Goal: Transaction & Acquisition: Purchase product/service

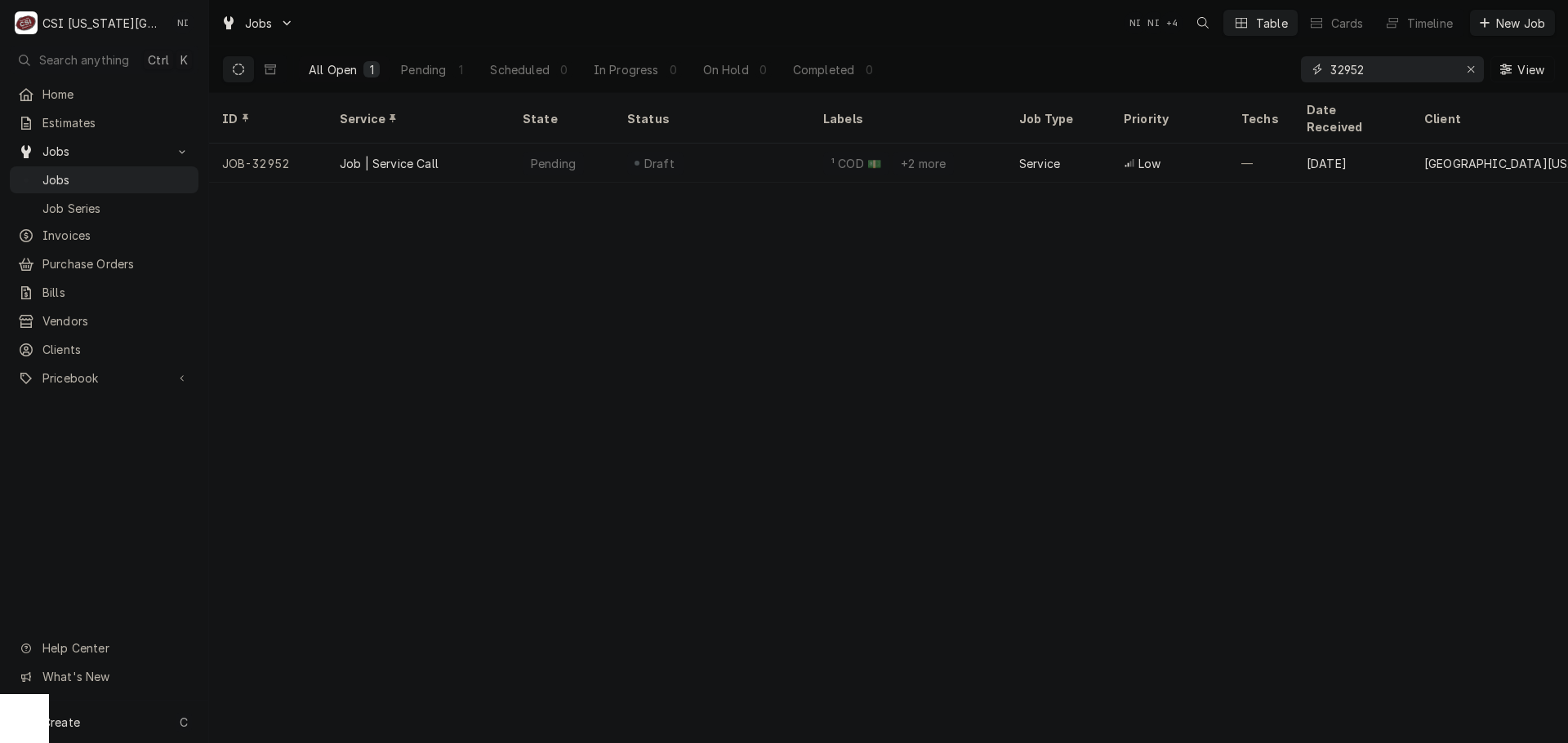
click at [1472, 64] on icon "Erase input" at bounding box center [1471, 69] width 9 height 11
paste input "33049"
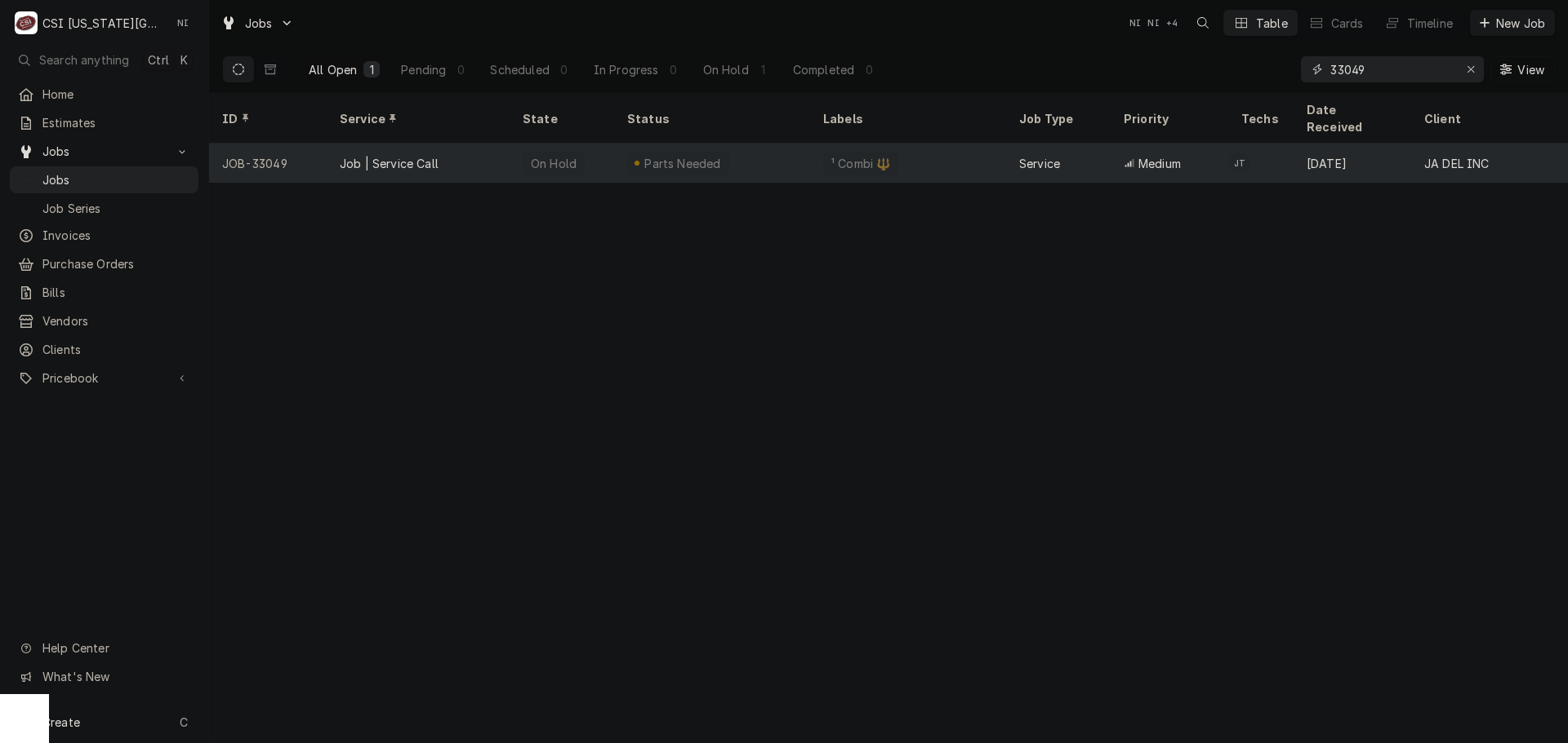
type input "33049"
click at [593, 151] on div "On Hold" at bounding box center [562, 163] width 104 height 39
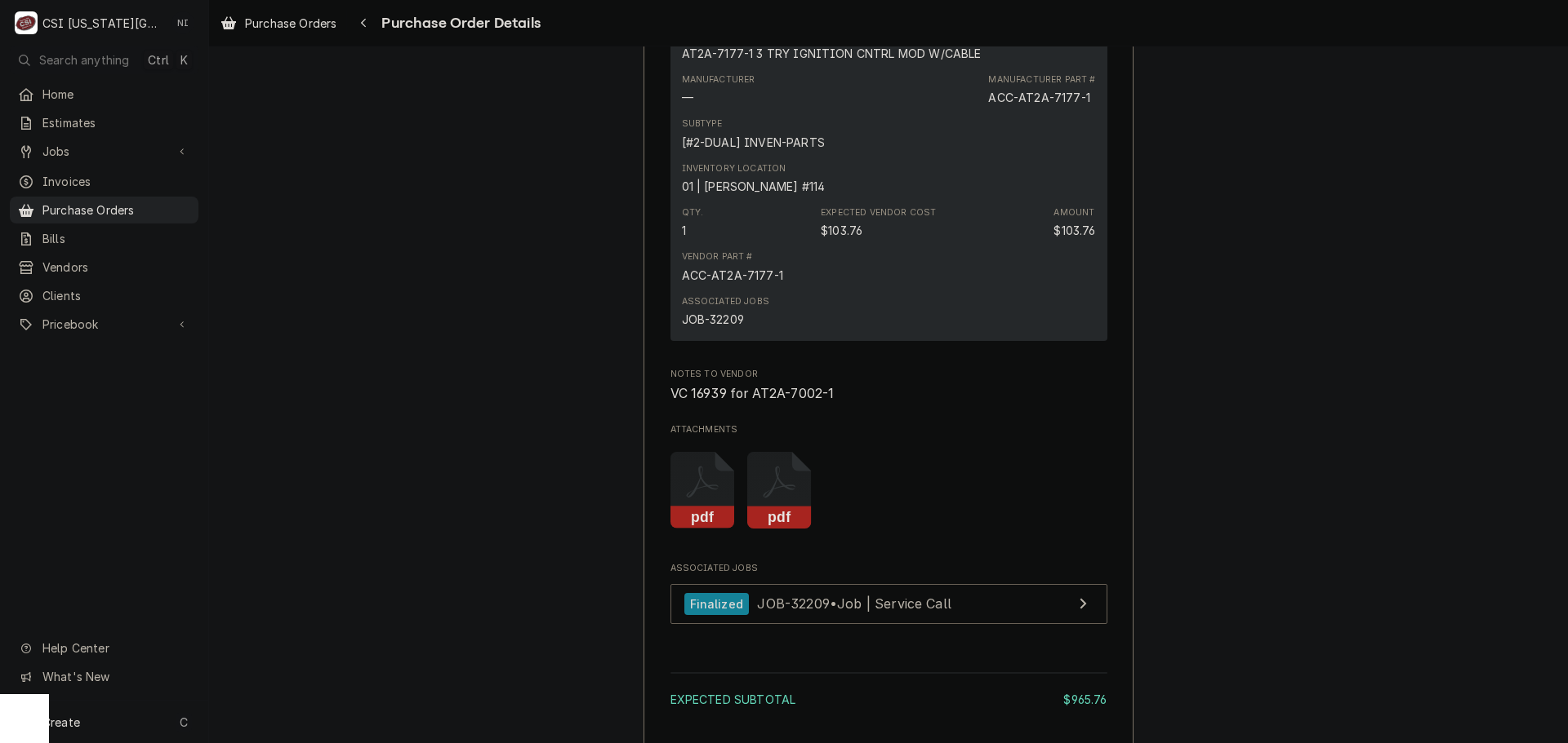
scroll to position [1550, 0]
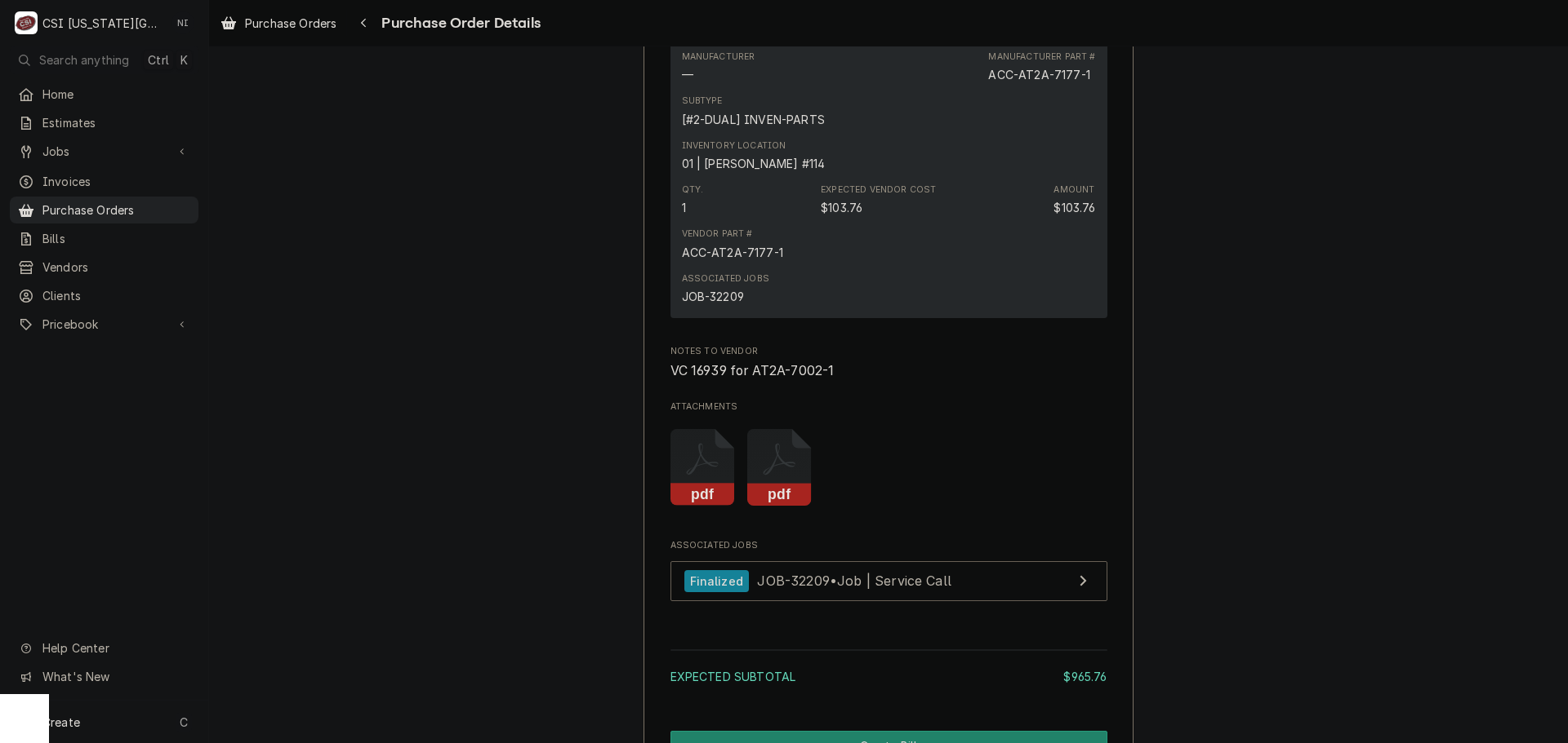
click at [709, 378] on span "VC 16939 for AT2A-7002-1" at bounding box center [753, 371] width 164 height 16
copy span "16939"
drag, startPoint x: 1369, startPoint y: 111, endPoint x: 1295, endPoint y: 129, distance: 76.2
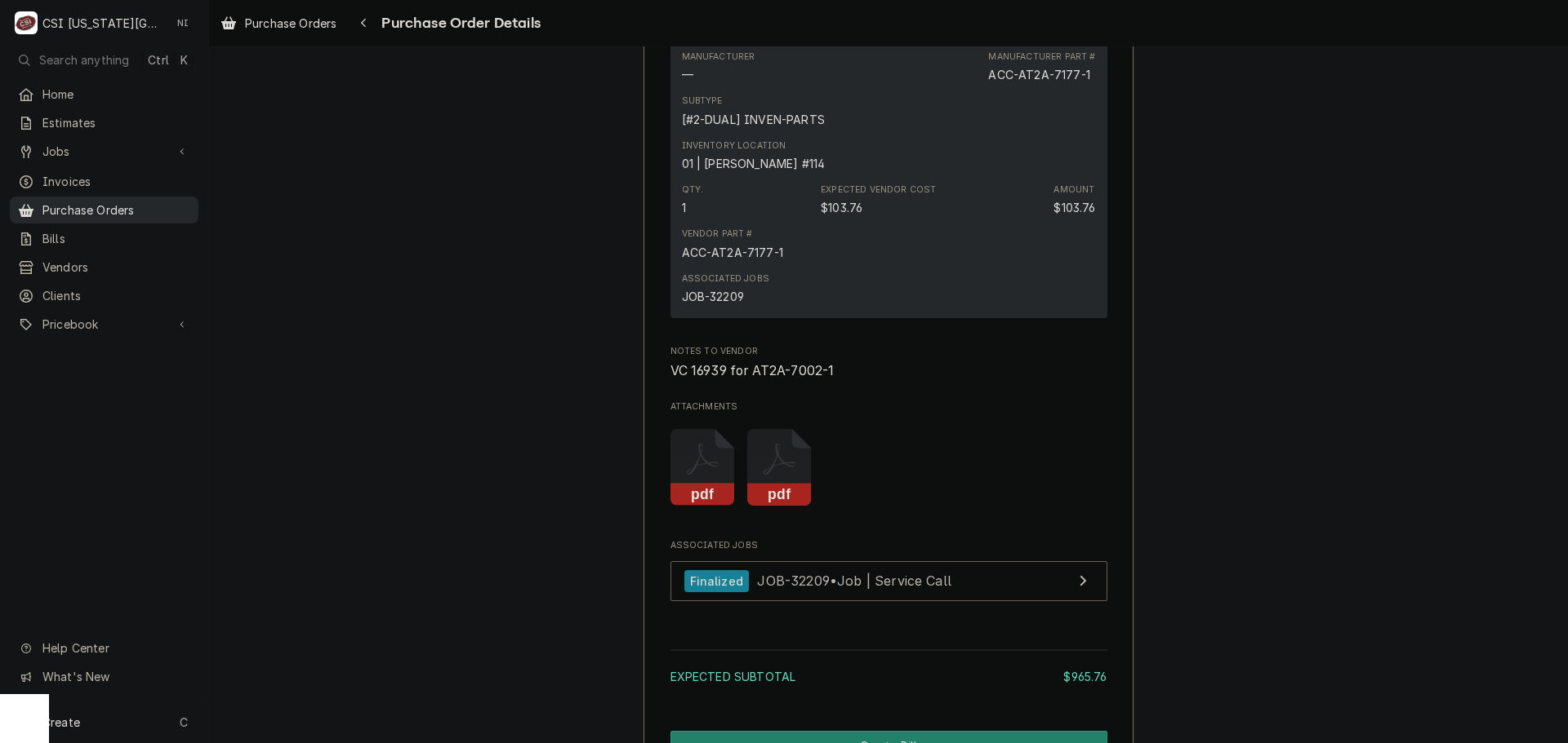
click at [167, 201] on span "Purchase Orders" at bounding box center [117, 210] width 147 height 17
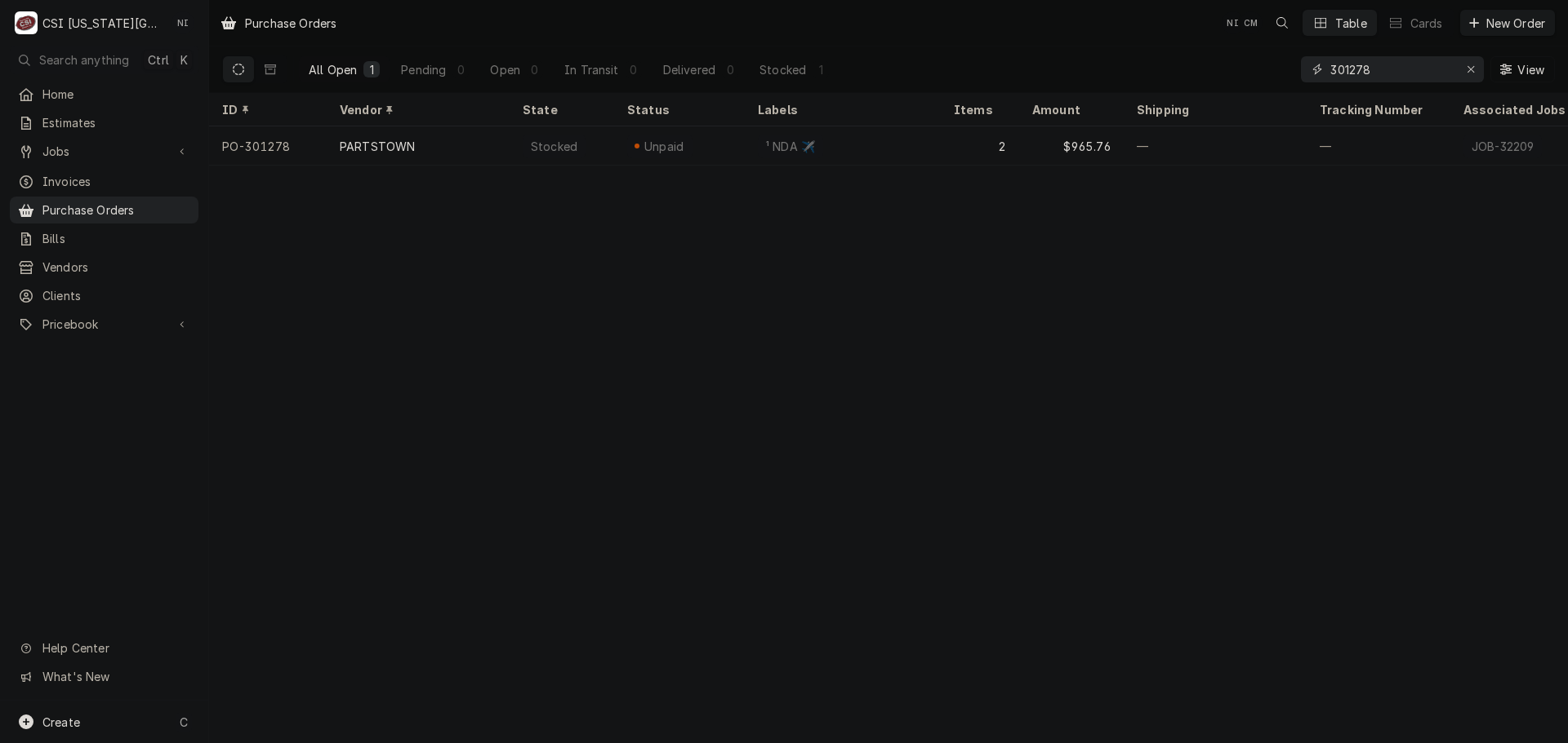
click at [1384, 66] on input "301278" at bounding box center [1391, 69] width 122 height 26
drag, startPoint x: 1391, startPoint y: 76, endPoint x: 1242, endPoint y: 76, distance: 149.0
click at [1242, 76] on div "All Open 1 Pending 0 Open 1 In Transit 0 Delivered 0 Stocked 0 301279 View" at bounding box center [888, 69] width 1333 height 46
click at [1376, 71] on input "301730" at bounding box center [1391, 69] width 122 height 26
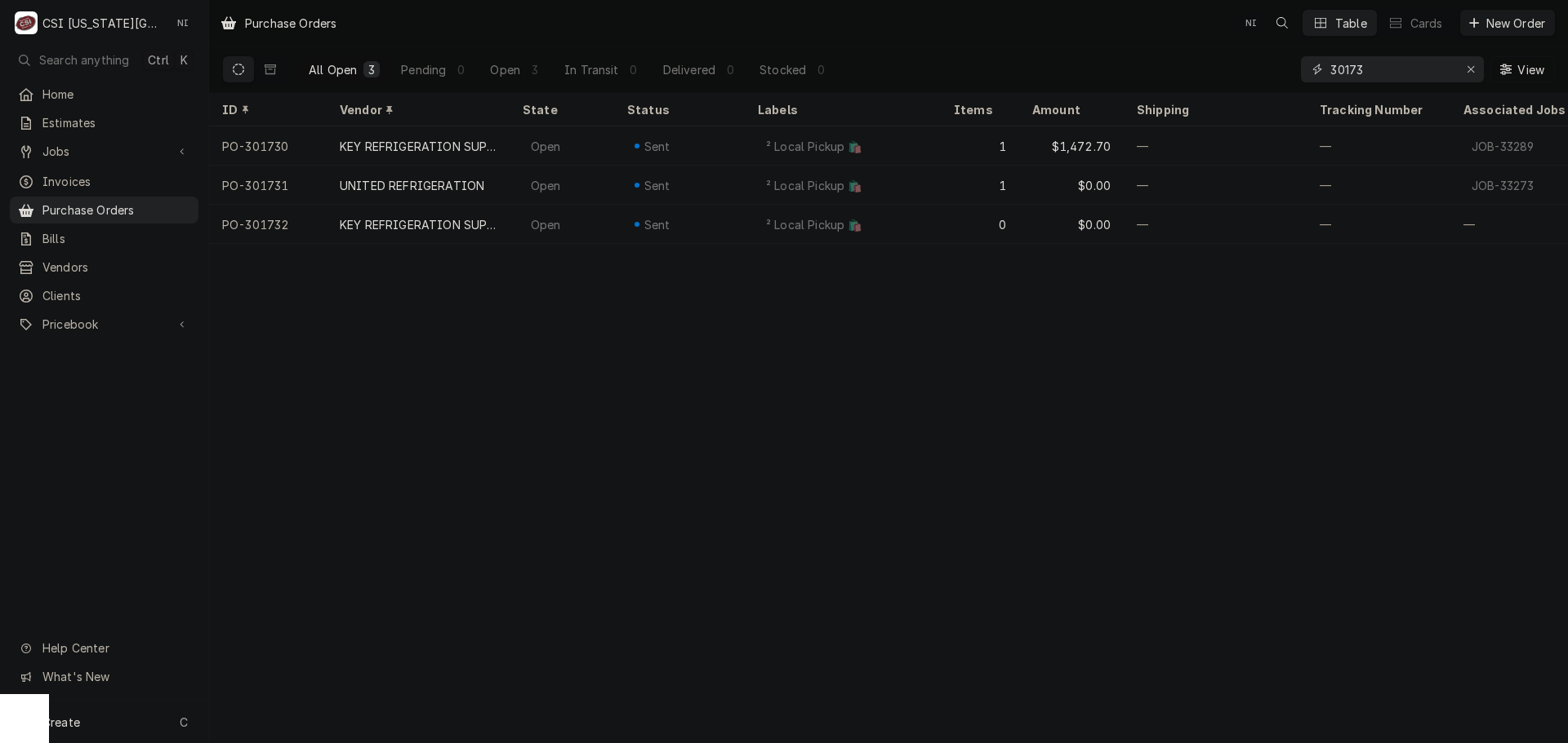
type input "30173"
drag, startPoint x: 144, startPoint y: 721, endPoint x: 166, endPoint y: 722, distance: 22.0
click at [145, 721] on div "Create C" at bounding box center [104, 722] width 208 height 43
click at [318, 599] on div "Purchase Order" at bounding box center [293, 610] width 141 height 21
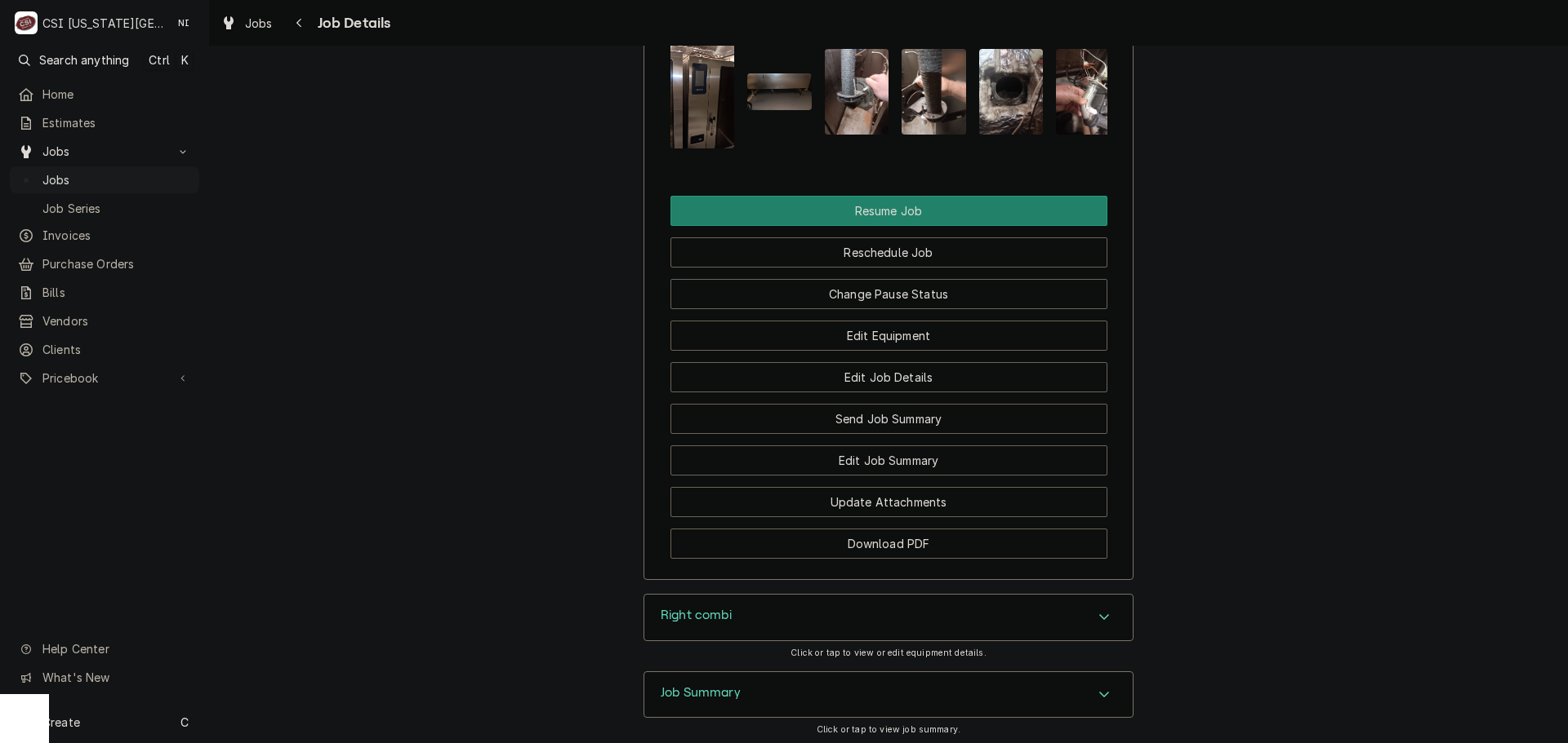
scroll to position [2938, 0]
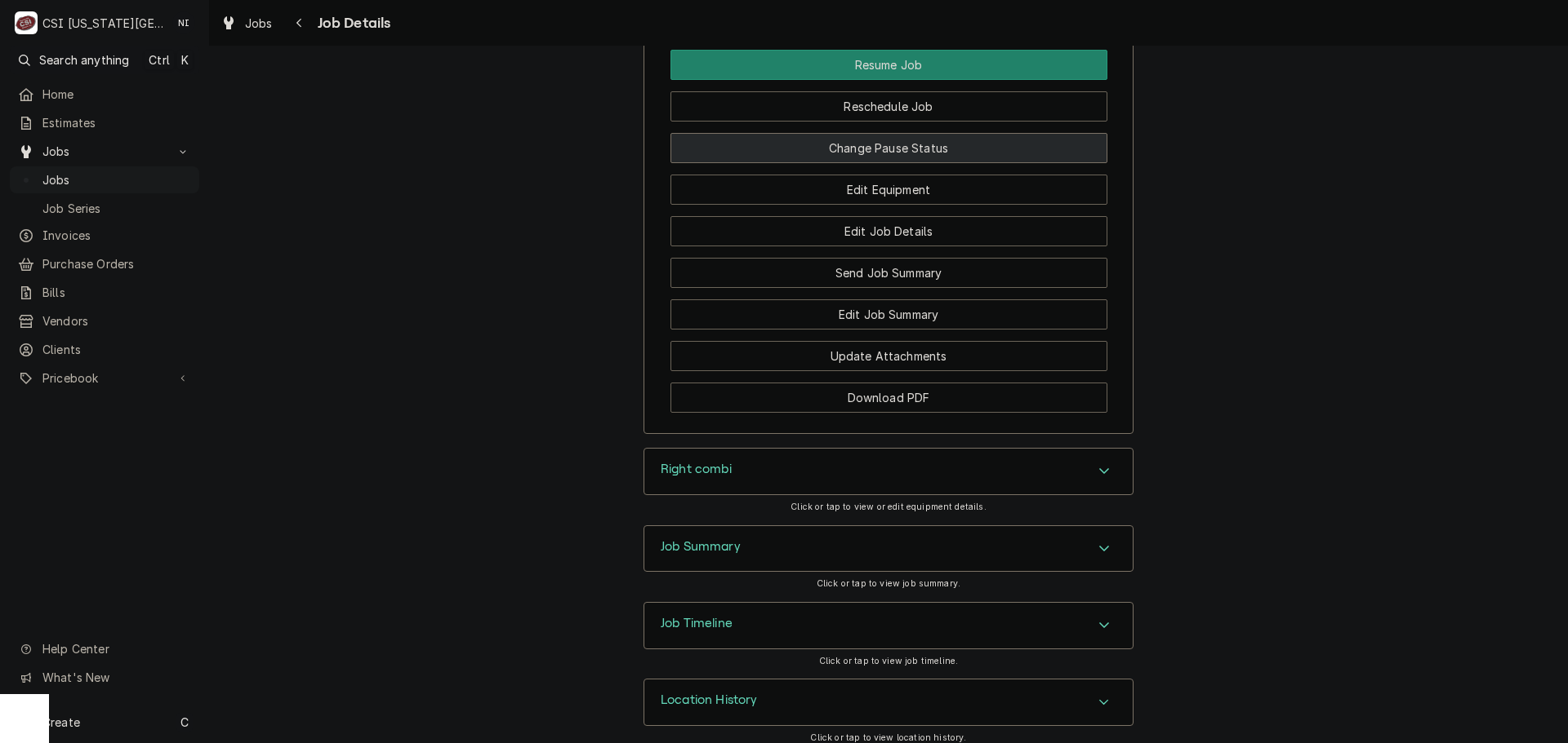
click at [878, 138] on button "Change Pause Status" at bounding box center [889, 148] width 437 height 30
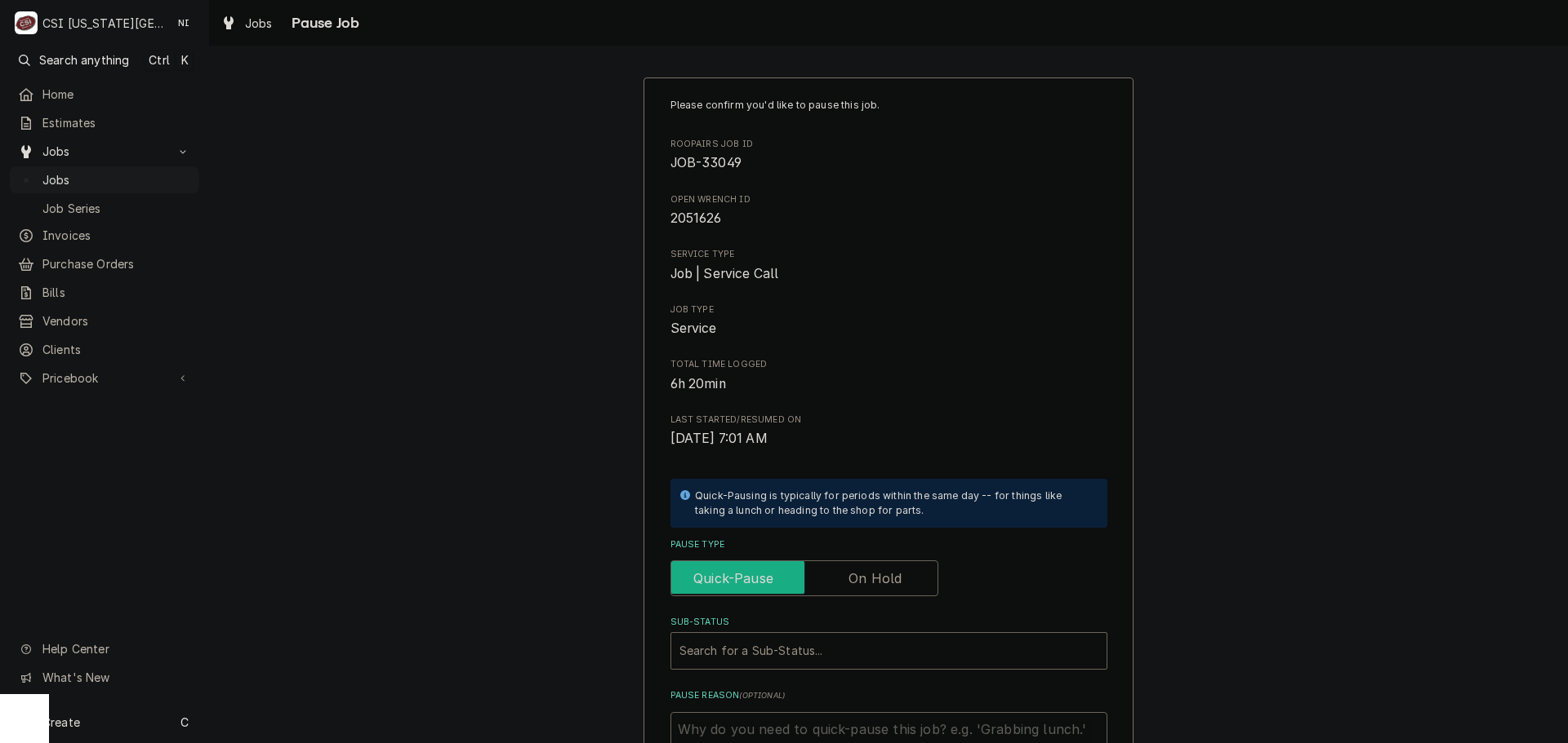
click at [839, 571] on input "Pause Type" at bounding box center [804, 578] width 253 height 36
checkbox input "true"
click at [888, 652] on div "Sub-Status" at bounding box center [888, 652] width 419 height 30
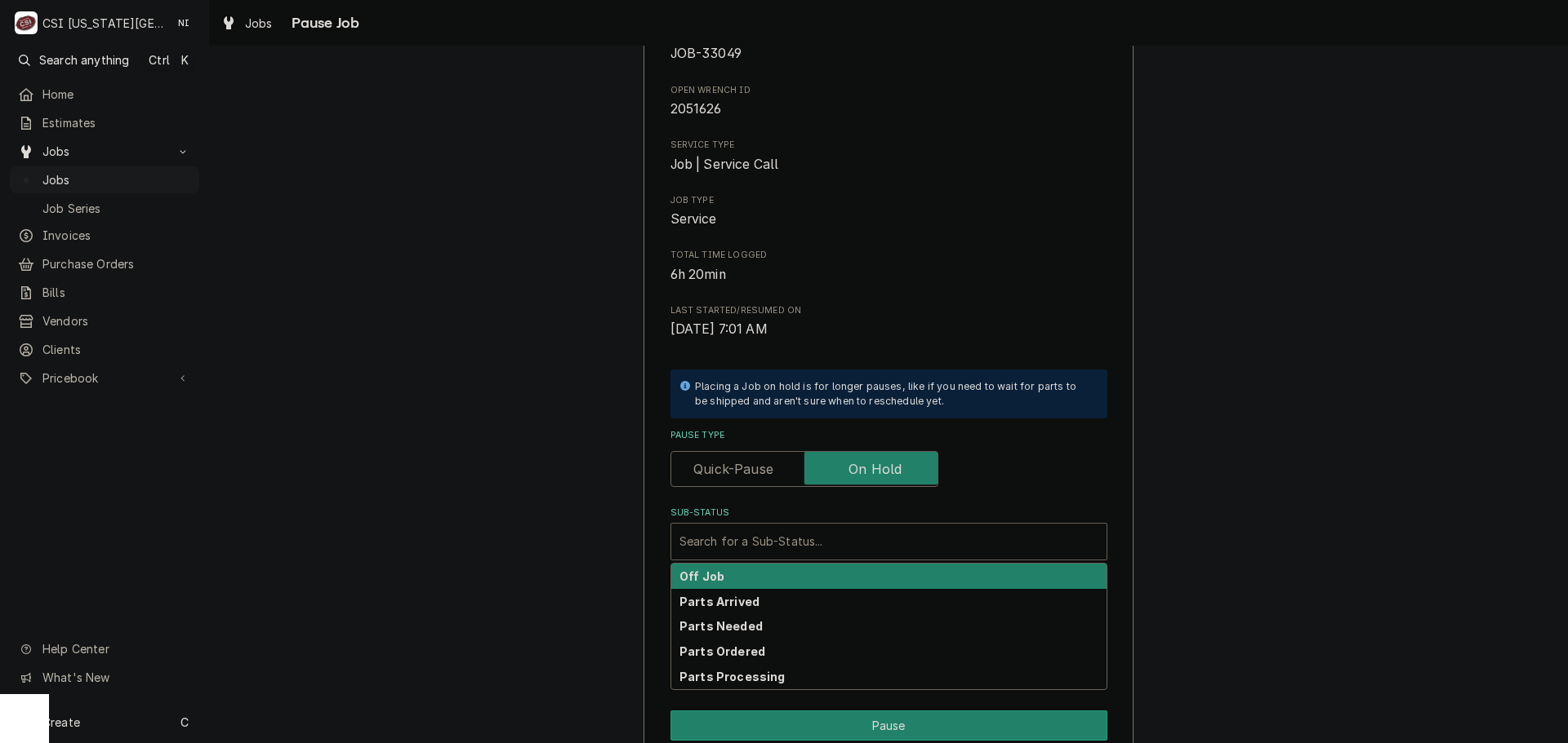
scroll to position [226, 0]
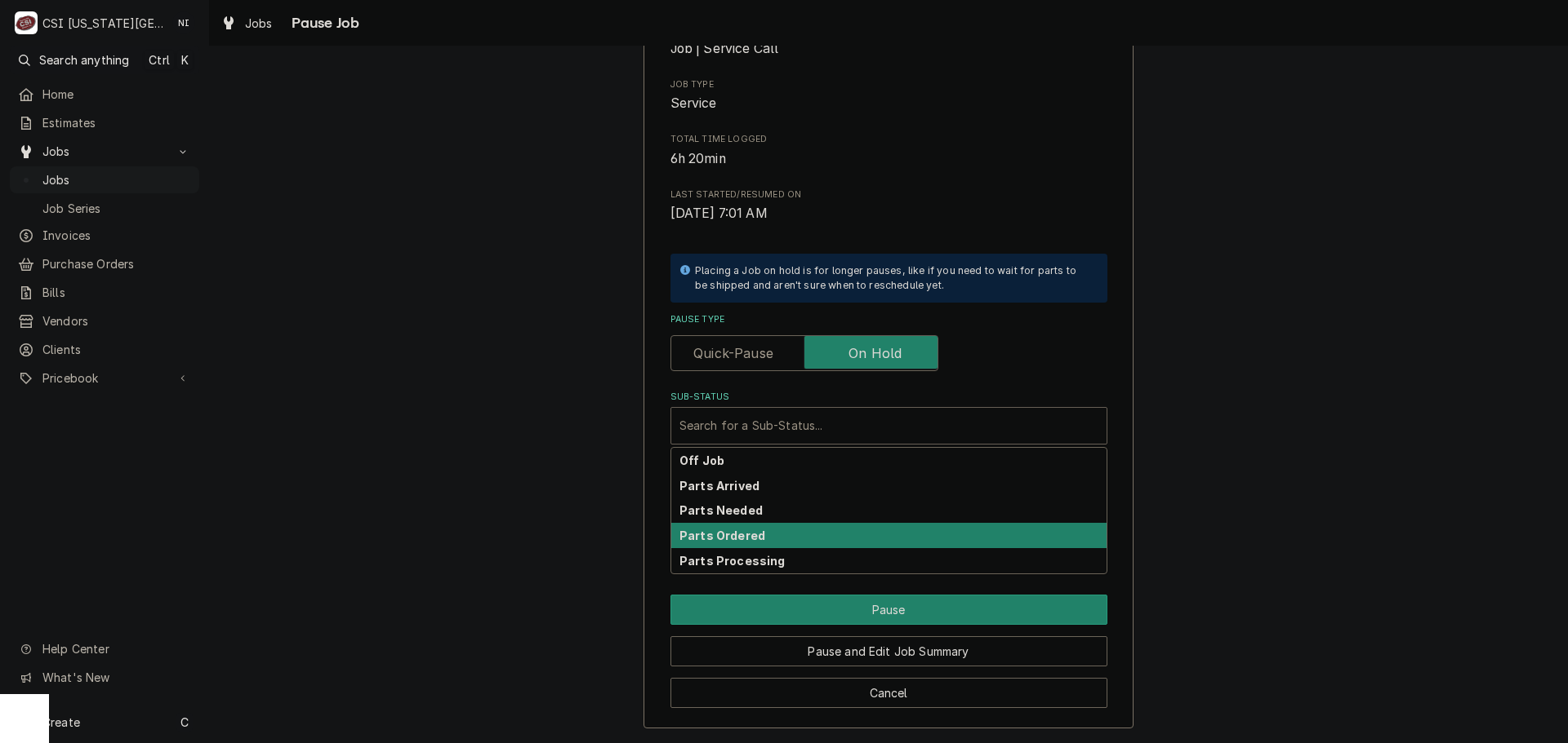
click at [754, 542] on div "Parts Ordered" at bounding box center [889, 535] width 436 height 25
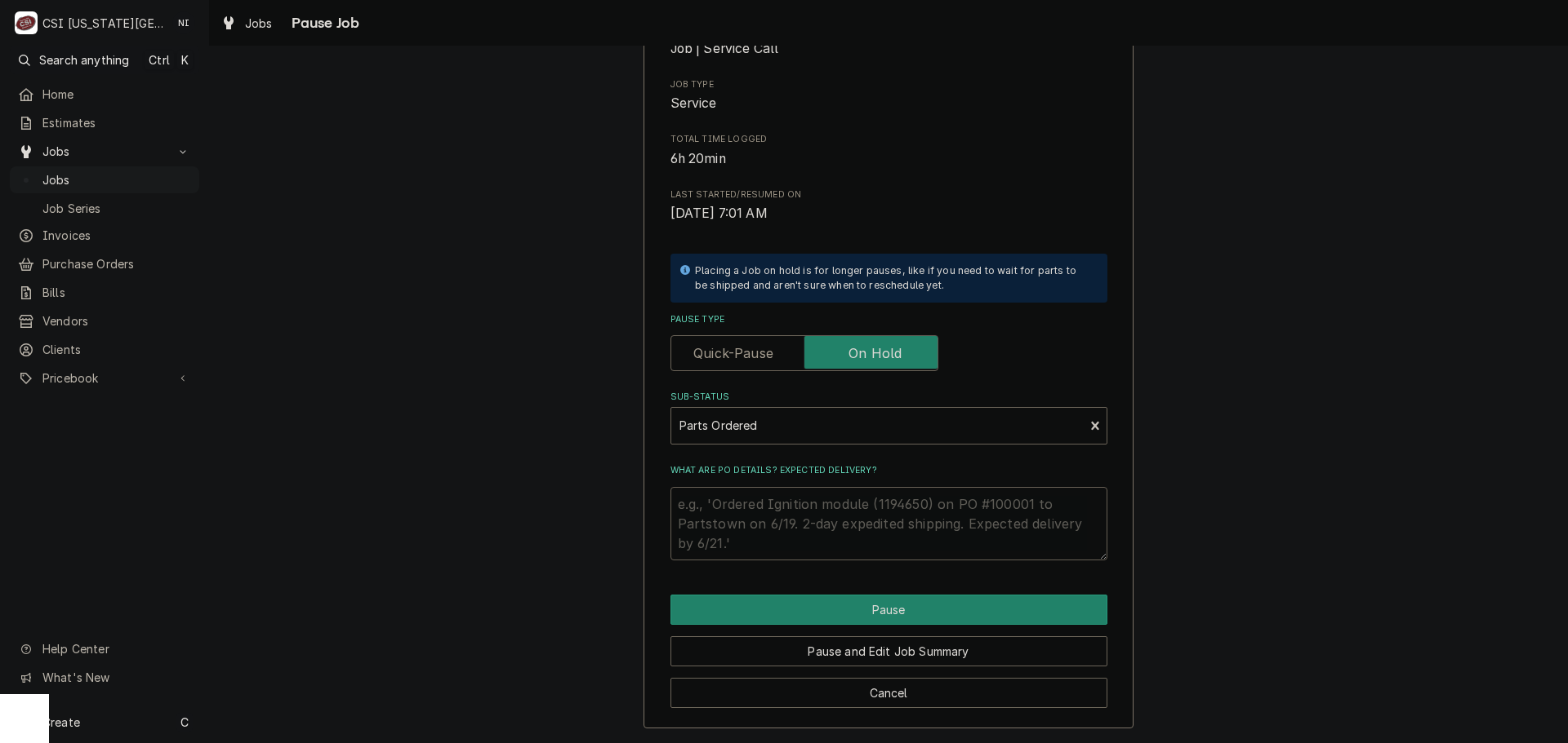
click at [755, 505] on textarea "What are PO details? Expected delivery?" at bounding box center [889, 524] width 437 height 74
type textarea "x"
type textarea "P"
type textarea "x"
type textarea "Pa"
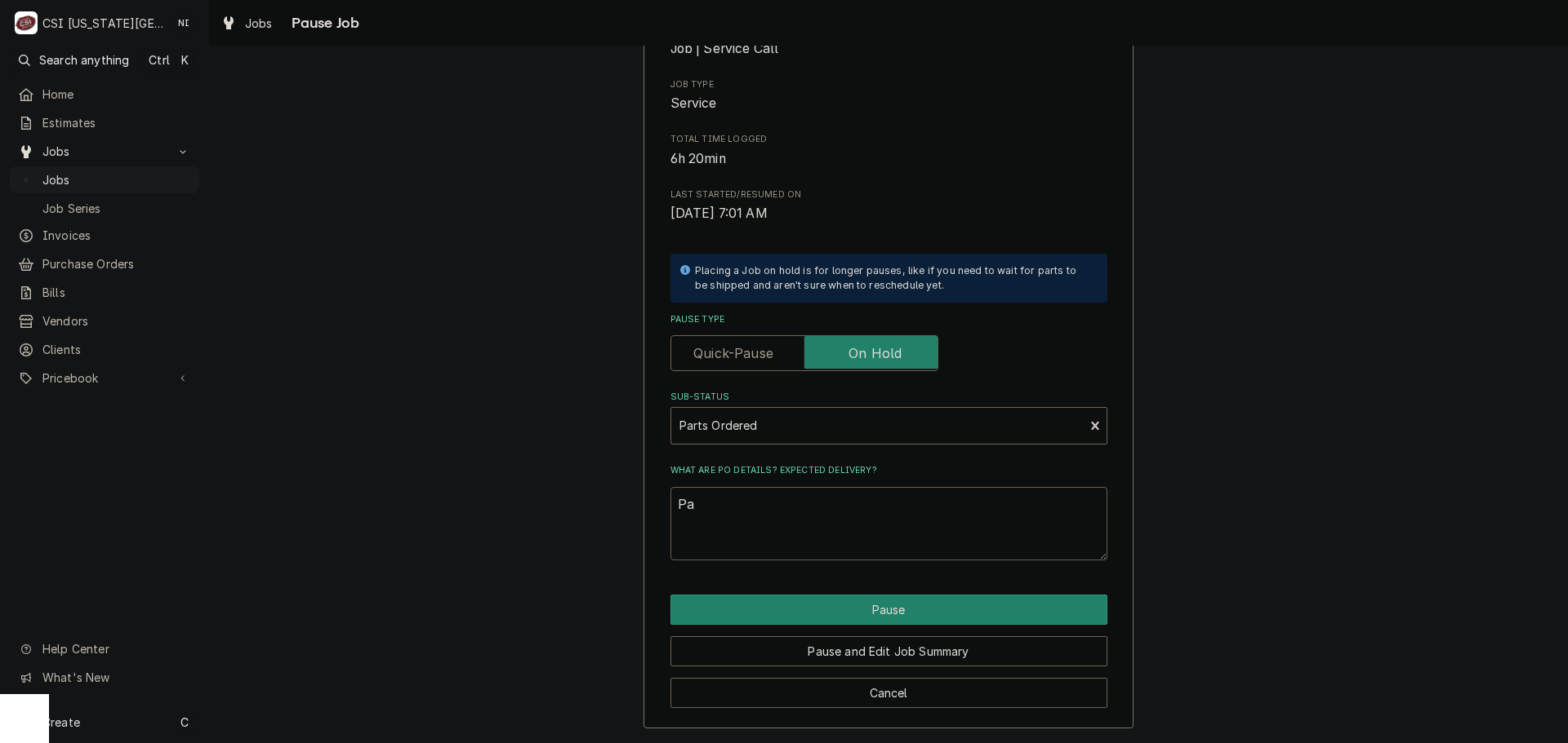
type textarea "x"
type textarea "Par"
type textarea "x"
type textarea "Parts"
type textarea "x"
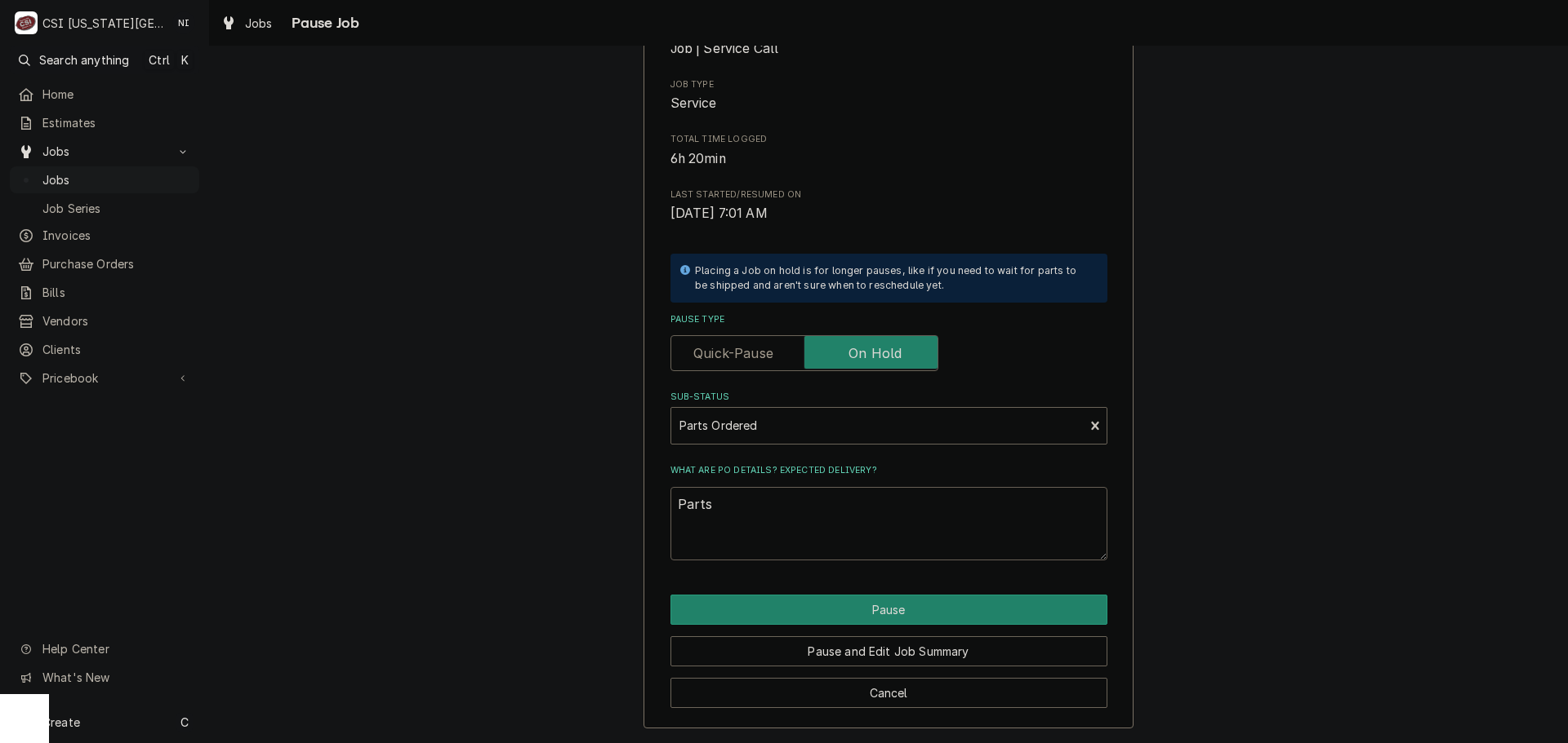
type textarea "Parts"
type textarea "x"
type textarea "Parts or"
type textarea "x"
type textarea "Parts ord"
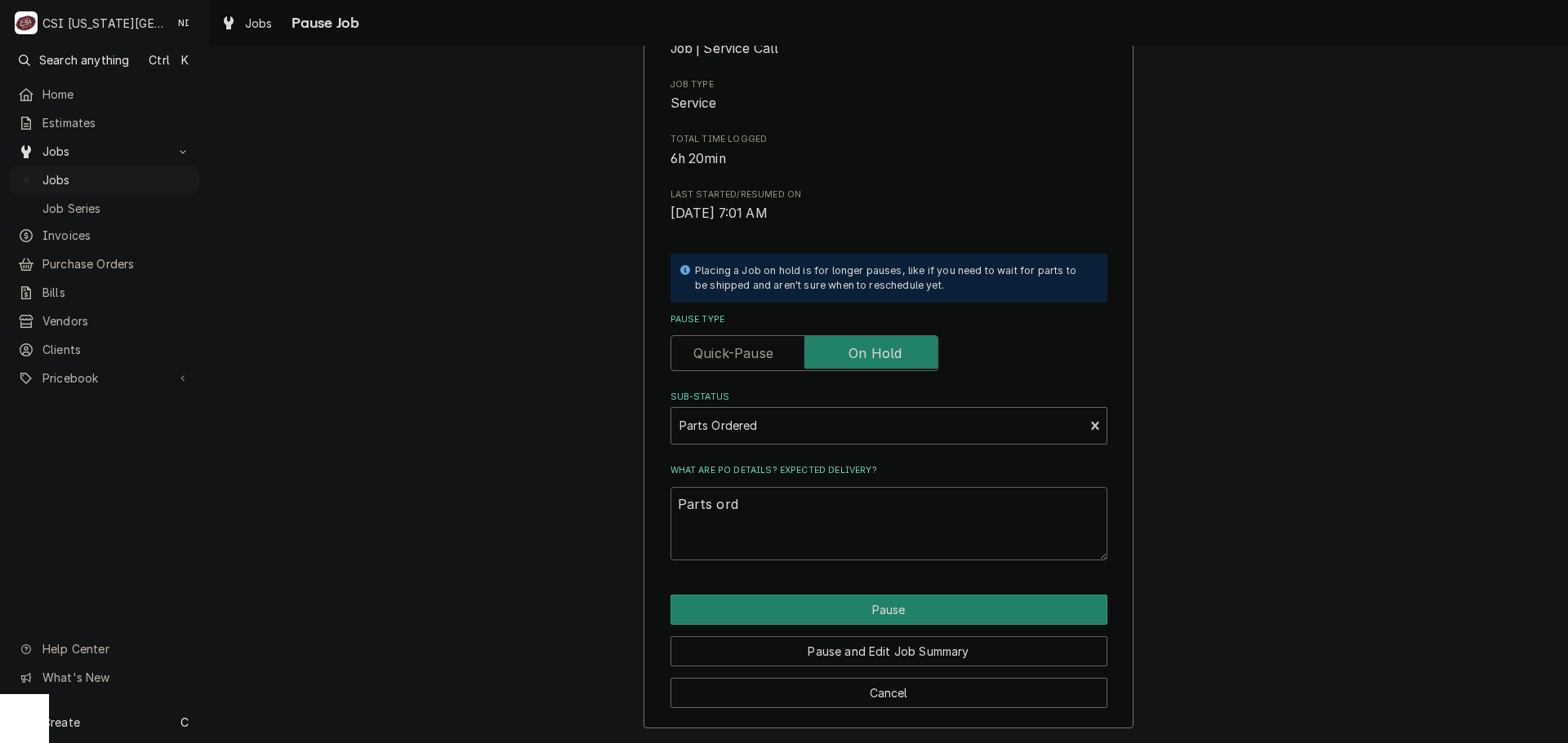
type textarea "x"
type textarea "Parts orde"
type textarea "x"
type textarea "Parts order"
type textarea "x"
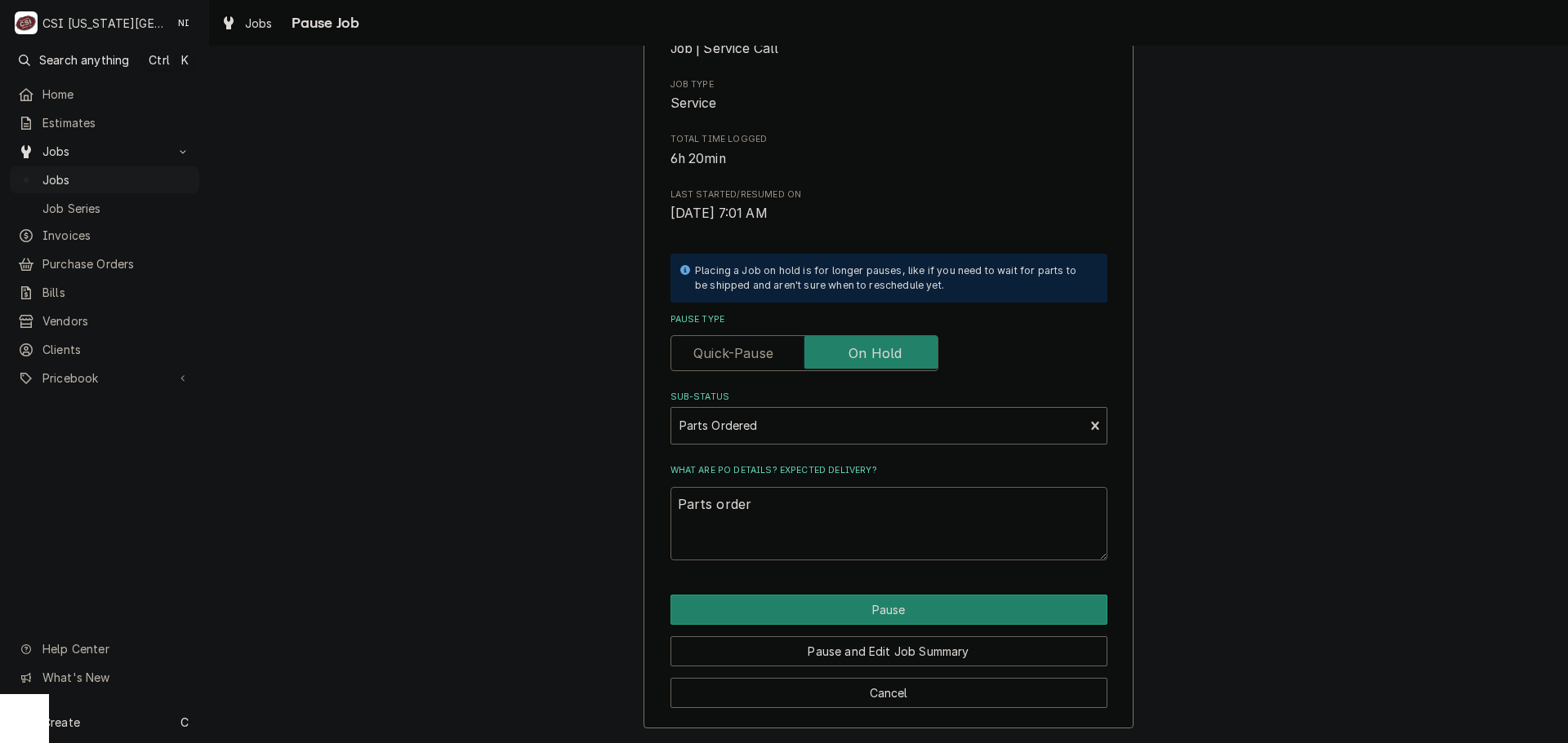
type textarea "Parts orderd"
type textarea "x"
type textarea "Parts order"
type textarea "x"
type textarea "Parts ordere"
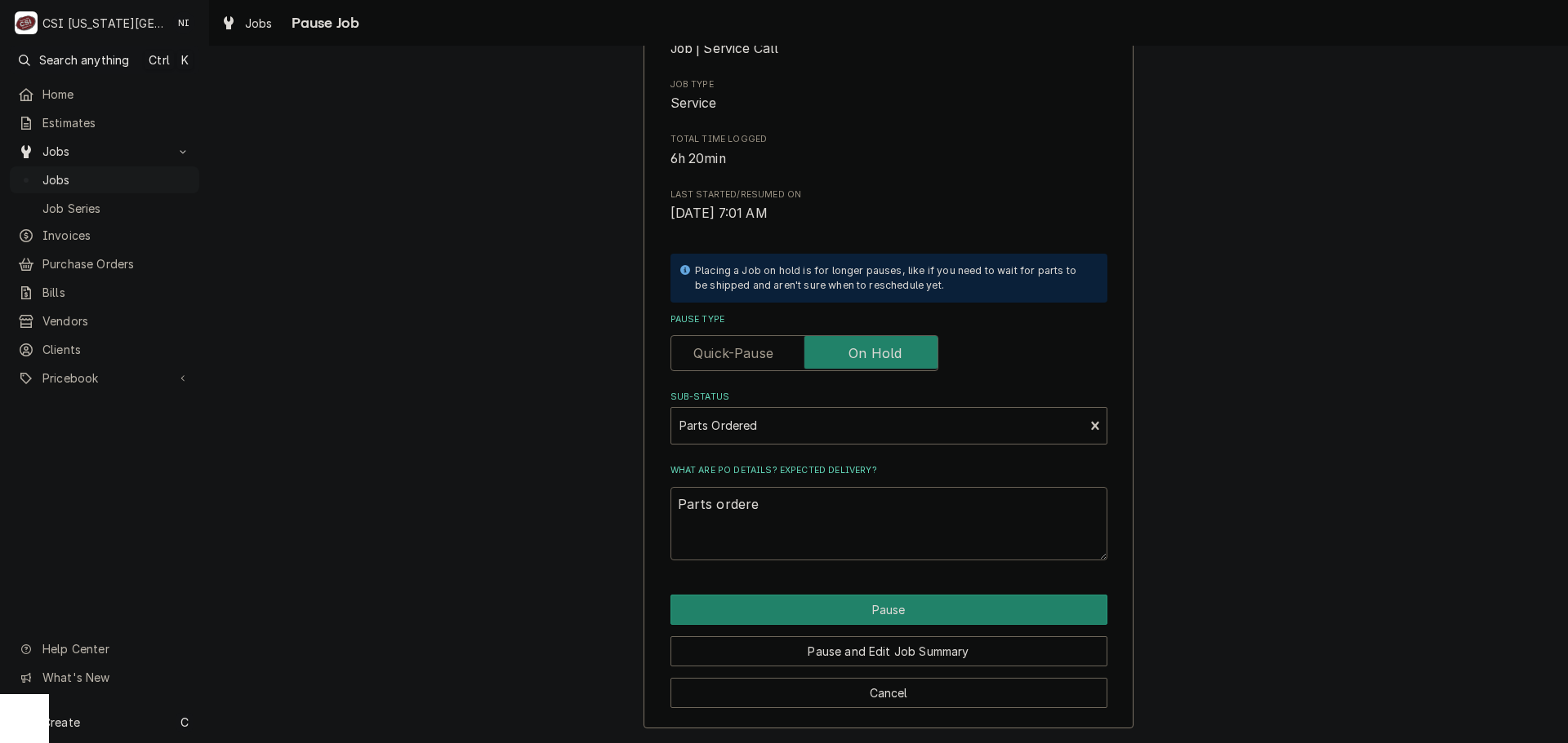
type textarea "x"
type textarea "Parts ordered"
type textarea "x"
type textarea "Parts ordered"
type textarea "x"
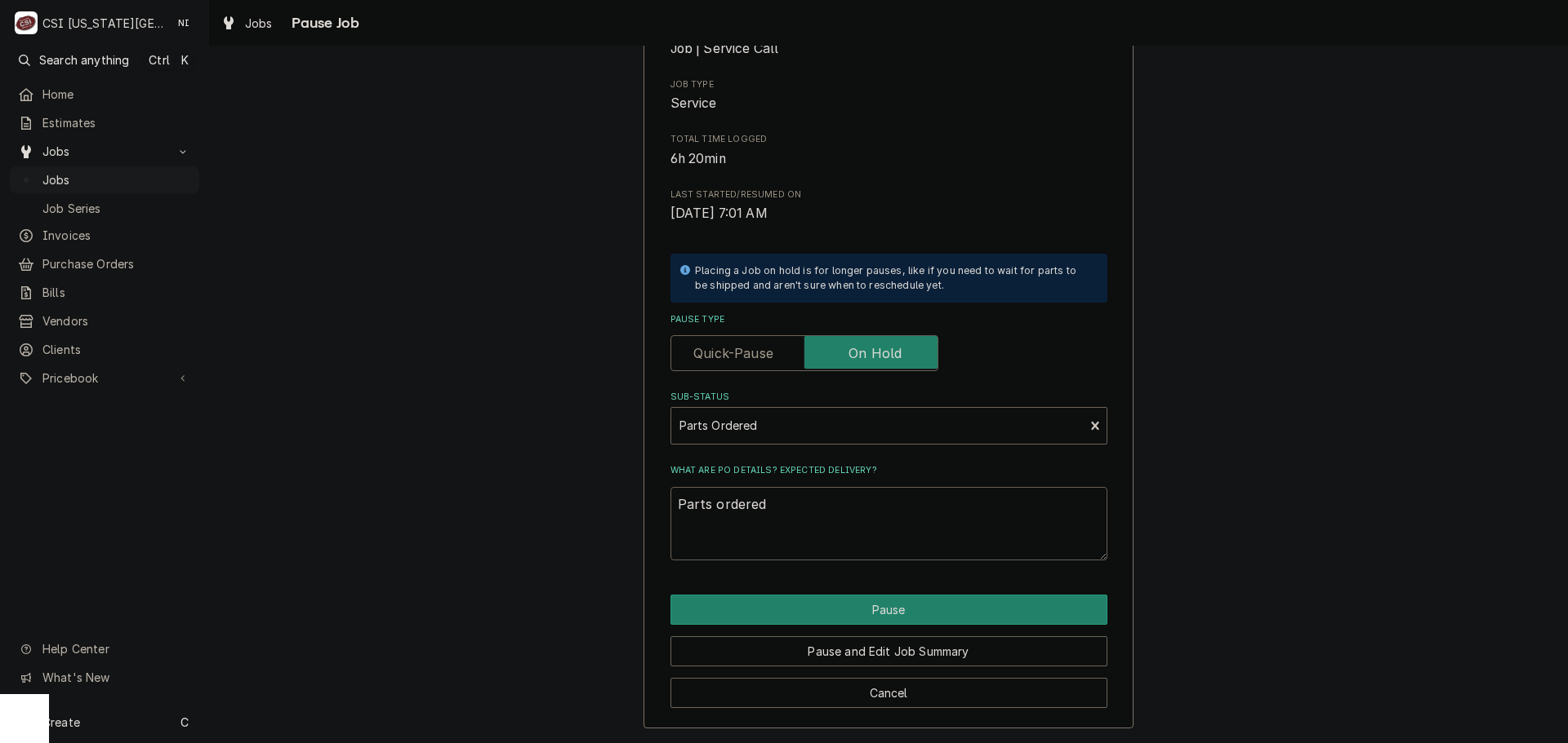
type textarea "Parts ordered o"
type textarea "x"
type textarea "Parts ordered on"
type textarea "x"
type textarea "Parts ordered on"
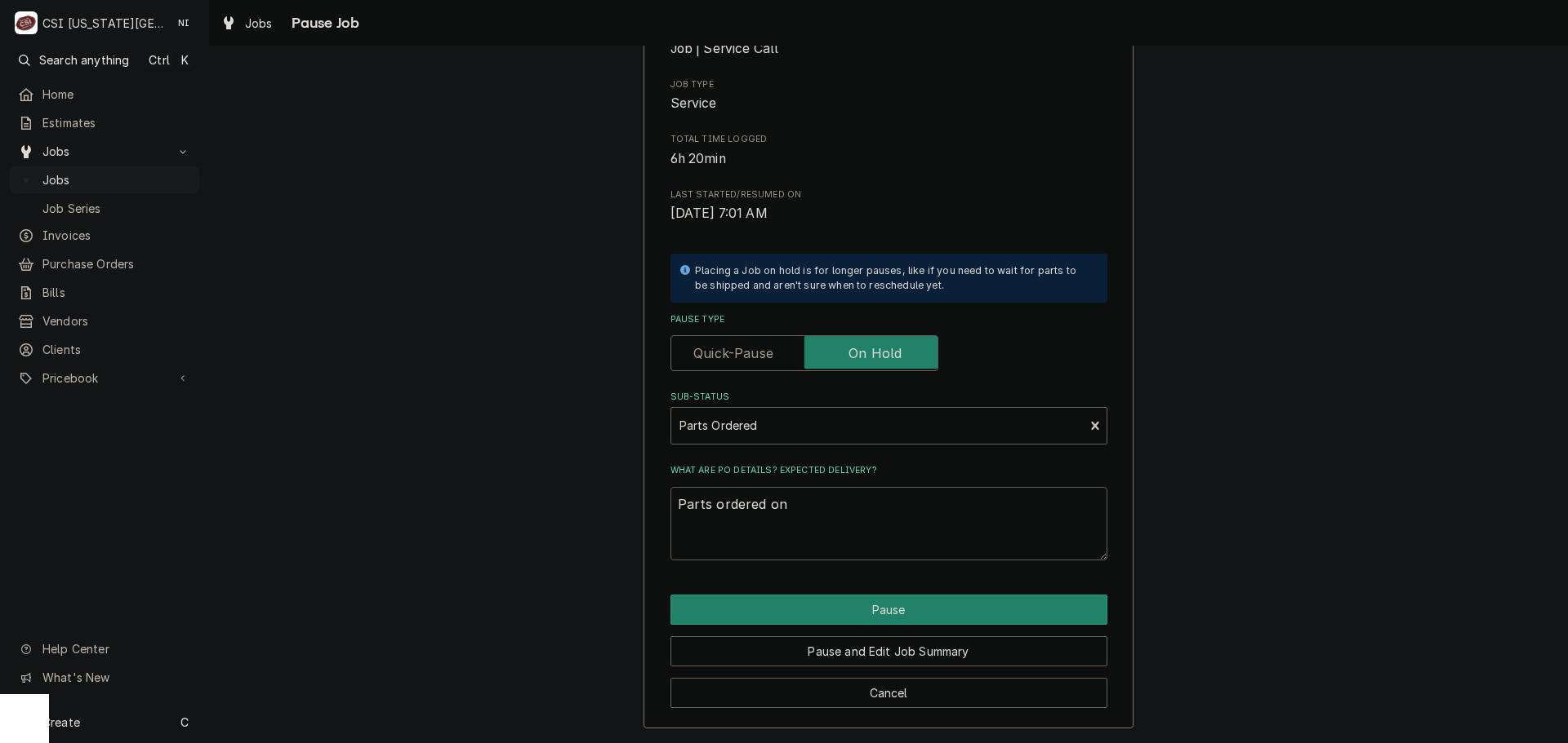
type textarea "x"
type textarea "Parts ordered on P"
type textarea "x"
type textarea "Parts ordered on Po"
type textarea "x"
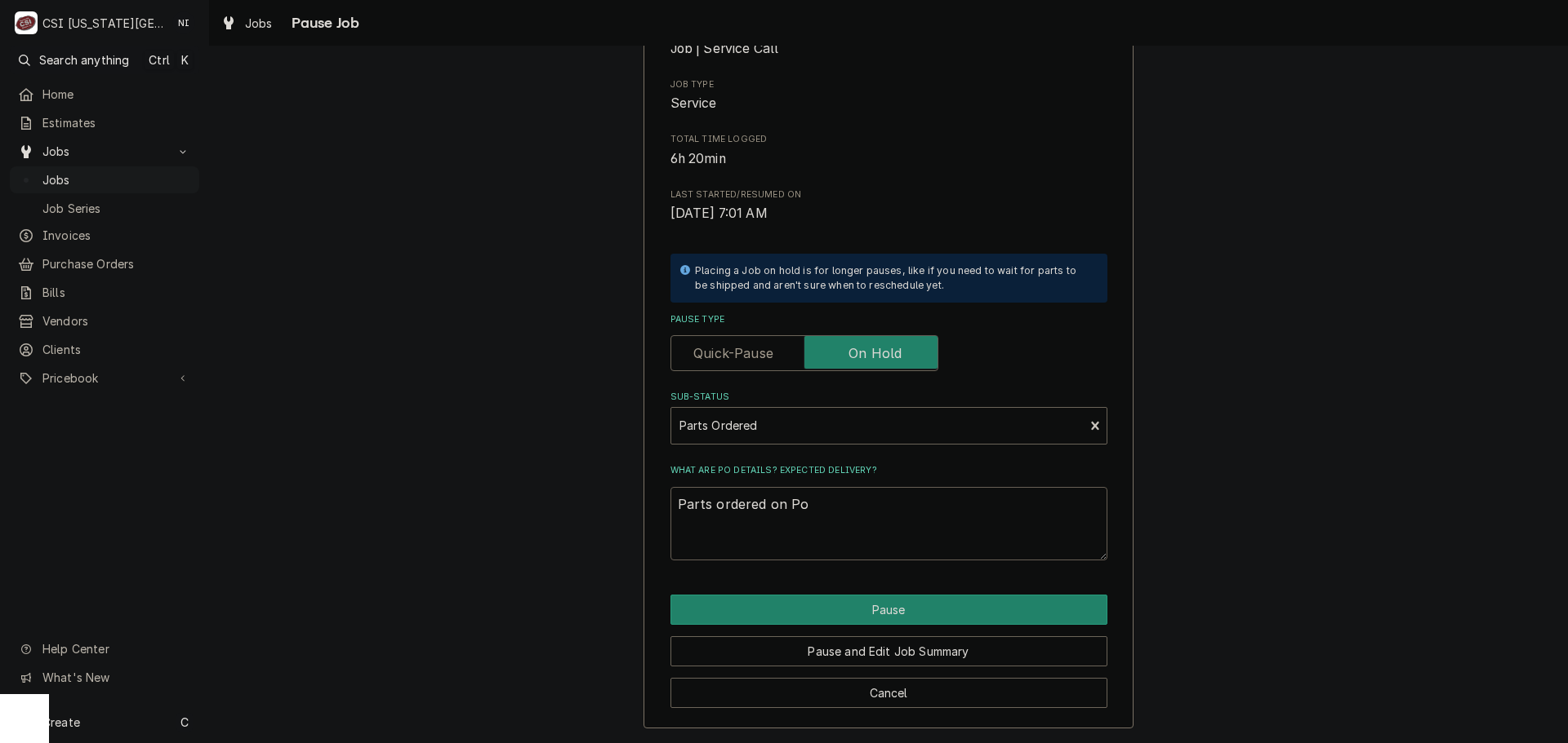
type textarea "Parts ordered on Po"
type textarea "x"
type textarea "Parts ordered on Po 3"
type textarea "x"
type textarea "Parts ordered on Po 30"
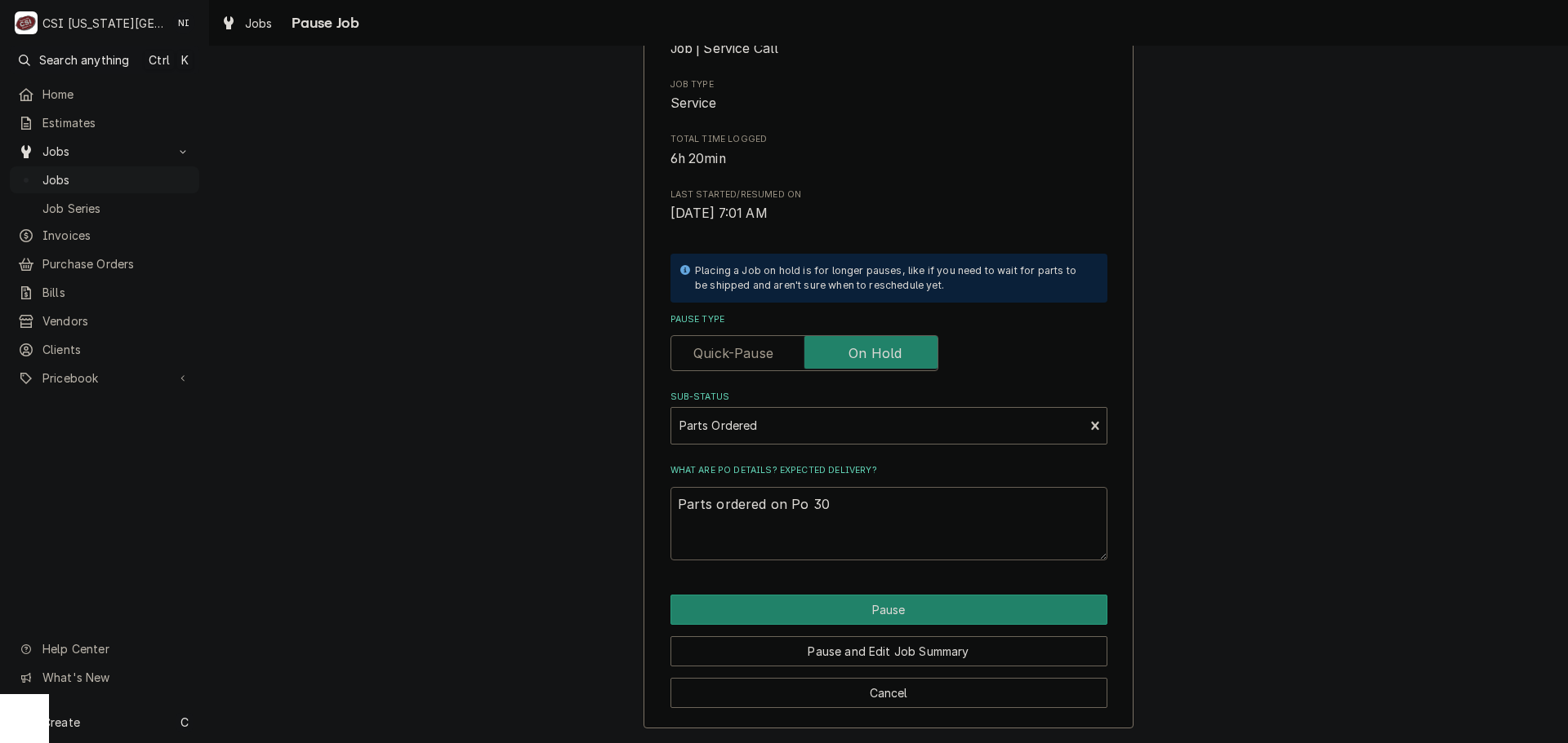
type textarea "x"
type textarea "Parts ordered on Po 301"
type textarea "x"
type textarea "Parts ordered on Po 3017"
type textarea "x"
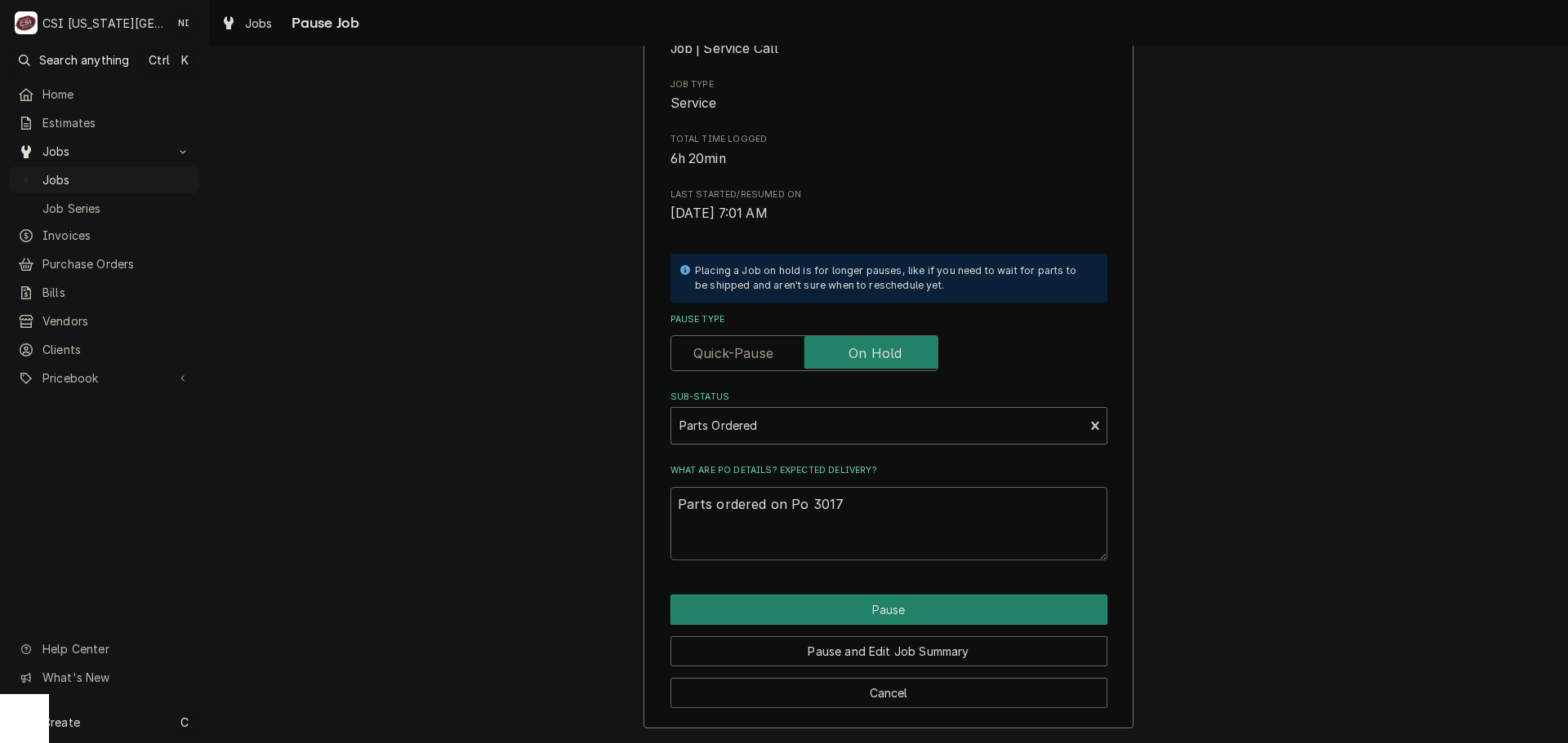
type textarea "Parts ordered on Po 30177"
type textarea "x"
type textarea "Parts ordered on Po 3017"
type textarea "x"
type textarea "Parts ordered on Po 30173"
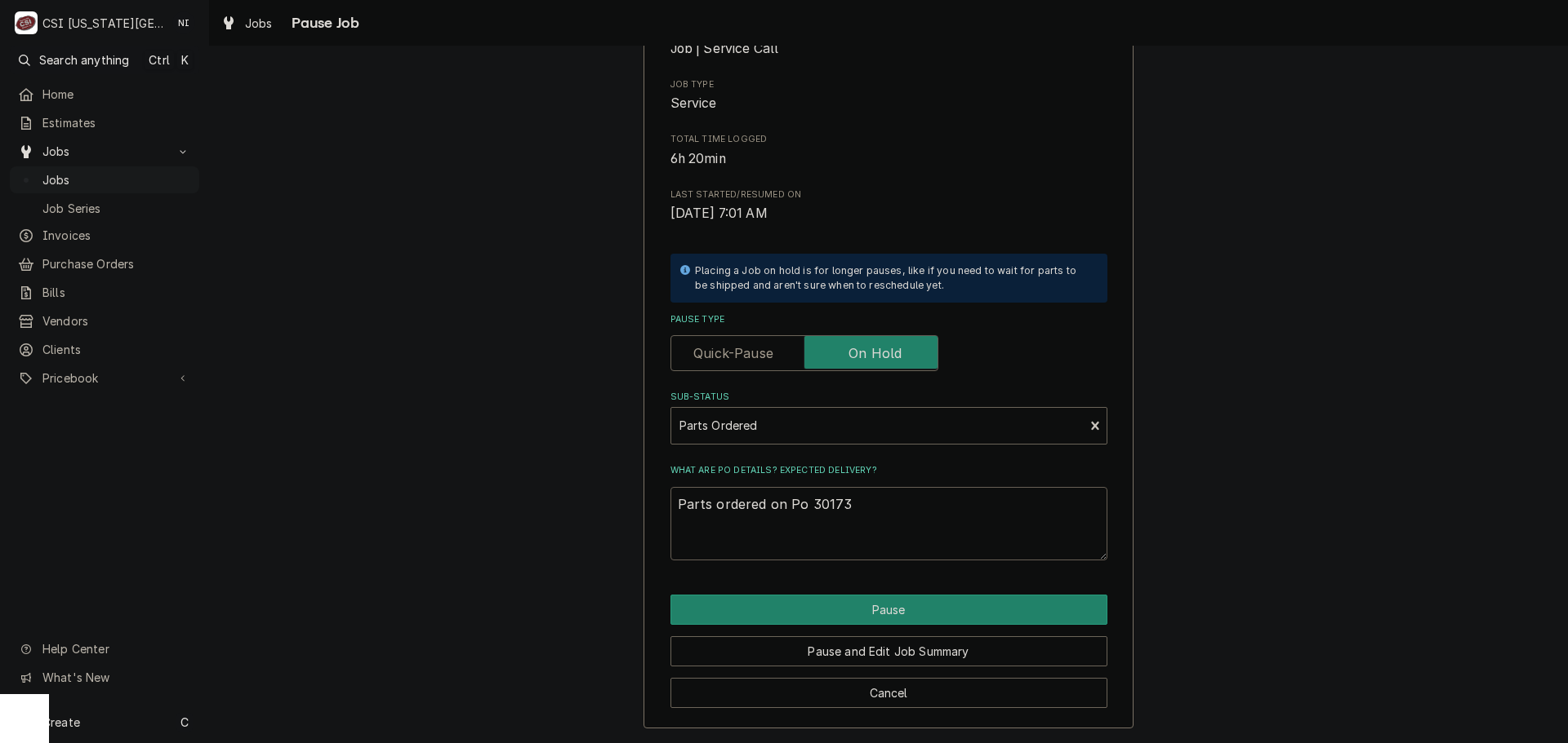
type textarea "x"
type textarea "Parts ordered on Po 301733"
click at [818, 615] on button "Pause" at bounding box center [889, 610] width 437 height 30
type textarea "x"
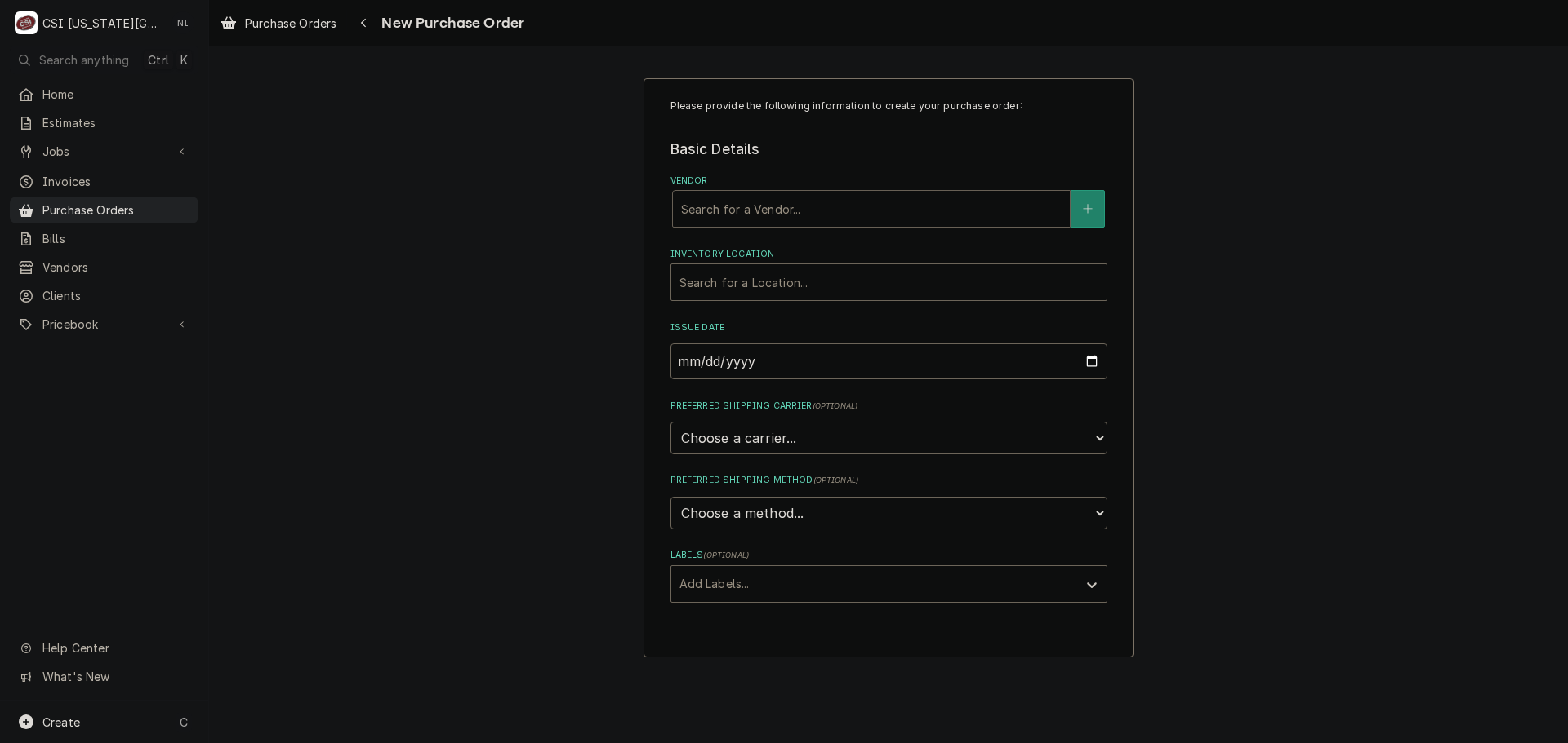
click at [713, 207] on div "Vendor" at bounding box center [871, 209] width 381 height 30
type input "alto"
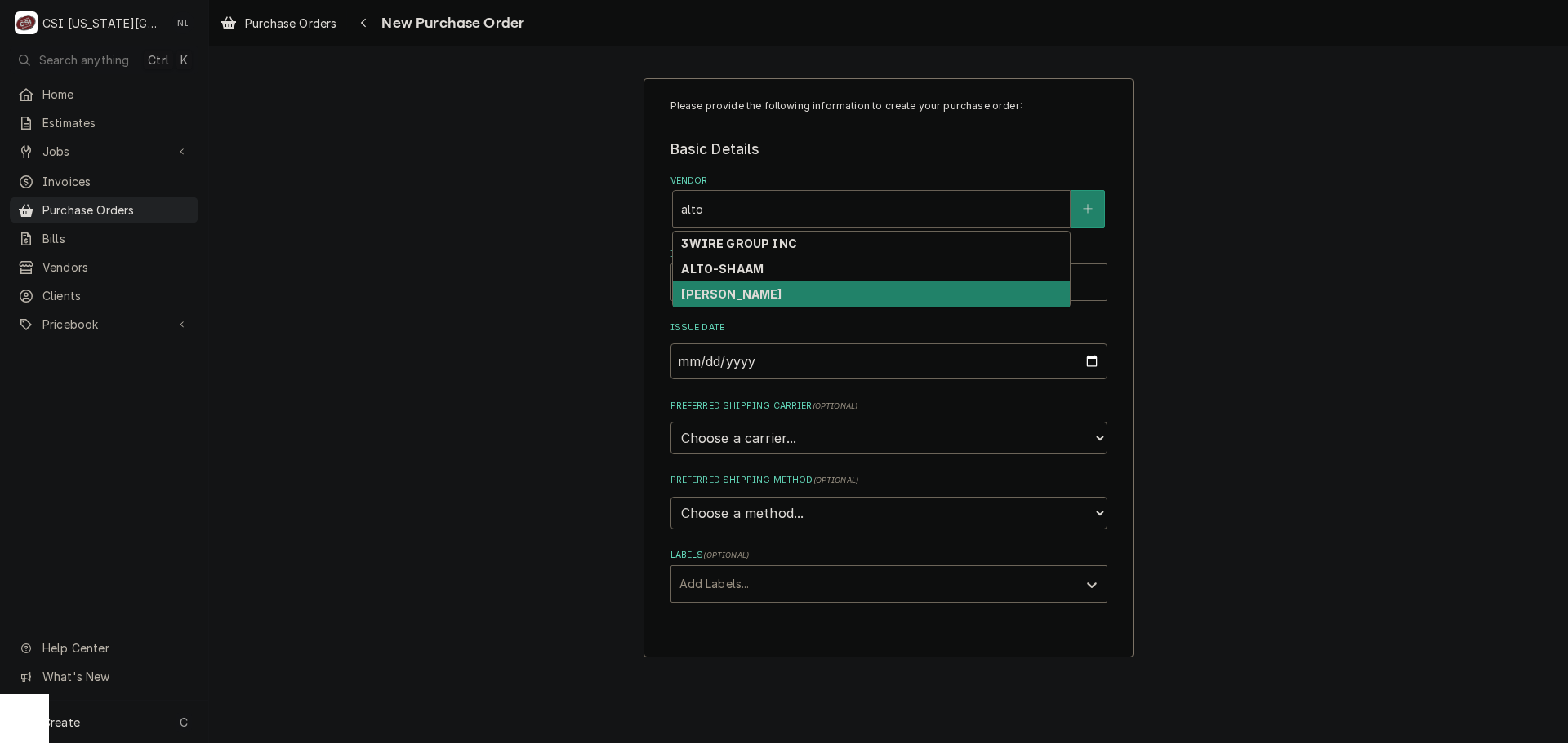
click at [772, 282] on div "JONES-MCLEOD" at bounding box center [870, 294] width 396 height 25
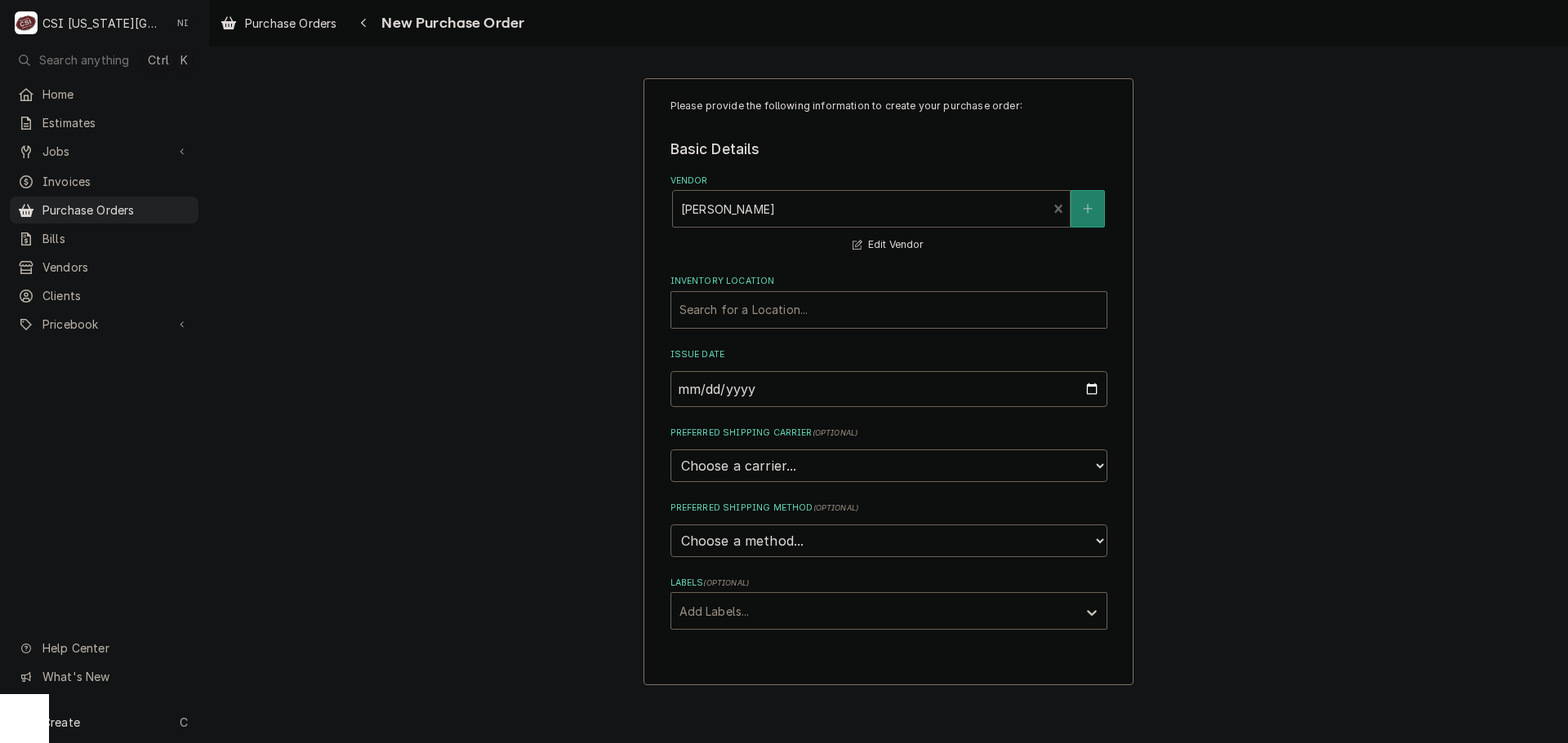
click at [787, 209] on div "Vendor" at bounding box center [860, 209] width 358 height 30
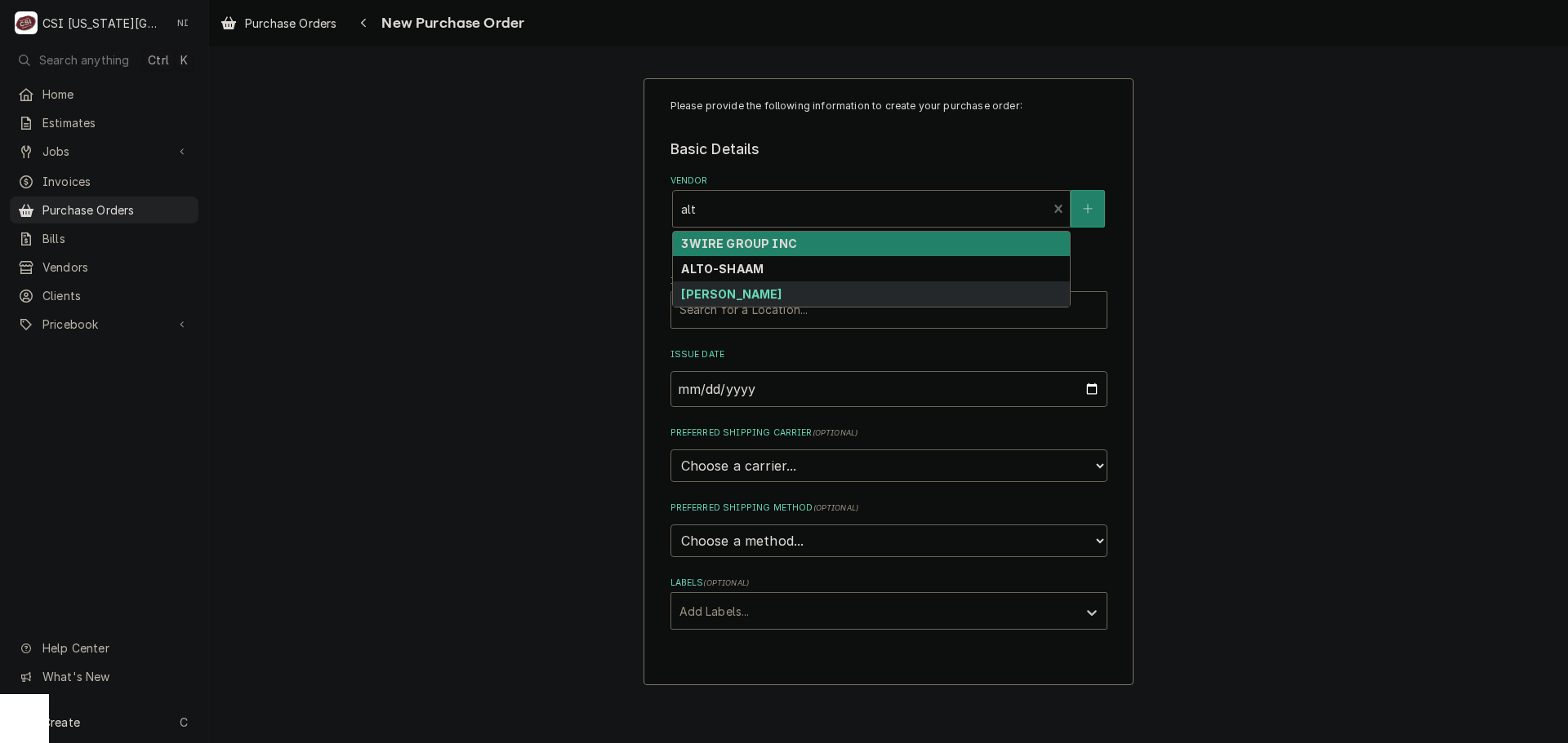
type input "alto"
click at [728, 258] on div "ALTO-SHAAM" at bounding box center [870, 268] width 396 height 25
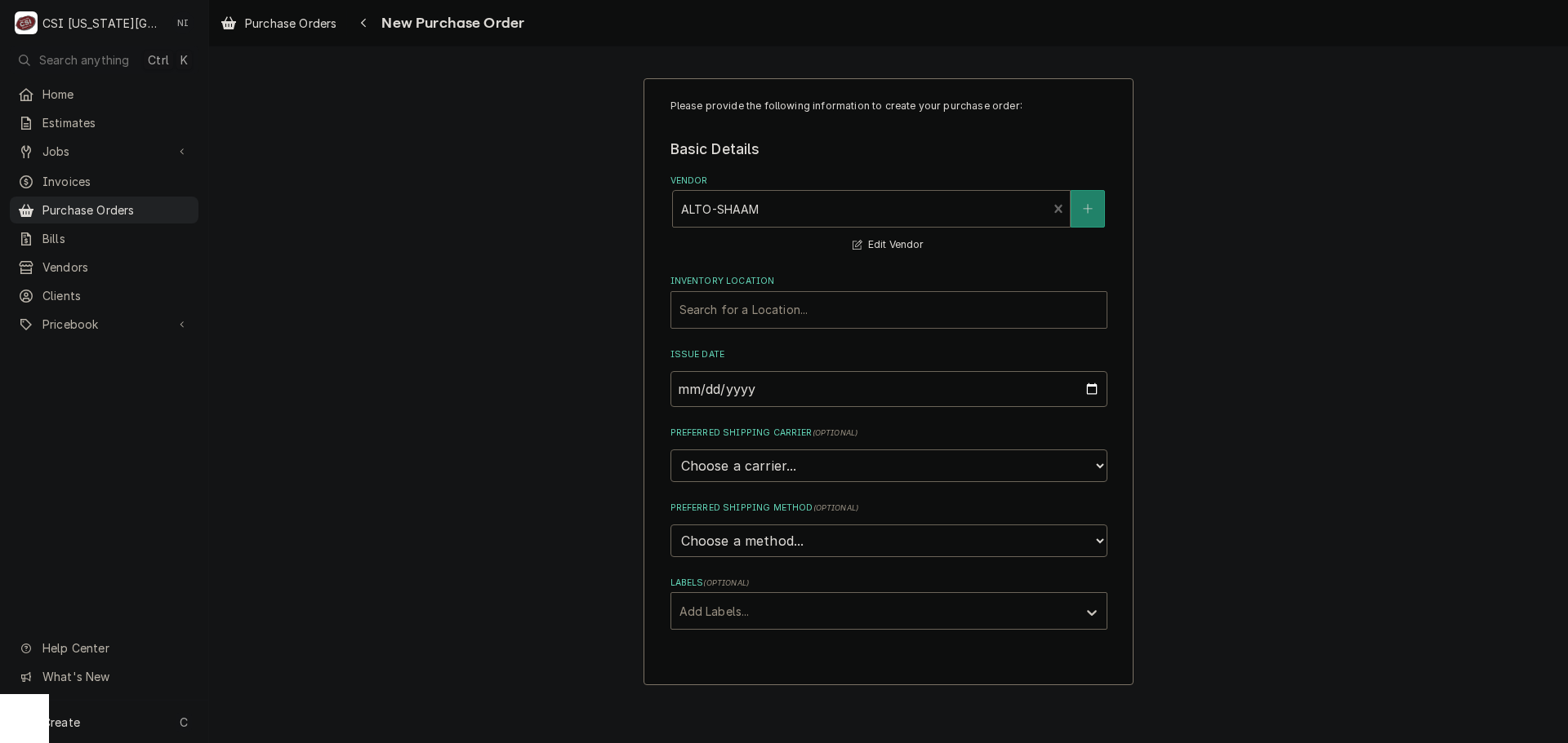
click at [731, 317] on div "Inventory Location" at bounding box center [888, 310] width 419 height 30
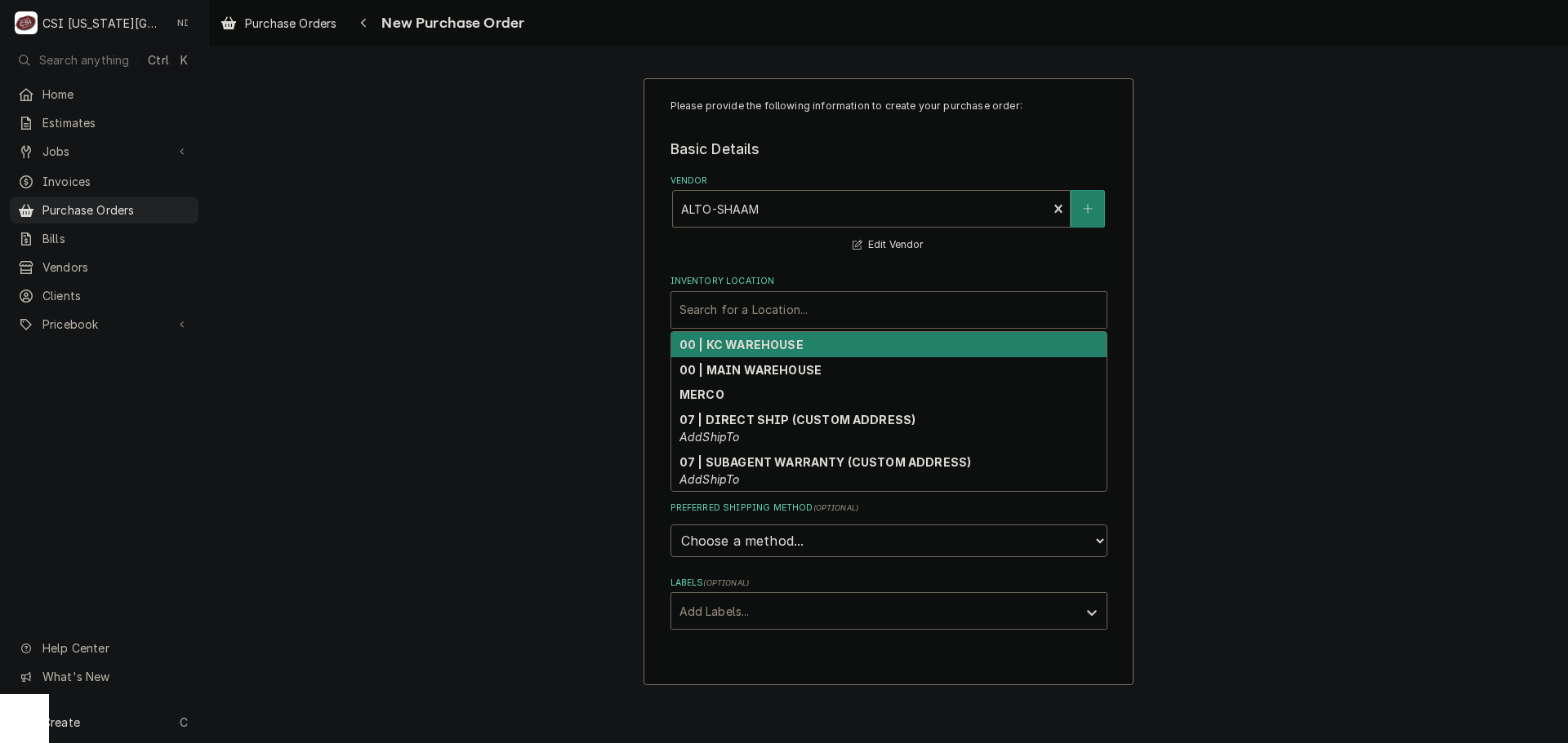
click at [728, 340] on strong "00 | KC WAREHOUSE" at bounding box center [741, 344] width 124 height 14
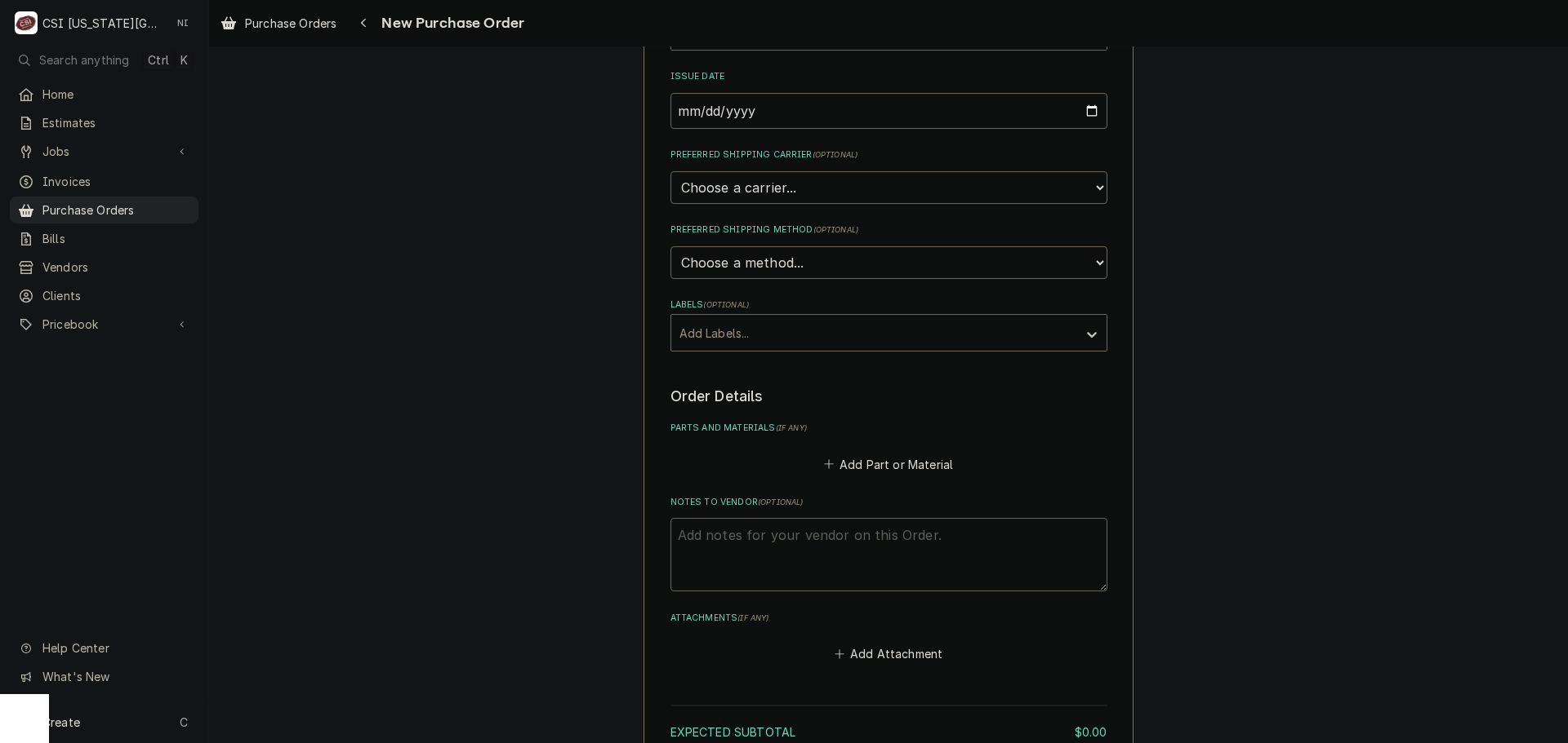
scroll to position [326, 0]
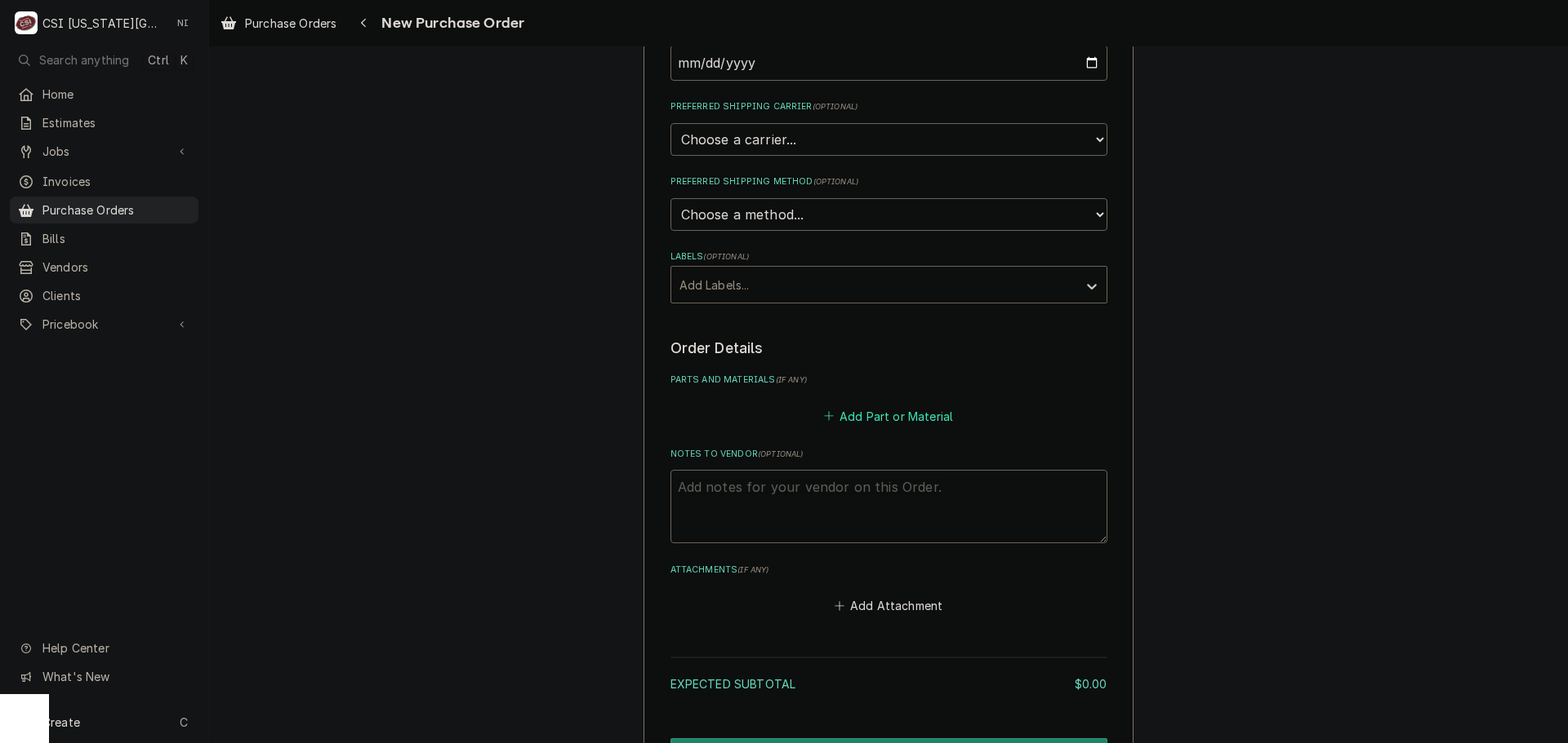
click at [871, 423] on button "Add Part or Material" at bounding box center [888, 416] width 134 height 23
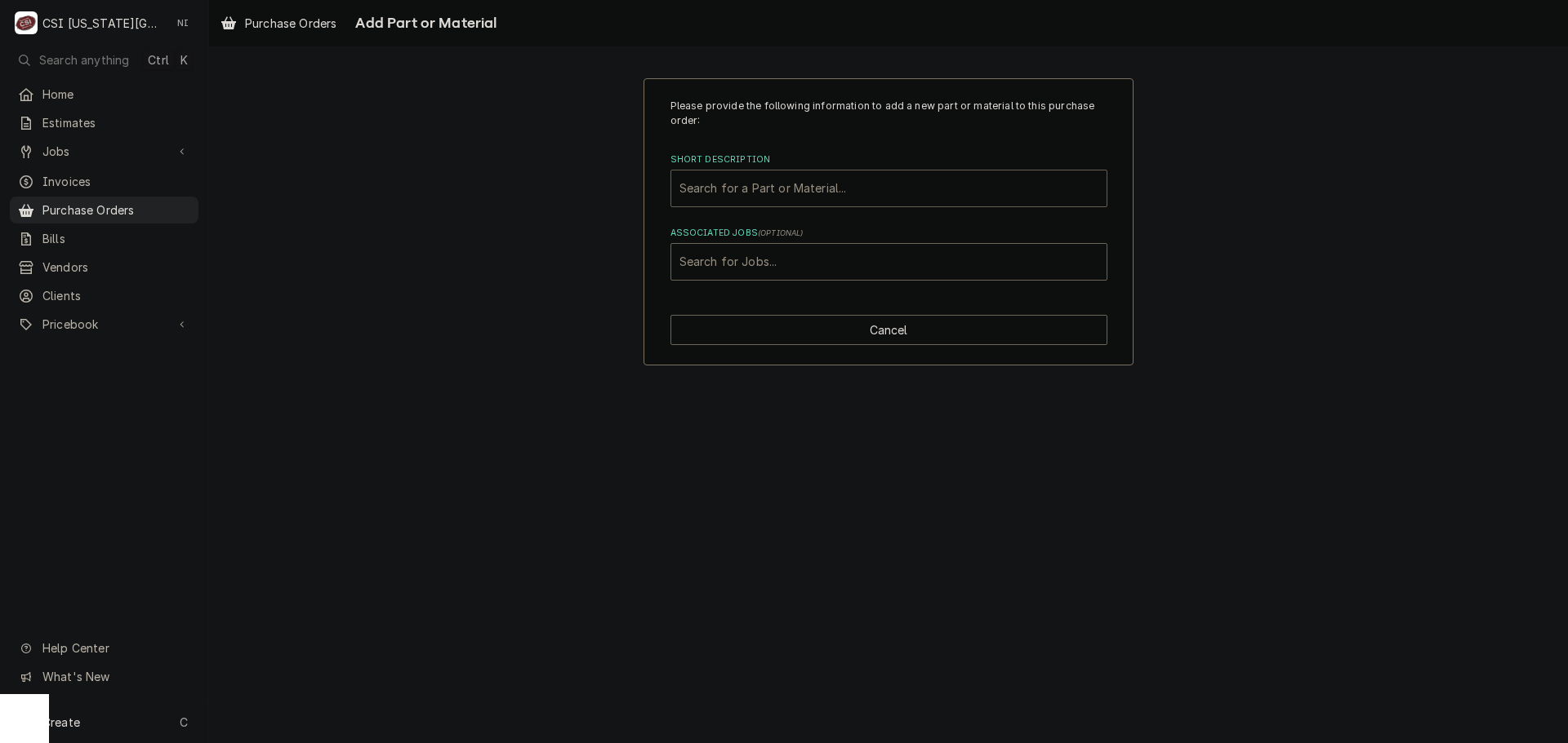
click at [892, 194] on div "Short Description" at bounding box center [888, 188] width 419 height 30
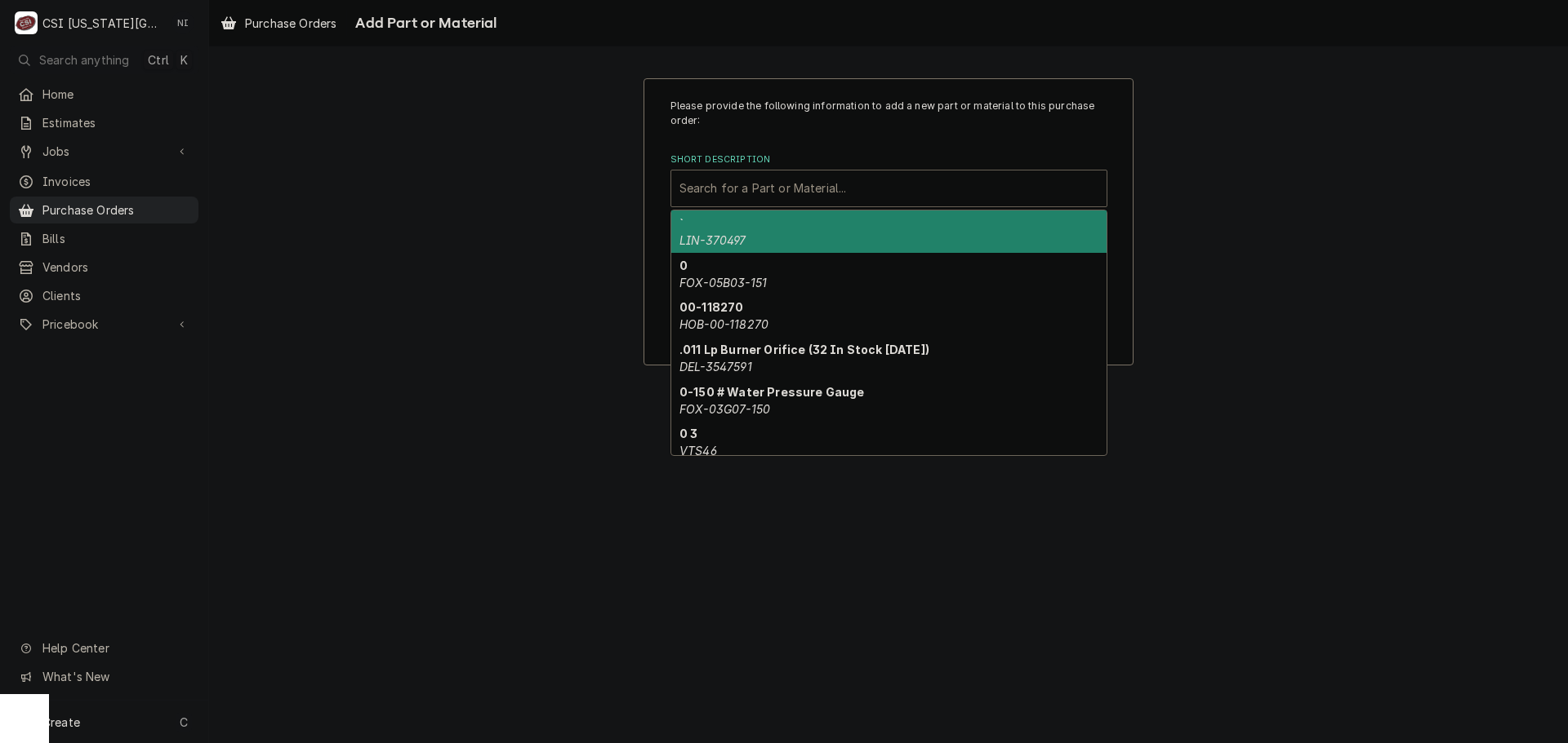
paste input "BN-29610"
type input "BN-29610"
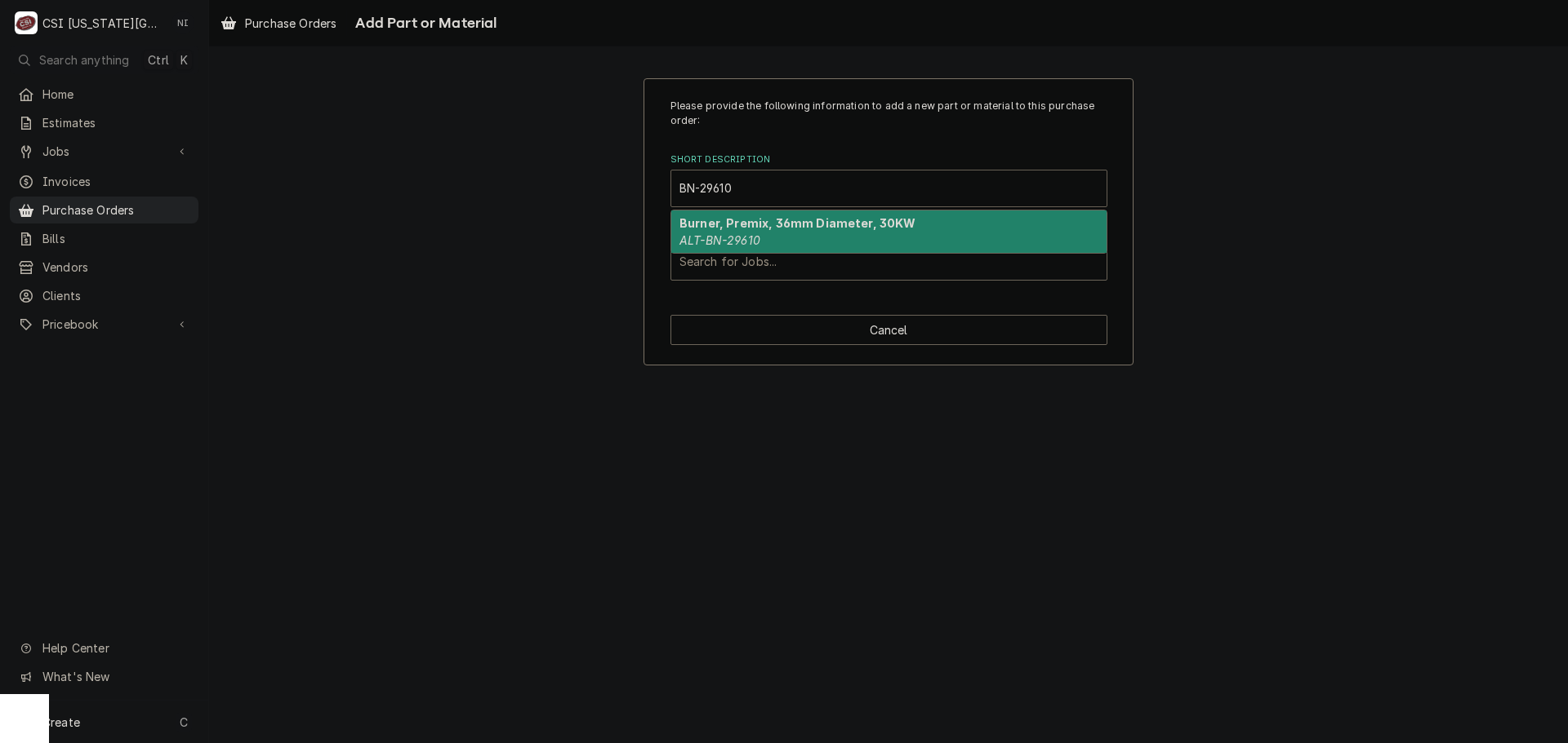
click at [716, 232] on div "Burner, Premix, 36mm Diameter, 30KW ALT-BN-29610" at bounding box center [889, 232] width 436 height 43
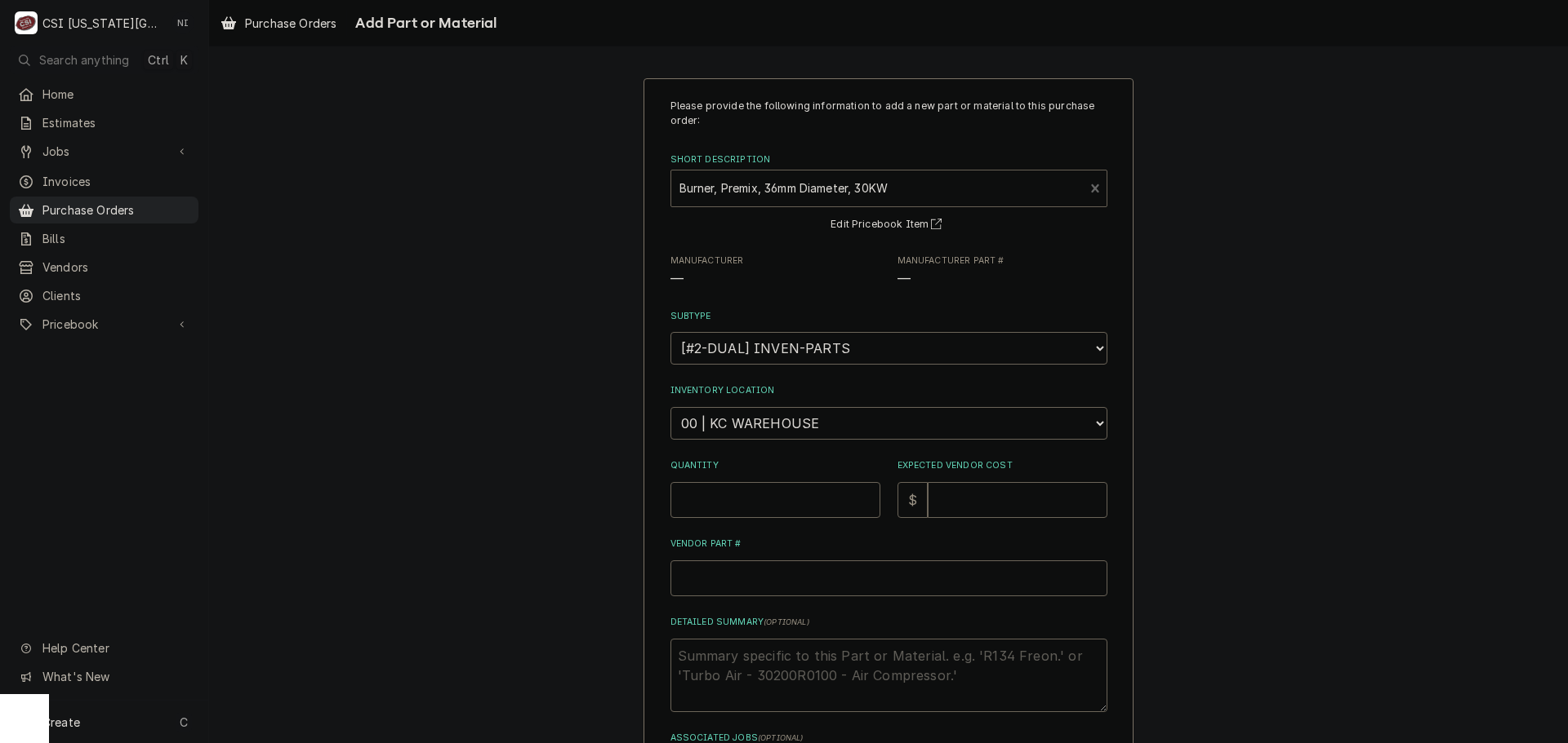
type textarea "x"
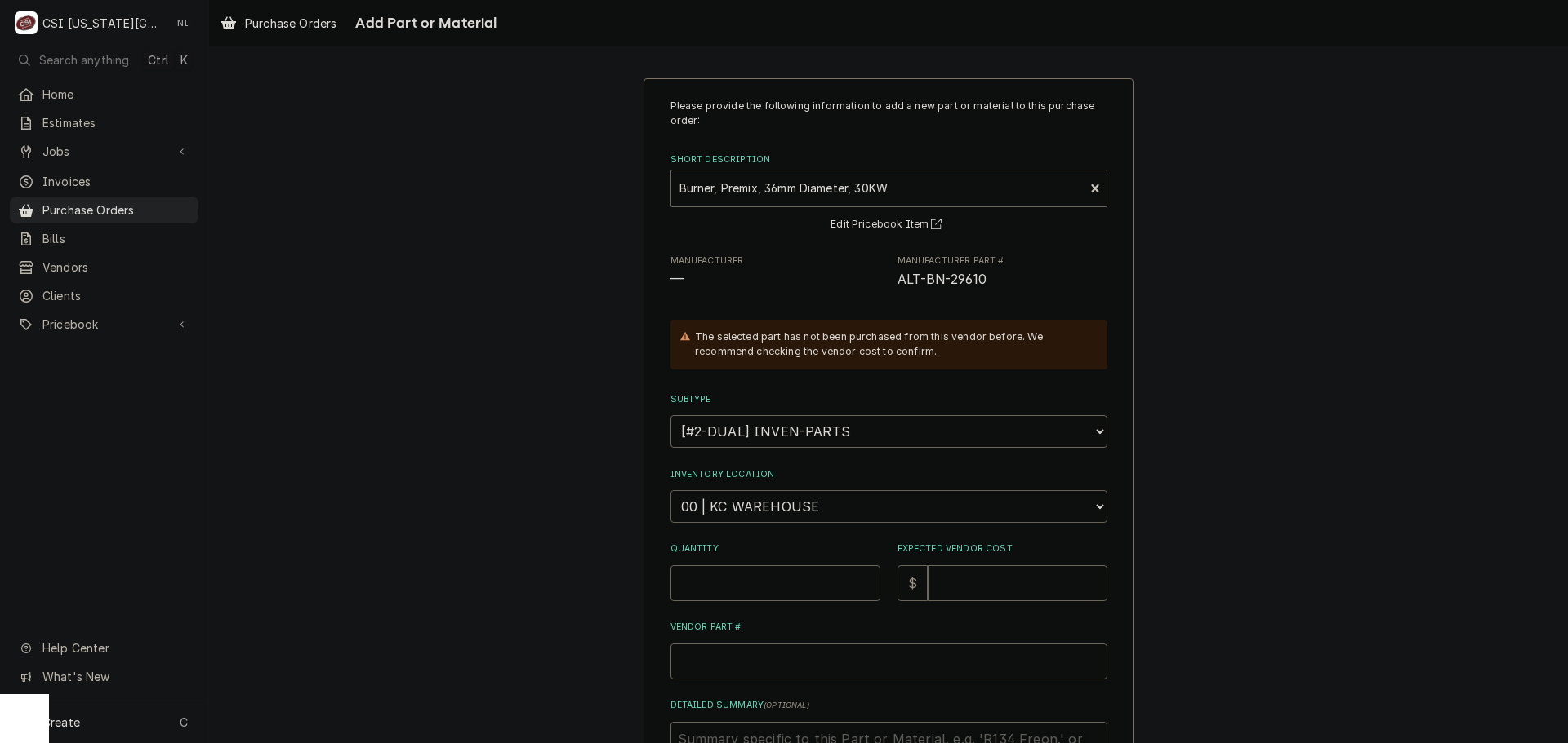
click at [763, 501] on select "Choose a location... 00 | KC WAREHOUSE 00 | MAIN WAREHOUSE 01 | [PERSON_NAME] #…" at bounding box center [889, 506] width 437 height 33
select select "2781"
click at [671, 490] on select "Choose a location... 00 | KC WAREHOUSE 00 | MAIN WAREHOUSE 01 | [PERSON_NAME] #…" at bounding box center [889, 506] width 437 height 33
click at [770, 582] on input "Quantity" at bounding box center [775, 584] width 210 height 36
type textarea "x"
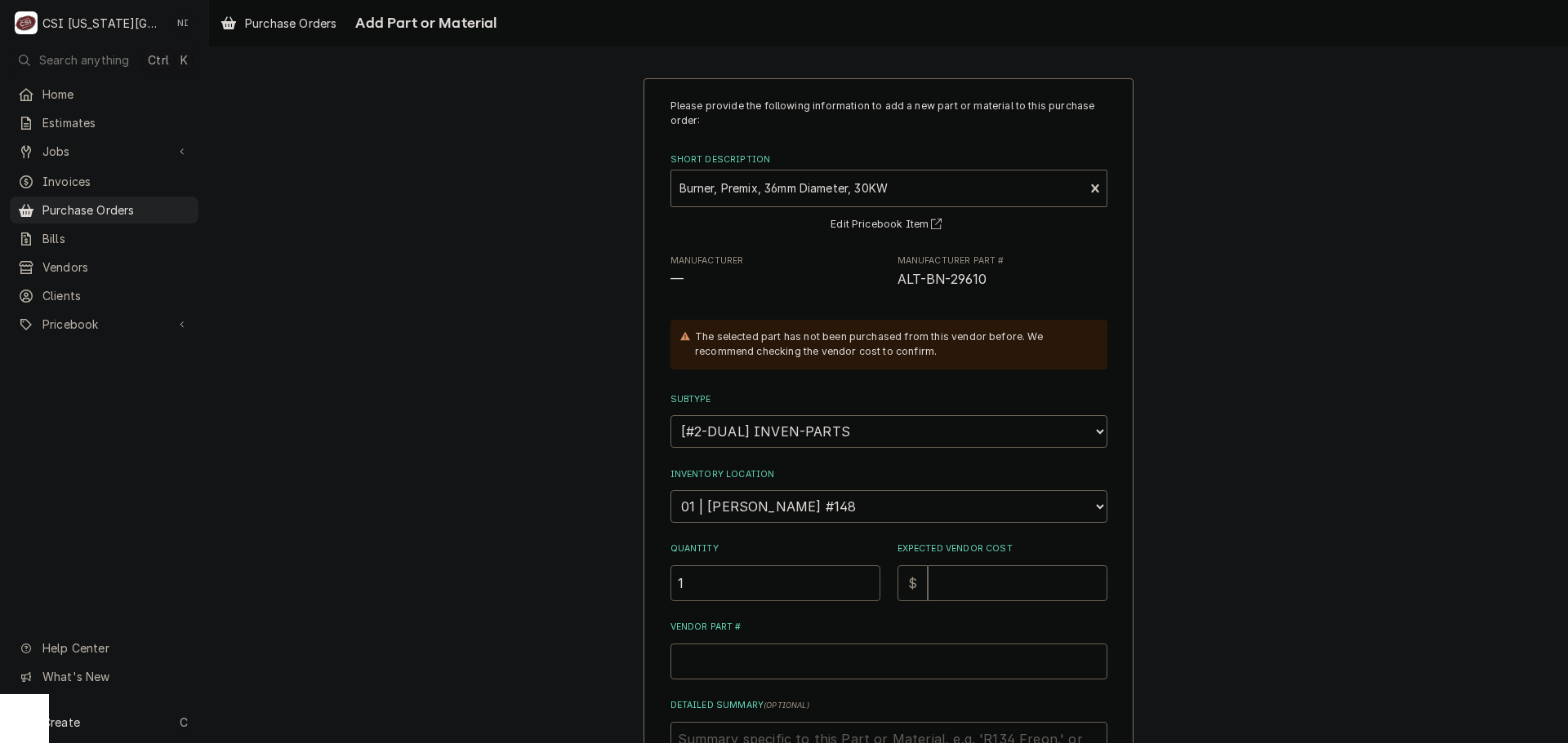
type input "1"
drag, startPoint x: 895, startPoint y: 296, endPoint x: 891, endPoint y: 285, distance: 11.7
click at [889, 287] on div "Manufacturer — Manufacturer Part # ALT-BN-29610" at bounding box center [889, 272] width 437 height 35
click at [897, 285] on span "ALT-BN-29610" at bounding box center [942, 280] width 90 height 16
click at [710, 657] on input "Vendor Part #" at bounding box center [889, 662] width 437 height 36
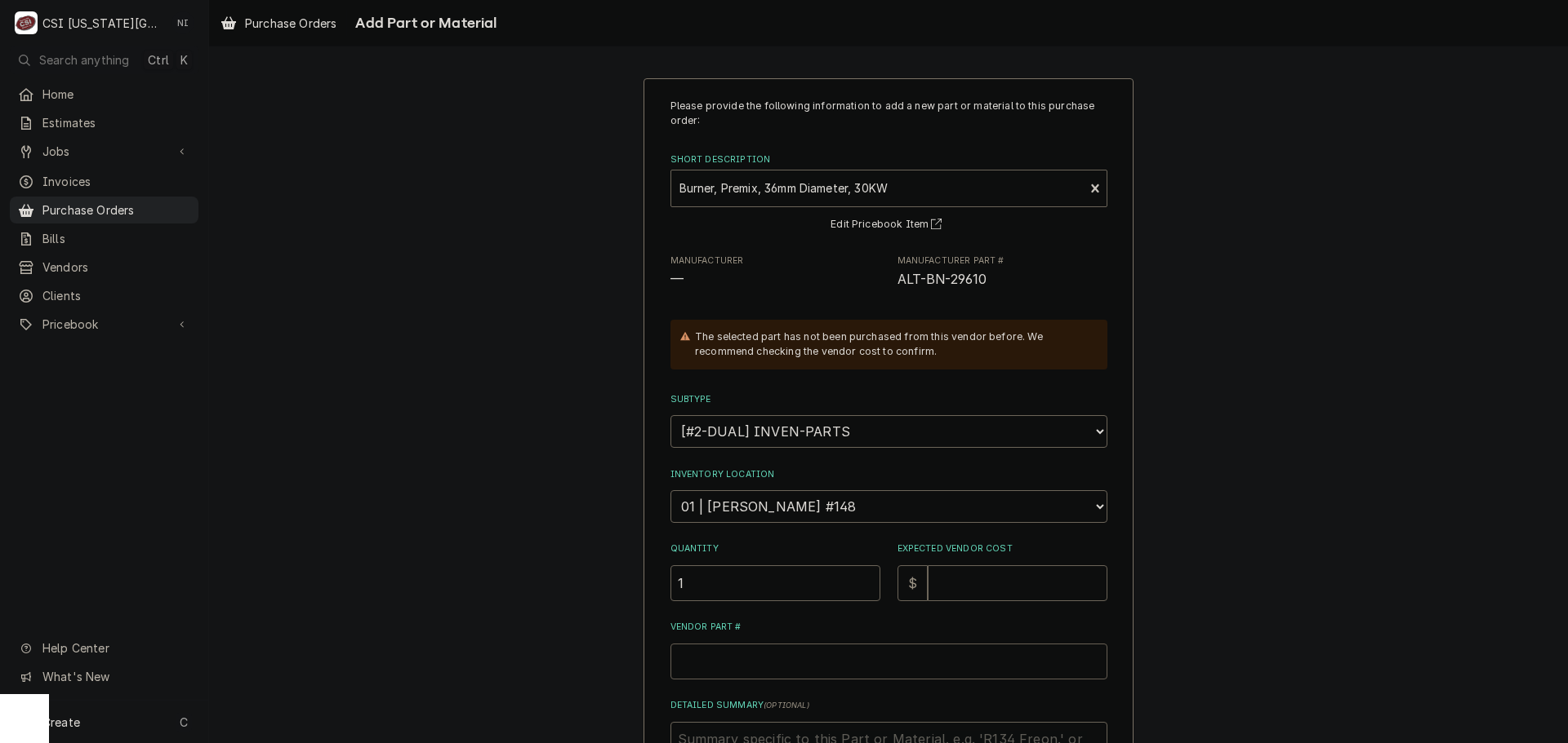
paste input "BN-29610"
type textarea "x"
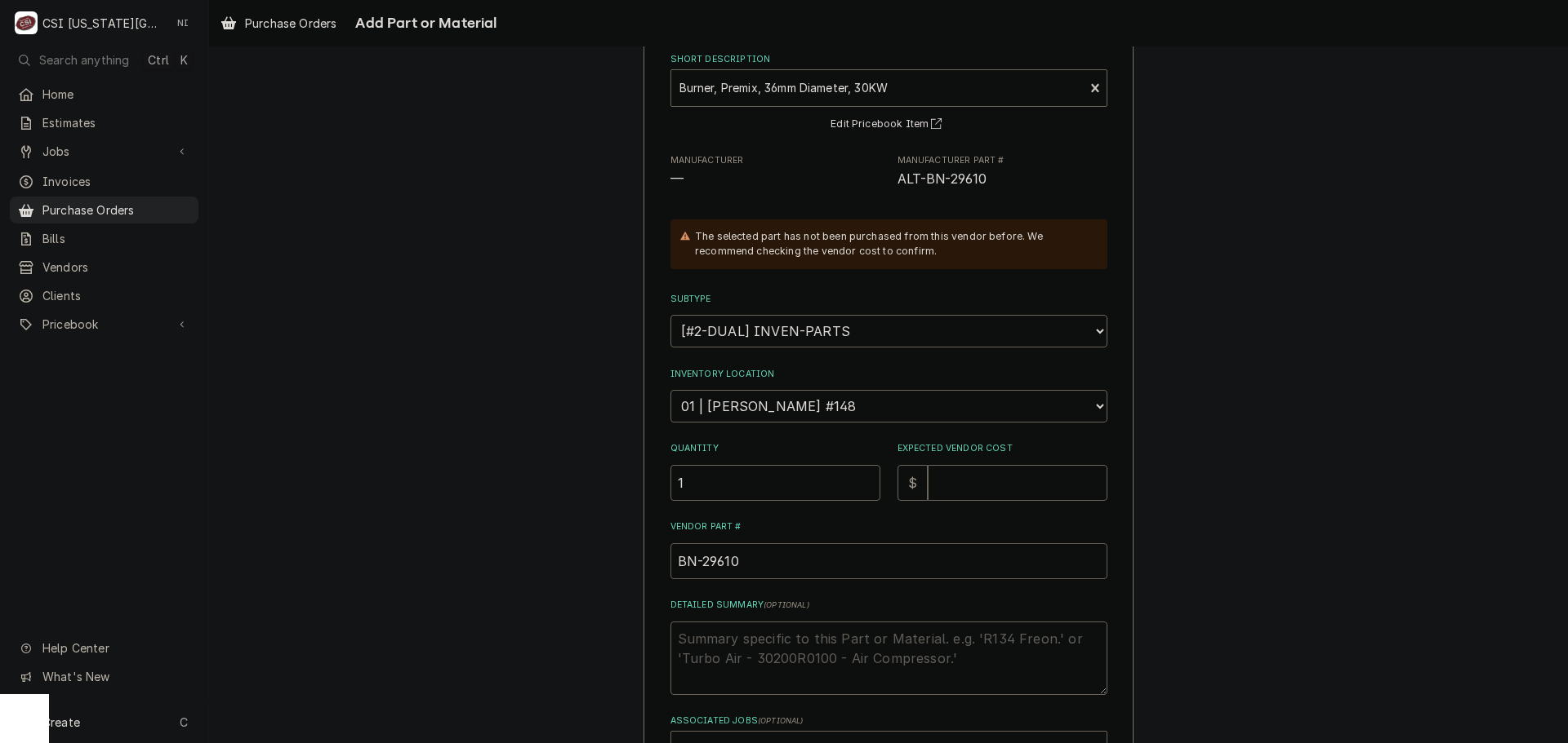
scroll to position [226, 0]
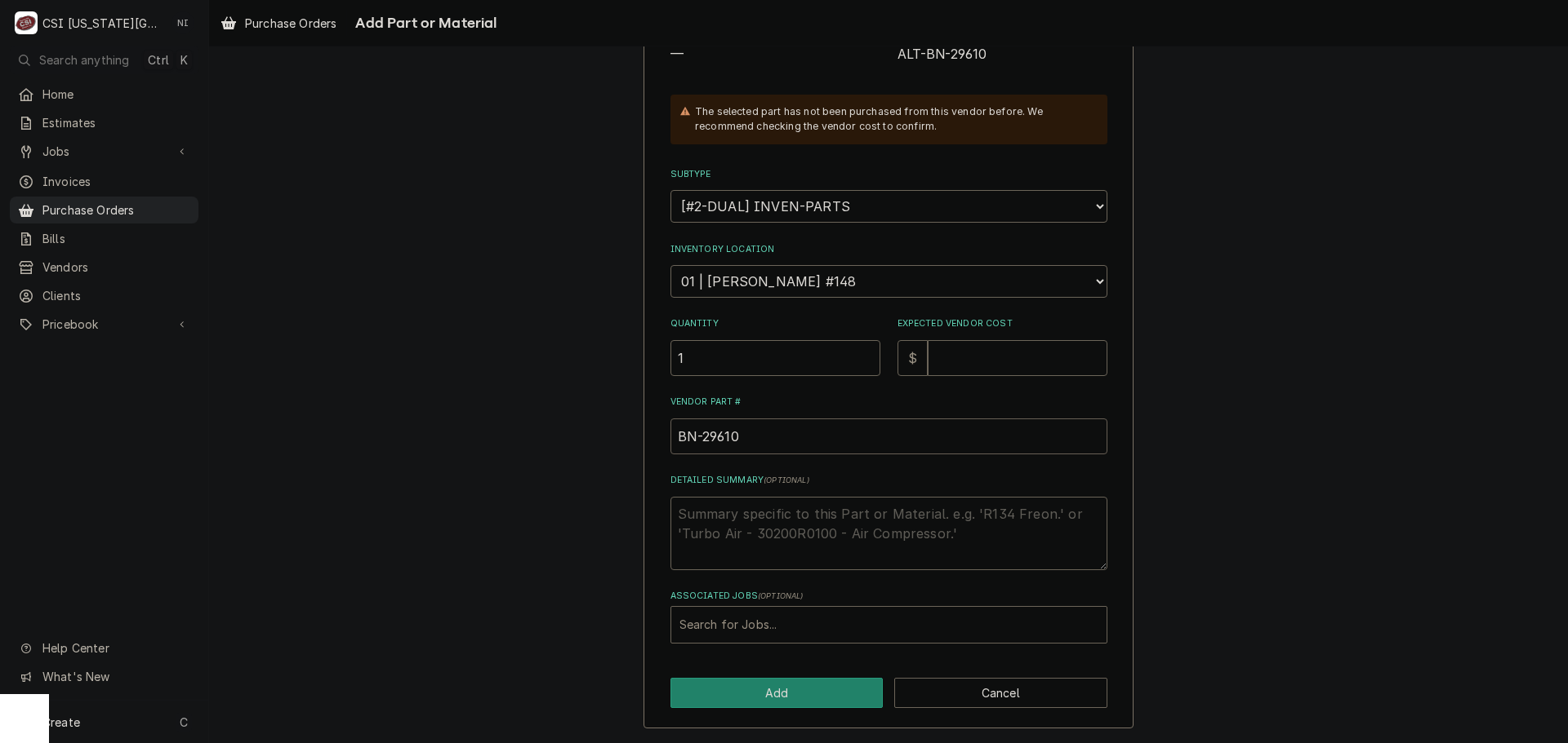
type input "BN-29610"
click at [957, 365] on input "Expected Vendor Cost" at bounding box center [1017, 358] width 180 height 36
type textarea "x"
type input "3"
type textarea "x"
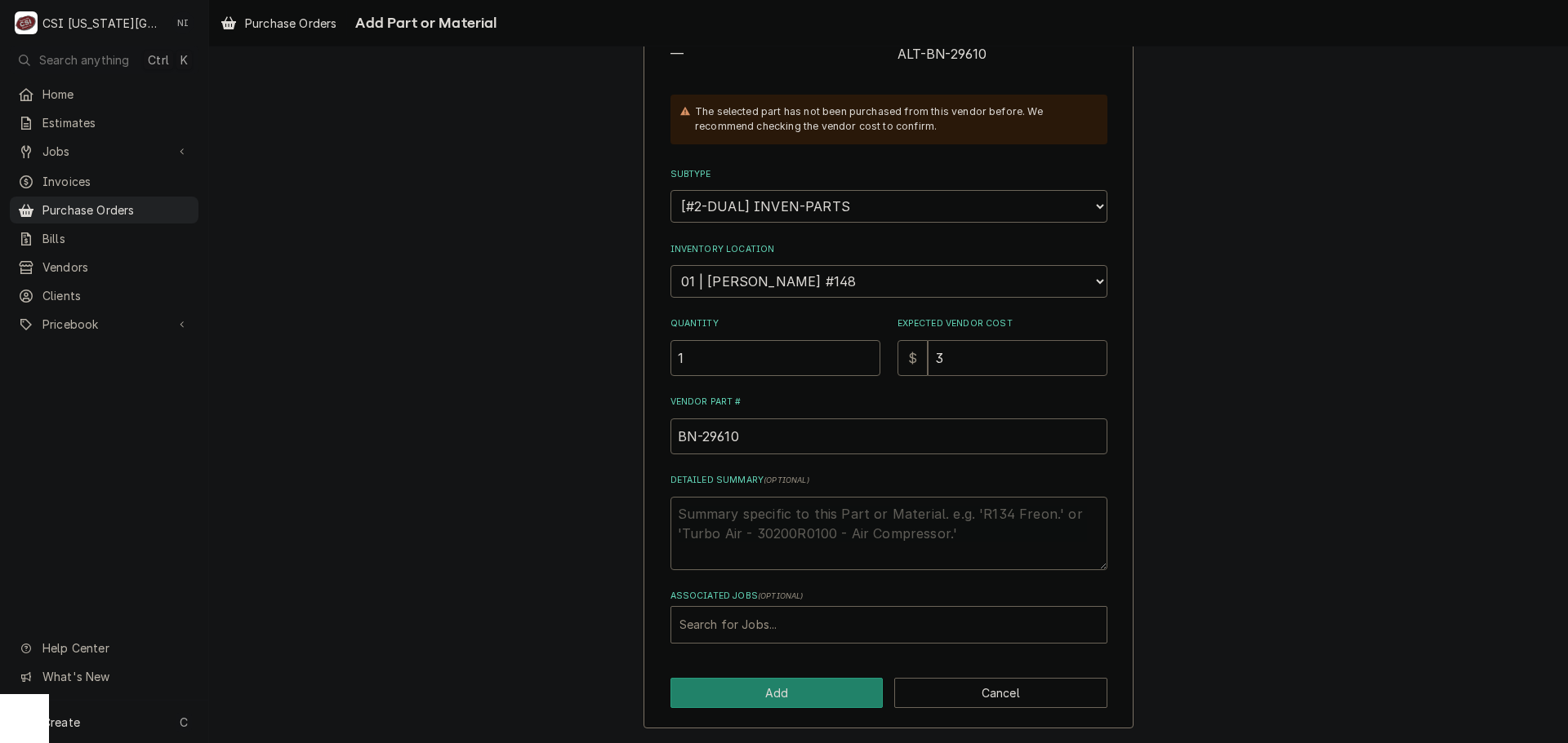
type input "32"
type textarea "x"
type input "325"
type textarea "x"
type input "325.5"
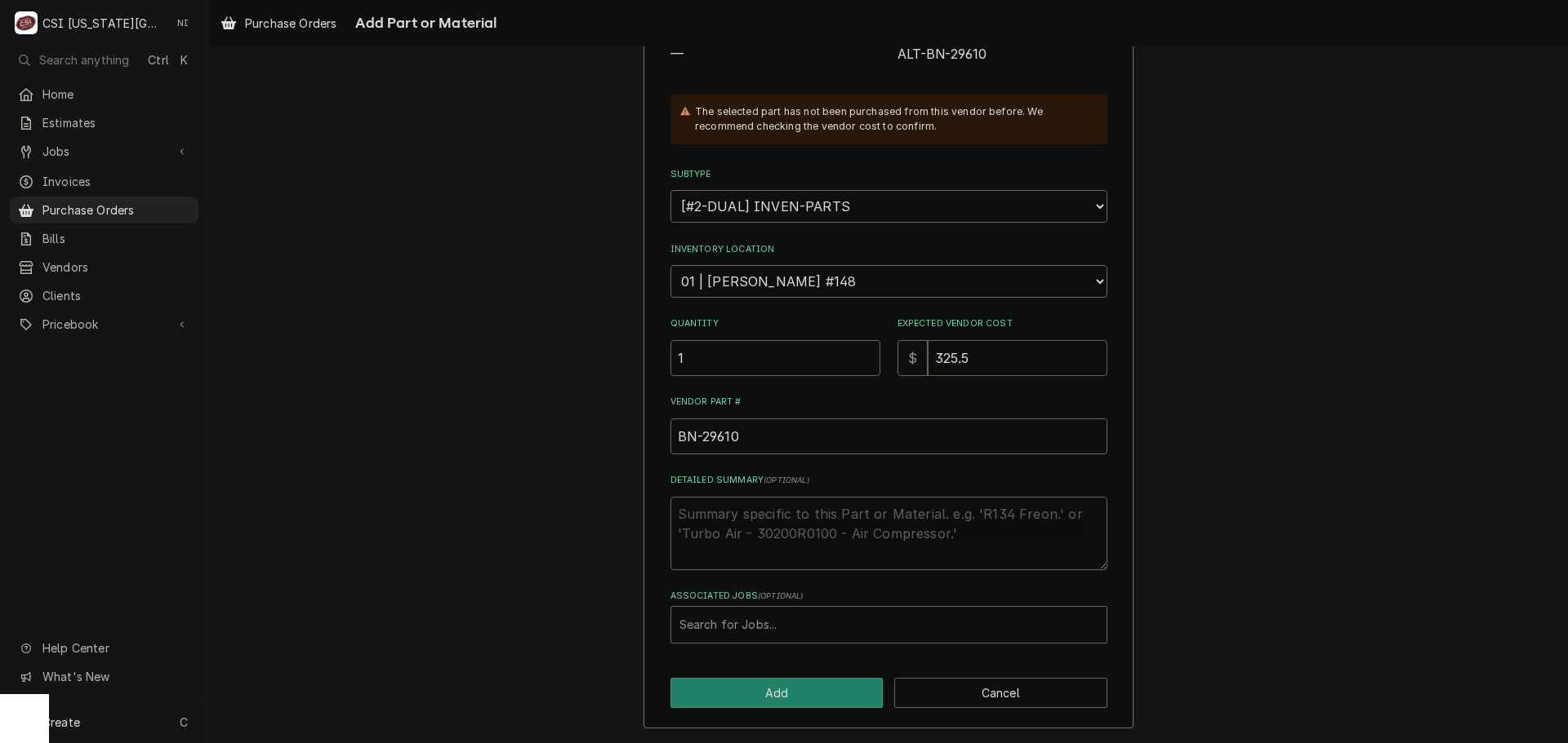
type textarea "x"
type input "325.50"
click at [809, 635] on div "Associated Jobs" at bounding box center [888, 626] width 419 height 30
type input "33049"
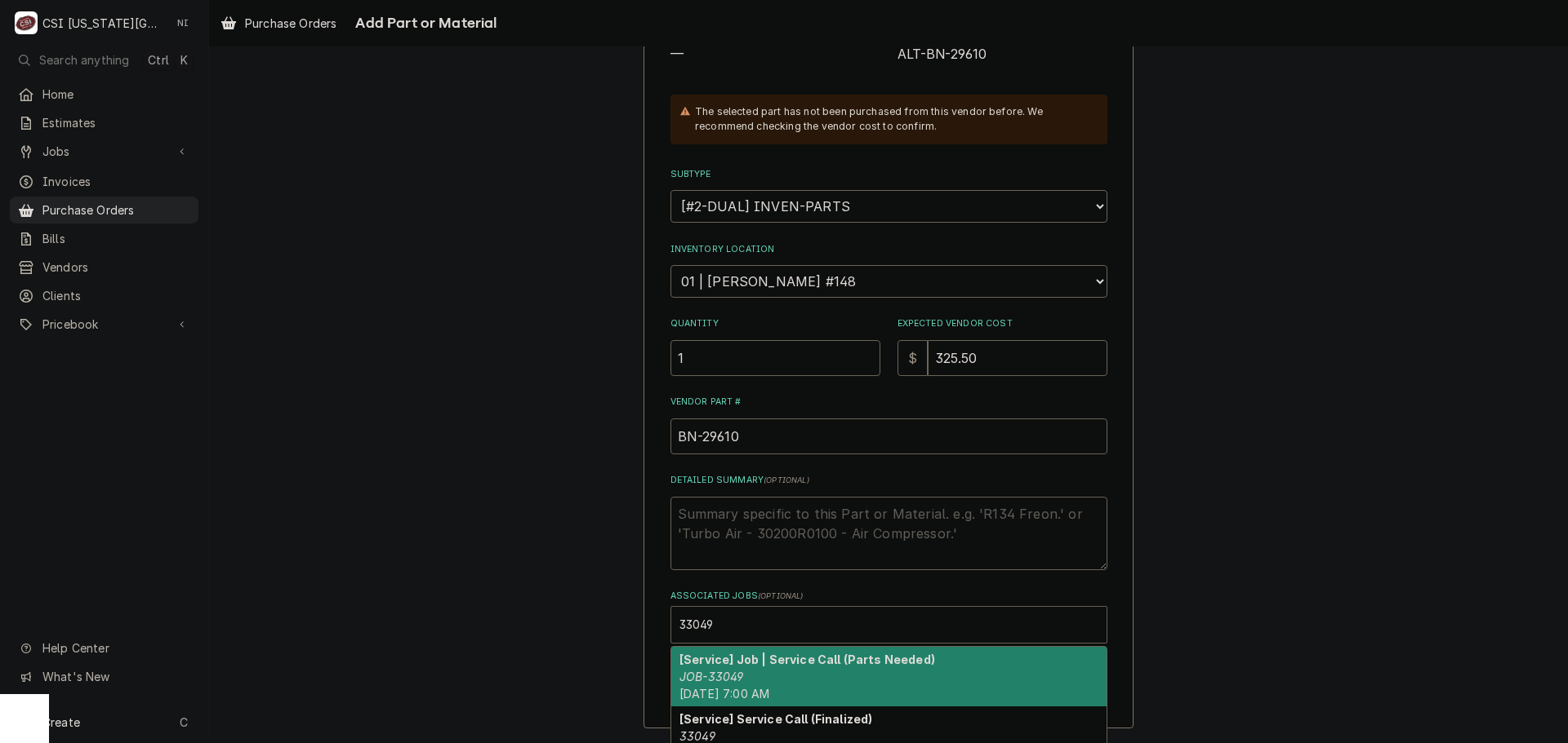
click at [756, 669] on div "[Service] Job | Service Call (Parts Needed) JOB-33049 Tue, Oct 7th, 2025 - 7:00…" at bounding box center [889, 677] width 436 height 60
type textarea "x"
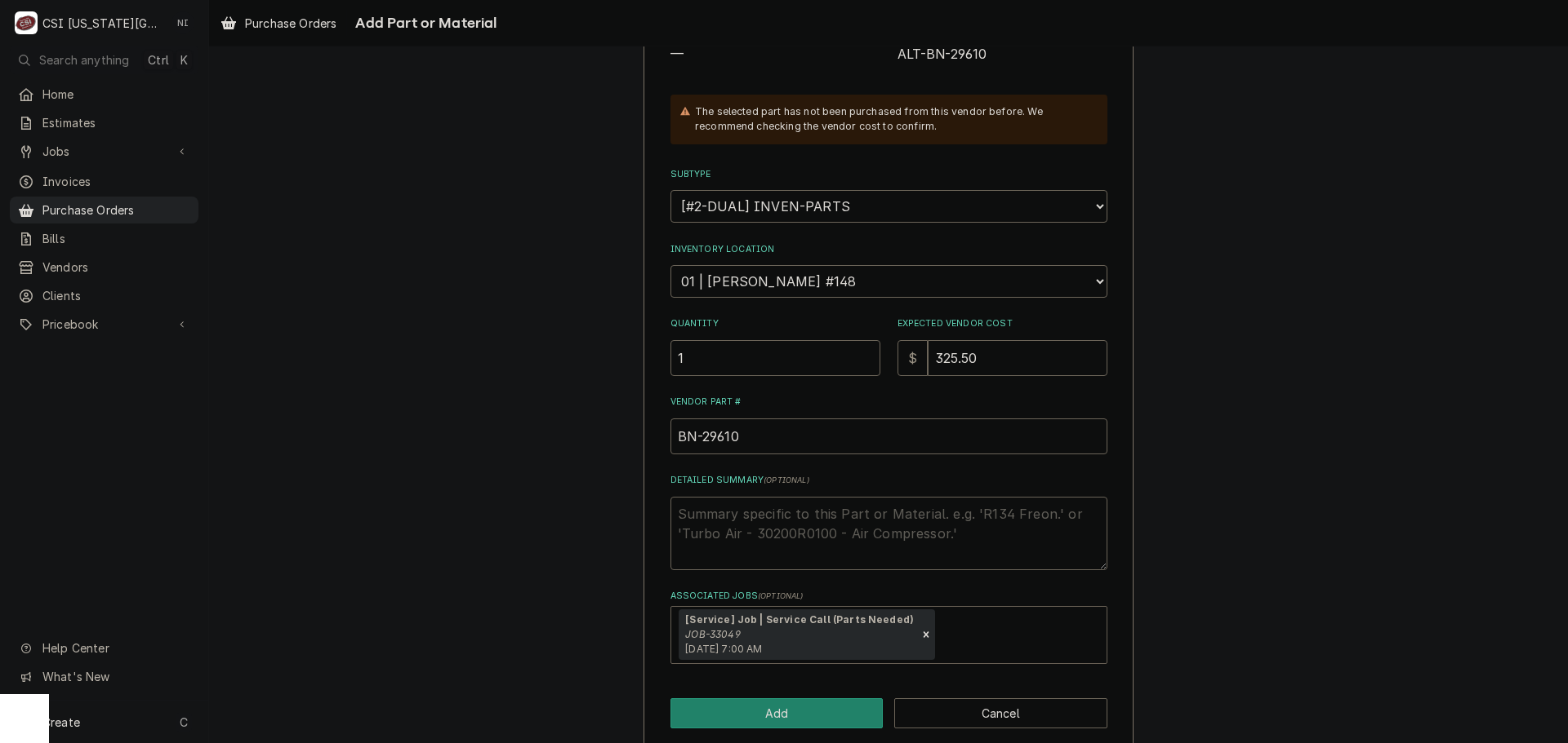
click at [756, 695] on div "Please provide the following information to add a new part or material to this …" at bounding box center [888, 301] width 490 height 897
click at [764, 710] on button "Add" at bounding box center [777, 713] width 213 height 30
type textarea "x"
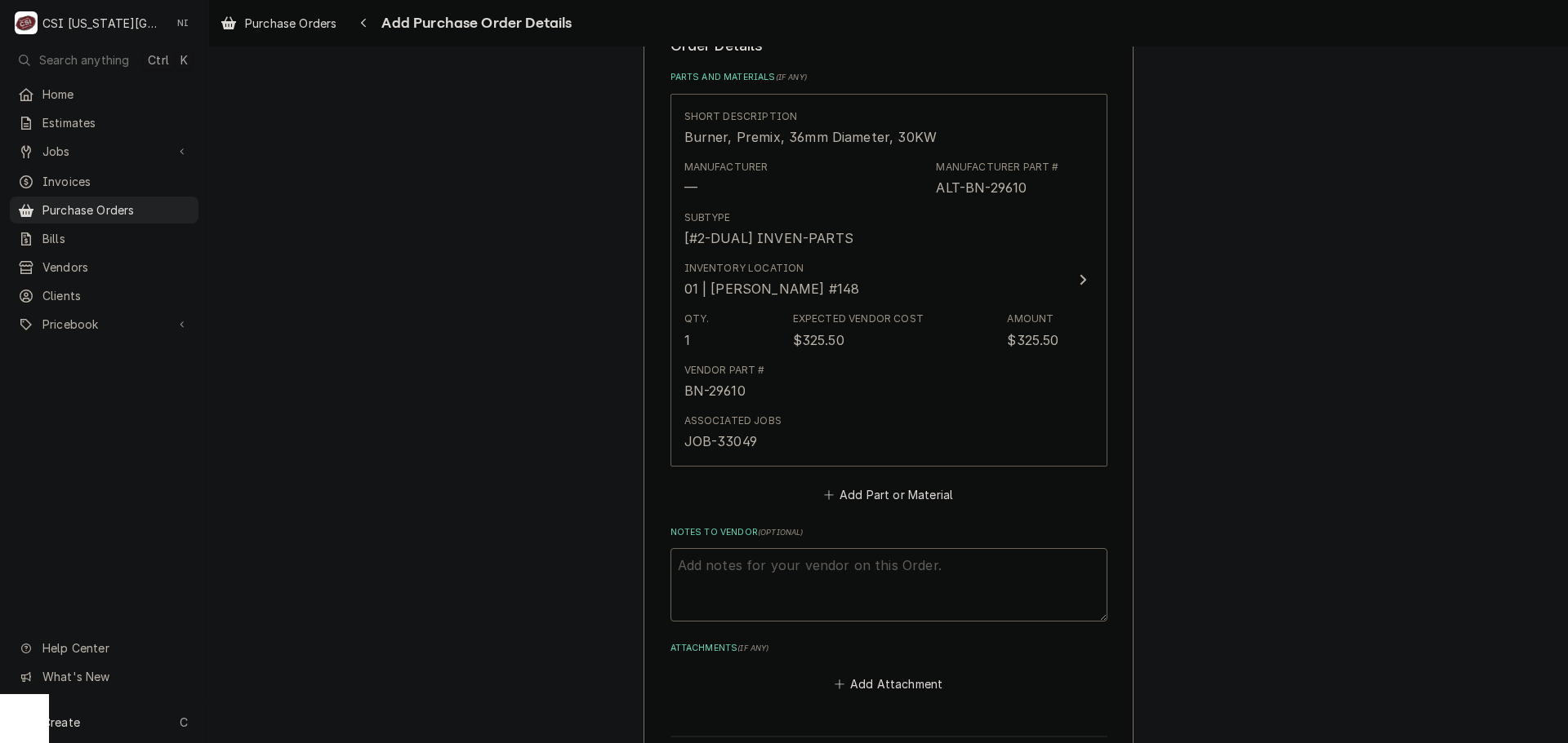
scroll to position [653, 0]
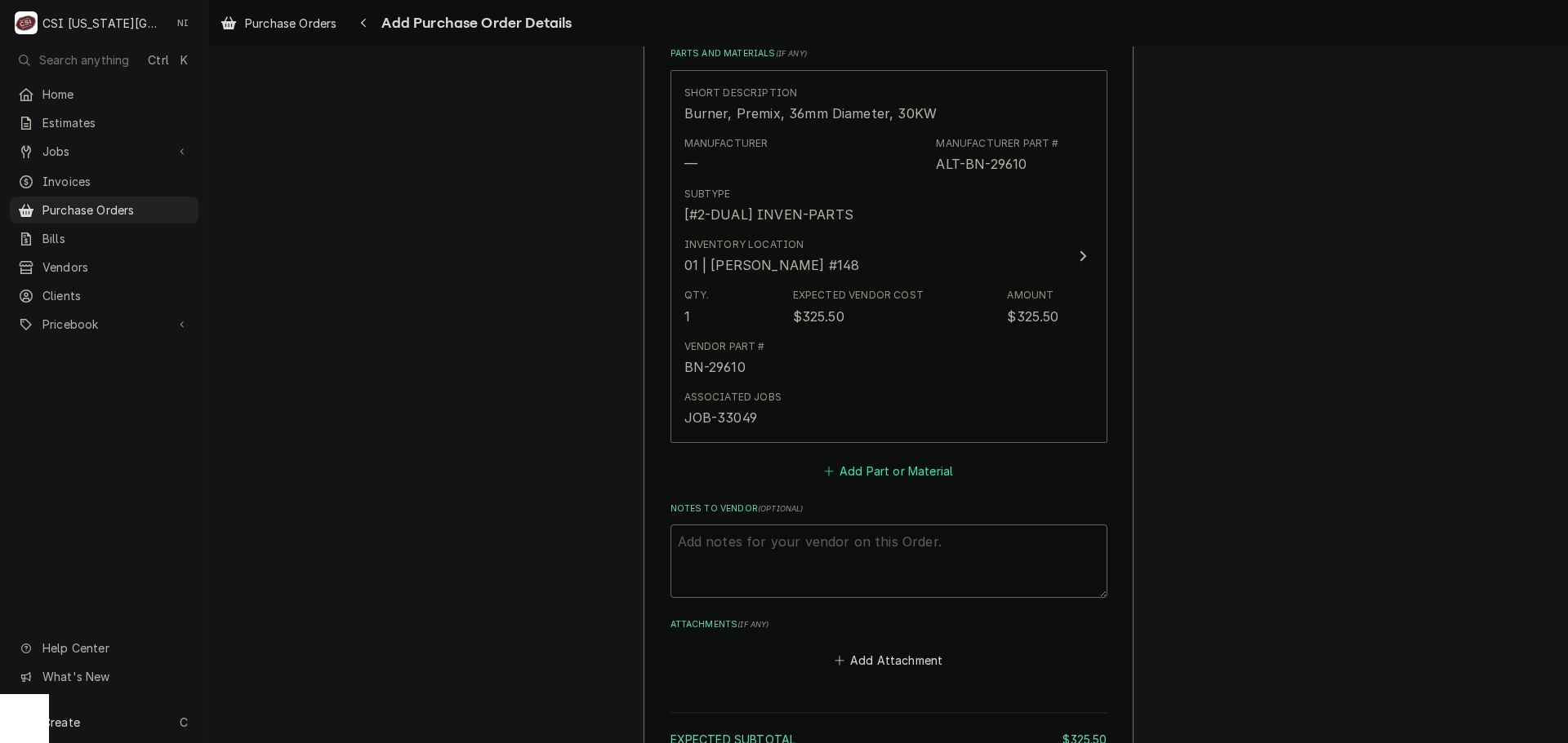
click at [861, 471] on button "Add Part or Material" at bounding box center [888, 471] width 134 height 23
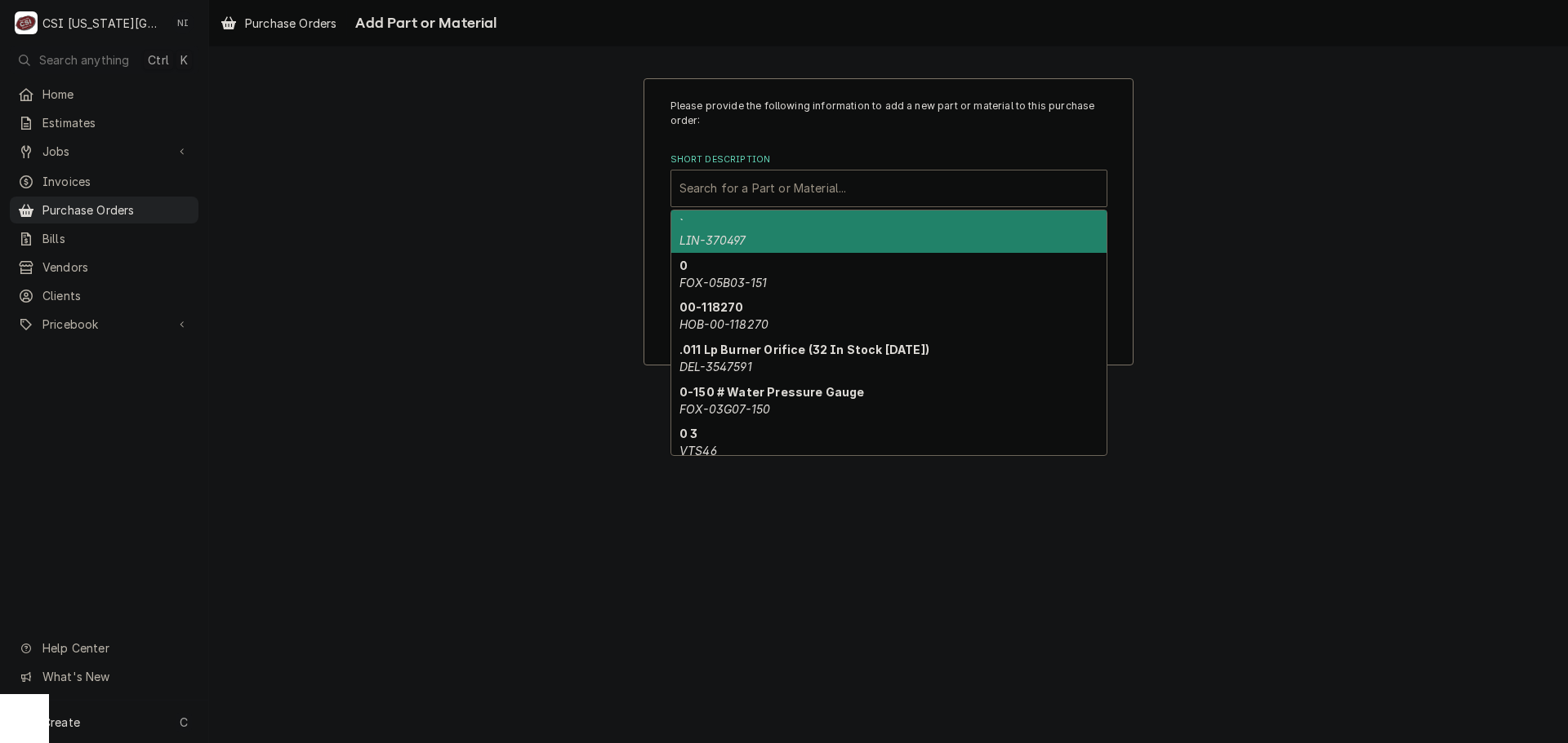
click at [730, 193] on div "Short Description" at bounding box center [888, 188] width 419 height 30
paste input "5017541"
type input "5017541"
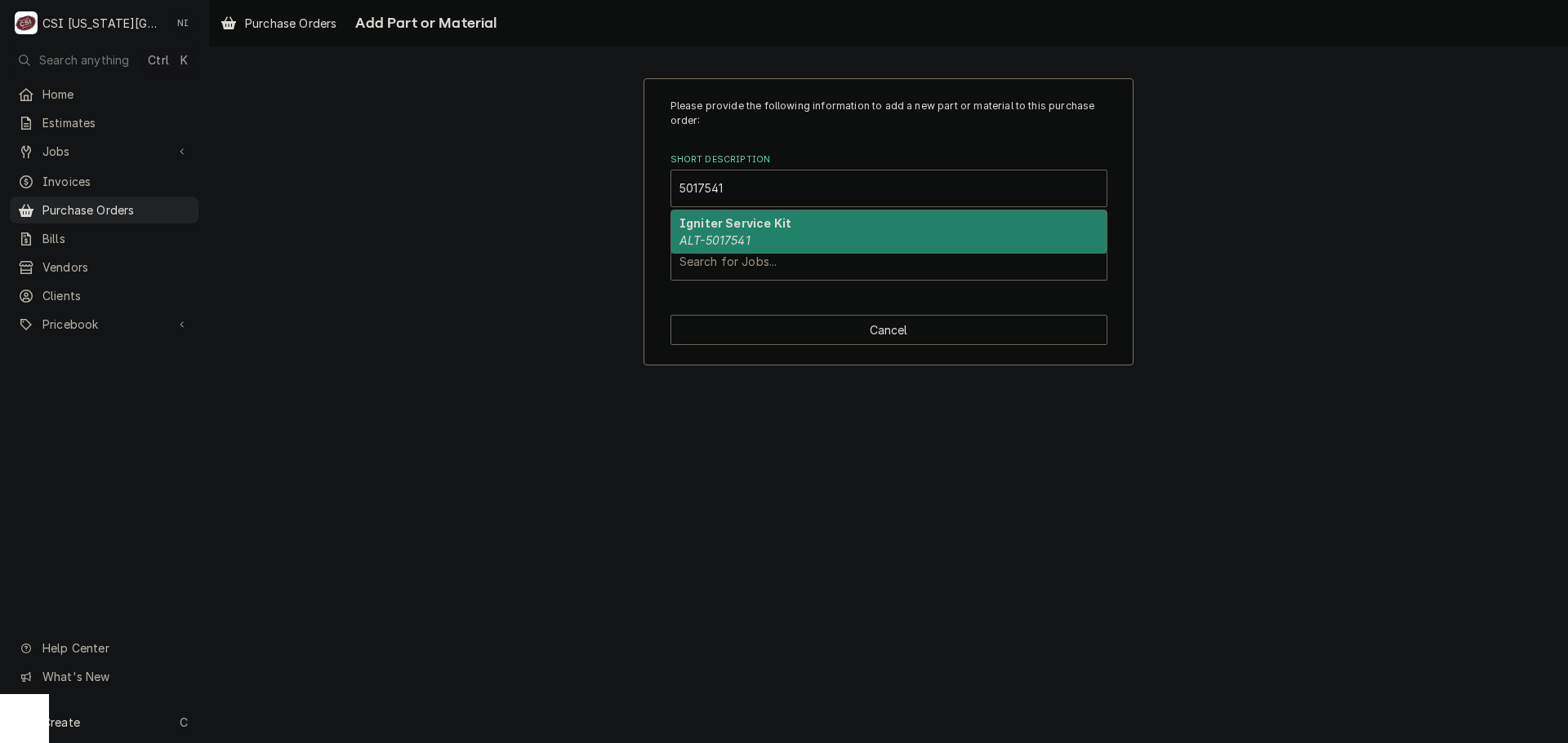
click at [711, 232] on div "Igniter Service Kit ALT-5017541" at bounding box center [889, 232] width 436 height 43
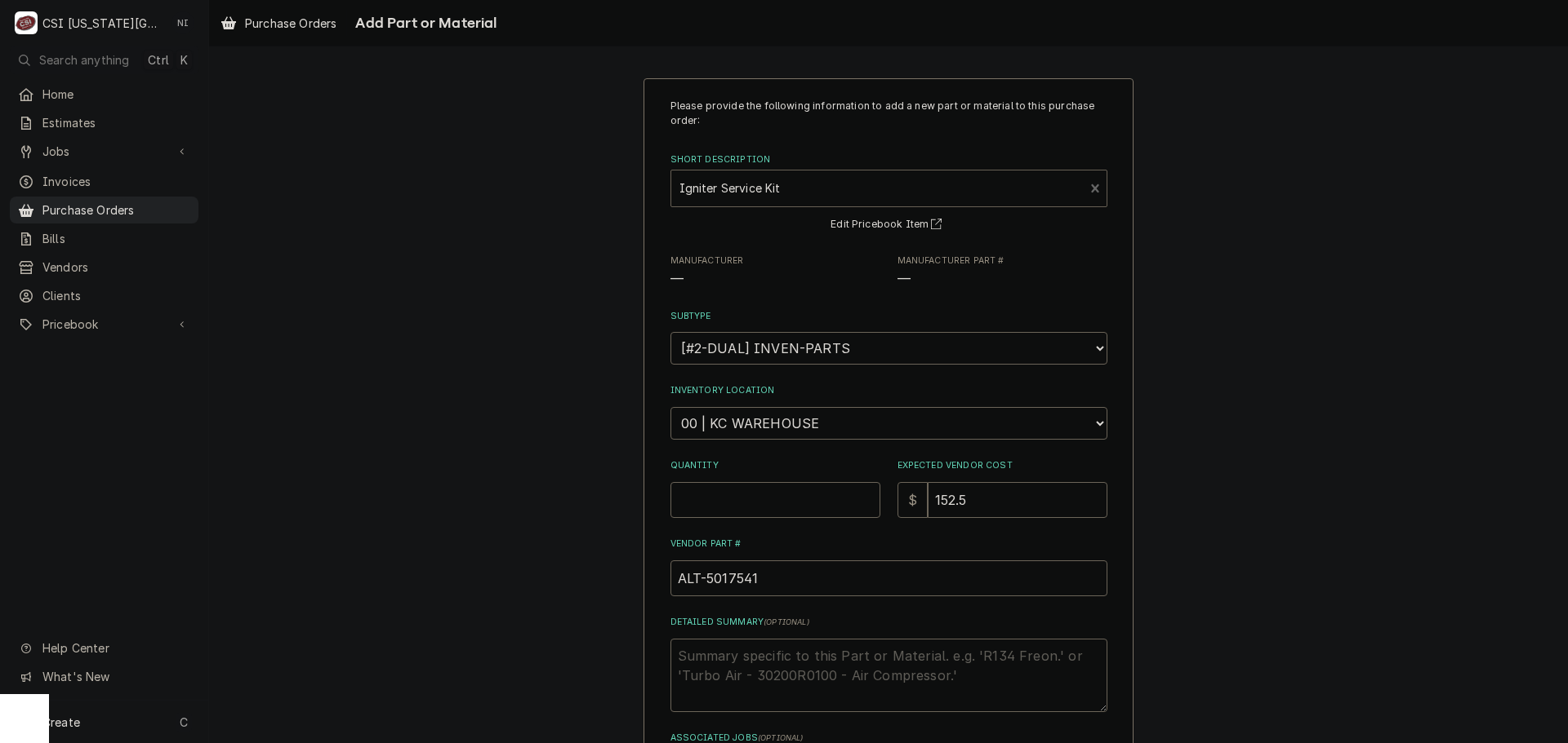
type textarea "x"
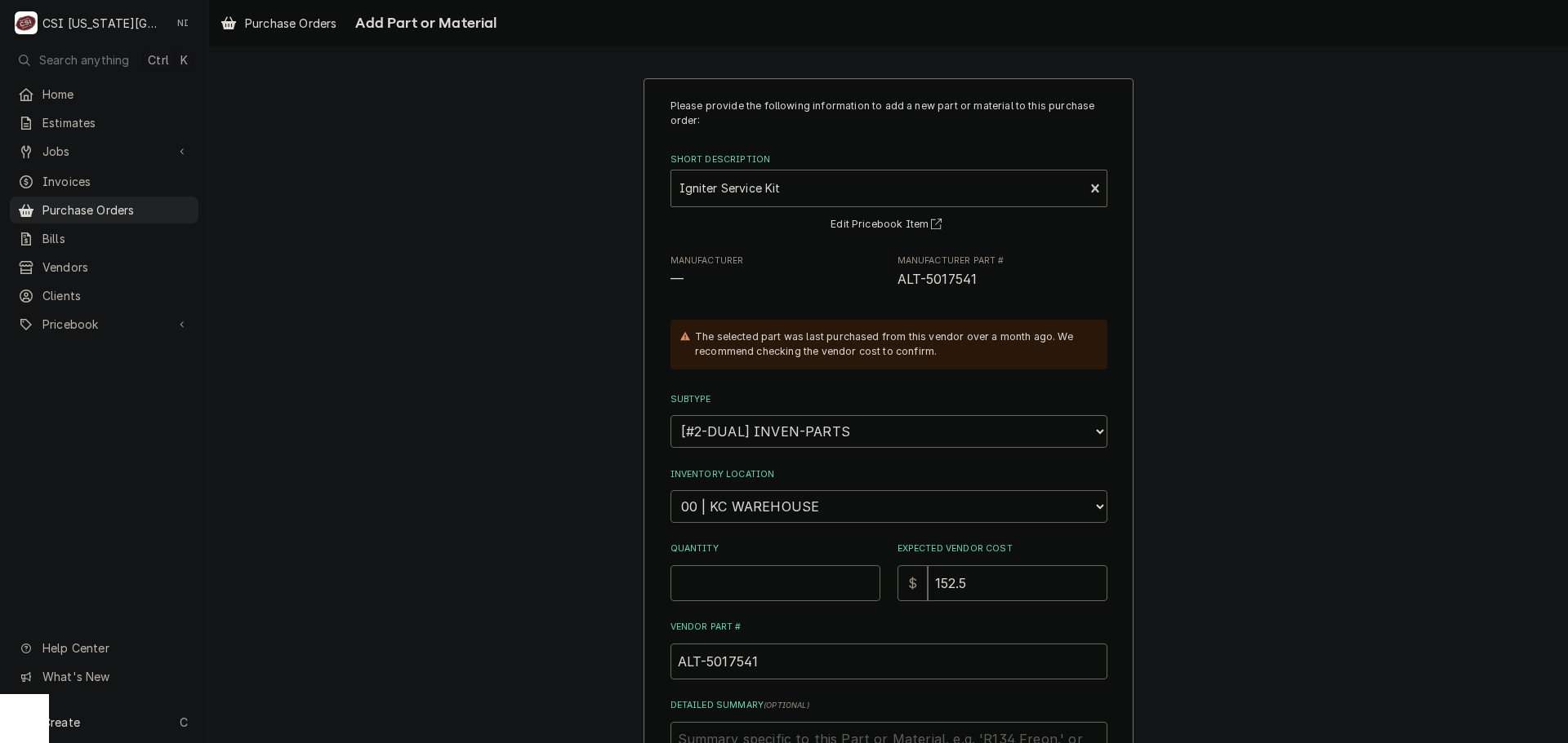
drag, startPoint x: 730, startPoint y: 507, endPoint x: 732, endPoint y: 494, distance: 13.2
click at [730, 507] on select "Choose a location... 00 | KC WAREHOUSE 00 | MAIN WAREHOUSE 01 | BRIAN BREAZIER …" at bounding box center [889, 506] width 437 height 33
select select "2781"
click at [671, 490] on select "Choose a location... 00 | KC WAREHOUSE 00 | MAIN WAREHOUSE 01 | BRIAN BREAZIER …" at bounding box center [889, 506] width 437 height 33
click at [726, 580] on input "Quantity" at bounding box center [775, 584] width 210 height 36
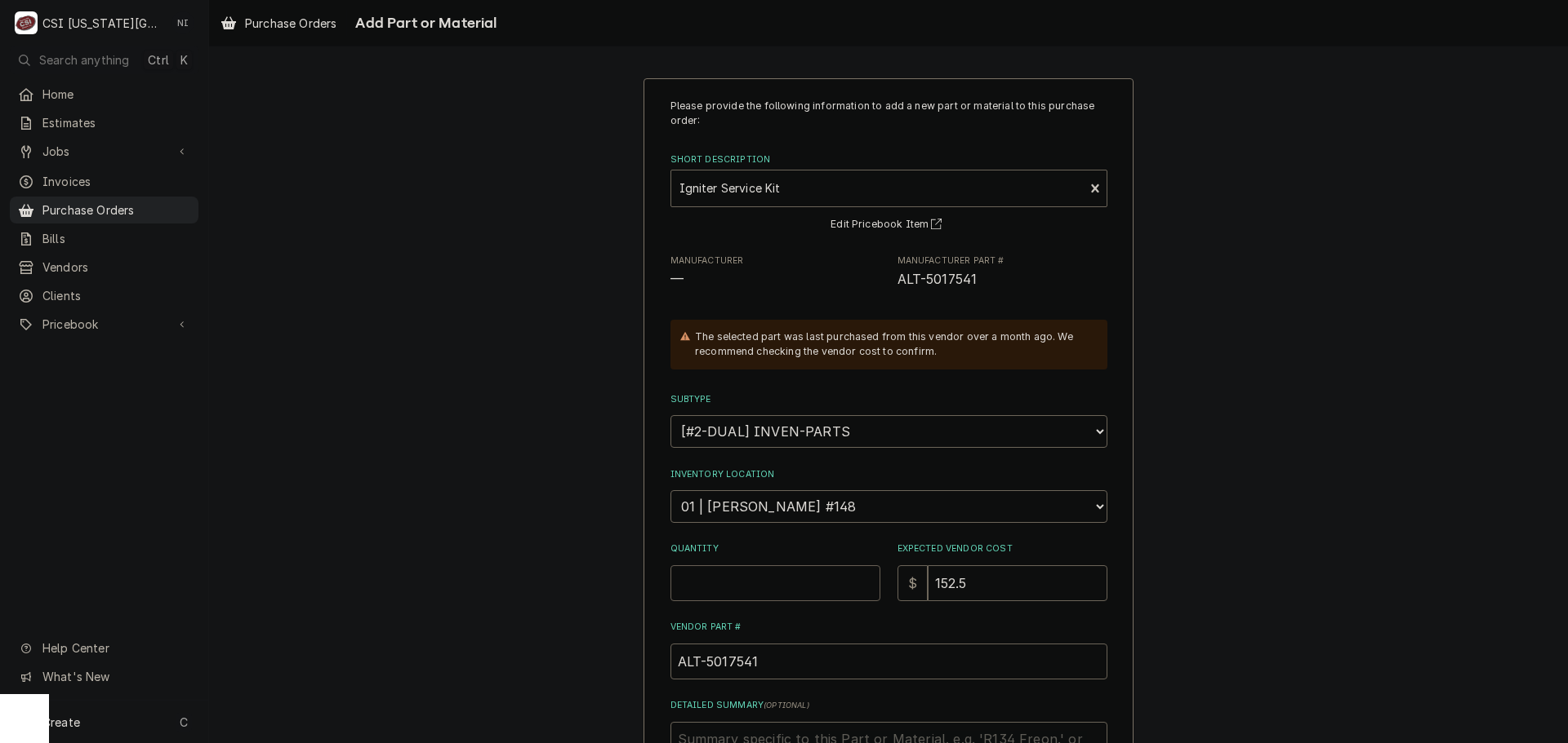
type textarea "x"
type input "1"
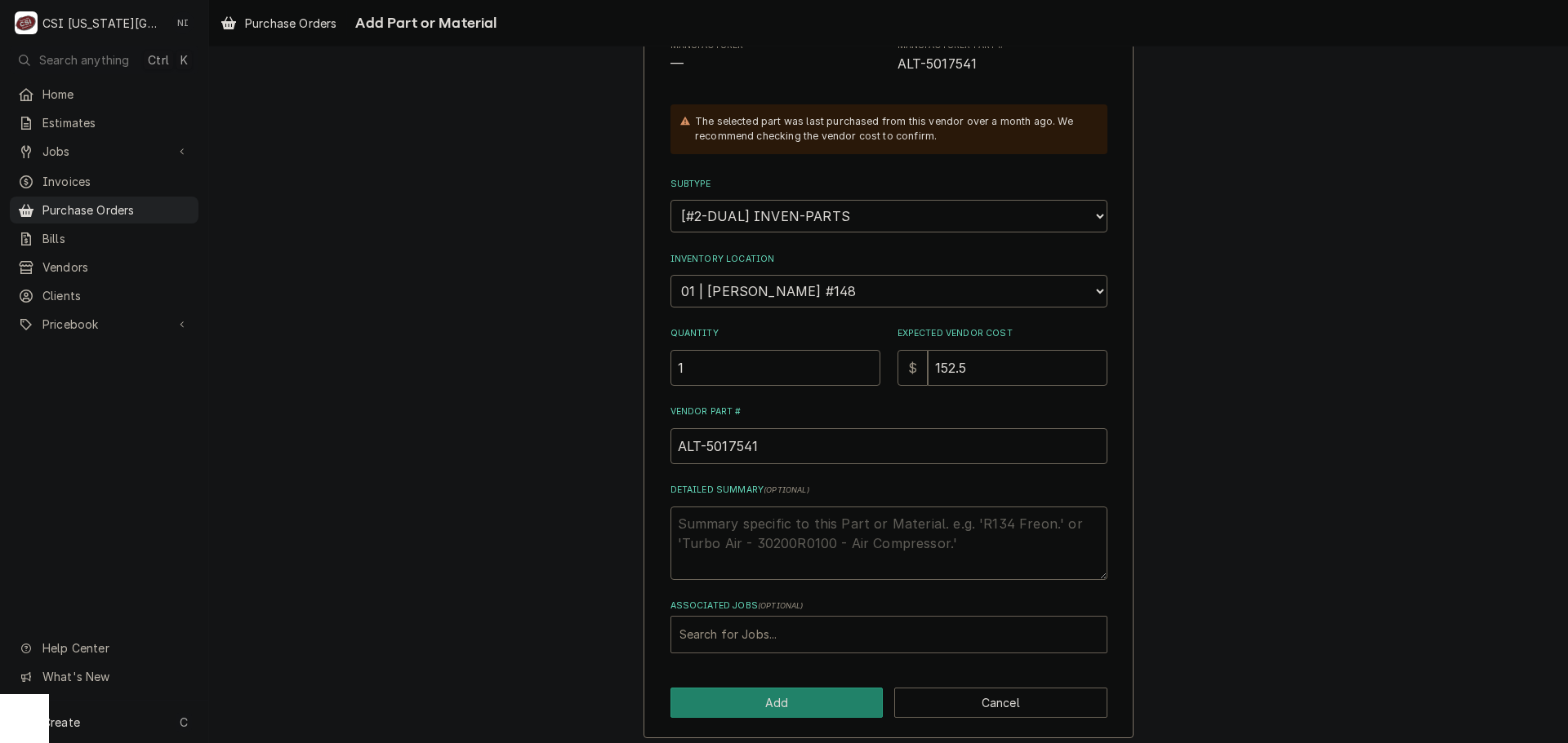
scroll to position [226, 0]
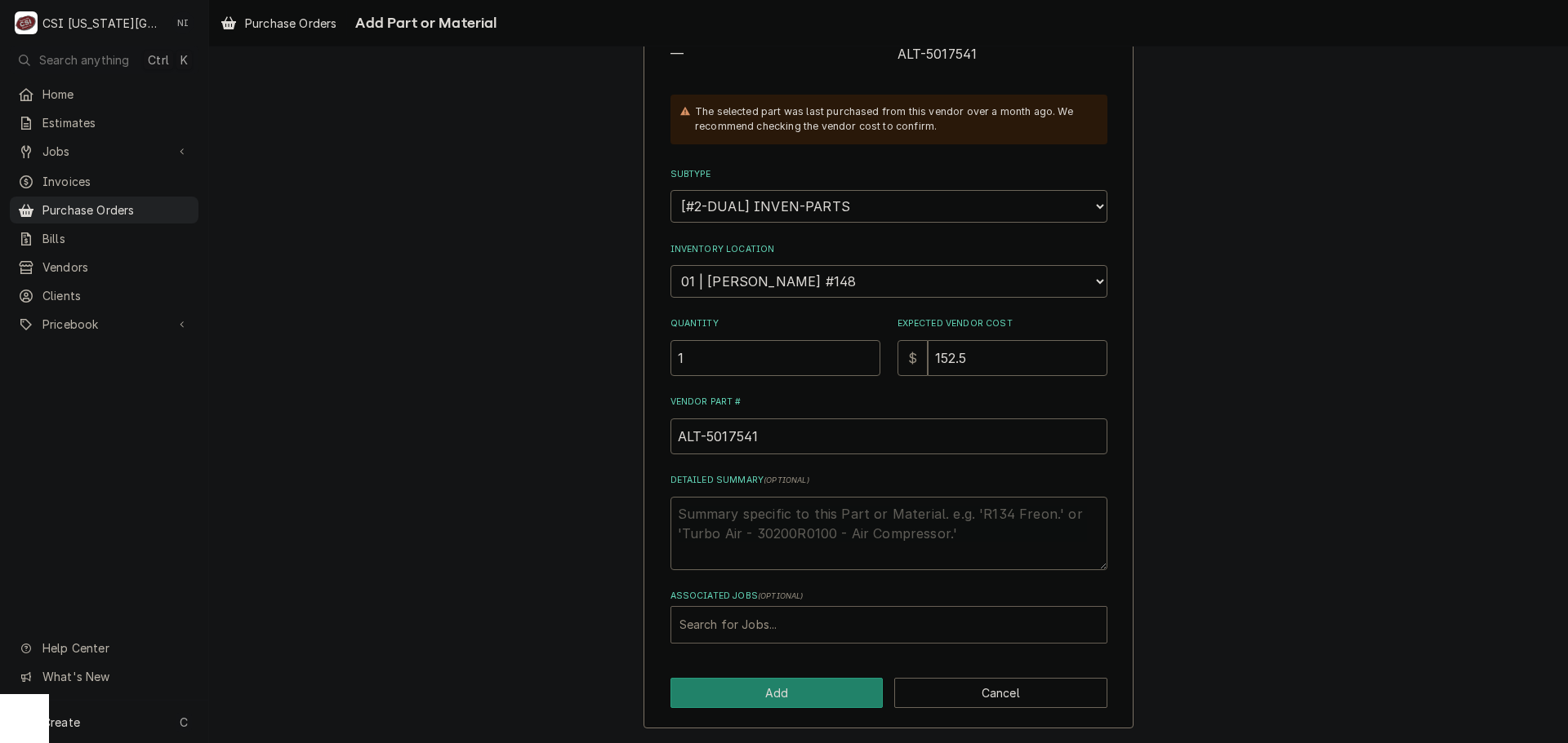
click at [733, 613] on div "Associated Jobs" at bounding box center [888, 626] width 419 height 30
type input "33049"
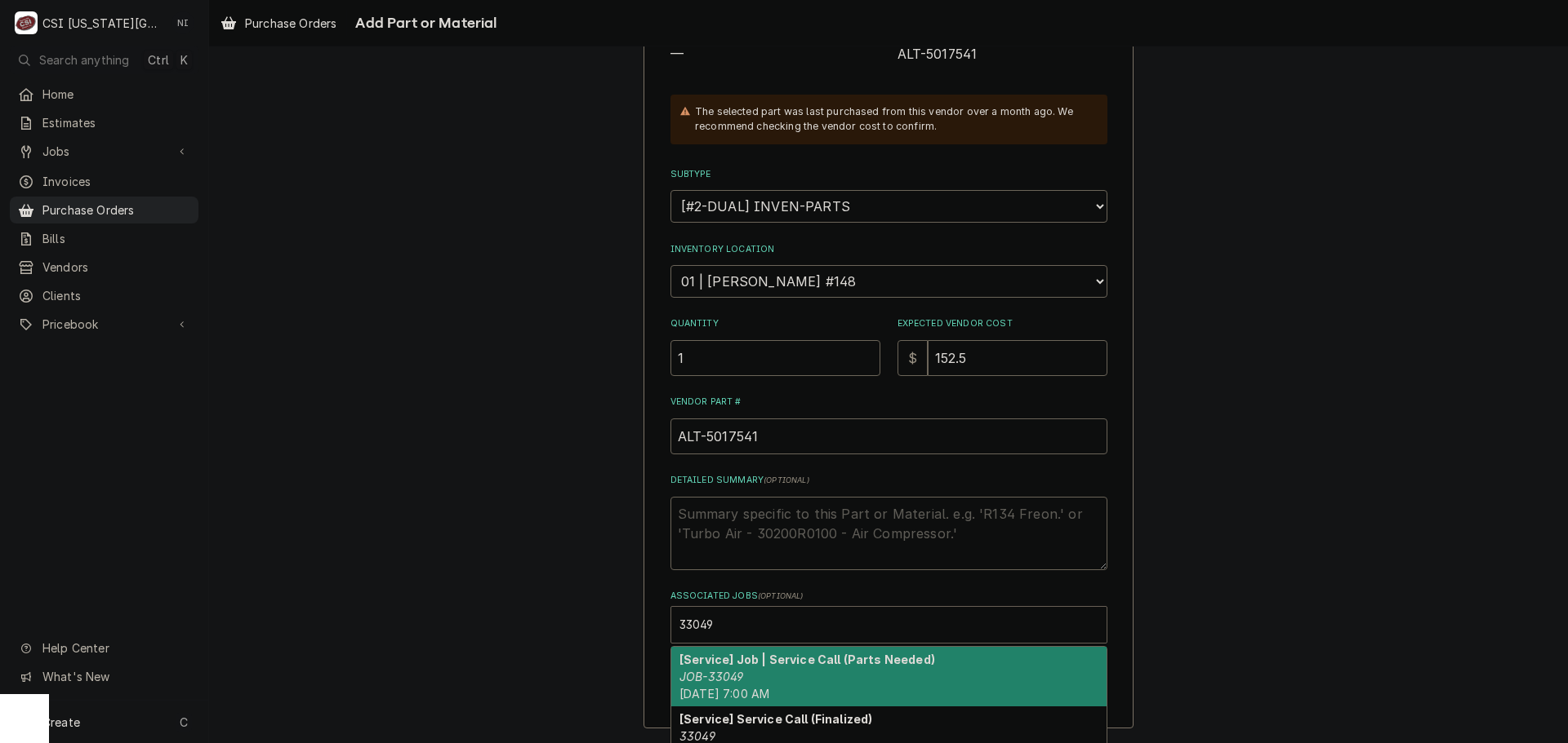
click at [788, 660] on strong "[Service] Job | Service Call (Parts Needed)" at bounding box center [807, 659] width 256 height 14
type textarea "x"
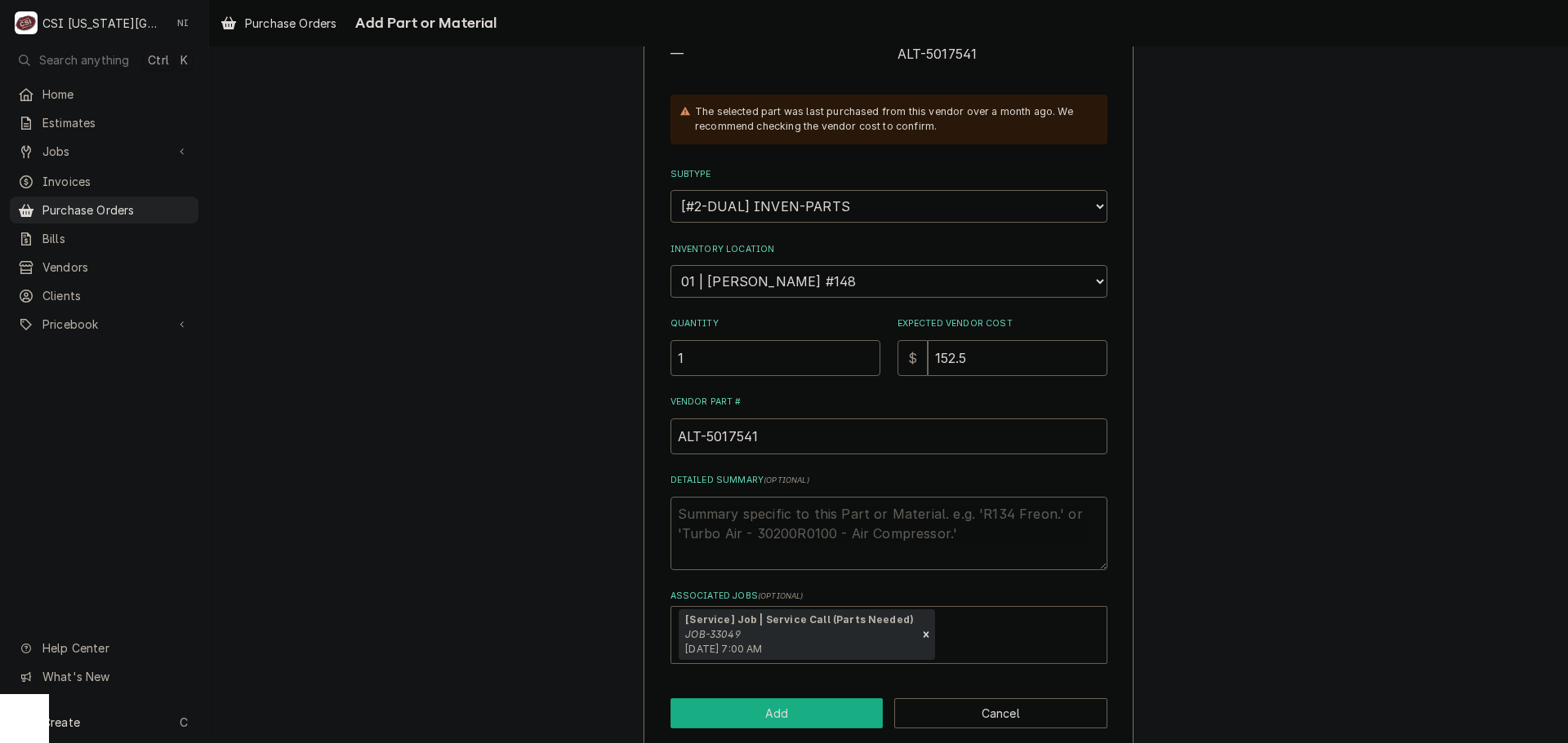
click at [788, 710] on button "Add" at bounding box center [777, 713] width 213 height 30
type textarea "x"
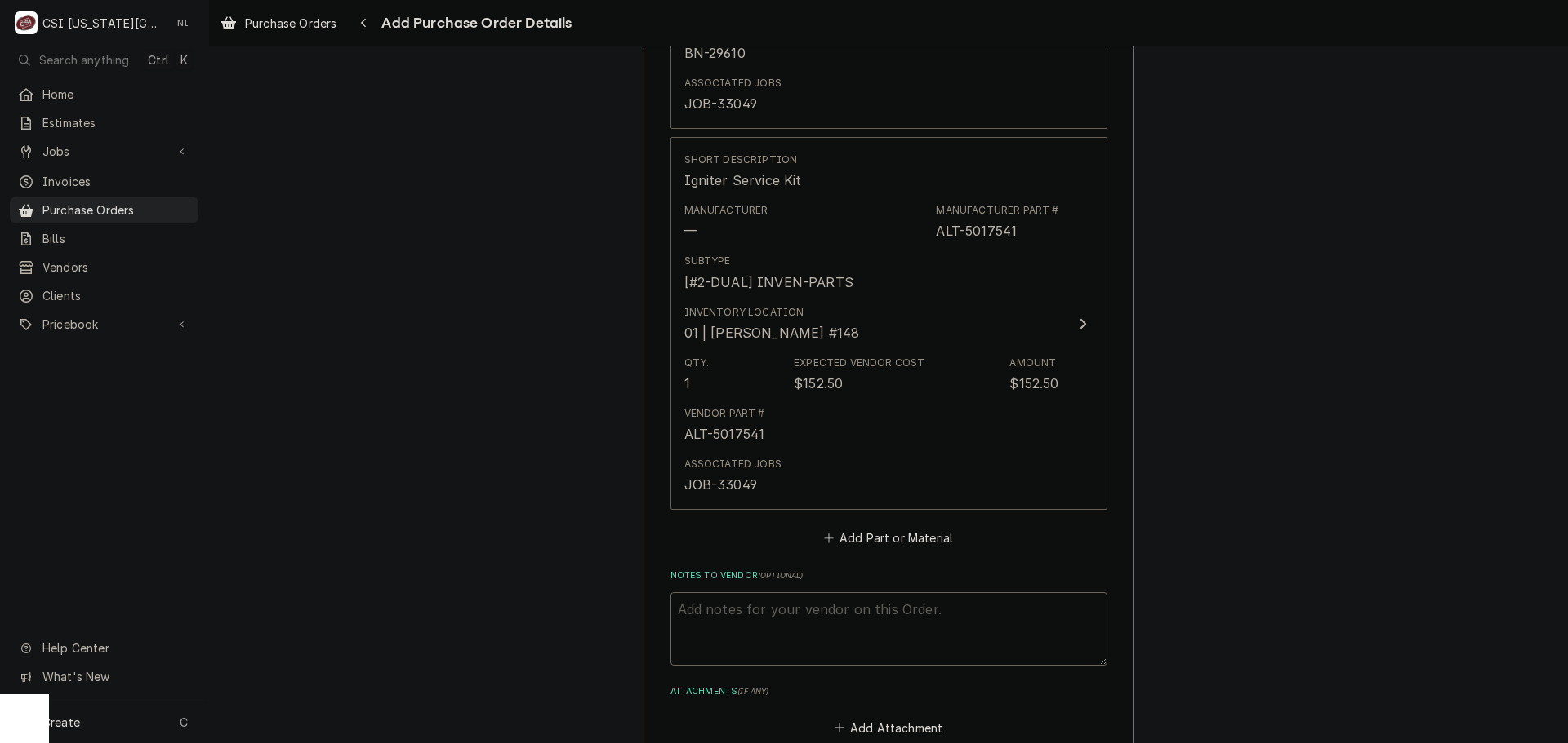
scroll to position [1123, 0]
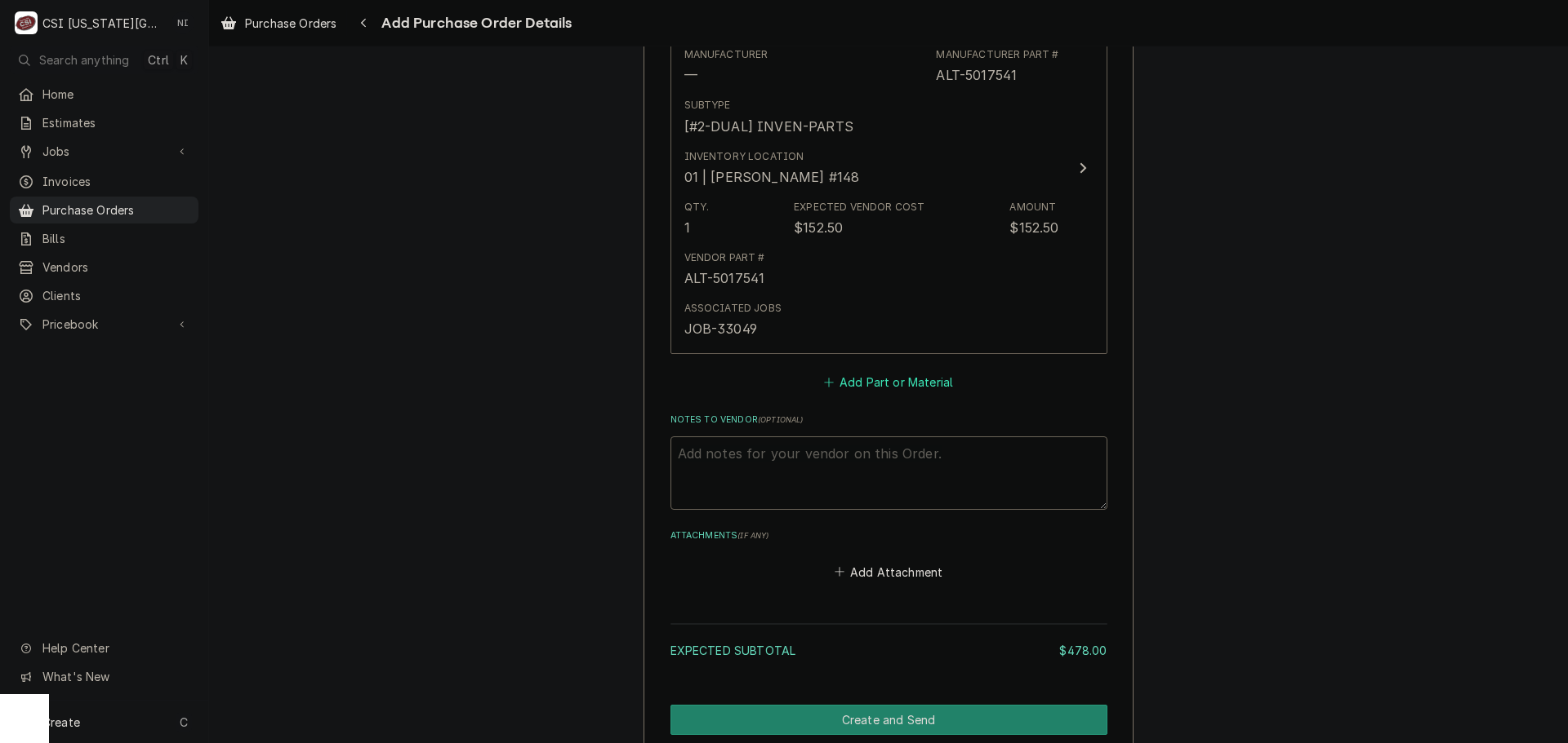
click at [853, 388] on button "Add Part or Material" at bounding box center [888, 382] width 134 height 23
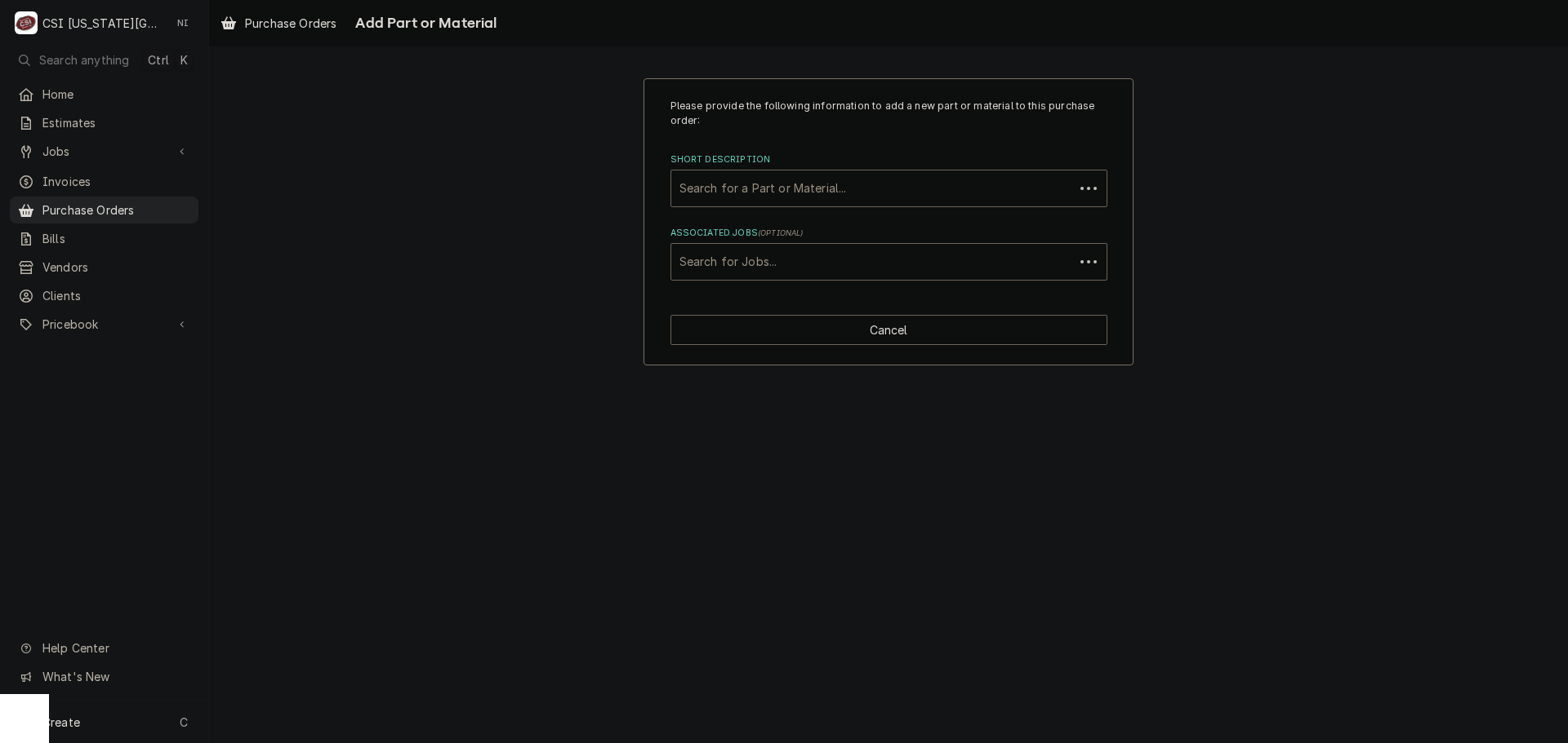
click at [803, 180] on div "Short Description" at bounding box center [872, 188] width 386 height 30
paste input "SN-48141R"
type input "SN-48141R"
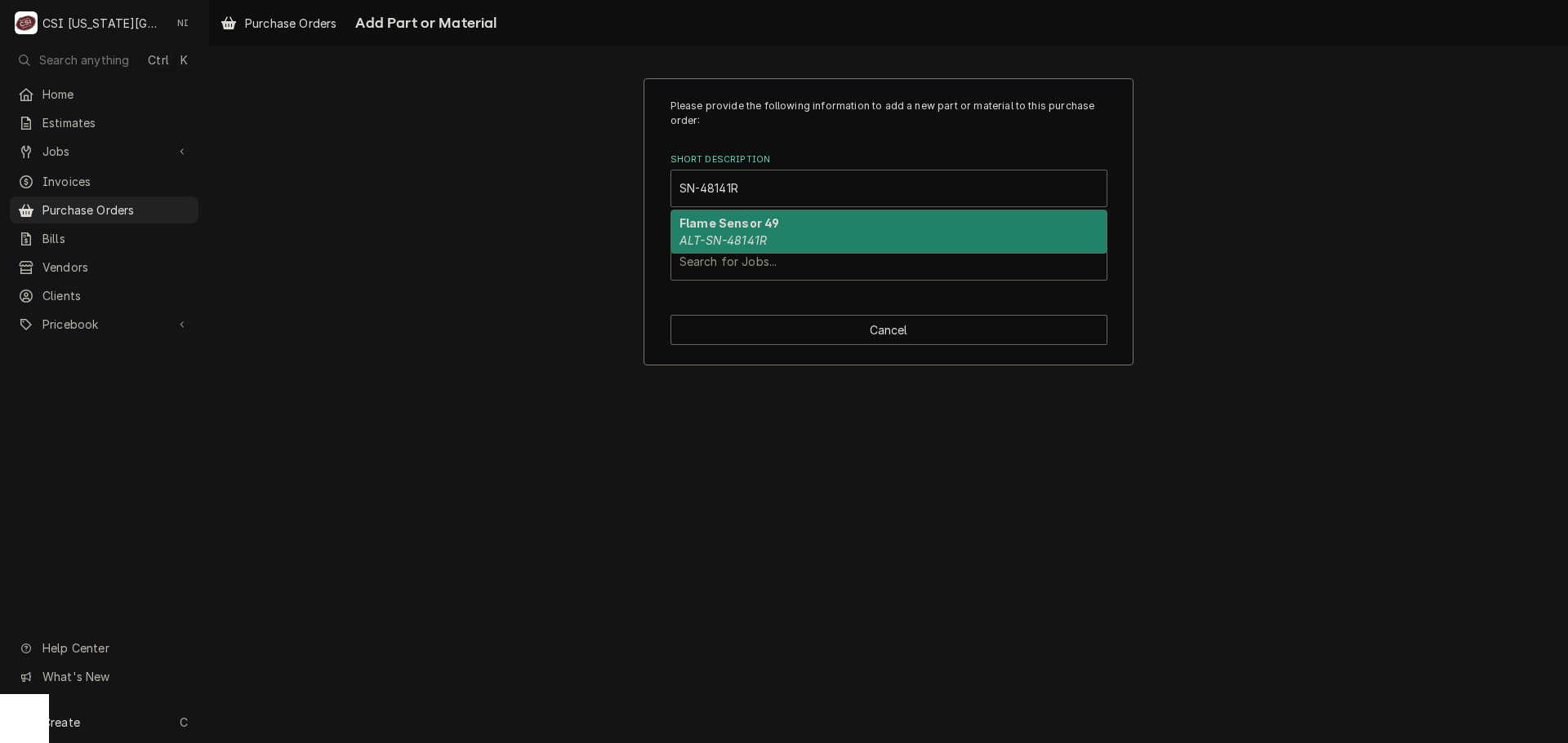
click at [742, 230] on strong "Flame Sensor 49" at bounding box center [728, 223] width 100 height 14
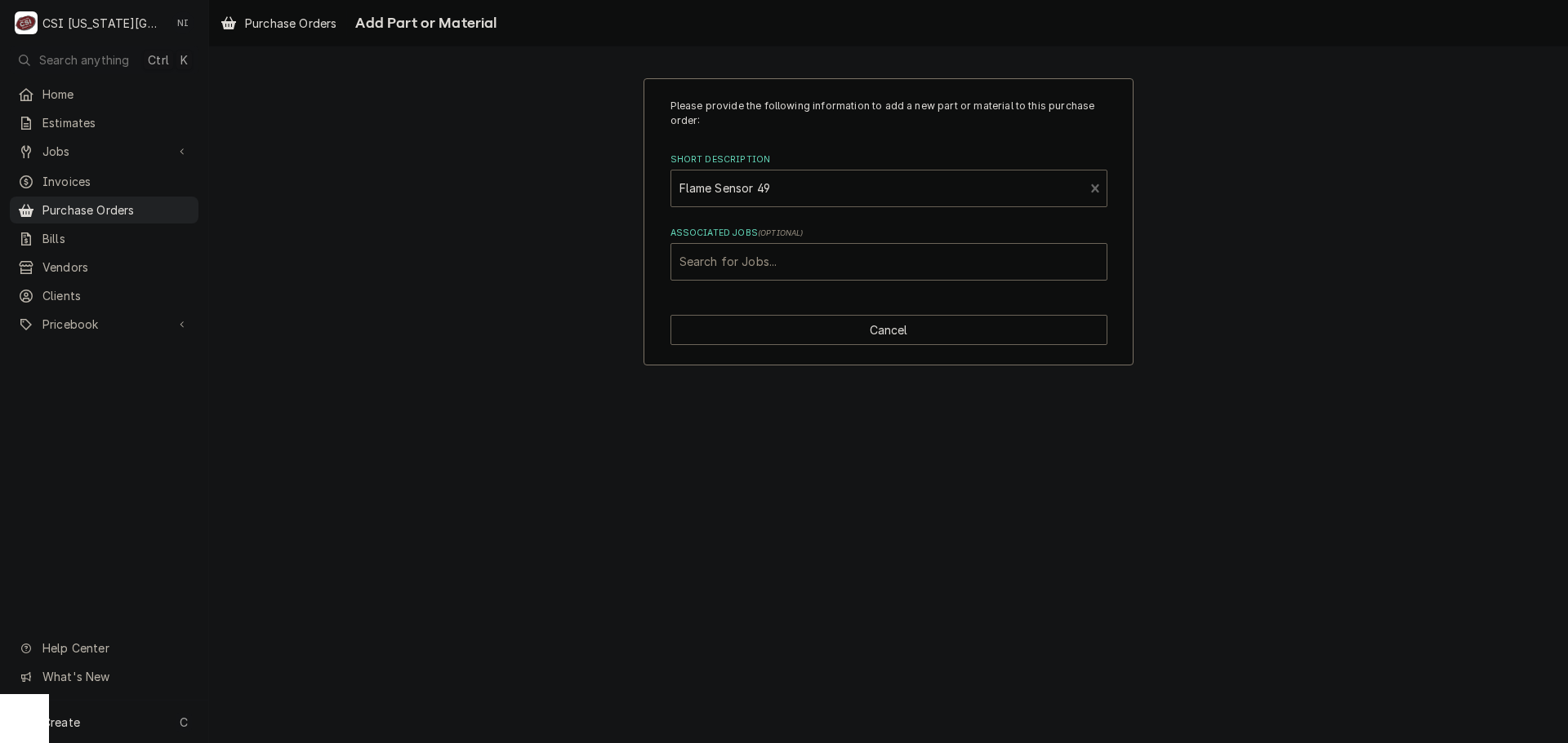
type textarea "x"
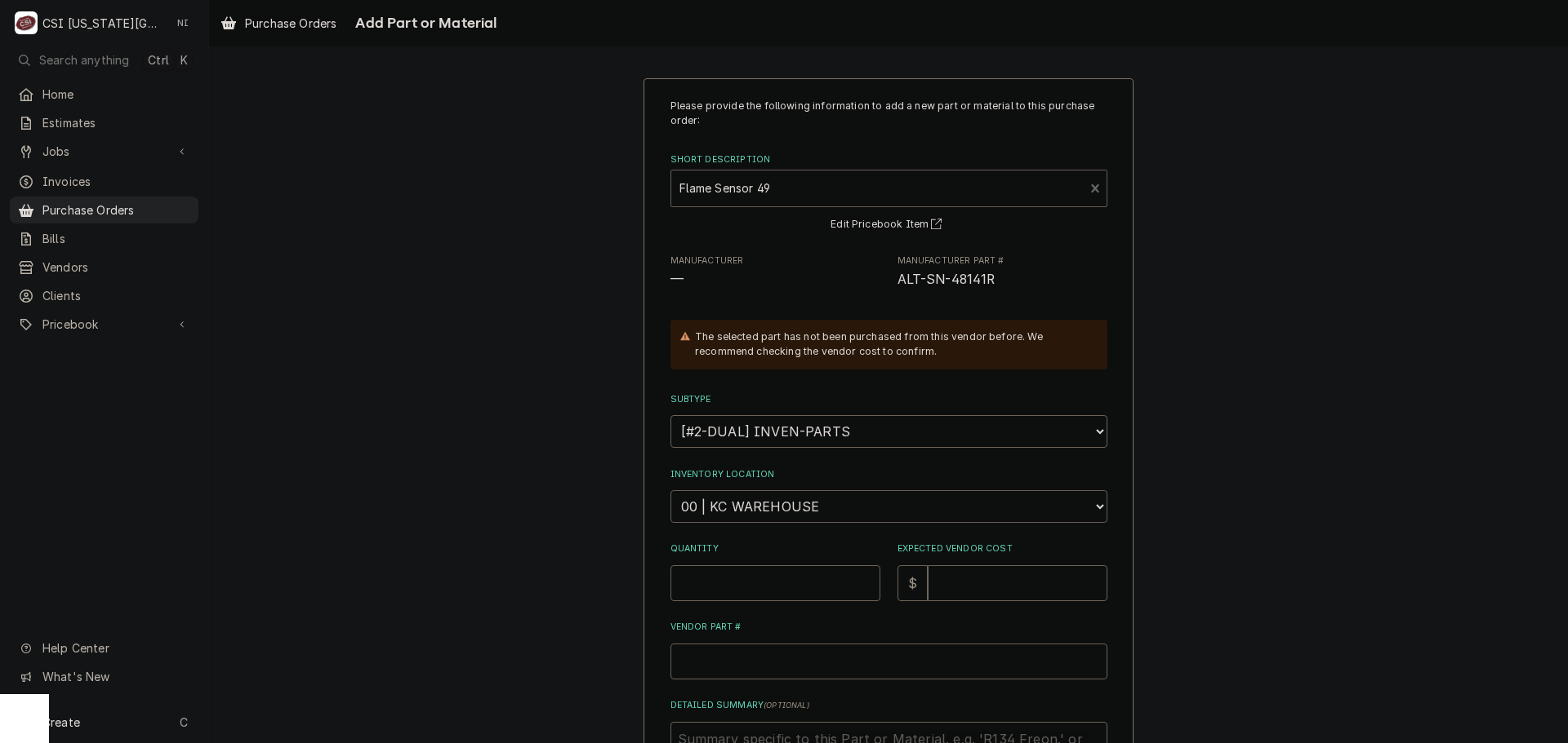
click at [743, 506] on select "Choose a location... 00 | KC WAREHOUSE 00 | MAIN WAREHOUSE 01 | BRIAN BREAZIER …" at bounding box center [889, 506] width 437 height 33
select select "2781"
click at [671, 490] on select "Choose a location... 00 | KC WAREHOUSE 00 | MAIN WAREHOUSE 01 | BRIAN BREAZIER …" at bounding box center [889, 506] width 437 height 33
click at [729, 580] on input "Quantity" at bounding box center [775, 584] width 210 height 36
type textarea "x"
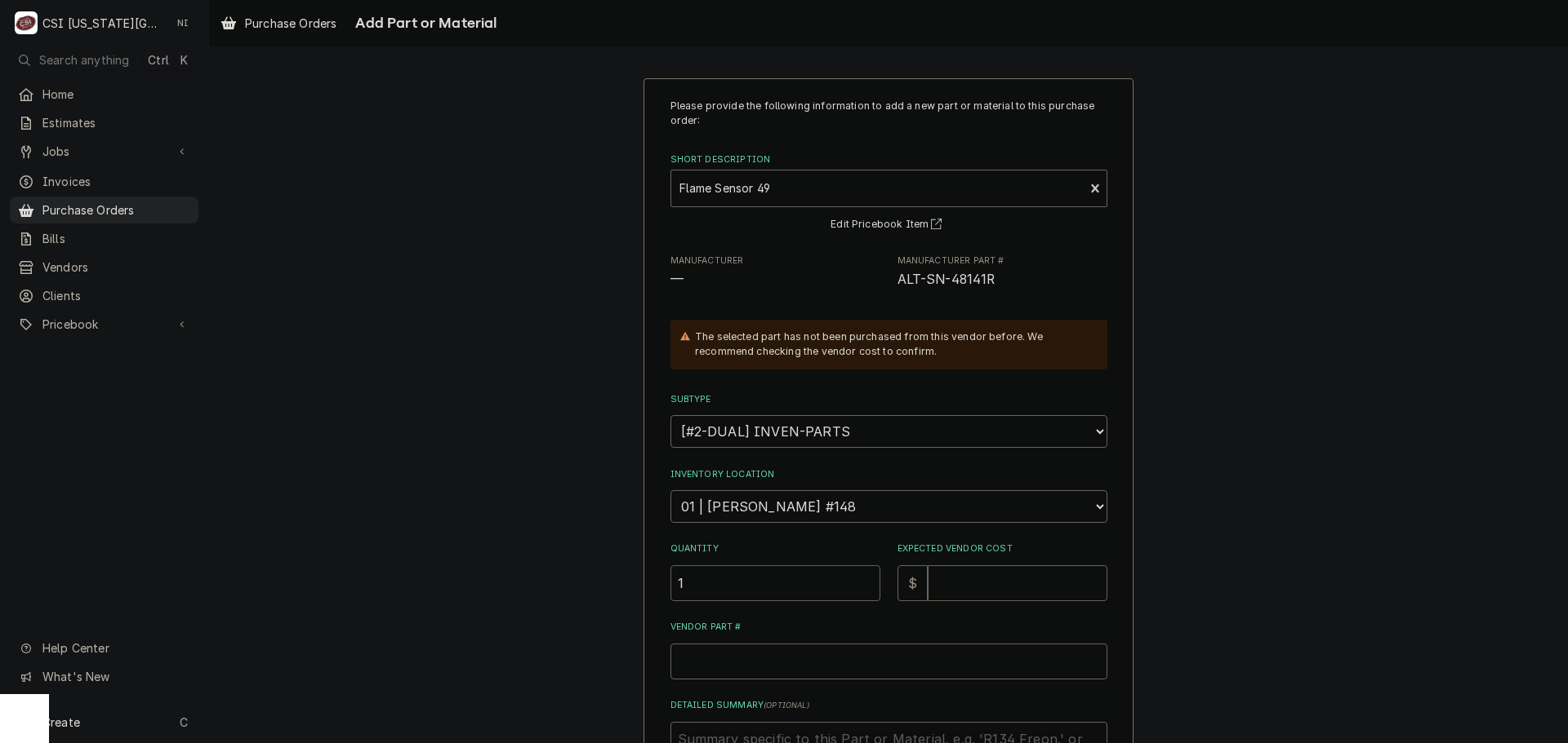
type input "1"
click at [966, 591] on input "Expected Vendor Cost" at bounding box center [1017, 584] width 180 height 36
type textarea "x"
type input "1"
type textarea "x"
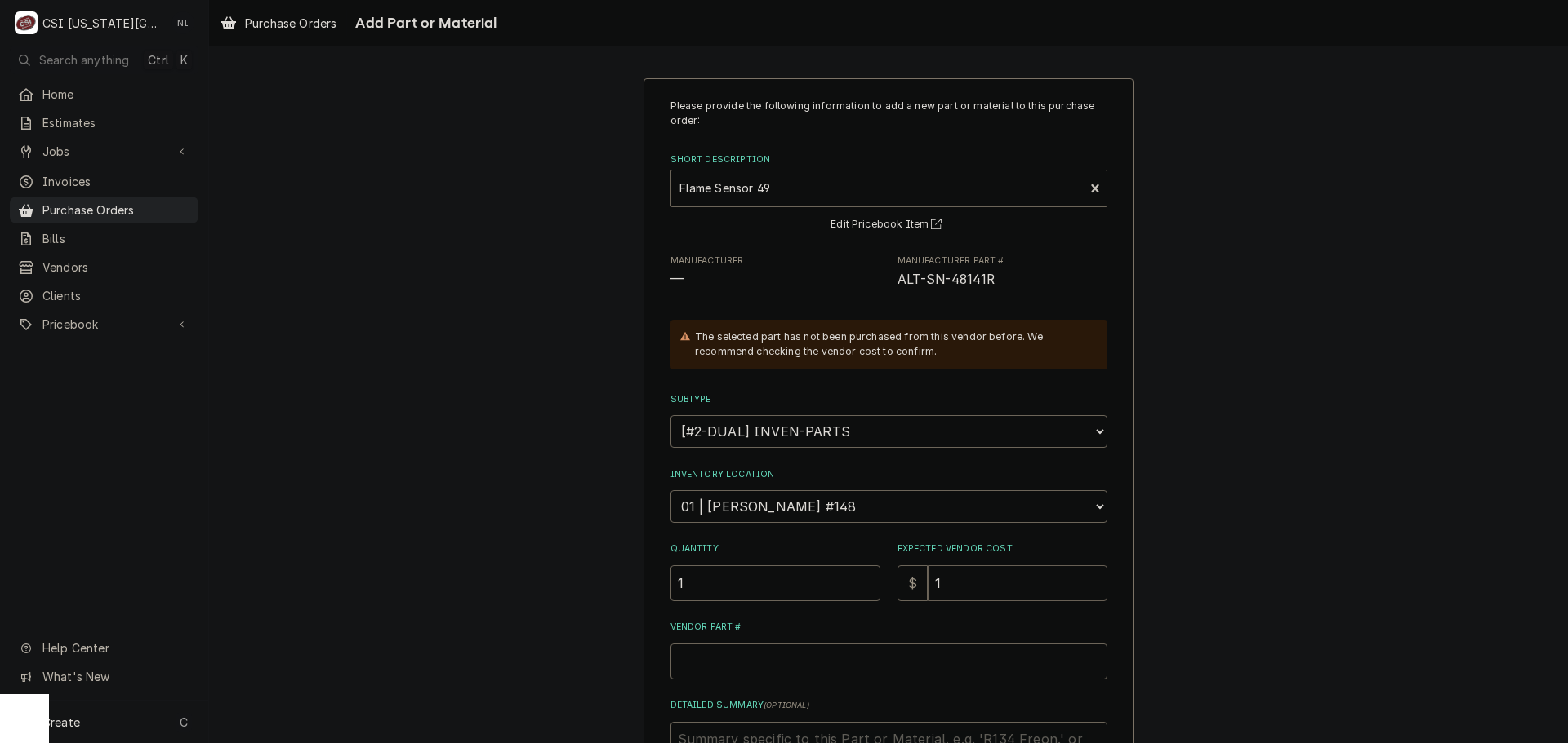
type input "13"
type textarea "x"
type input "13.5"
type textarea "x"
type input "13.50"
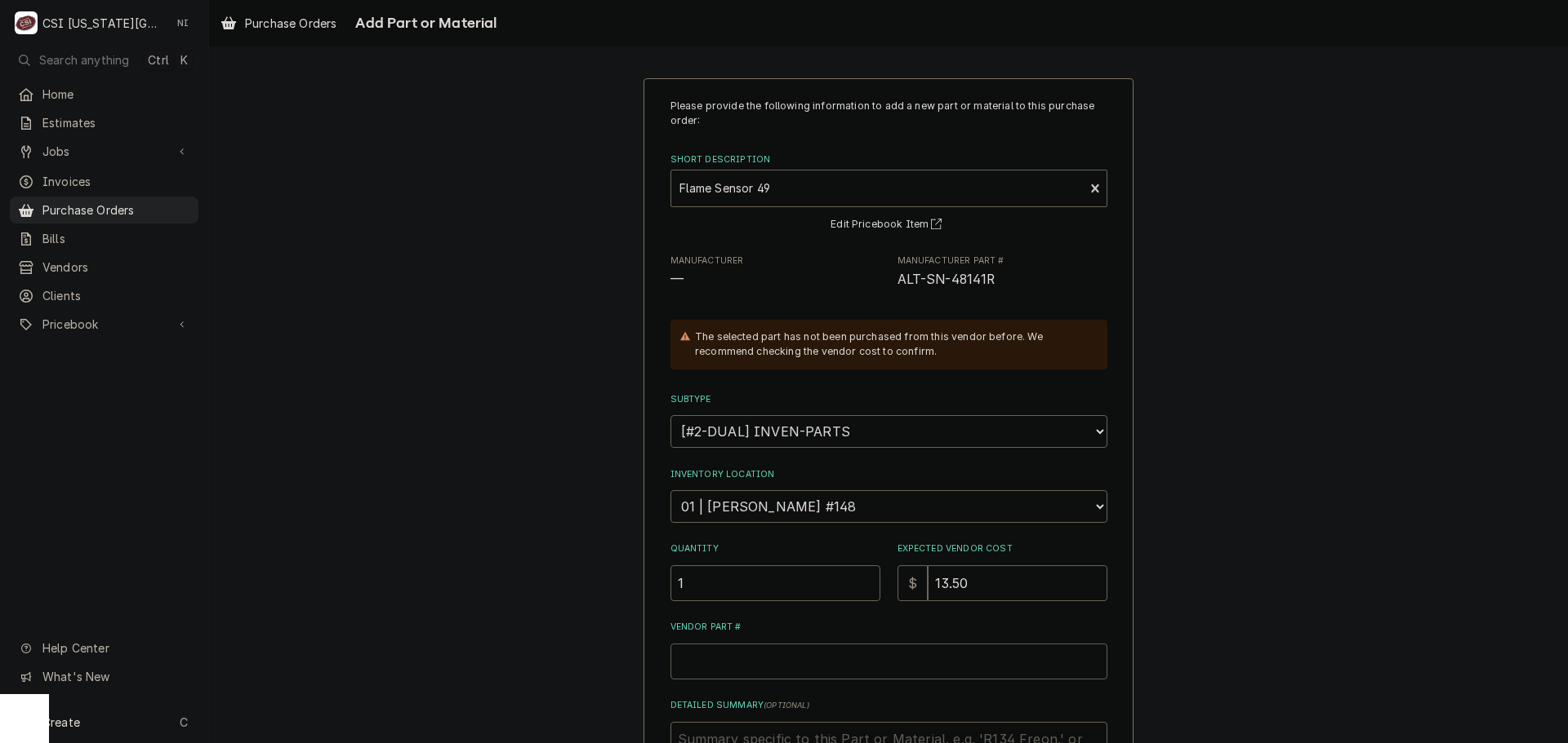
click at [812, 665] on input "Vendor Part #" at bounding box center [889, 662] width 437 height 36
paste input "SN-48141R"
type textarea "x"
type input "SN-48141R"
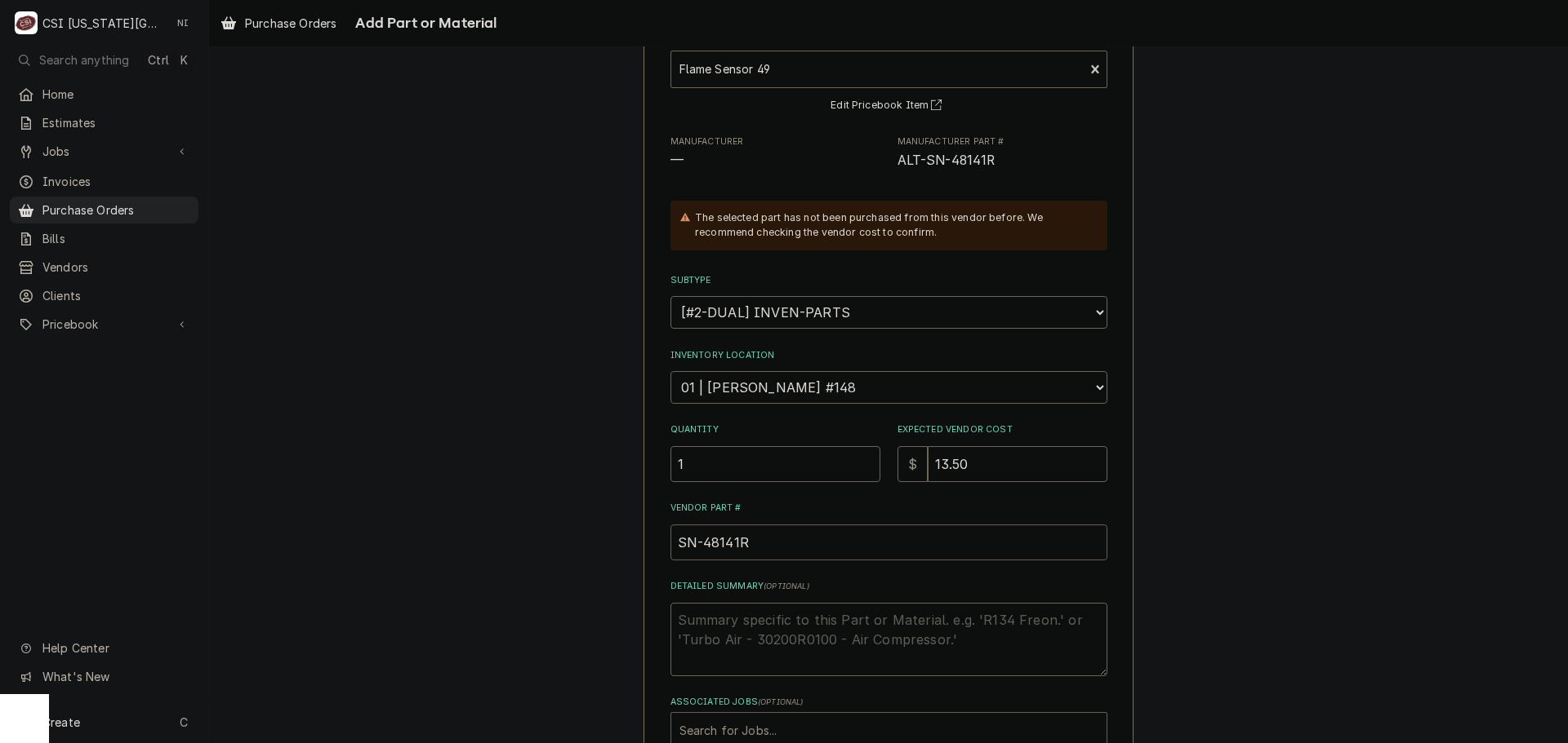
scroll to position [226, 0]
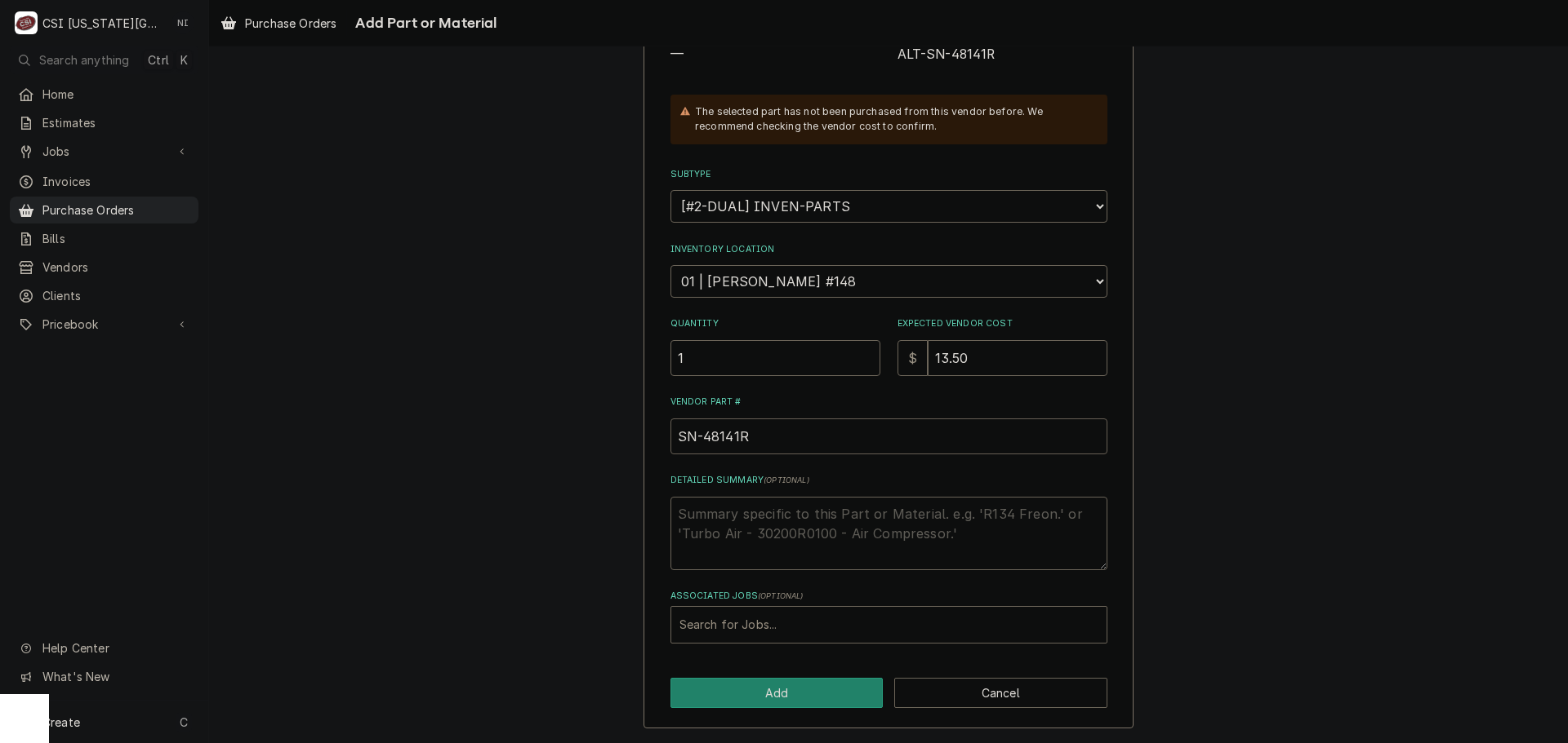
click at [672, 435] on input "SN-48141R" at bounding box center [889, 436] width 437 height 36
type textarea "x"
type input "LSN-48141R"
type textarea "x"
type input "LASN-48141R"
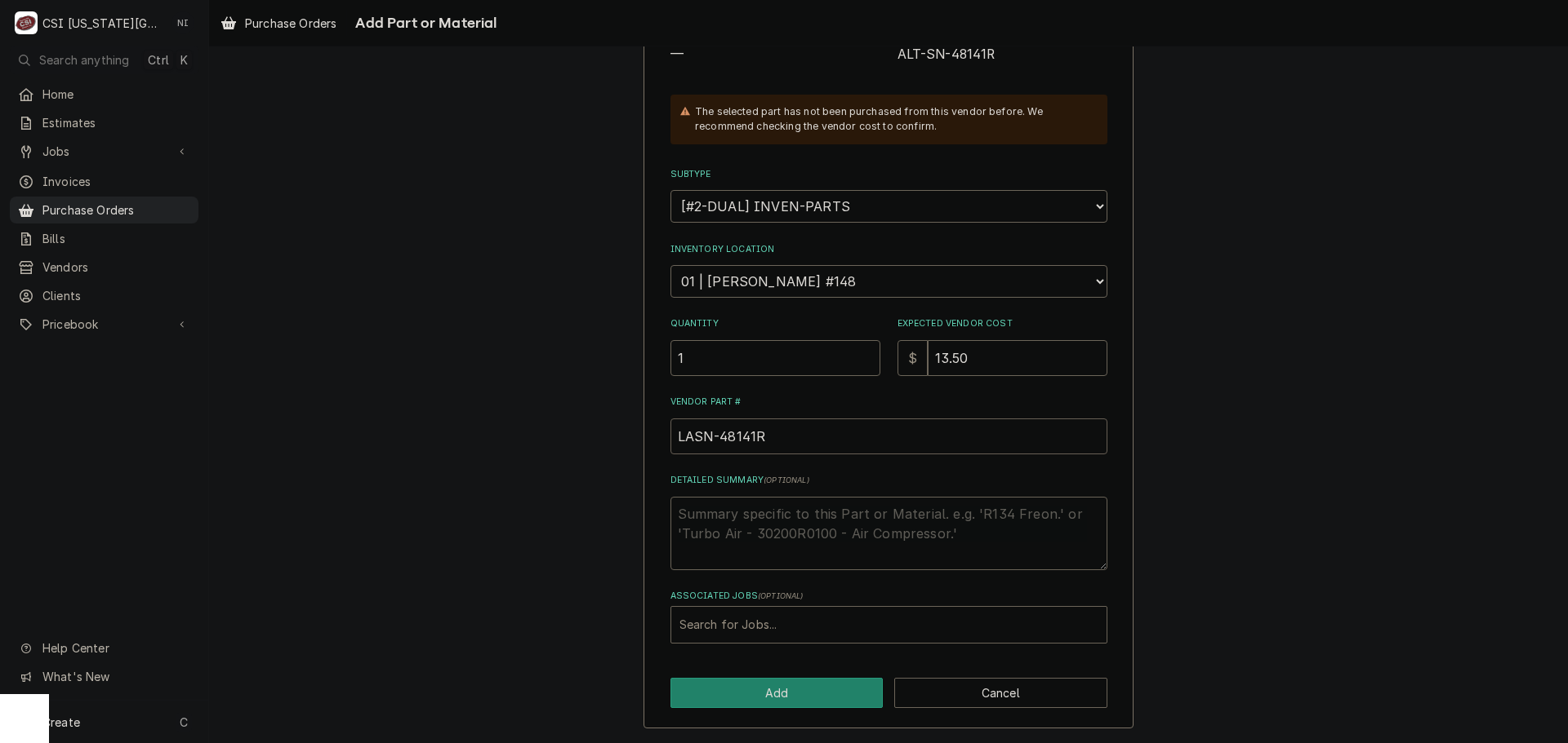
type textarea "x"
type input "LATSN-48141R"
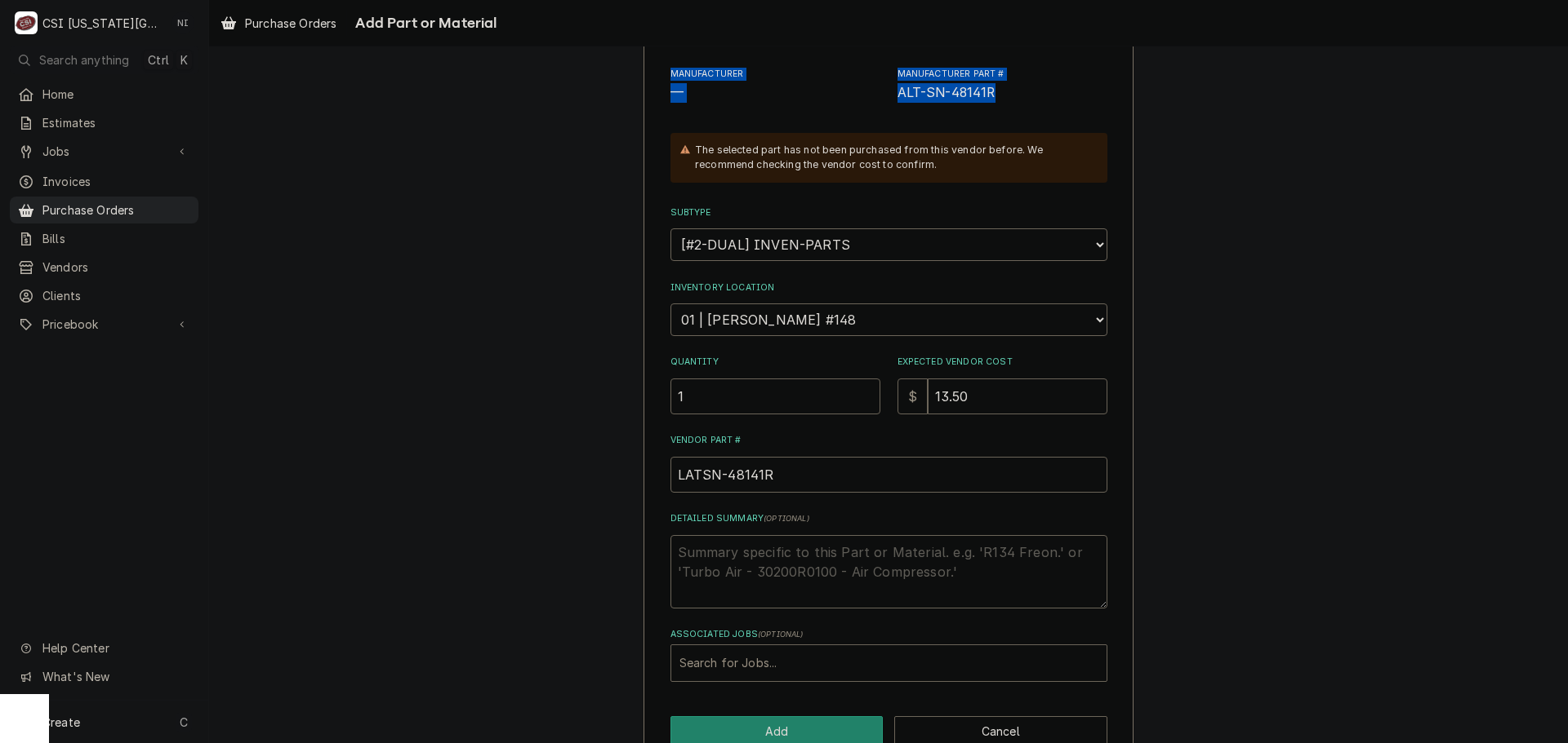
scroll to position [152, 0]
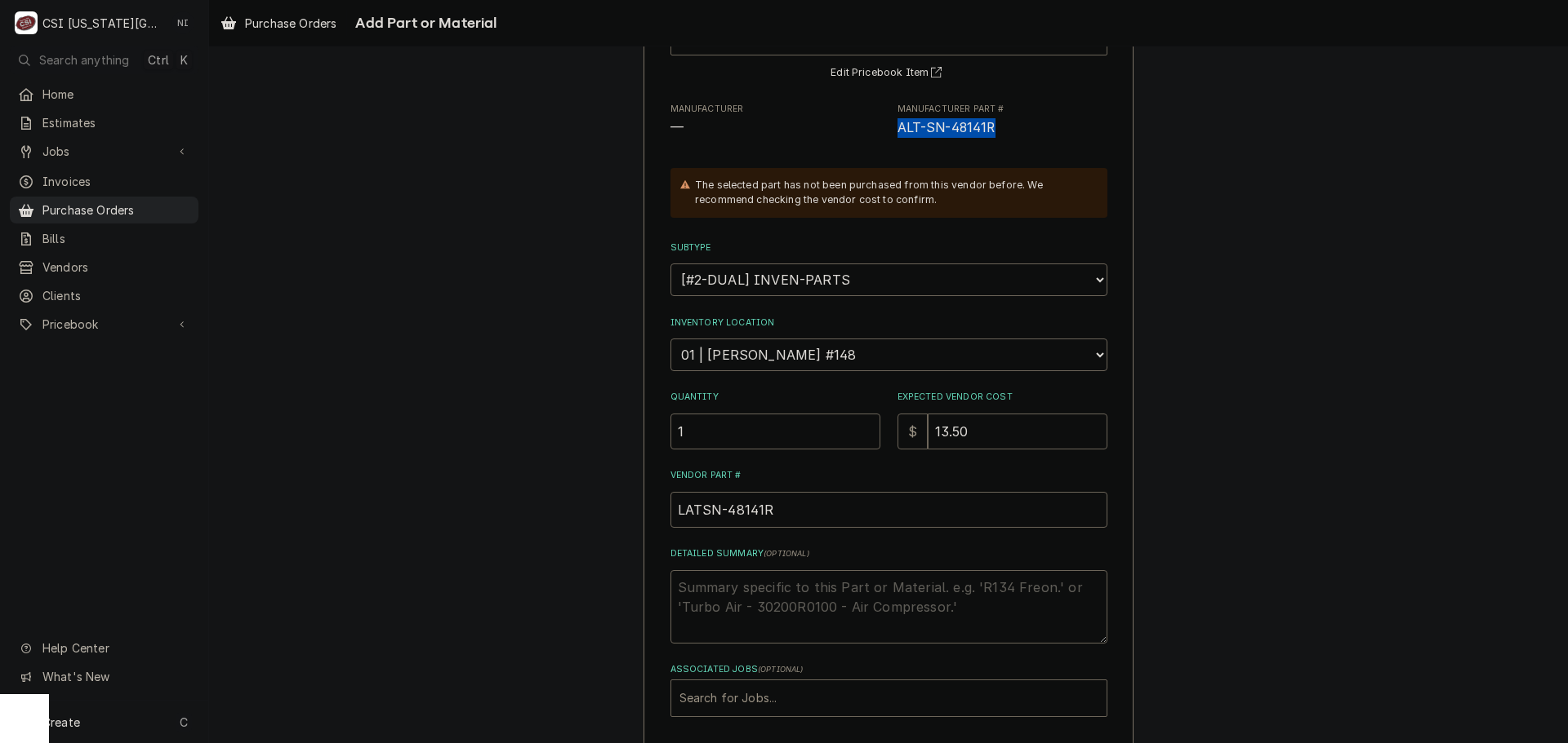
drag, startPoint x: 992, startPoint y: 57, endPoint x: 888, endPoint y: 133, distance: 128.8
click at [888, 133] on div "Manufacturer — Manufacturer Part # ALT-SN-48141R" at bounding box center [889, 120] width 437 height 35
copy span "ALT-SN-48141R"
drag, startPoint x: 759, startPoint y: 510, endPoint x: 650, endPoint y: 516, distance: 109.2
click at [649, 516] on div "Please provide the following information to add a new part or material to this …" at bounding box center [888, 365] width 490 height 876
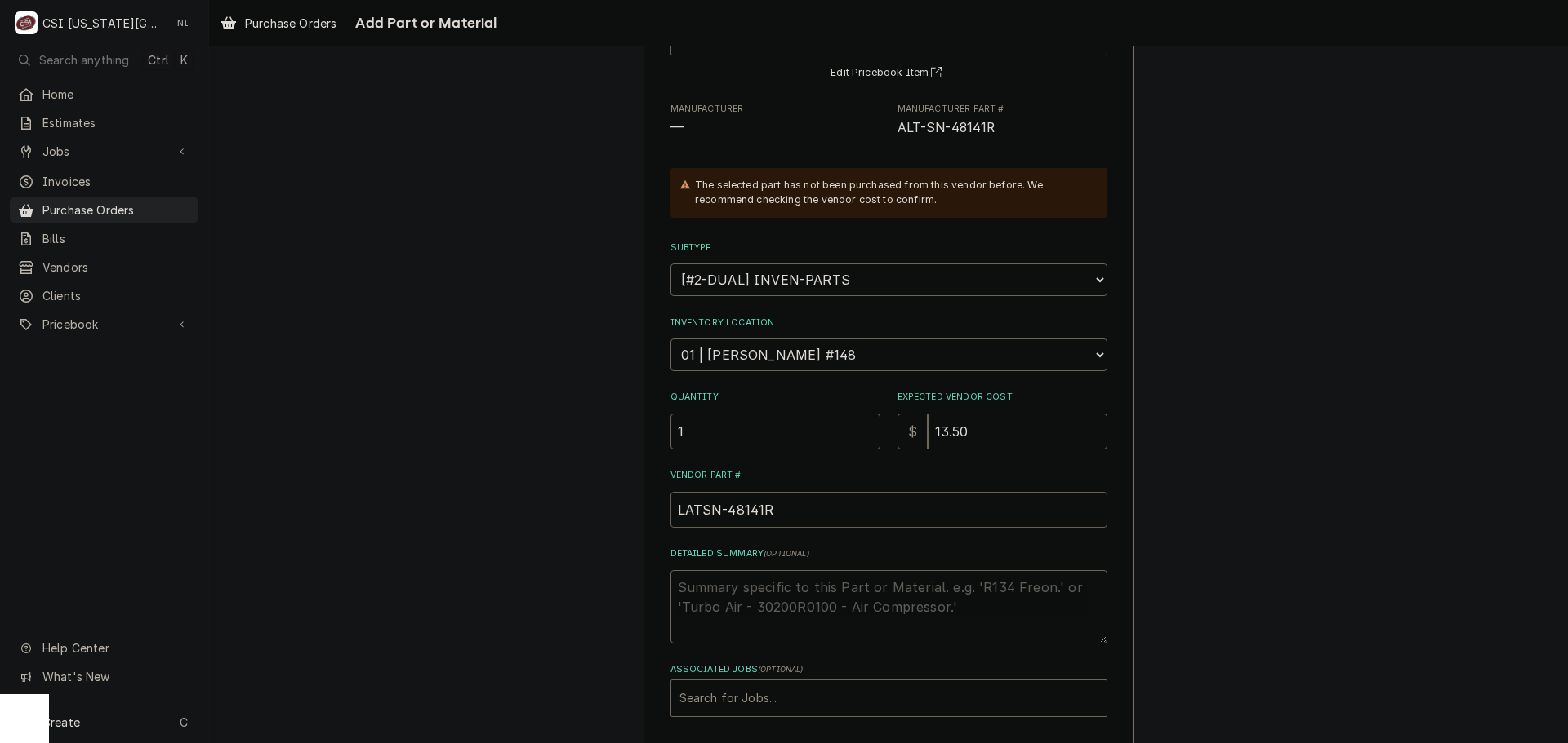
click at [756, 506] on input "LATSN-48141R" at bounding box center [889, 510] width 437 height 36
drag, startPoint x: 766, startPoint y: 506, endPoint x: 600, endPoint y: 514, distance: 166.2
click at [600, 514] on div "Please provide the following information to add a new part or material to this …" at bounding box center [888, 364] width 1359 height 905
paste input "ALT-"
type textarea "x"
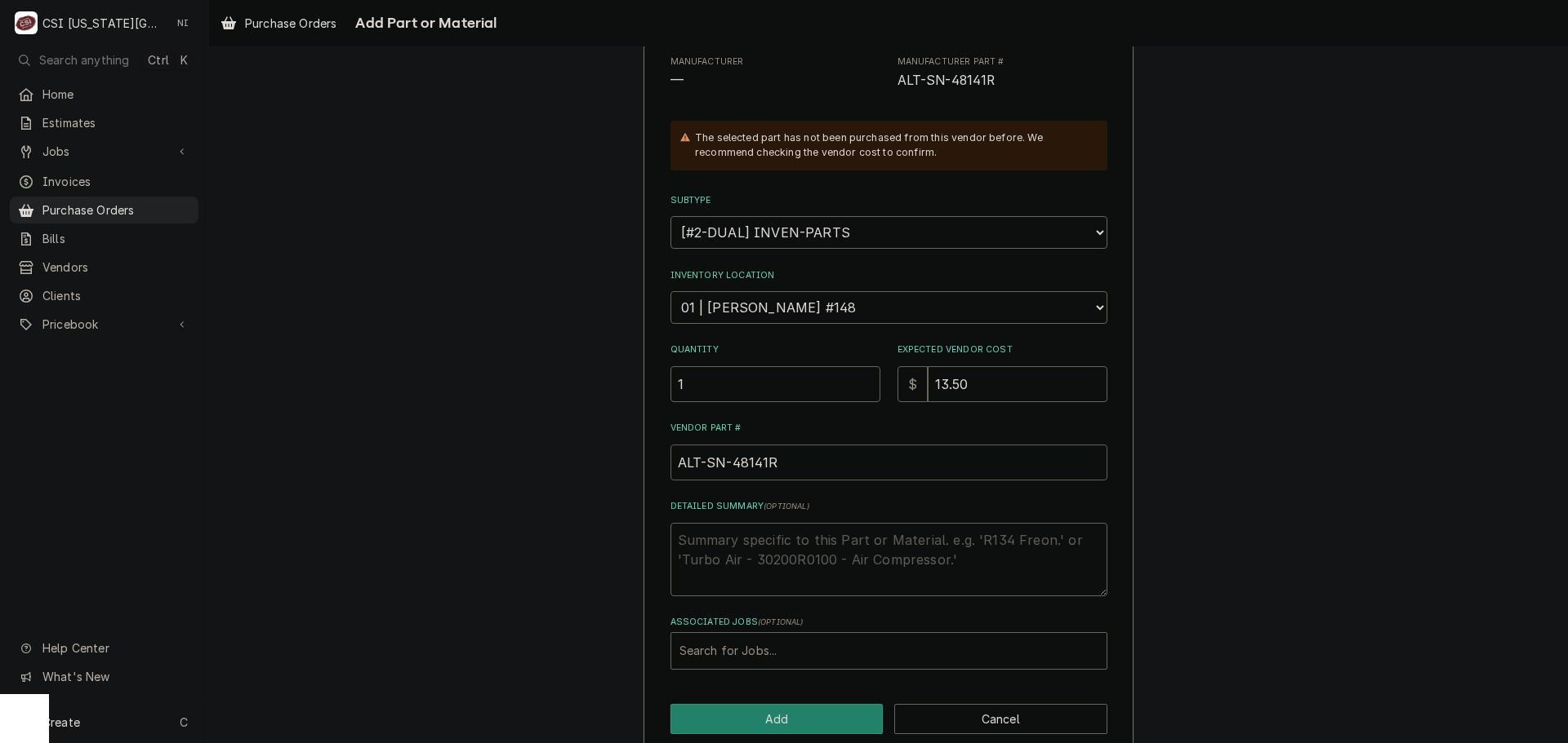
scroll to position [226, 0]
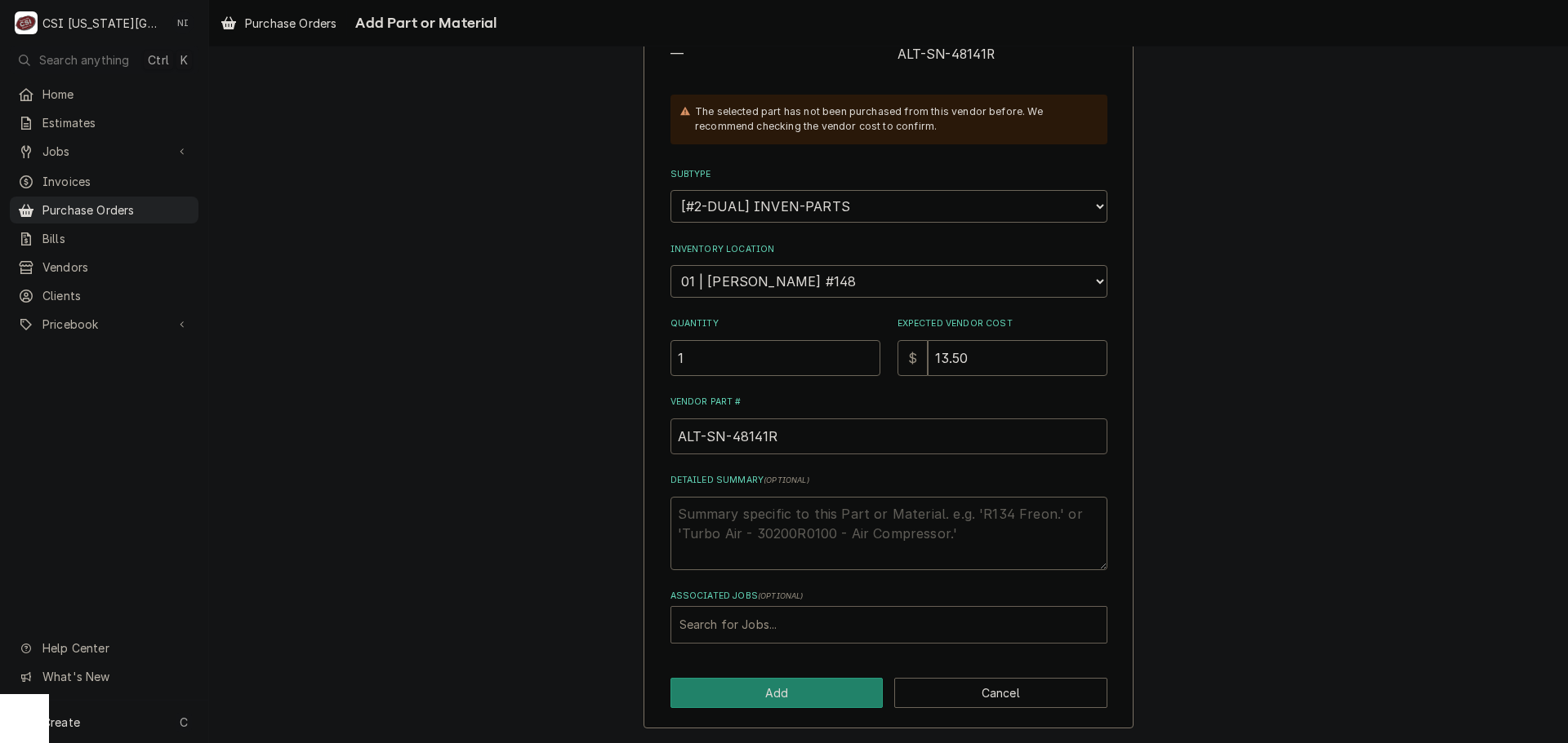
type input "ALT-SN-48141R"
click at [769, 618] on div "Associated Jobs" at bounding box center [888, 626] width 419 height 30
type input "33049"
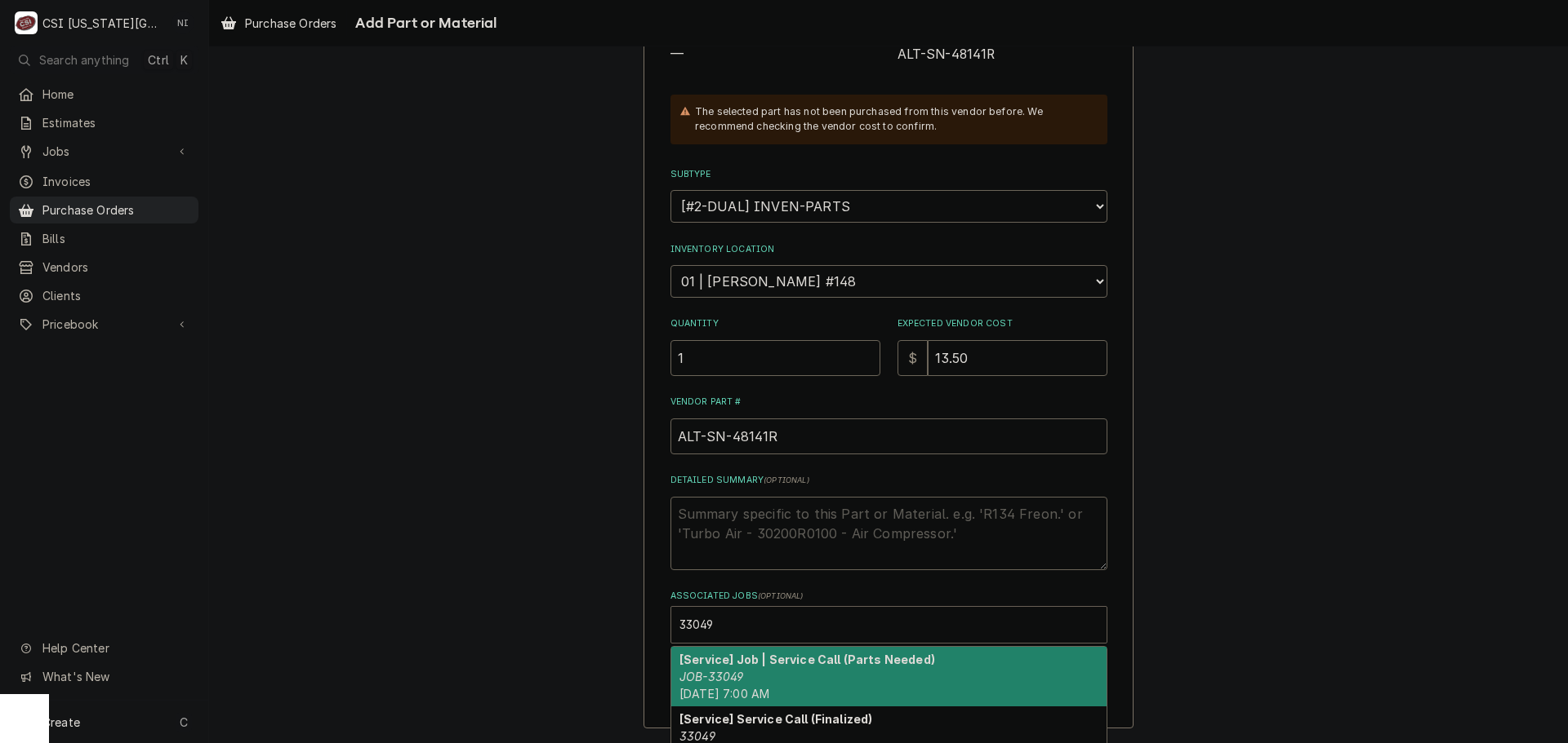
click at [754, 663] on strong "[Service] Job | Service Call (Parts Needed)" at bounding box center [807, 659] width 256 height 14
type textarea "x"
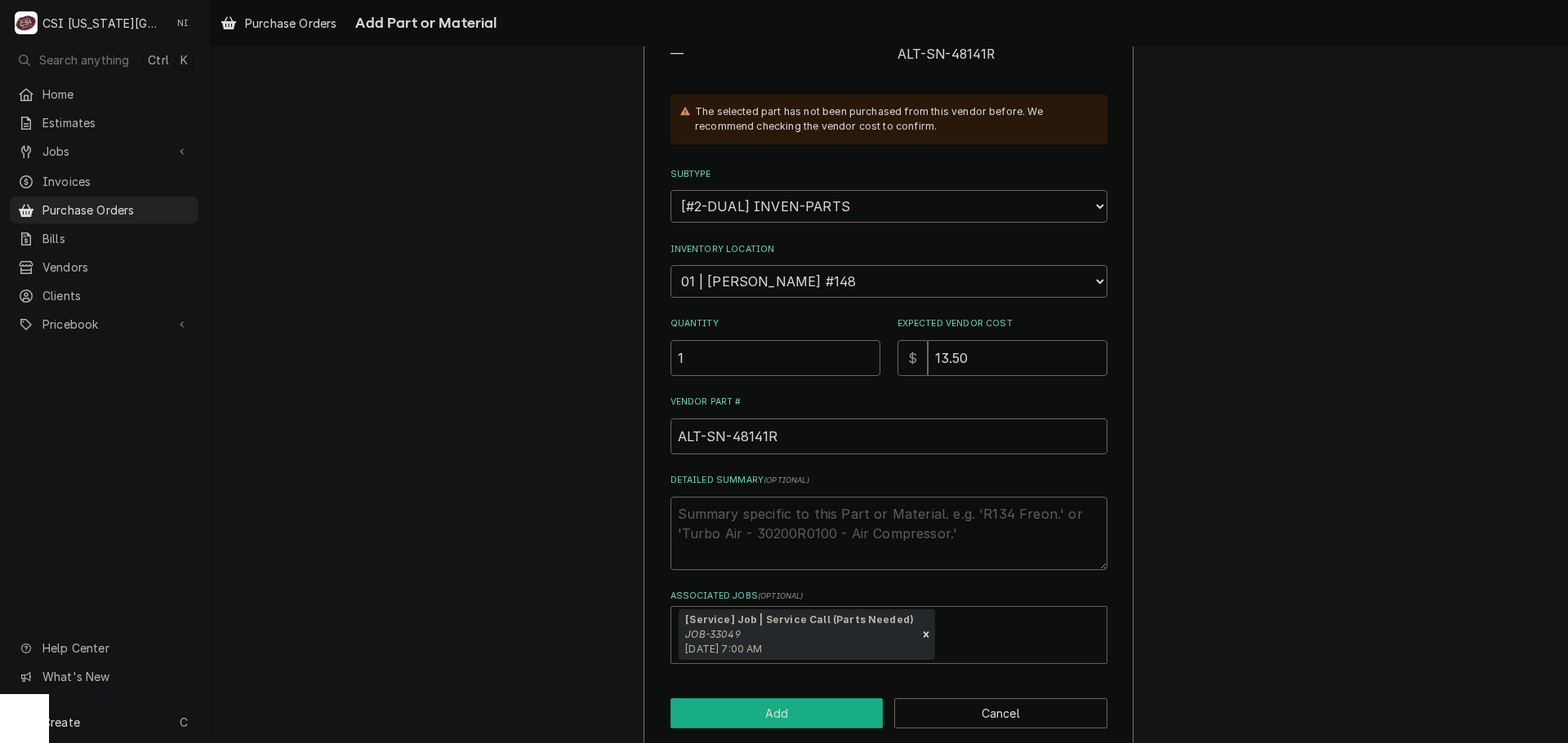
click at [763, 710] on button "Add" at bounding box center [777, 713] width 213 height 30
type textarea "x"
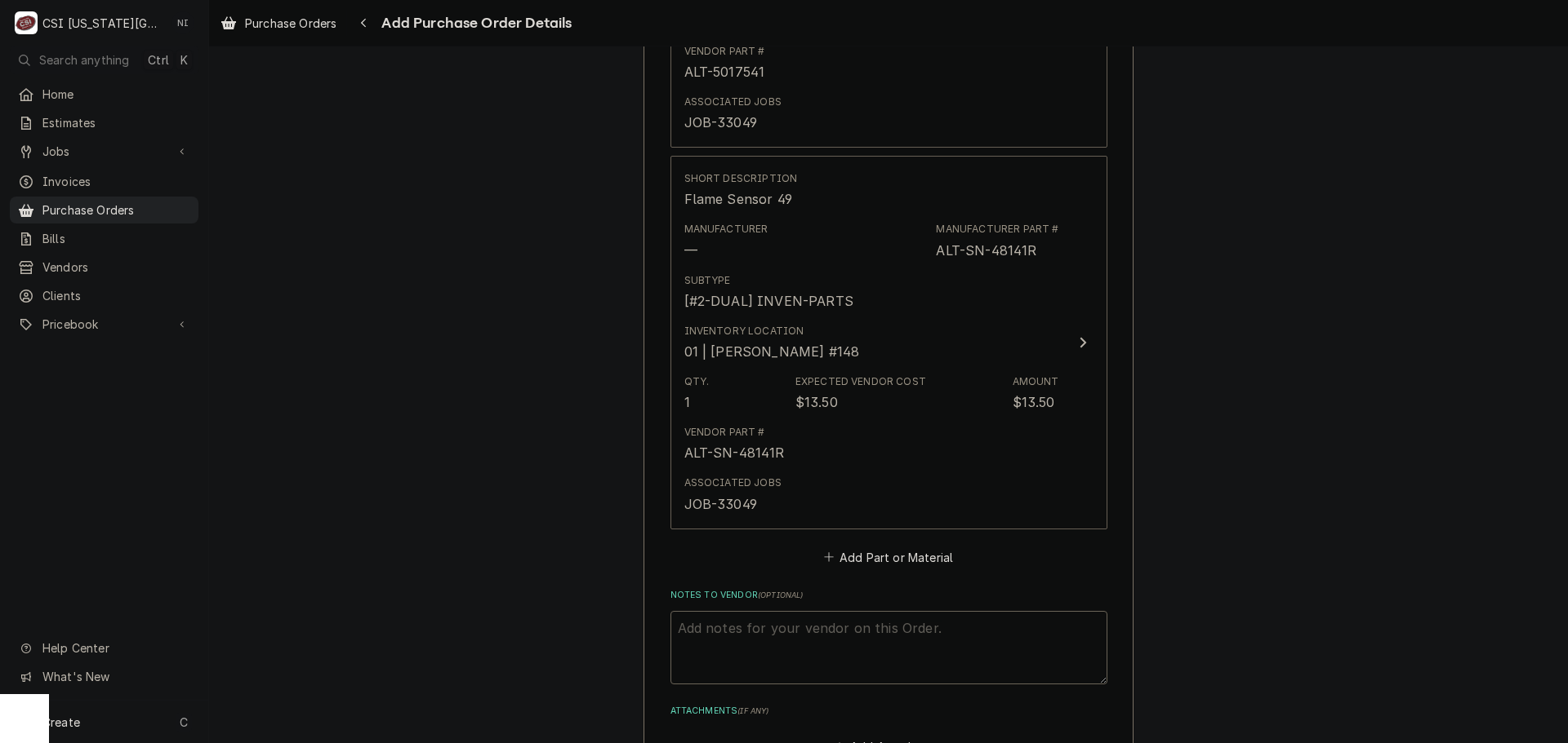
scroll to position [1562, 0]
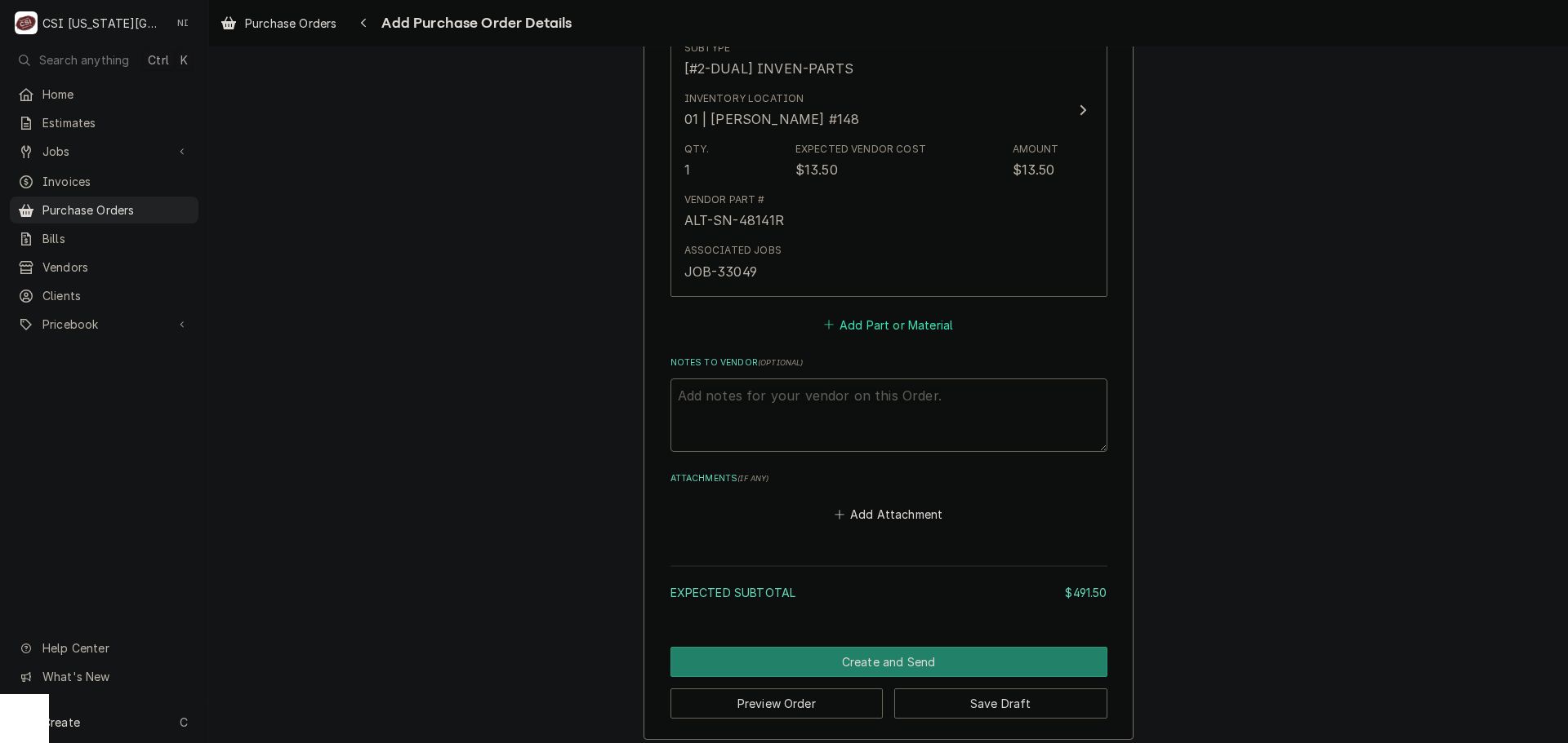
click at [882, 314] on button "Add Part or Material" at bounding box center [888, 324] width 134 height 23
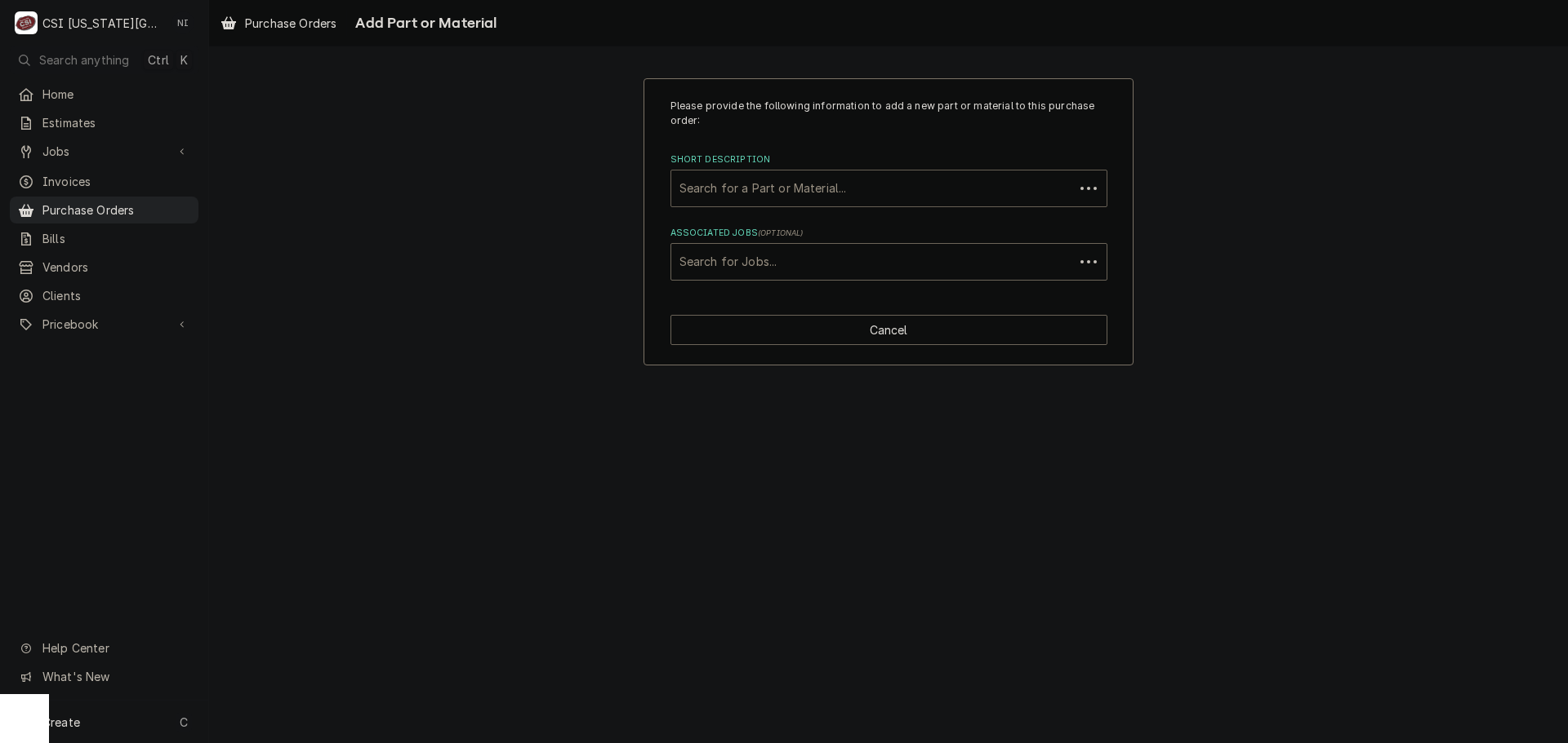
click at [842, 186] on div "Short Description" at bounding box center [872, 188] width 386 height 30
paste input "NU-36319"
type input "NU-36319"
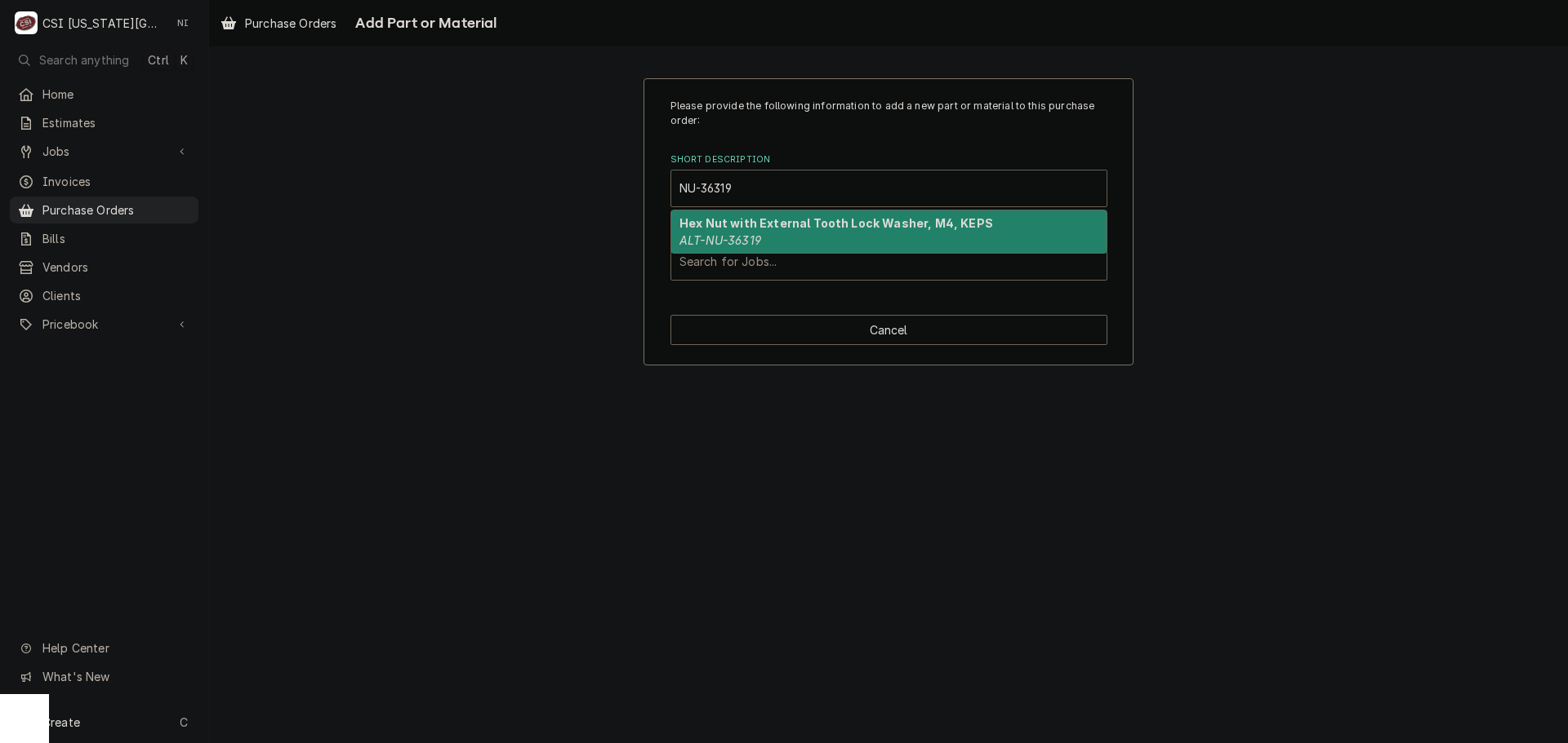
click at [799, 233] on div "Hex Nut with External Tooth Lock Washer, M4, KEPS ALT-NU-36319" at bounding box center [889, 232] width 436 height 43
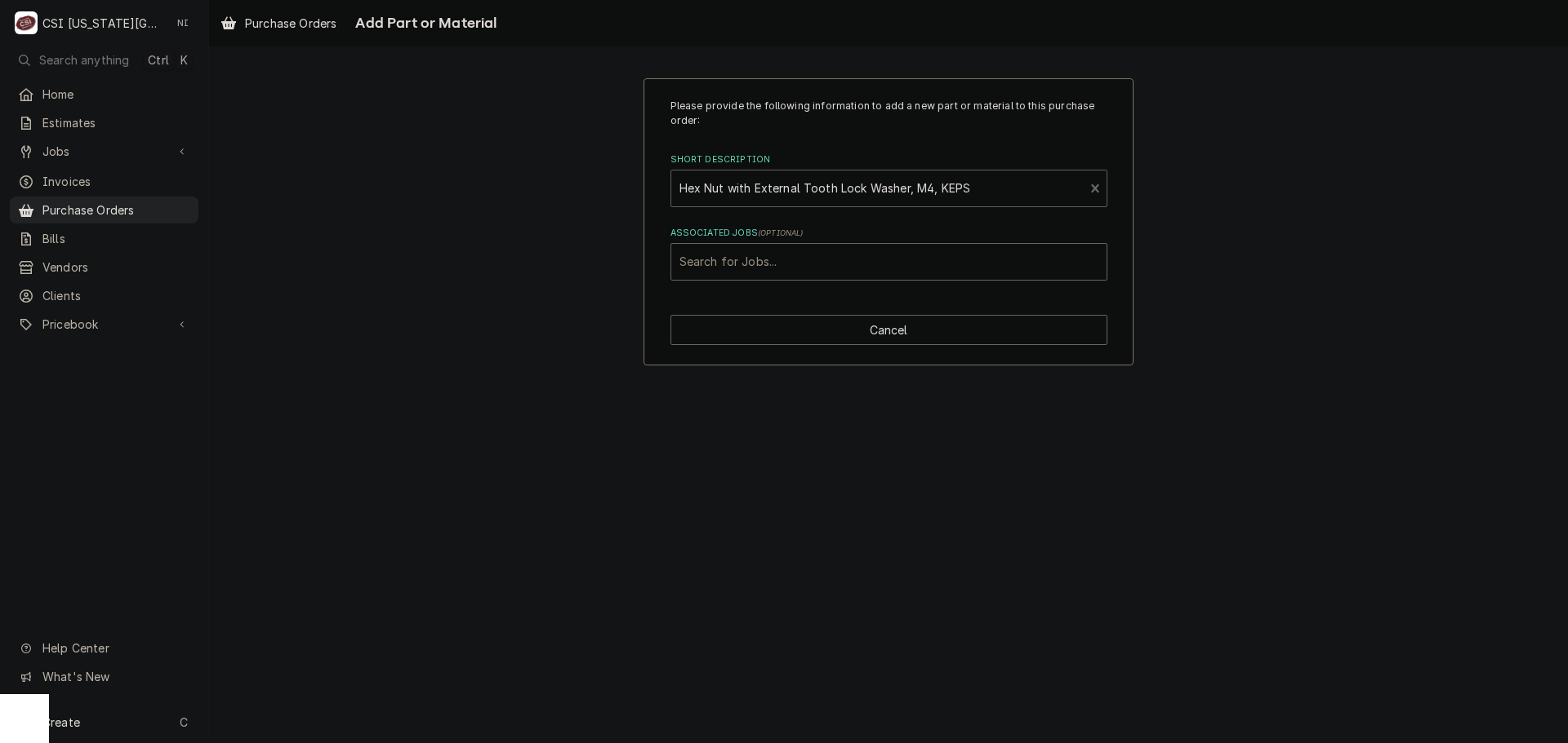
type textarea "x"
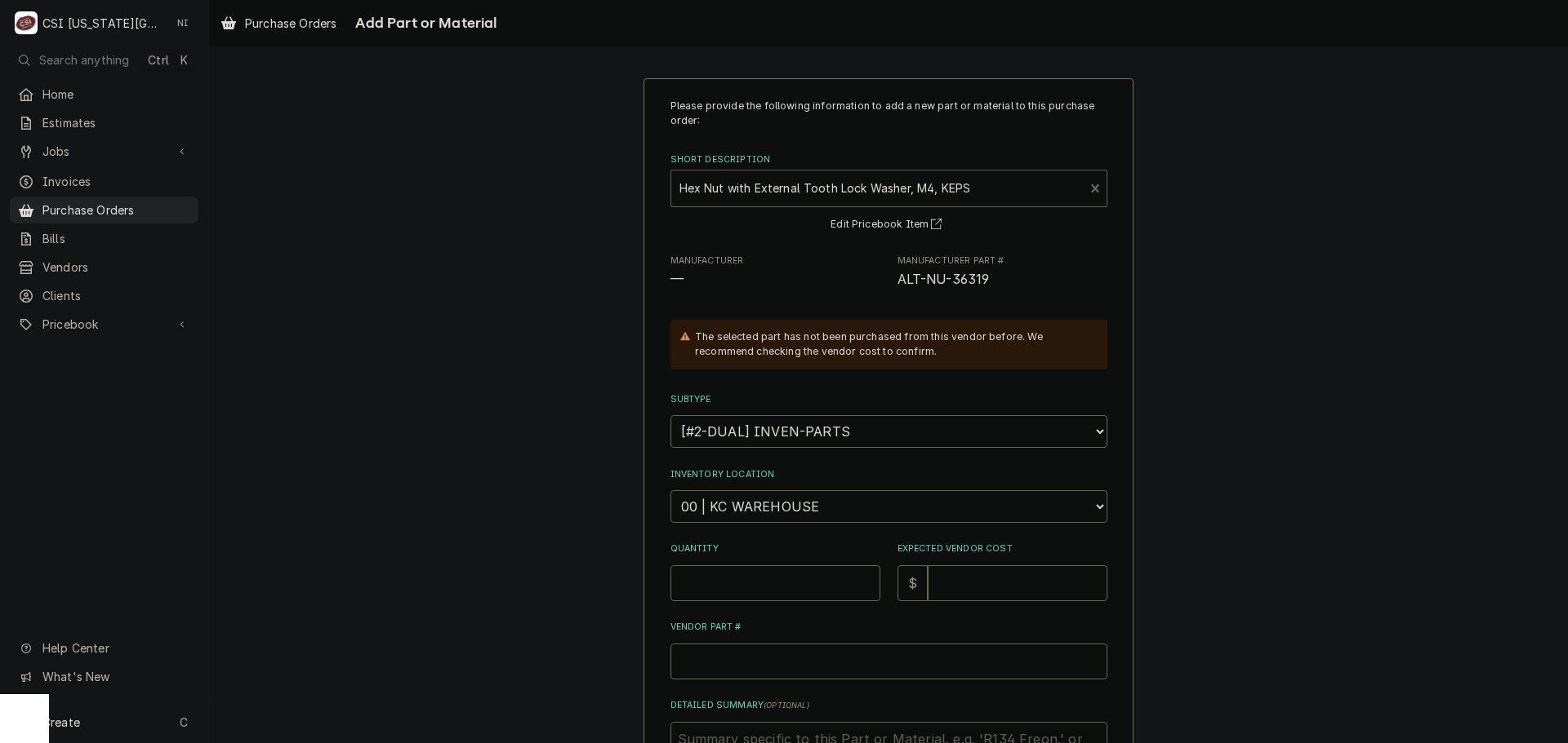
click at [763, 510] on select "Choose a location... 00 | KC WAREHOUSE 00 | MAIN WAREHOUSE 01 | BRIAN BREAZIER …" at bounding box center [889, 506] width 437 height 33
select select "2781"
click at [671, 490] on select "Choose a location... 00 | KC WAREHOUSE 00 | MAIN WAREHOUSE 01 | BRIAN BREAZIER …" at bounding box center [889, 506] width 437 height 33
click at [742, 589] on input "Quantity" at bounding box center [775, 584] width 210 height 36
type textarea "x"
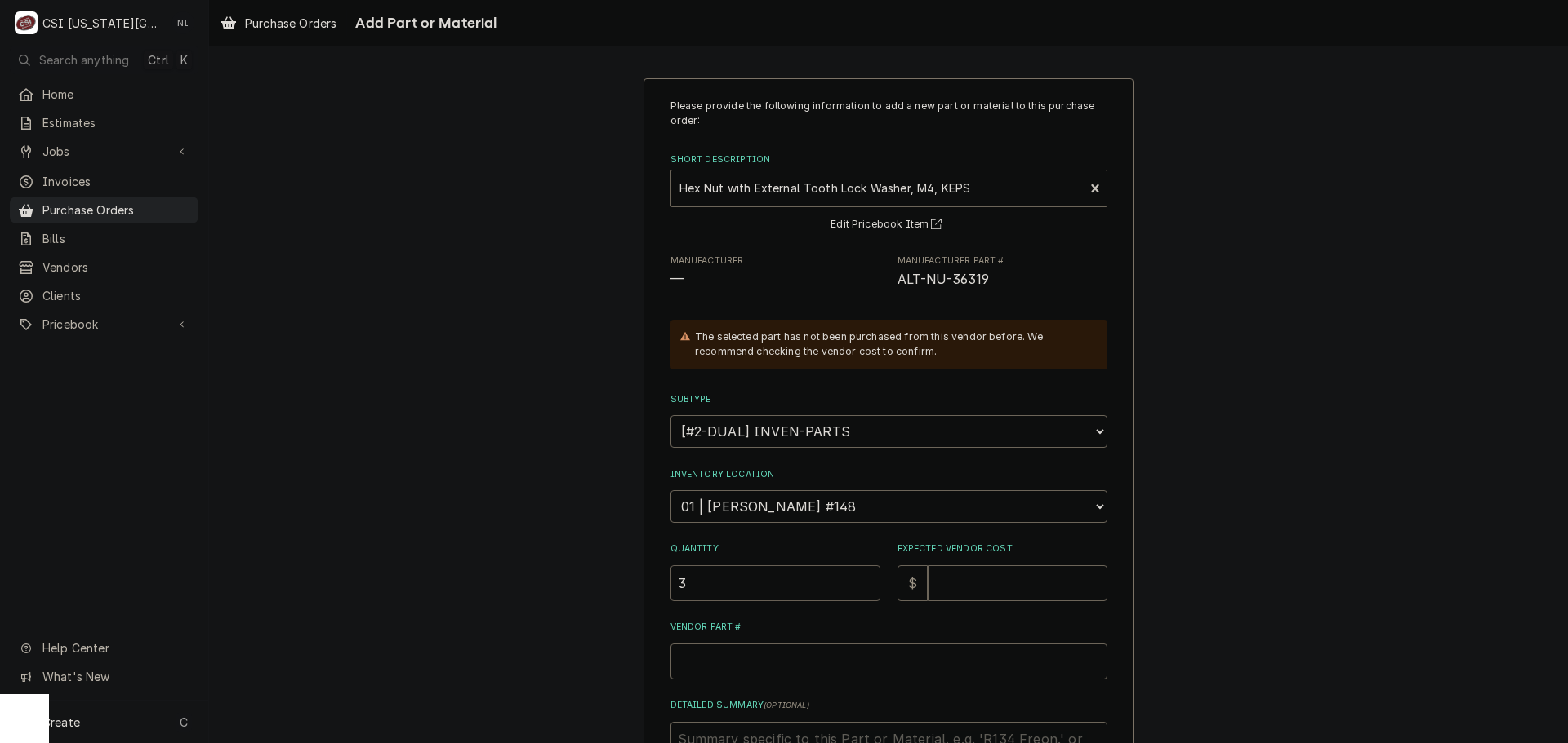
type input "3"
type textarea "x"
type input "2"
type textarea "x"
type input "2.5"
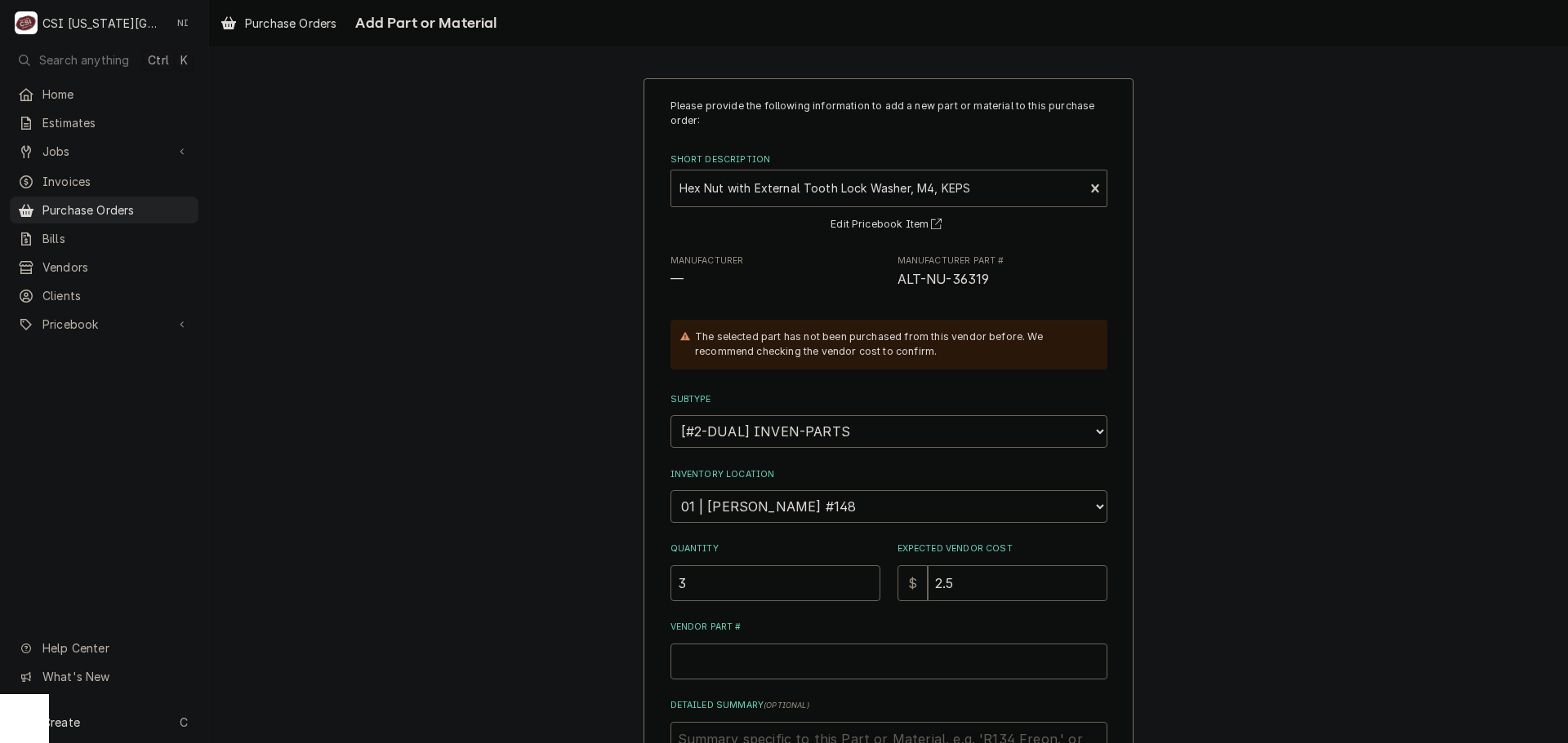
type textarea "x"
type input "2.50"
drag, startPoint x: 931, startPoint y: 285, endPoint x: 893, endPoint y: 286, distance: 38.0
click at [897, 286] on span "ALT-NU-36319" at bounding box center [943, 280] width 92 height 16
copy span "ALT-NU-36319"
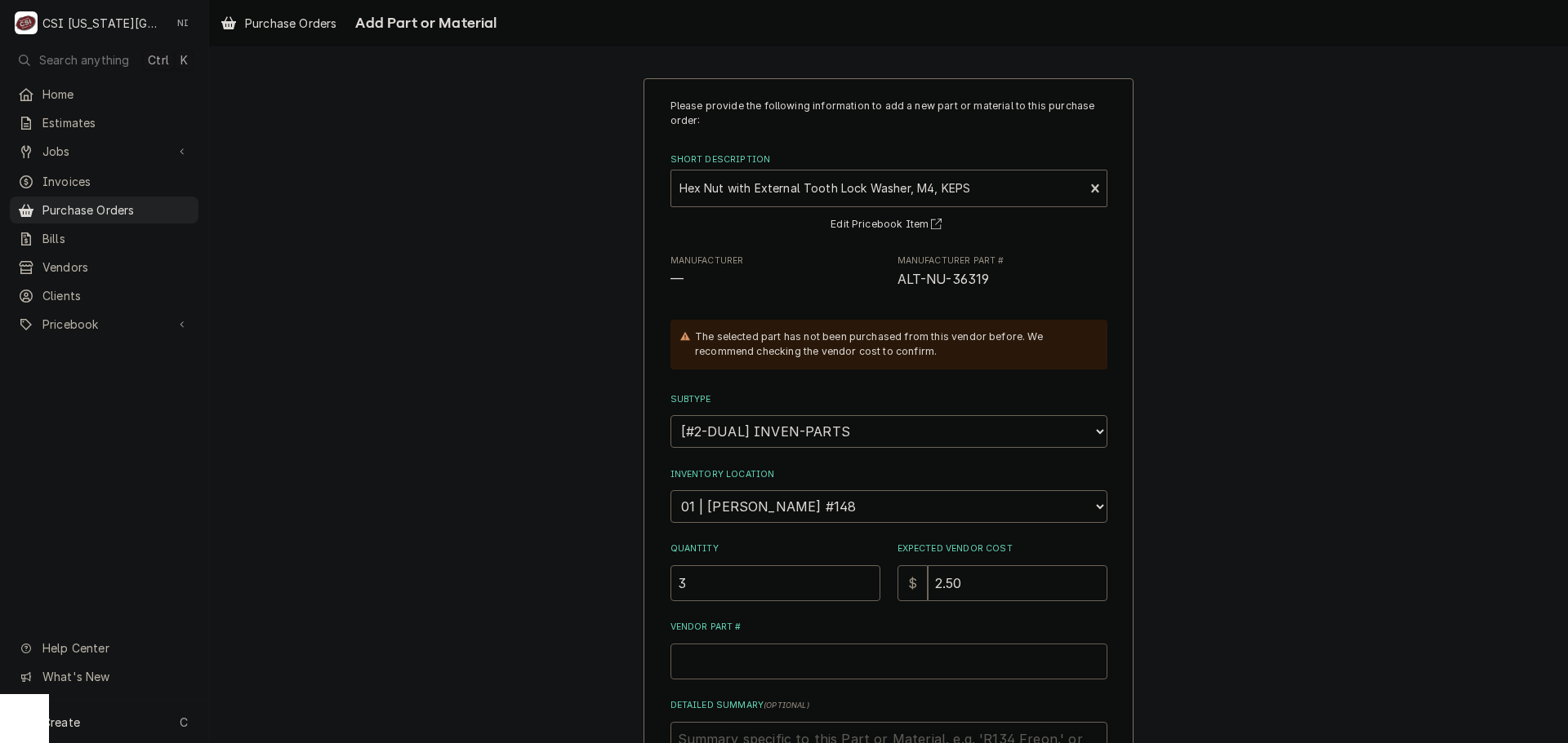
click at [776, 663] on input "Vendor Part #" at bounding box center [889, 662] width 437 height 36
paste input "ALT-NU-36319"
type textarea "x"
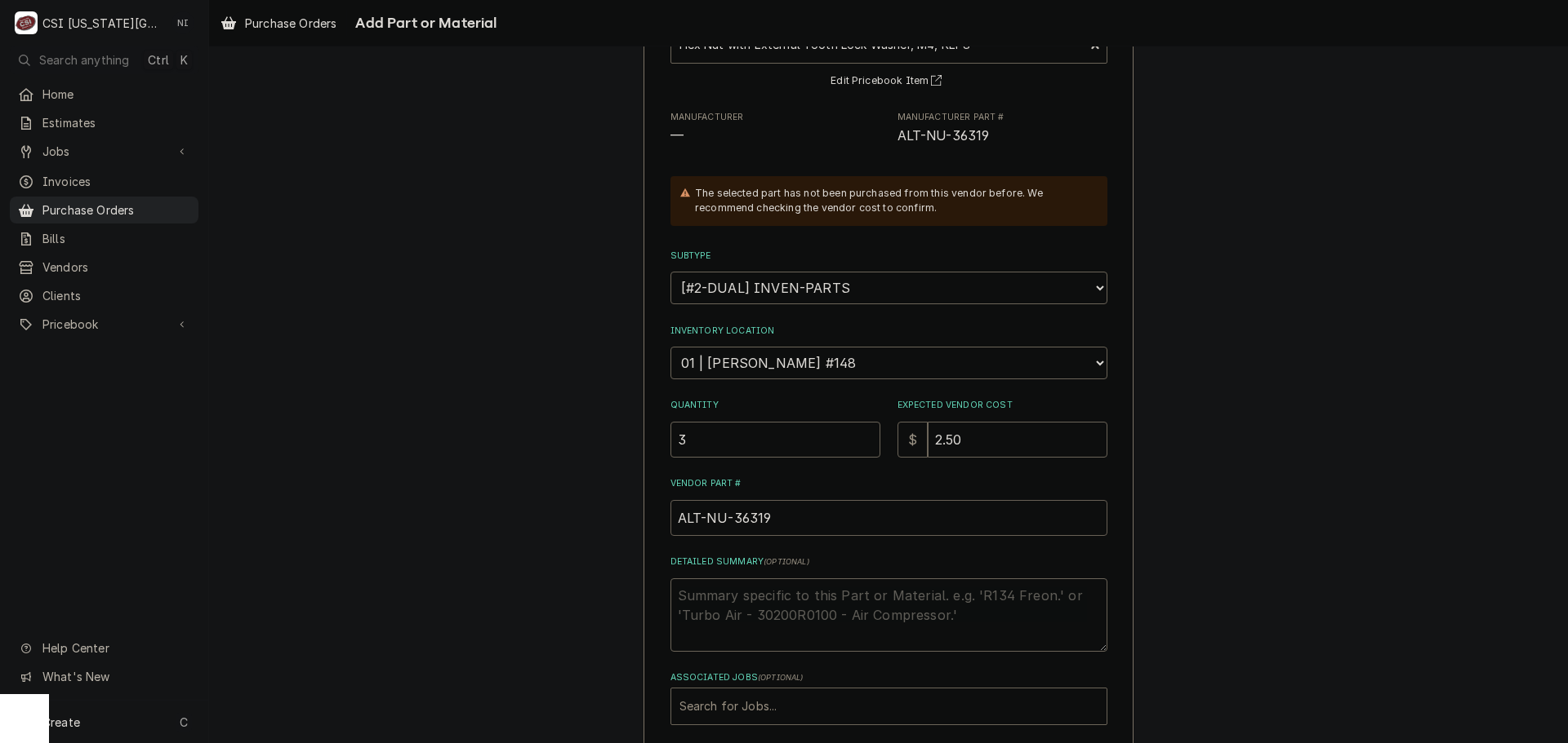
scroll to position [226, 0]
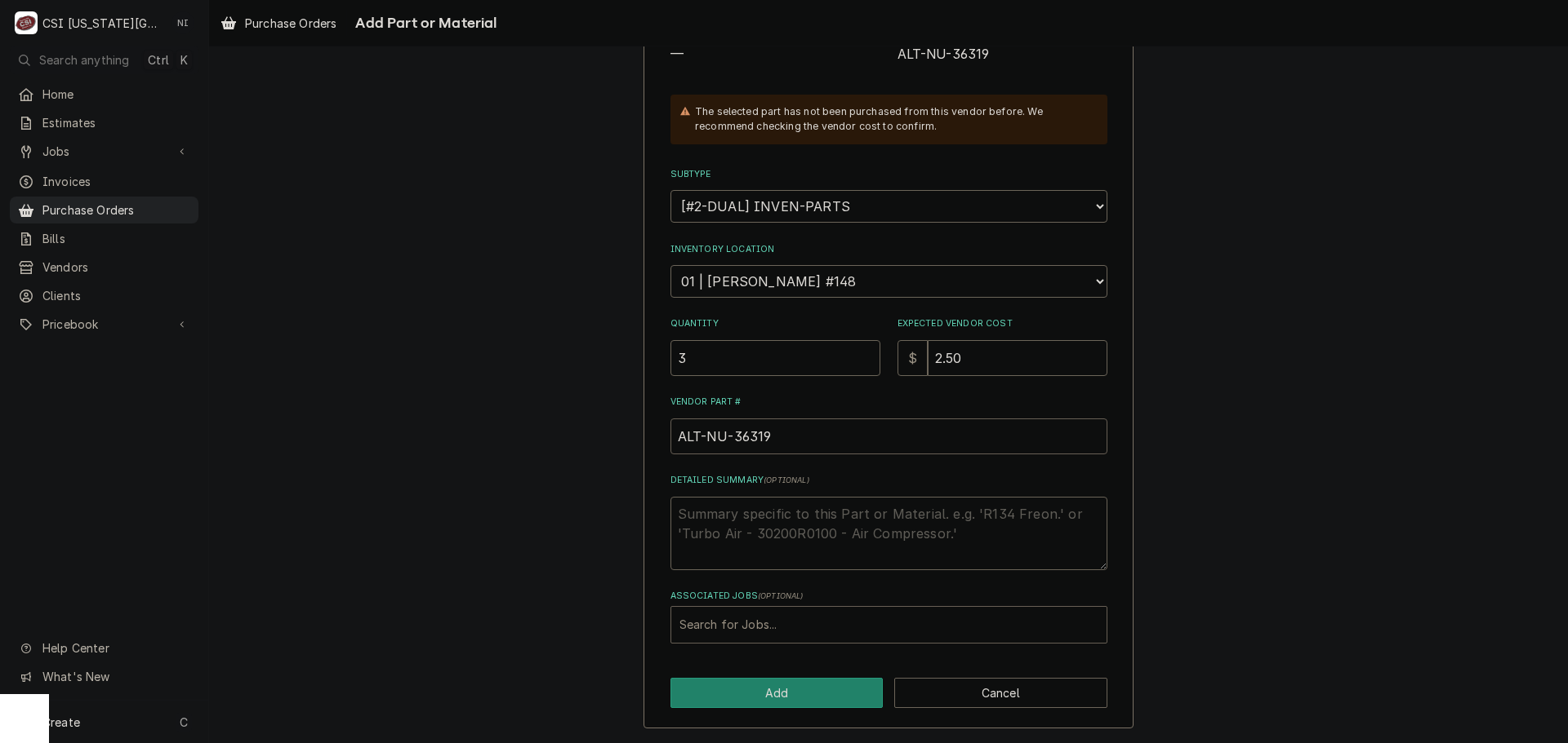
type input "ALT-NU-36319"
click at [770, 636] on div "Associated Jobs" at bounding box center [888, 626] width 419 height 30
type input "33049"
click at [698, 669] on div "Loading..." at bounding box center [889, 662] width 436 height 30
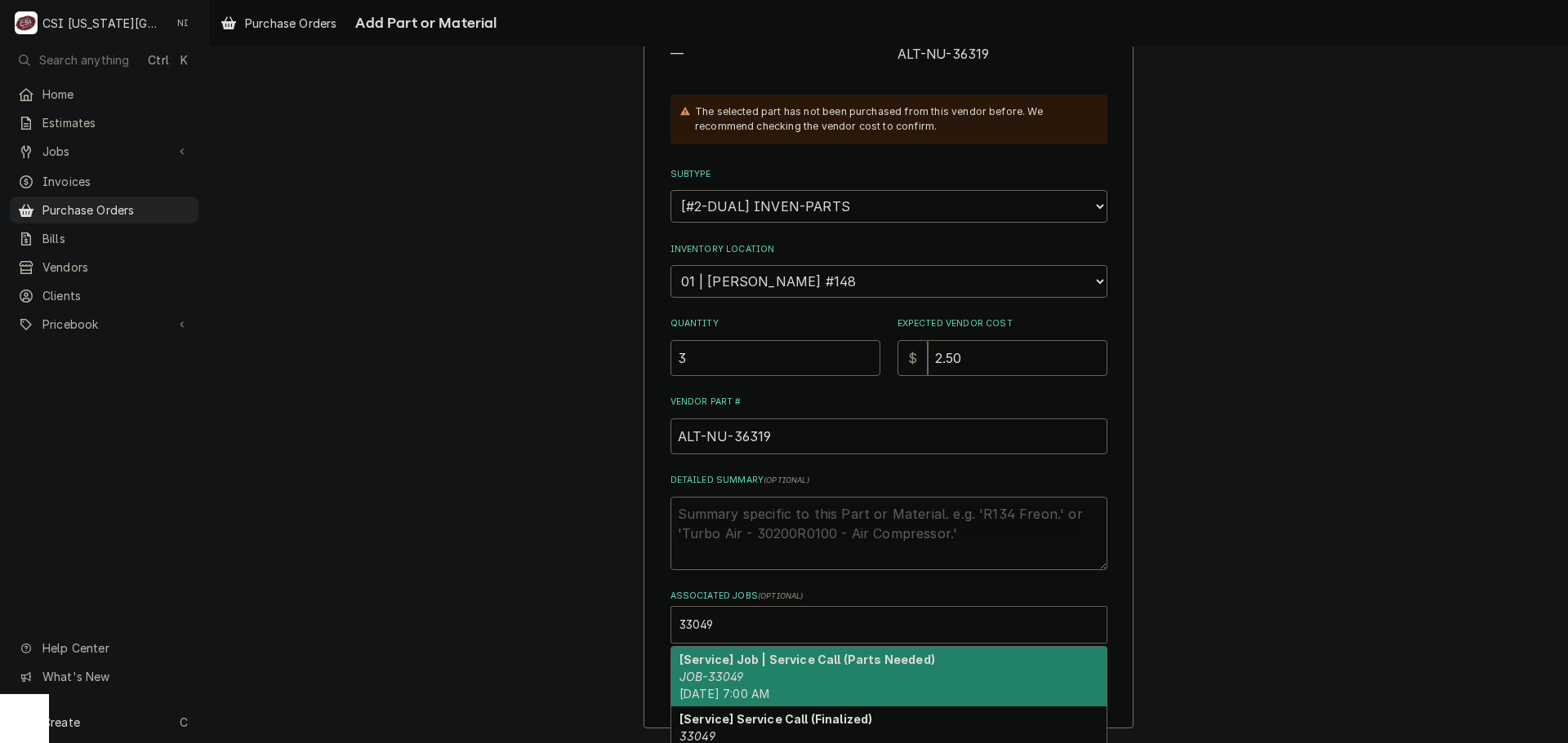
click at [698, 670] on em "JOB-33049" at bounding box center [711, 677] width 63 height 14
type textarea "x"
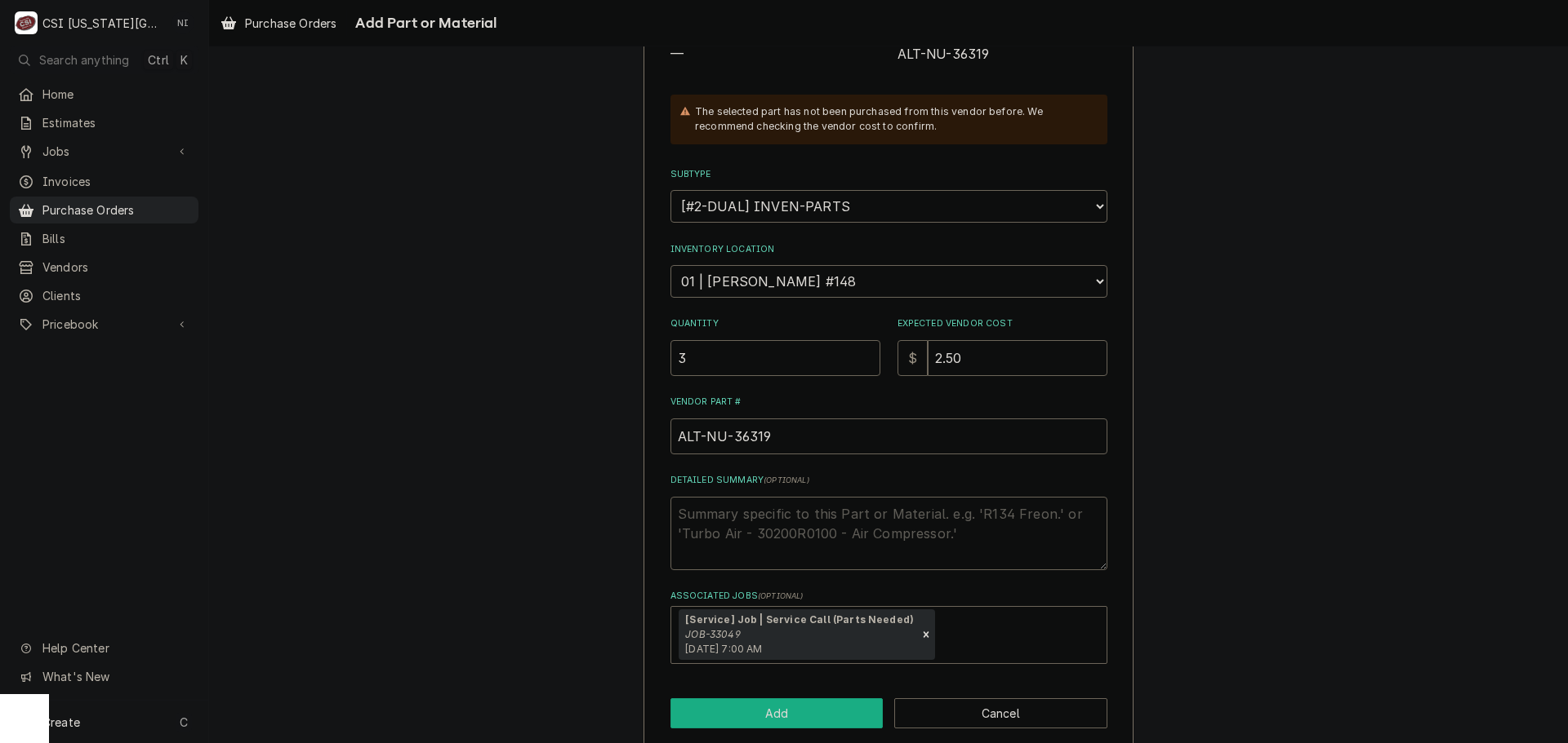
click at [713, 719] on button "Add" at bounding box center [777, 713] width 213 height 30
type textarea "x"
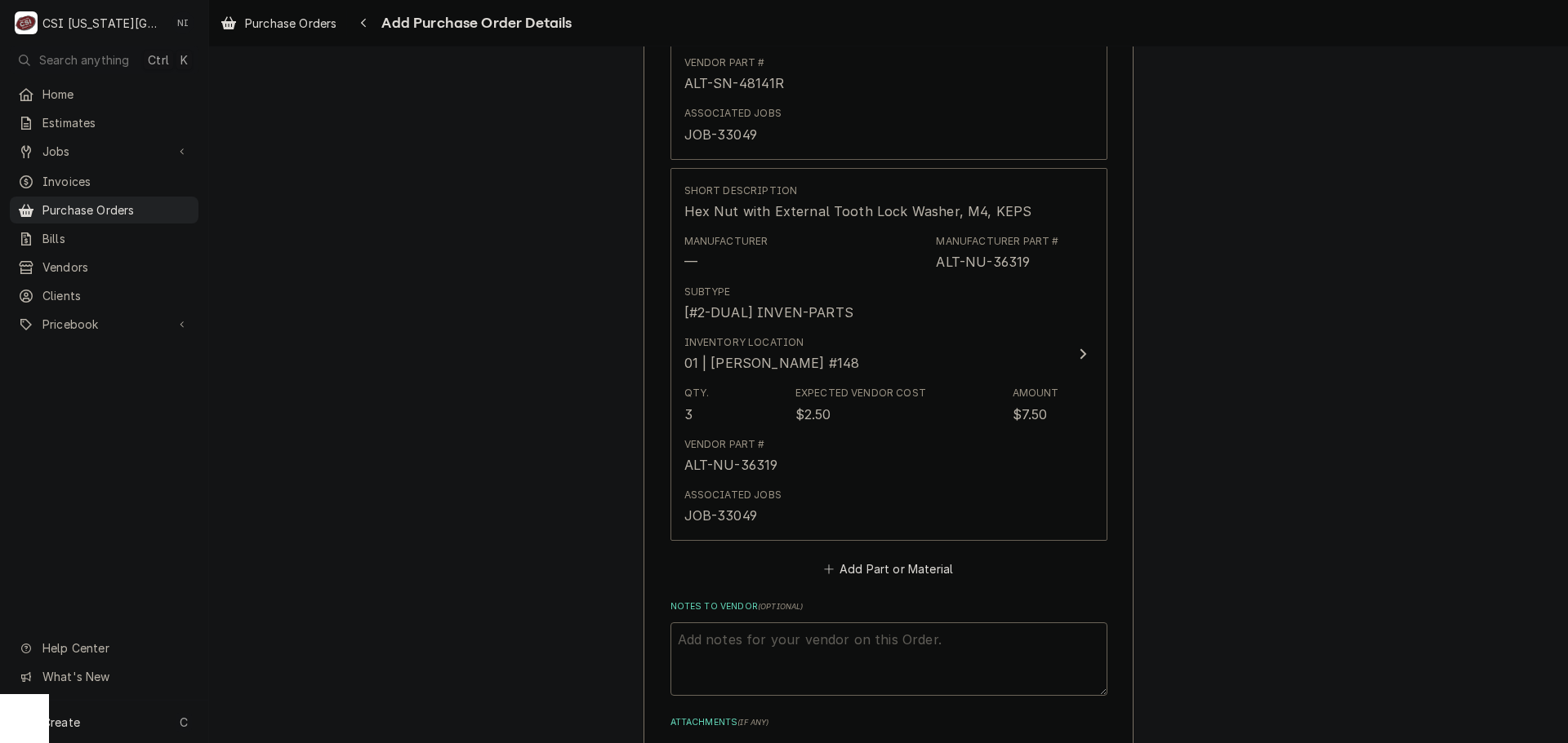
scroll to position [1939, 0]
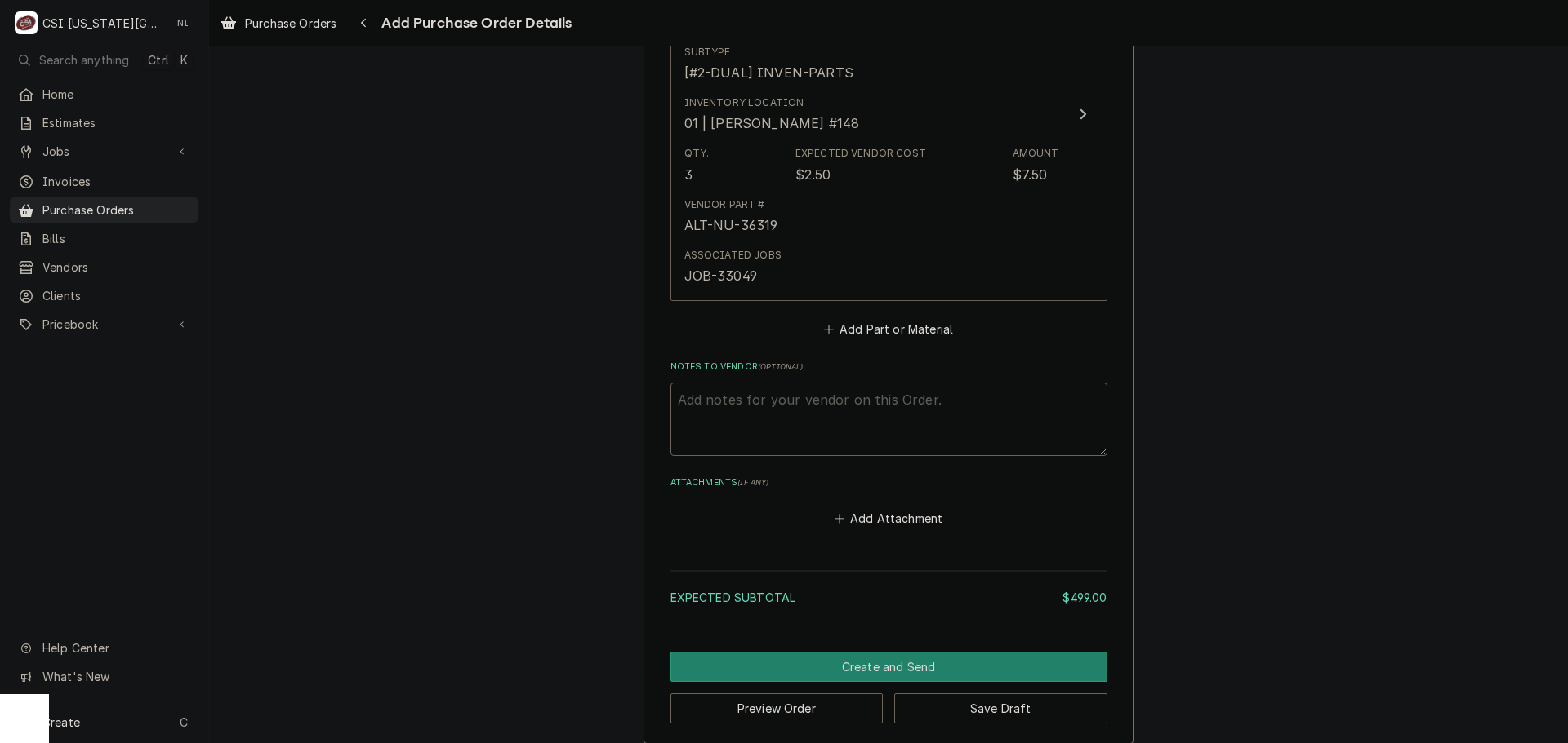
click at [883, 331] on button "Add Part or Material" at bounding box center [888, 329] width 134 height 23
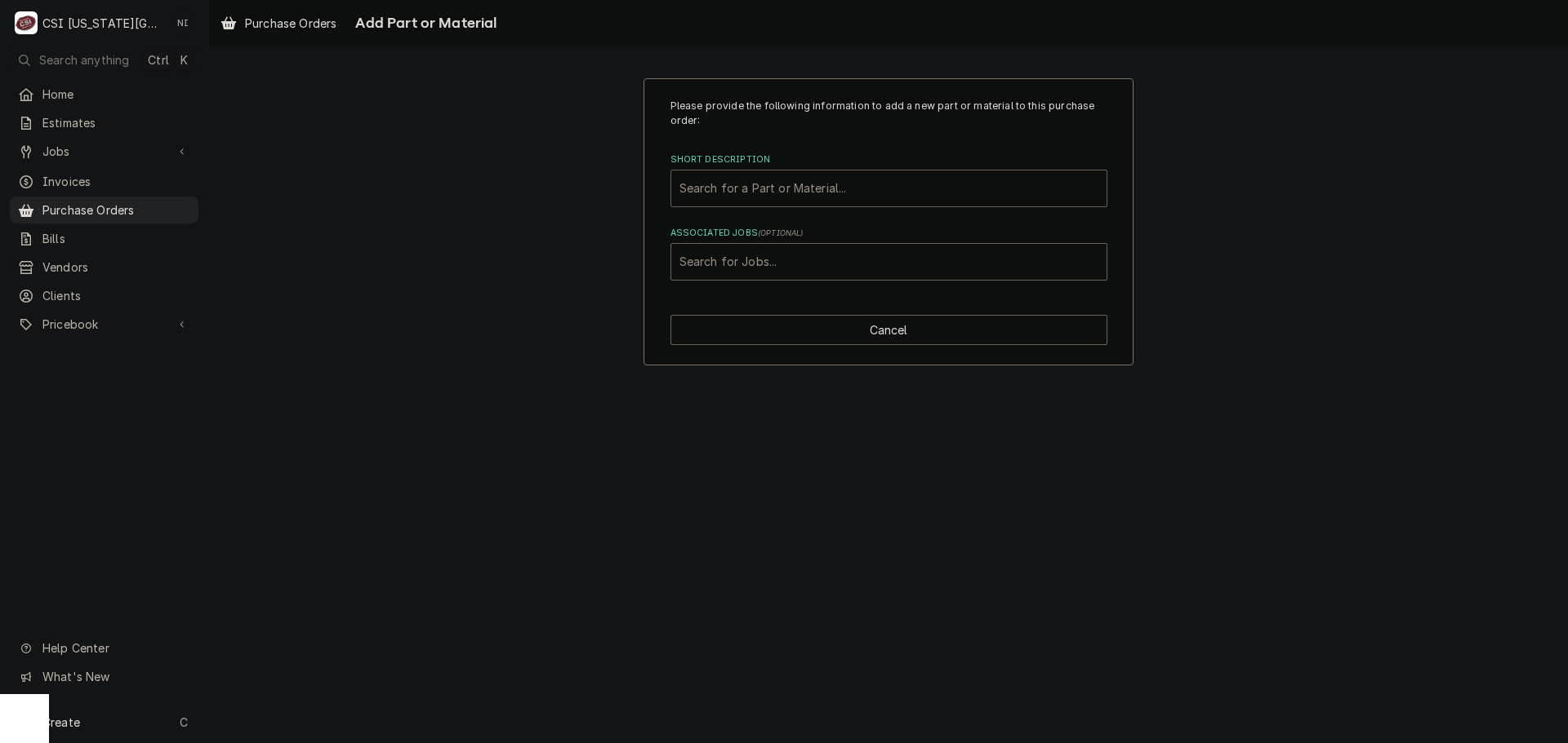
click at [819, 189] on div "Short Description" at bounding box center [888, 188] width 419 height 30
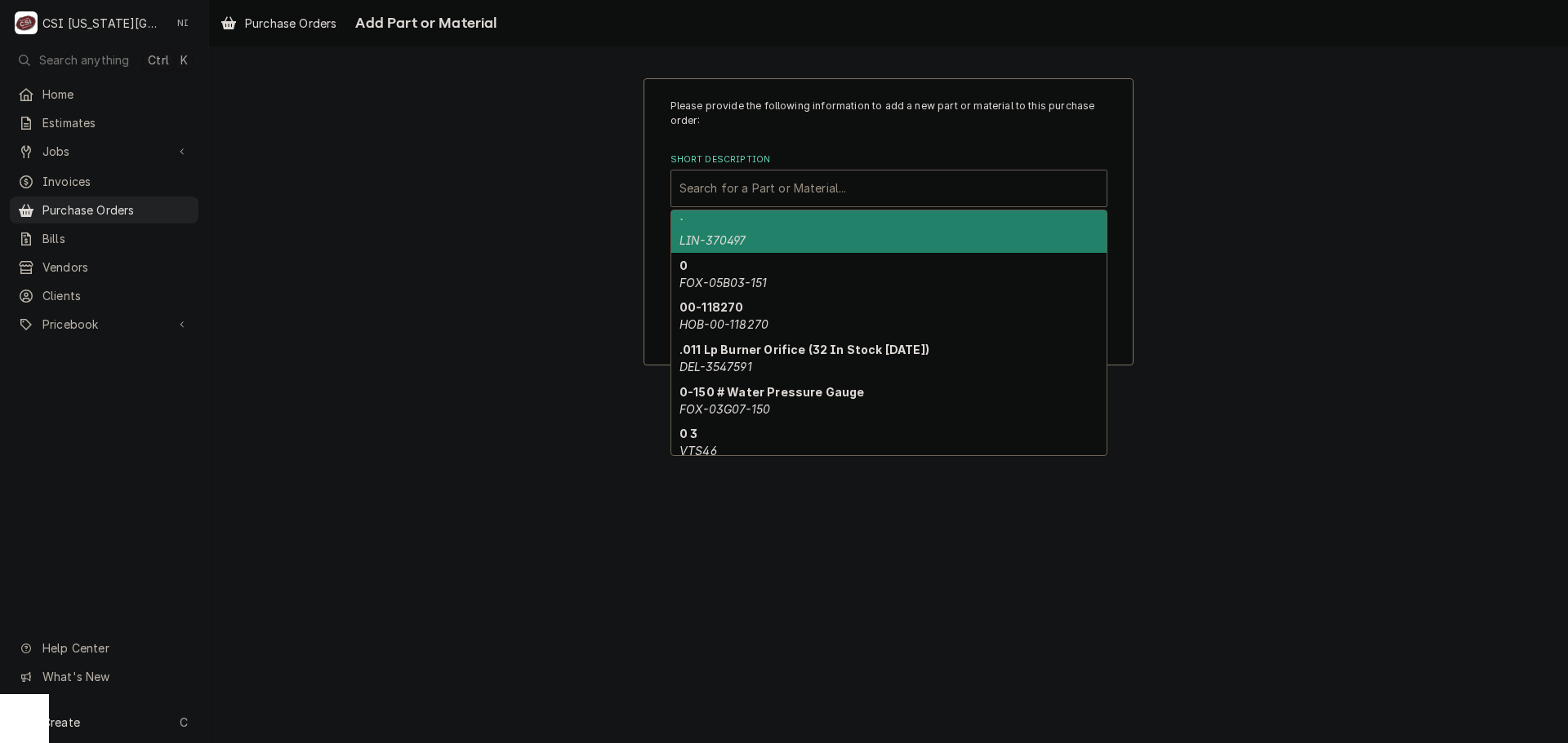
paste input "NU-38212"
type input "NU-38212"
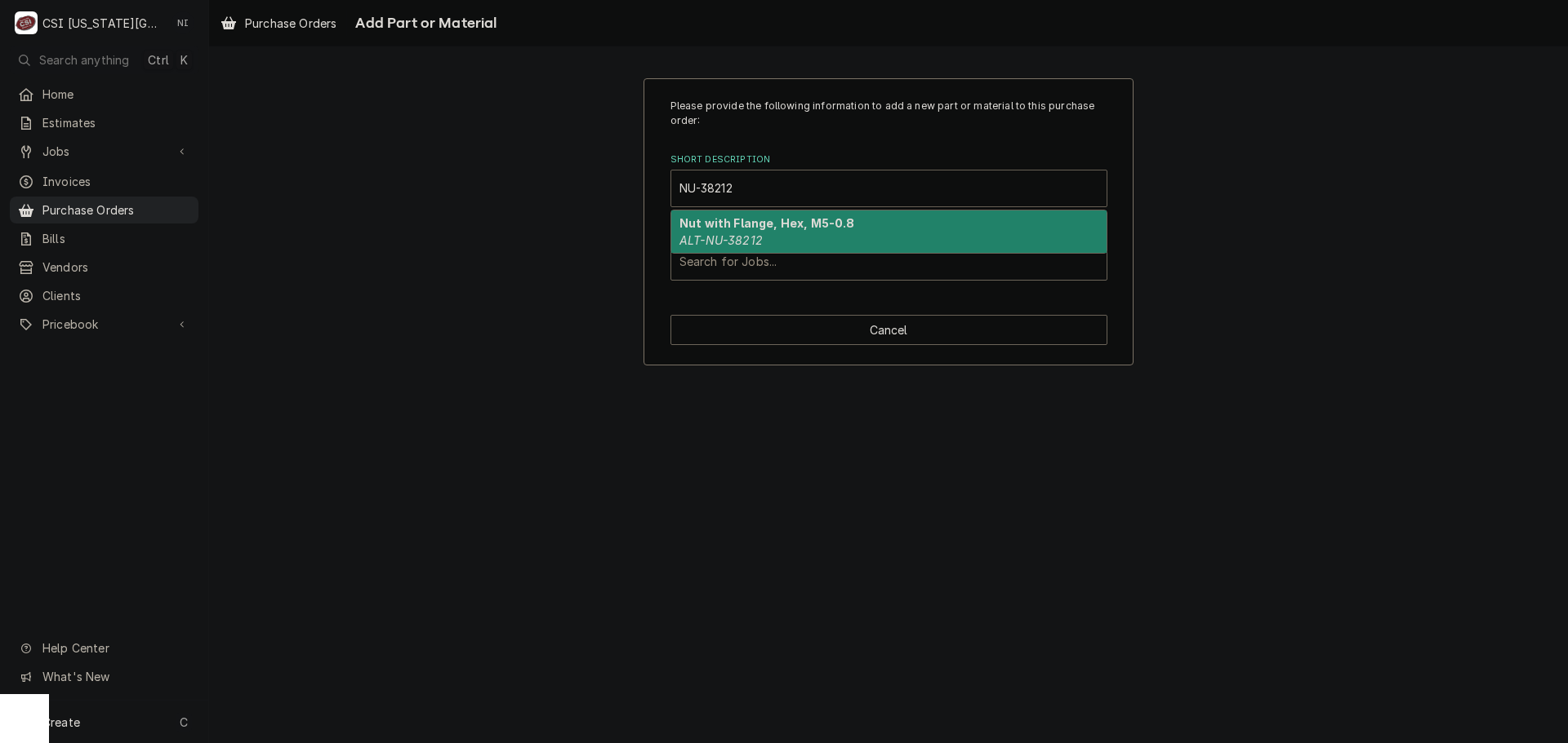
click at [795, 231] on div "Nut with Flange, Hex, M5-0.8 ALT-NU-38212" at bounding box center [889, 232] width 436 height 43
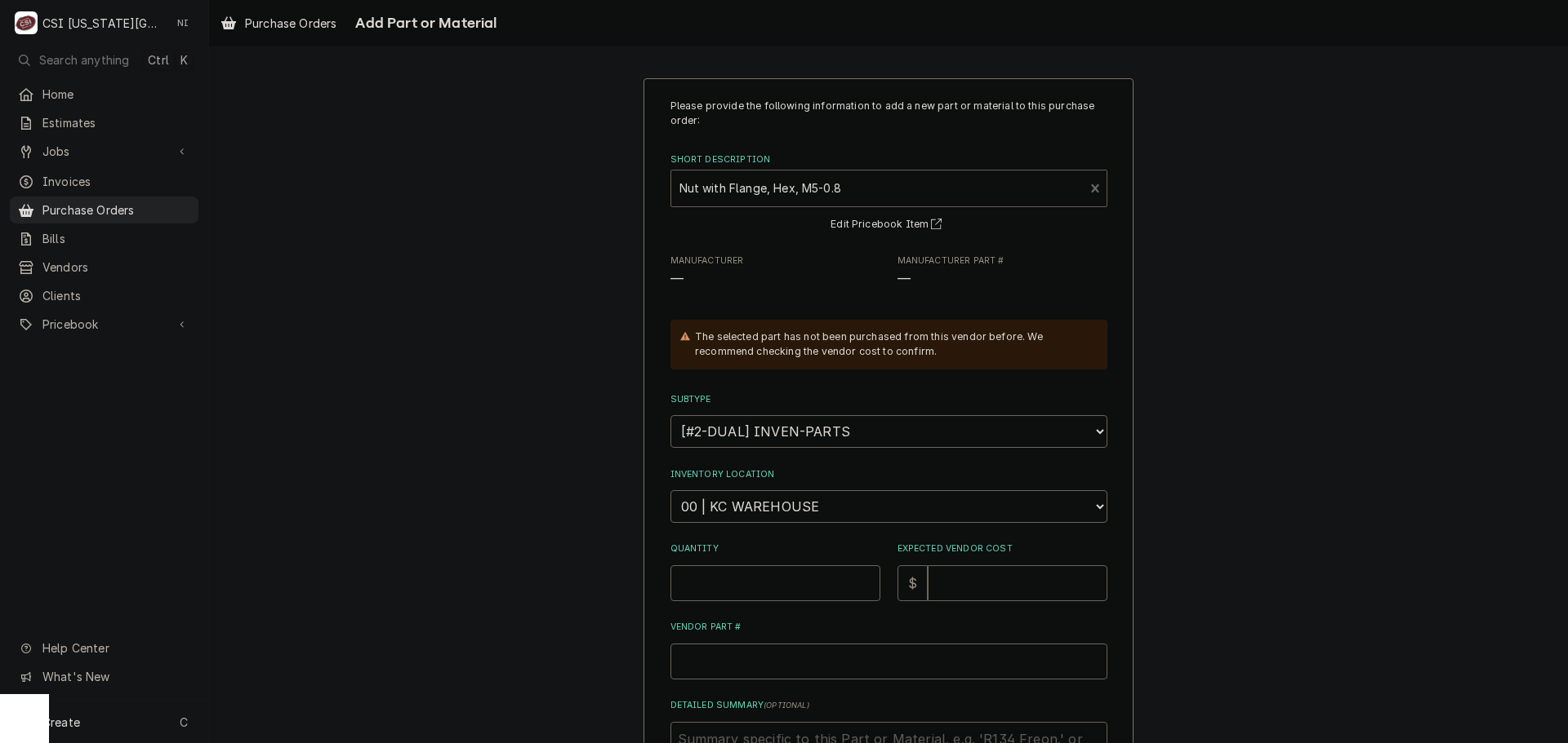
type textarea "x"
click at [810, 501] on select "Choose a location... 00 | KC WAREHOUSE 00 | MAIN WAREHOUSE 01 | BRIAN BREAZIER …" at bounding box center [889, 506] width 437 height 33
select select "2781"
click at [671, 490] on select "Choose a location... 00 | KC WAREHOUSE 00 | MAIN WAREHOUSE 01 | BRIAN BREAZIER …" at bounding box center [889, 506] width 437 height 33
click at [792, 581] on input "Quantity" at bounding box center [775, 584] width 210 height 36
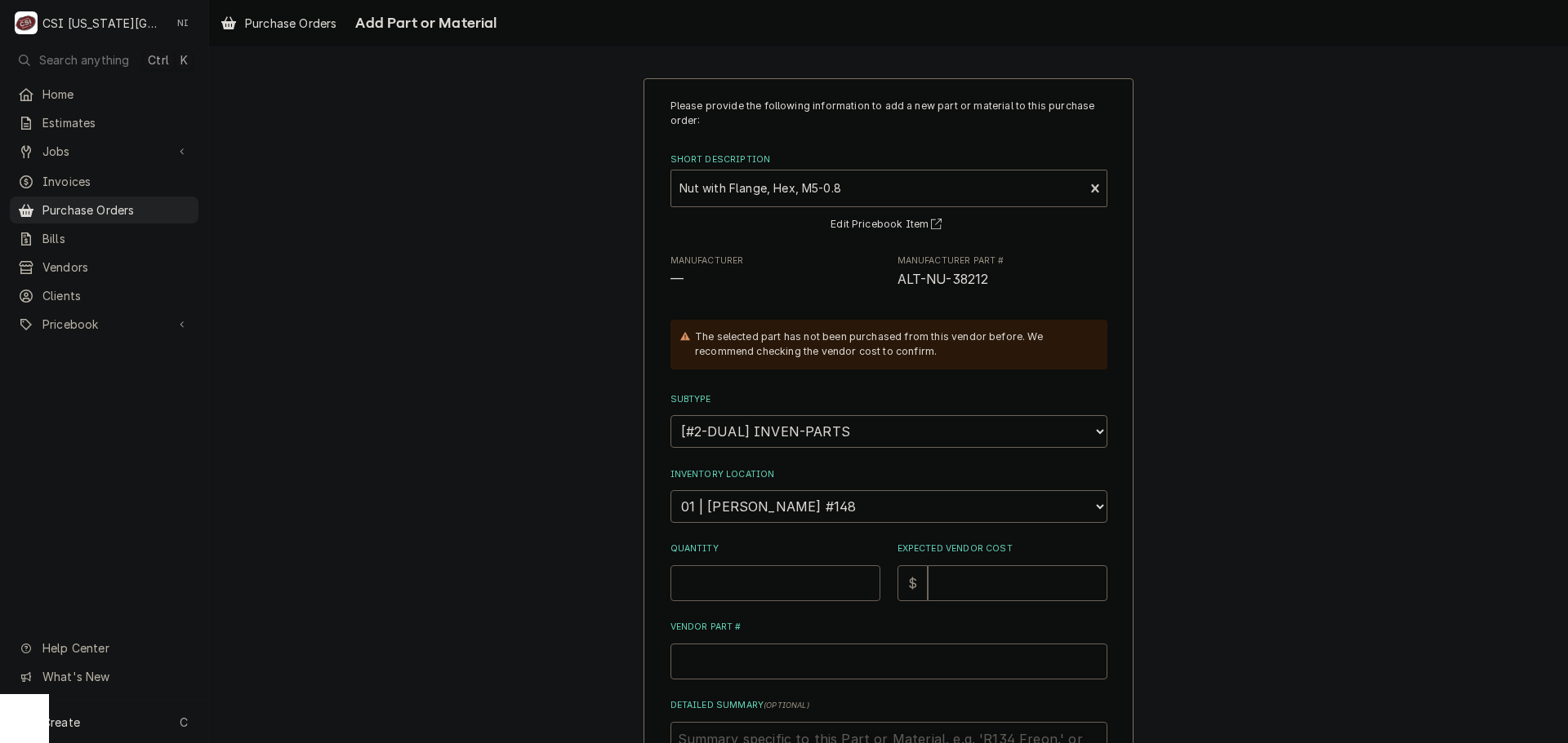
type textarea "x"
type input "6"
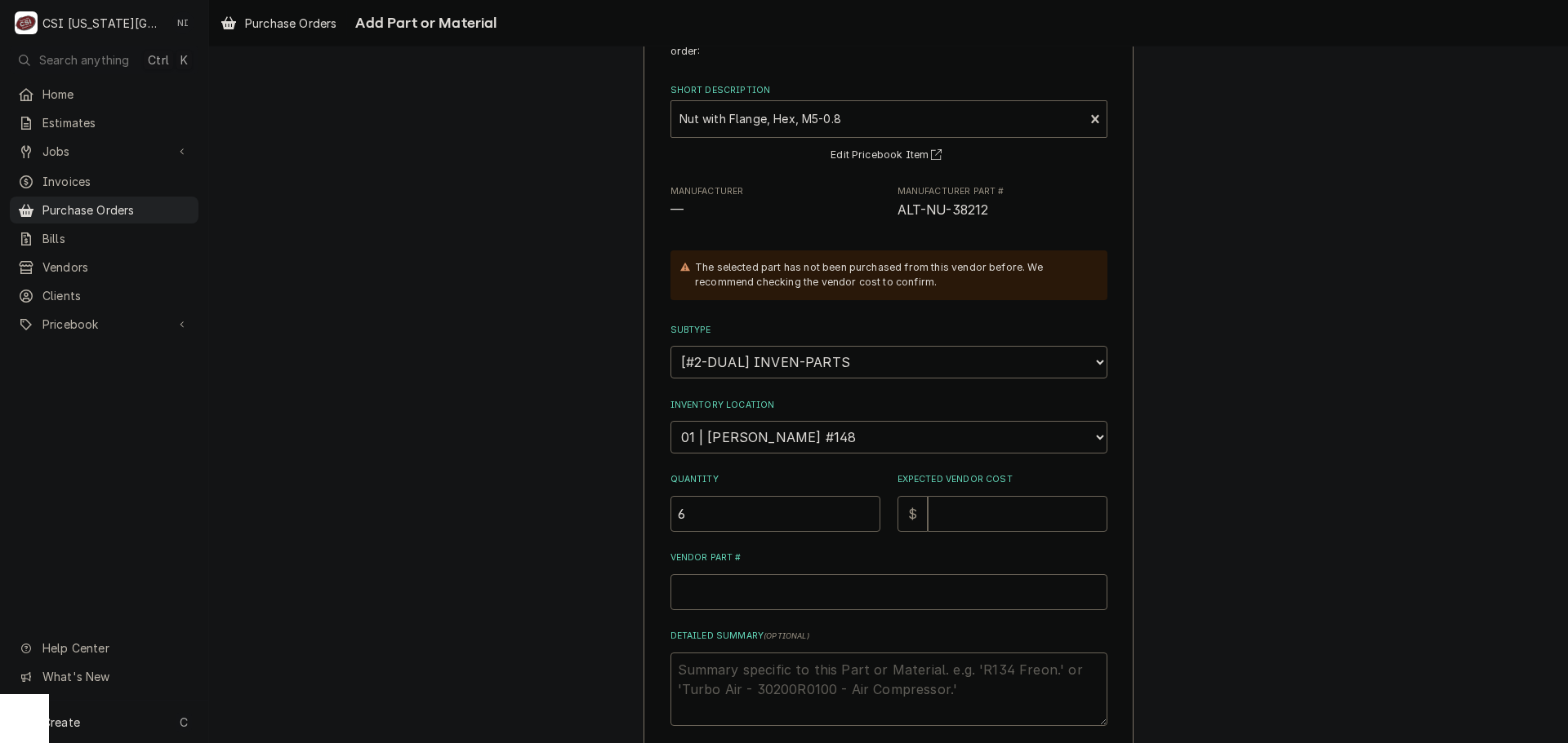
scroll to position [163, 0]
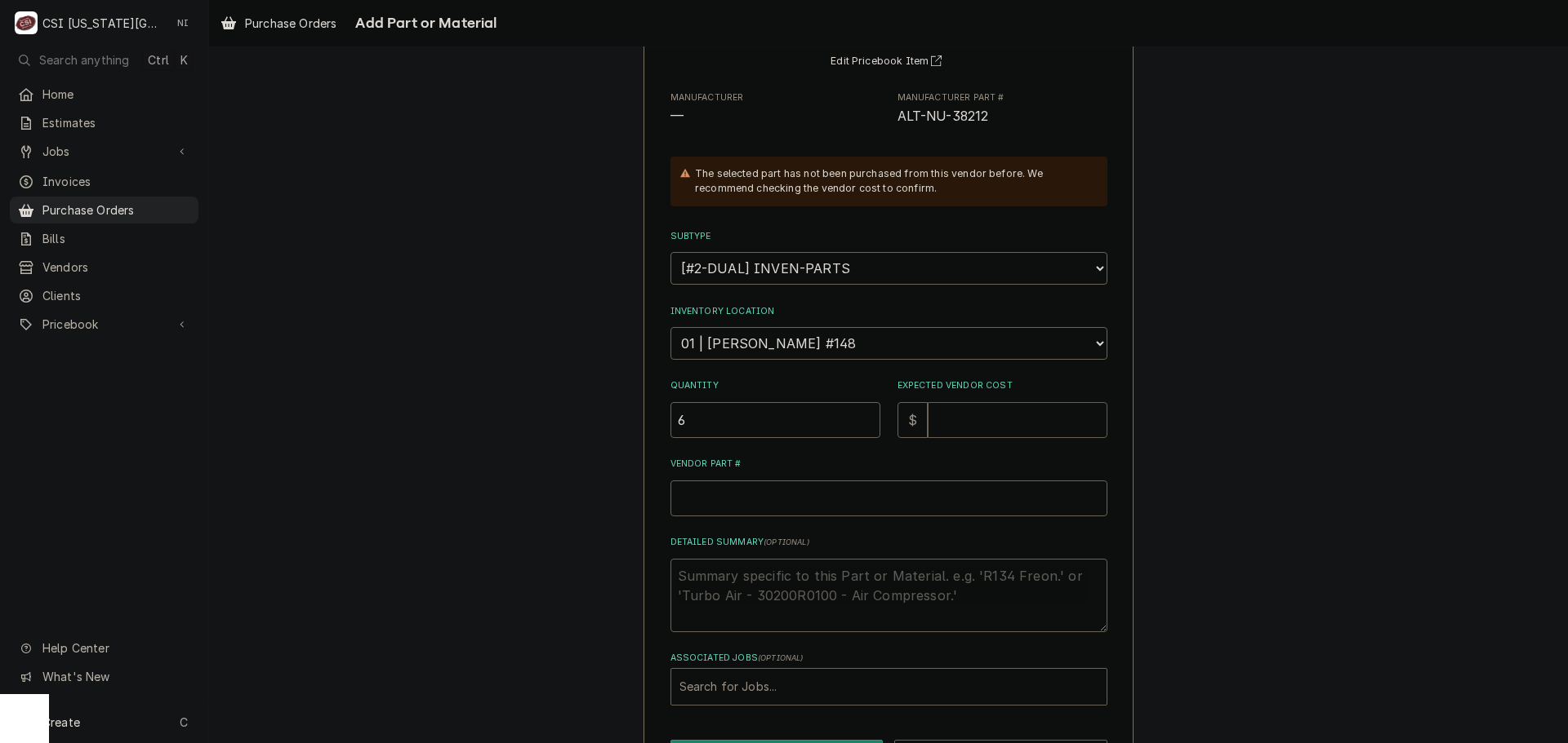
click at [941, 409] on input "Expected Vendor Cost" at bounding box center [1017, 420] width 180 height 36
type textarea "x"
type input "2"
type textarea "x"
type input "2.5"
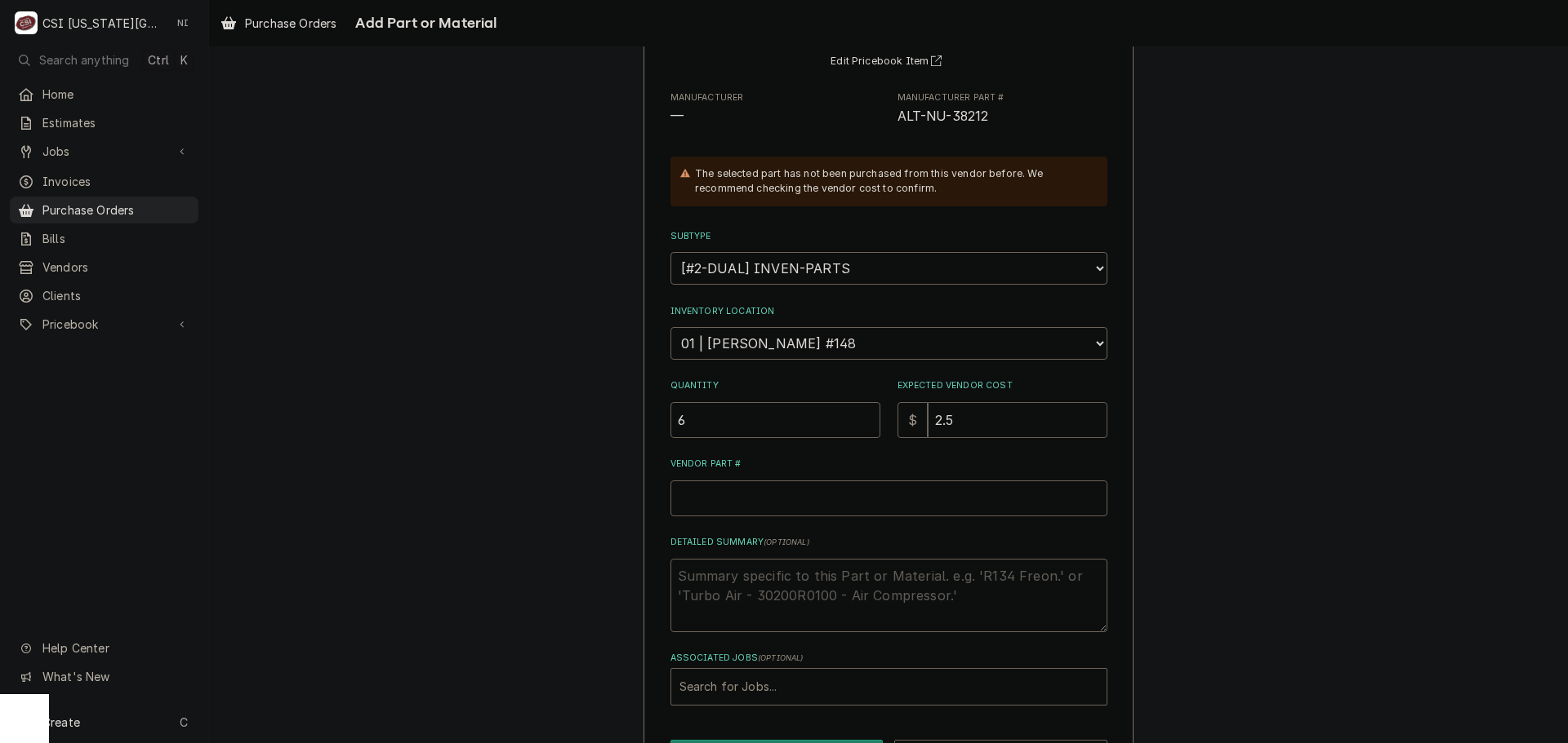
type textarea "x"
type input "2.50"
drag, startPoint x: 983, startPoint y: 118, endPoint x: 888, endPoint y: 121, distance: 95.0
click at [888, 121] on div "Manufacturer — Manufacturer Part # ALT-NU-38212" at bounding box center [889, 109] width 437 height 35
copy span "ALT-NU-38212"
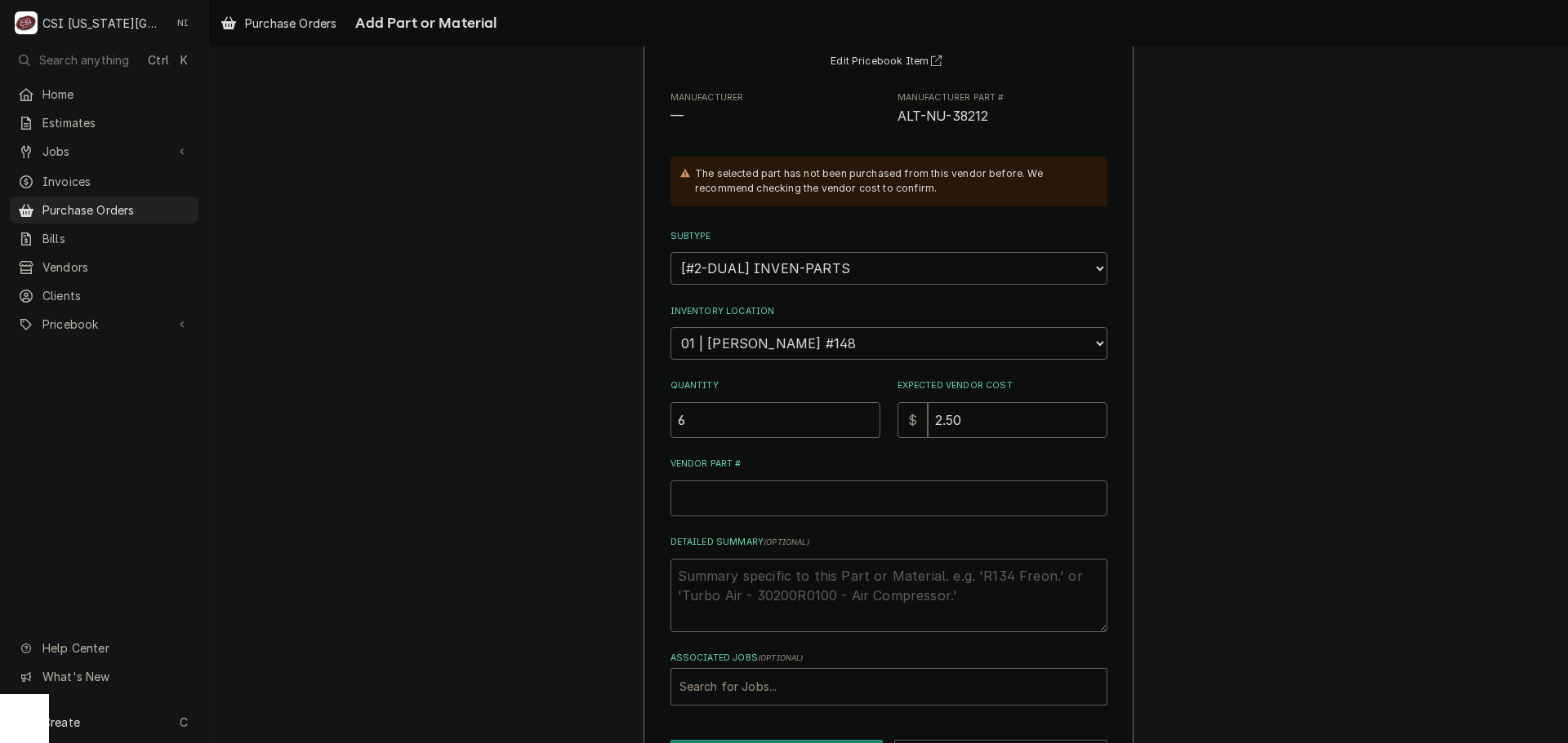
click at [724, 487] on input "Vendor Part #" at bounding box center [889, 499] width 437 height 36
paste input "ALT-NU-38212"
type textarea "x"
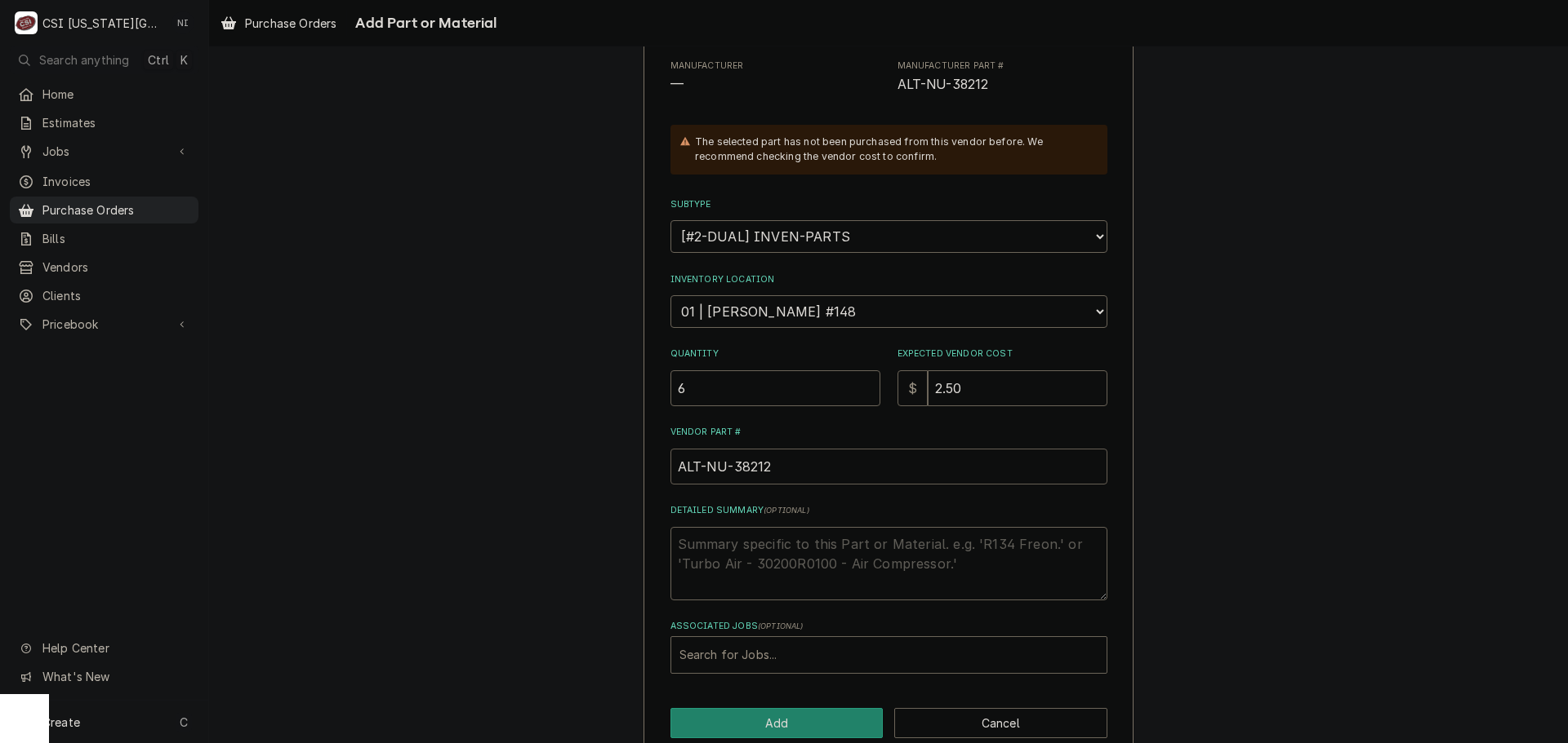
scroll to position [226, 0]
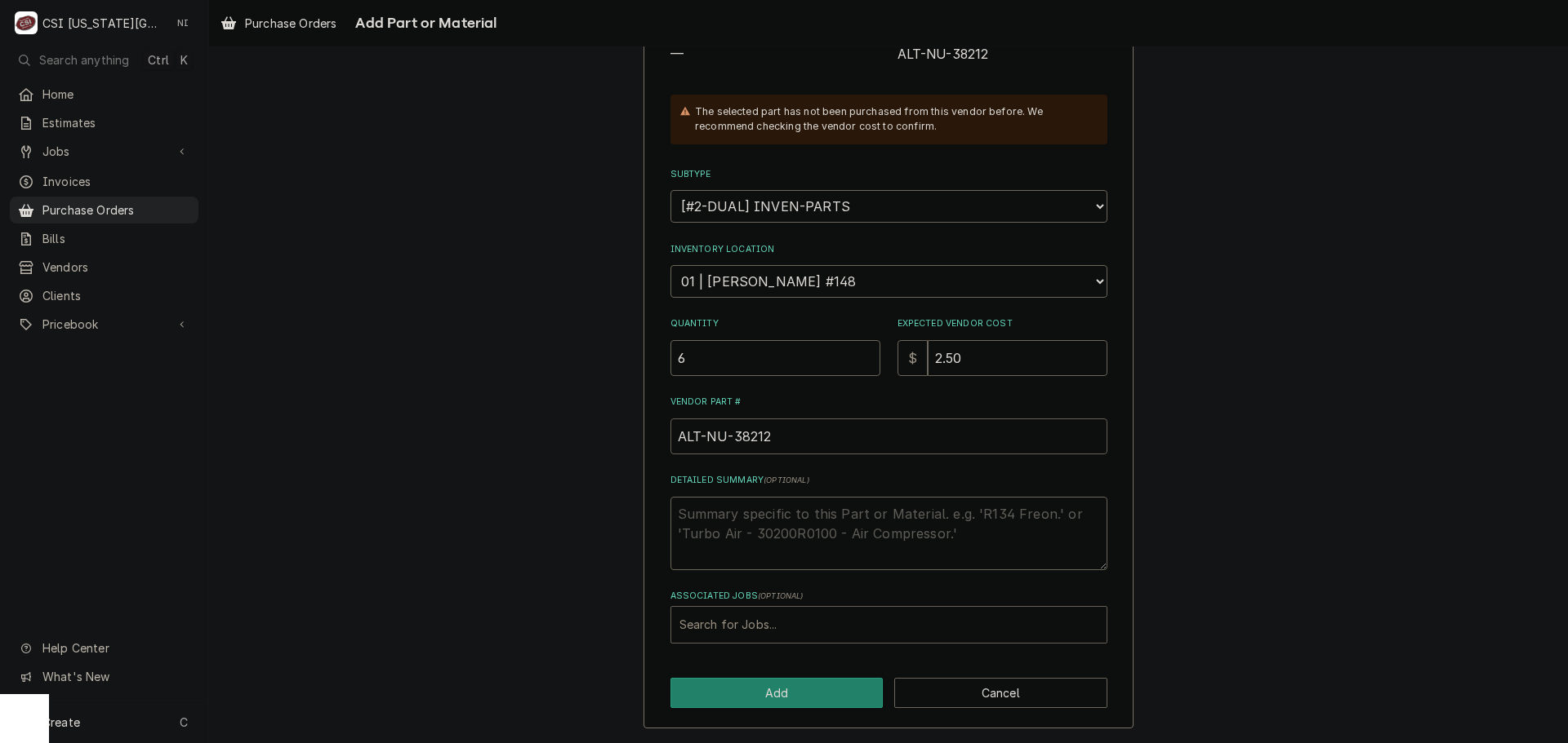
type input "ALT-NU-38212"
click at [775, 613] on div "Associated Jobs" at bounding box center [888, 626] width 419 height 30
type input "33049"
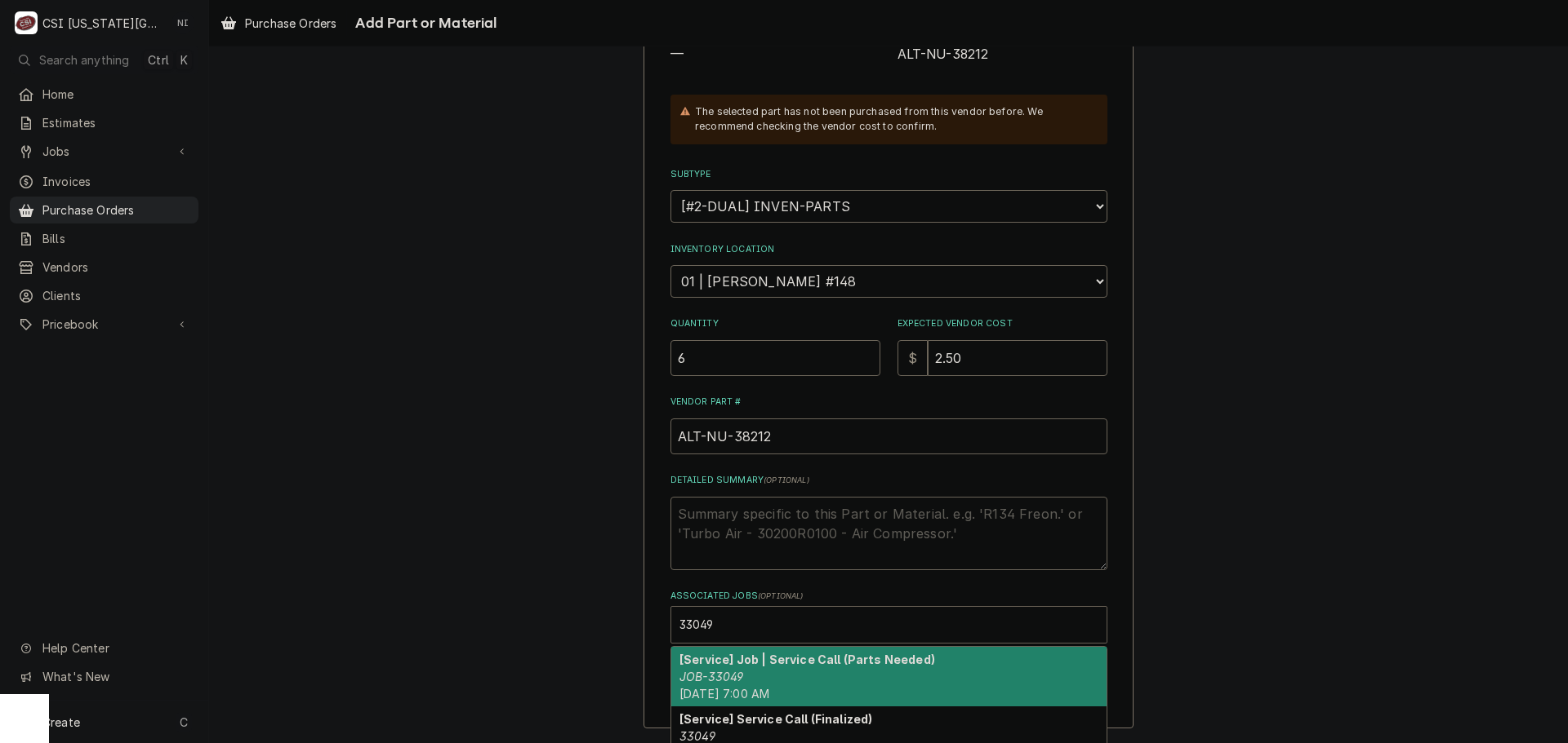
click at [755, 669] on div "[Service] Job | Service Call (Parts Needed) JOB-33049 Tue, Oct 7th, 2025 - 7:00…" at bounding box center [889, 677] width 436 height 60
type textarea "x"
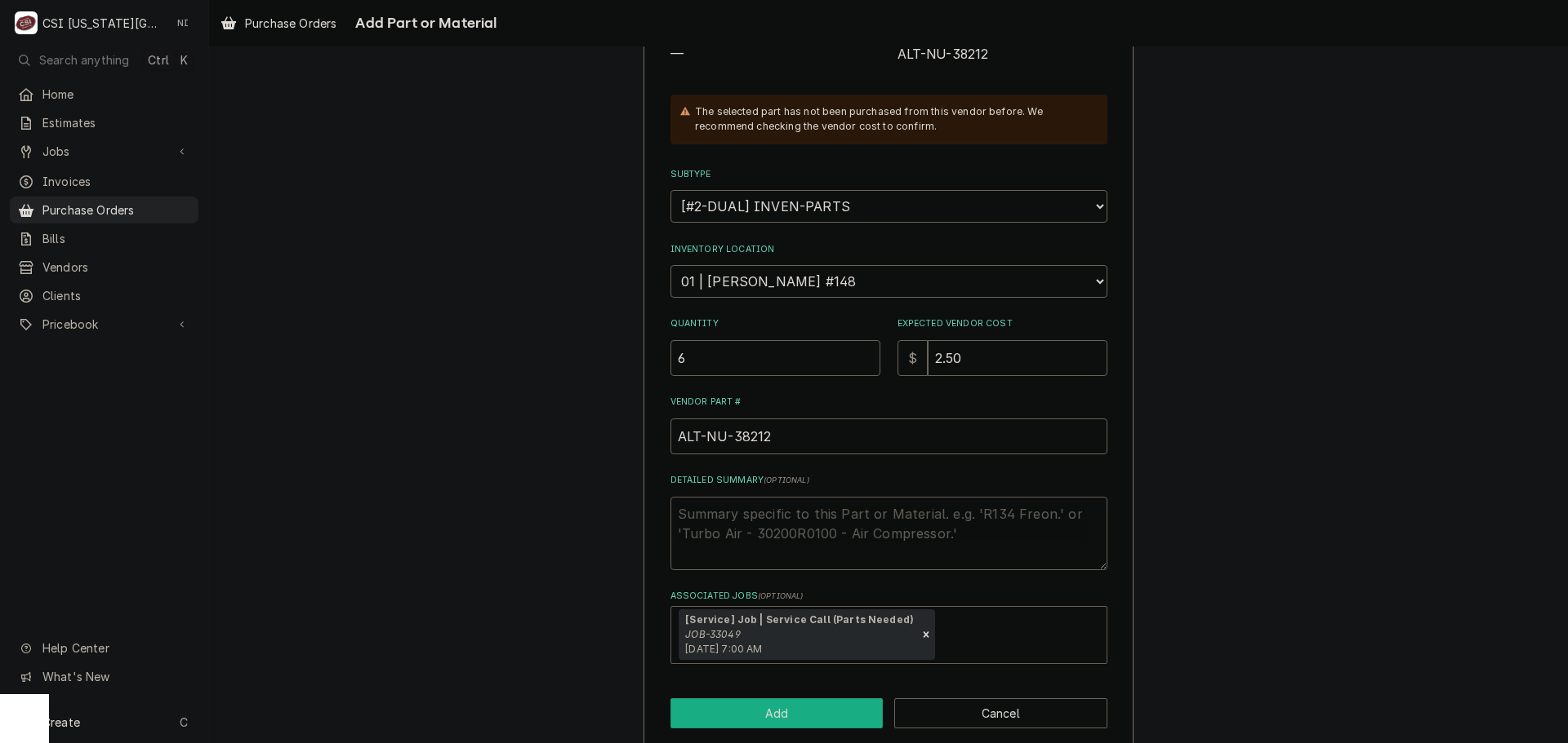
click at [753, 716] on button "Add" at bounding box center [777, 713] width 213 height 30
type textarea "x"
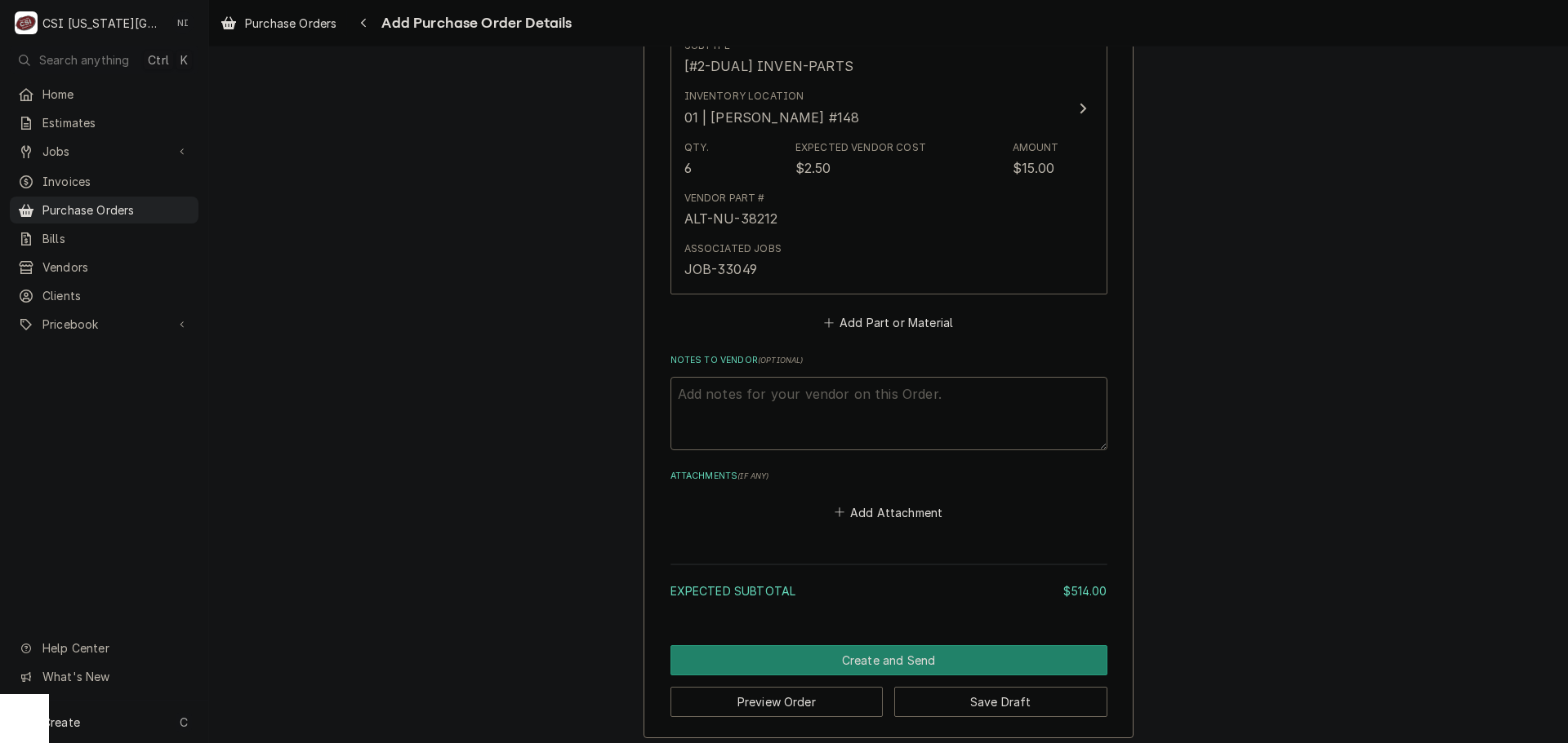
scroll to position [2335, 0]
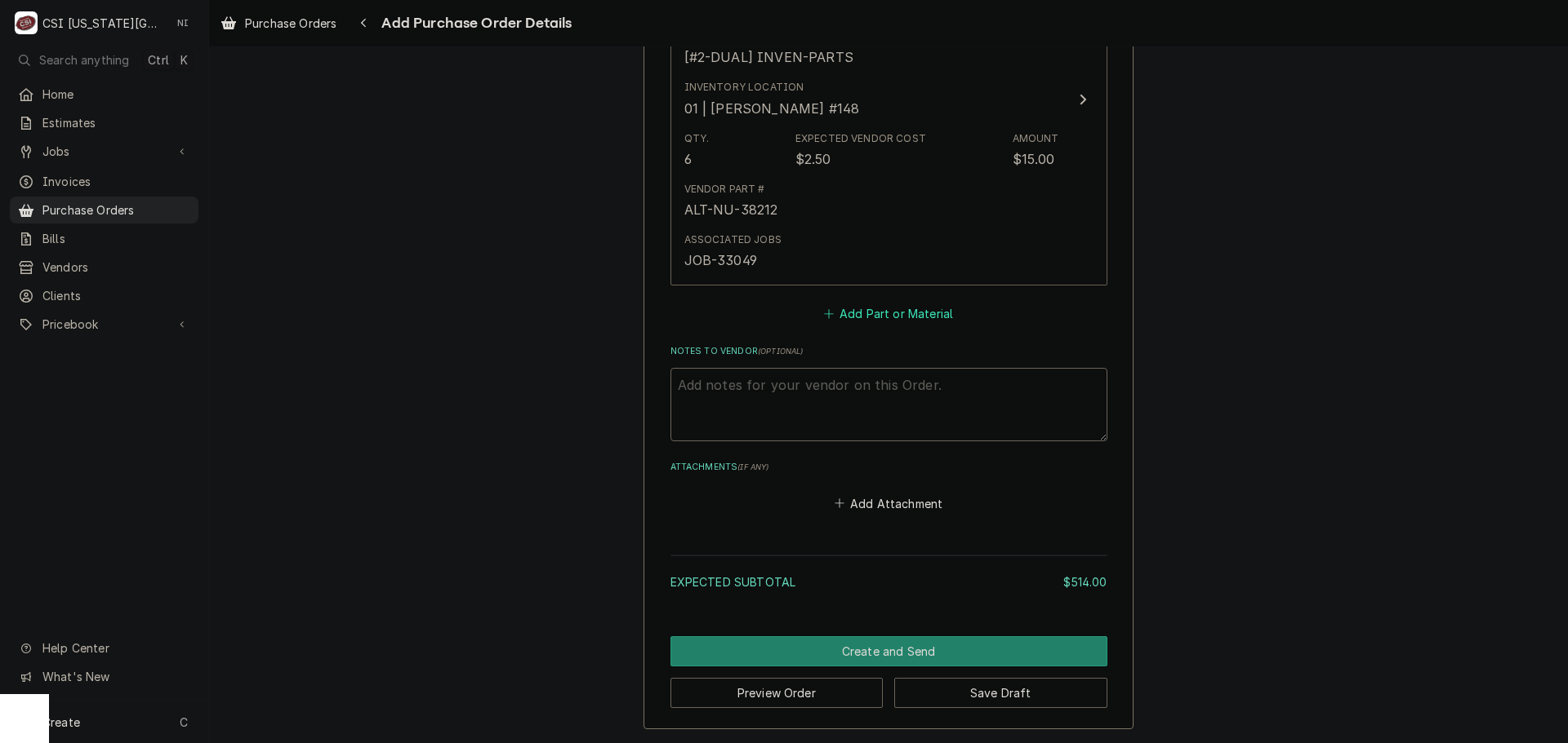
click at [849, 317] on button "Add Part or Material" at bounding box center [888, 314] width 134 height 23
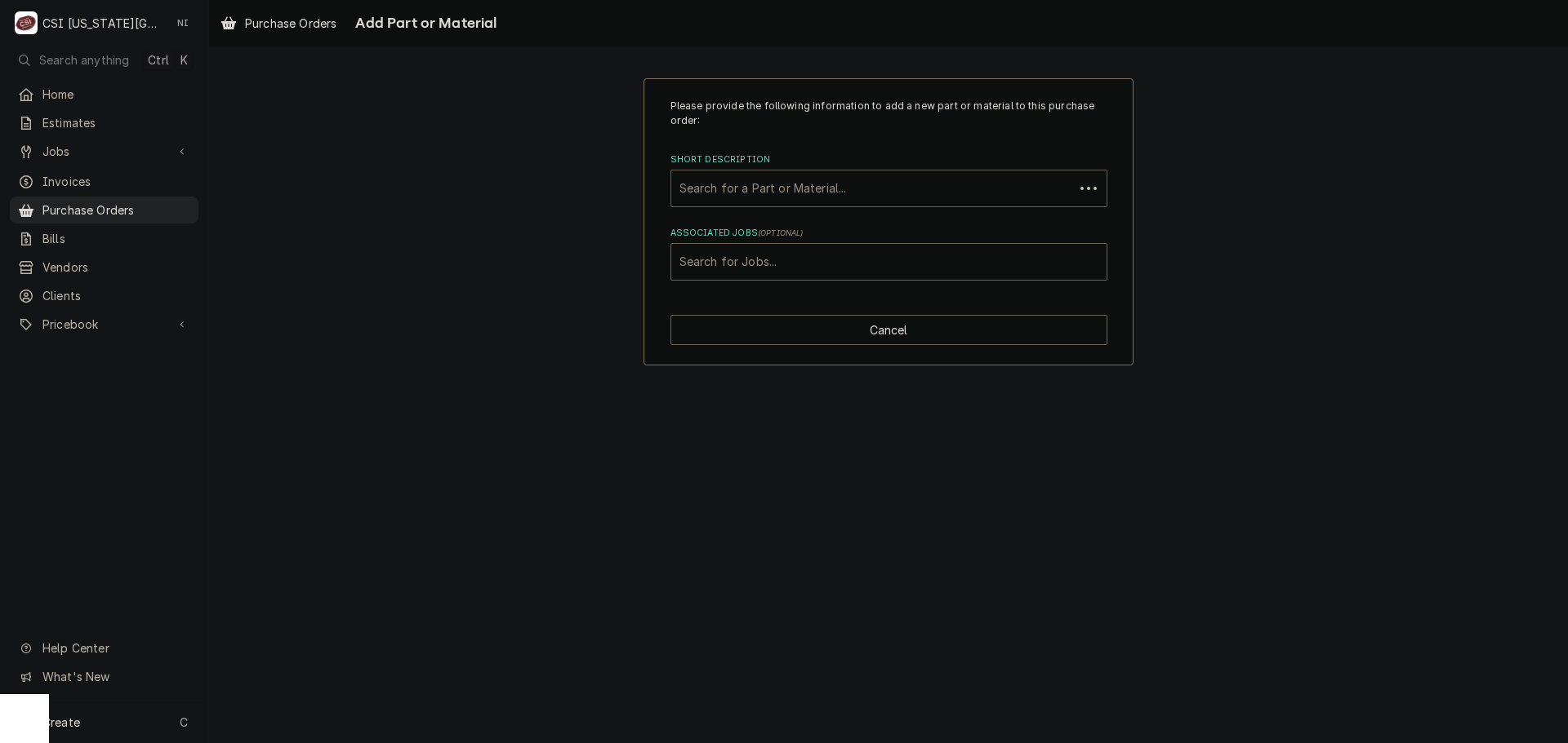
click at [818, 200] on div "Short Description" at bounding box center [872, 188] width 386 height 30
paste input "NU-38844"
type input "NU-38844"
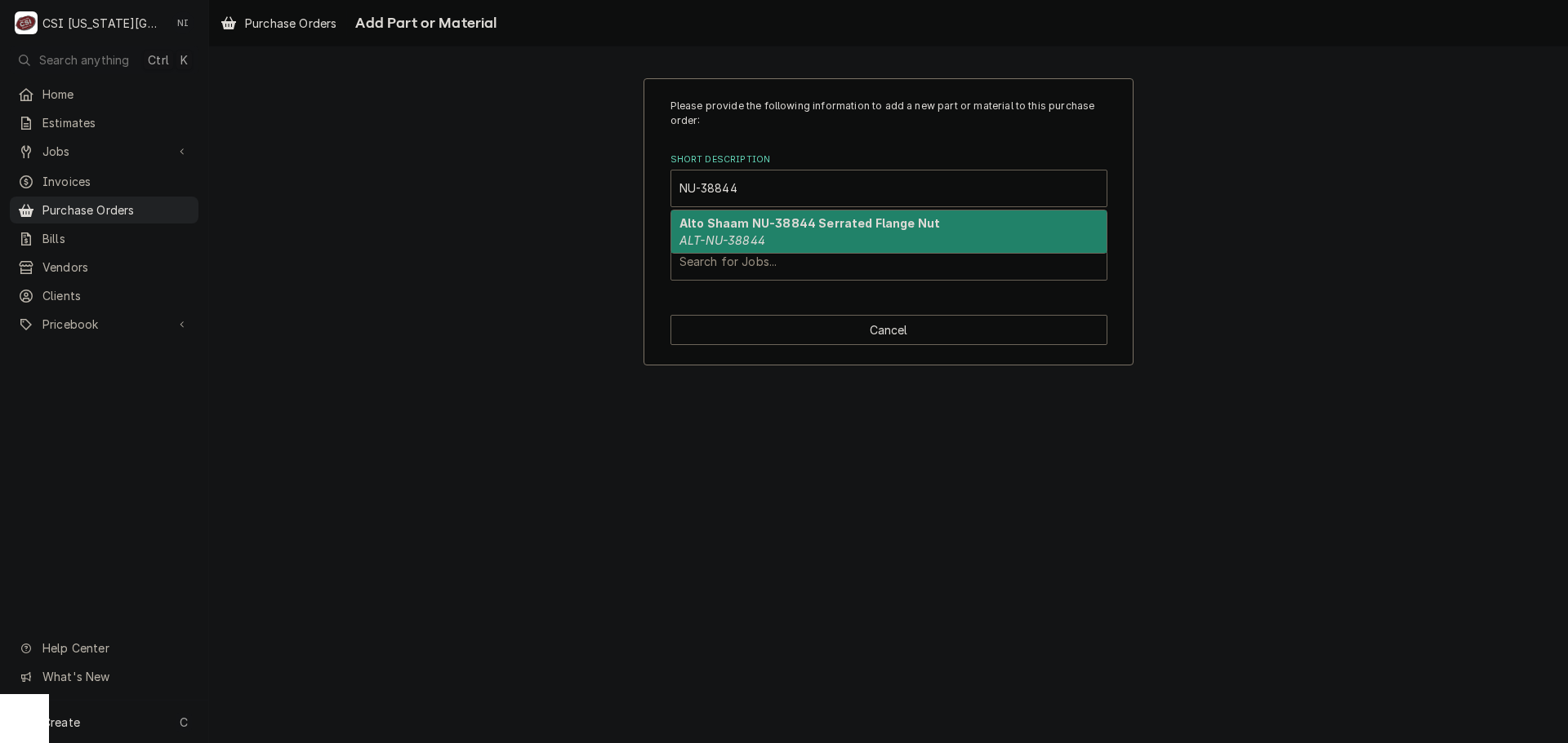
drag, startPoint x: 794, startPoint y: 238, endPoint x: 783, endPoint y: 252, distance: 17.8
click at [793, 238] on div "Alto Shaam NU-38844 Serrated Flange Nut ALT-NU-38844" at bounding box center [889, 232] width 436 height 43
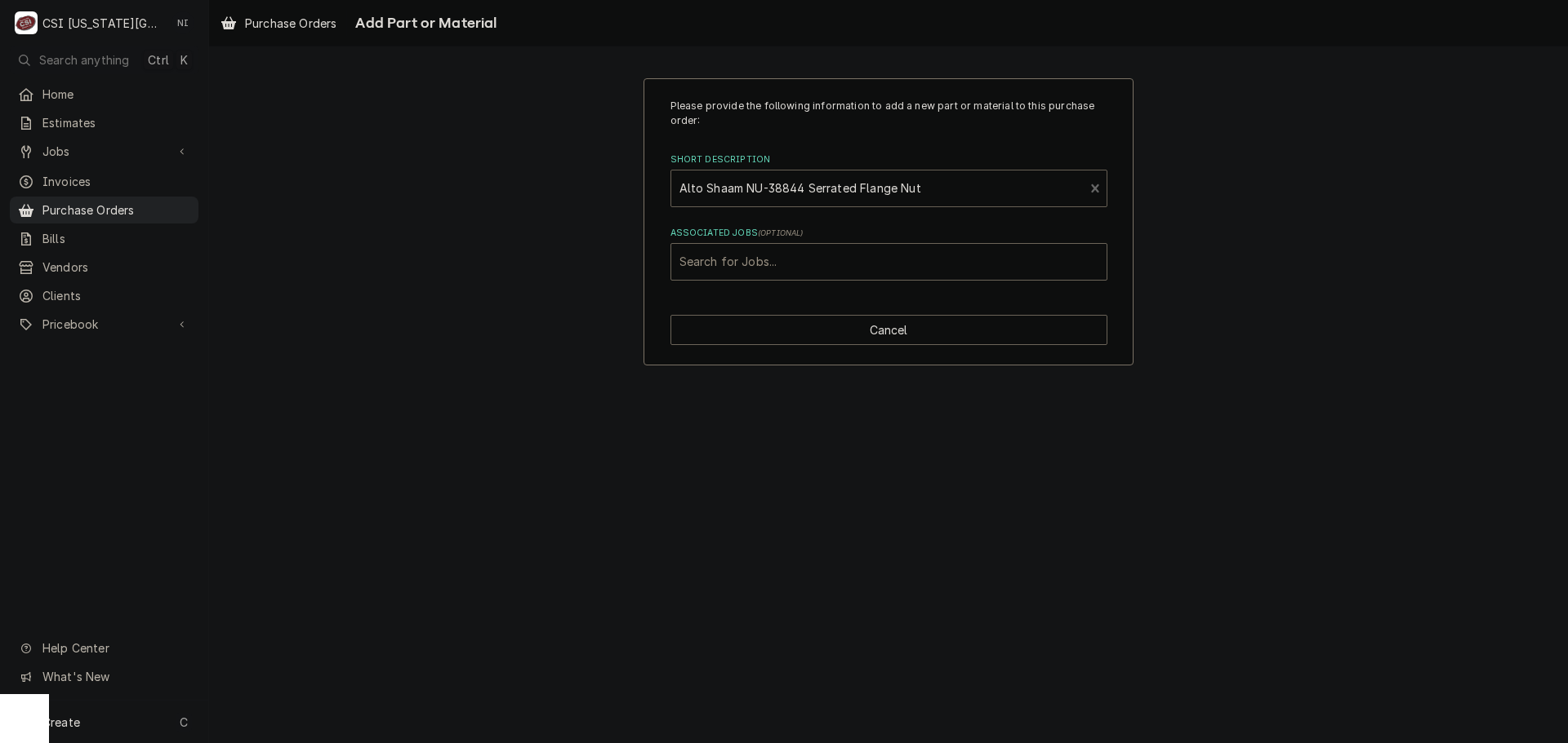
type textarea "x"
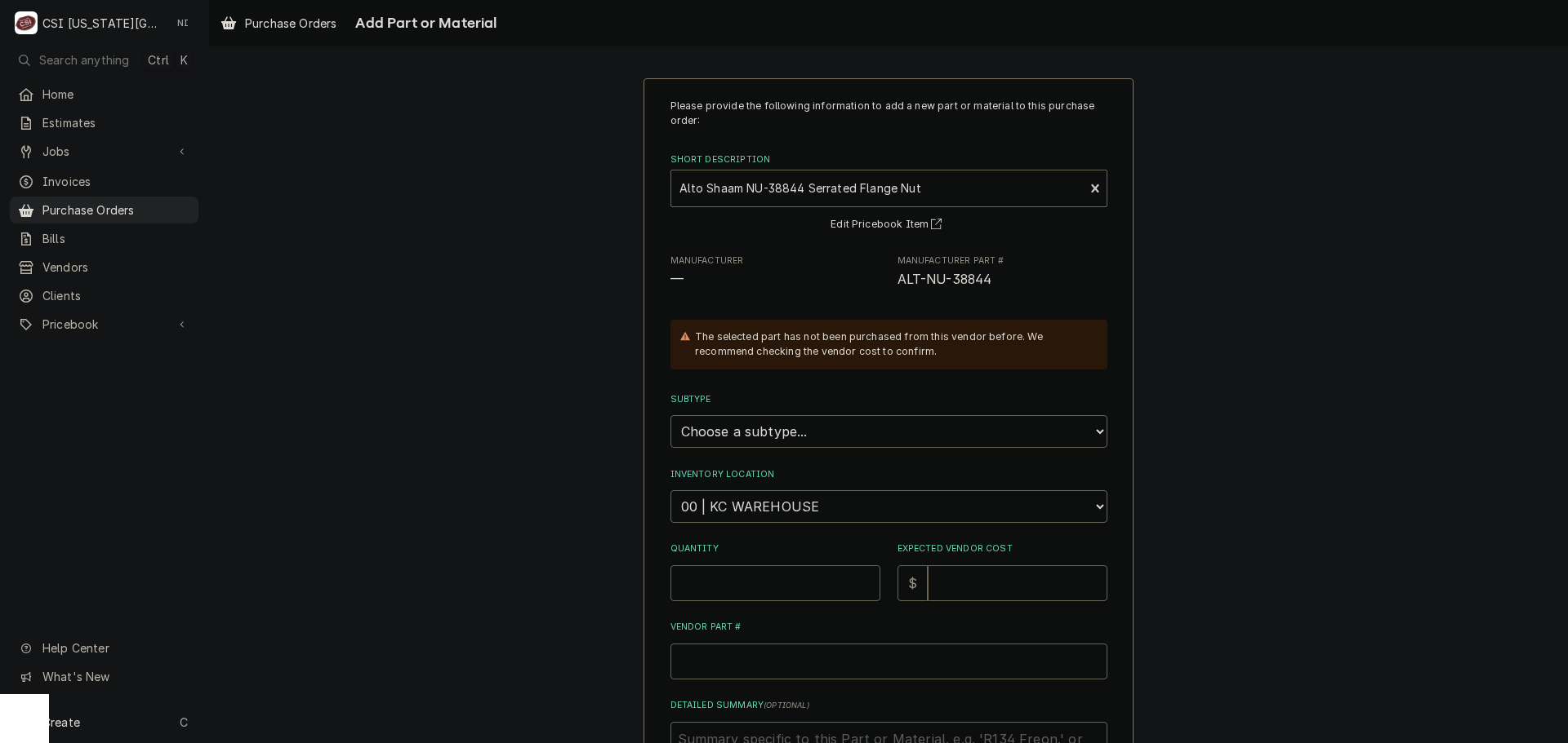
drag, startPoint x: 782, startPoint y: 411, endPoint x: 778, endPoint y: 450, distance: 39.2
click at [782, 413] on div "Subtype Choose a subtype... [#2-DUAL] AFTERHRS-WH-CHG-2 [#2-DUAL] BEV-EQUIP [#2…" at bounding box center [889, 420] width 437 height 55
click at [777, 433] on select "Choose a subtype... [#2-DUAL] AFTERHRS-WH-CHG-2 [#2-DUAL] BEV-EQUIP [#2-DUAL] B…" at bounding box center [889, 432] width 437 height 33
select select "45"
click at [671, 416] on select "Choose a subtype... [#2-DUAL] AFTERHRS-WH-CHG-2 [#2-DUAL] BEV-EQUIP [#2-DUAL] B…" at bounding box center [889, 432] width 437 height 33
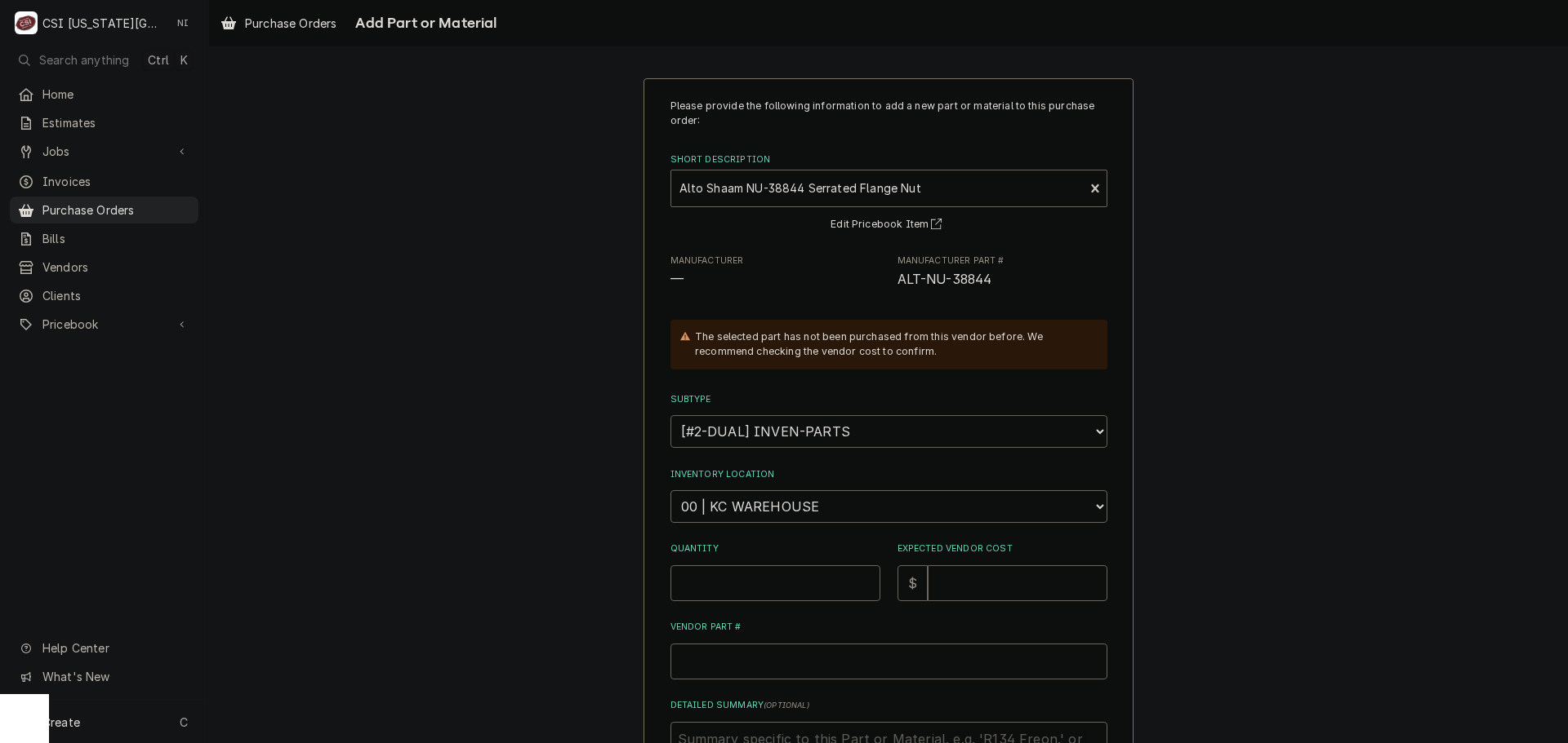
type textarea "x"
click at [792, 516] on select "Choose a location... 00 | KC WAREHOUSE 00 | MAIN WAREHOUSE 01 | BRIAN BREAZIER …" at bounding box center [889, 506] width 437 height 33
select select "2781"
click at [671, 490] on select "Choose a location... 00 | KC WAREHOUSE 00 | MAIN WAREHOUSE 01 | BRIAN BREAZIER …" at bounding box center [889, 506] width 437 height 33
click at [783, 577] on input "Quantity" at bounding box center [775, 584] width 210 height 36
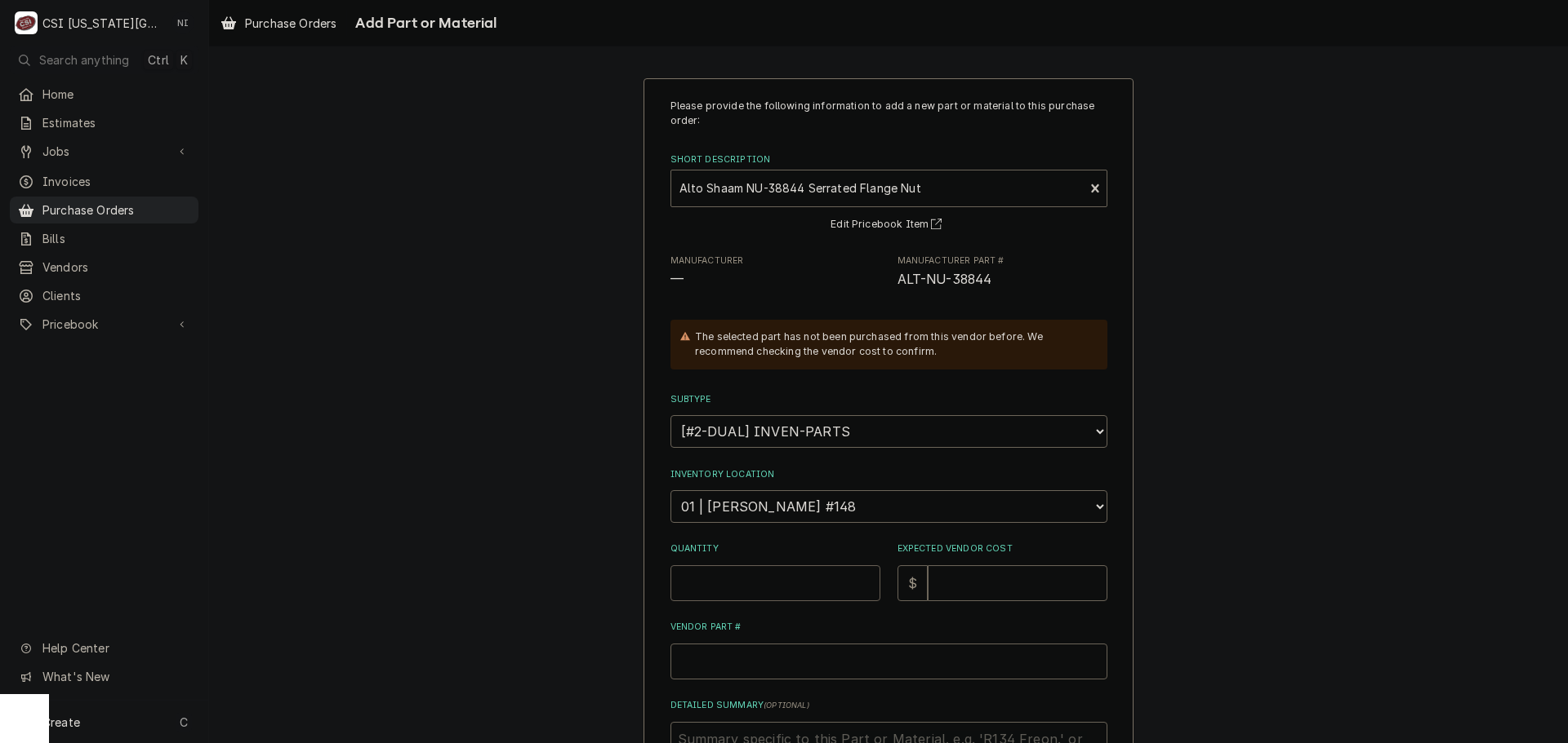
type textarea "x"
type input "4"
type textarea "x"
type input "2"
type textarea "x"
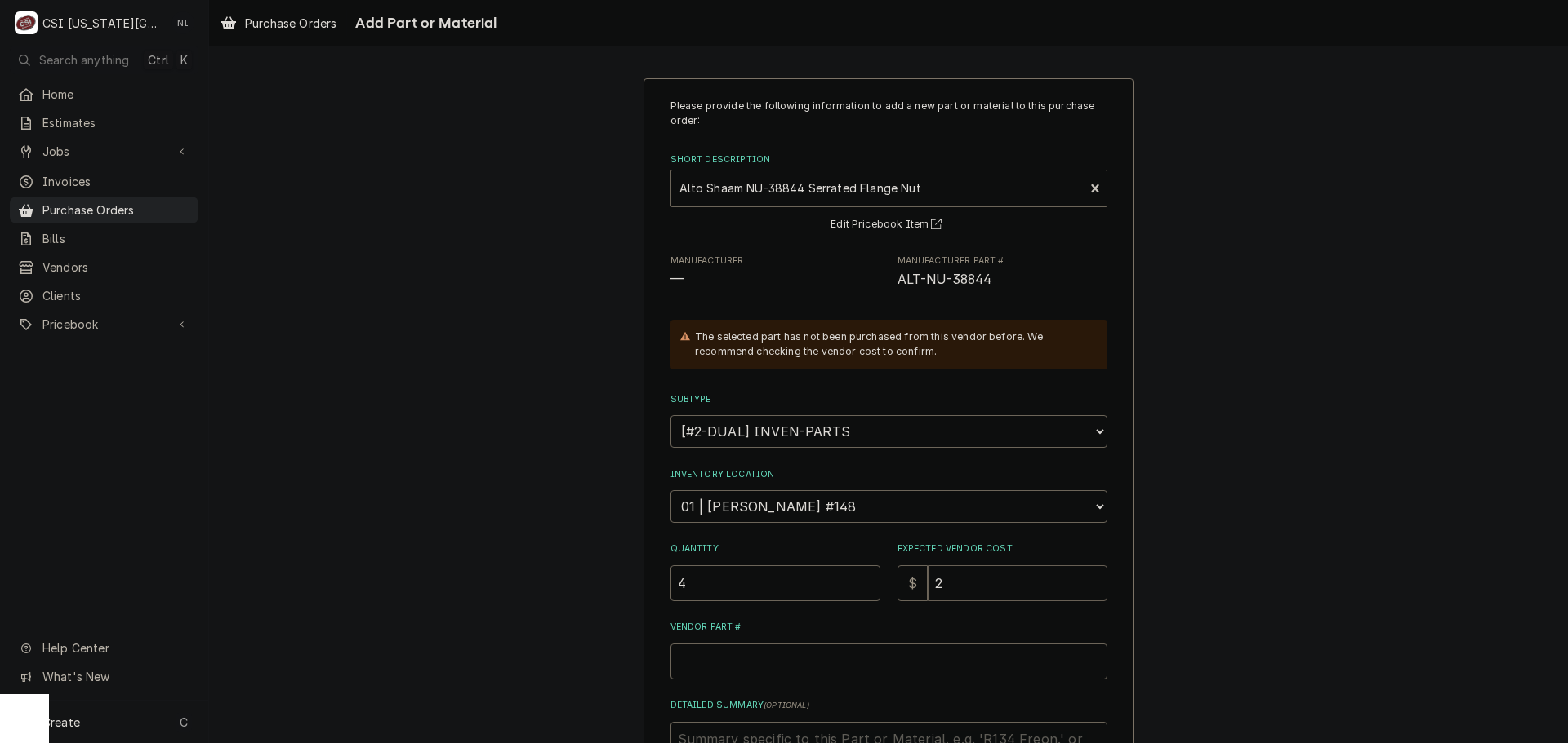
type input "2.5"
type textarea "x"
type input "2.50"
drag, startPoint x: 973, startPoint y: 283, endPoint x: 885, endPoint y: 288, distance: 88.1
click at [885, 288] on div "Manufacturer — Manufacturer Part # ALT-NU-38844" at bounding box center [889, 272] width 437 height 35
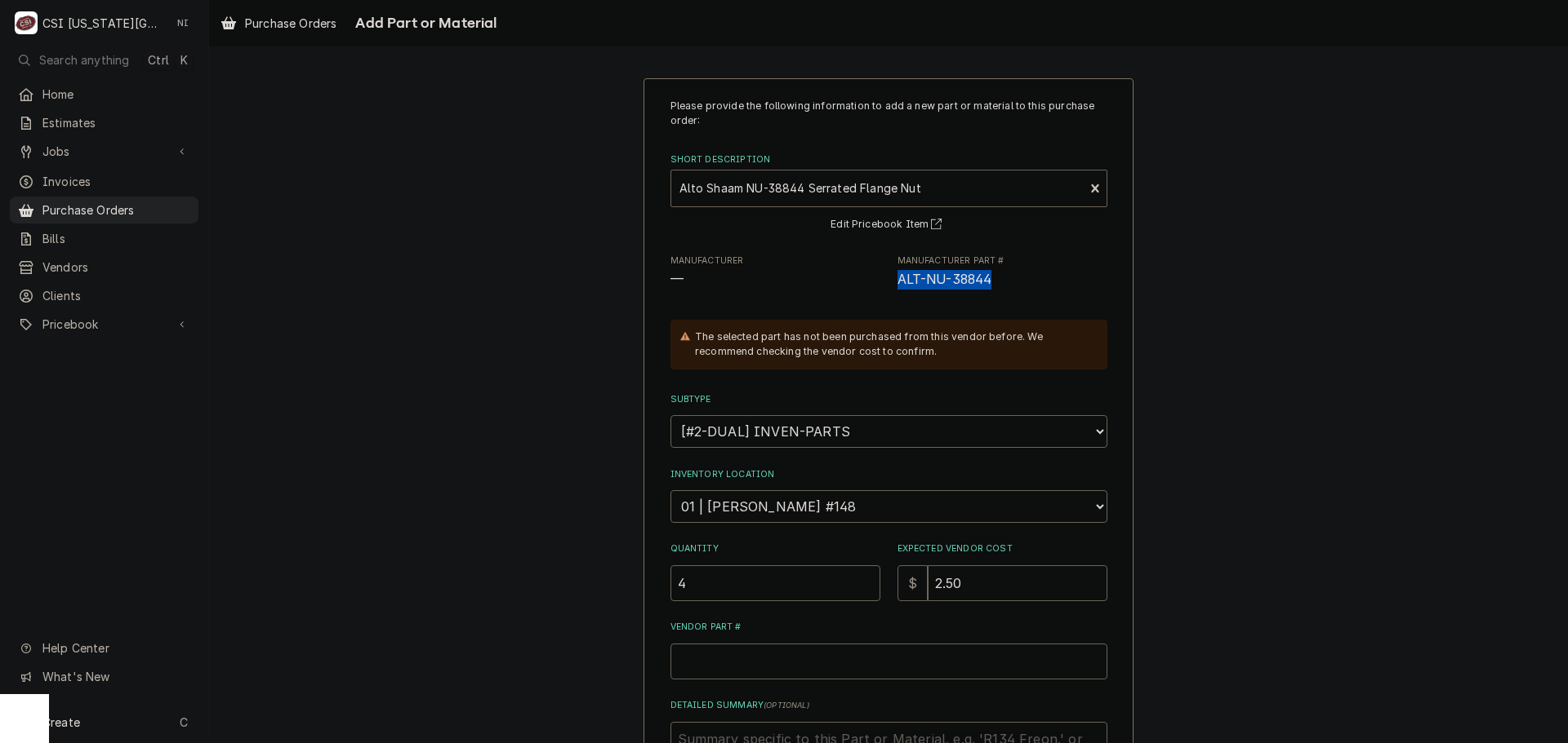
copy span "ALT-NU-38844"
click at [763, 673] on input "Vendor Part #" at bounding box center [889, 662] width 437 height 36
paste input "ALT-NU-38844"
type textarea "x"
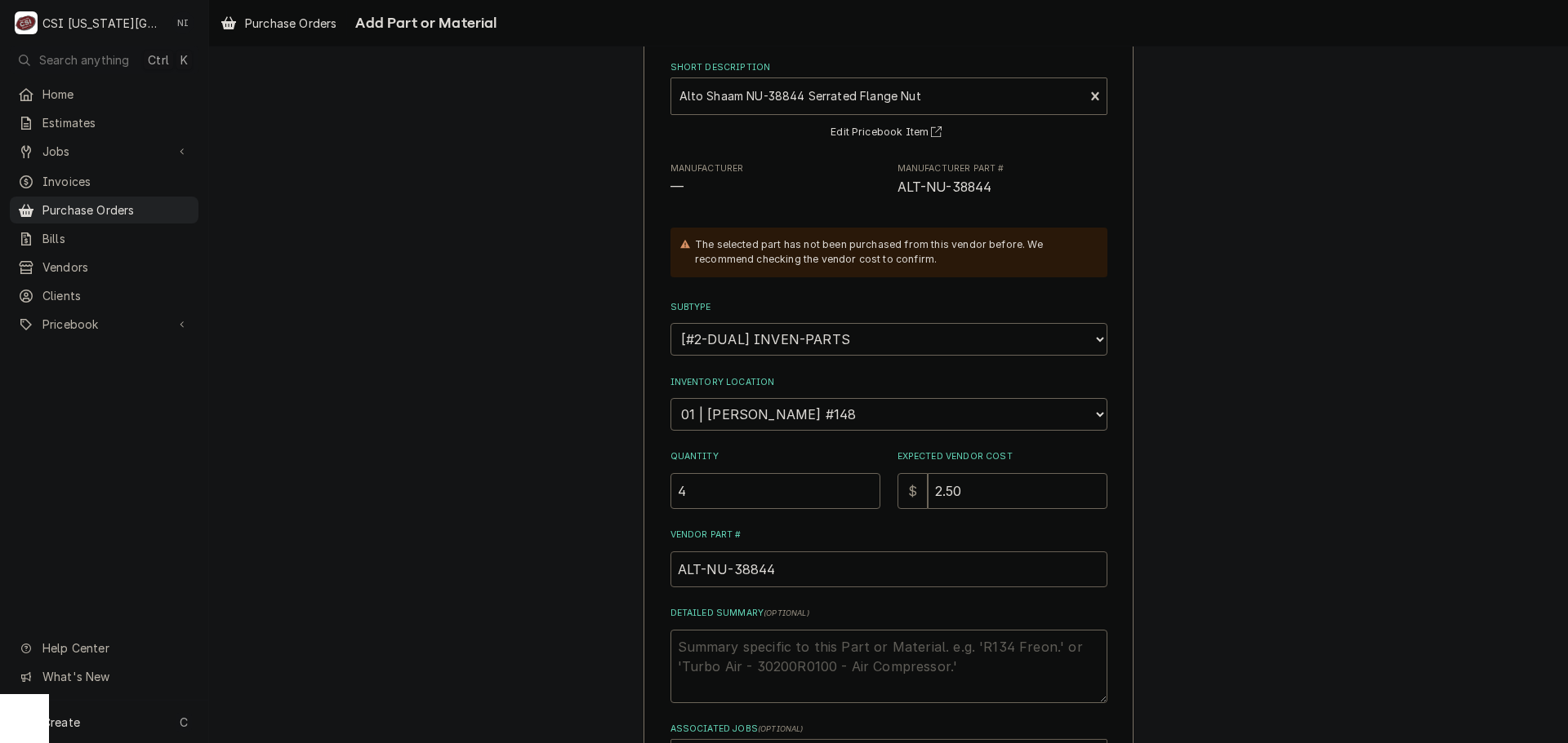
scroll to position [226, 0]
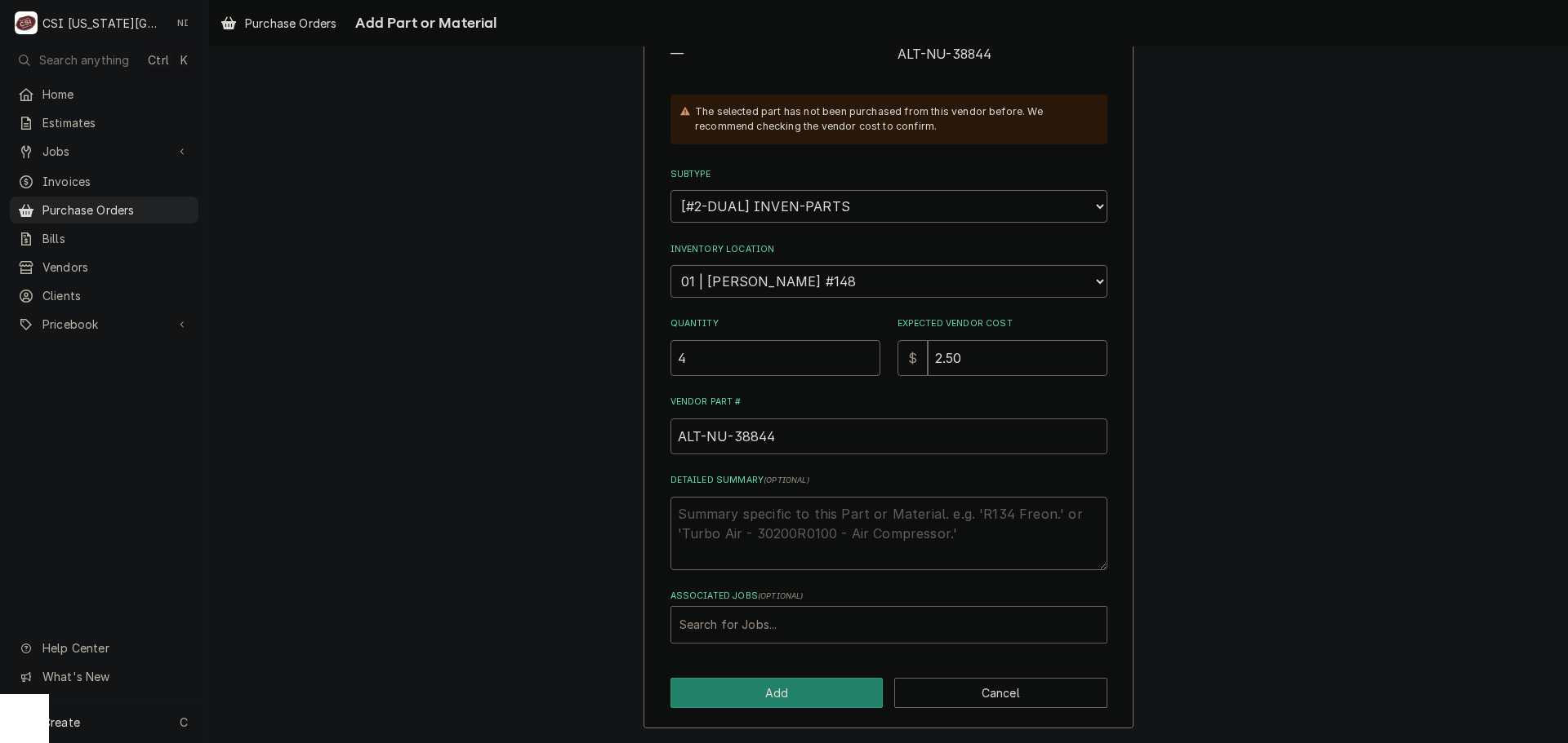
type input "ALT-NU-38844"
click at [764, 627] on div "Associated Jobs" at bounding box center [888, 626] width 419 height 30
type input "33049"
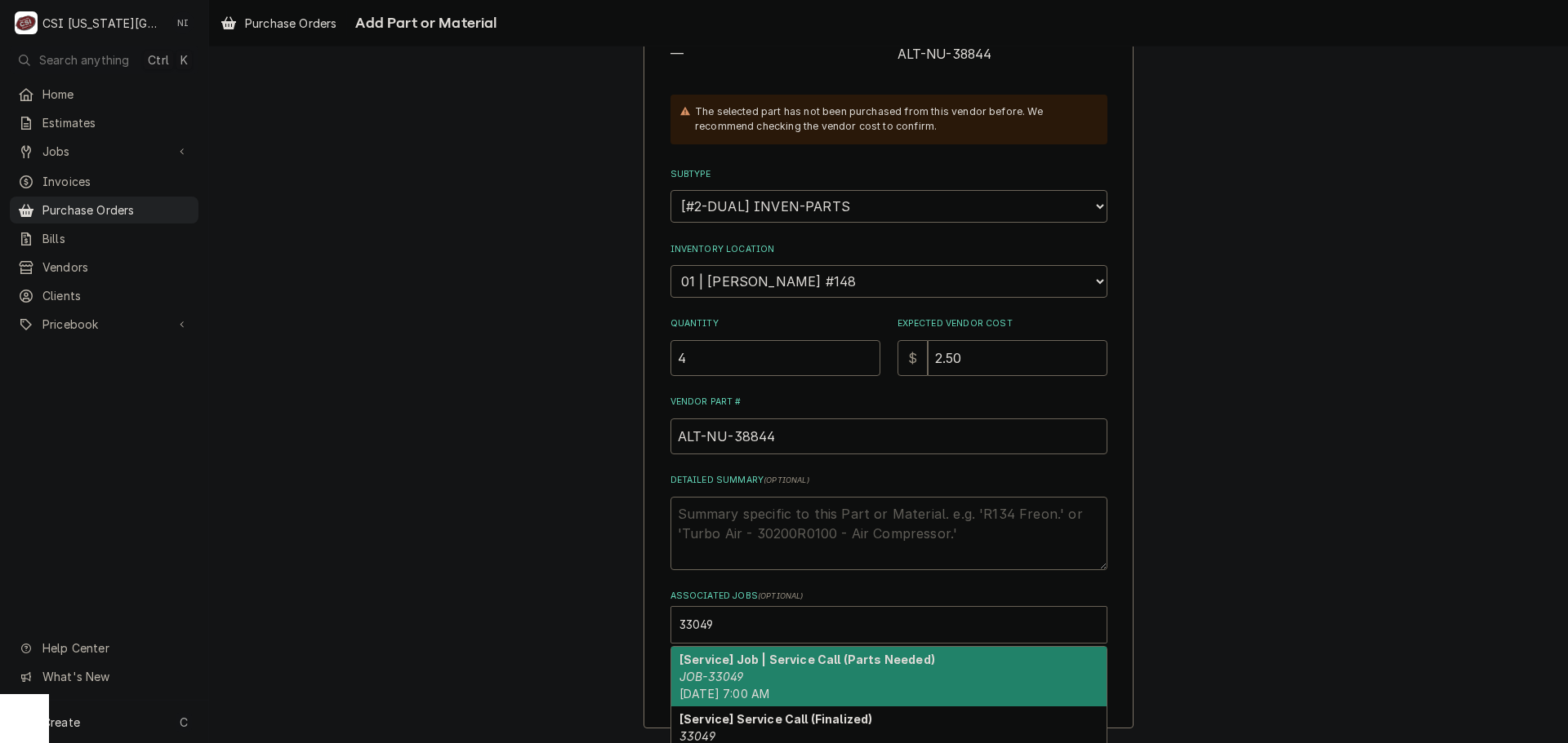
click at [744, 667] on div "[Service] Job | Service Call (Parts Needed) JOB-33049 Tue, Oct 7th, 2025 - 7:00…" at bounding box center [889, 677] width 436 height 60
type textarea "x"
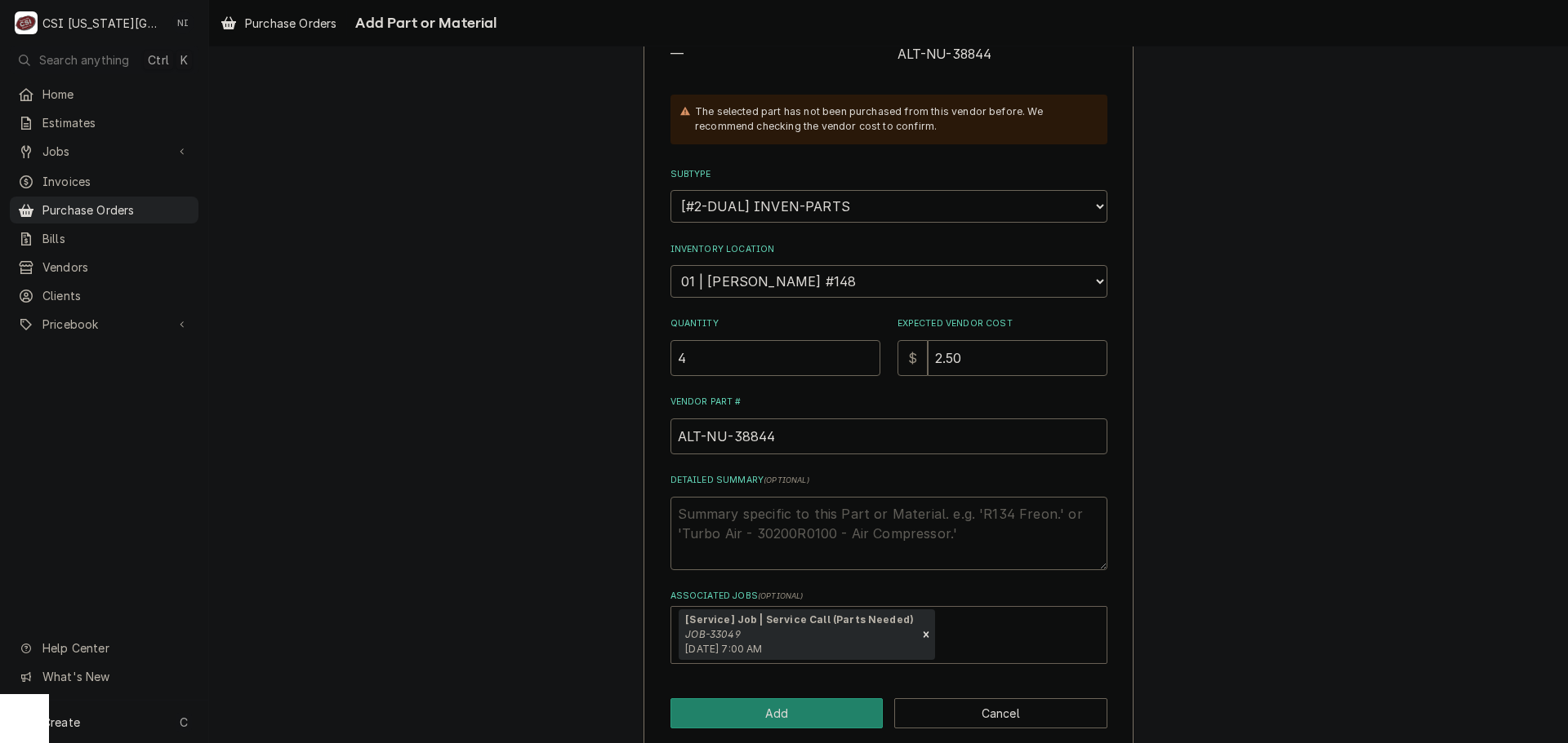
click at [744, 696] on div "Please provide the following information to add a new part or material to this …" at bounding box center [888, 301] width 490 height 897
click at [758, 710] on button "Add" at bounding box center [777, 713] width 213 height 30
type textarea "x"
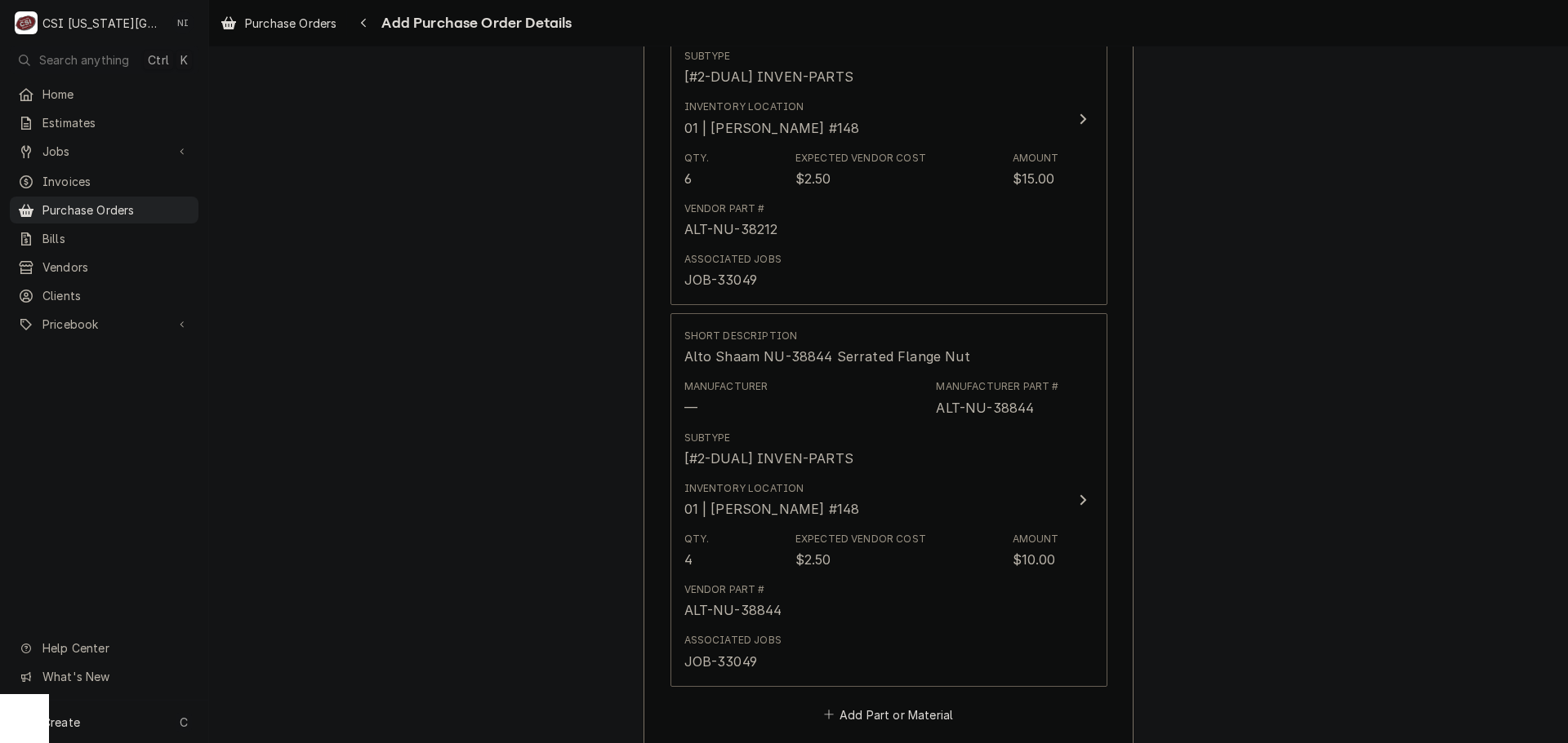
scroll to position [2519, 0]
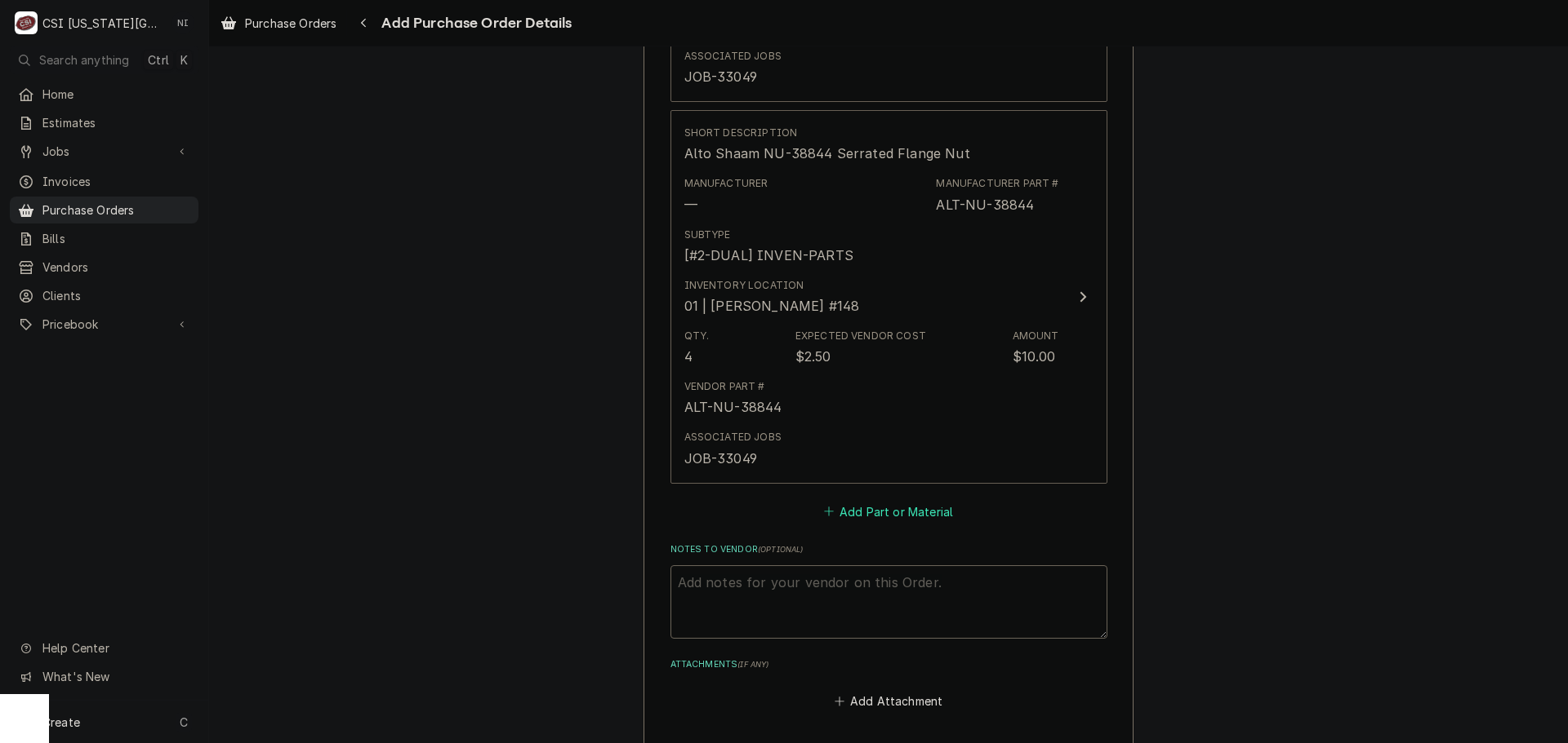
click at [842, 506] on button "Add Part or Material" at bounding box center [888, 512] width 134 height 23
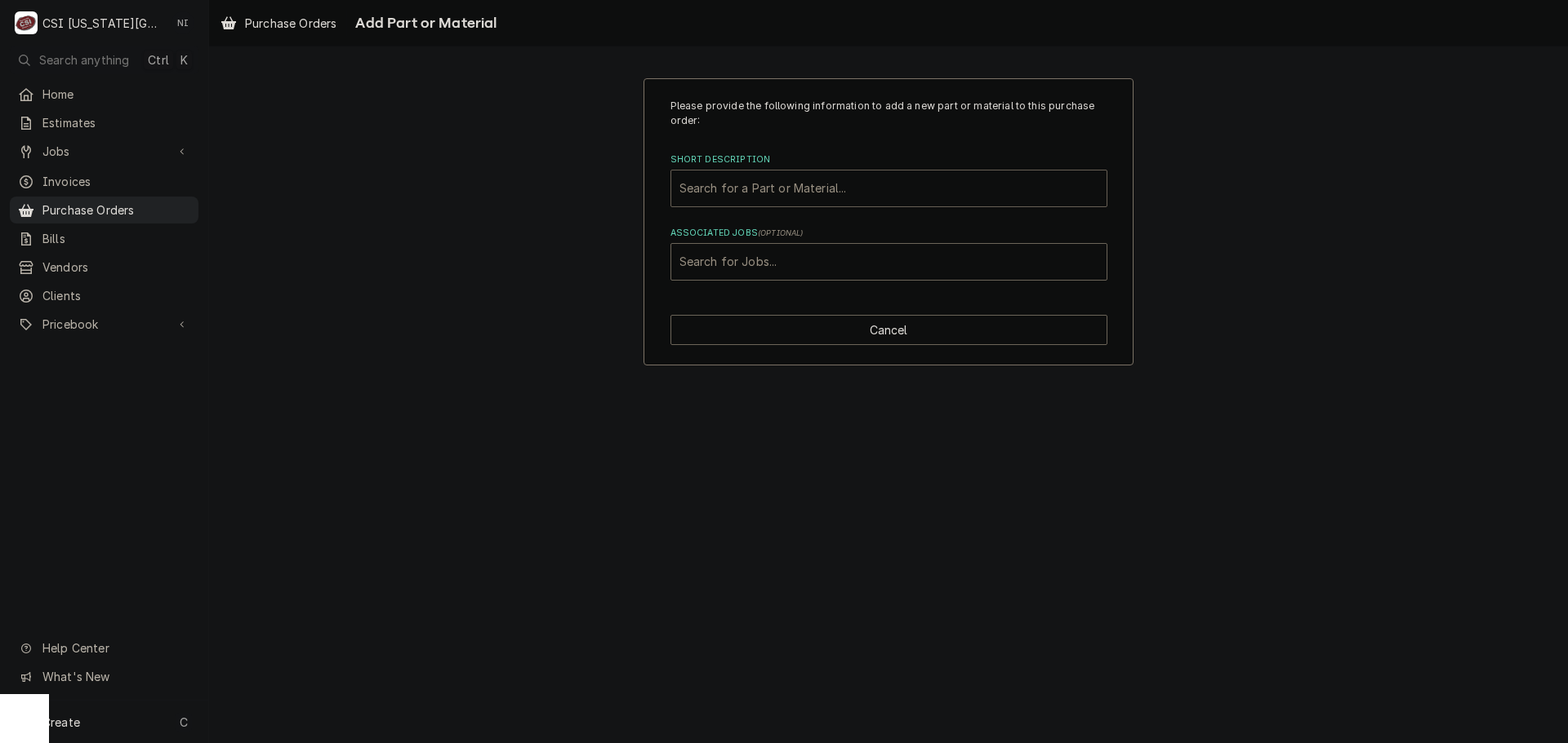
click at [810, 190] on div "Short Description" at bounding box center [888, 188] width 419 height 30
paste input "GS-37343"
type input "GS-37343"
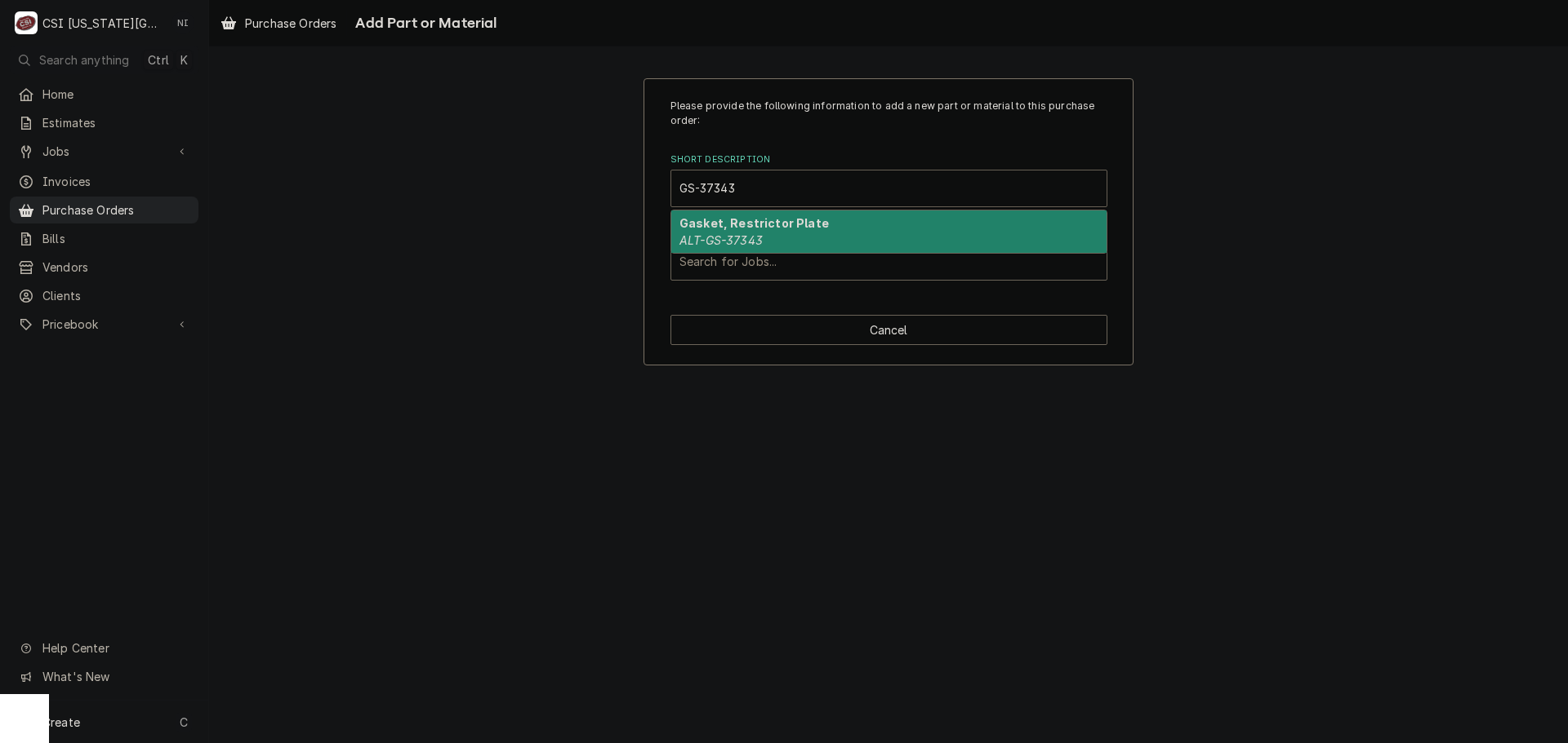
click at [797, 234] on div "Gasket, Restrictor Plate ALT-GS-37343" at bounding box center [889, 232] width 436 height 43
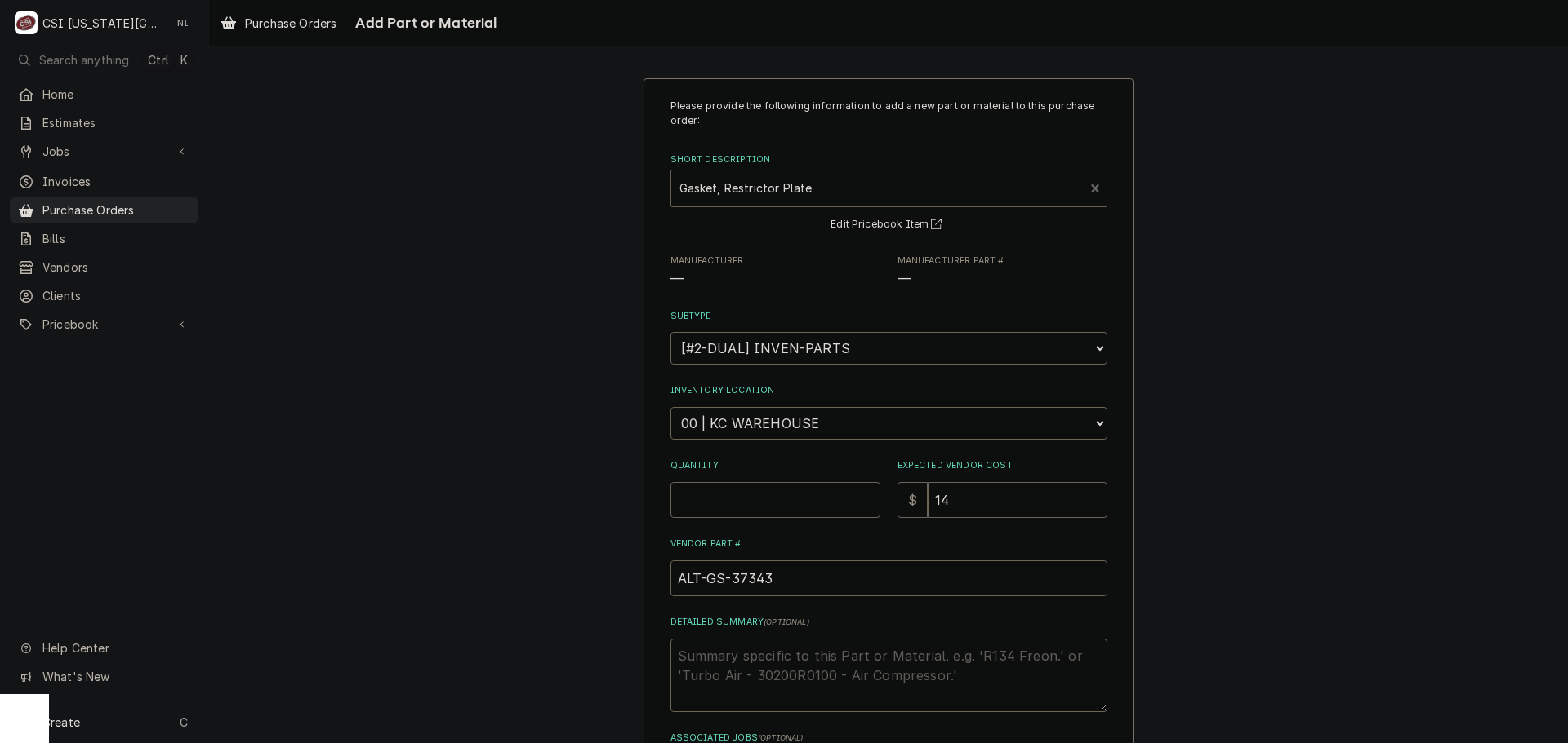
type textarea "x"
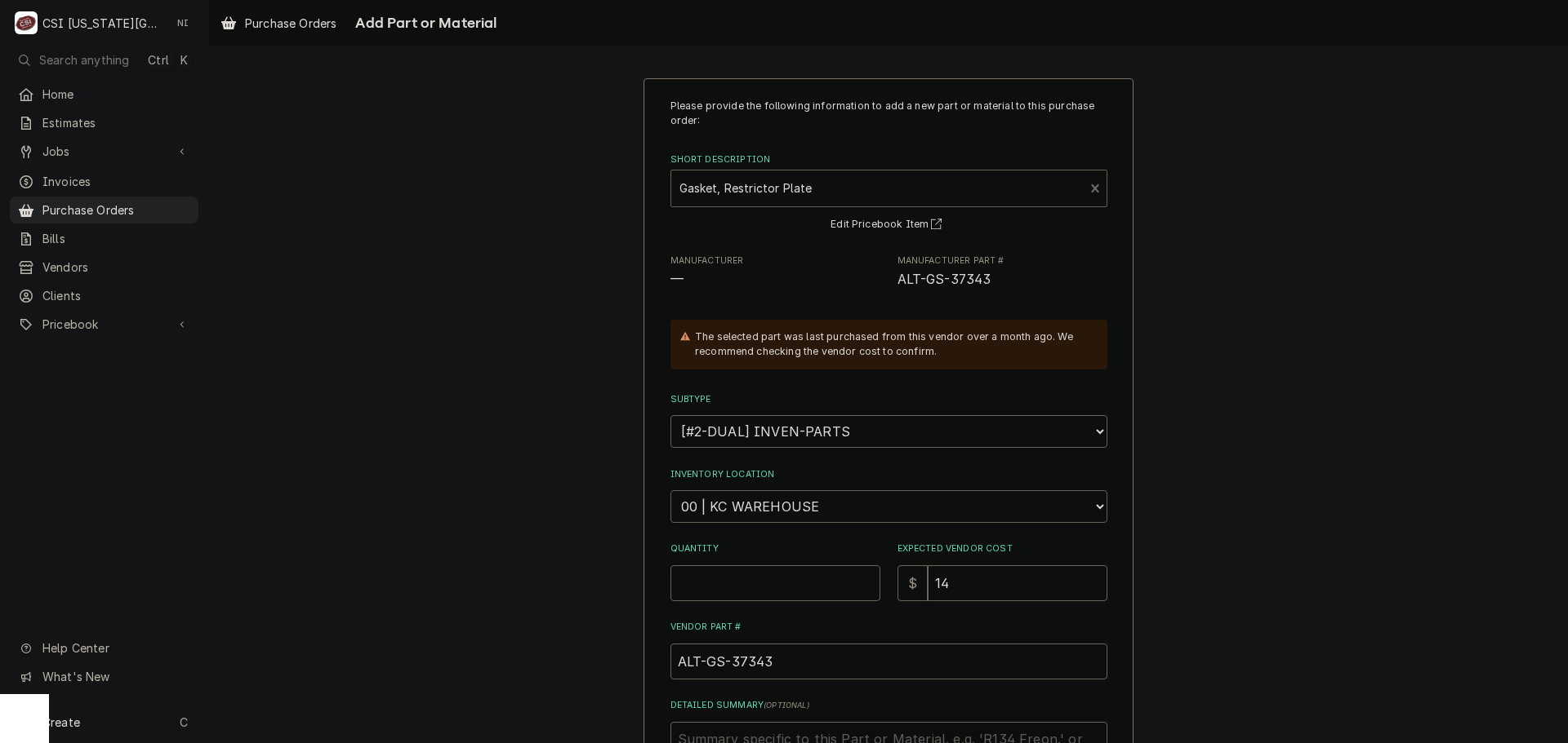
click at [794, 506] on select "Choose a location... 00 | KC WAREHOUSE 00 | MAIN WAREHOUSE 01 | BRIAN BREAZIER …" at bounding box center [889, 506] width 437 height 33
select select "2772"
click at [671, 490] on select "Choose a location... 00 | KC WAREHOUSE 00 | MAIN WAREHOUSE 01 | BRIAN BREAZIER …" at bounding box center [889, 506] width 437 height 33
type textarea "x"
drag, startPoint x: 820, startPoint y: 513, endPoint x: 821, endPoint y: 501, distance: 12.0
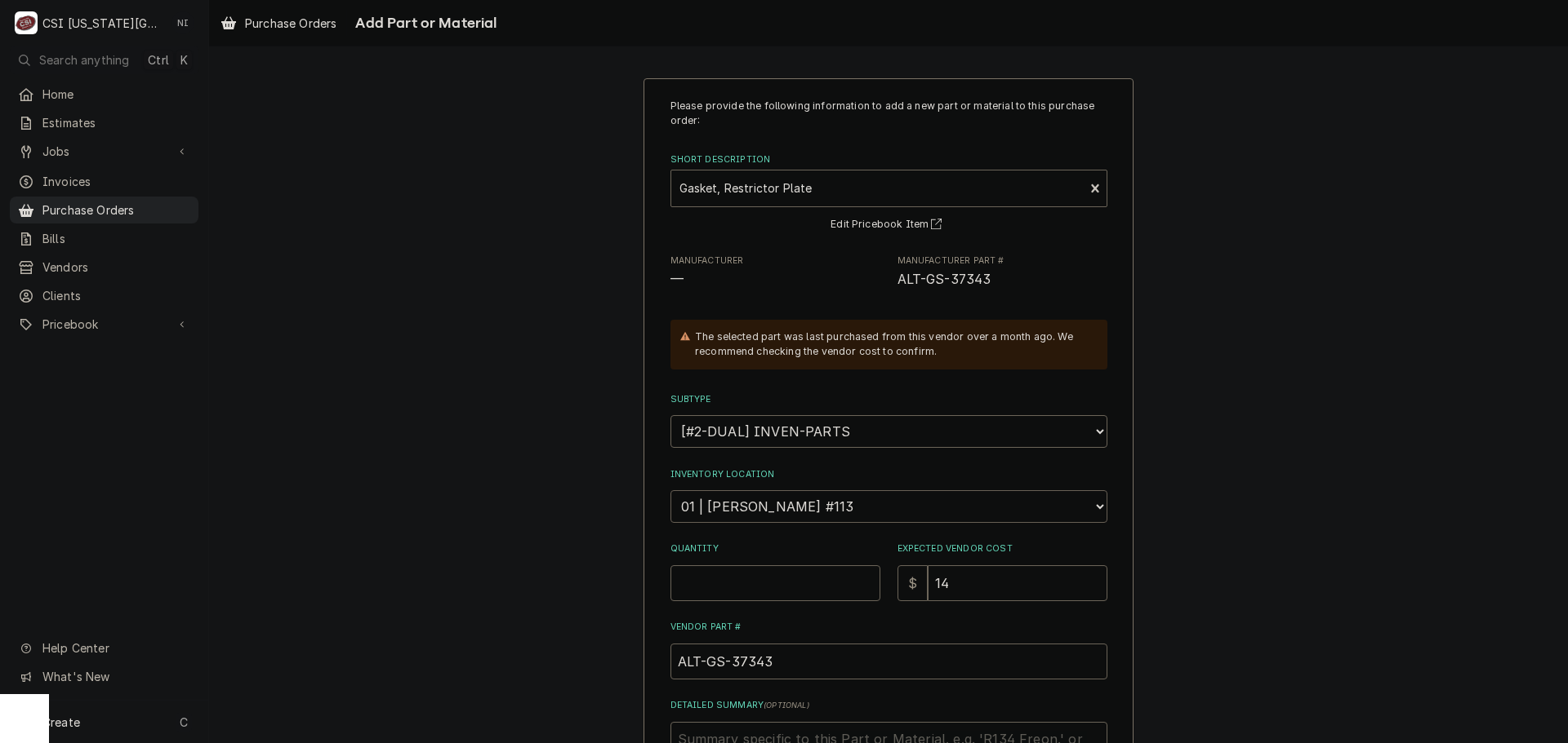
click at [820, 513] on select "Choose a location... 00 | KC WAREHOUSE 00 | MAIN WAREHOUSE 01 | BRIAN BREAZIER …" at bounding box center [889, 506] width 437 height 33
select select "2781"
click at [671, 490] on select "Choose a location... 00 | KC WAREHOUSE 00 | MAIN WAREHOUSE 01 | BRIAN BREAZIER …" at bounding box center [889, 506] width 437 height 33
click at [783, 575] on input "Quantity" at bounding box center [775, 584] width 210 height 36
type textarea "x"
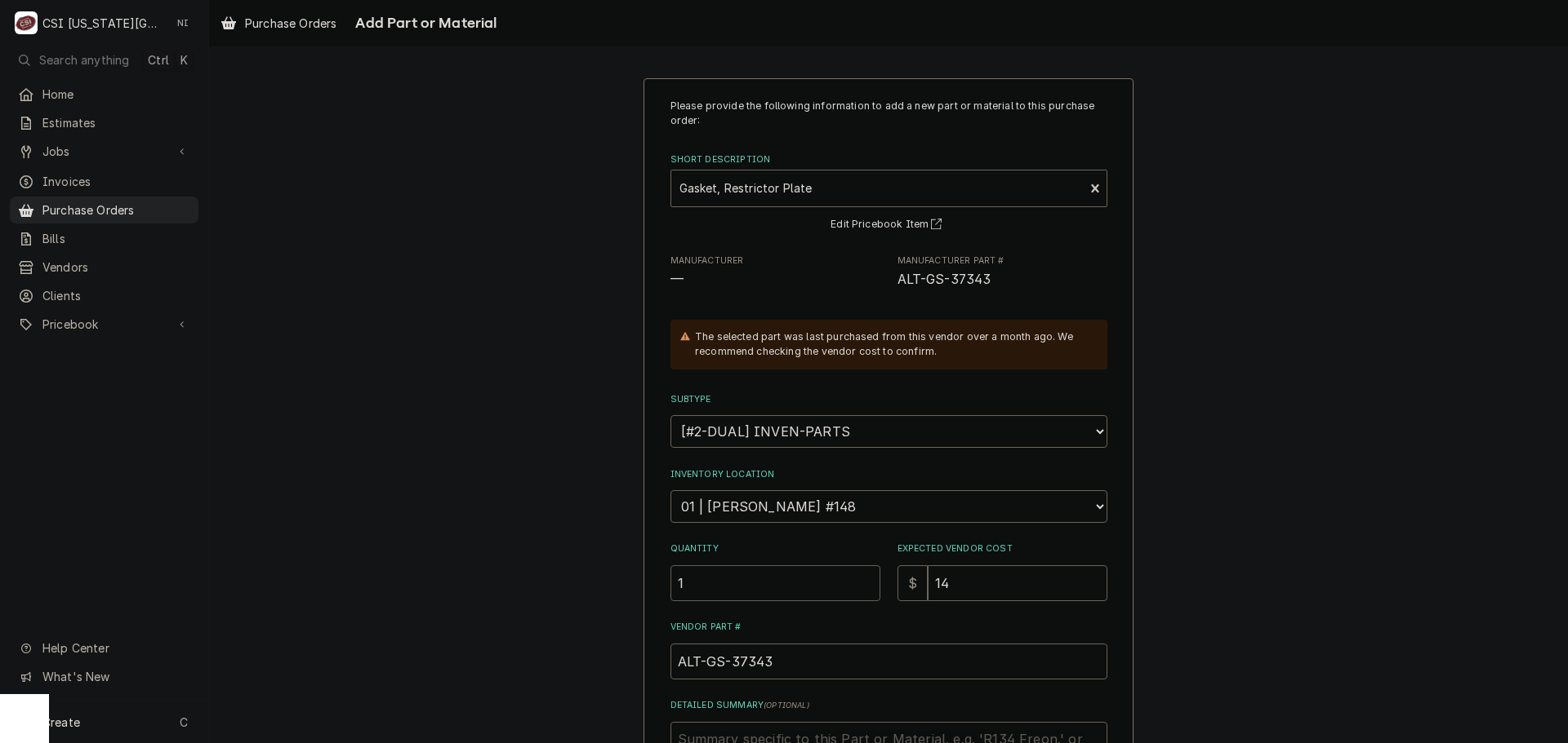
type input "1"
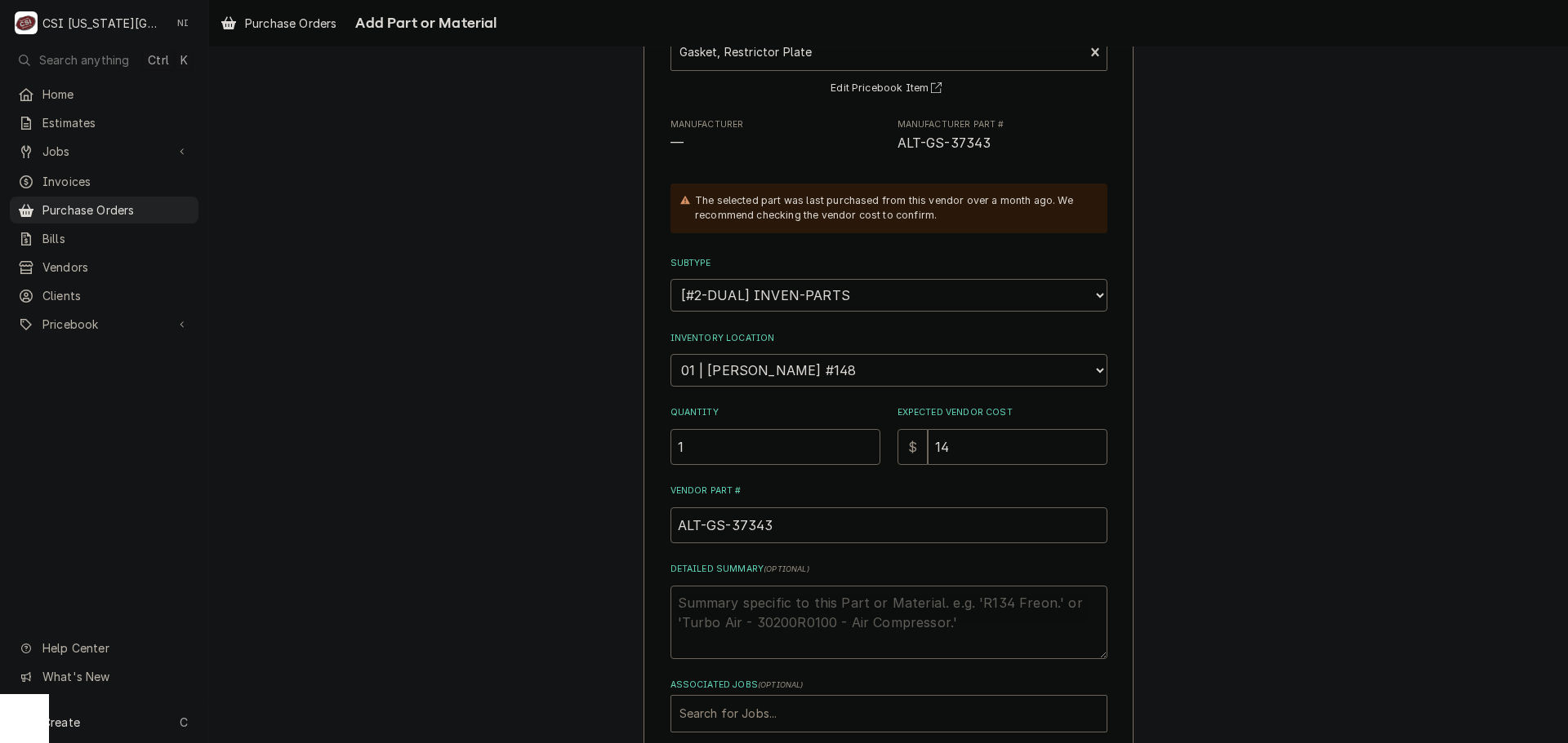
scroll to position [226, 0]
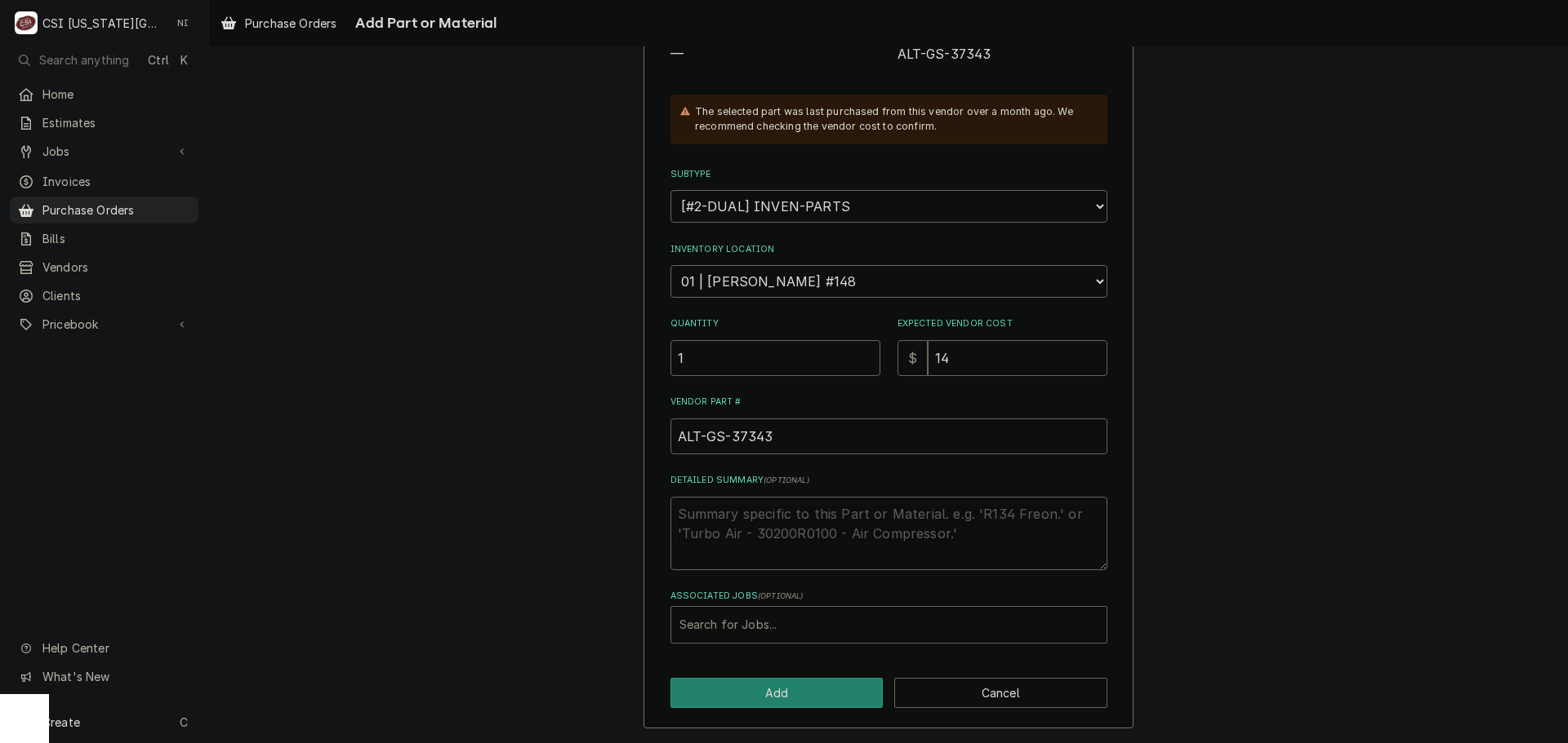
click at [758, 621] on div "Associated Jobs" at bounding box center [888, 626] width 419 height 30
type input "33049"
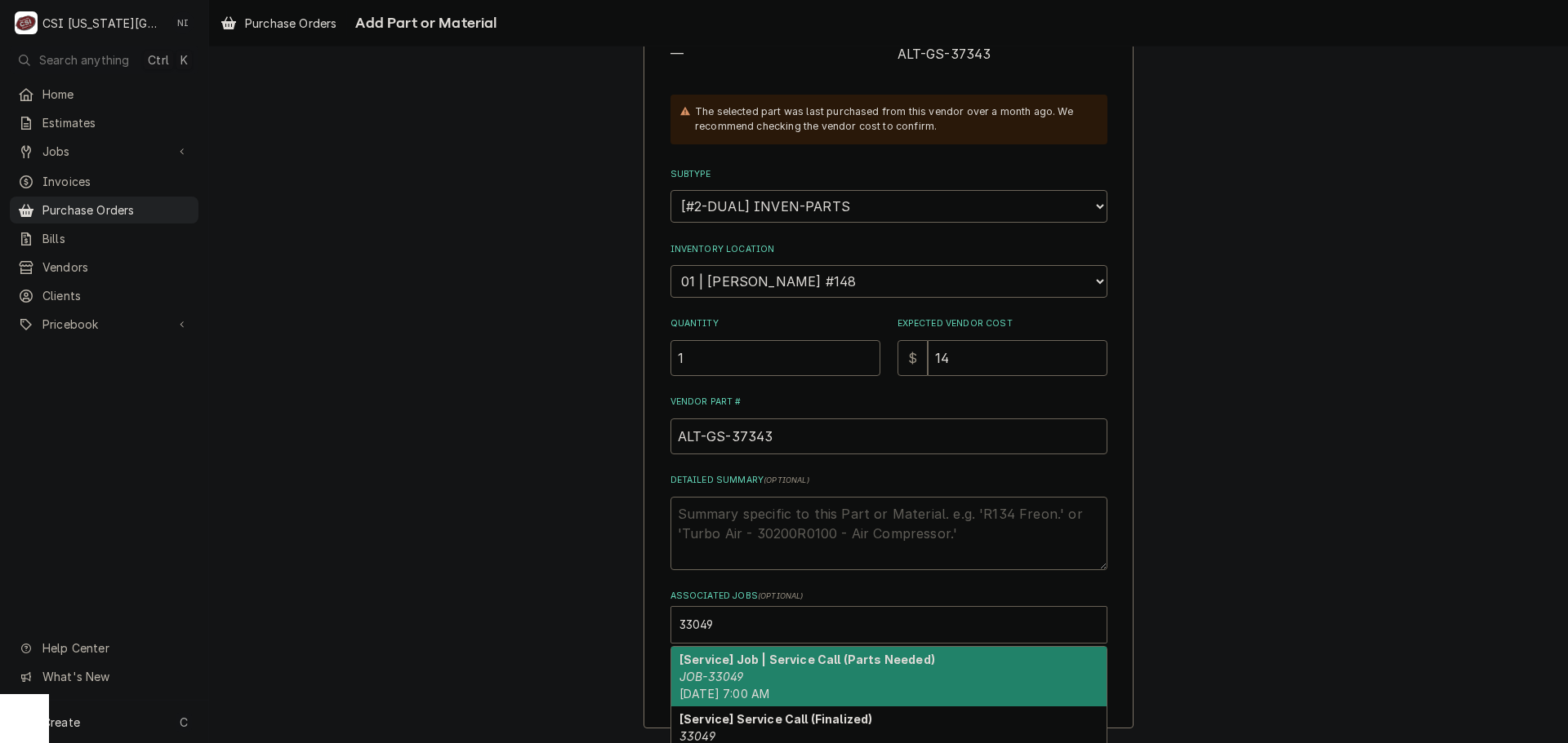
click at [741, 660] on strong "[Service] Job | Service Call (Parts Needed)" at bounding box center [807, 659] width 256 height 14
type textarea "x"
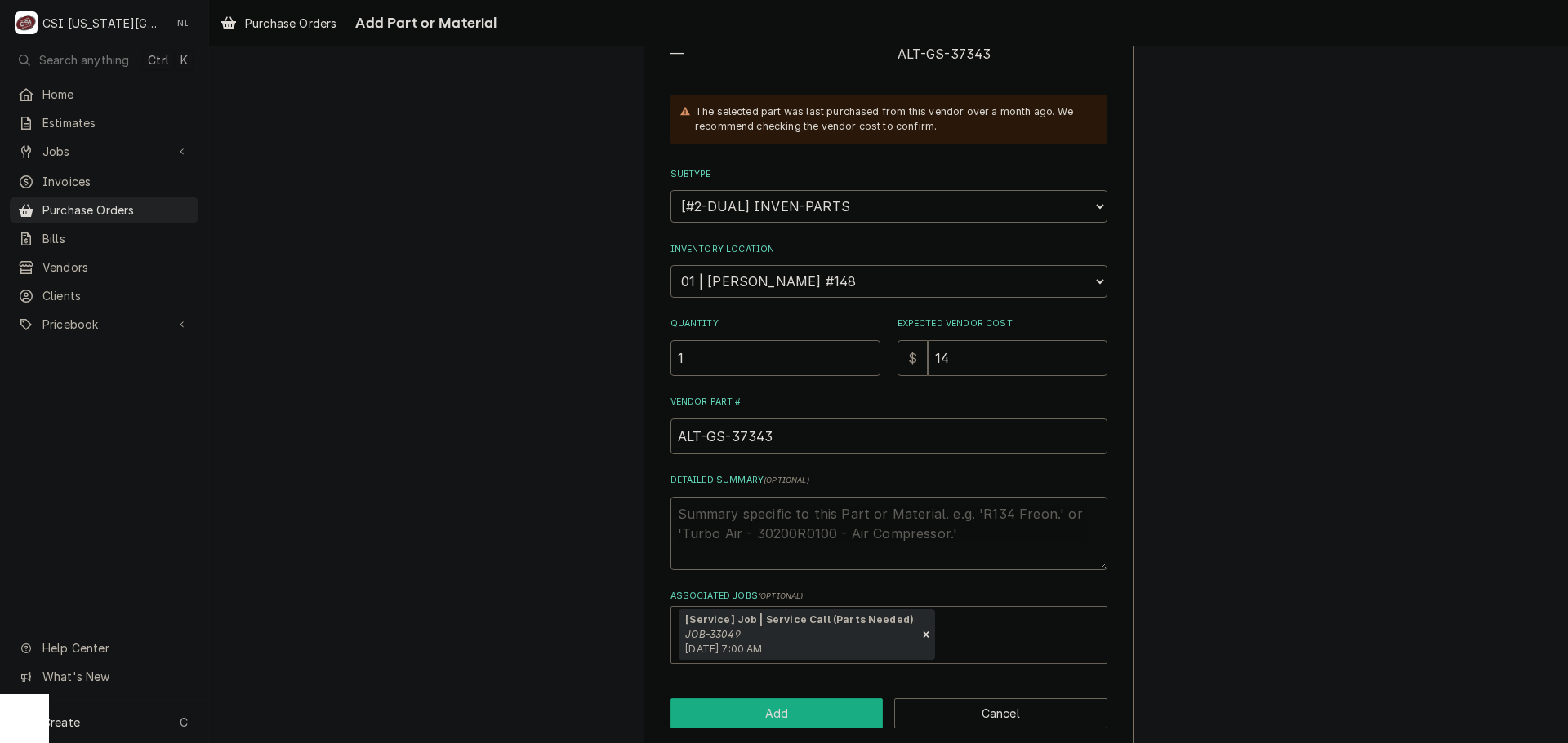
click at [740, 699] on button "Add" at bounding box center [777, 713] width 213 height 30
type textarea "x"
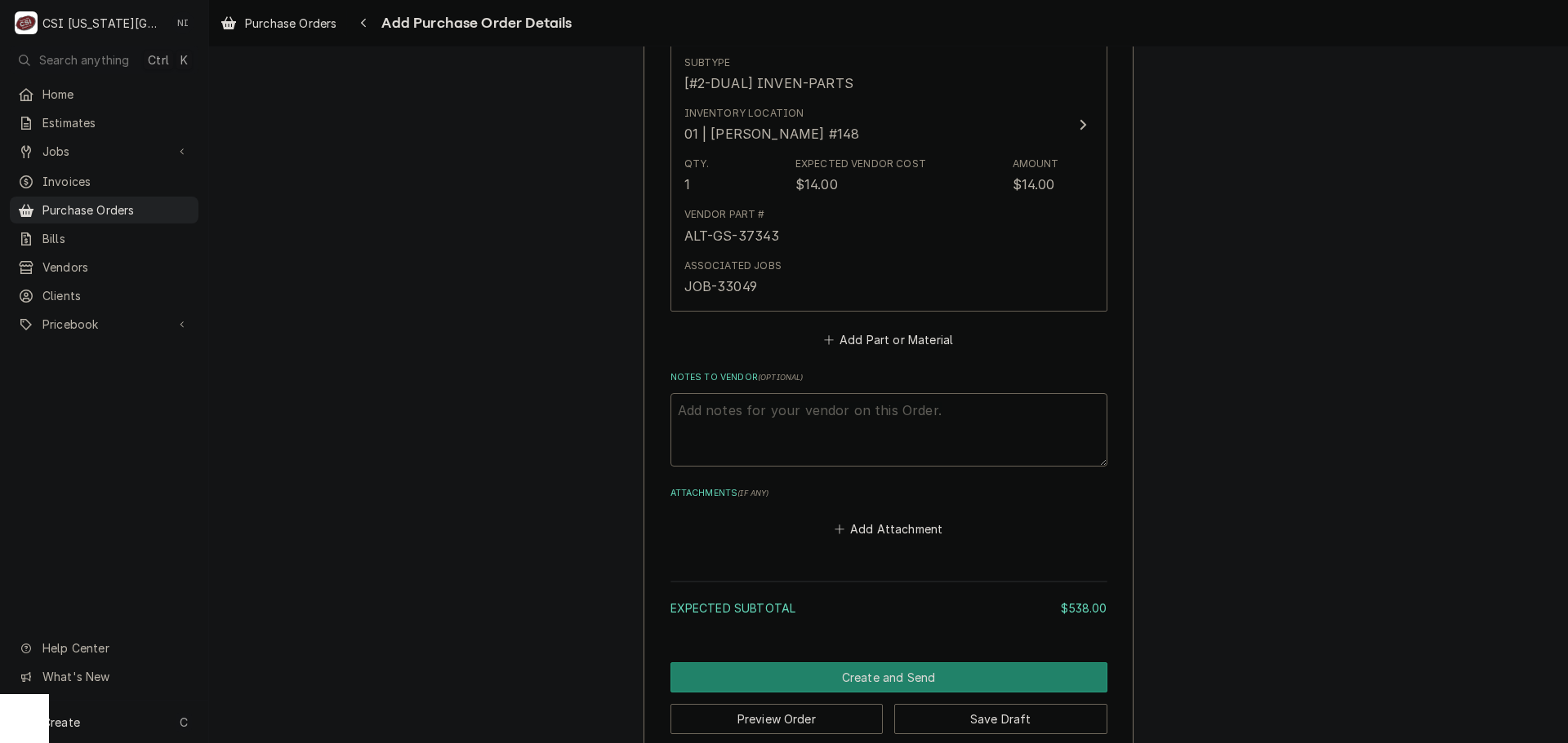
scroll to position [3099, 0]
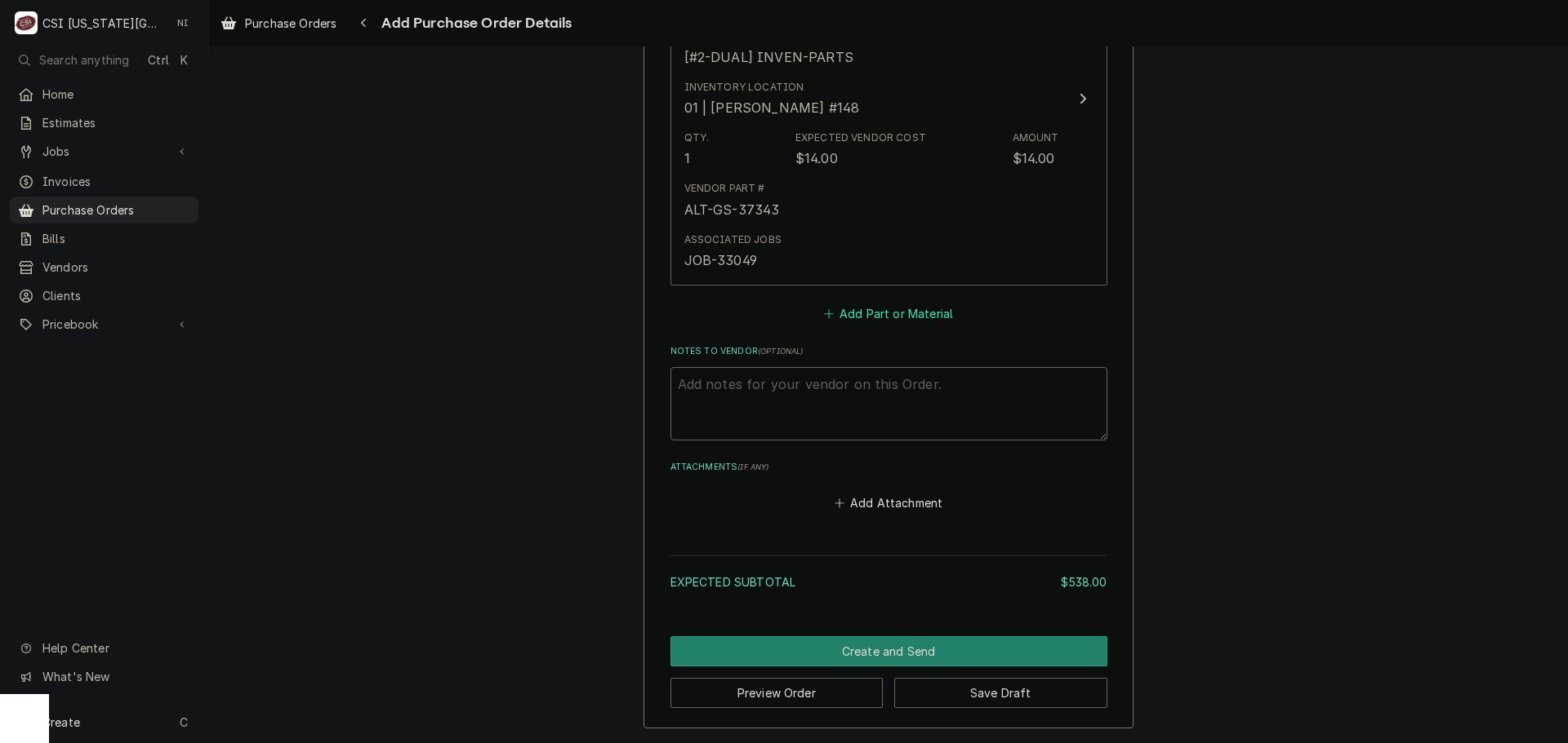
click at [864, 323] on button "Add Part or Material" at bounding box center [888, 313] width 134 height 23
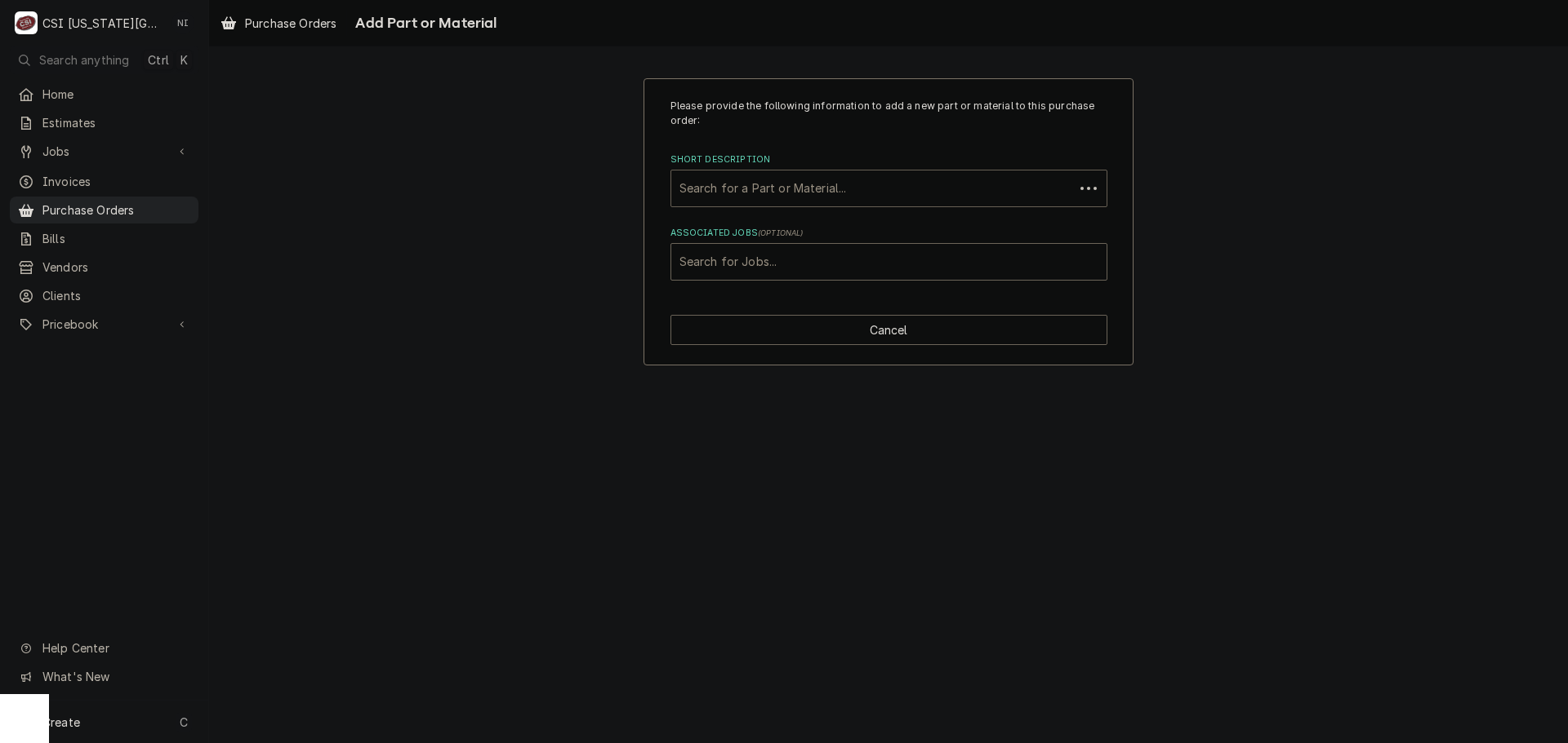
click at [837, 185] on div "Short Description" at bounding box center [872, 188] width 386 height 30
paste input "5023362"
type input "5023362"
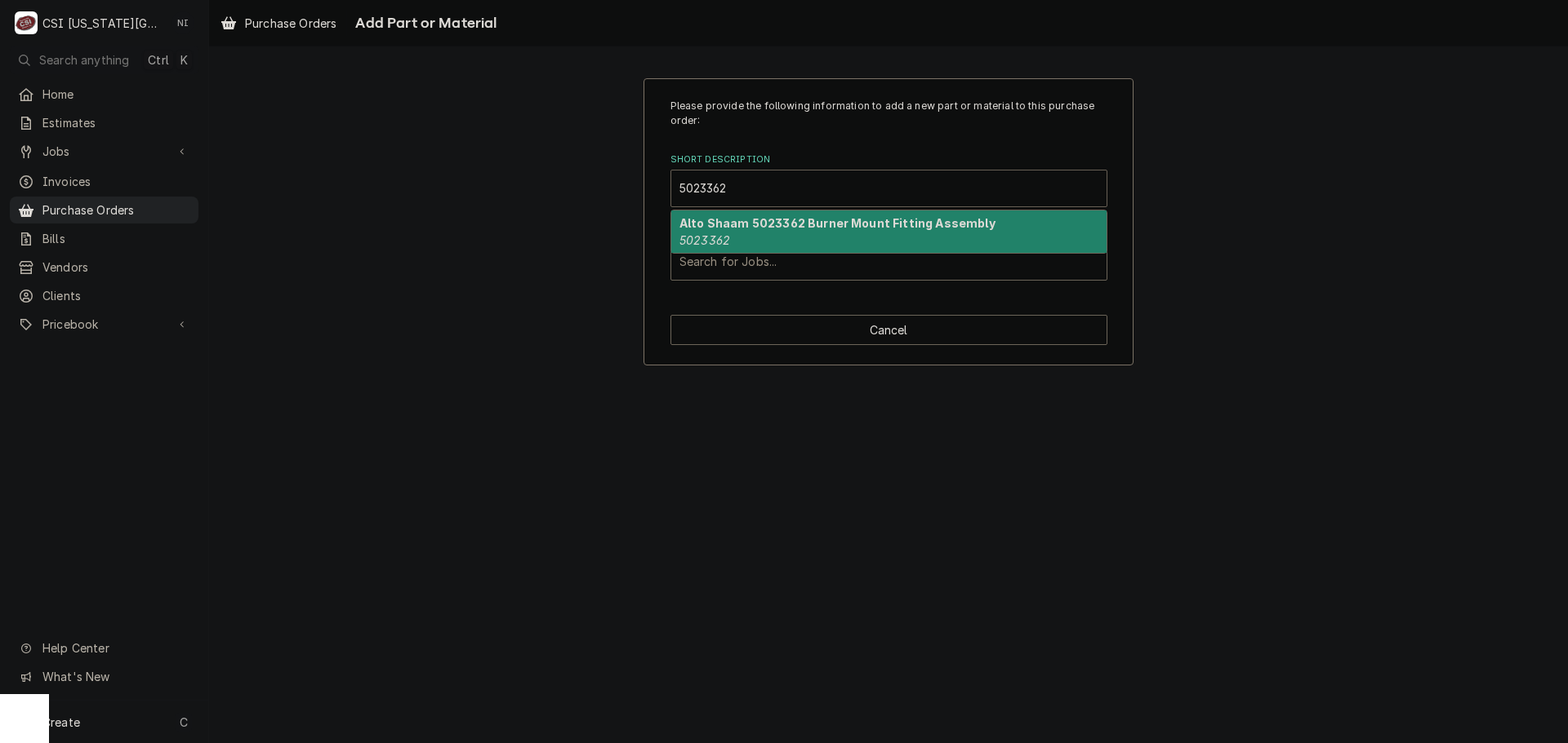
click at [798, 235] on div "Alto Shaam 5023362 Burner Mount Fitting Assembly 5023362" at bounding box center [889, 232] width 436 height 43
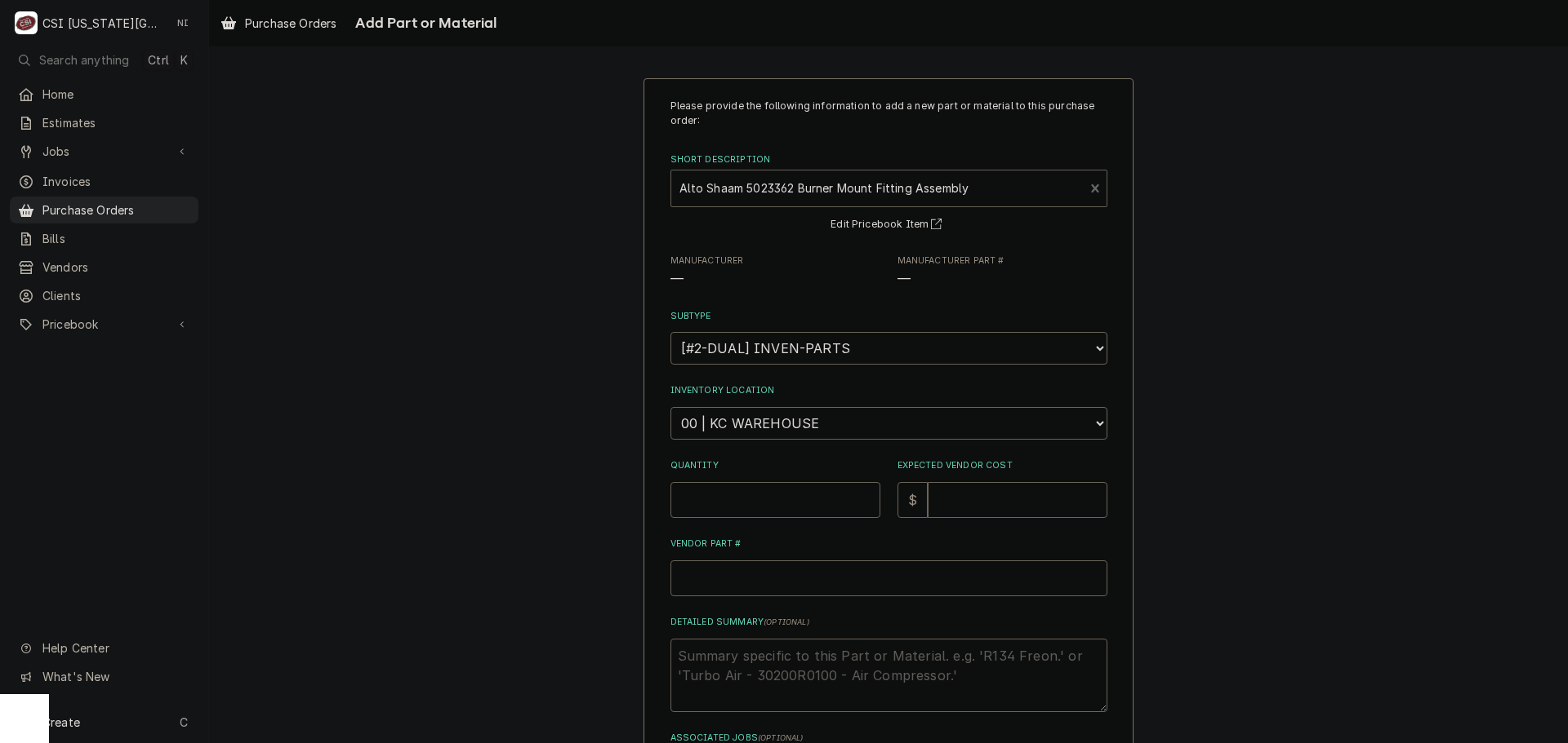
type textarea "x"
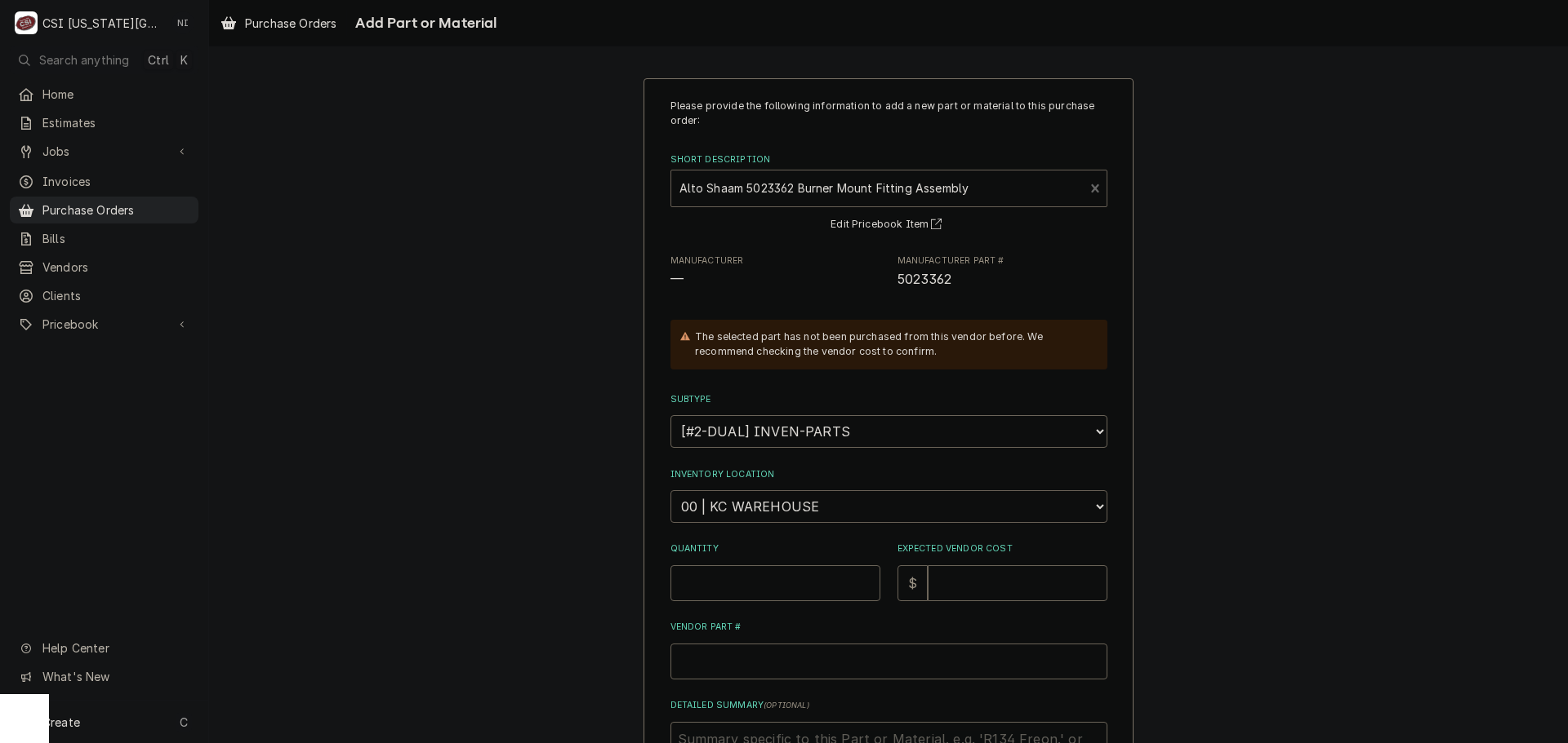
click at [808, 514] on select "Choose a location... 00 | KC WAREHOUSE 00 | MAIN WAREHOUSE 01 | BRIAN BREAZIER …" at bounding box center [889, 506] width 437 height 33
select select "2781"
click at [671, 490] on select "Choose a location... 00 | KC WAREHOUSE 00 | MAIN WAREHOUSE 01 | BRIAN BREAZIER …" at bounding box center [889, 506] width 437 height 33
click at [761, 573] on input "Quantity" at bounding box center [775, 584] width 210 height 36
type textarea "x"
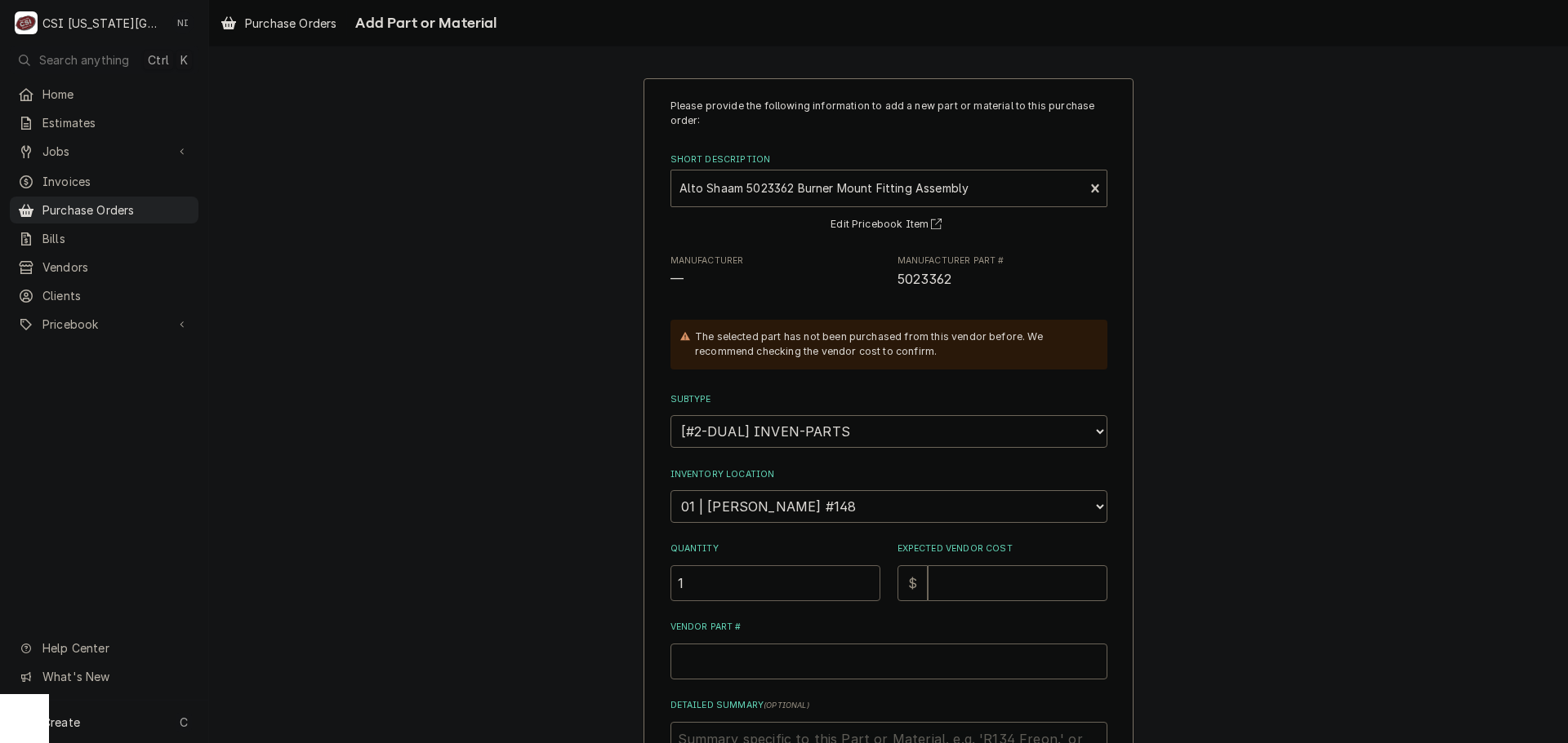
type input "1"
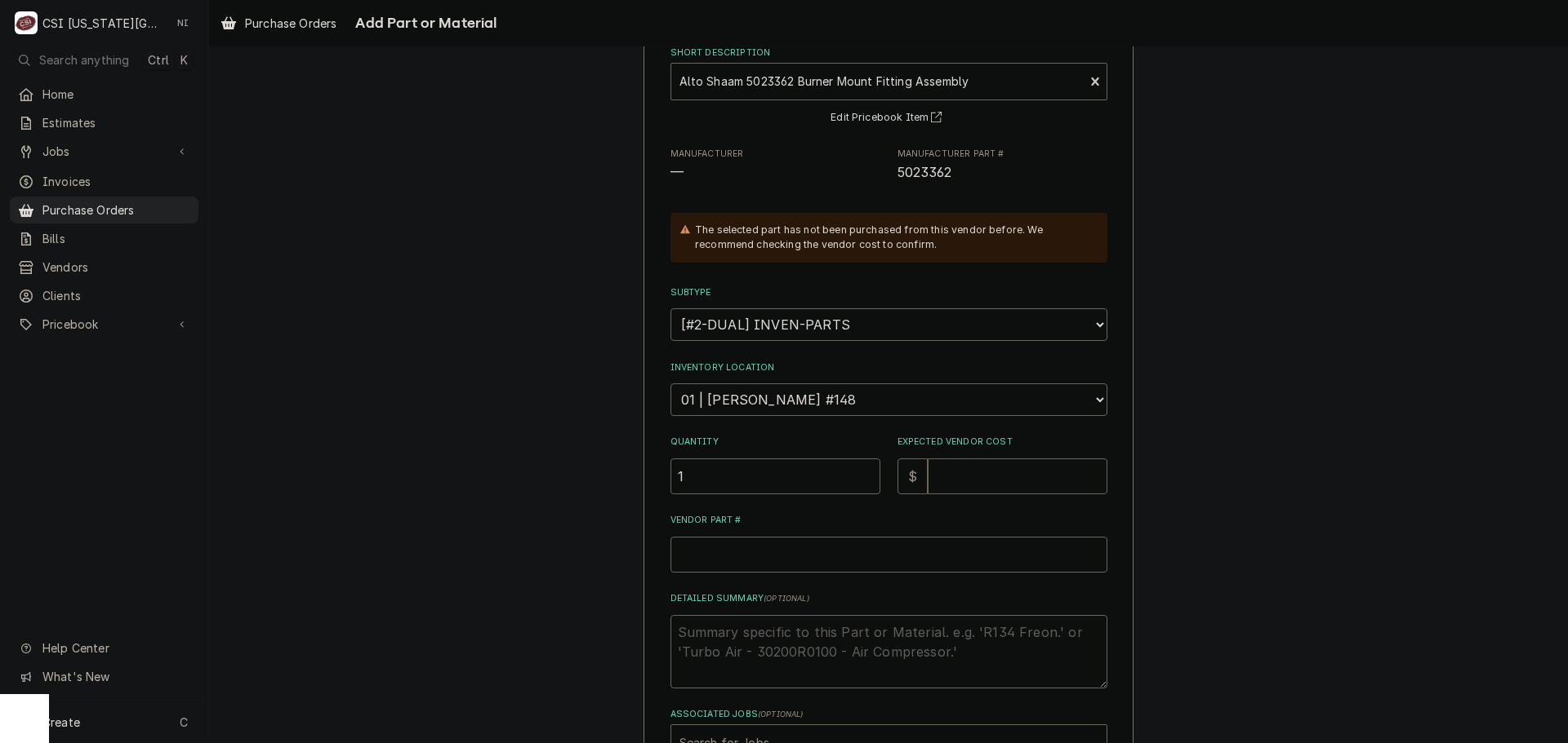
scroll to position [226, 0]
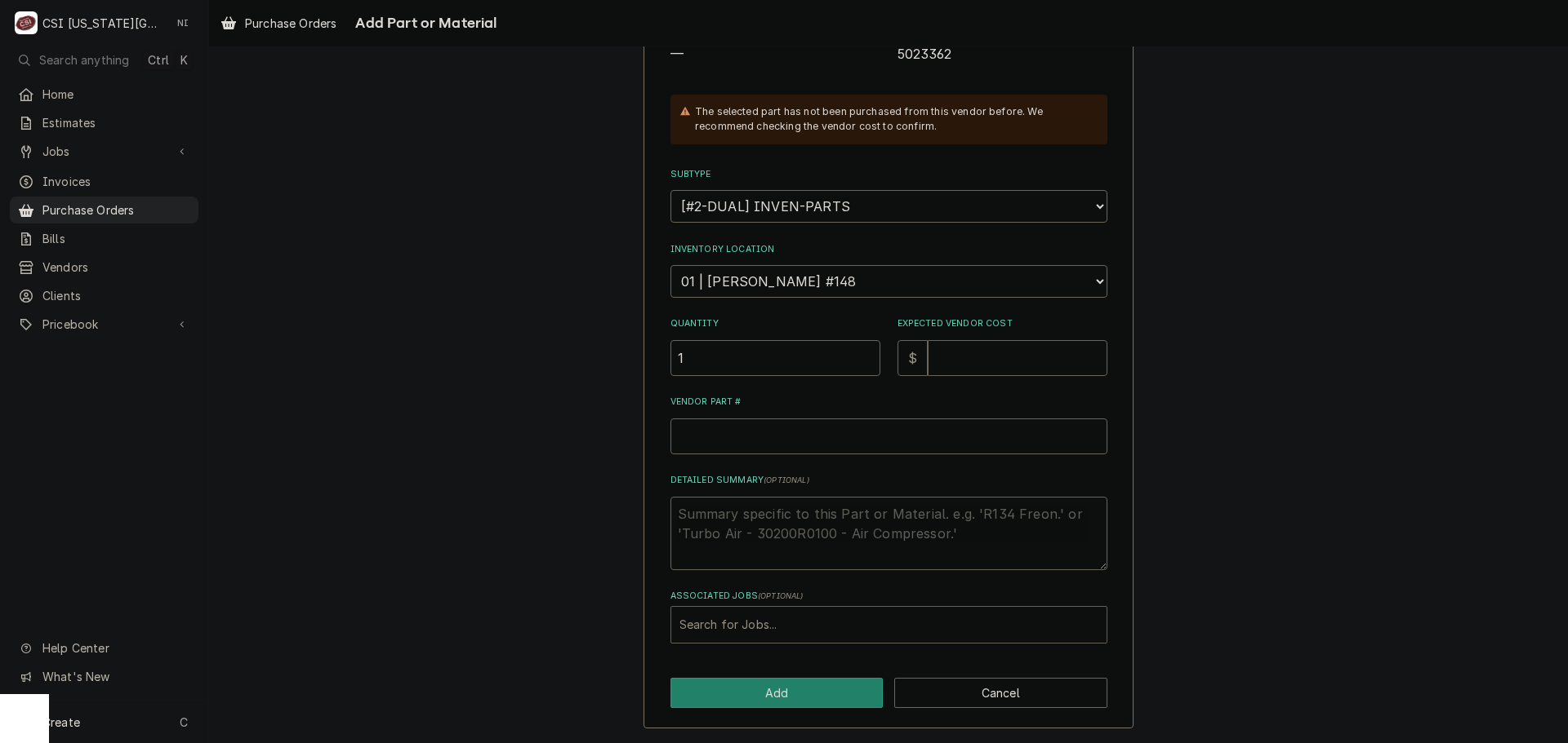
click at [807, 640] on div "Search for Jobs..." at bounding box center [889, 625] width 436 height 36
type input "33049"
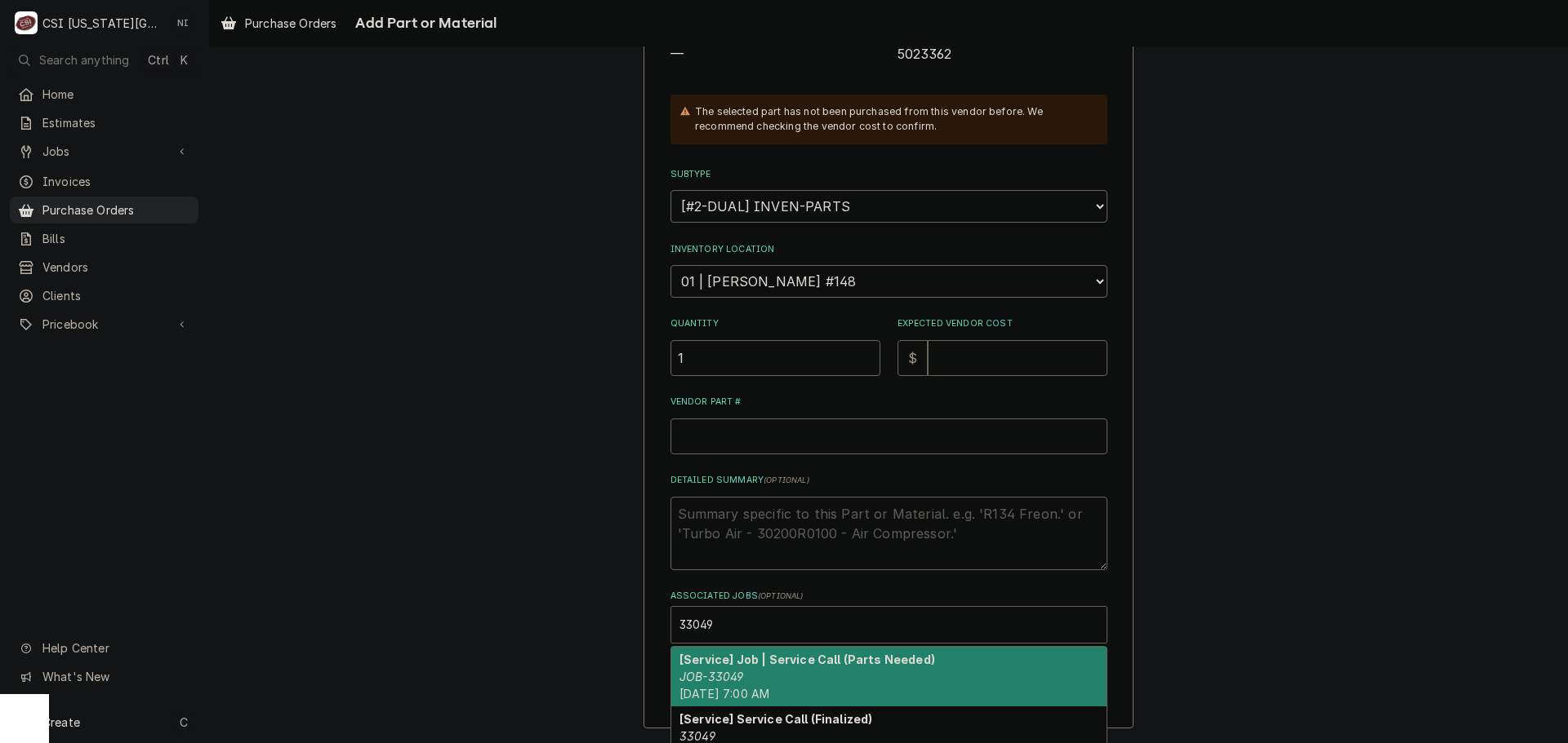
click at [772, 661] on strong "[Service] Job | Service Call (Parts Needed)" at bounding box center [807, 659] width 256 height 14
type textarea "x"
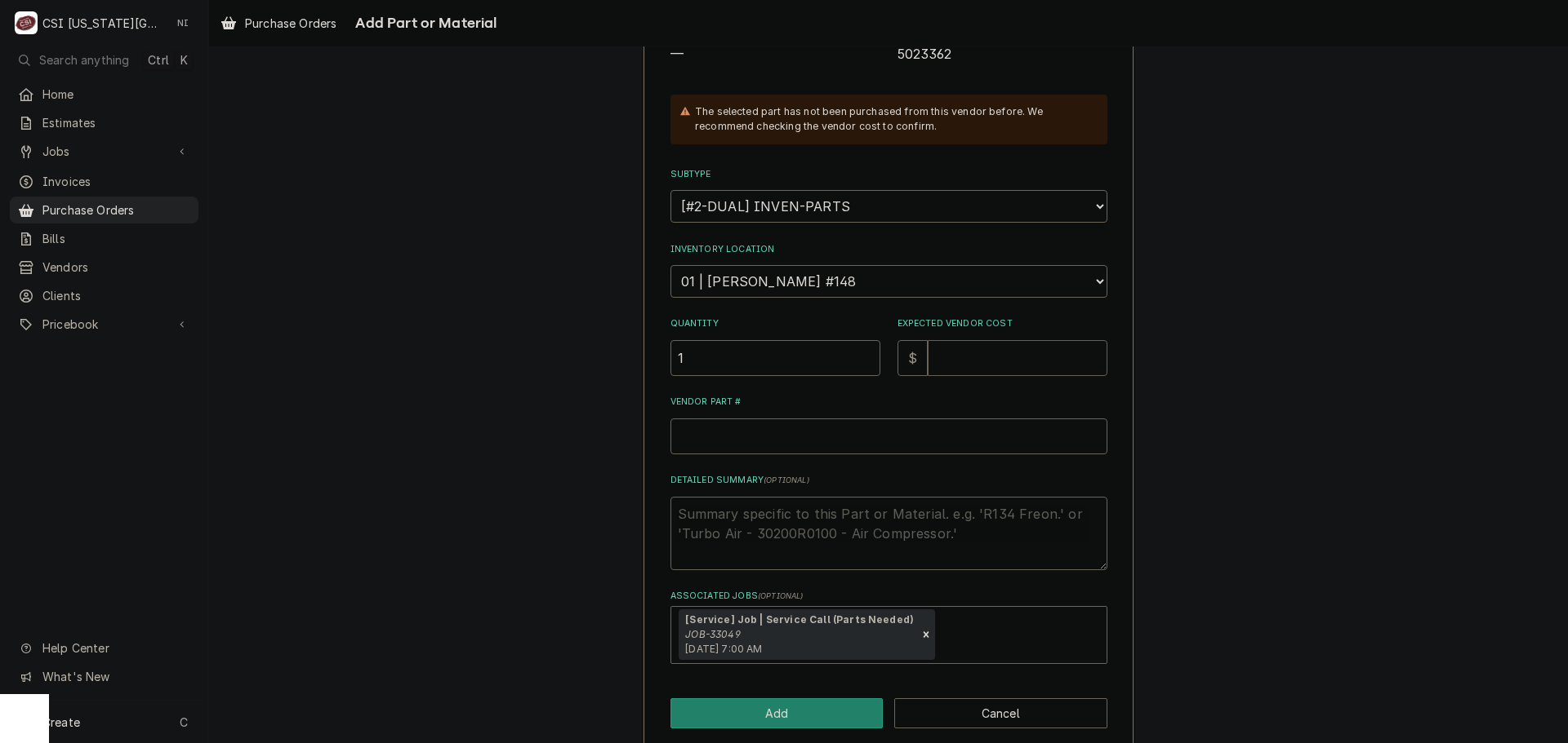
click at [954, 357] on input "Expected Vendor Cost" at bounding box center [1017, 358] width 180 height 36
type textarea "x"
type input "1"
type textarea "x"
type input "11"
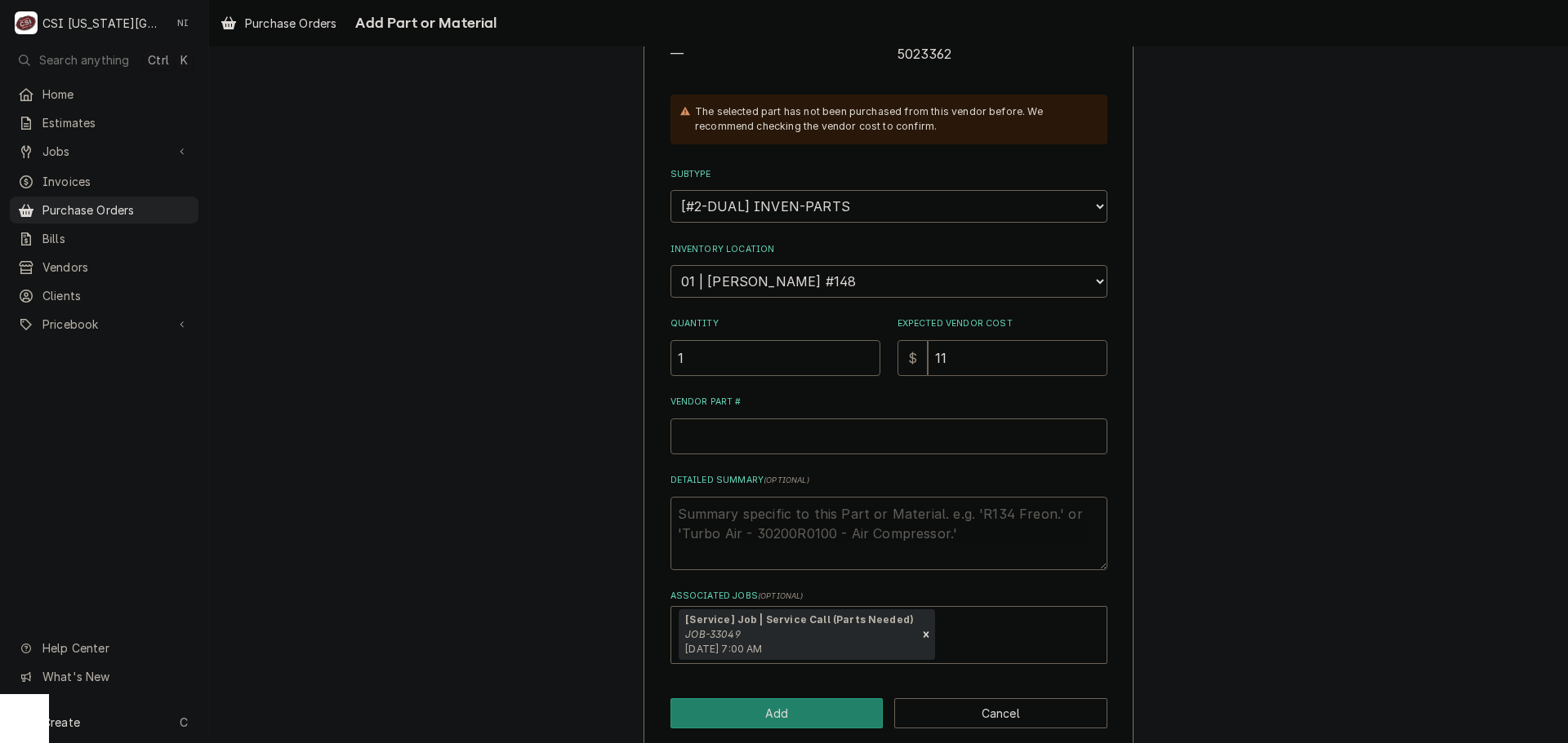
type textarea "x"
type input "113"
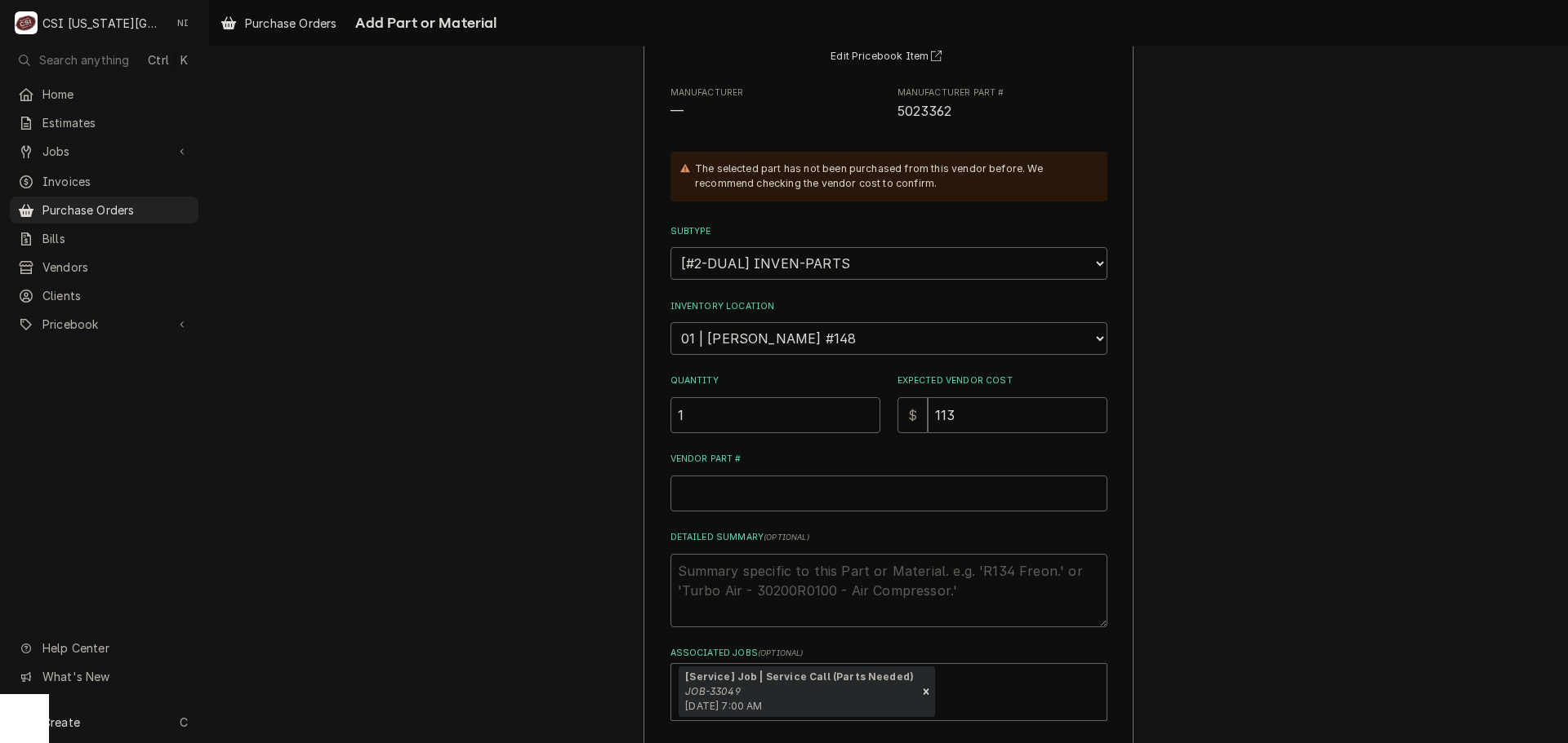
scroll to position [62, 0]
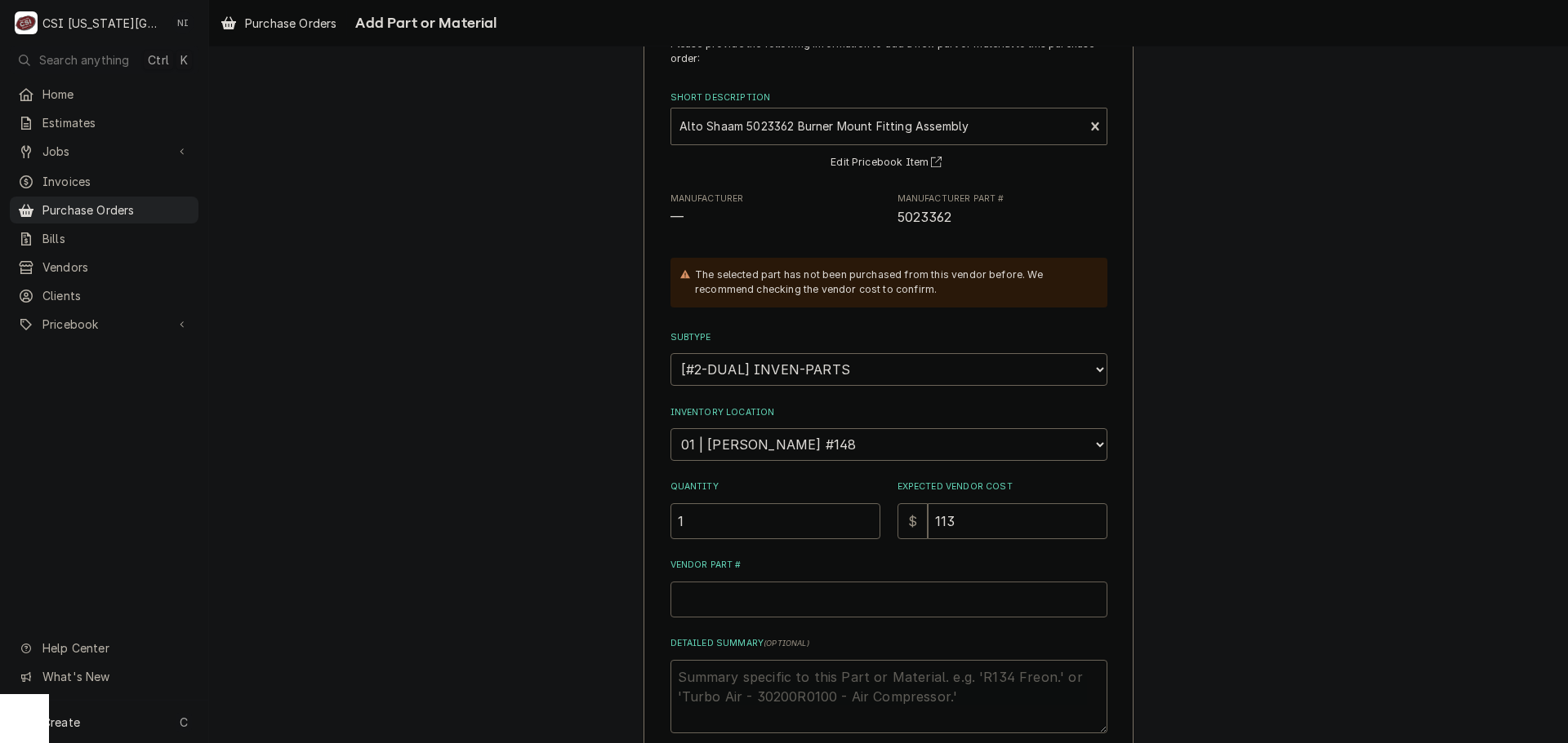
click at [702, 596] on input "Vendor Part #" at bounding box center [889, 599] width 437 height 36
type textarea "x"
type input "a"
type textarea "x"
type input "al"
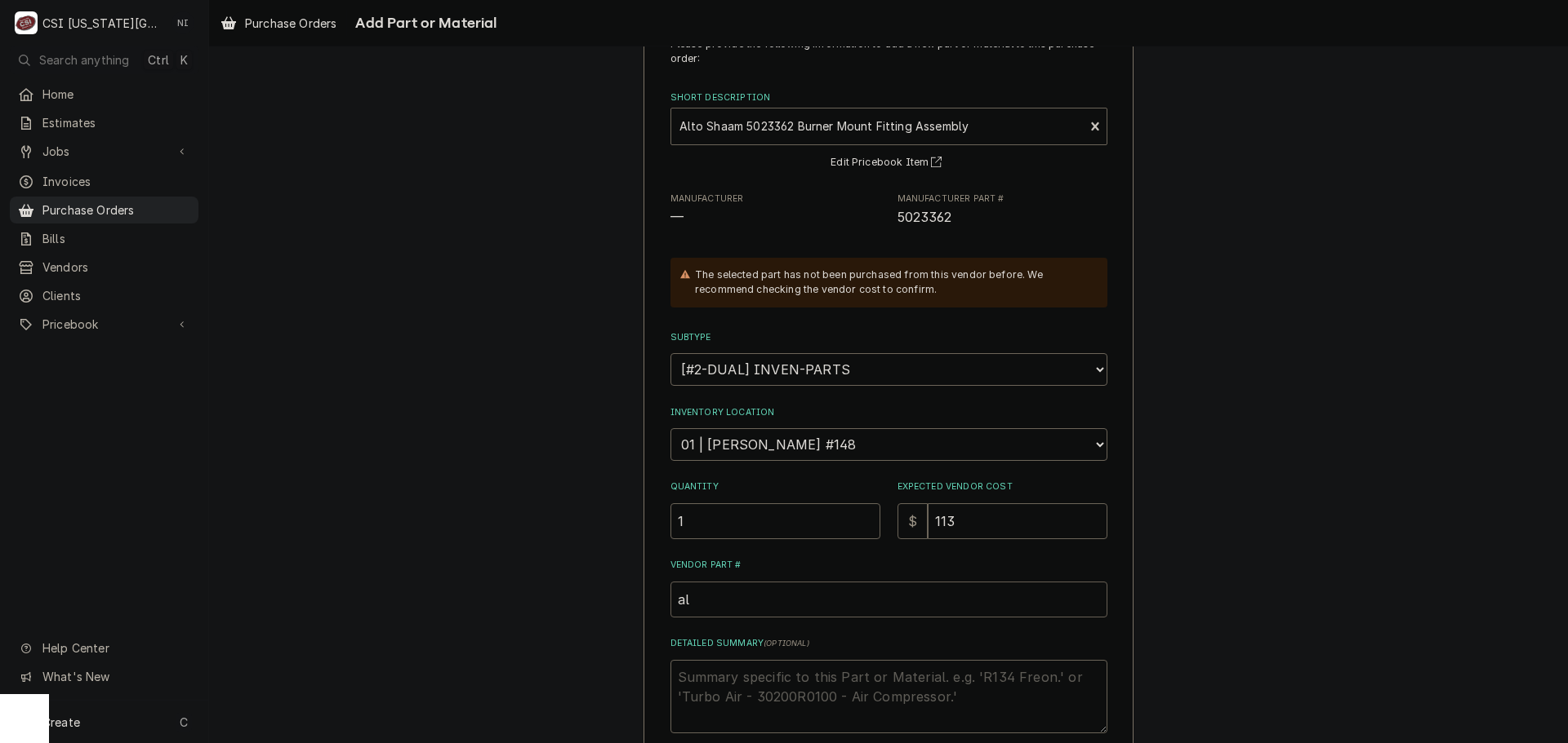
type textarea "x"
type input "alt"
type textarea "x"
type input "al"
type textarea "x"
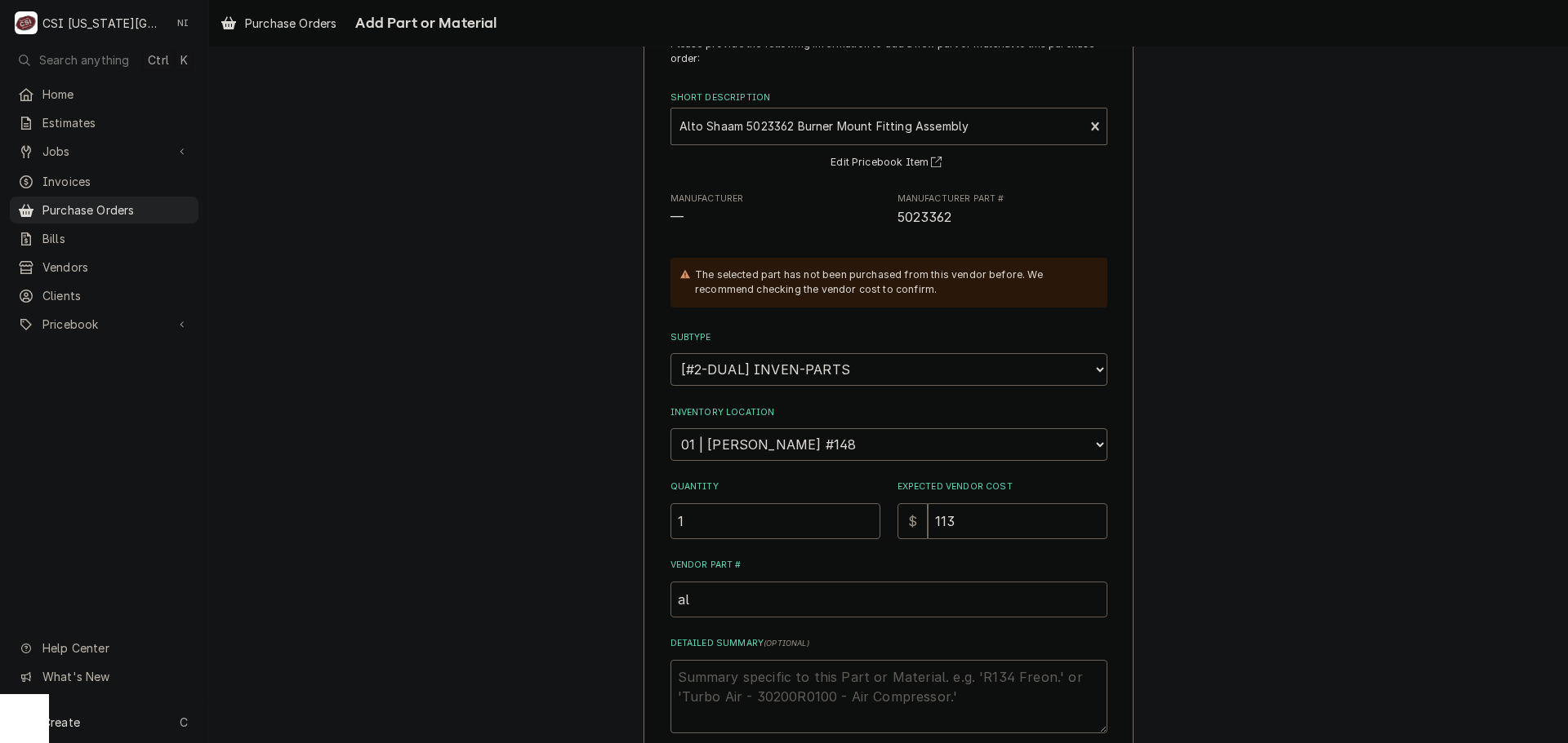
type input "a"
type textarea "x"
type input "A"
type textarea "x"
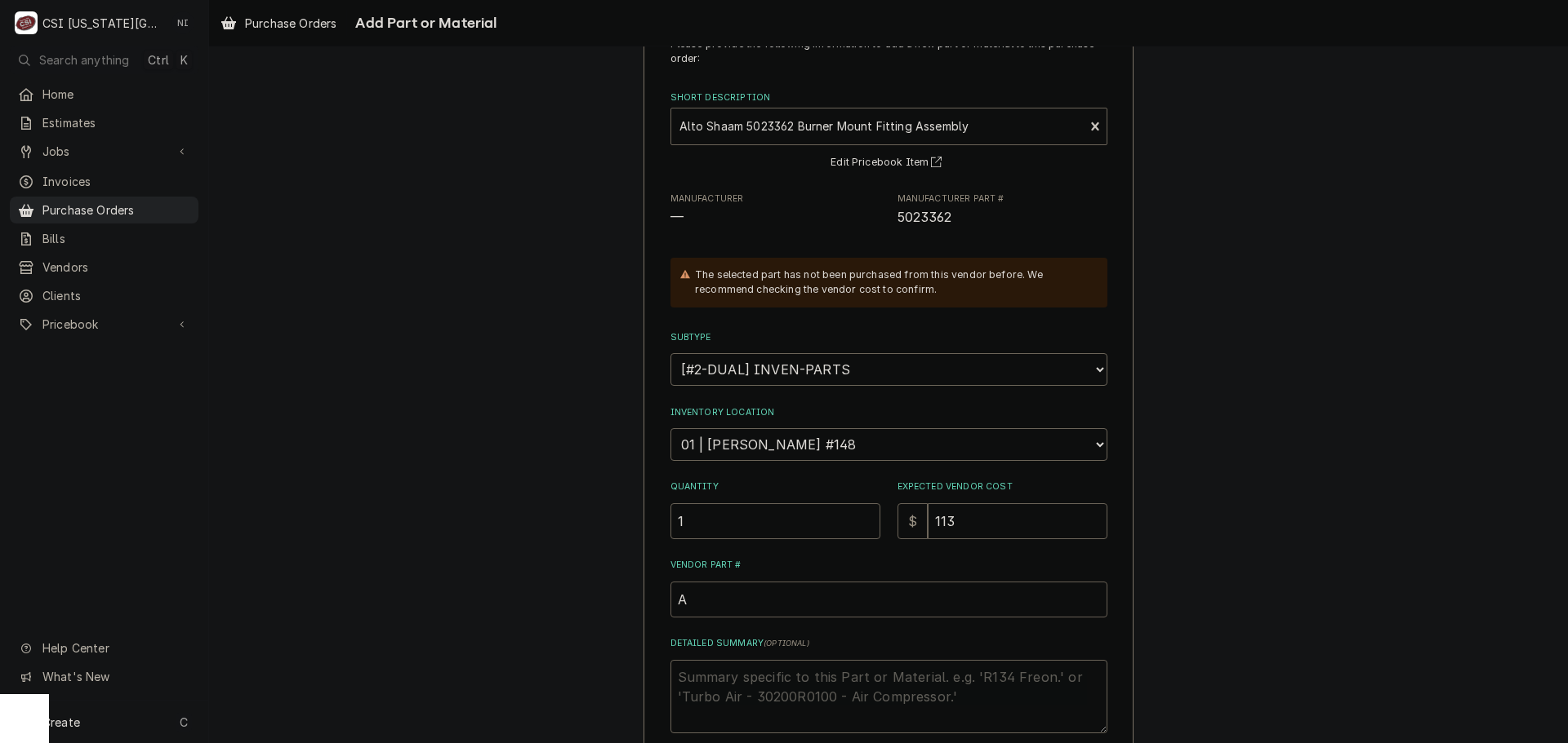
type input "AL"
type textarea "x"
type input "ALT"
type textarea "x"
type input "ALT-"
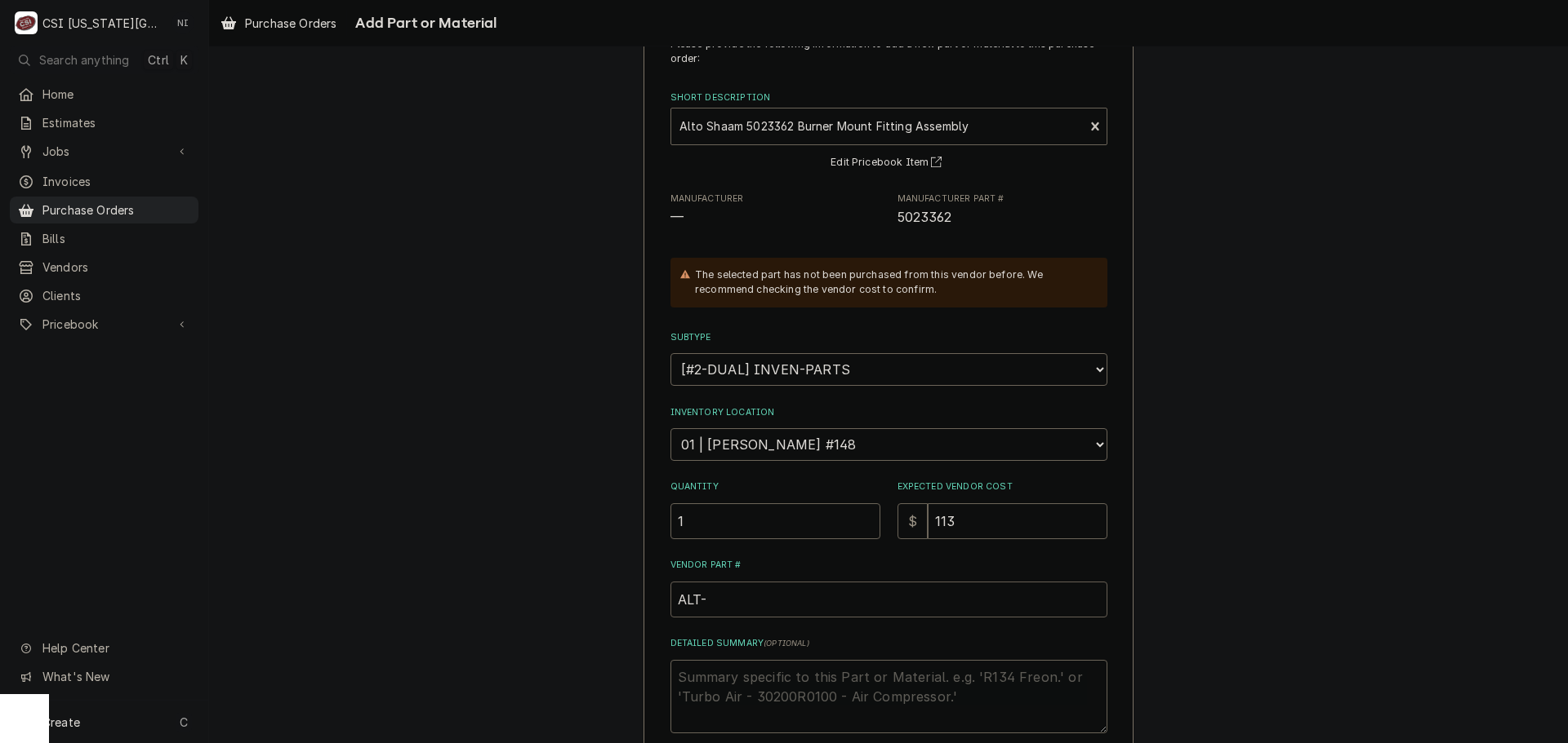
paste input "5023362"
type textarea "x"
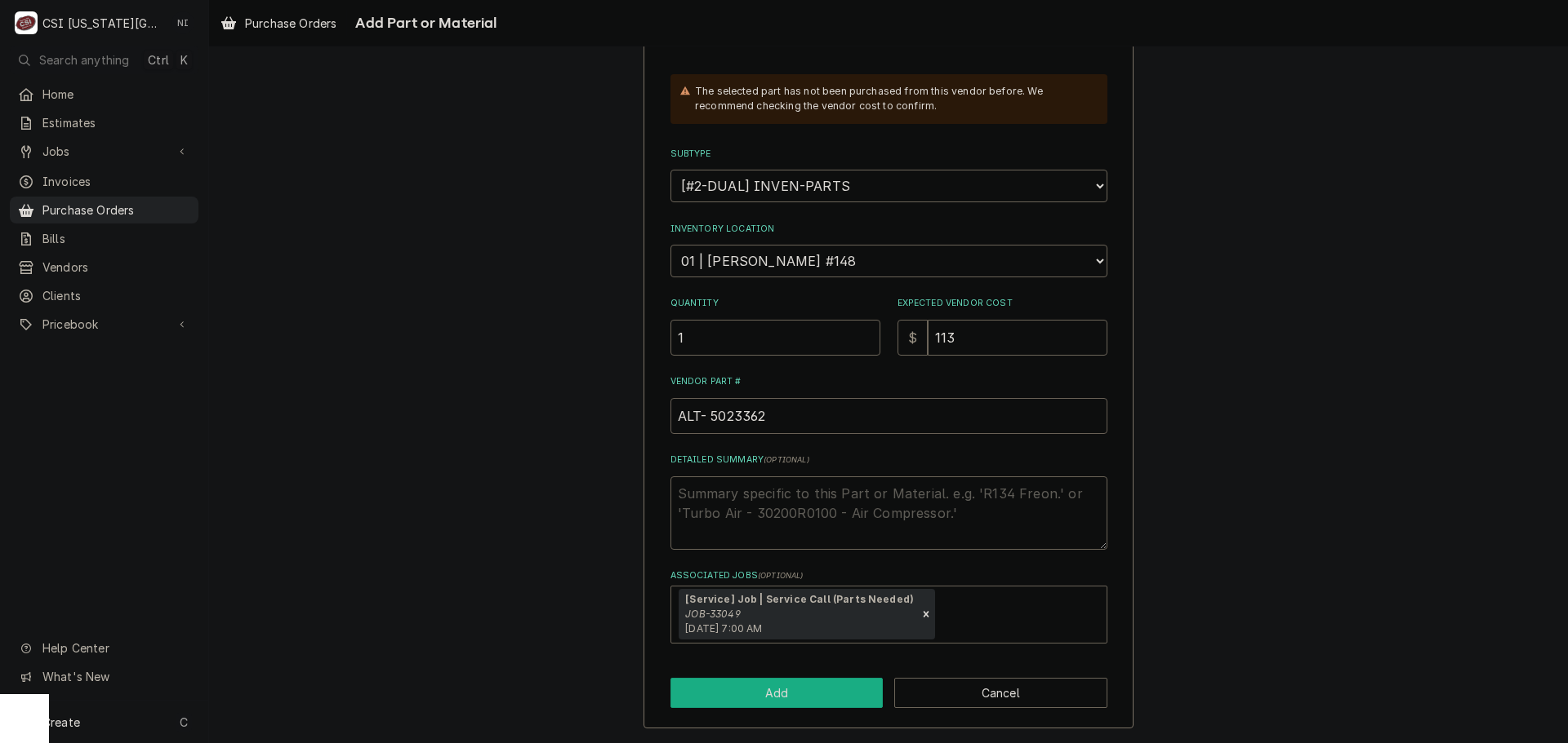
type input "ALT- 5023362"
click at [818, 688] on button "Add" at bounding box center [777, 693] width 213 height 30
type textarea "x"
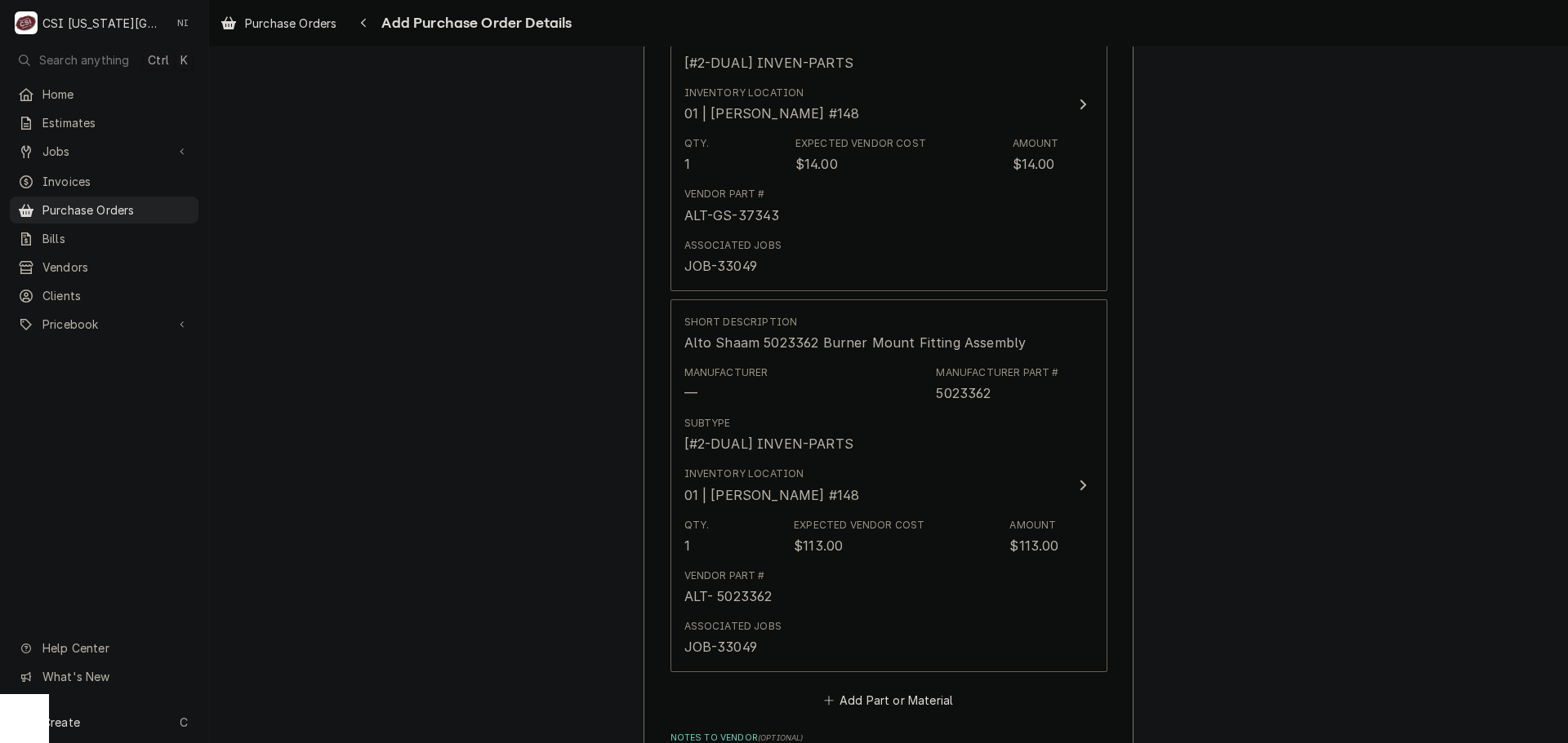
scroll to position [3428, 0]
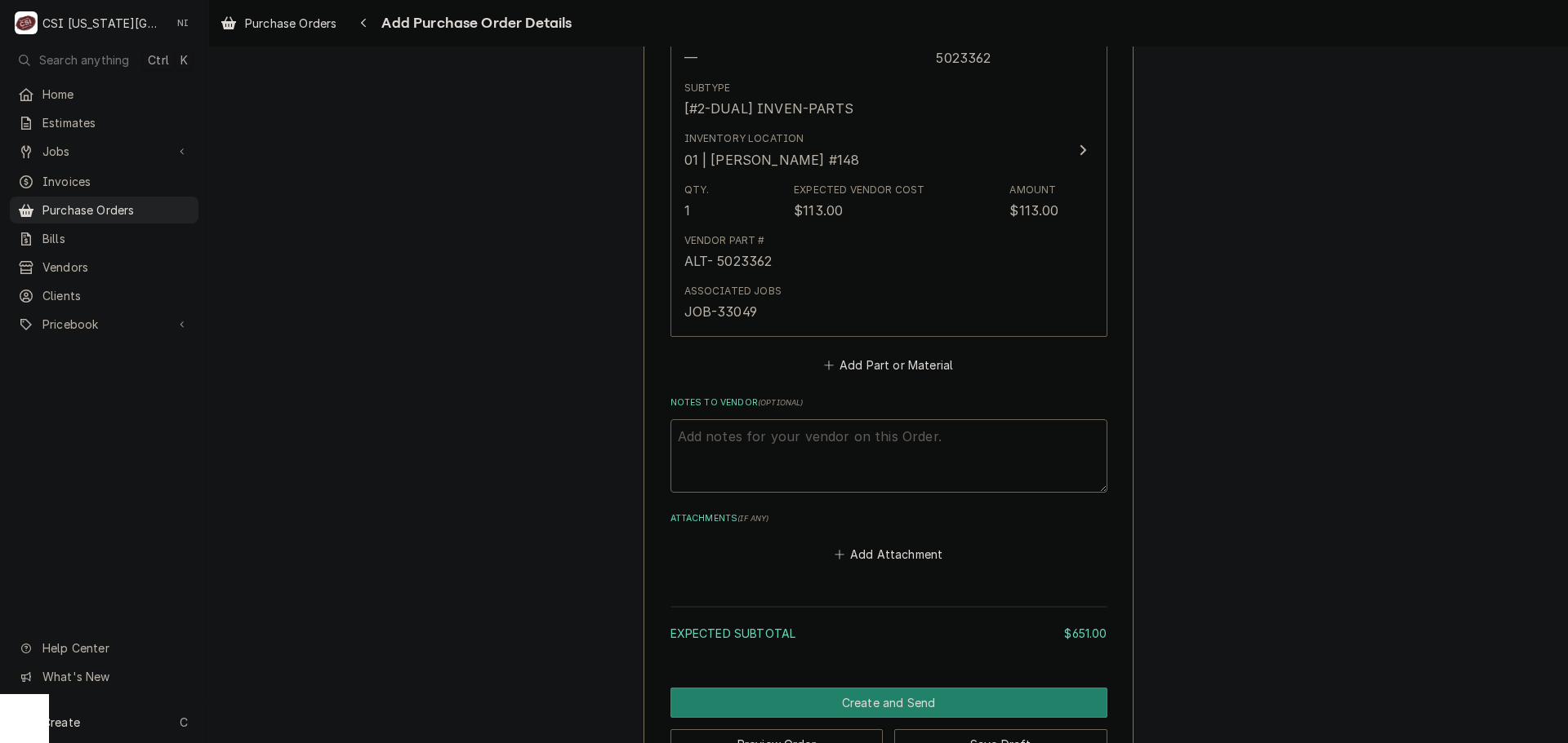
click at [881, 365] on button "Add Part or Material" at bounding box center [888, 365] width 134 height 23
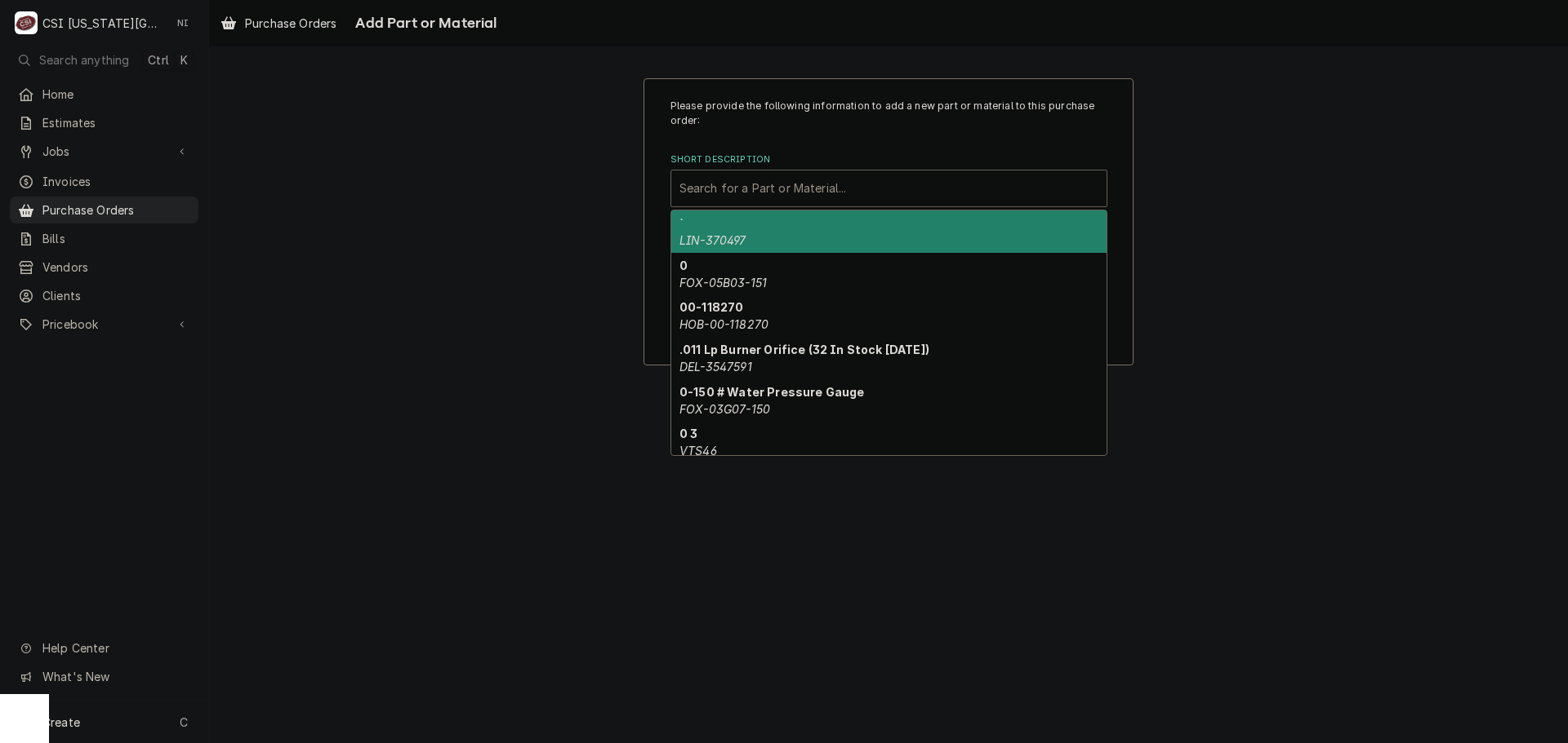
click at [849, 184] on div "Short Description" at bounding box center [888, 188] width 419 height 30
paste input "GS-38881"
type input "GS-38881"
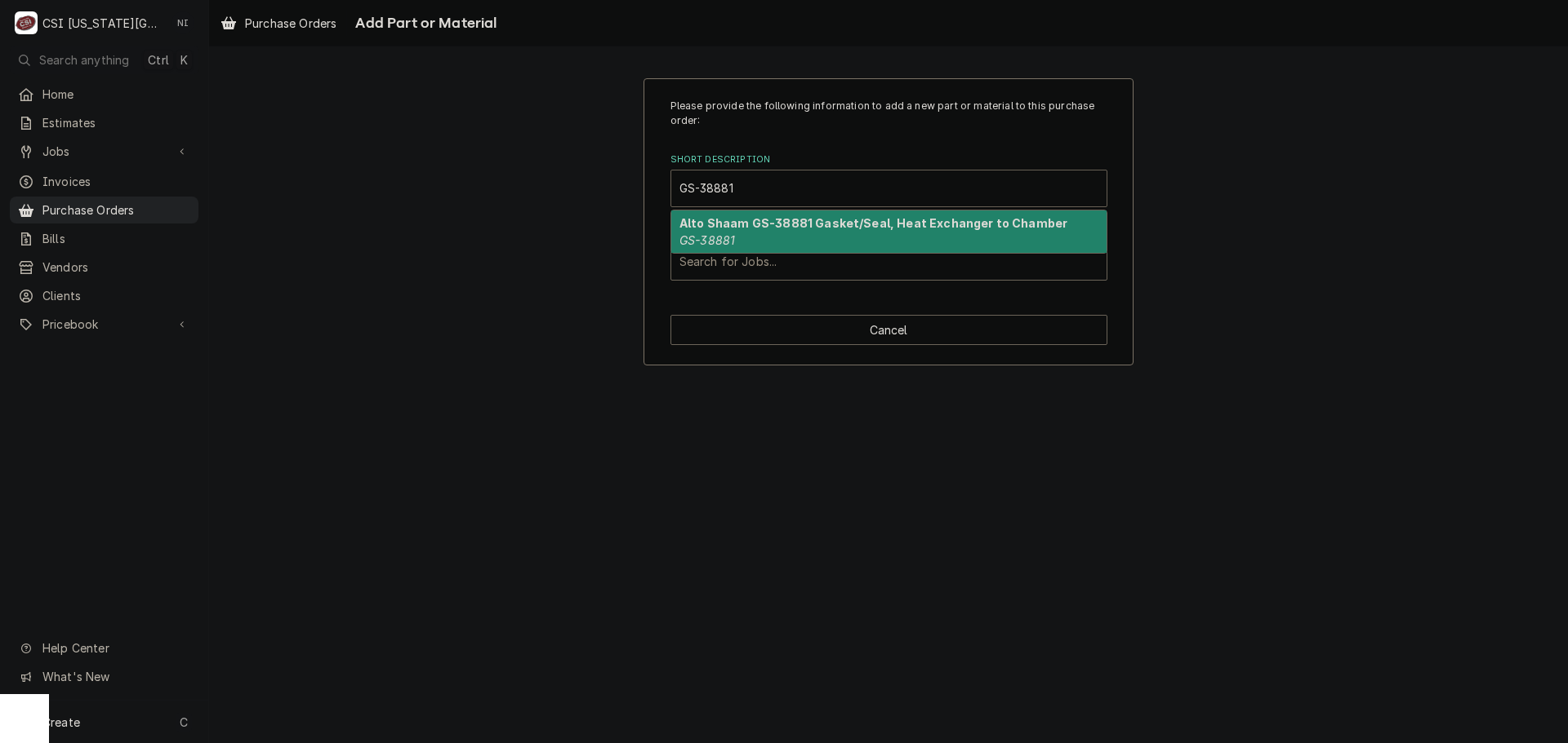
click at [761, 253] on div "Alto Shaam GS-38881 Gasket/Seal, Heat Exchanger to Chamber GS-38881" at bounding box center [889, 231] width 437 height 44
click at [750, 252] on div "Alto Shaam GS-38881 Gasket/Seal, Heat Exchanger to Chamber GS-38881" at bounding box center [889, 232] width 436 height 43
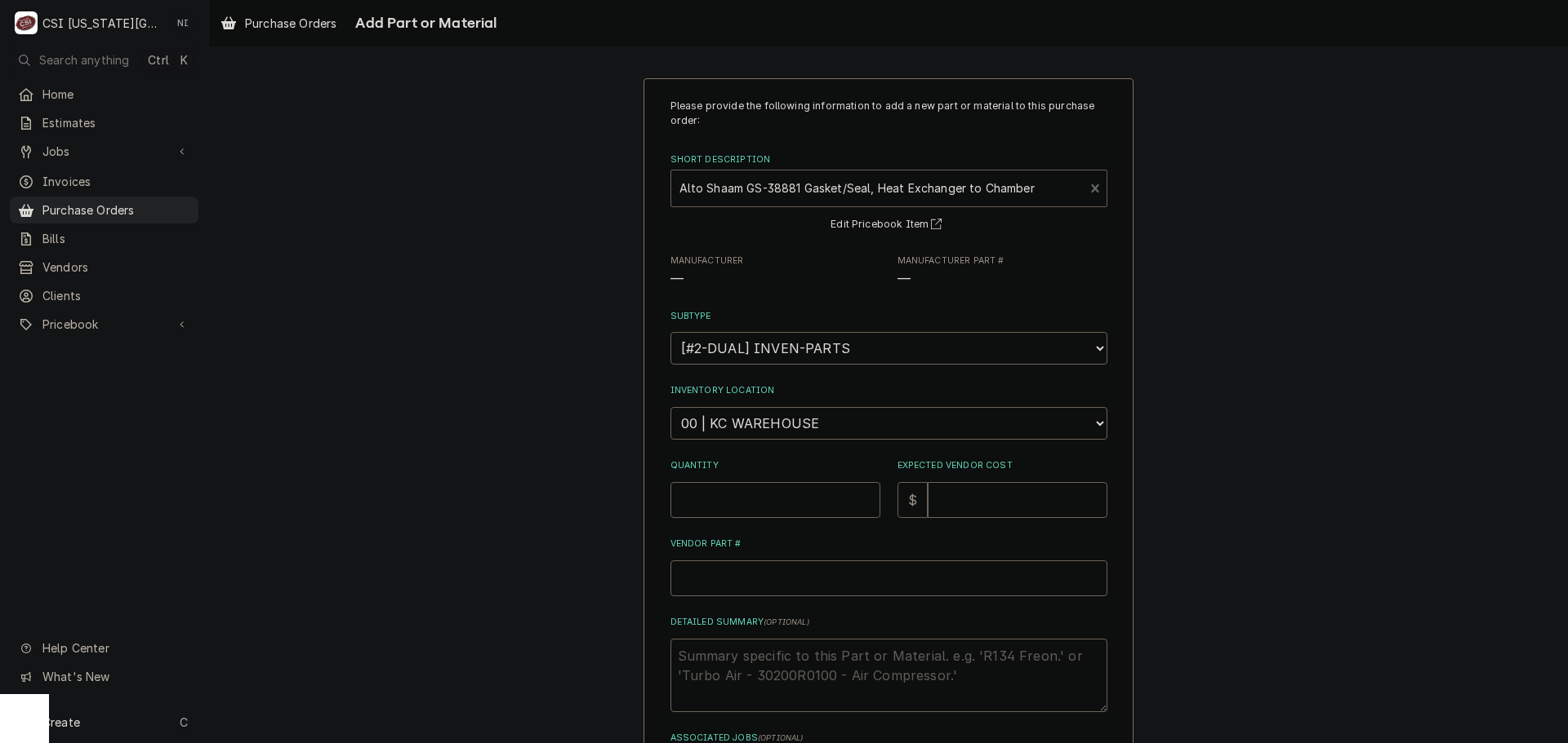
type textarea "x"
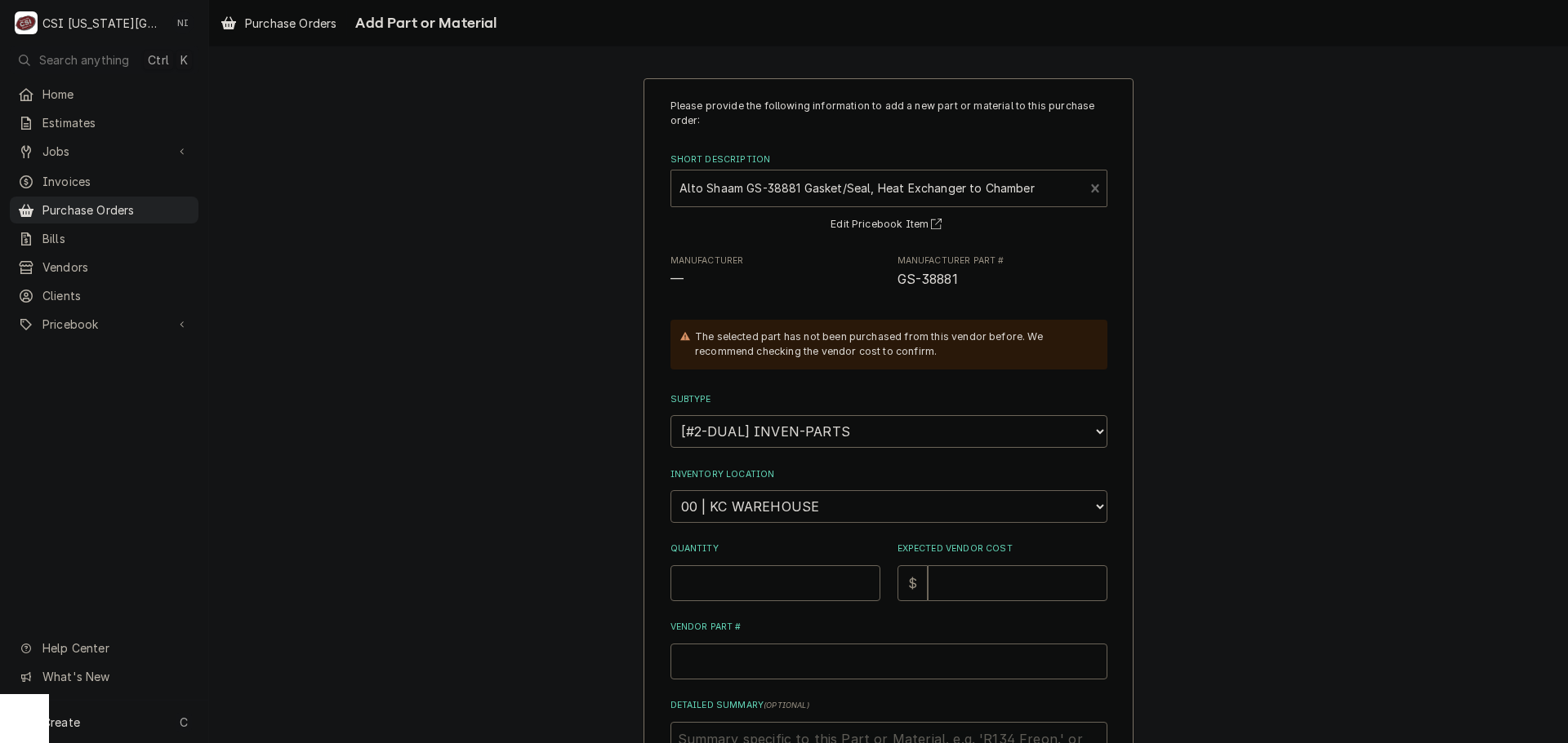
click at [793, 499] on select "Choose a location... 00 | KC WAREHOUSE 00 | MAIN WAREHOUSE 01 | BRIAN BREAZIER …" at bounding box center [889, 506] width 437 height 33
select select "2781"
click at [671, 490] on select "Choose a location... 00 | KC WAREHOUSE 00 | MAIN WAREHOUSE 01 | BRIAN BREAZIER …" at bounding box center [889, 506] width 437 height 33
click at [756, 574] on input "Quantity" at bounding box center [775, 584] width 210 height 36
type textarea "x"
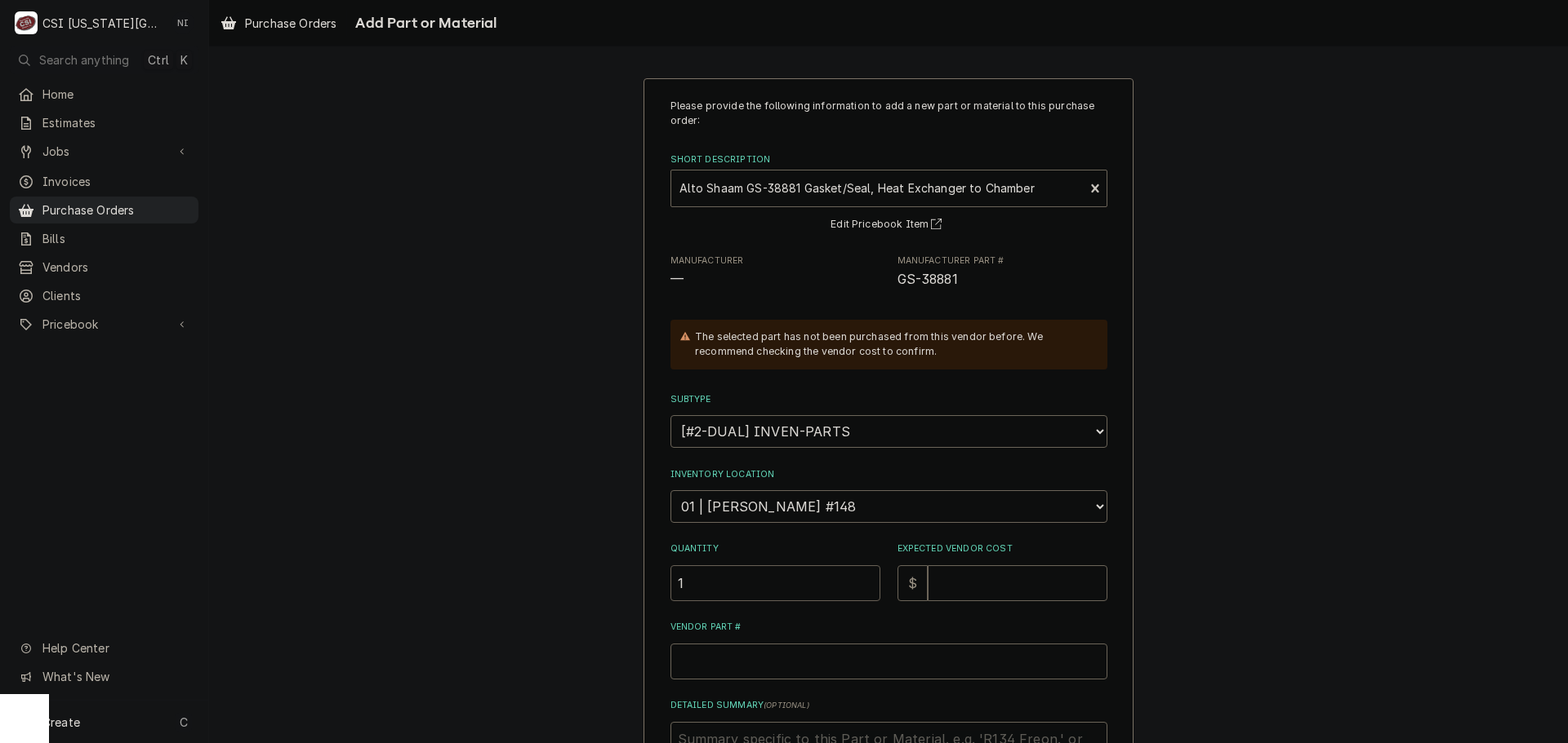
type input "1"
click at [1006, 585] on input "Expected Vendor Cost" at bounding box center [1017, 584] width 180 height 36
type textarea "x"
type input "2"
type textarea "x"
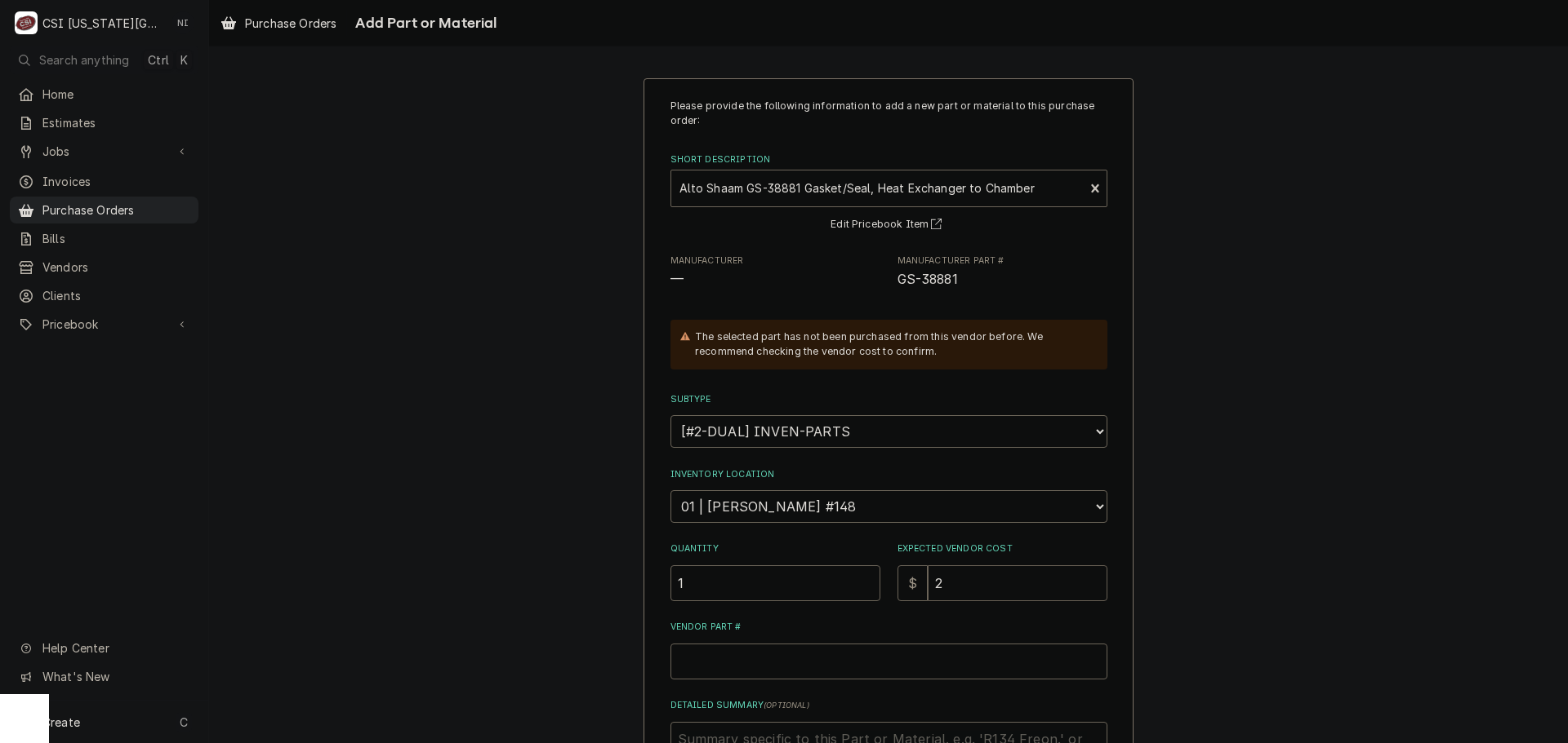
type input "23"
type textarea "x"
type input "23.5"
type textarea "x"
type input "23.50"
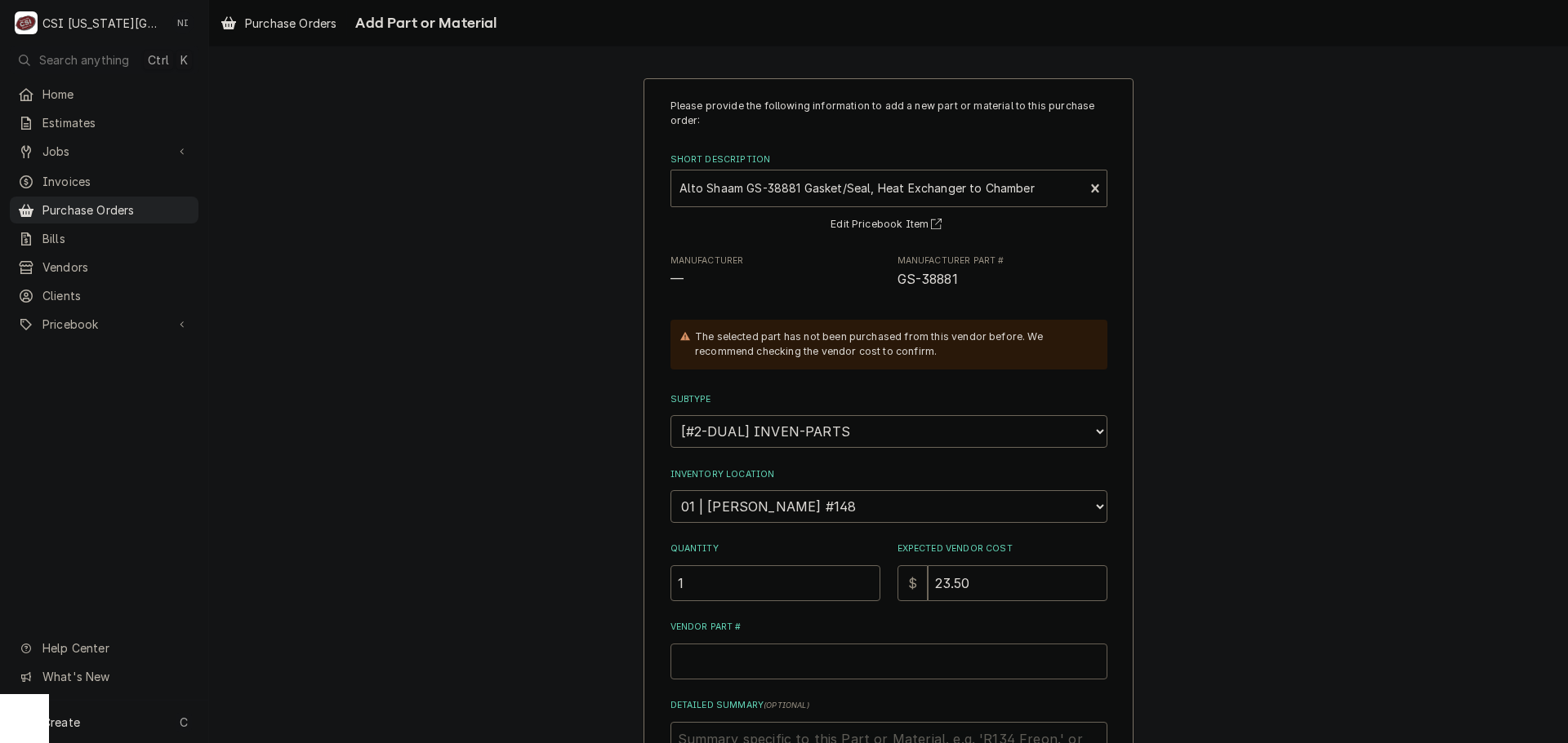
click at [876, 666] on input "Vendor Part #" at bounding box center [889, 662] width 437 height 36
type textarea "x"
type input "a"
type textarea "x"
type input "al"
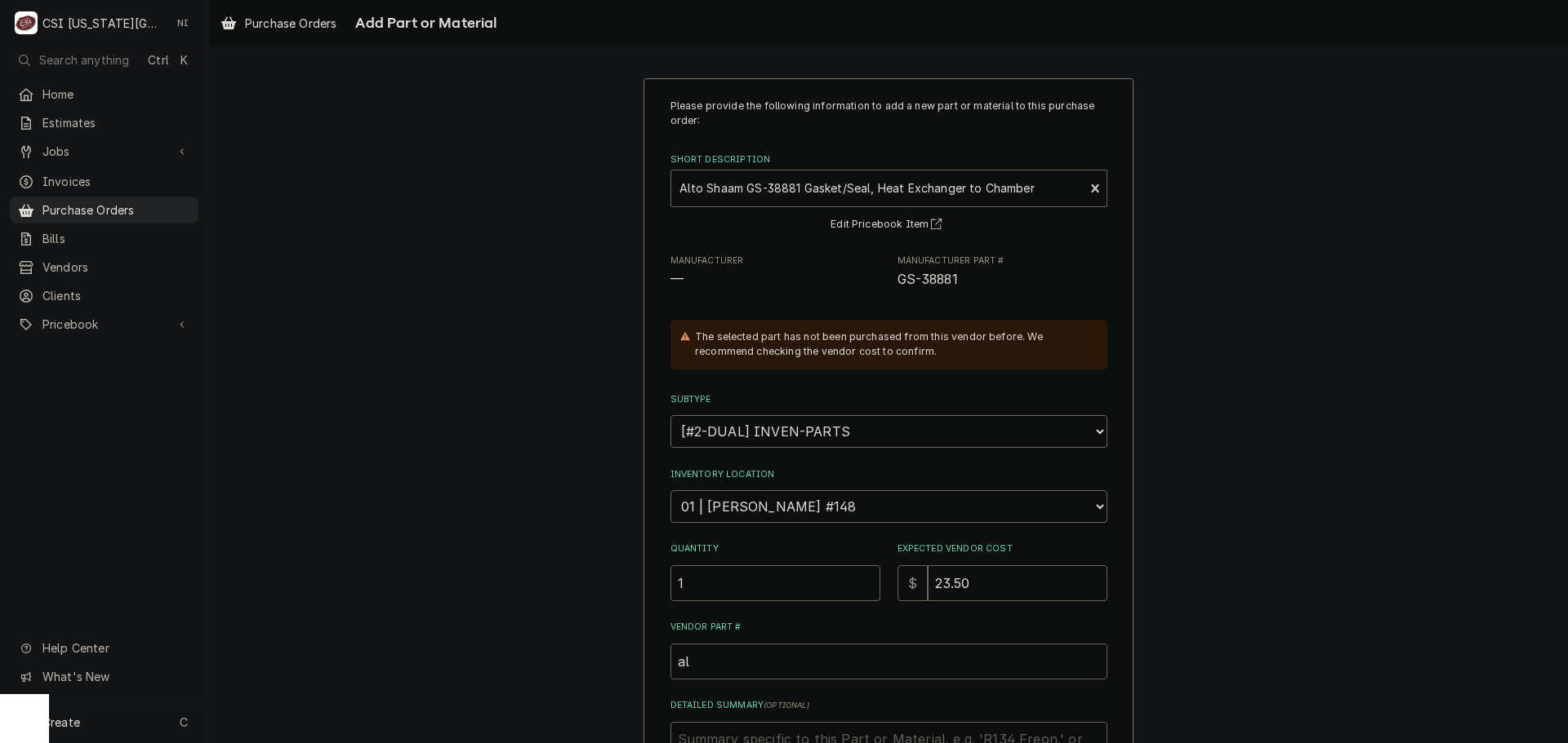
type textarea "x"
type input "alt"
type textarea "x"
type input "al"
type textarea "x"
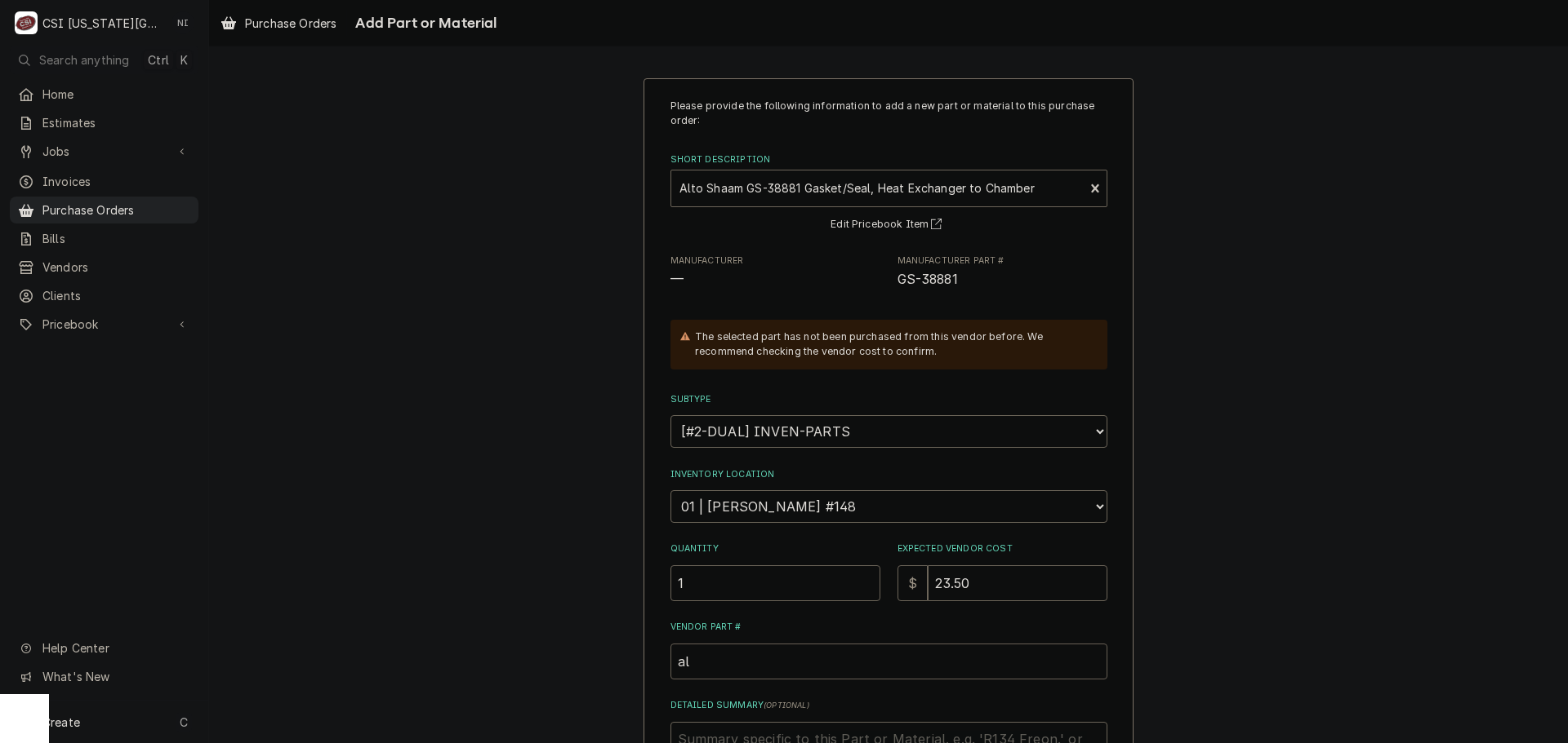
type input "a"
type textarea "x"
type input "A"
type textarea "x"
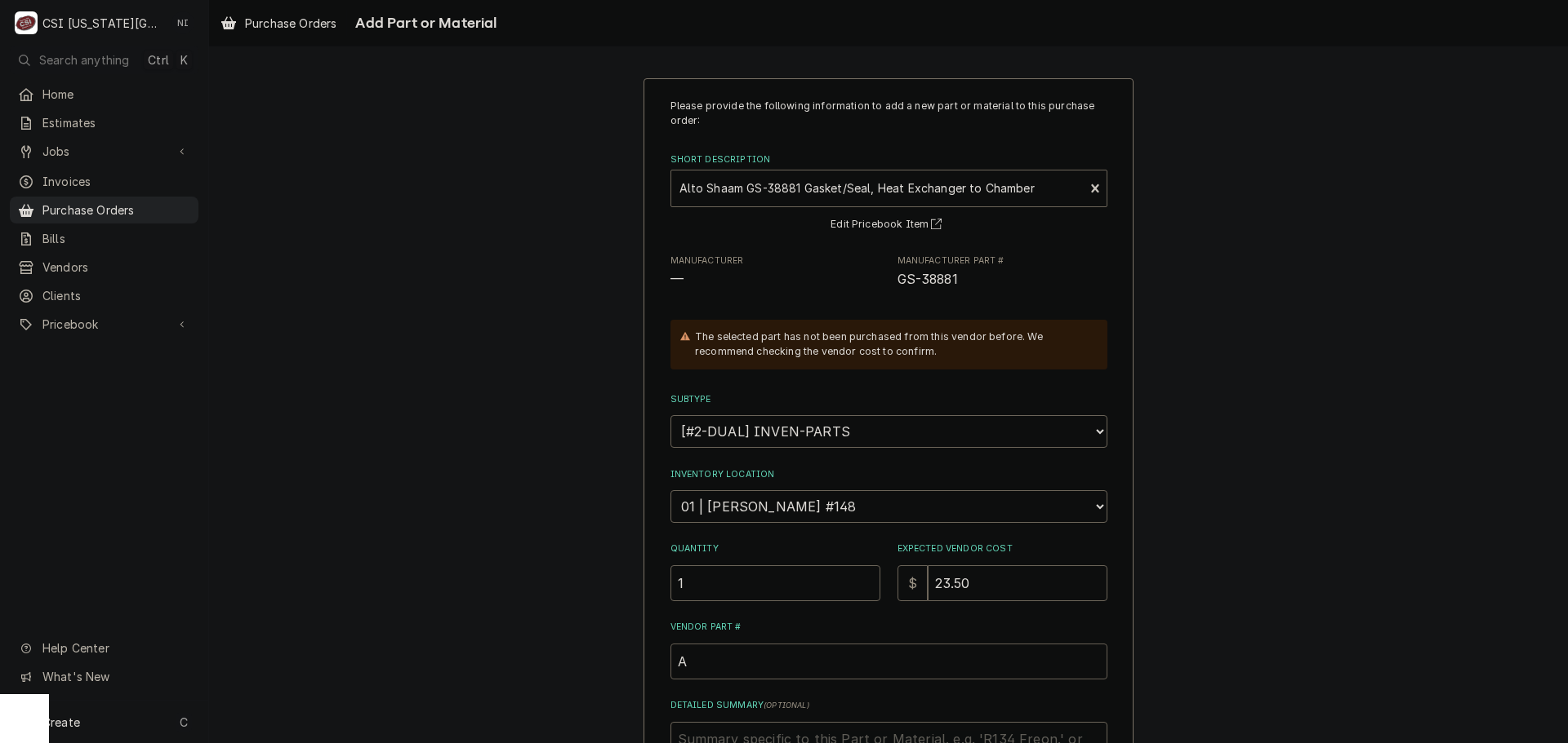
type input "AL"
type textarea "x"
paste input "GS-38881"
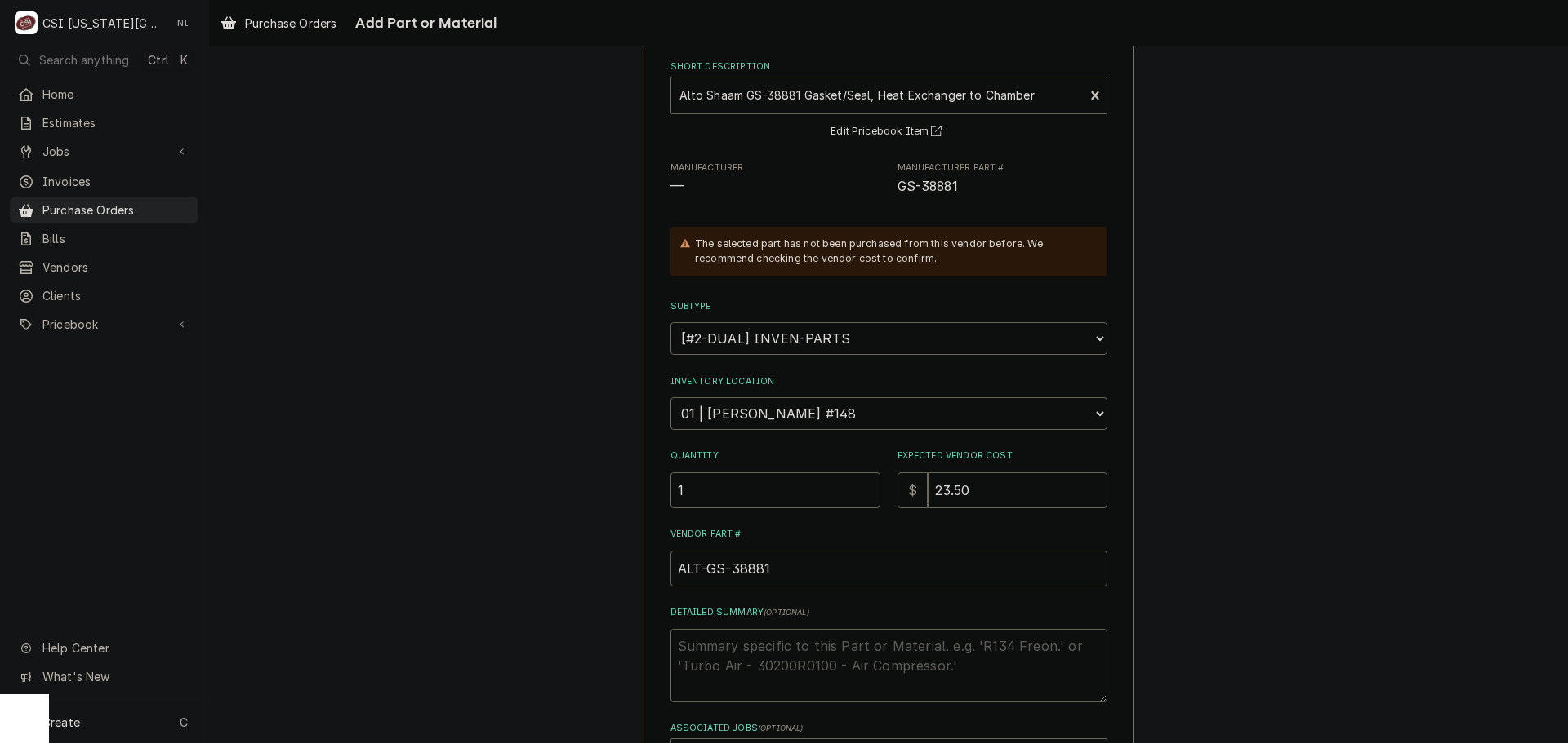
scroll to position [226, 0]
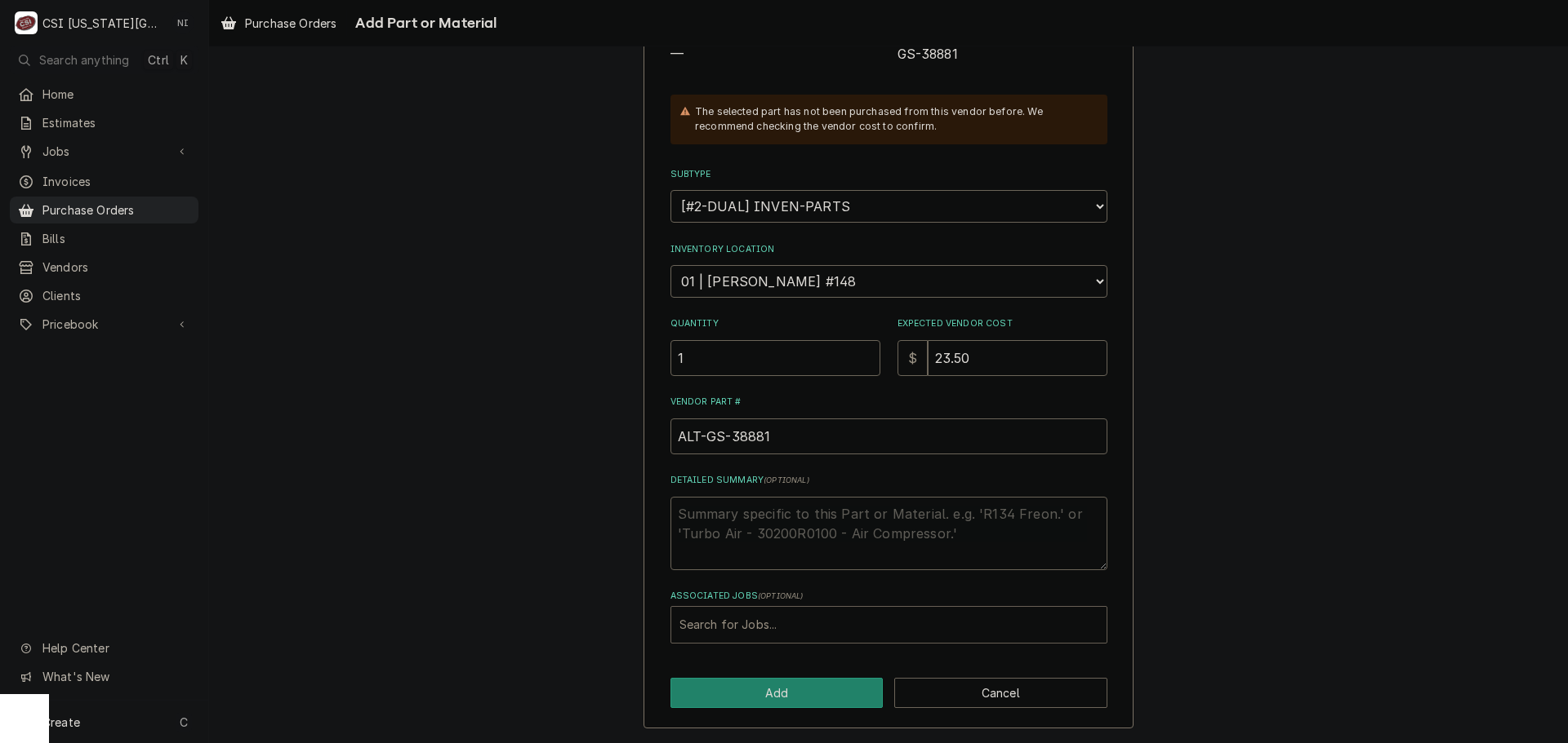
click at [810, 619] on div "Associated Jobs" at bounding box center [888, 626] width 419 height 30
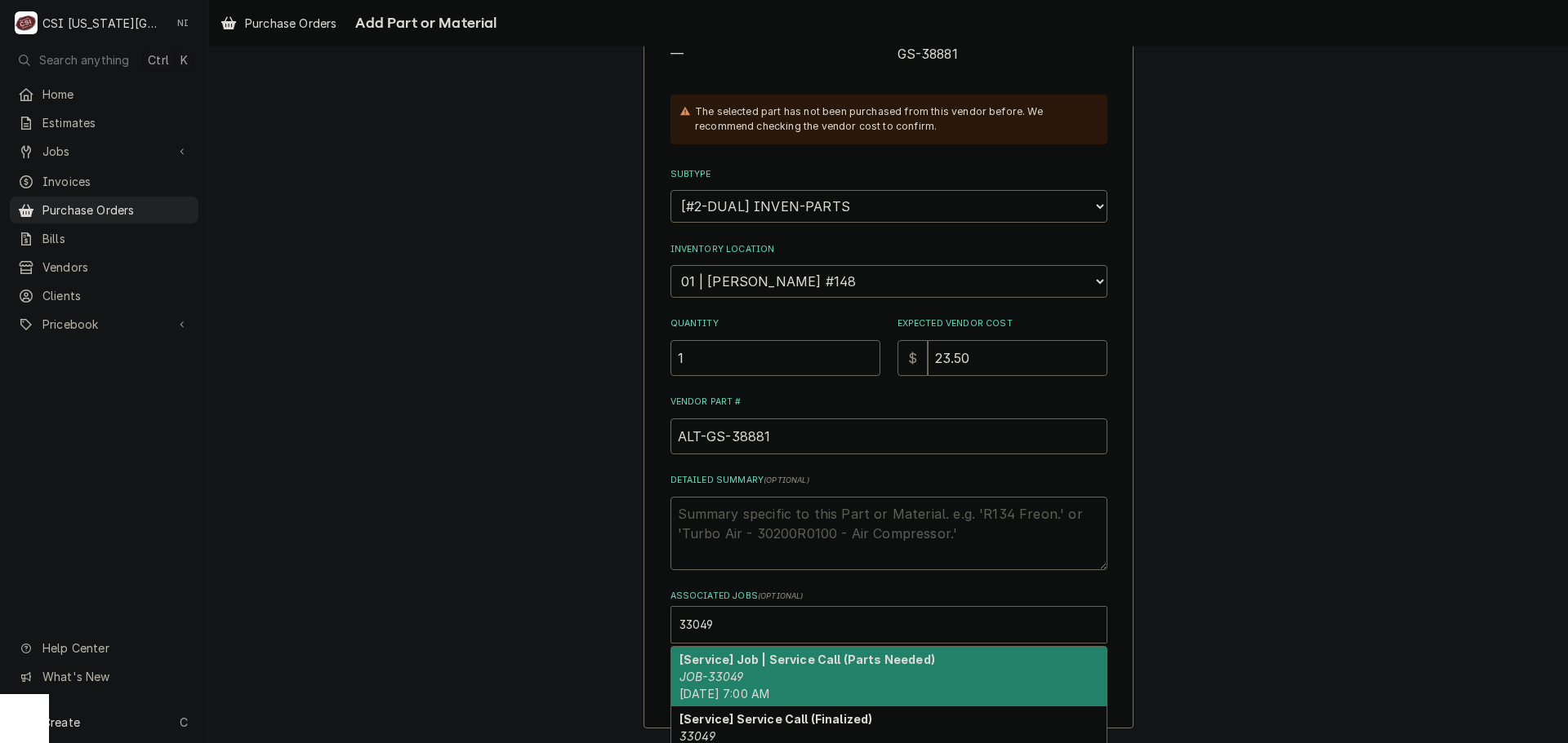
click at [726, 662] on strong "[Service] Job | Service Call (Parts Needed)" at bounding box center [807, 659] width 256 height 14
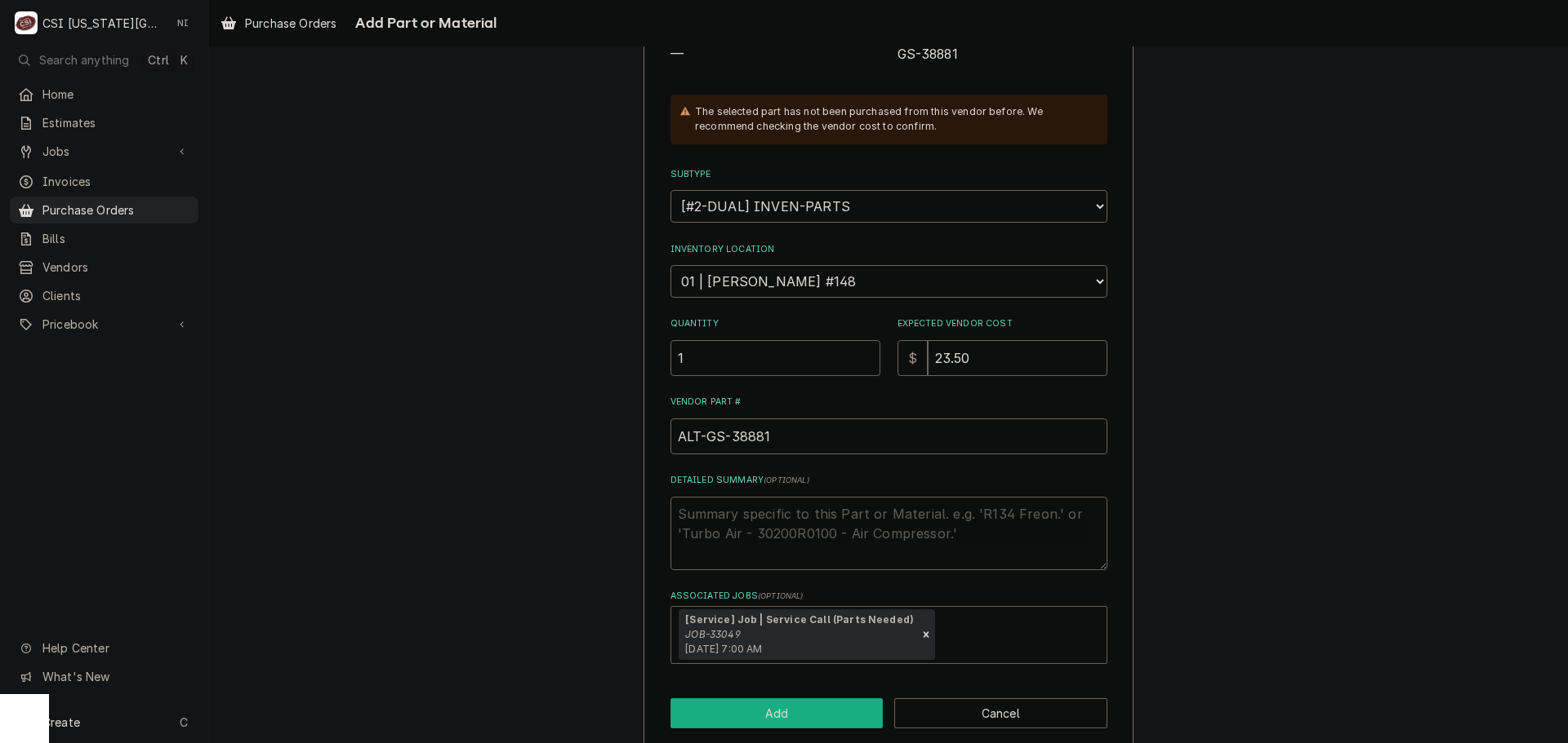
click at [755, 713] on button "Add" at bounding box center [777, 713] width 213 height 30
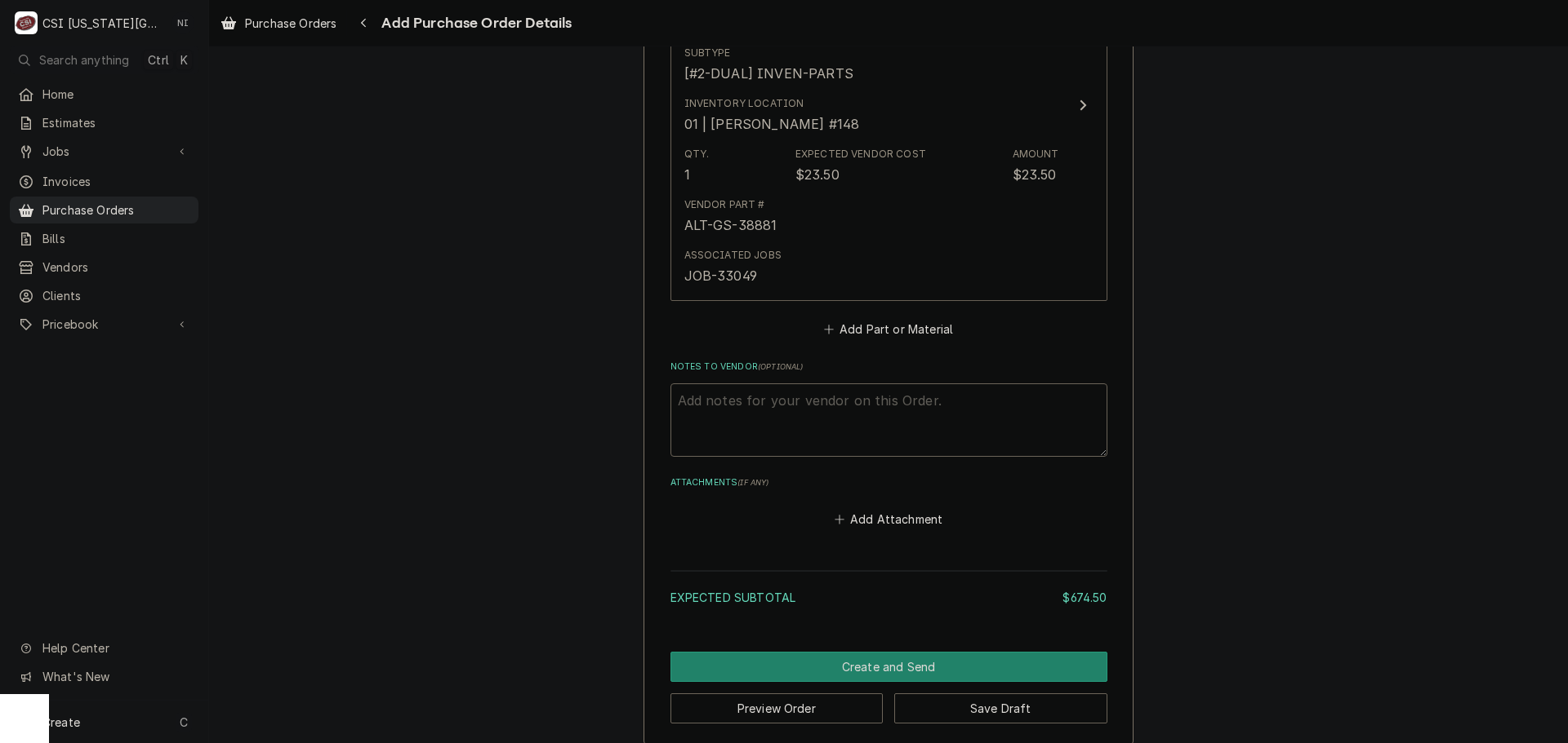
scroll to position [3880, 0]
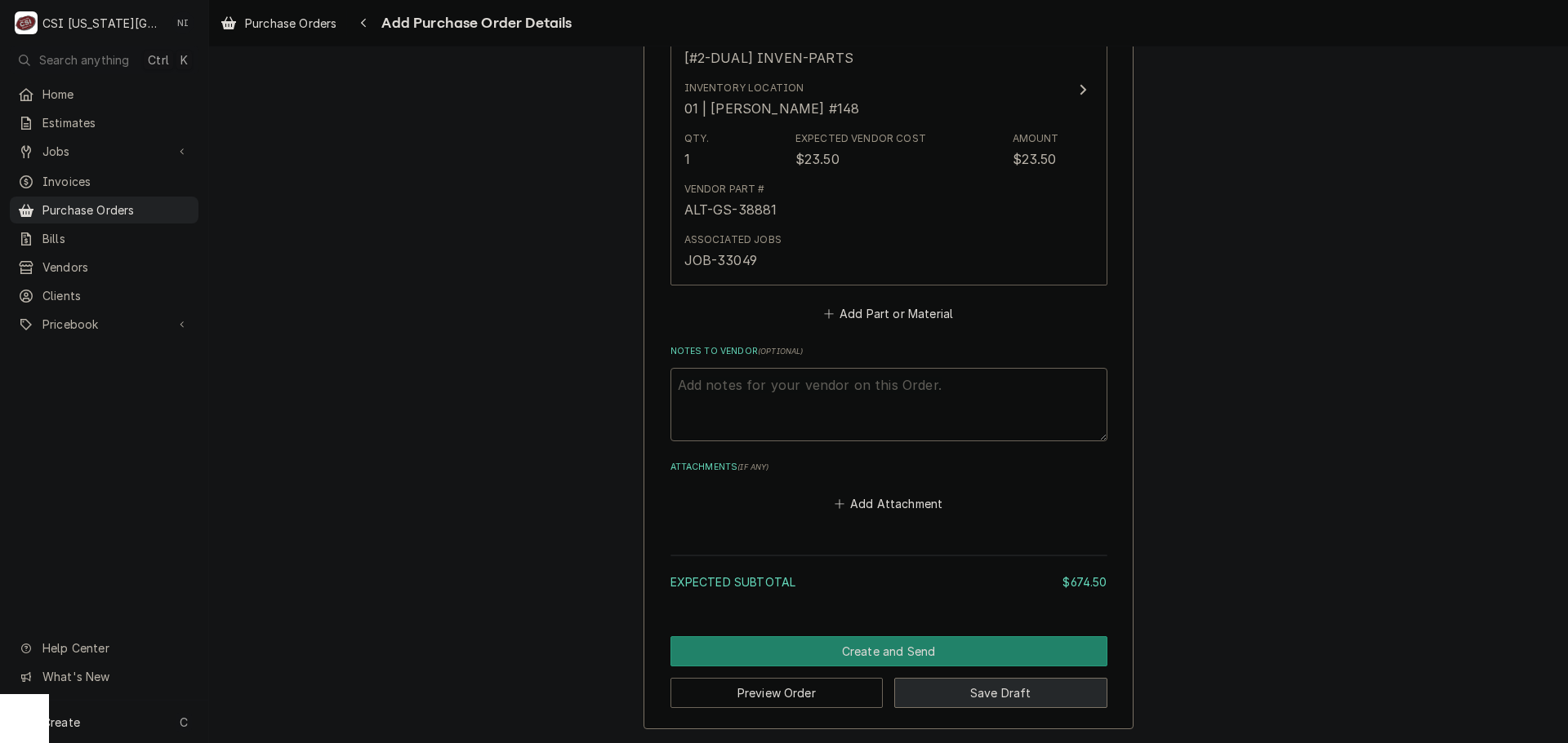
click at [1064, 703] on button "Save Draft" at bounding box center [1001, 693] width 213 height 30
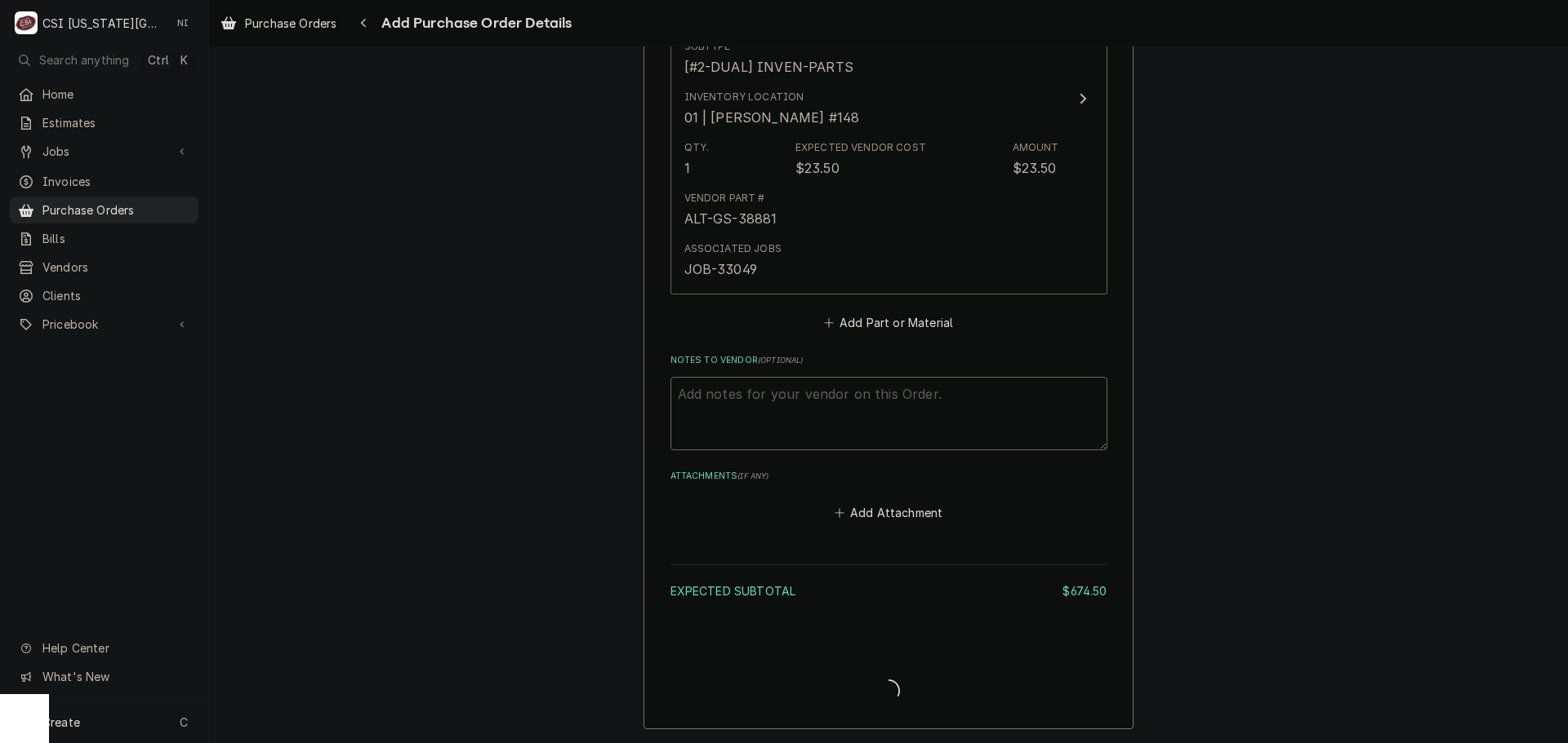
scroll to position [3872, 0]
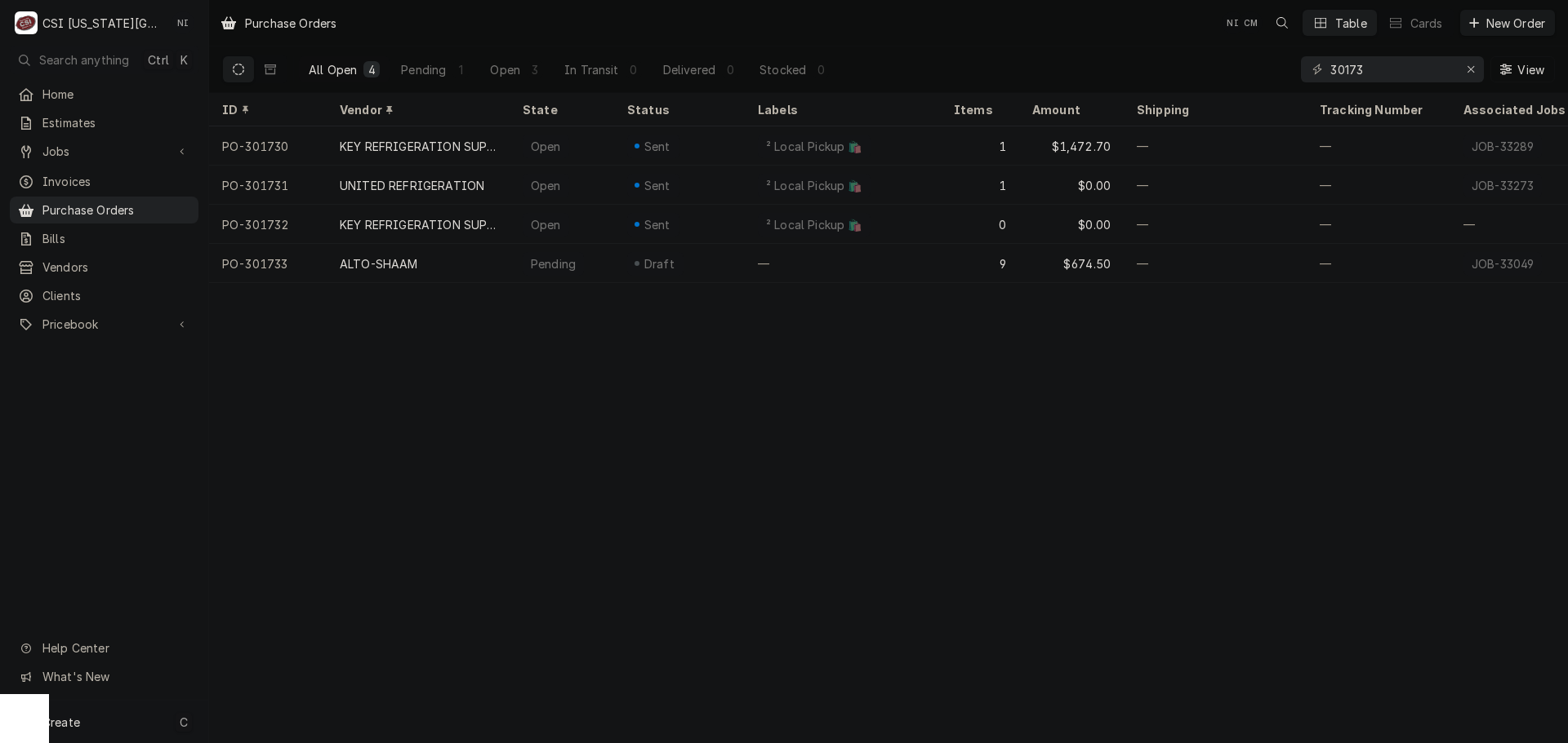
click at [134, 718] on div "Create C" at bounding box center [104, 722] width 208 height 43
click at [297, 599] on div "Purchase Order" at bounding box center [293, 610] width 141 height 21
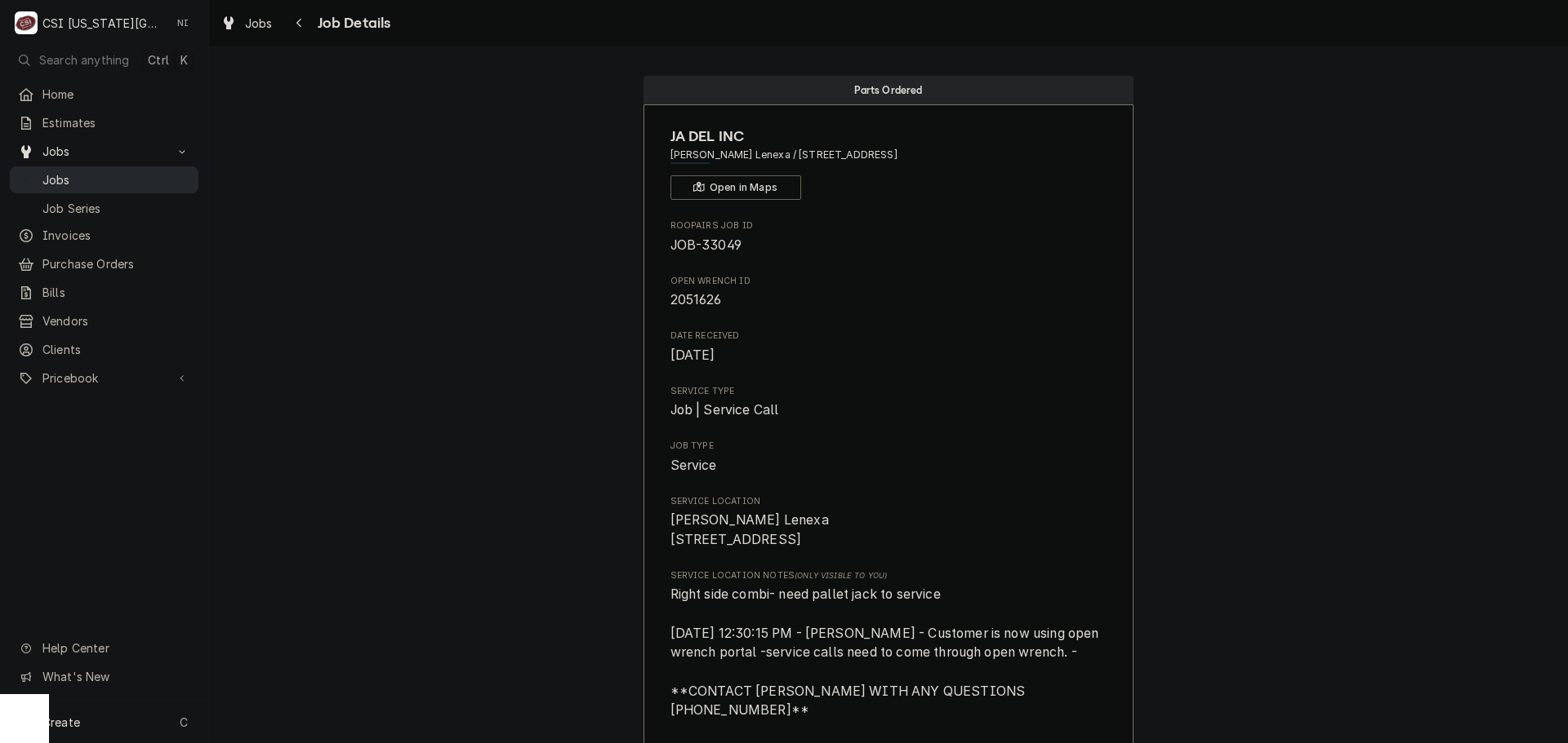
click at [121, 186] on link "Jobs" at bounding box center [104, 180] width 188 height 27
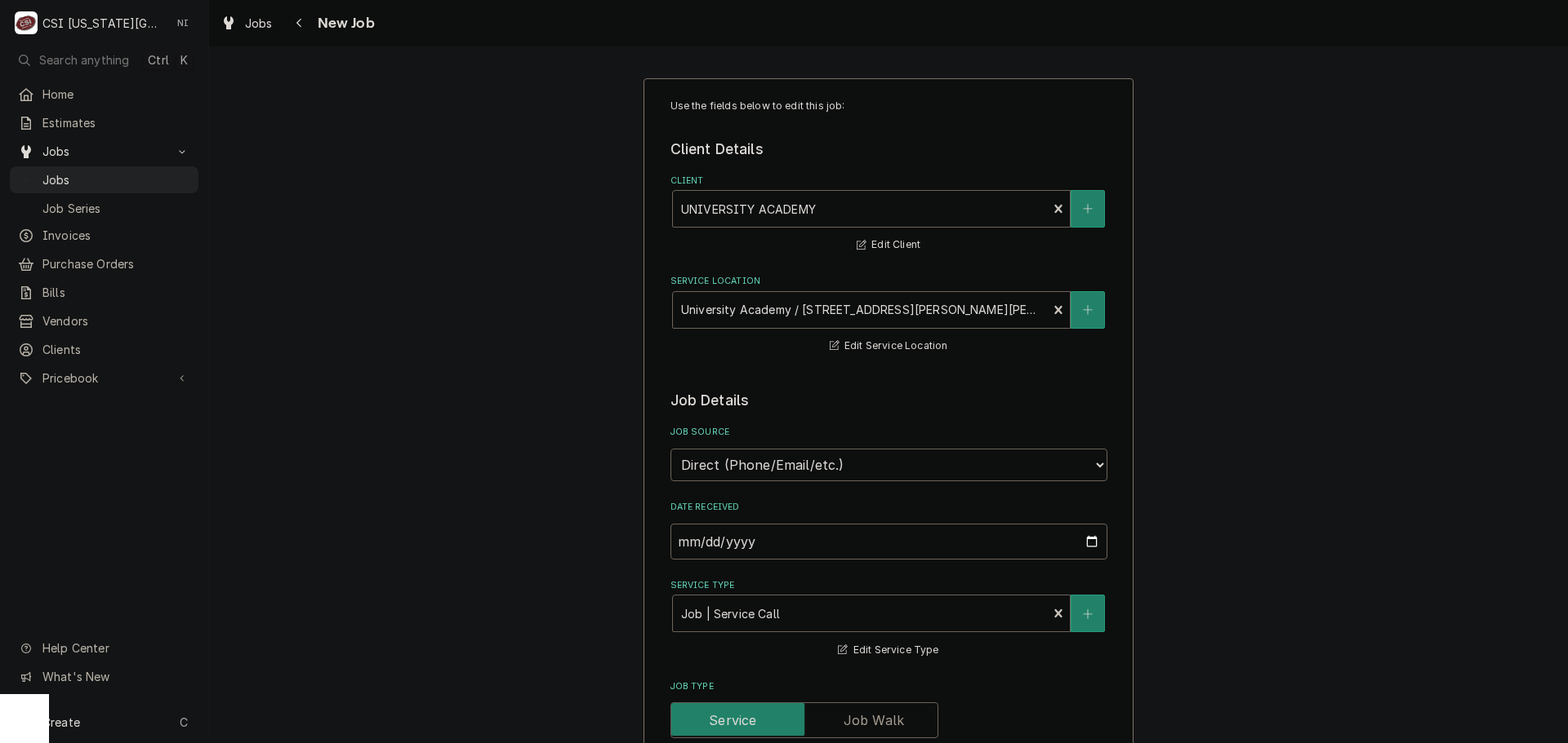
type textarea "x"
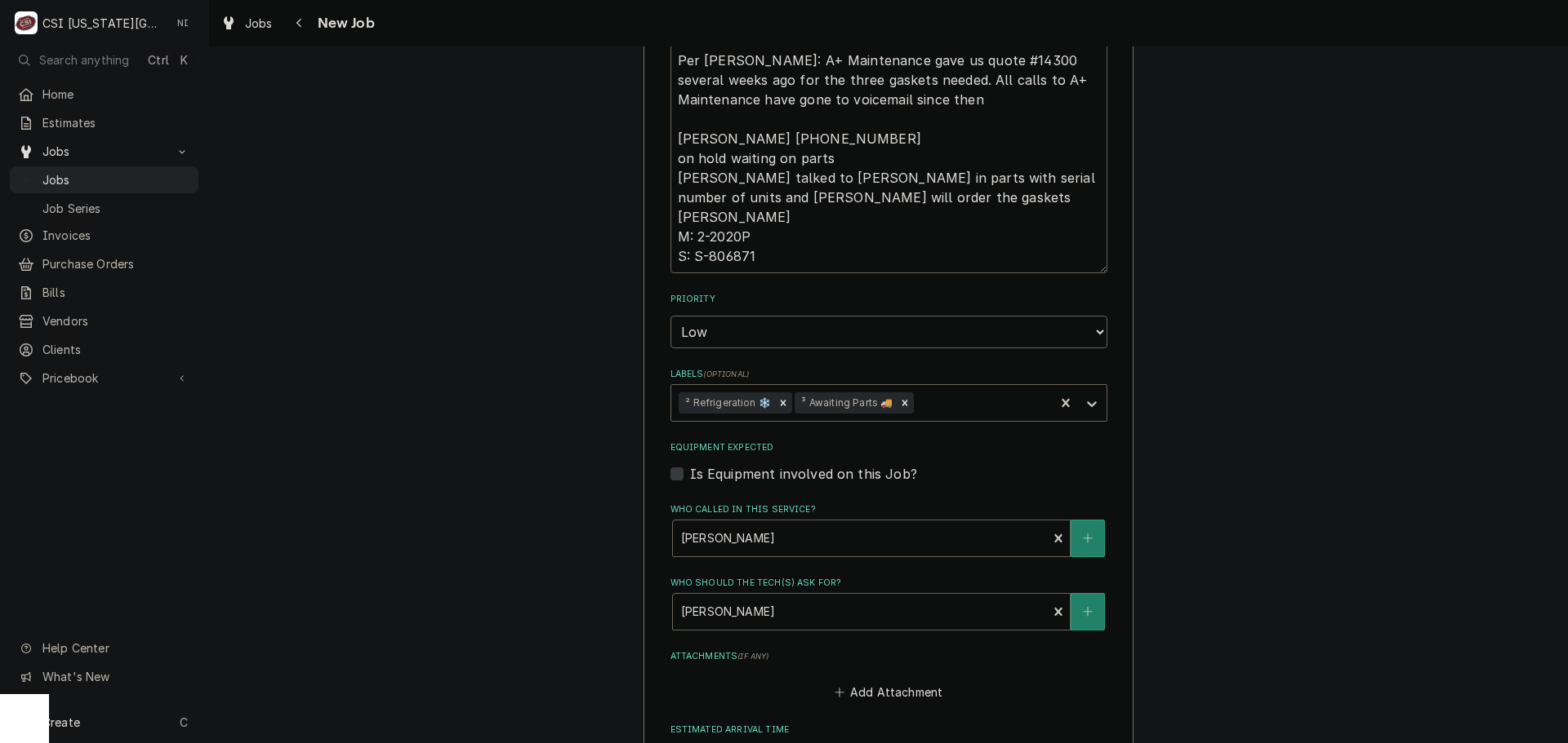
scroll to position [653, 0]
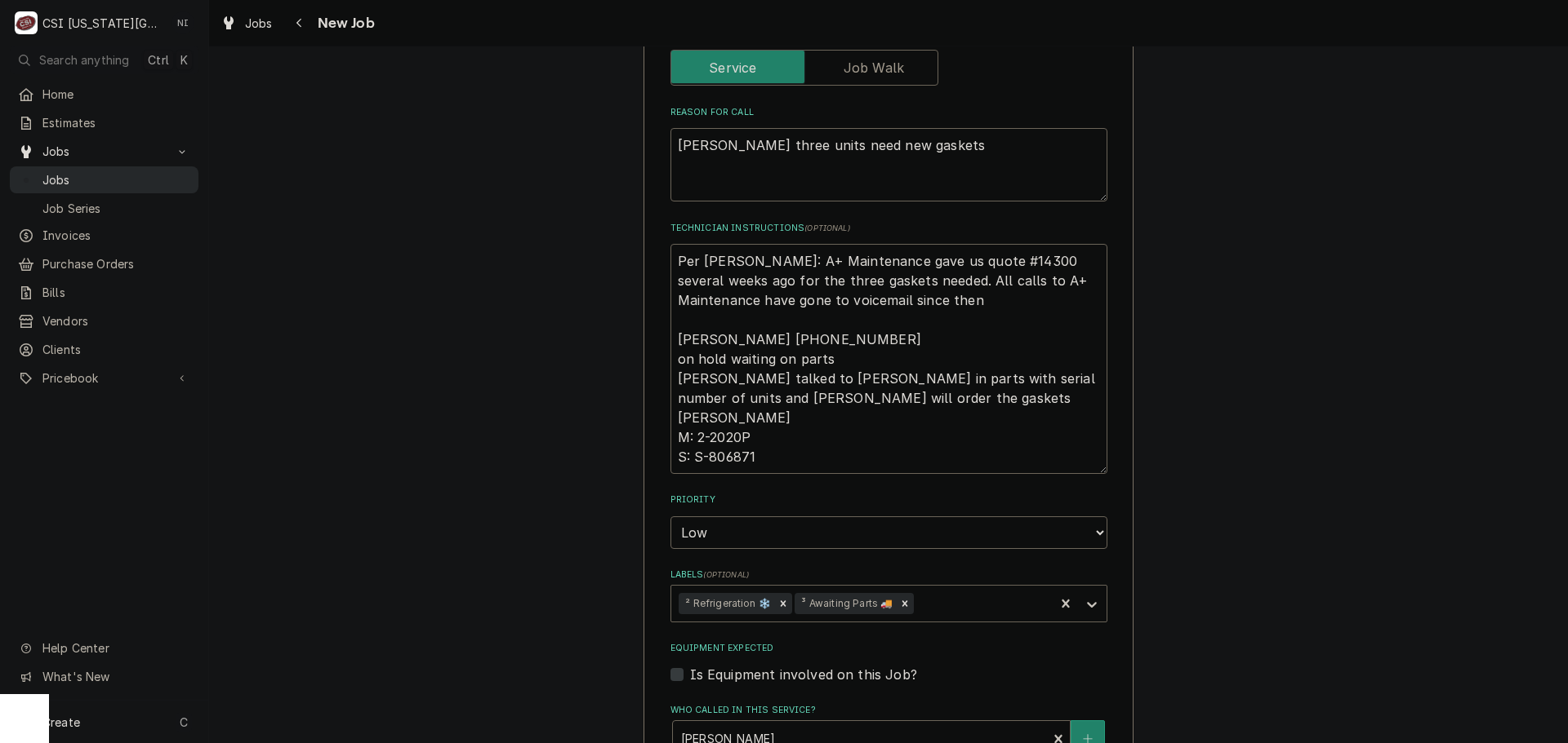
click at [127, 172] on span "Jobs" at bounding box center [117, 180] width 147 height 17
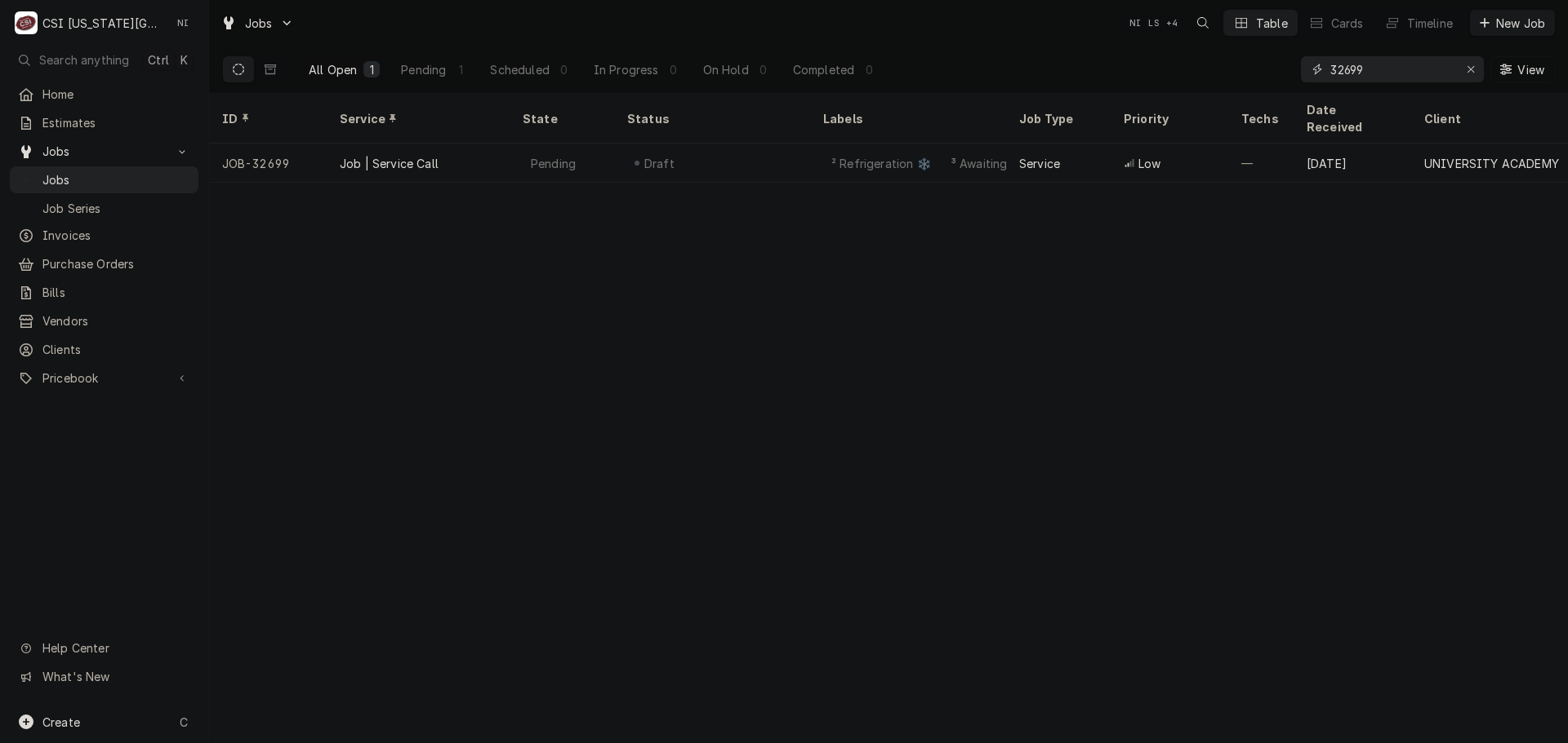
drag, startPoint x: 1373, startPoint y: 69, endPoint x: 1152, endPoint y: 82, distance: 221.4
click at [1157, 82] on div "All Open 1 Pending 1 Scheduled 0 In Progress 0 On Hold 0 Completed 0 32699 View" at bounding box center [888, 69] width 1333 height 46
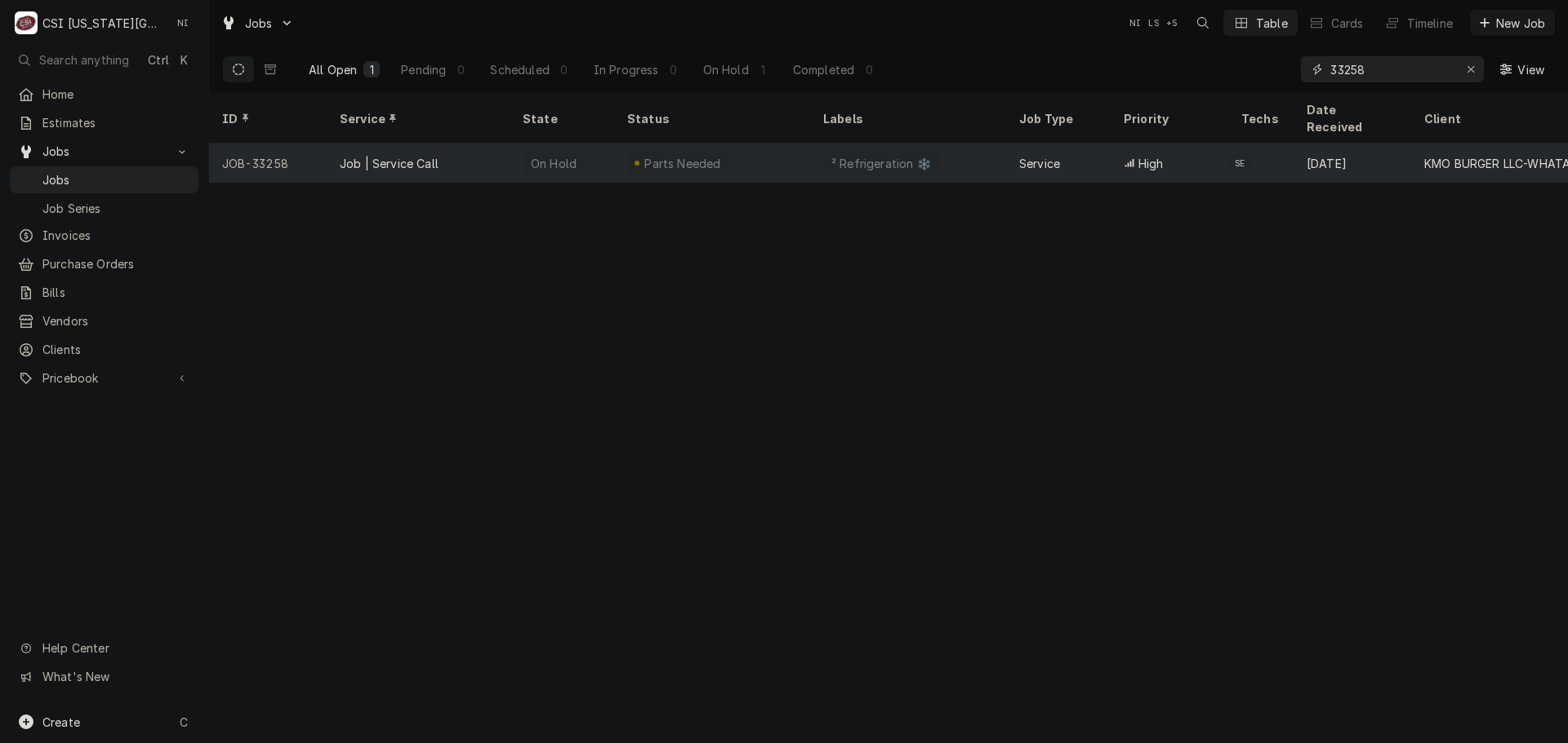
type input "33258"
click at [782, 151] on div "Parts Needed" at bounding box center [712, 163] width 196 height 39
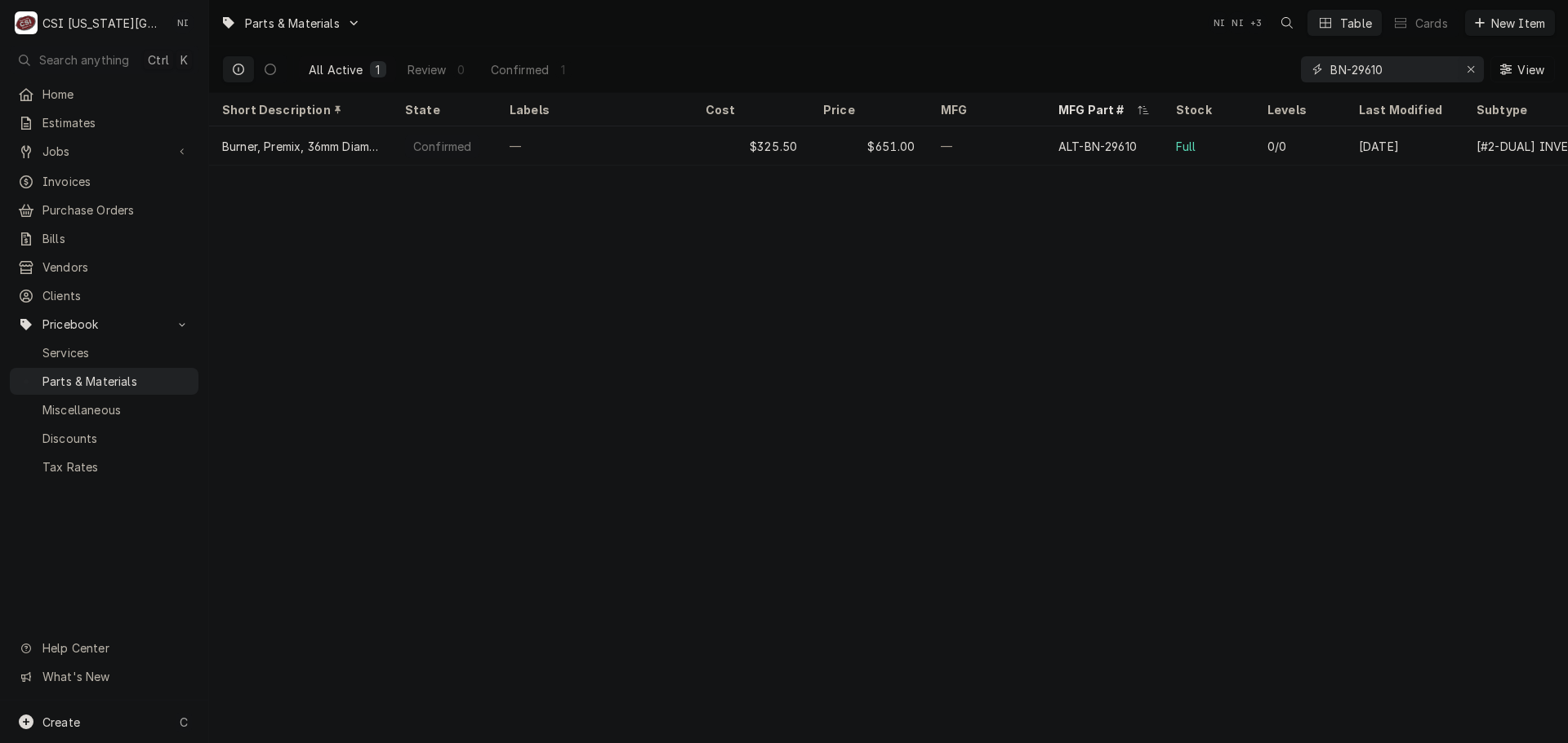
click at [1467, 71] on icon "Erase input" at bounding box center [1471, 69] width 9 height 11
paste input "08536930"
type input "08536930"
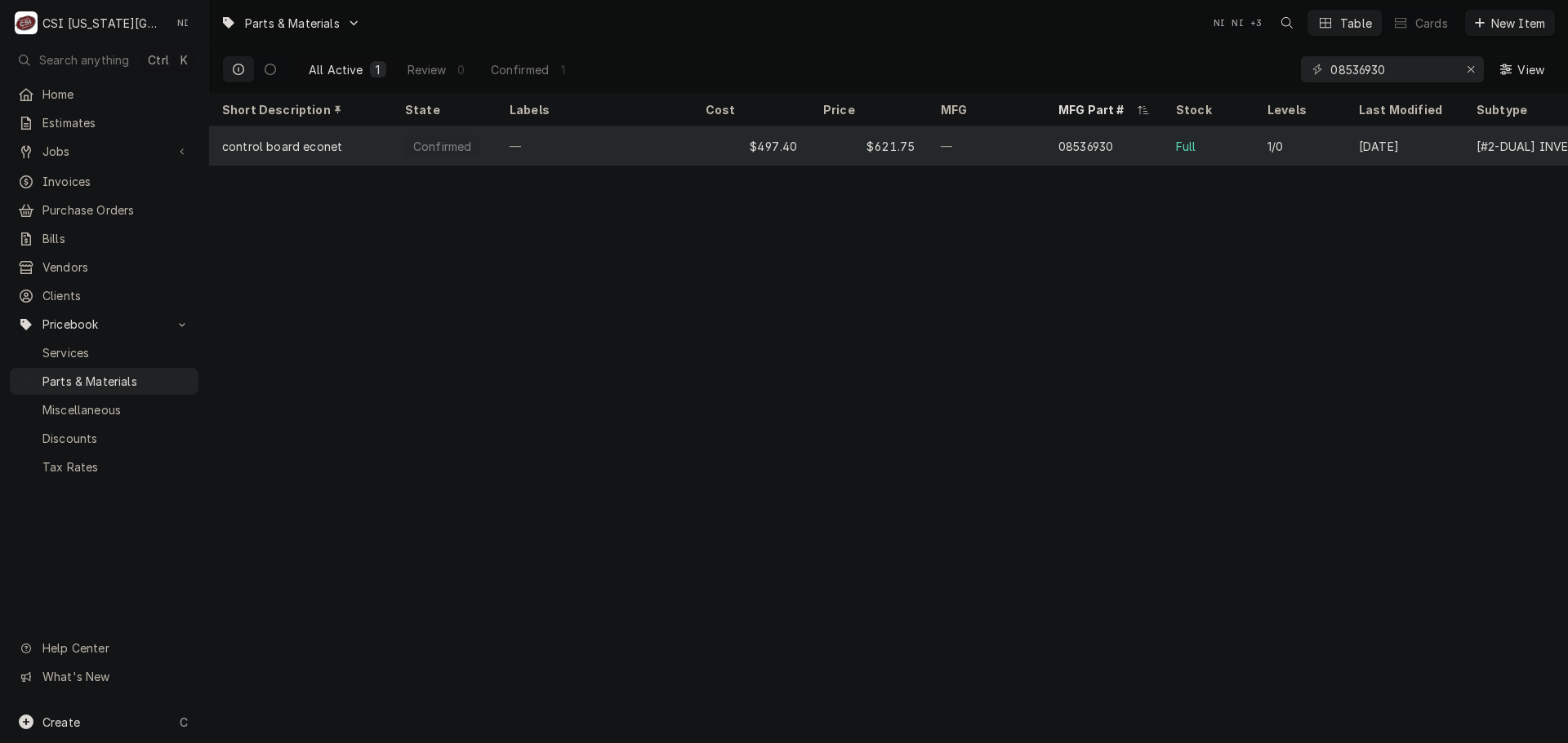
click at [1137, 150] on div "08536930" at bounding box center [1103, 146] width 118 height 39
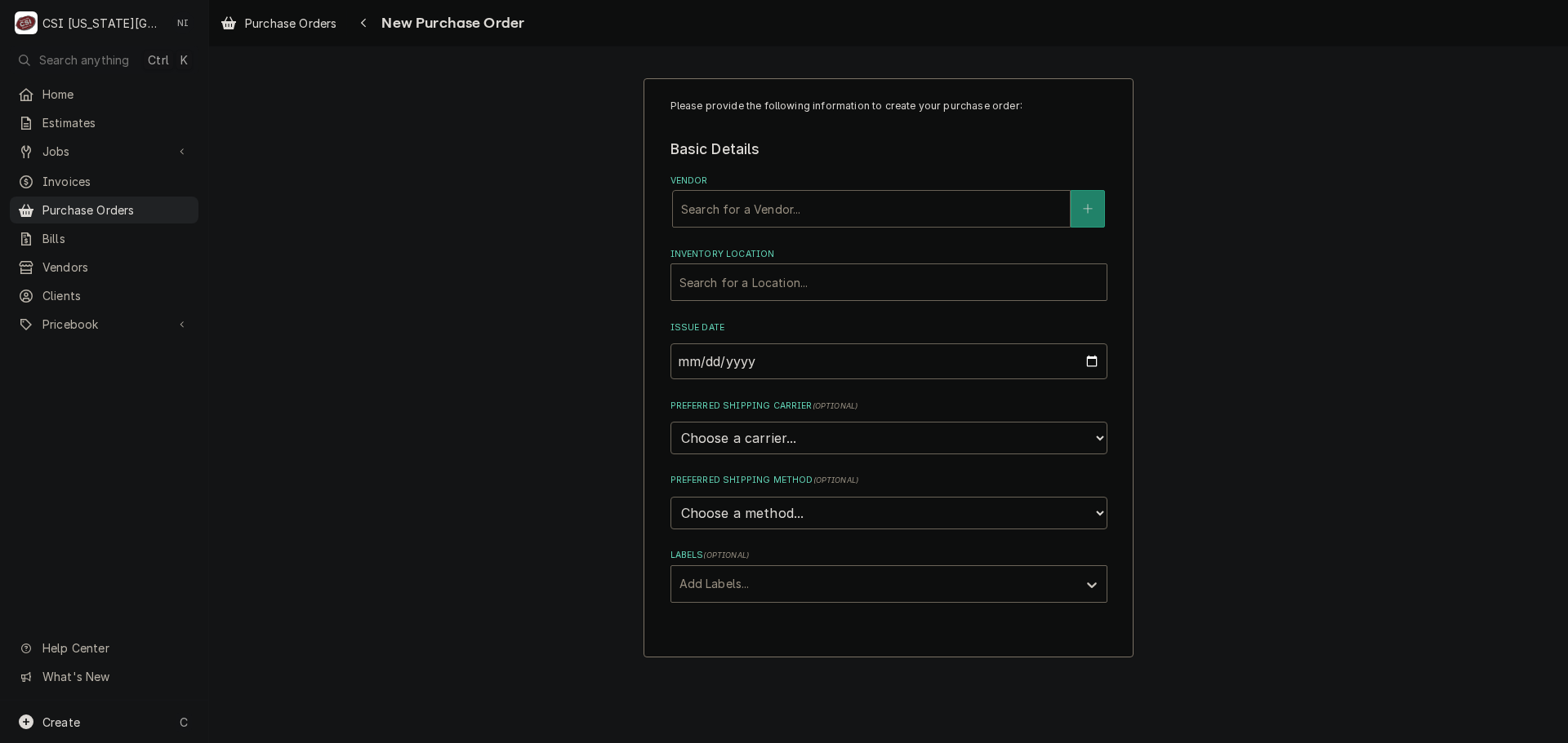
click at [776, 205] on div "Vendor" at bounding box center [871, 209] width 381 height 30
type input "UNITED"
click at [777, 255] on div "UNITED REFRIGERATION" at bounding box center [870, 244] width 396 height 25
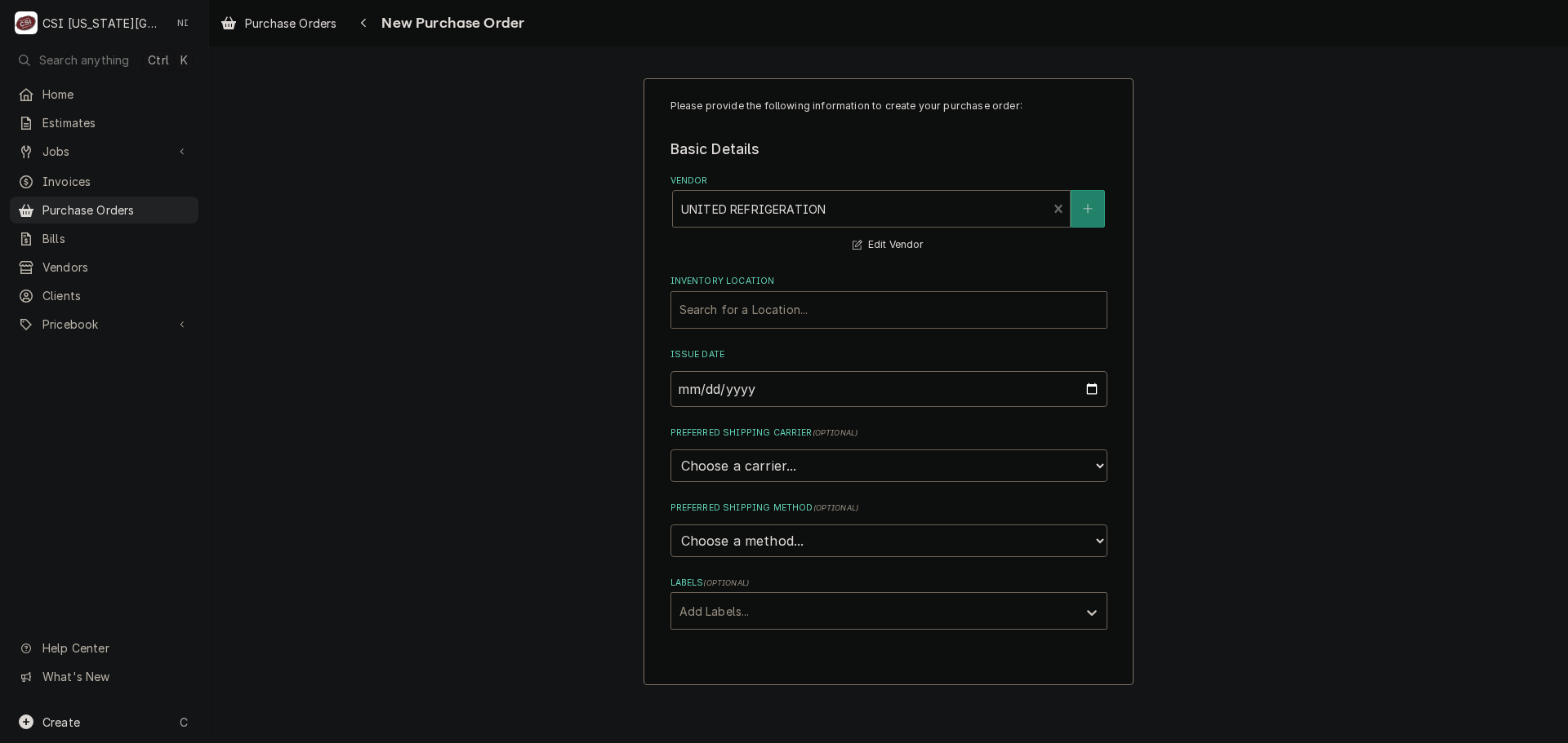
click at [779, 312] on div "Inventory Location" at bounding box center [888, 310] width 419 height 30
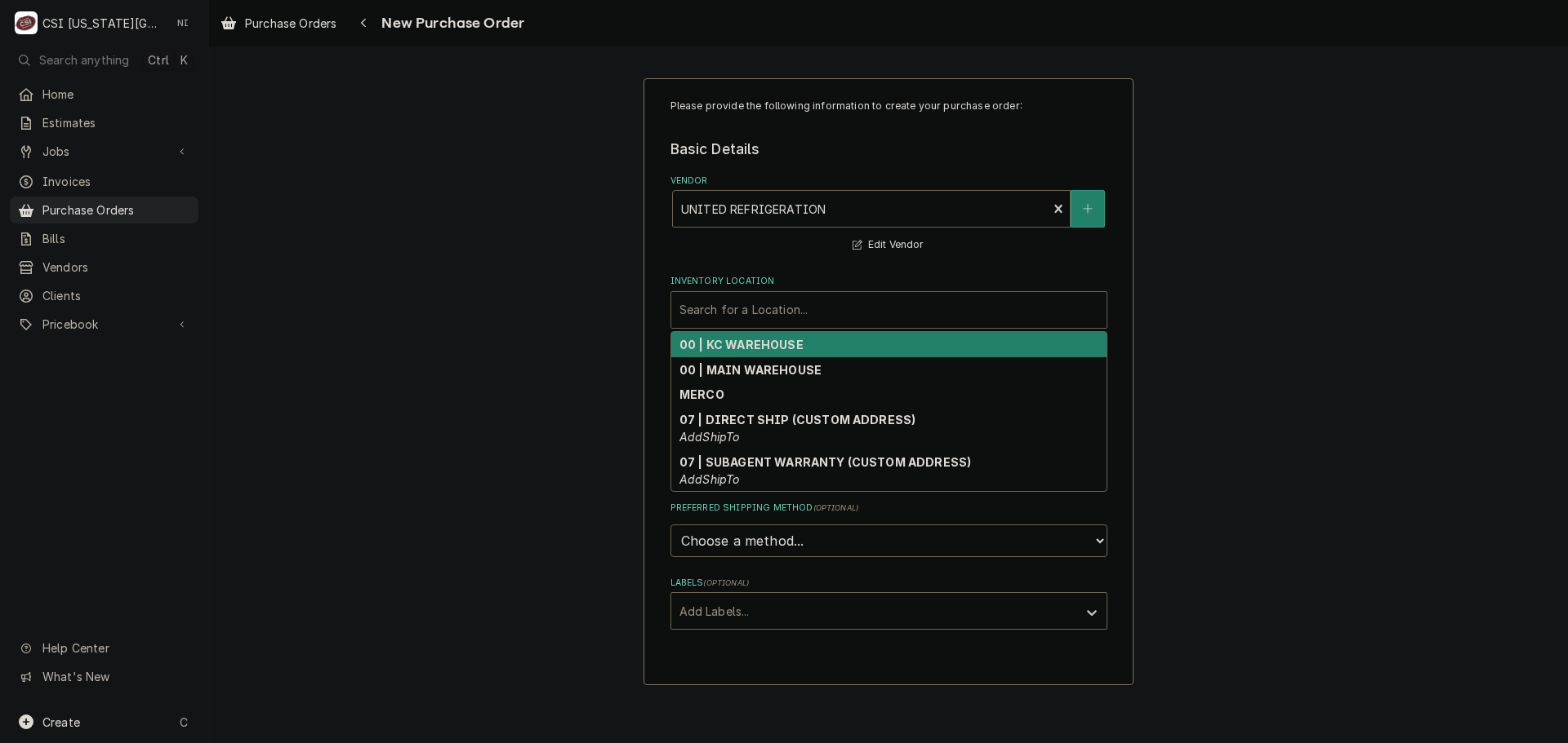
click at [756, 342] on strong "00 | KC WAREHOUSE" at bounding box center [741, 344] width 124 height 14
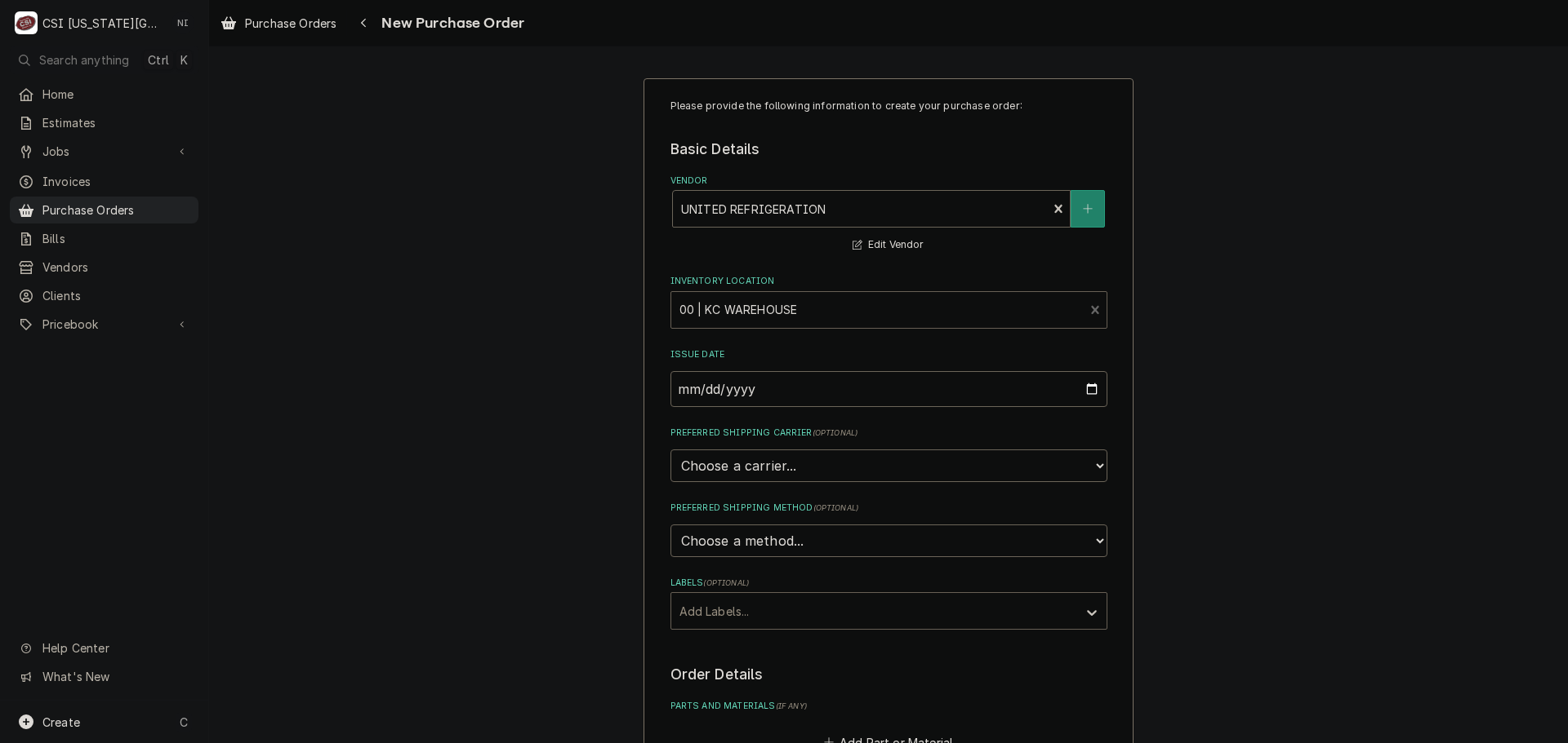
click at [731, 606] on div "Labels" at bounding box center [874, 612] width 390 height 30
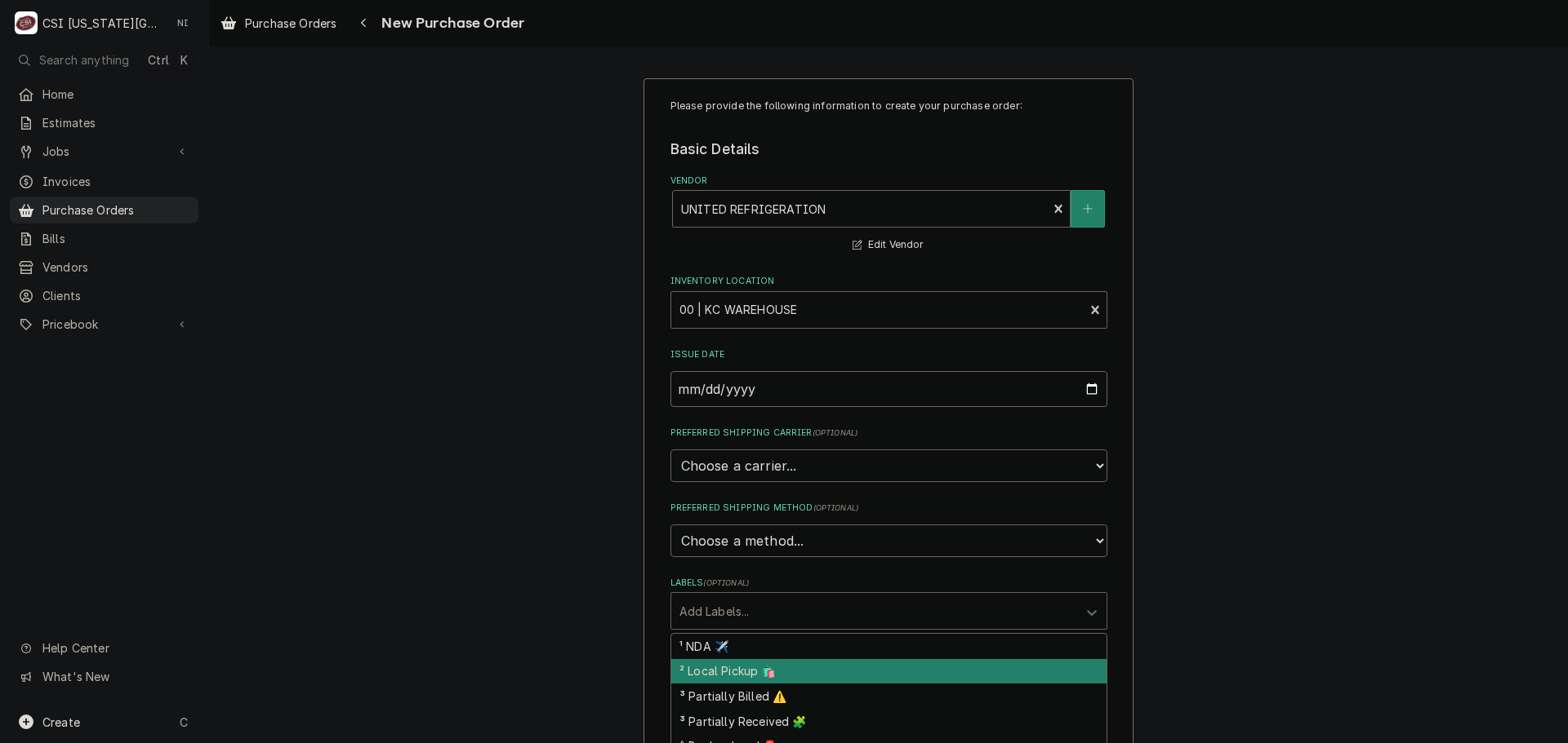
click at [730, 673] on div "² Local Pickup 🛍️" at bounding box center [889, 671] width 436 height 25
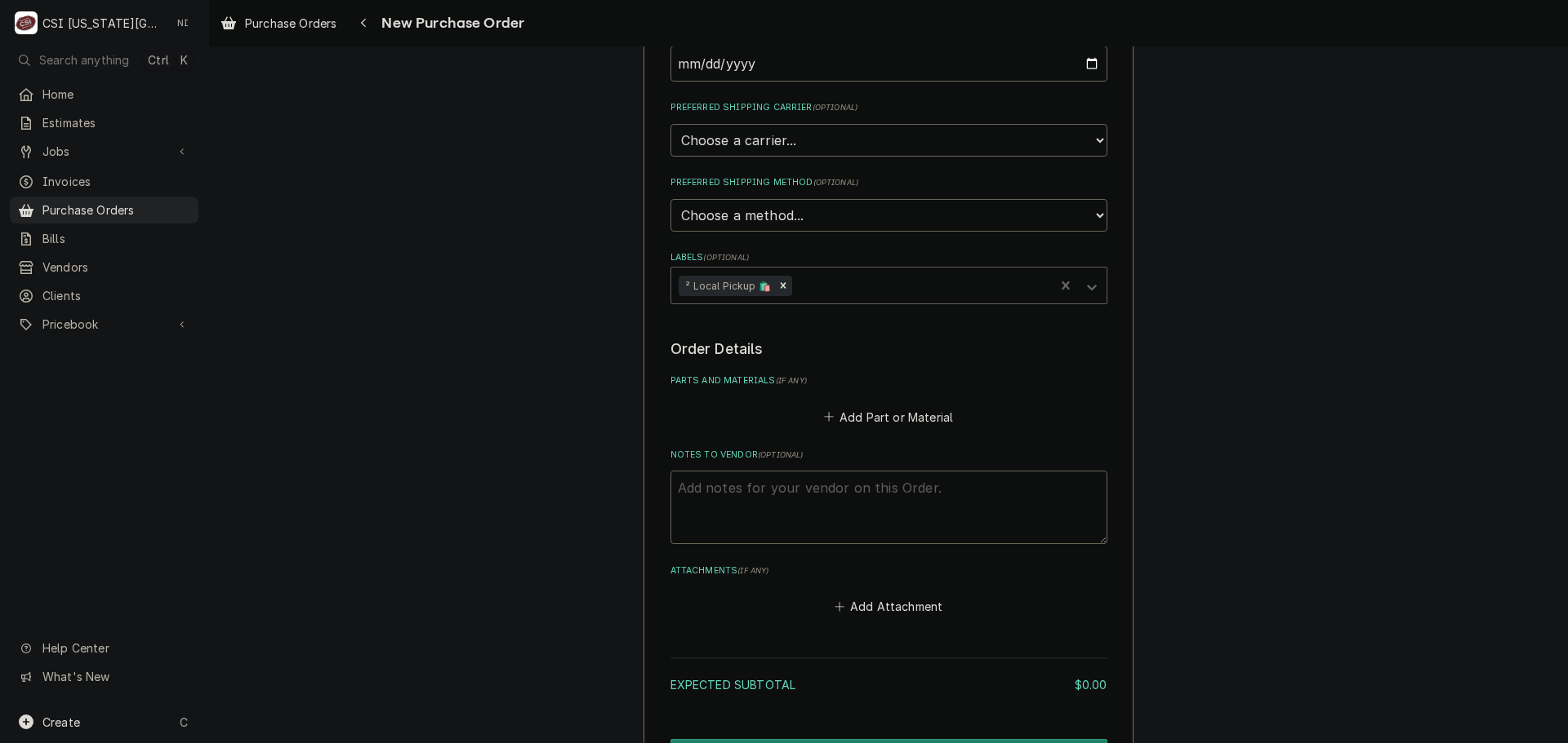
scroll to position [326, 0]
click at [777, 291] on icon "Remove ² Local Pickup 🛍️" at bounding box center [783, 284] width 11 height 11
type textarea "x"
click at [871, 418] on button "Add Part or Material" at bounding box center [888, 416] width 134 height 23
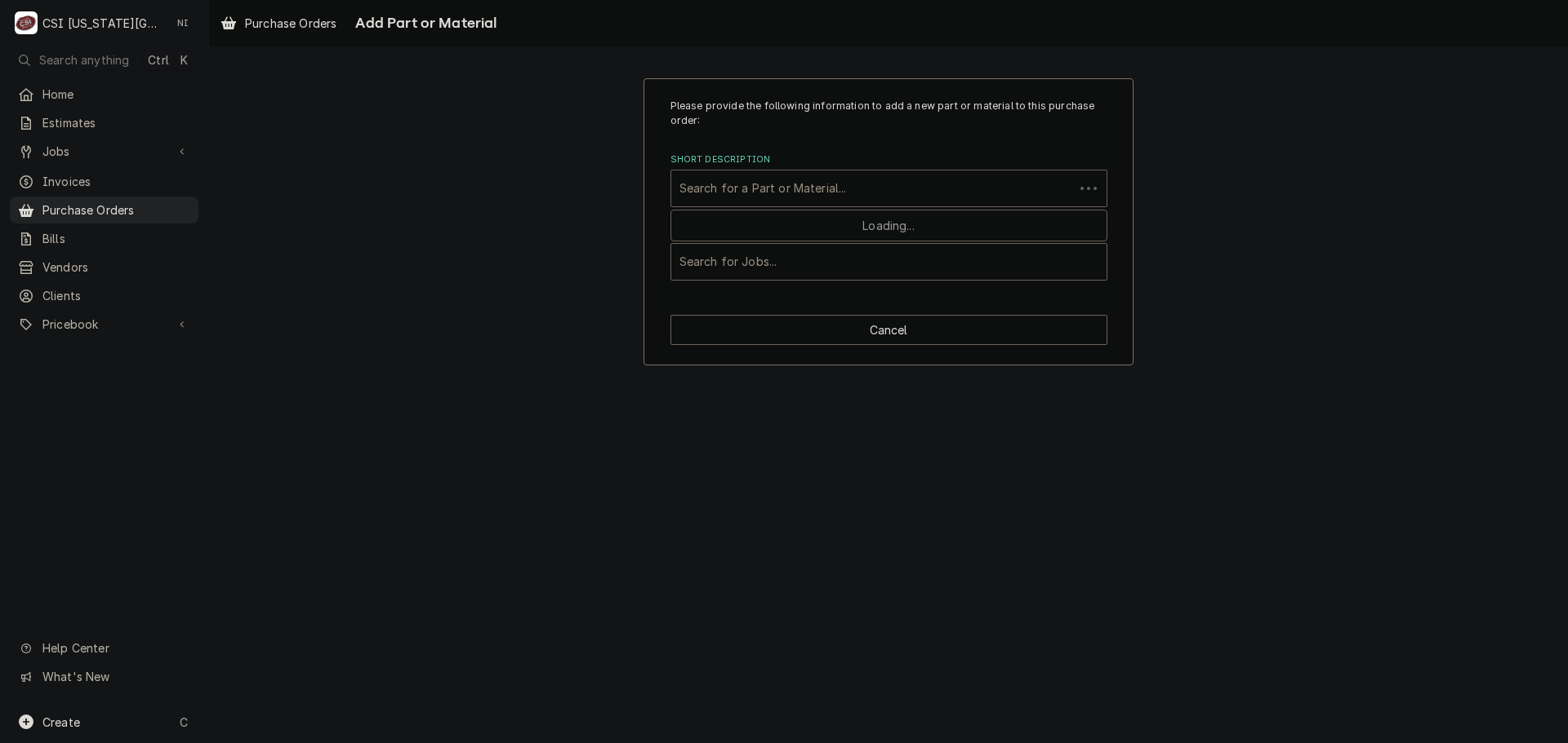
click at [774, 186] on div "Short Description" at bounding box center [872, 188] width 386 height 30
paste input "08536930"
type input "08536930"
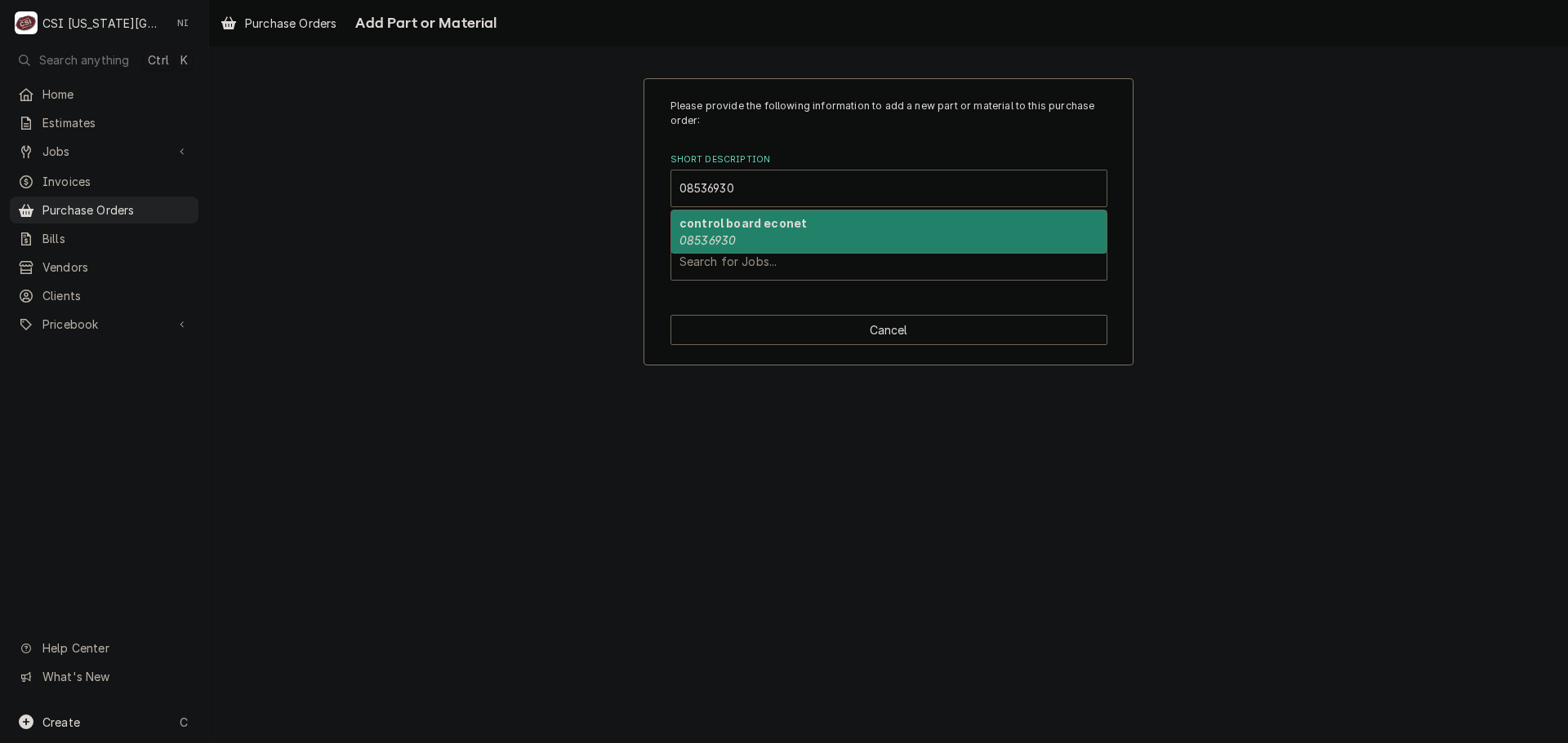
click at [749, 232] on div "control board econet 08536930" at bounding box center [889, 232] width 436 height 43
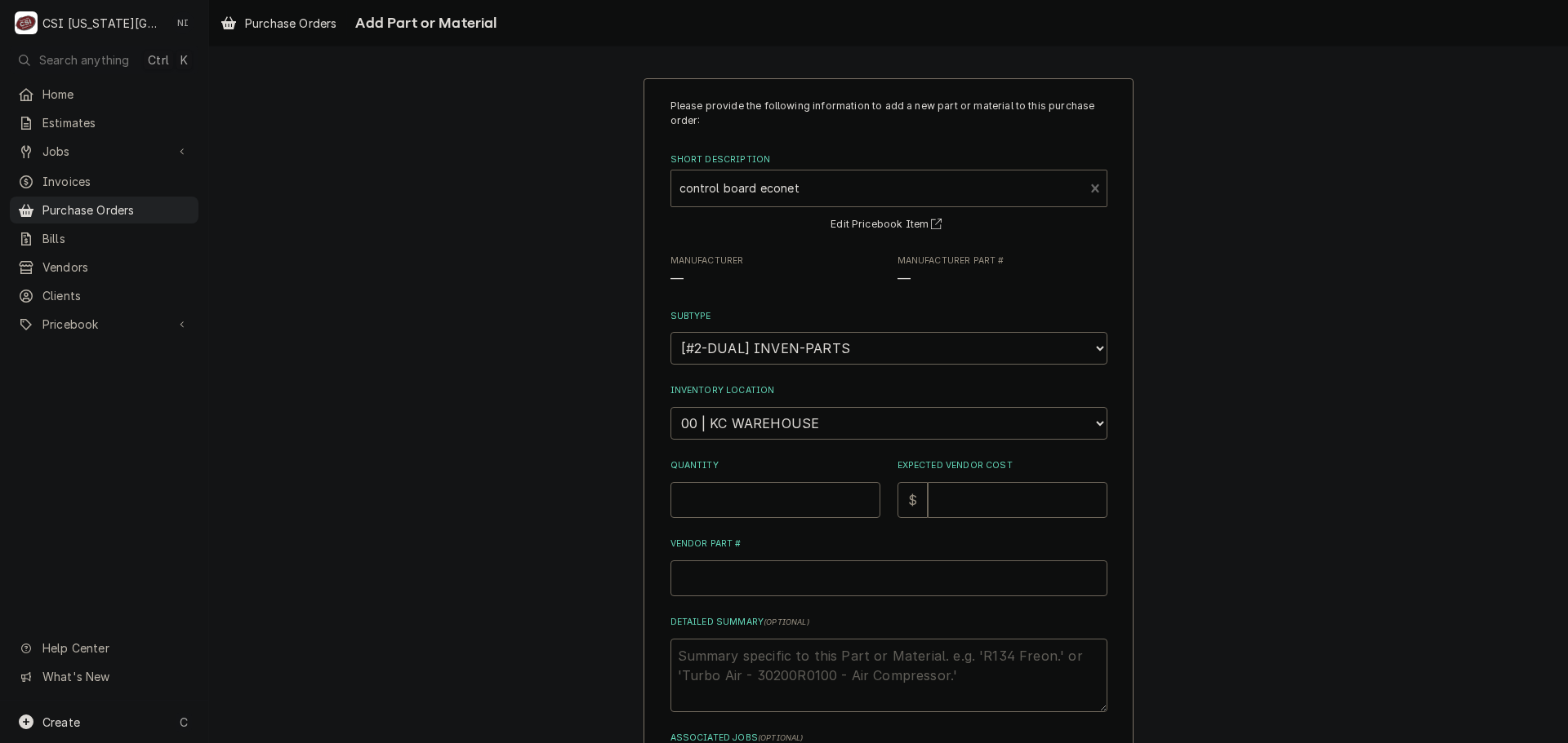
type textarea "x"
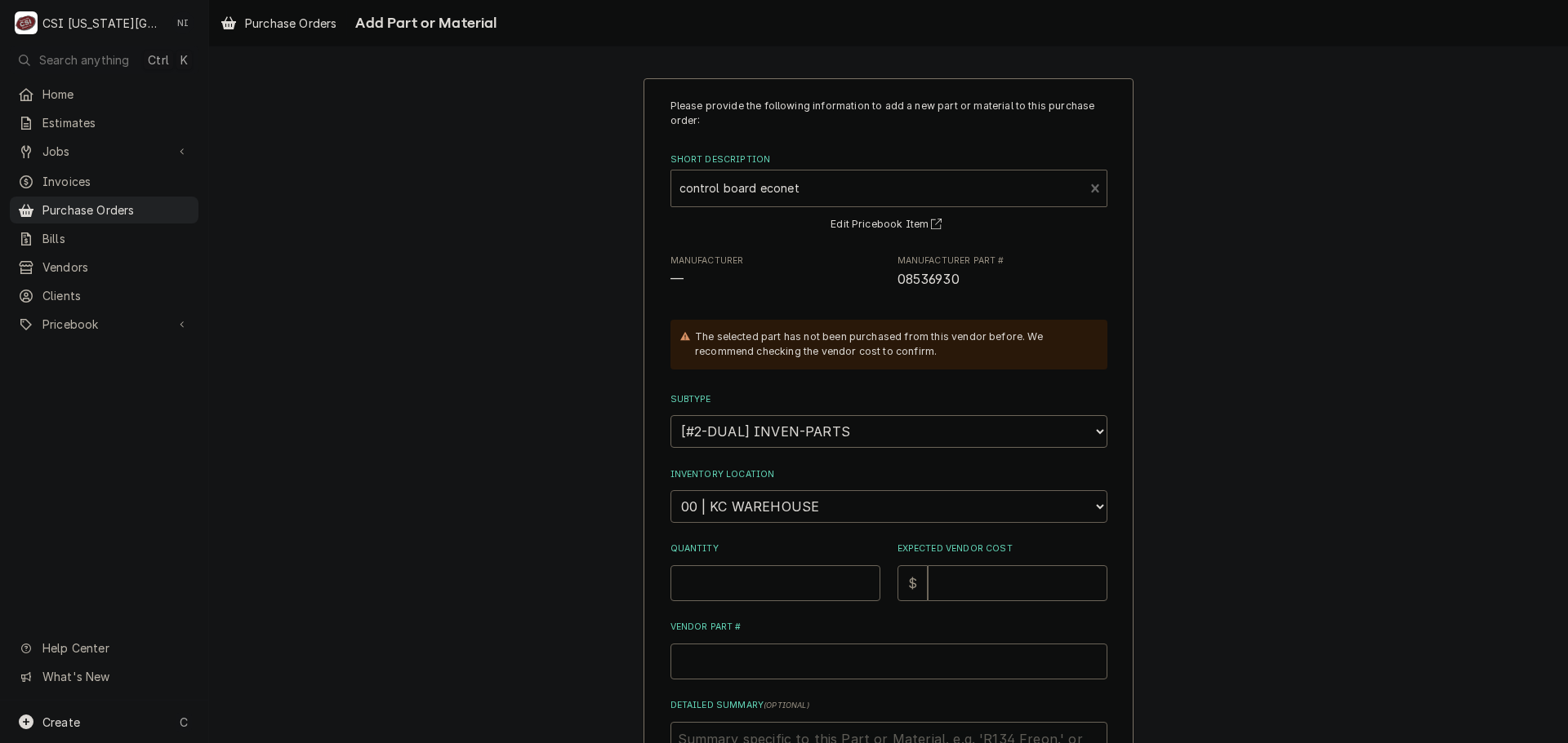
click at [737, 513] on select "Choose a location... 00 | KC WAREHOUSE 00 | MAIN WAREHOUSE 01 | [PERSON_NAME] #…" at bounding box center [889, 506] width 437 height 33
select select "2793"
click at [671, 490] on select "Choose a location... 00 | KC WAREHOUSE 00 | MAIN WAREHOUSE 01 | [PERSON_NAME] #…" at bounding box center [889, 506] width 437 height 33
click at [695, 597] on input "Quantity" at bounding box center [775, 584] width 210 height 36
click at [693, 590] on input "Quantity" at bounding box center [775, 584] width 210 height 36
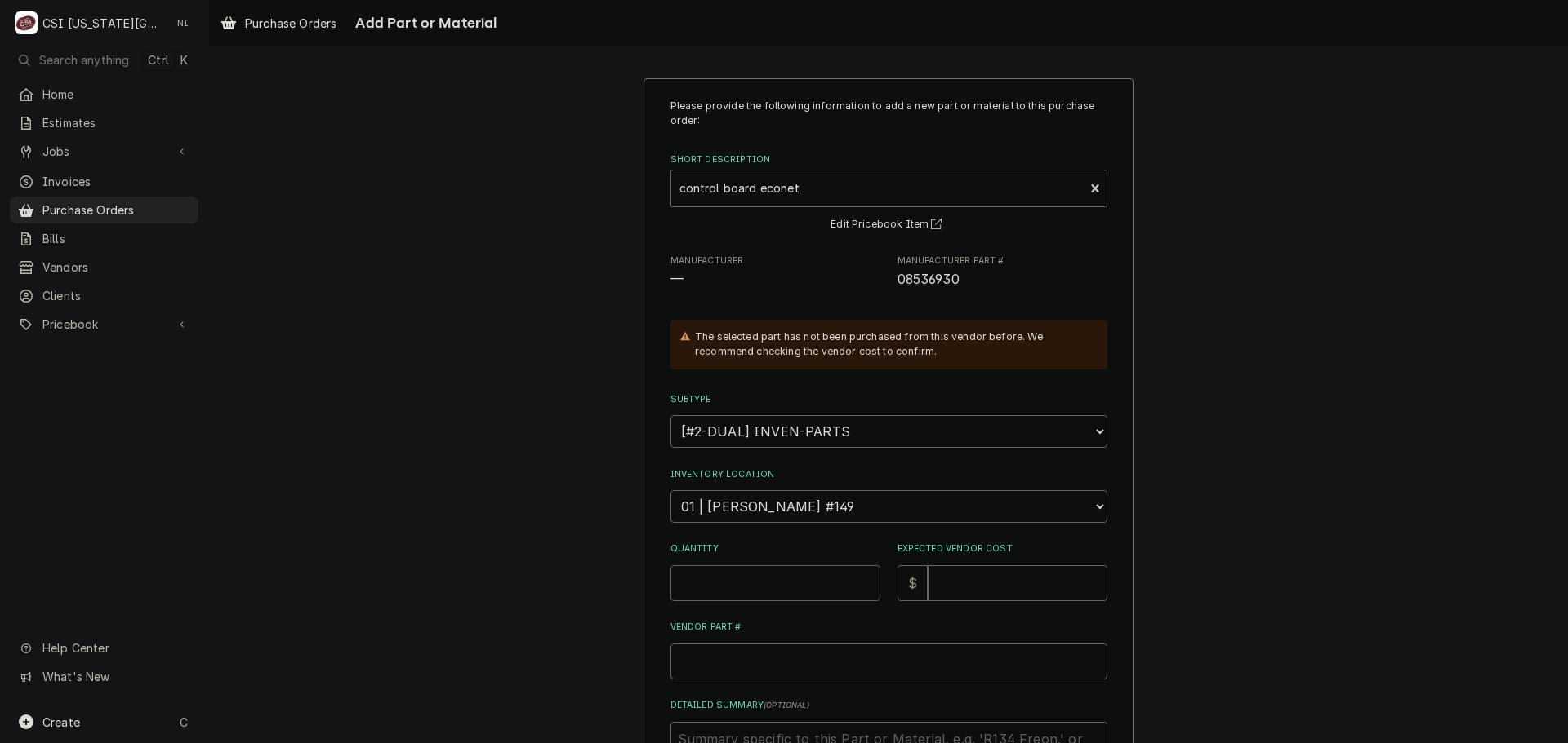
type textarea "x"
type input "1"
click at [701, 672] on input "Vendor Part #" at bounding box center [889, 662] width 437 height 36
paste input "08536930"
type textarea "x"
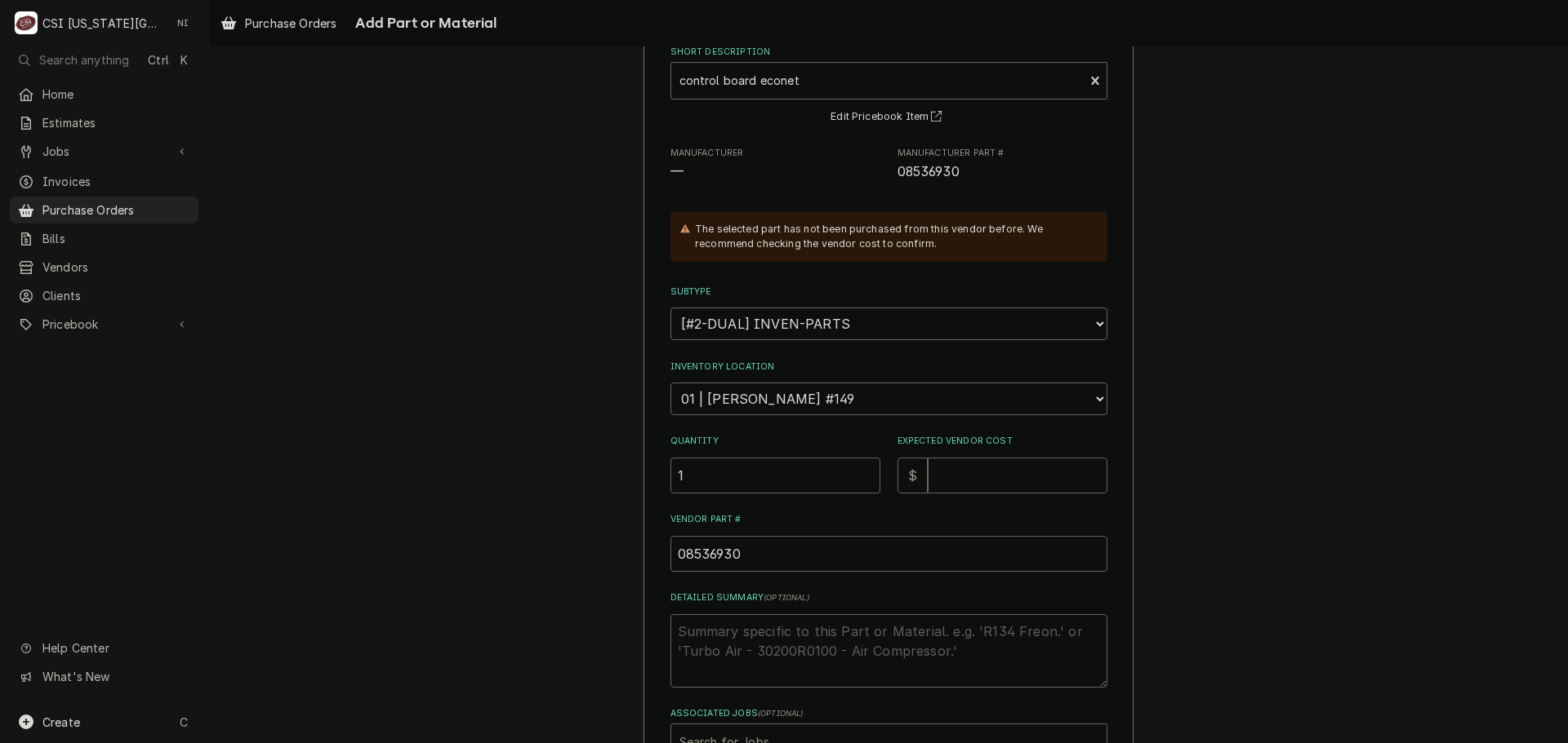
scroll to position [226, 0]
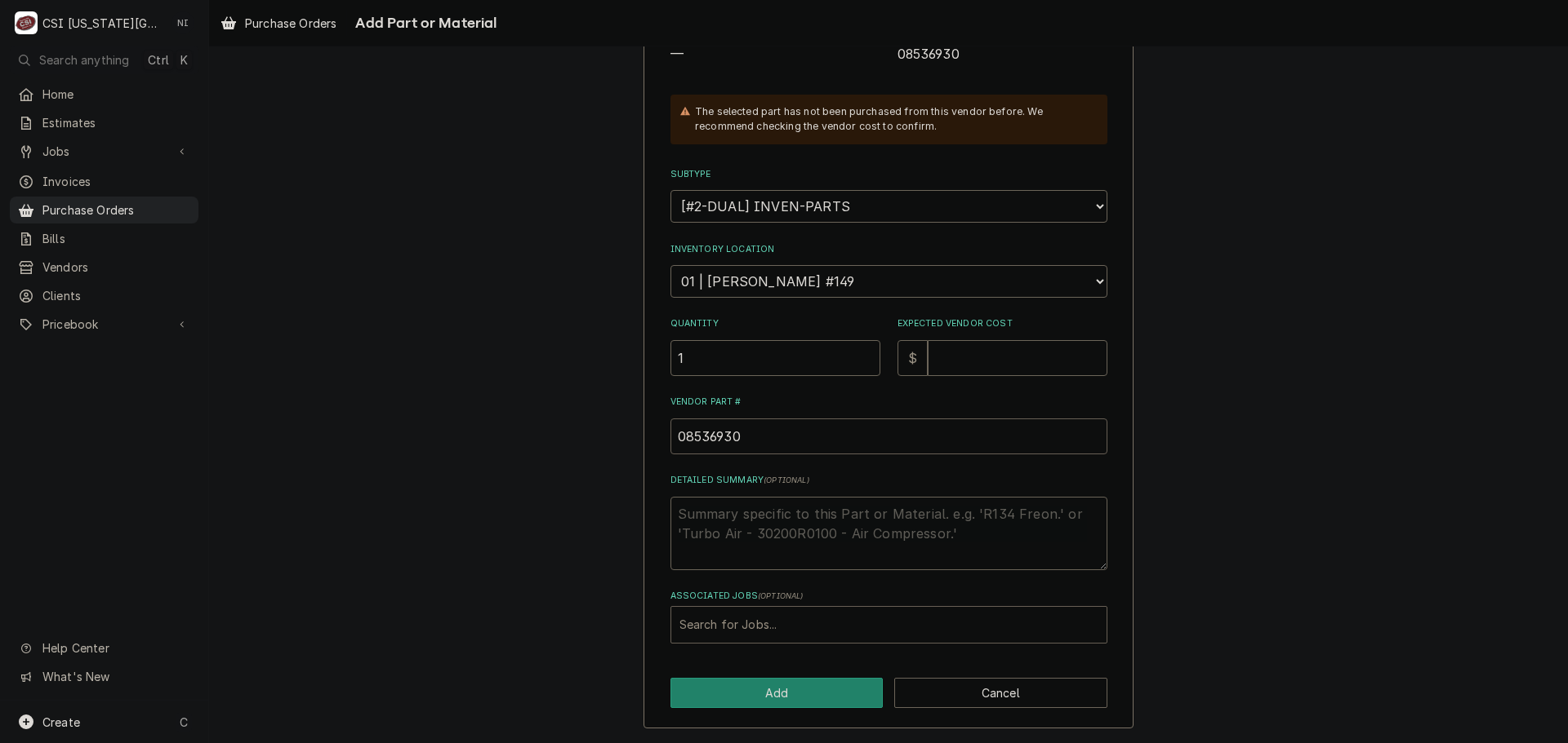
type input "08536930"
click at [753, 617] on div "Associated Jobs" at bounding box center [888, 626] width 419 height 30
type input "33258"
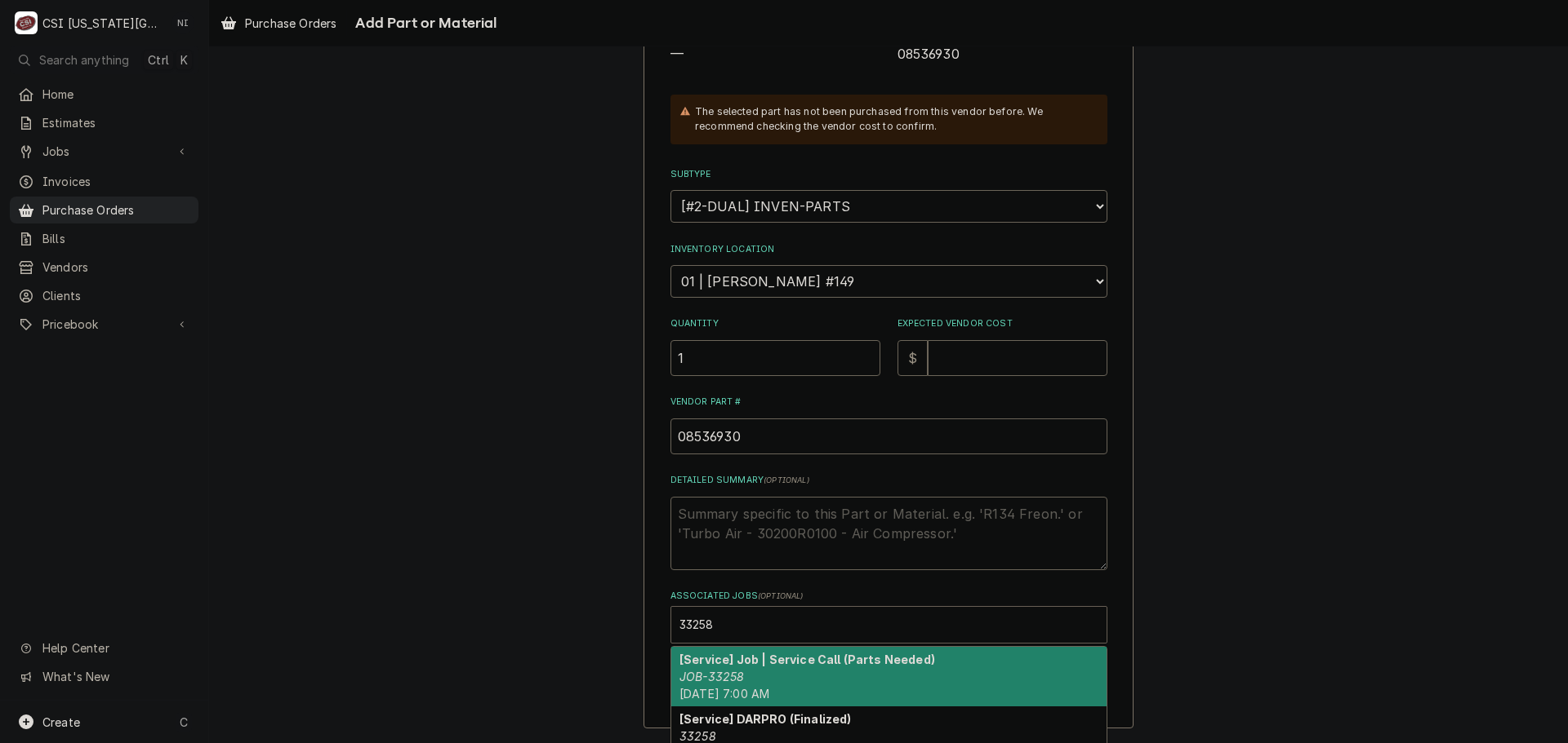
click at [874, 679] on div "[Service] Job | Service Call (Parts Needed) JOB-33258 Tue, Oct 7th, 2025 - 7:00…" at bounding box center [889, 677] width 436 height 60
type textarea "x"
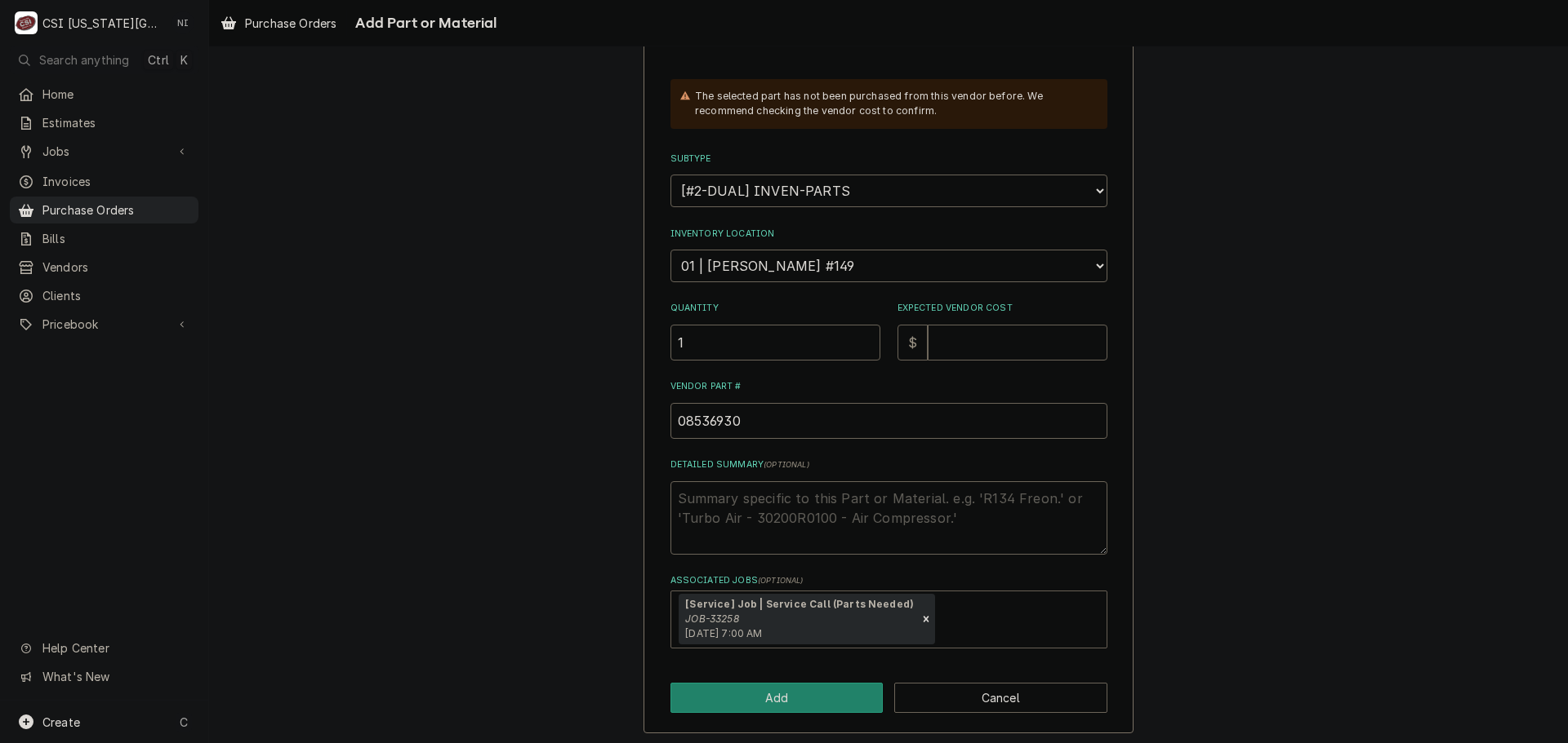
scroll to position [245, 0]
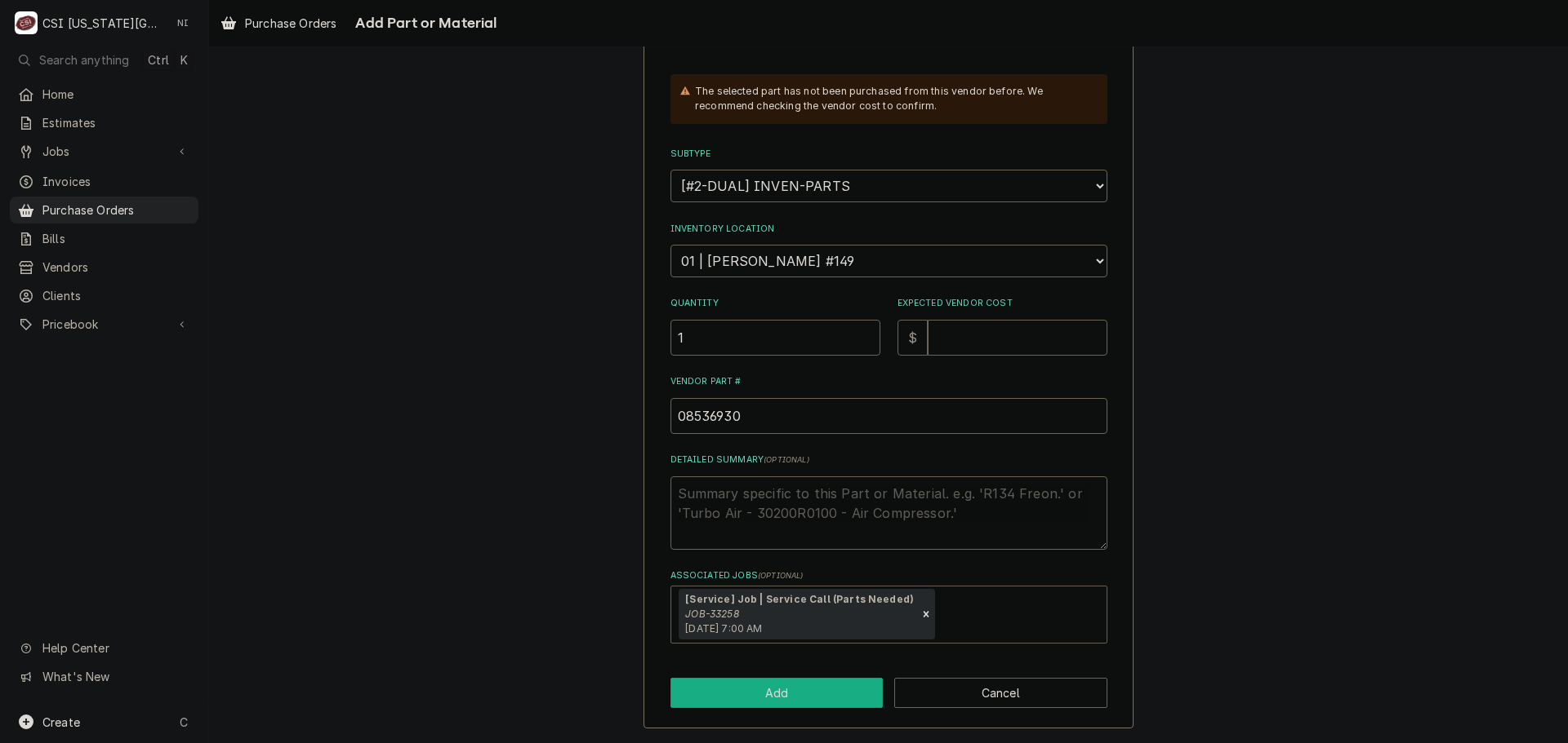
click at [817, 684] on button "Add" at bounding box center [777, 693] width 213 height 30
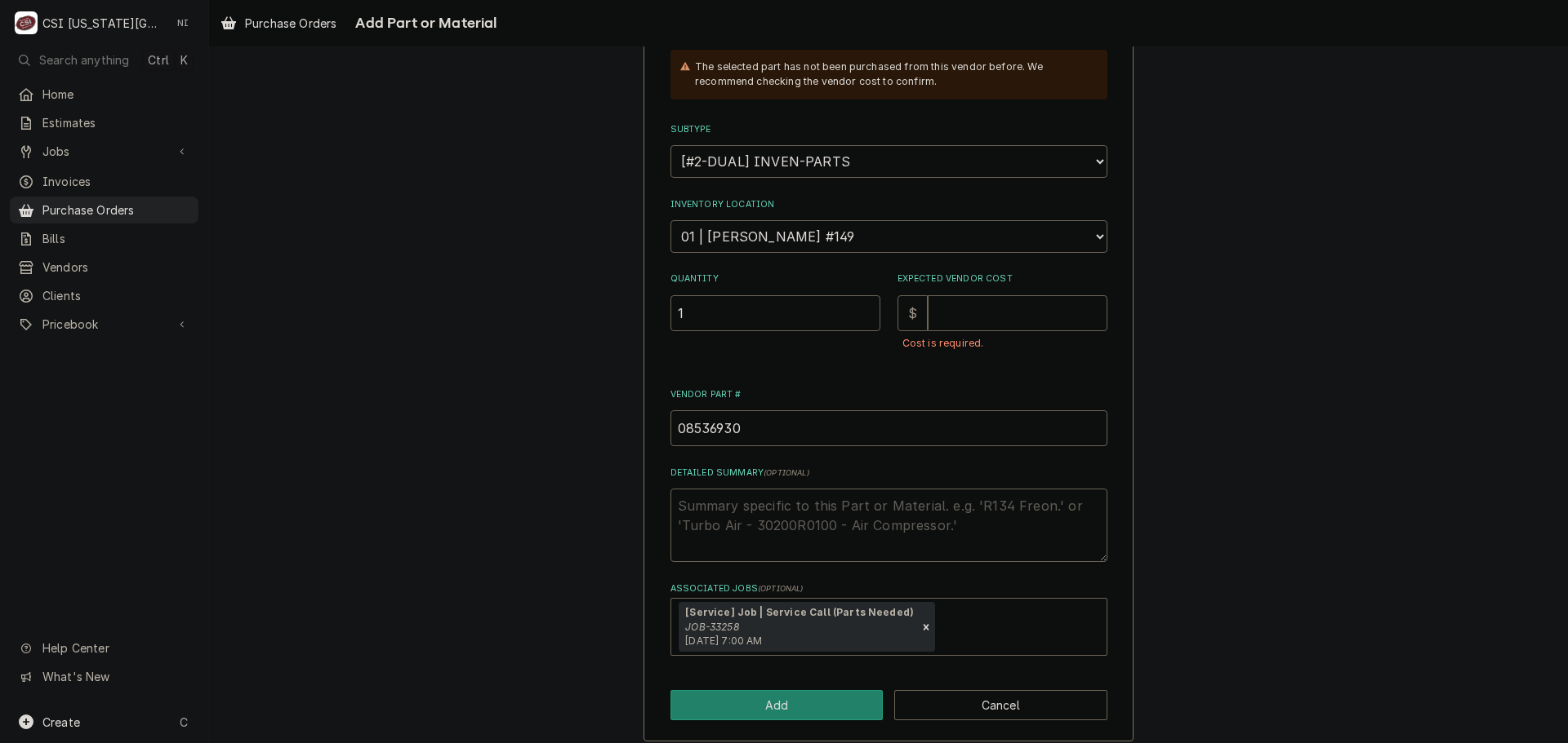
scroll to position [282, 0]
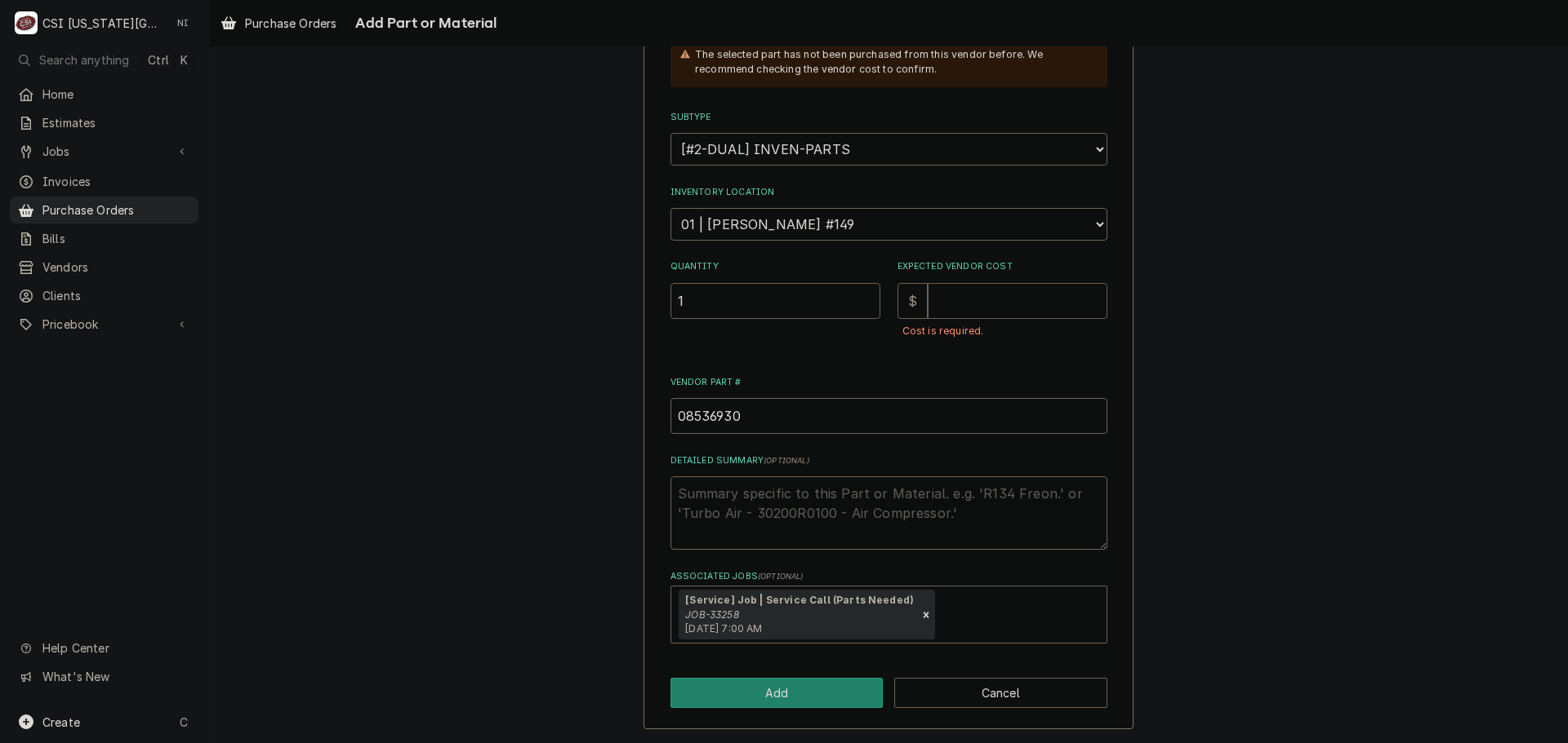
click at [981, 297] on input "Expected Vendor Cost" at bounding box center [1017, 301] width 180 height 36
type textarea "x"
type input "5"
type textarea "x"
type input "58"
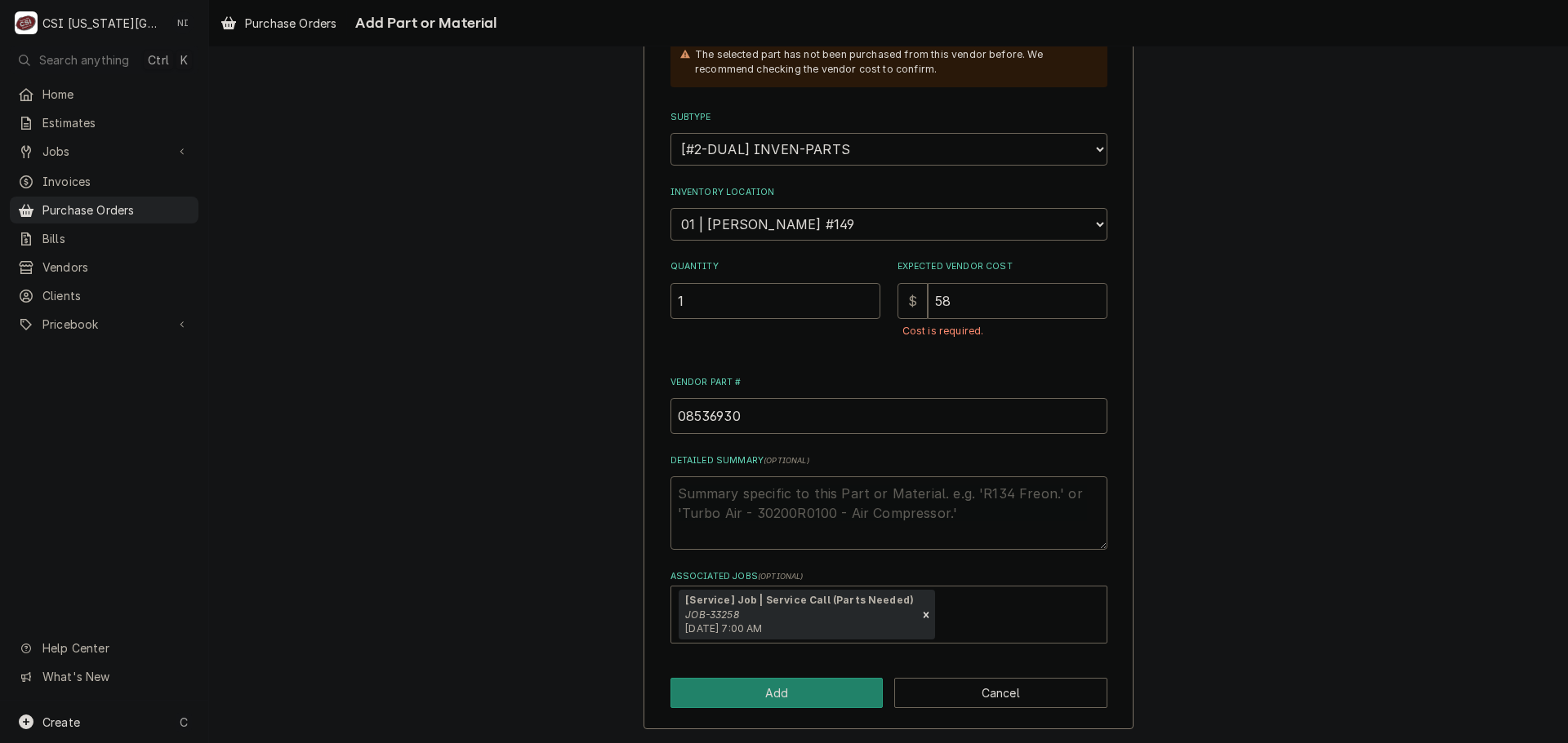
type textarea "x"
type input "581"
type textarea "x"
type input "58"
type textarea "x"
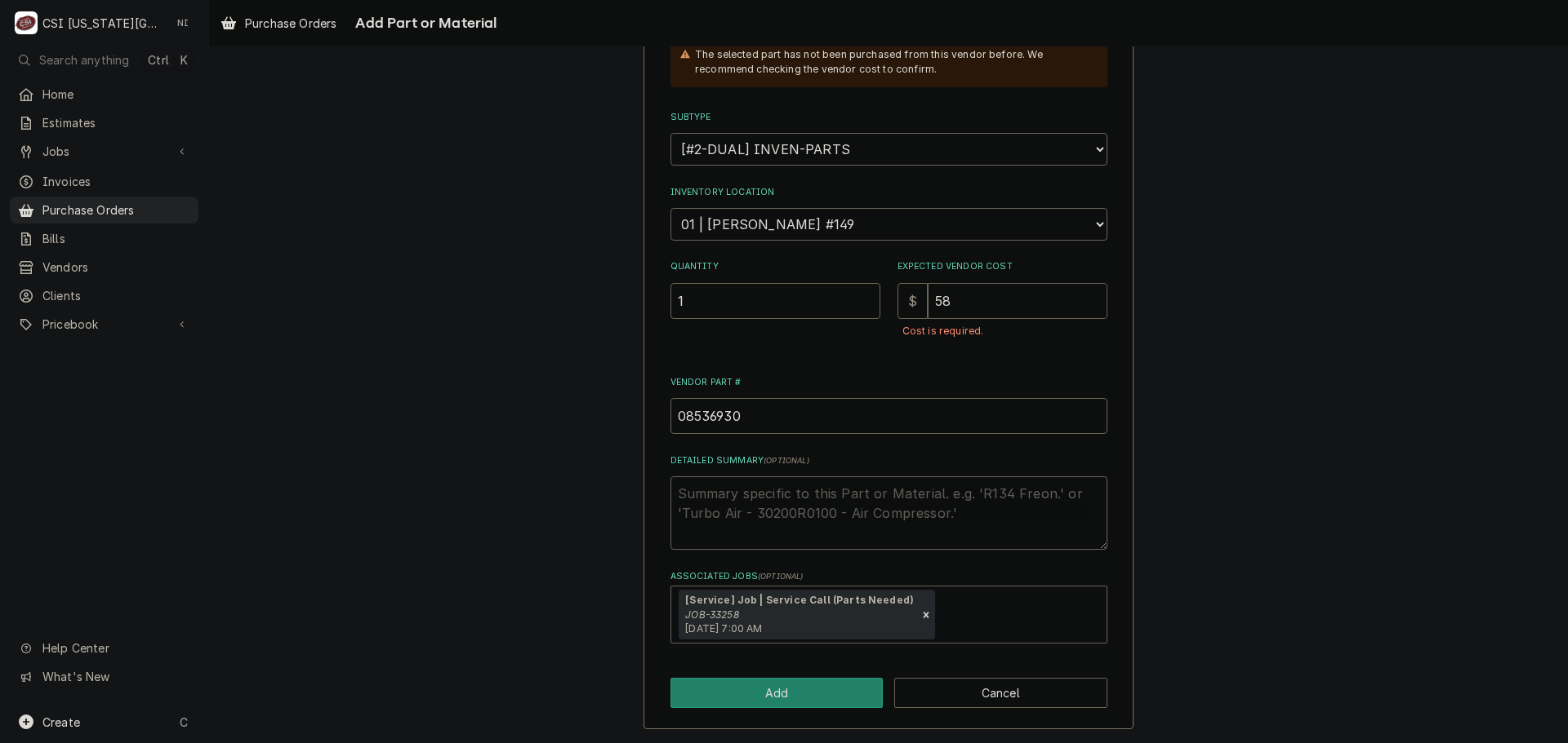
type input "5"
type textarea "x"
type input "5"
type textarea "x"
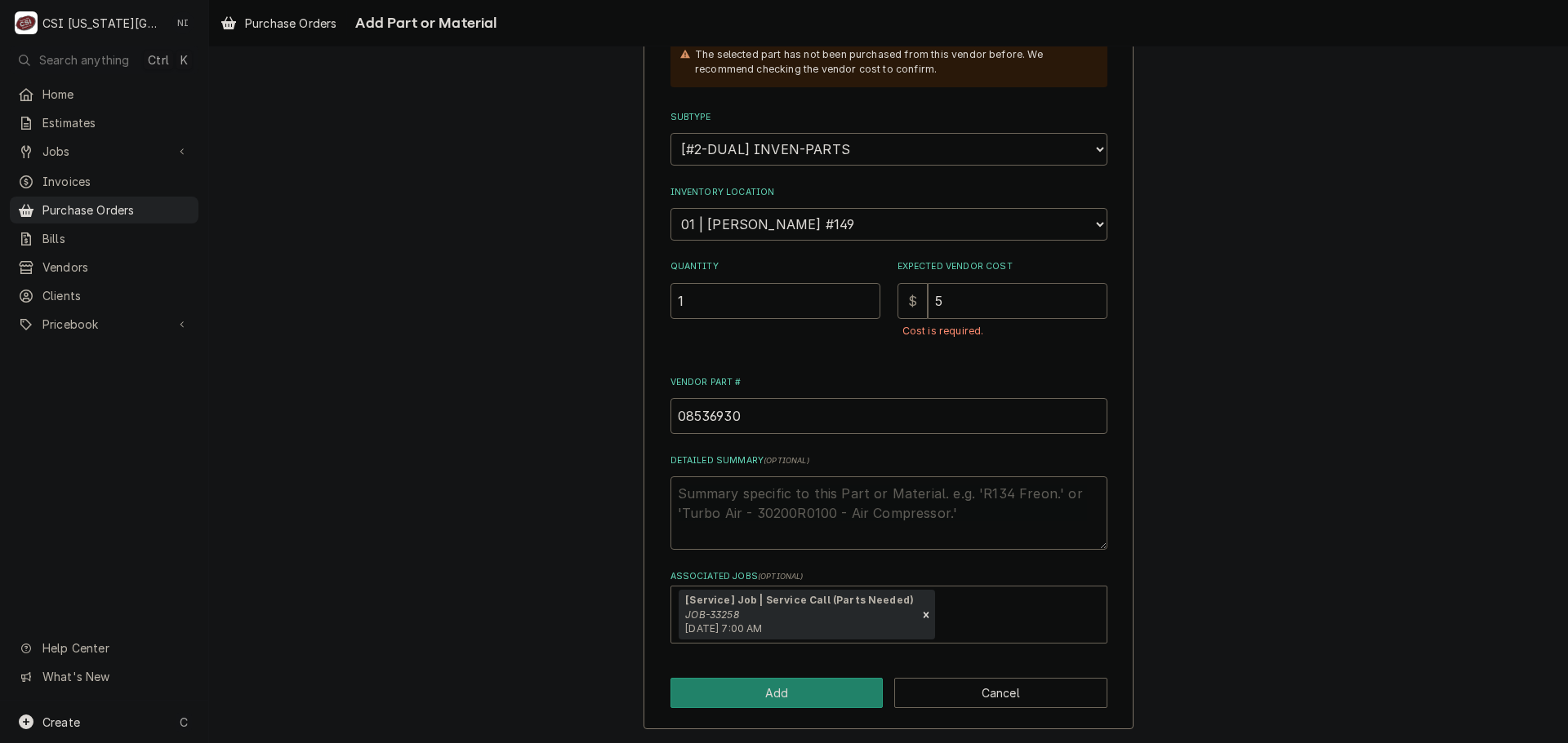
type input "58"
type textarea "x"
type input "588"
type textarea "x"
type input "58"
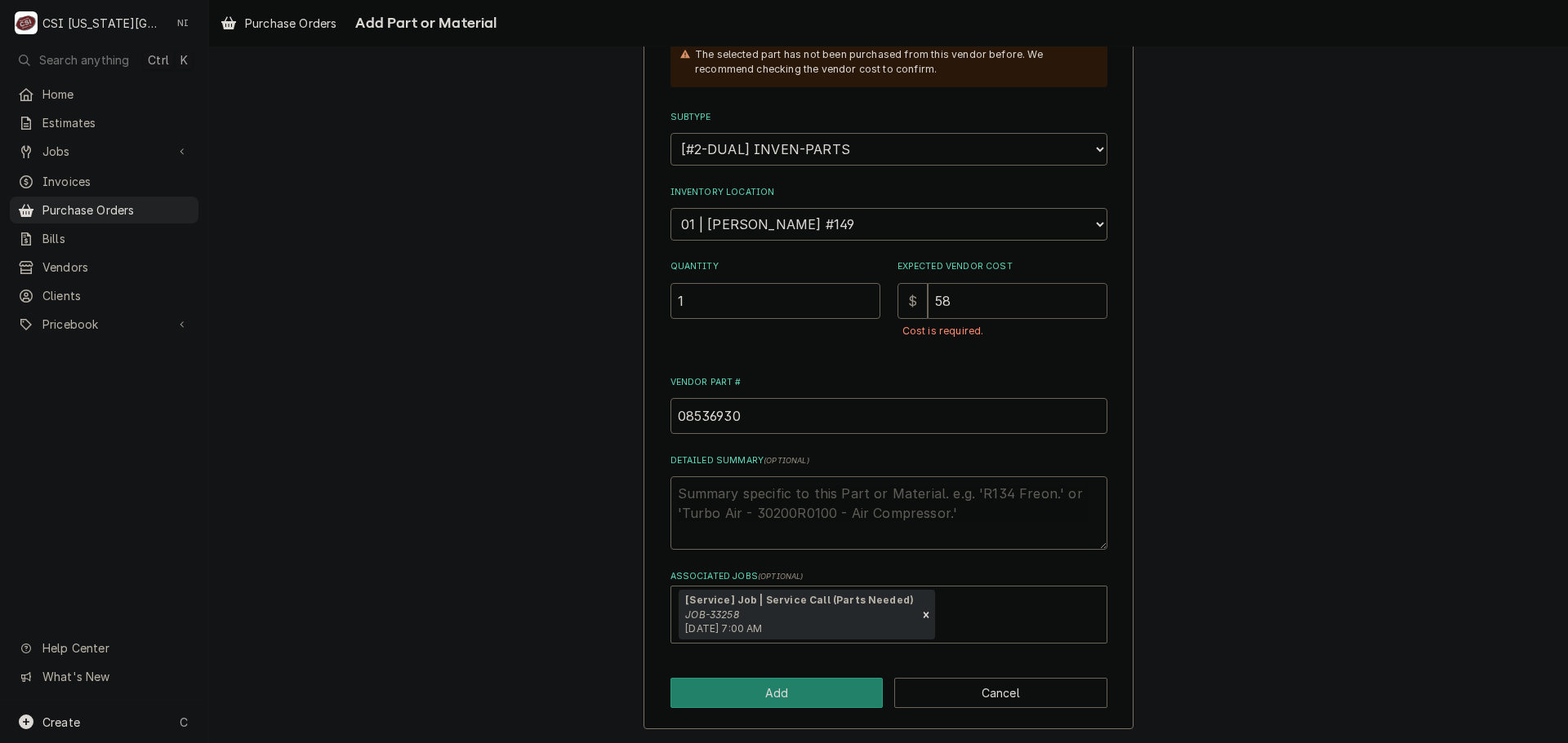
type textarea "x"
type input "581"
type textarea "x"
type input "581.8"
type textarea "x"
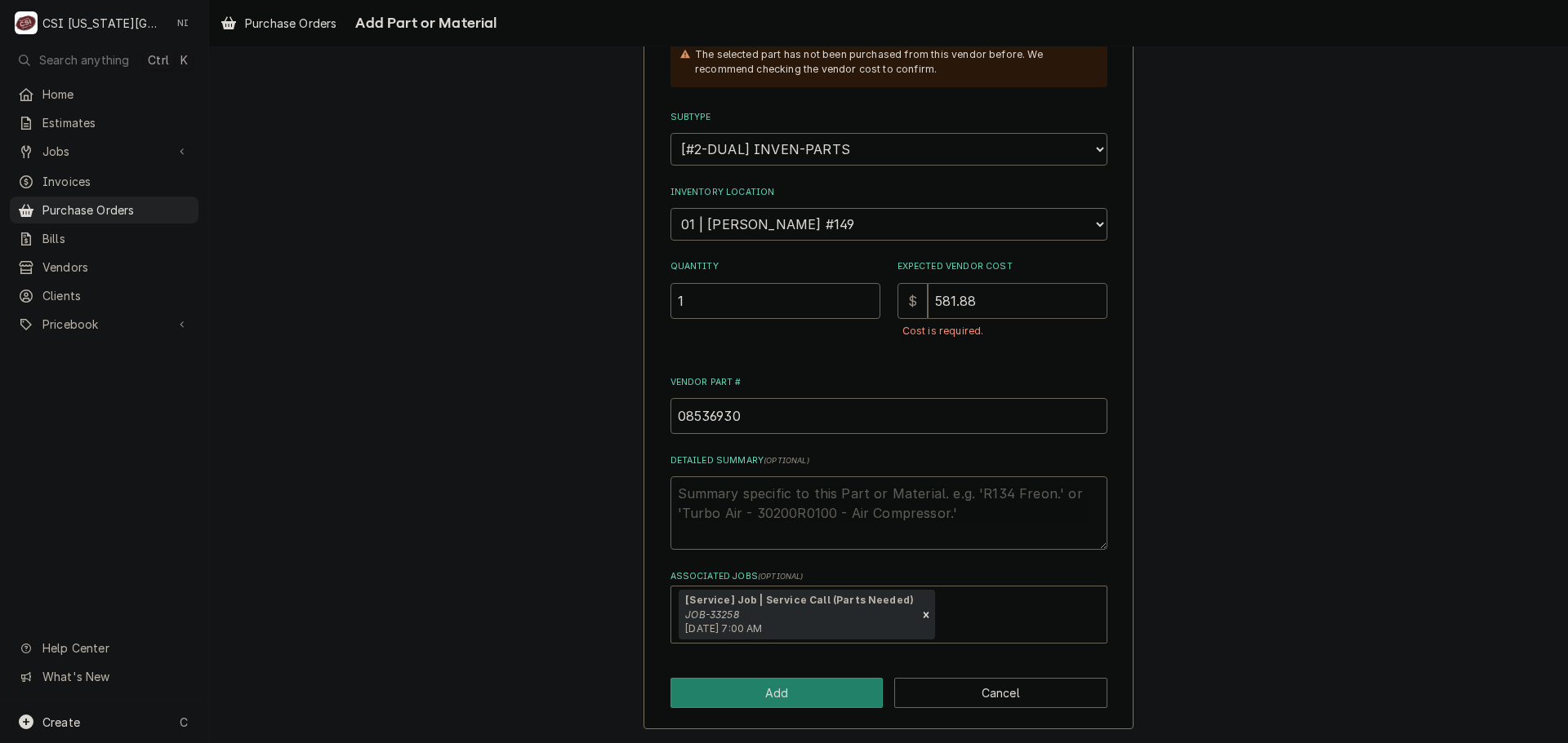
drag, startPoint x: 983, startPoint y: 296, endPoint x: 888, endPoint y: 297, distance: 95.0
click at [888, 297] on div "Quantity 1 Expected Vendor Cost $ 581.88 Cost is required." at bounding box center [889, 308] width 437 height 95
type input "581.88"
click at [988, 310] on input "581.88" at bounding box center [1017, 301] width 180 height 36
click at [789, 697] on button "Add" at bounding box center [777, 693] width 213 height 30
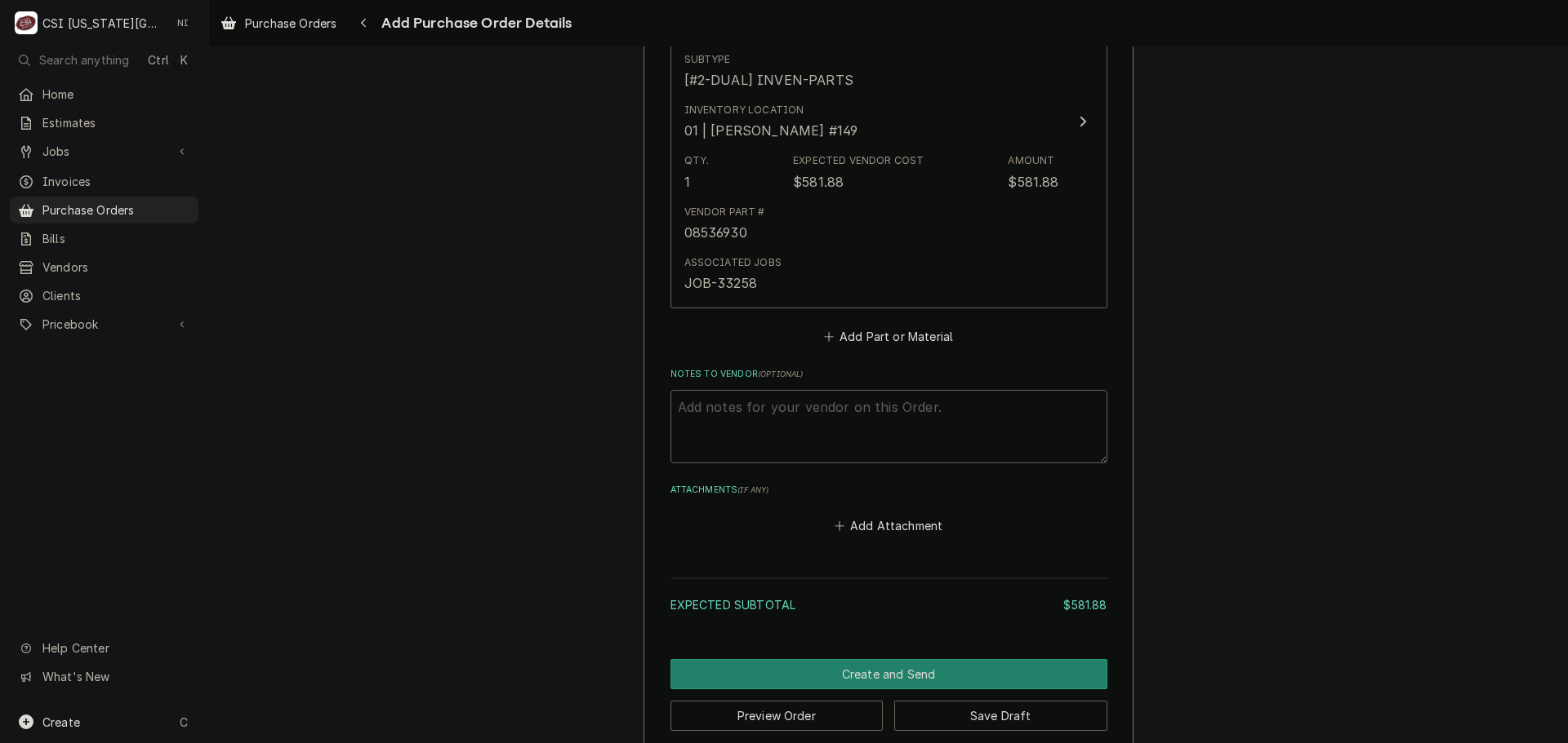
scroll to position [810, 0]
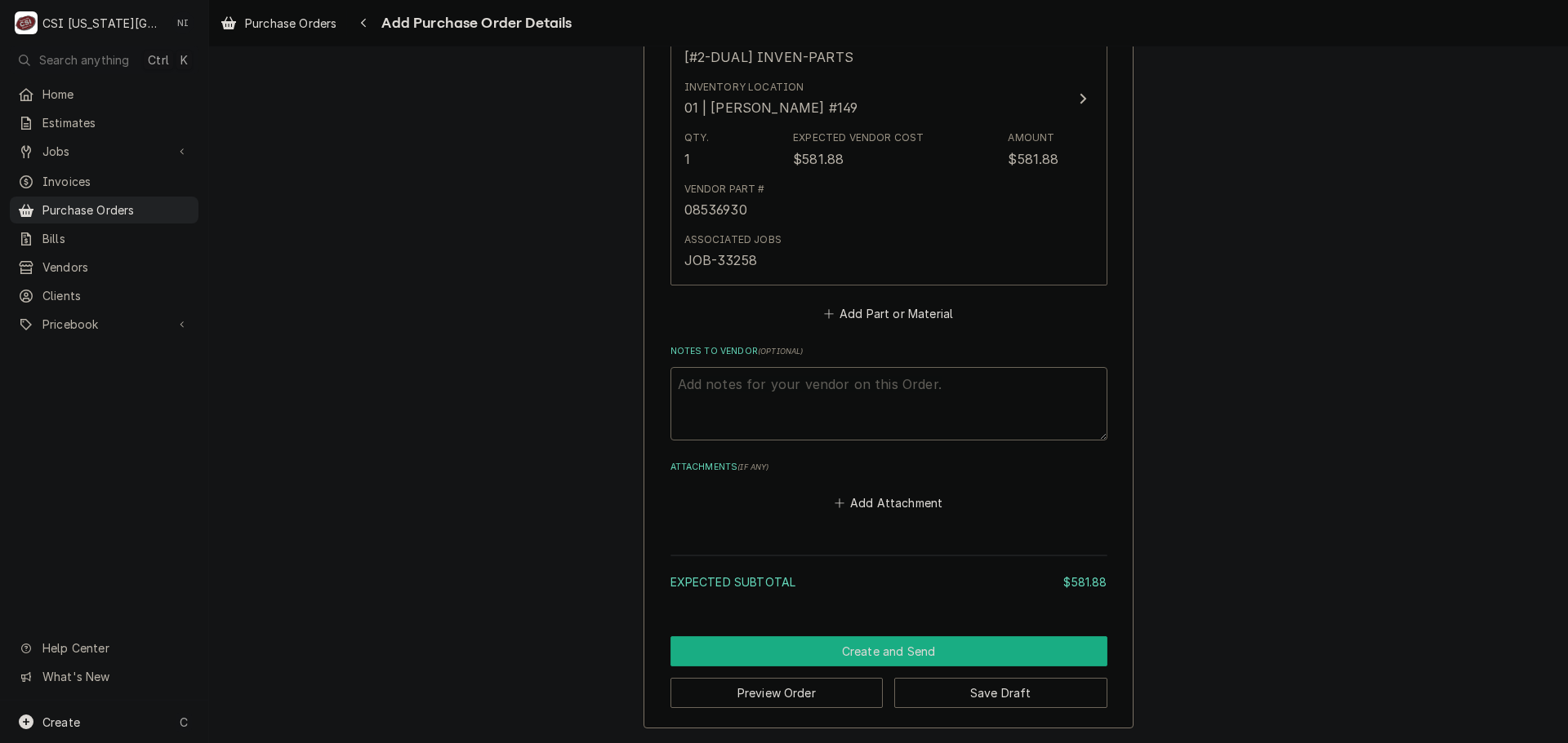
click at [978, 654] on button "Create and Send" at bounding box center [889, 652] width 437 height 30
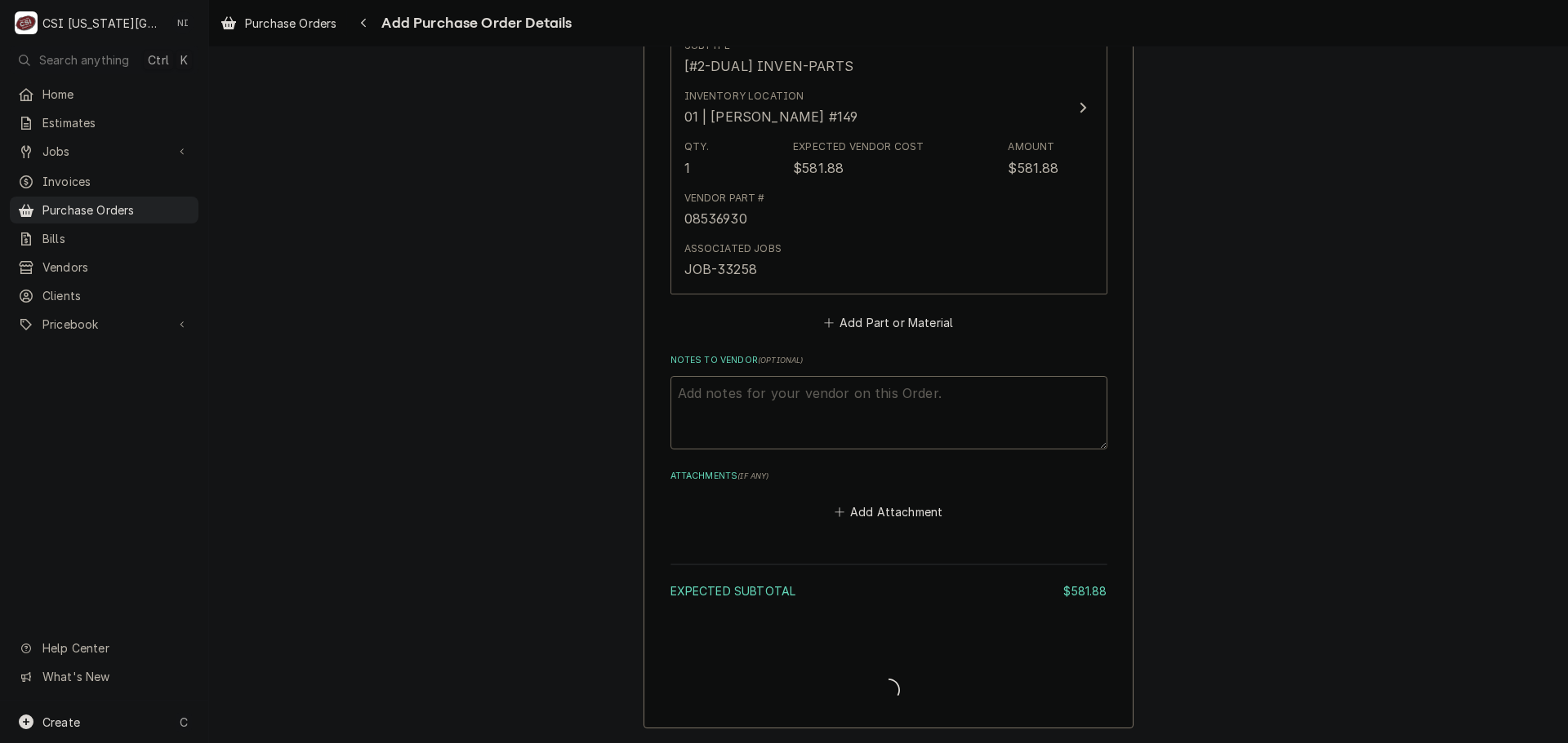
type textarea "x"
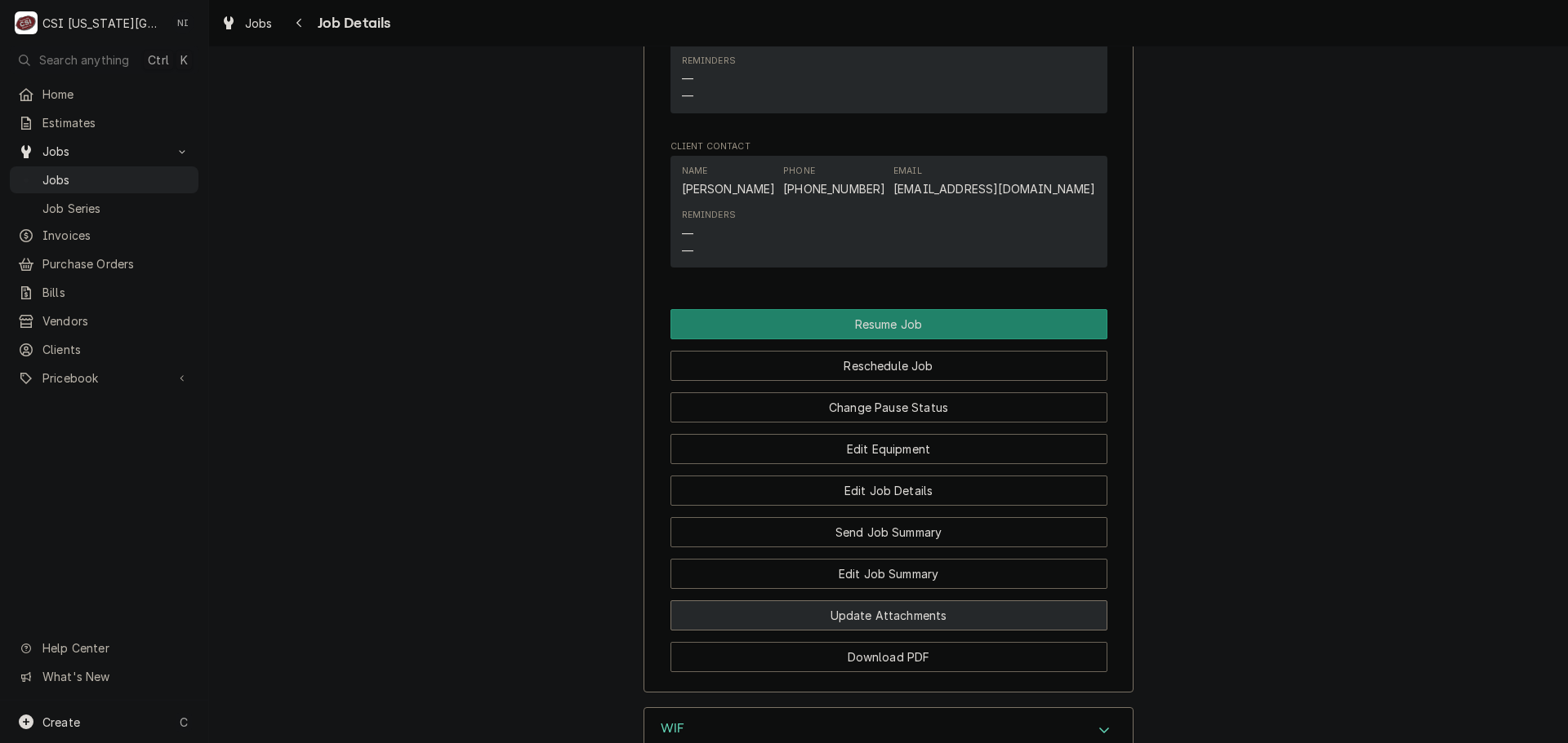
scroll to position [2122, 0]
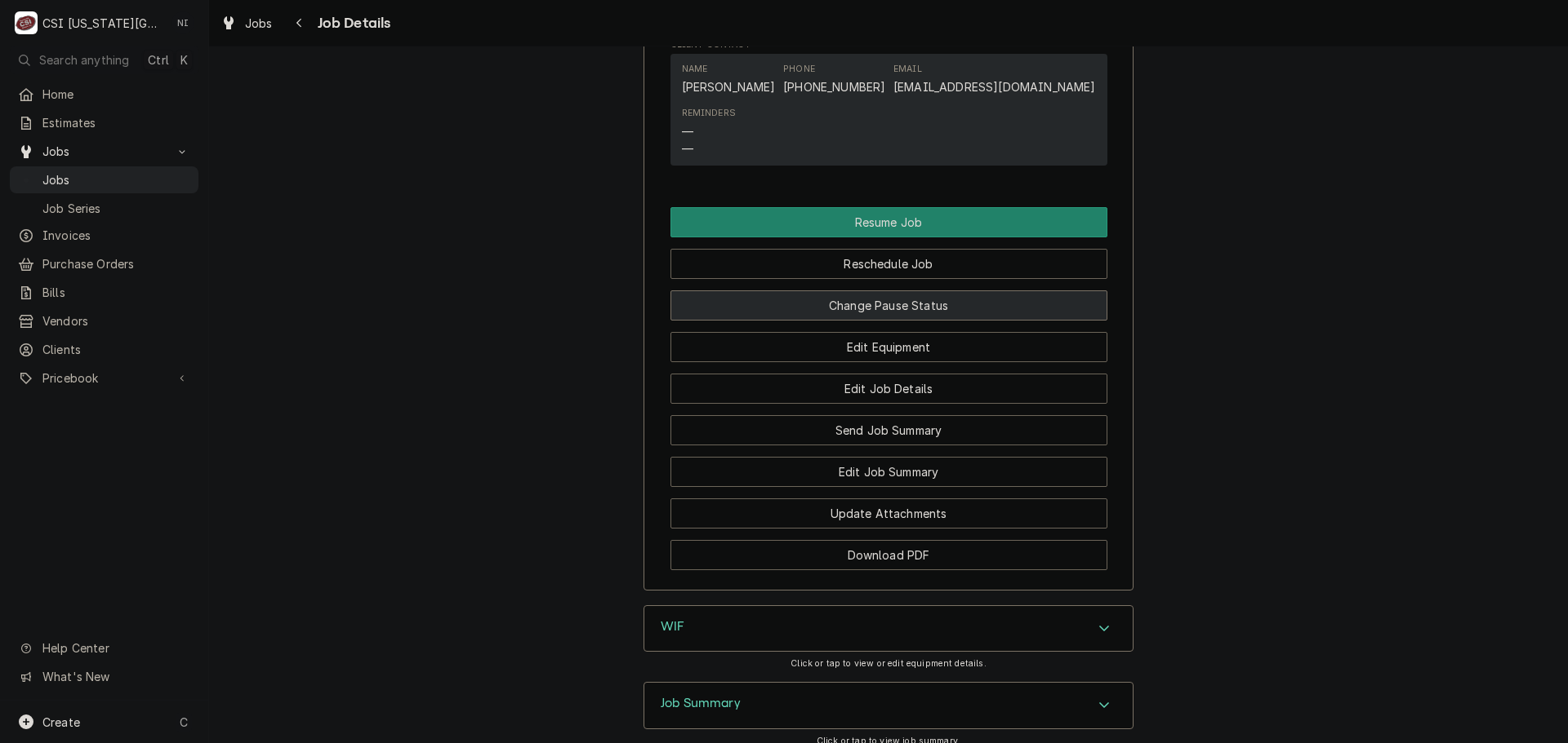
click at [894, 291] on button "Change Pause Status" at bounding box center [889, 306] width 437 height 30
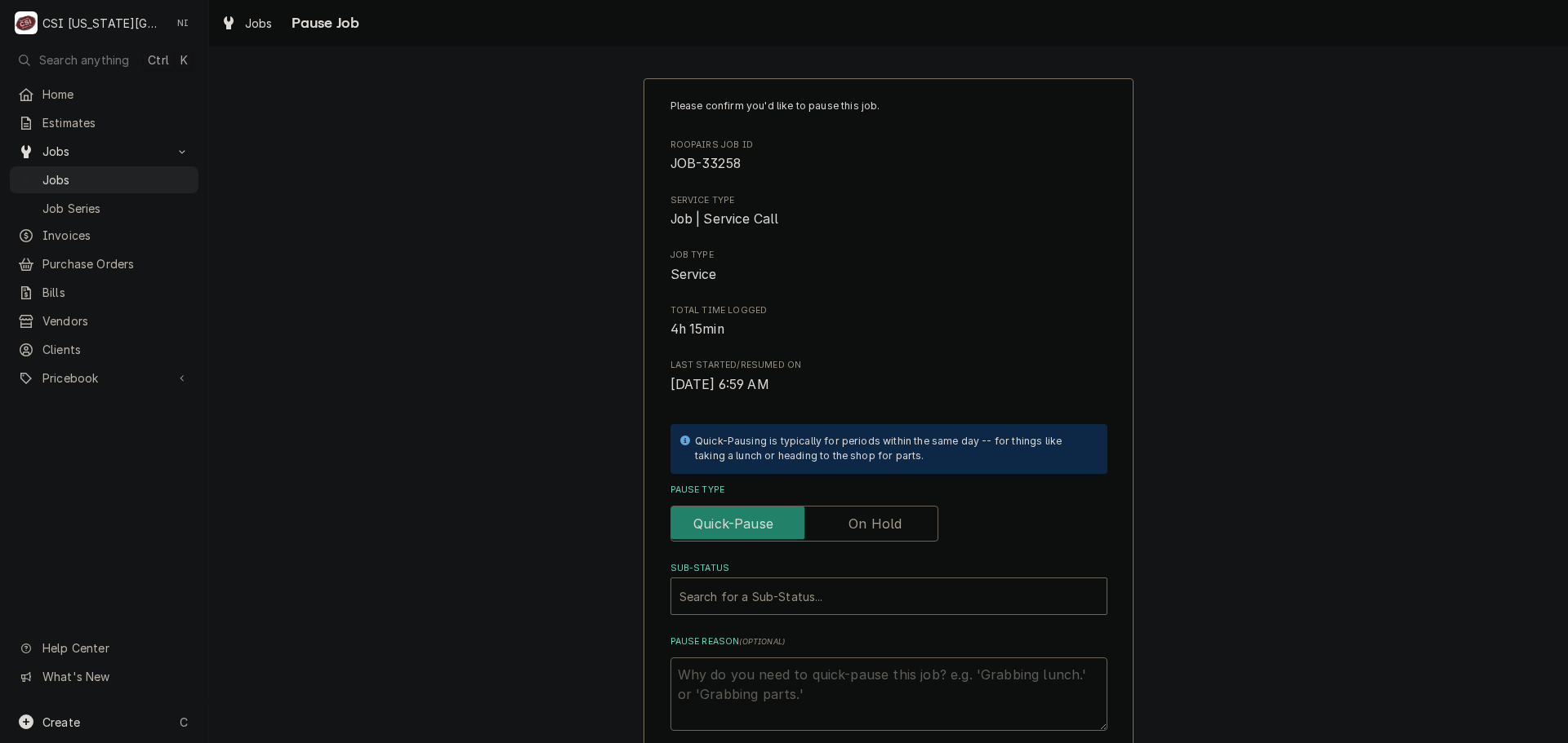
click at [853, 526] on label "Pause Type" at bounding box center [804, 524] width 268 height 36
click at [853, 526] on input "Pause Type" at bounding box center [804, 524] width 253 height 36
checkbox input "true"
click at [832, 606] on div "Sub-Status" at bounding box center [888, 597] width 419 height 30
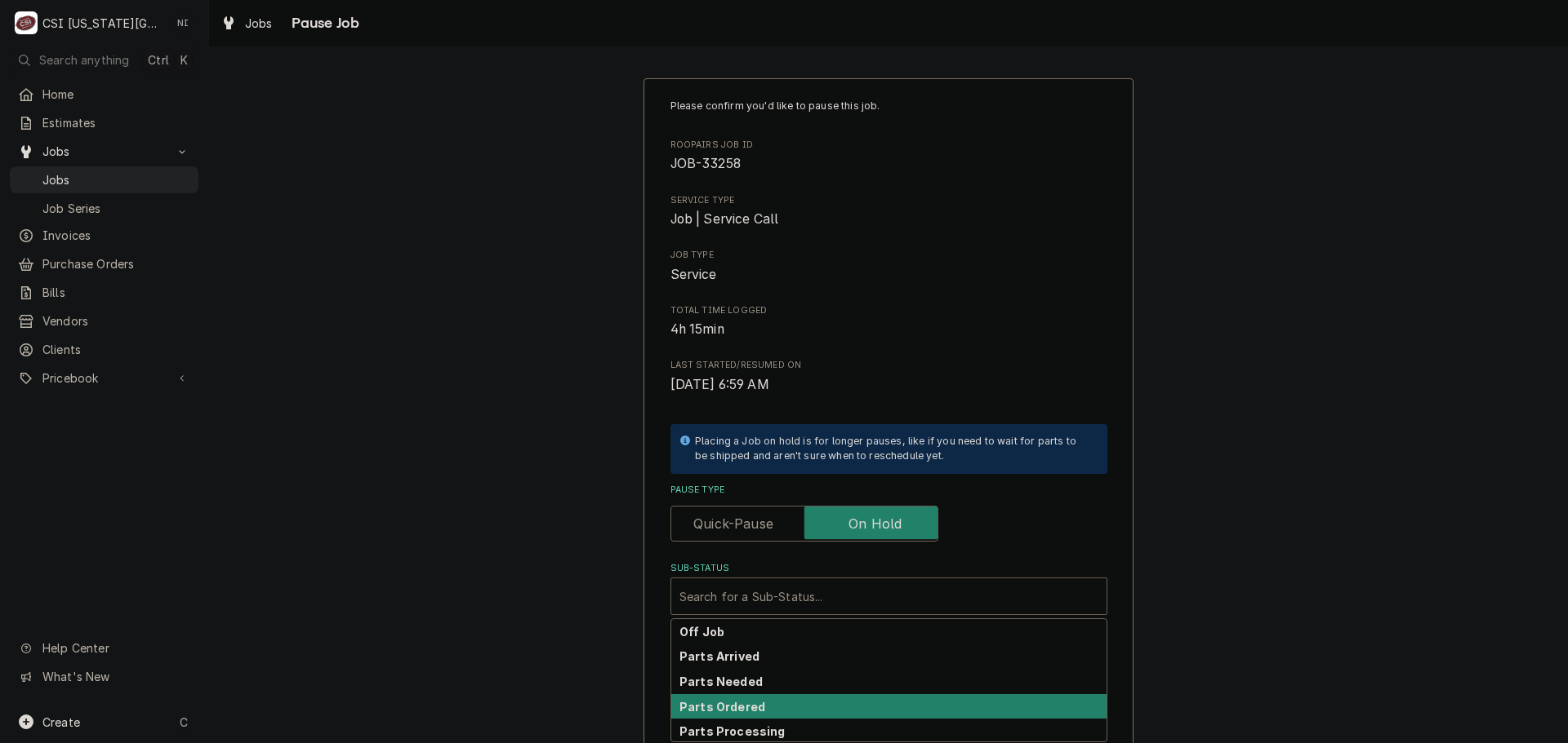
click at [732, 709] on strong "Parts Ordered" at bounding box center [722, 707] width 86 height 14
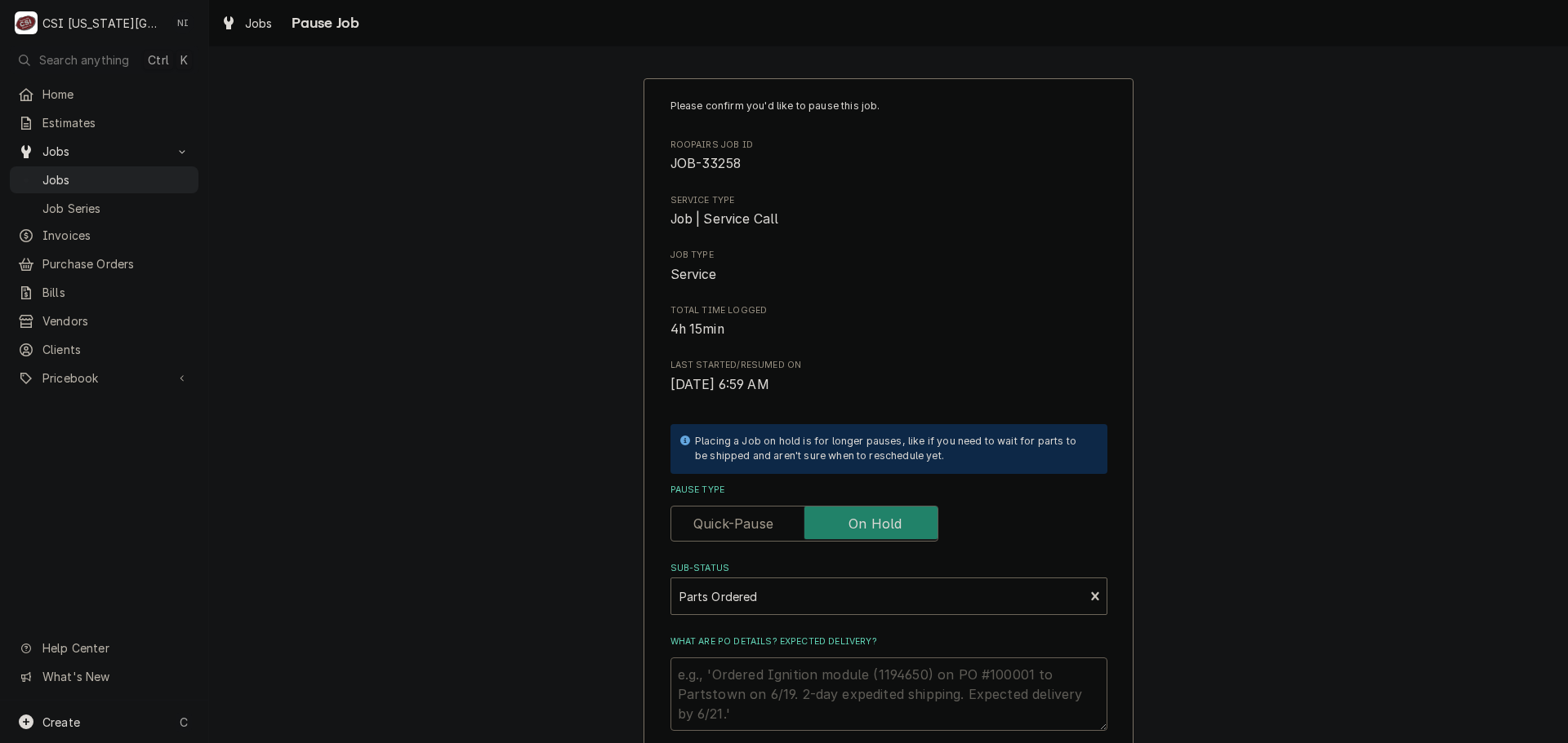
click at [742, 677] on textarea "What are PO details? Expected delivery?" at bounding box center [889, 695] width 437 height 74
type textarea "x"
type textarea "3"
type textarea "x"
type textarea "30"
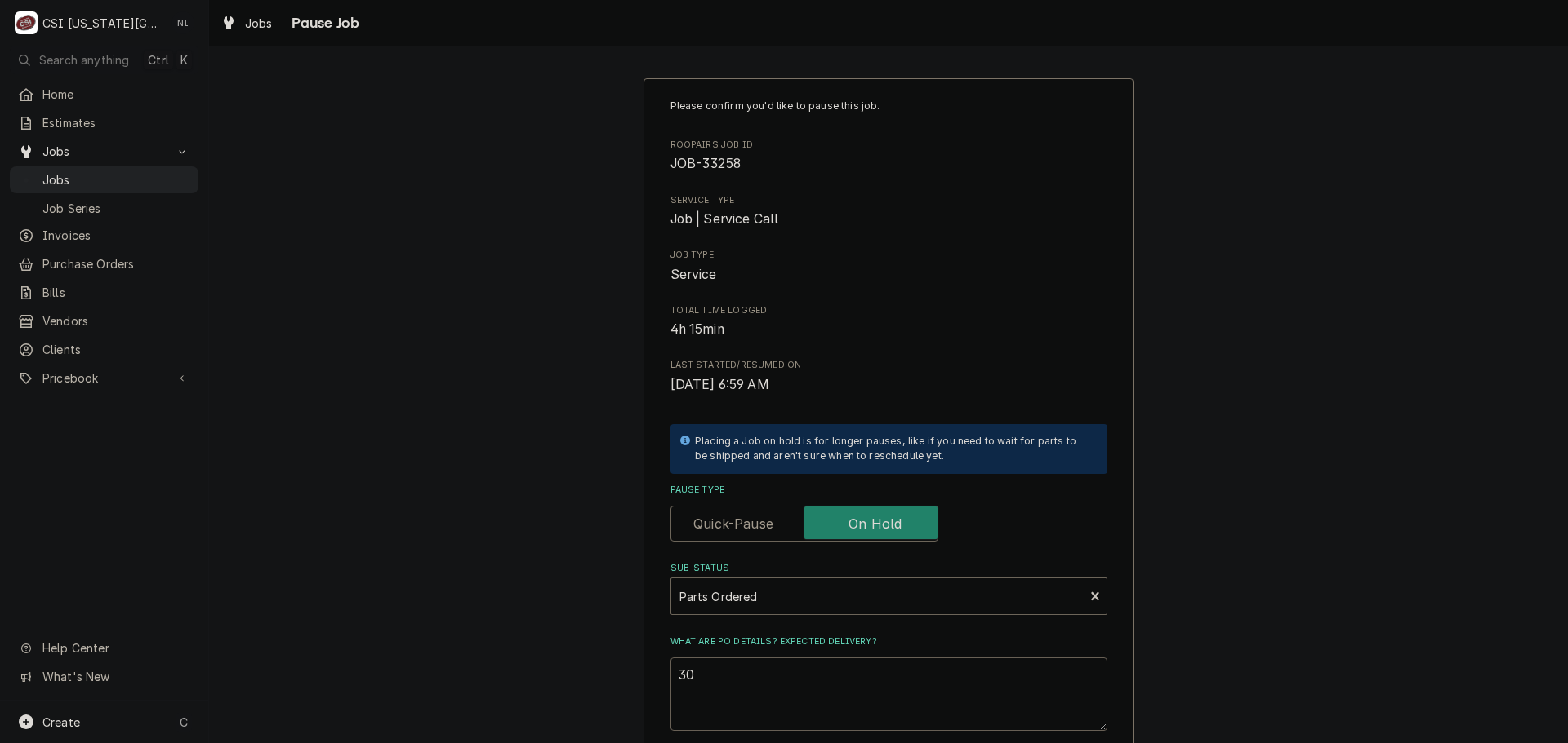
type textarea "x"
type textarea "301"
type textarea "x"
type textarea "3017"
type textarea "x"
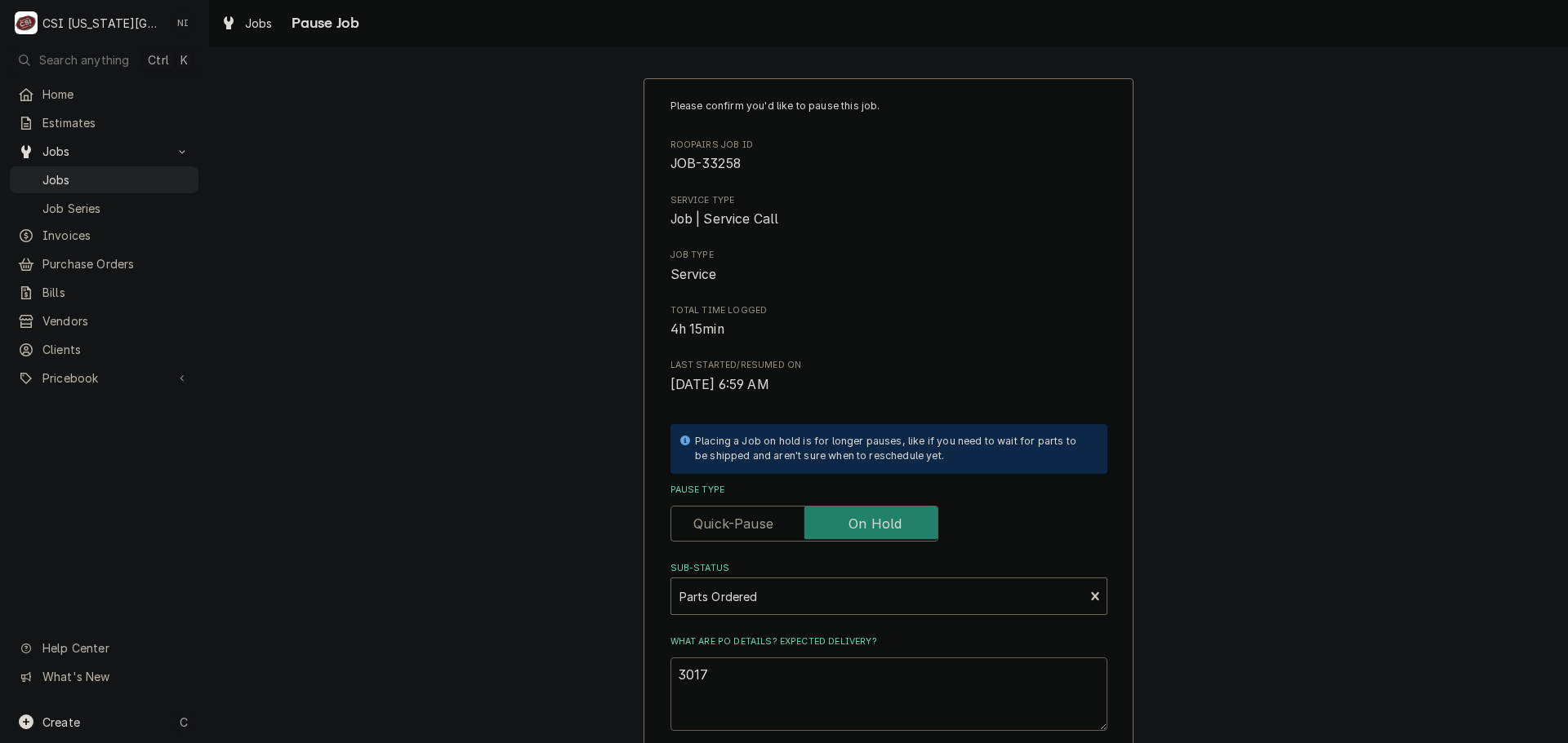
type textarea "30173"
type textarea "x"
type textarea "301734"
type textarea "x"
type textarea "p301734"
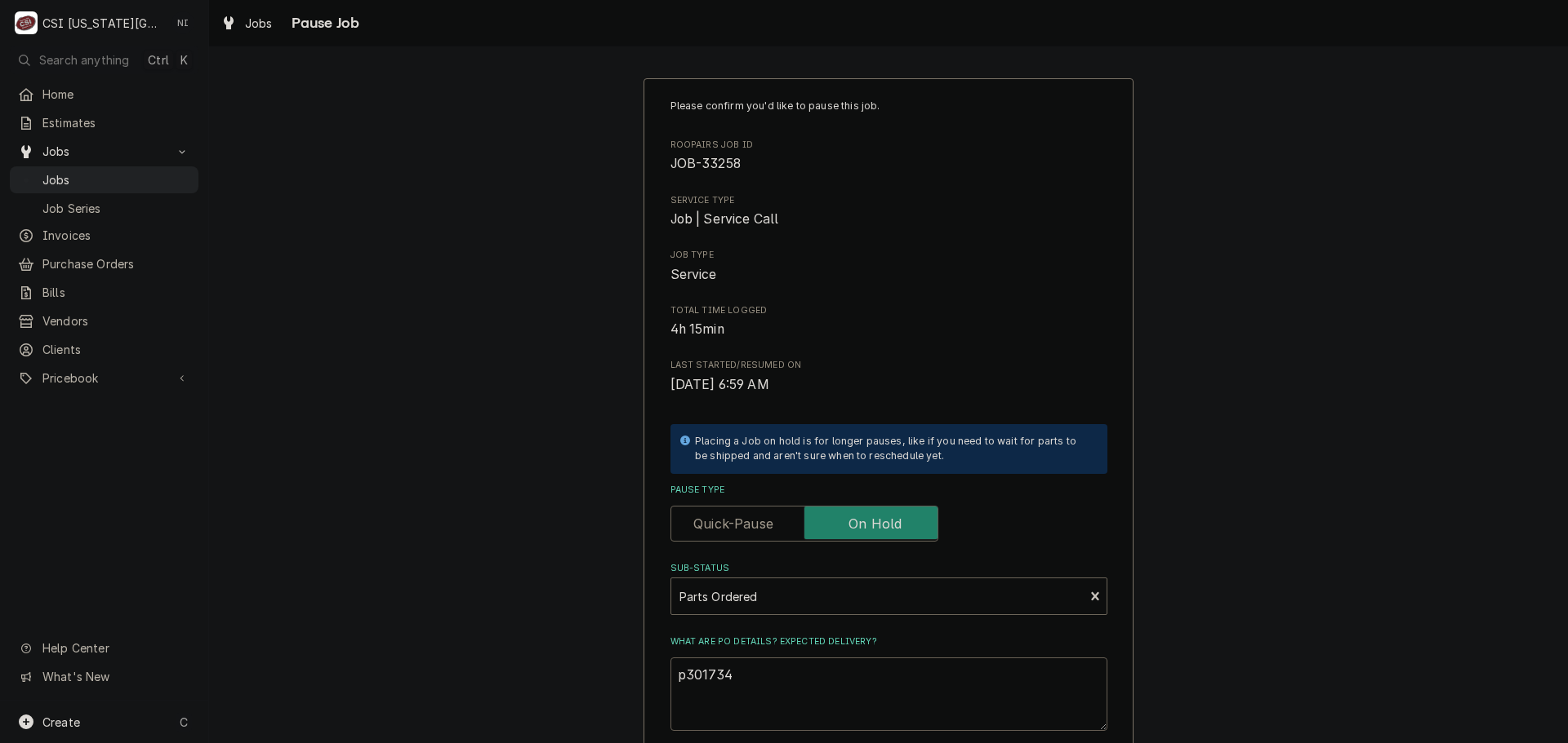
type textarea "x"
type textarea "pA301734"
type textarea "x"
type textarea "pARS301734"
type textarea "x"
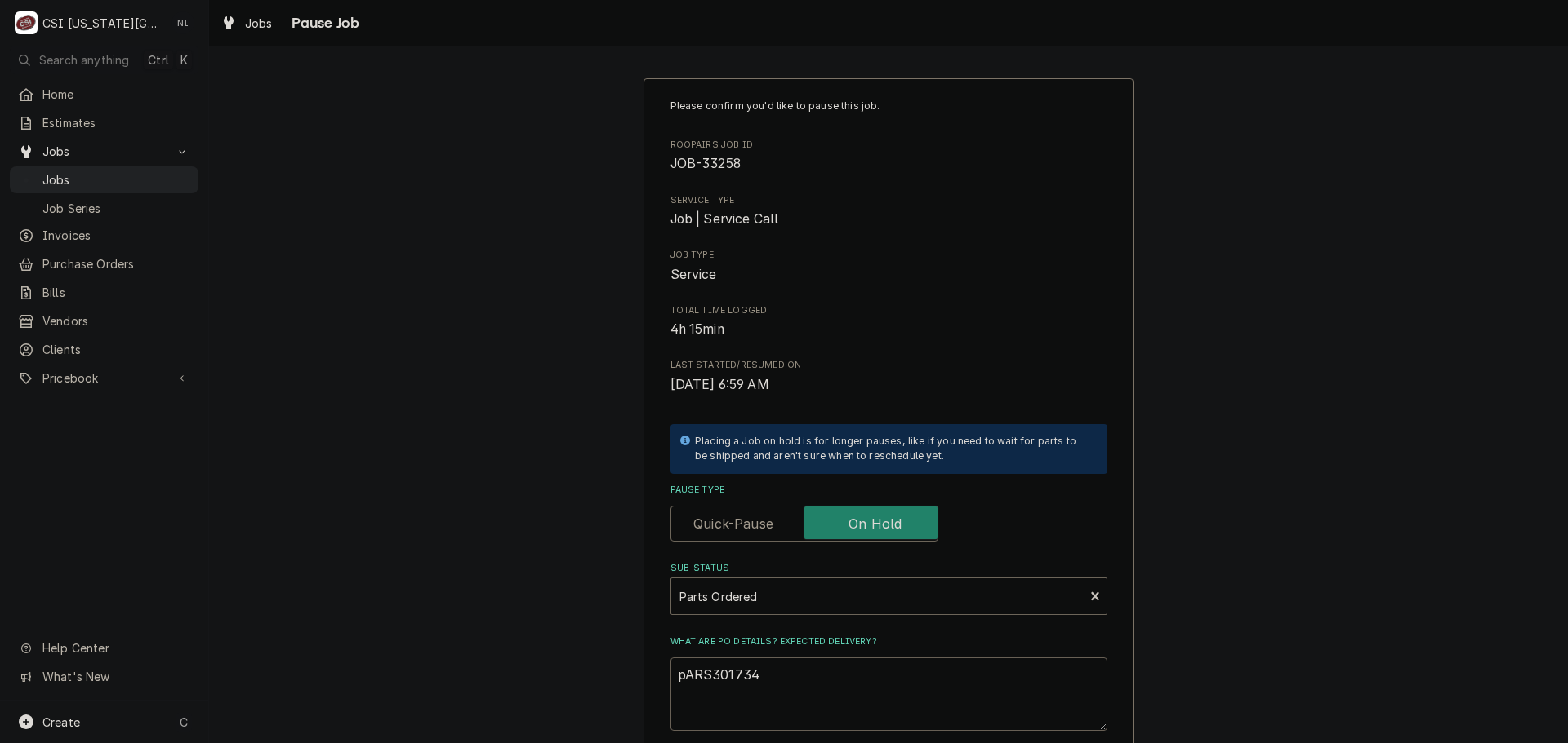
type textarea "pARST301734"
type textarea "x"
type textarea "pARS301734"
type textarea "x"
type textarea "pAR301734"
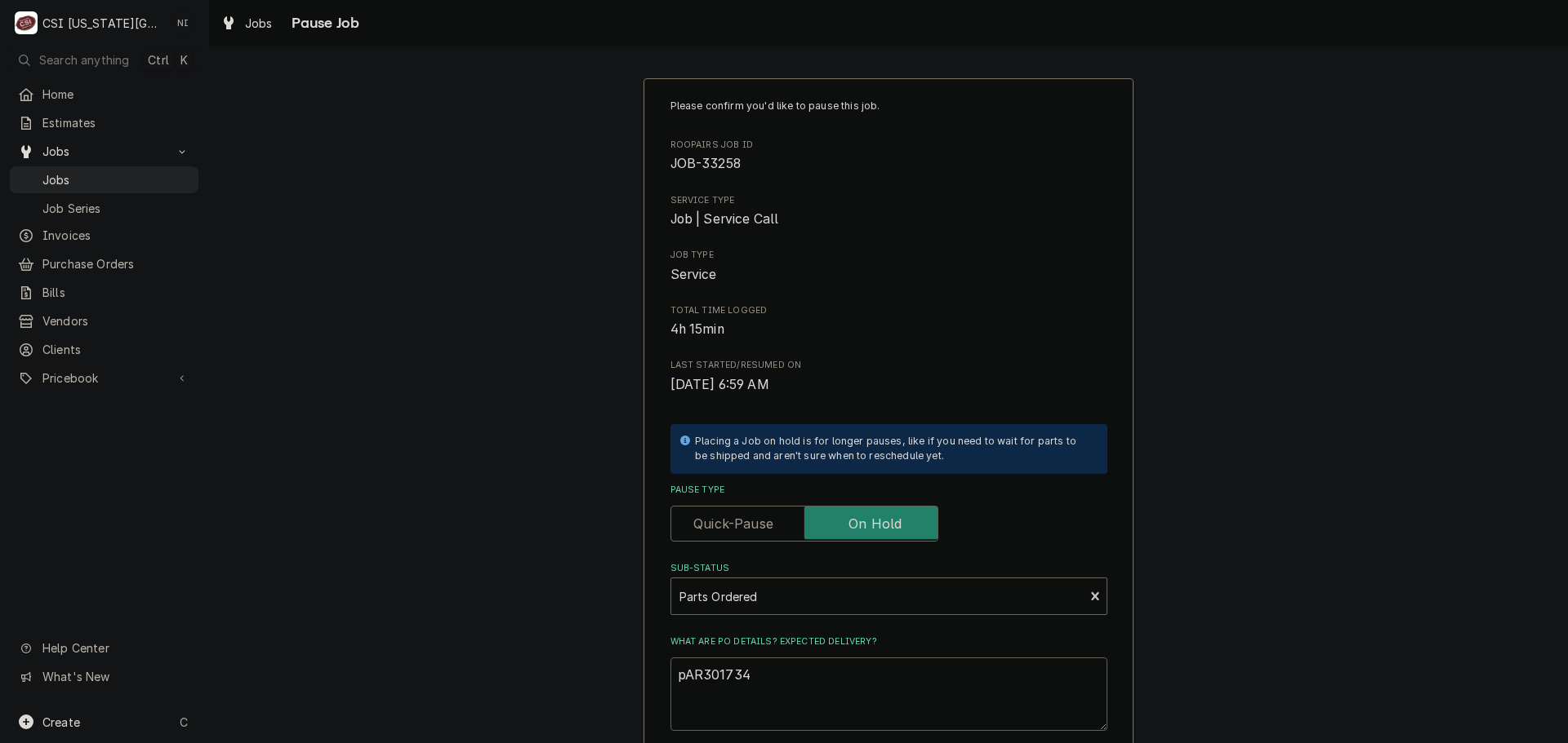
type textarea "x"
type textarea "pA301734"
type textarea "x"
type textarea "p301734"
type textarea "x"
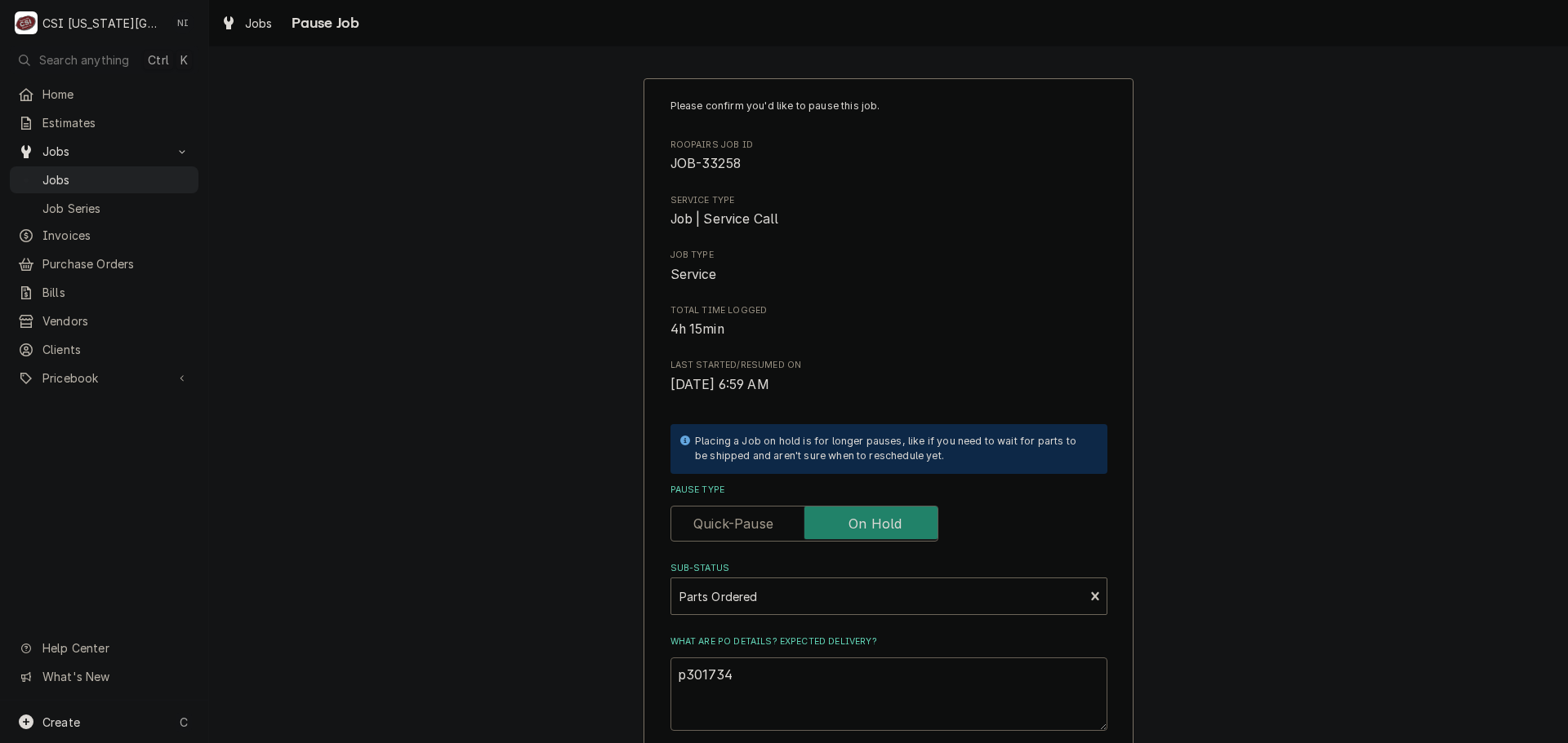
type textarea "301734"
type textarea "x"
type textarea "P301734"
type textarea "x"
type textarea "Pas301734"
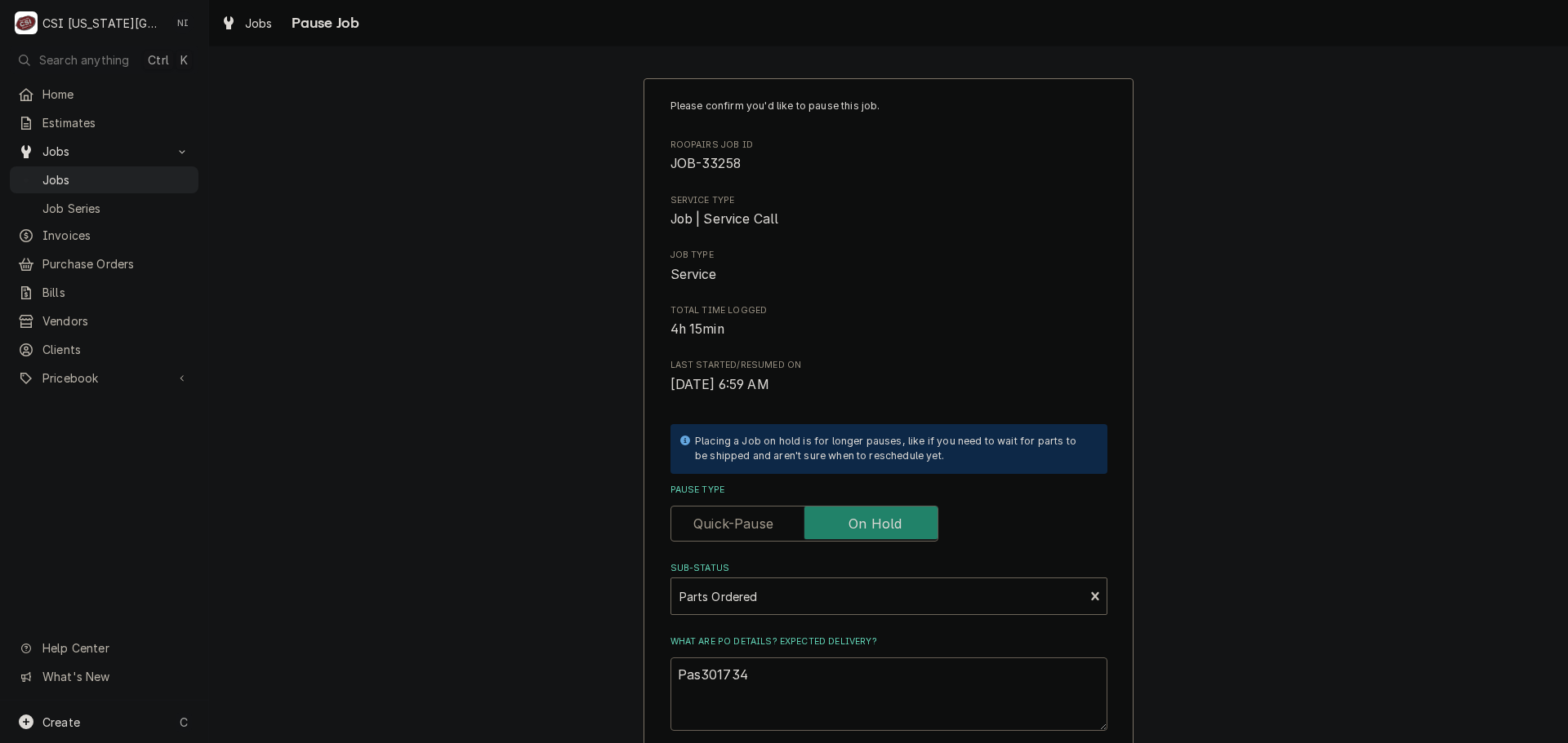
type textarea "x"
type textarea "Pasr301734"
type textarea "x"
type textarea "Pasrt301734"
type textarea "x"
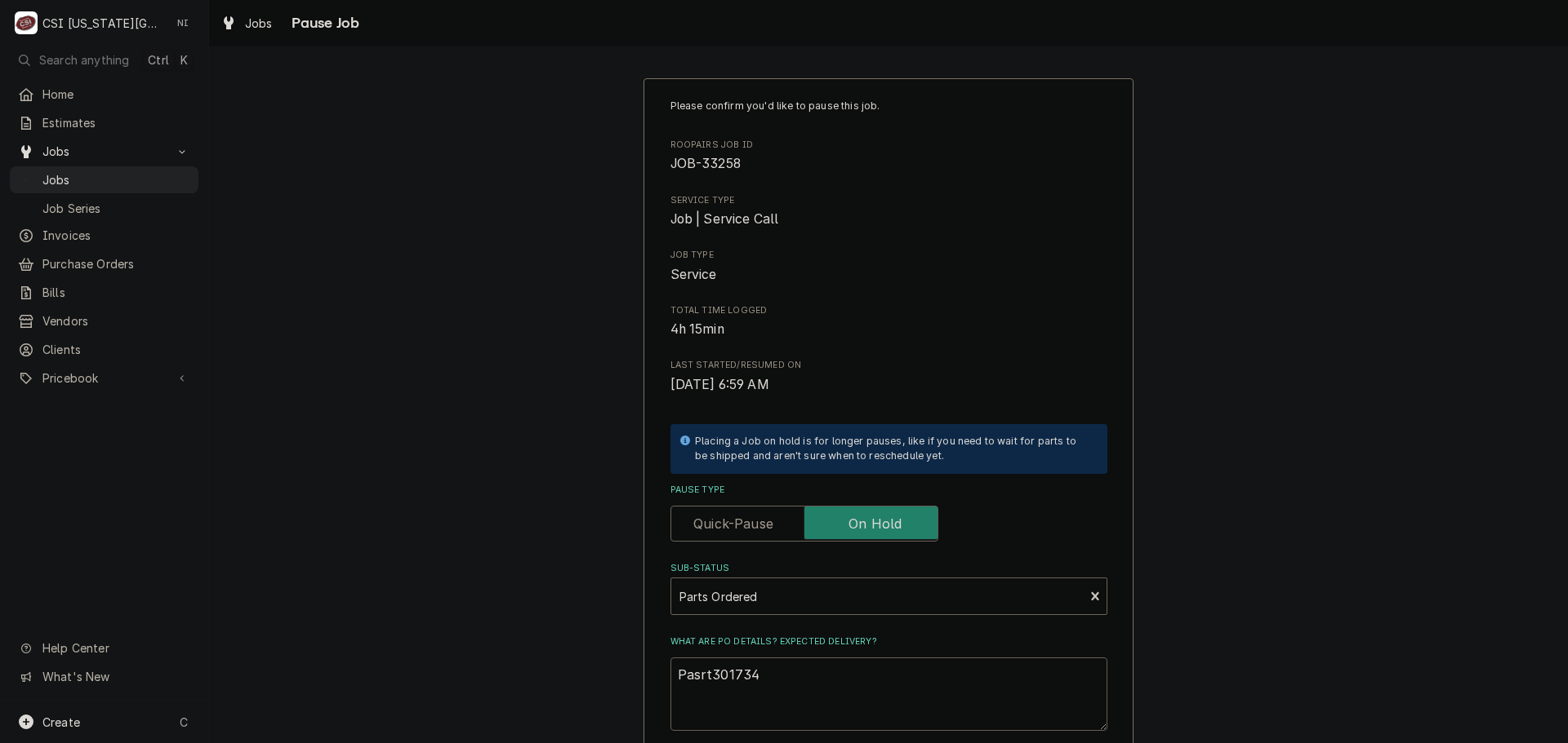
type textarea "Pasrts301734"
type textarea "x"
type textarea "Pasrts 301734"
type textarea "x"
type textarea "Pasrts301734"
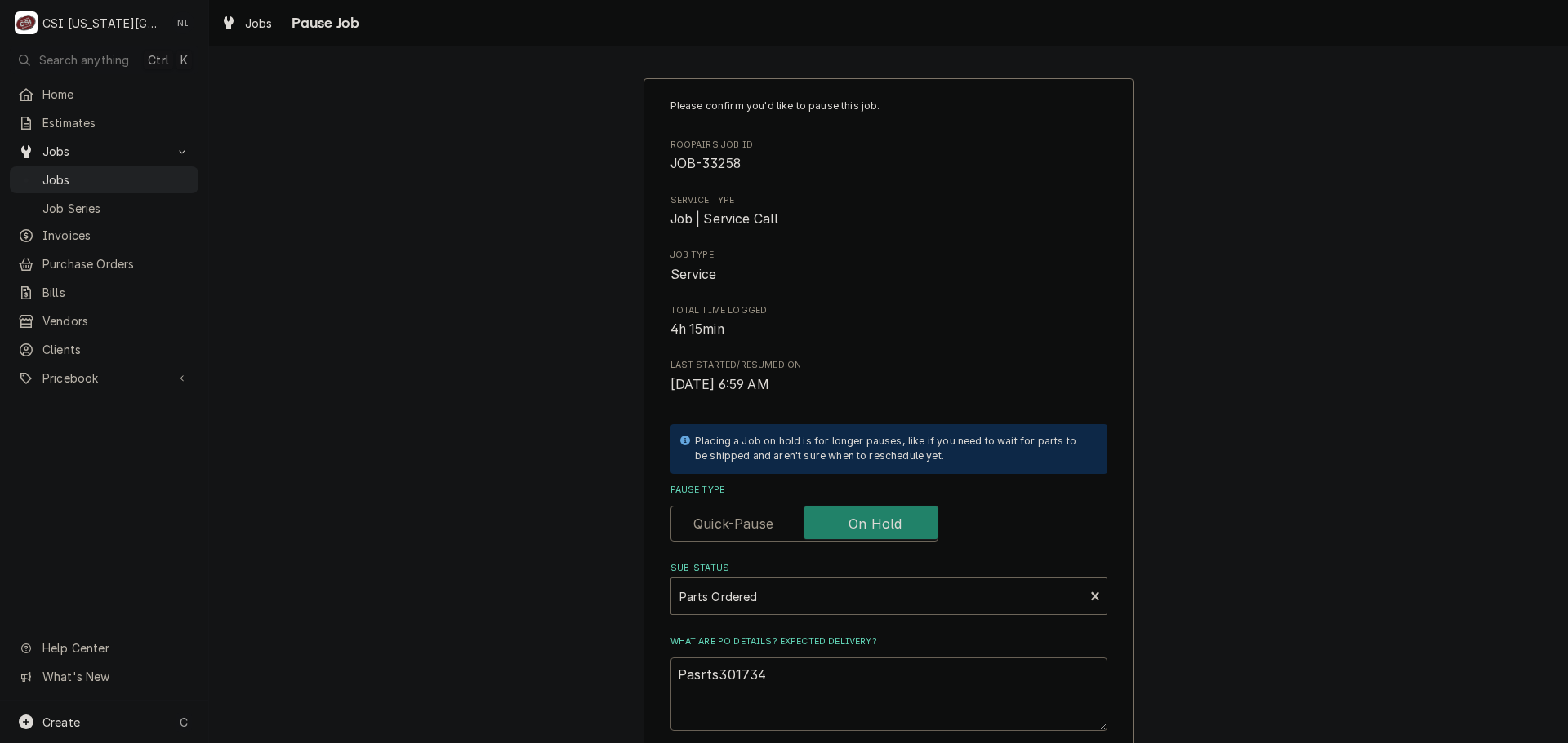
type textarea "x"
type textarea "Pasrt301734"
type textarea "x"
type textarea "Pasr301734"
type textarea "x"
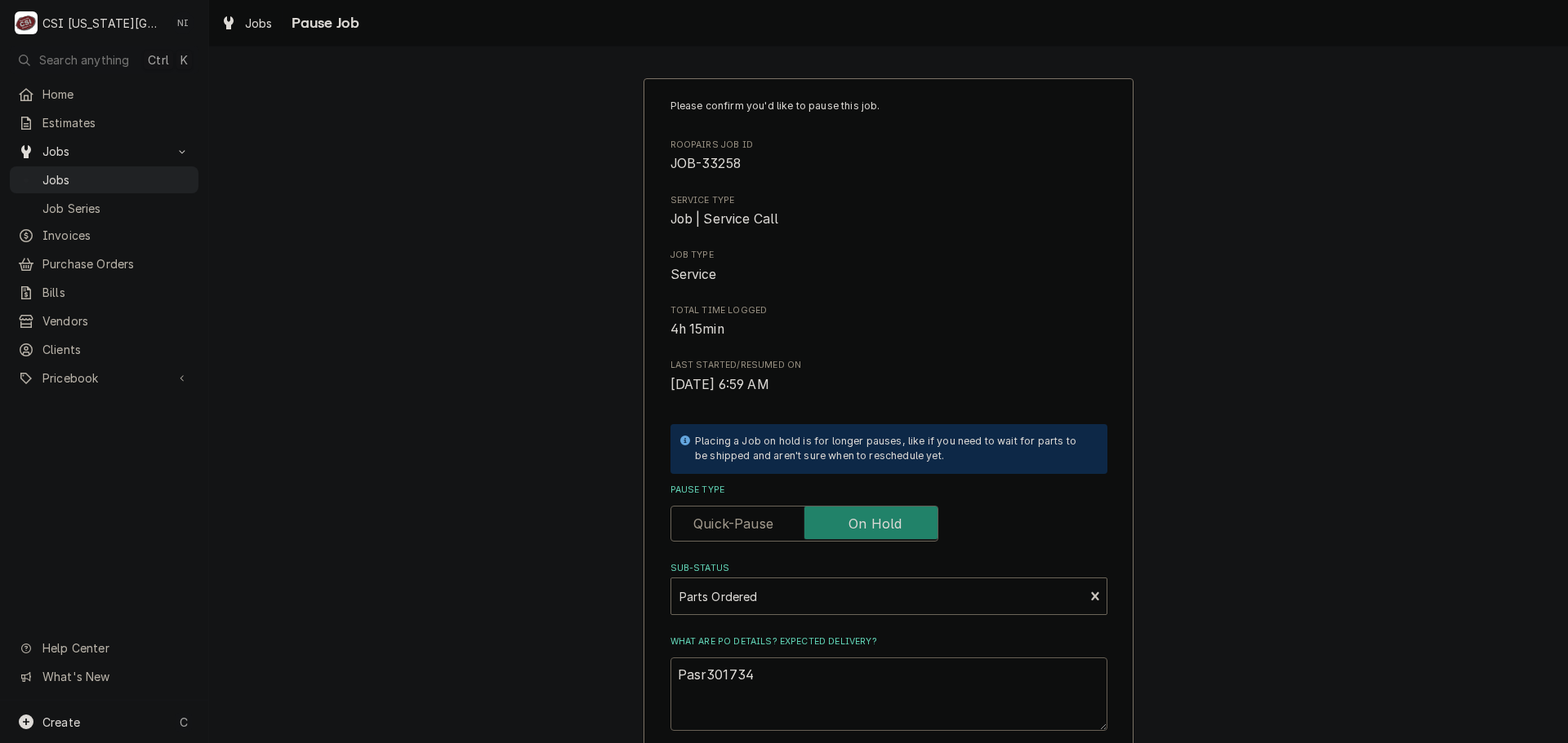
type textarea "Pas301734"
type textarea "x"
type textarea "Pa301734"
type textarea "x"
type textarea "Par301734"
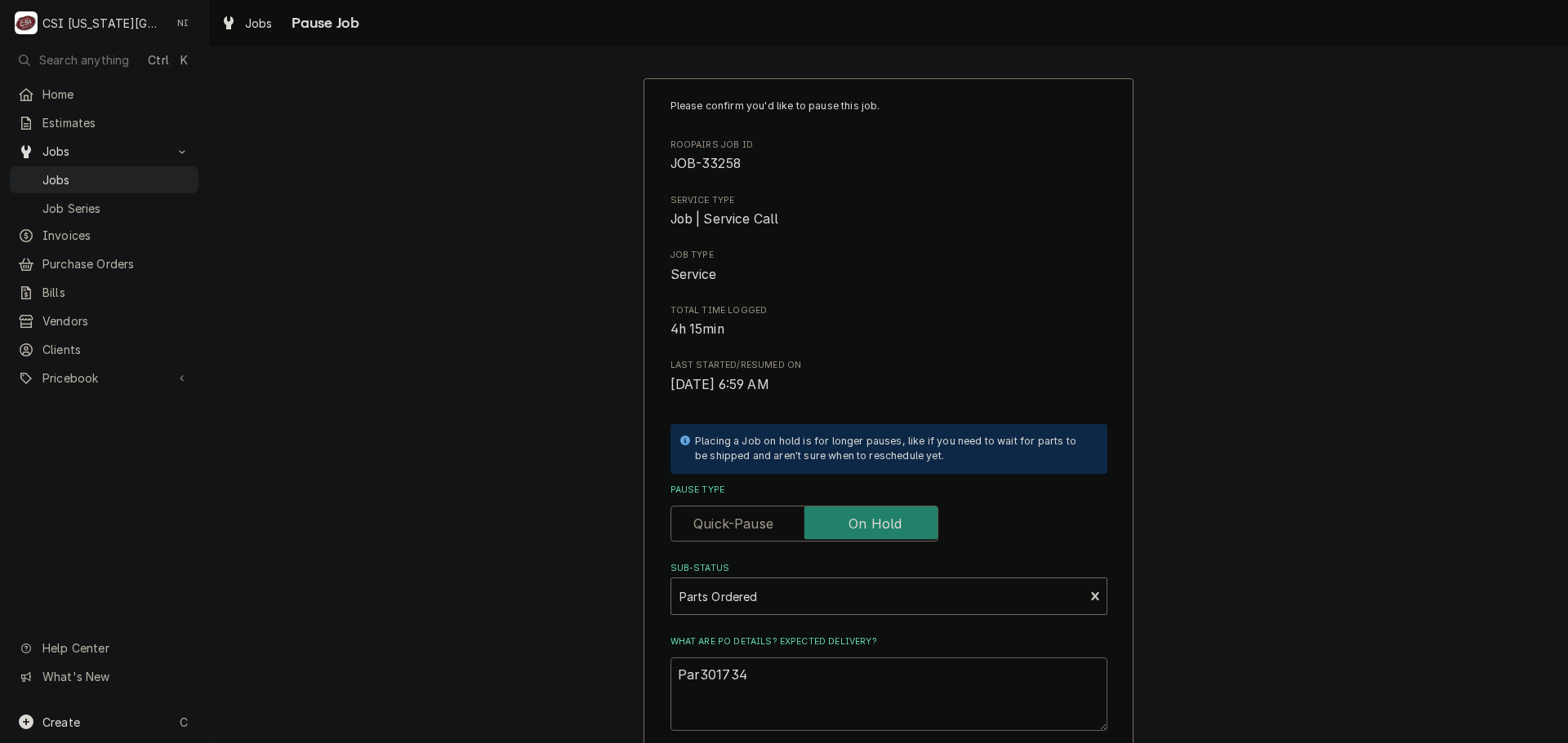
type textarea "x"
type textarea "Part301734"
type textarea "x"
type textarea "Parts301734"
type textarea "x"
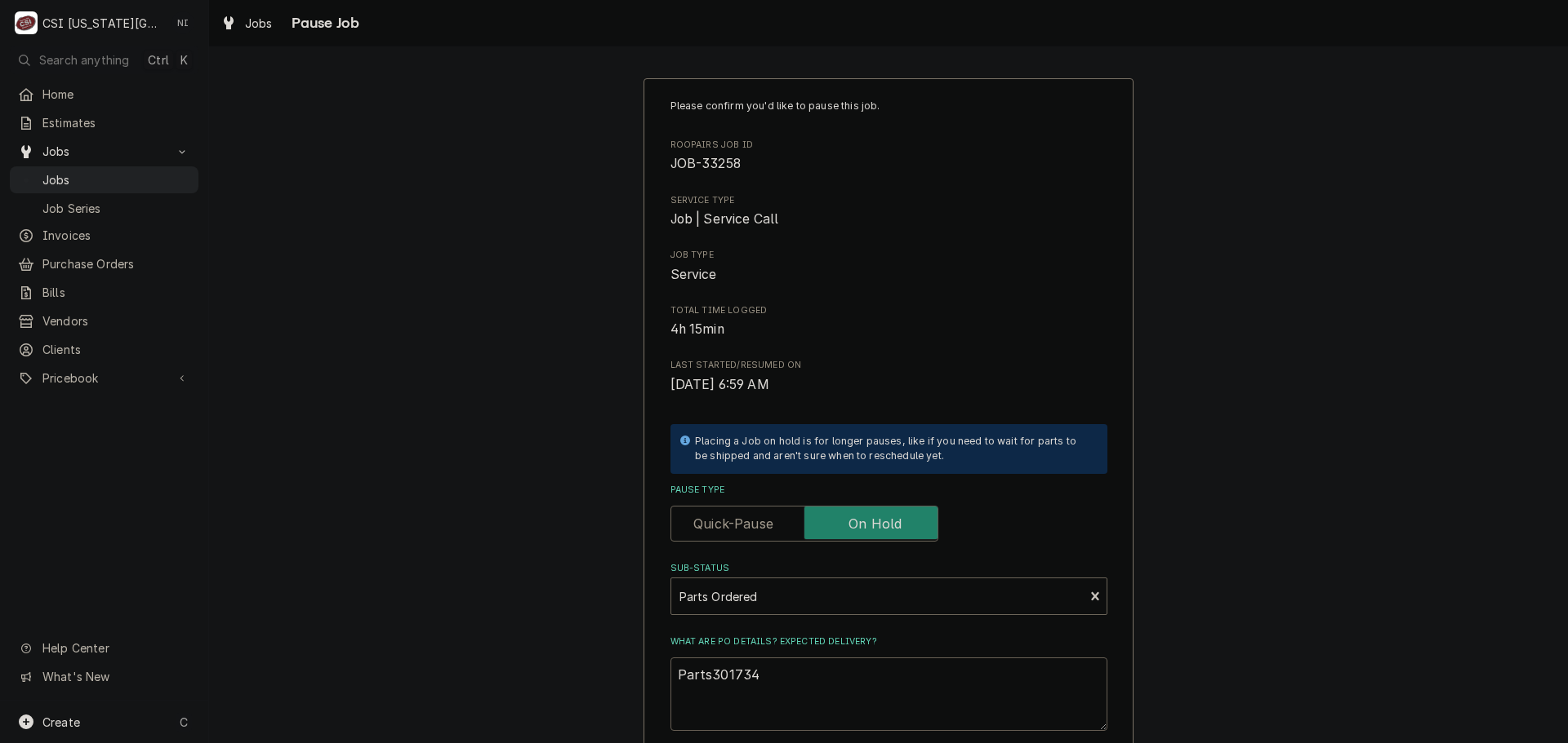
type textarea "Parts 301734"
type textarea "x"
type textarea "Parts o301734"
type textarea "x"
type textarea "Parts or301734"
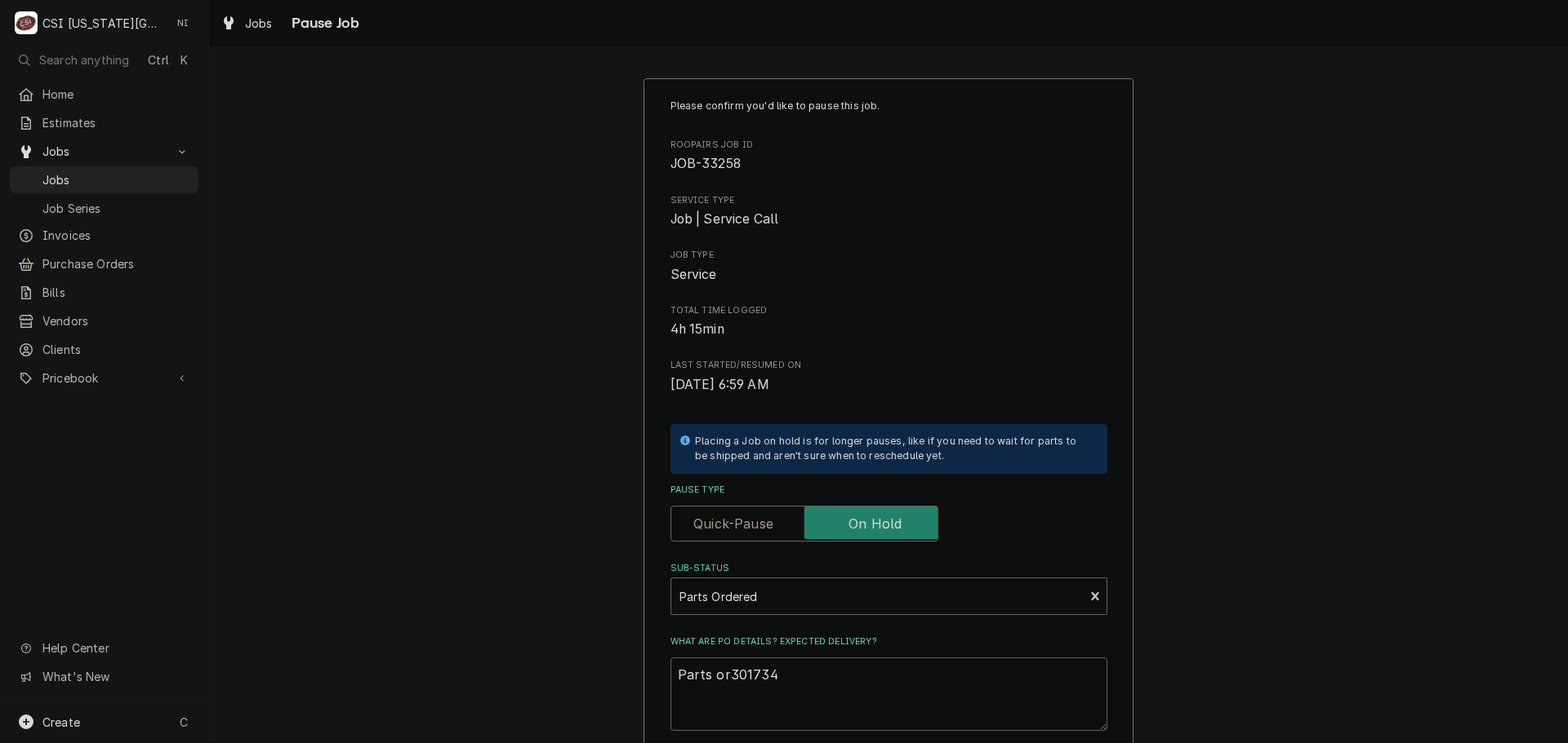
type textarea "x"
type textarea "Parts ord301734"
type textarea "x"
type textarea "Parts orde301734"
type textarea "x"
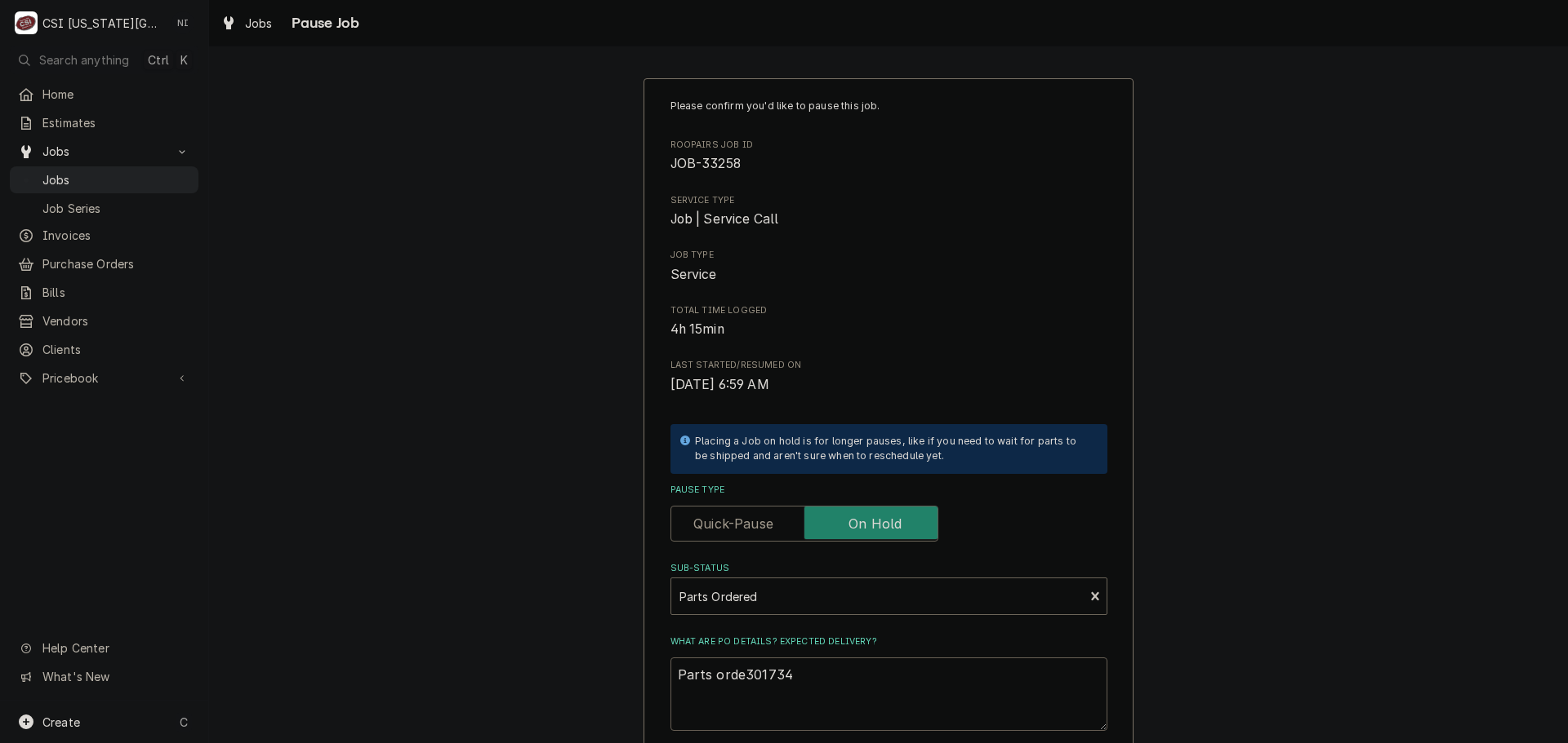
type textarea "Parts order301734"
type textarea "x"
type textarea "Parts orderd301734"
type textarea "x"
type textarea "Parts order301734"
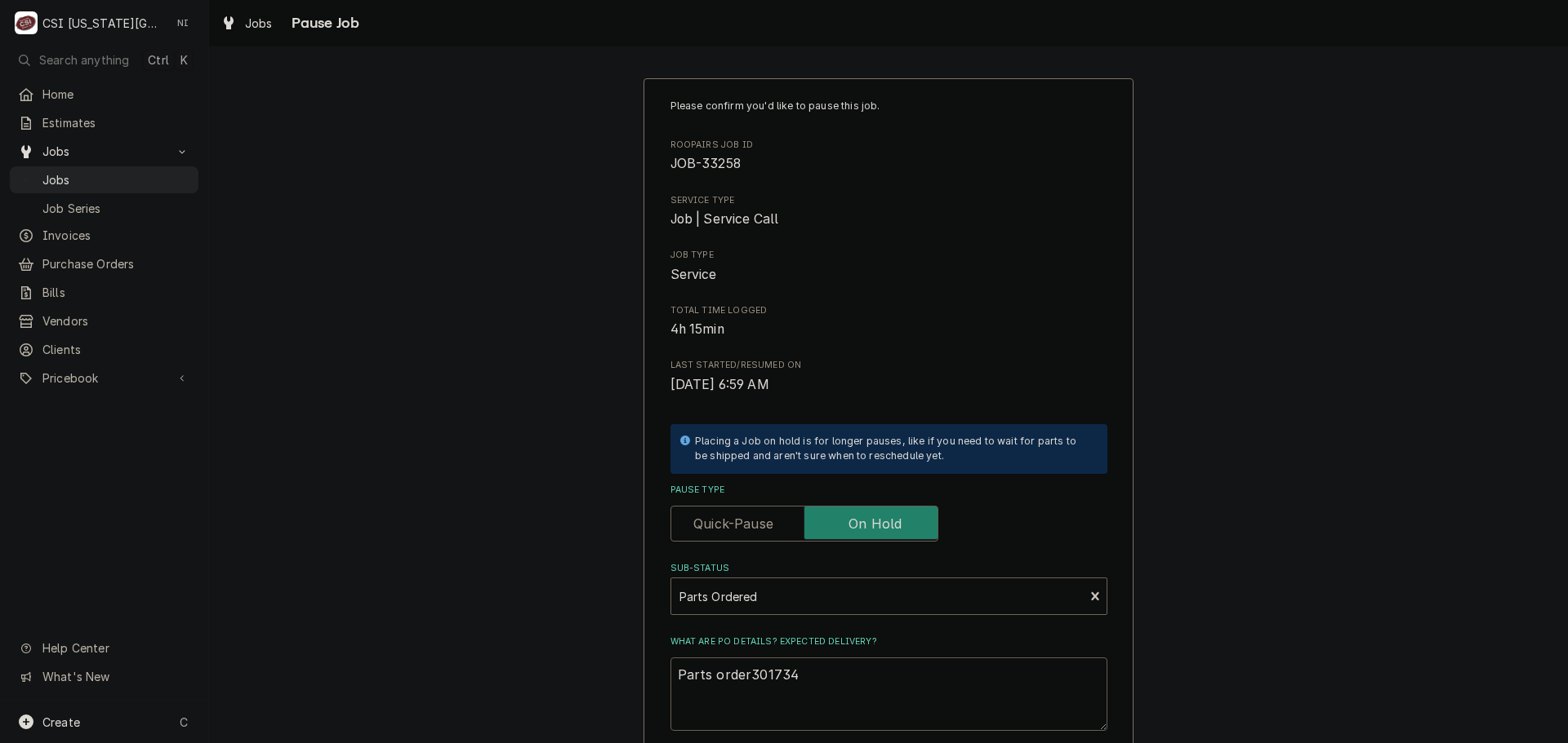
type textarea "x"
type textarea "Parts ordere301734"
type textarea "x"
type textarea "Parts ordered301734"
type textarea "x"
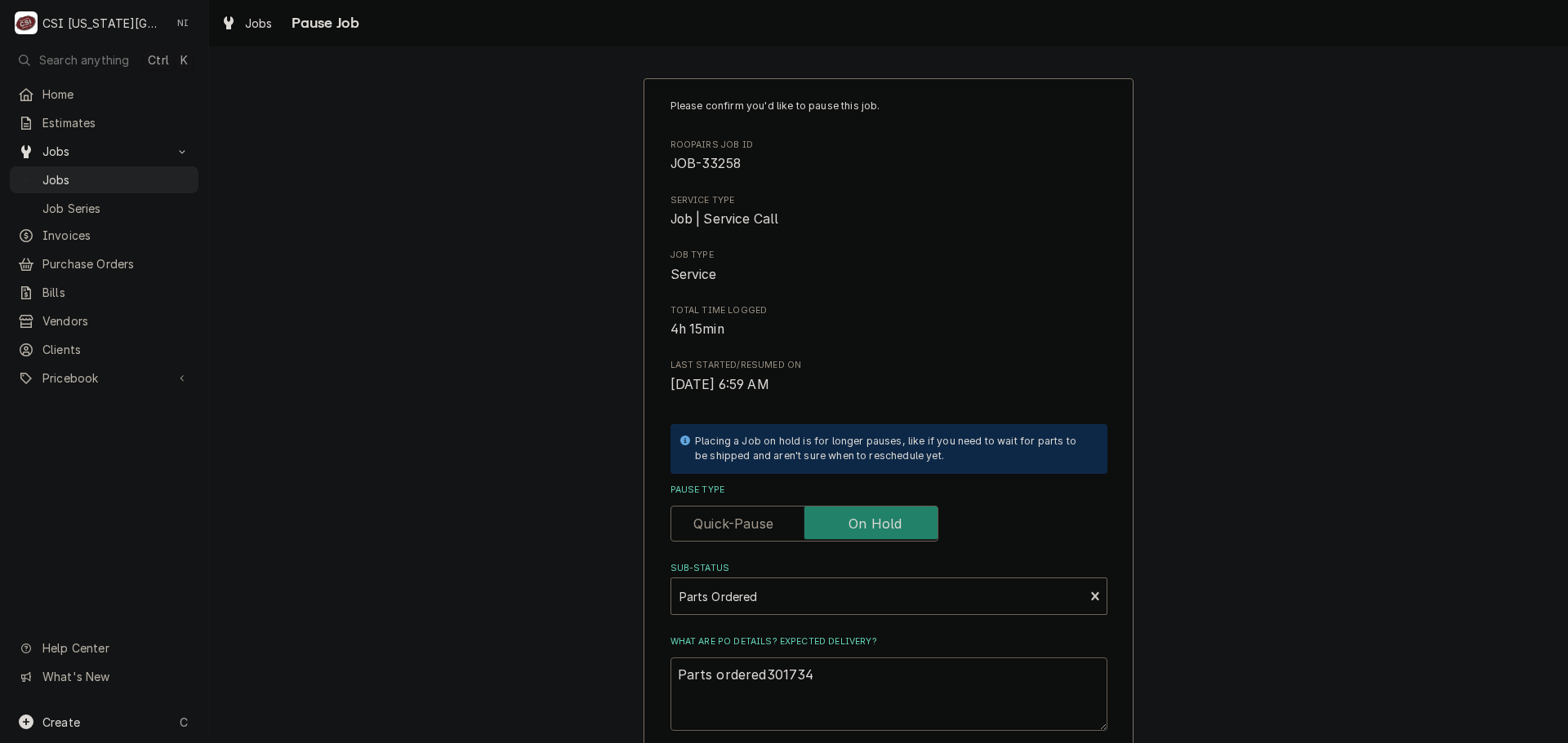
type textarea "Parts ordered 301734"
type textarea "x"
type textarea "Parts ordered O301734"
type textarea "x"
type textarea "Parts ordered On301734"
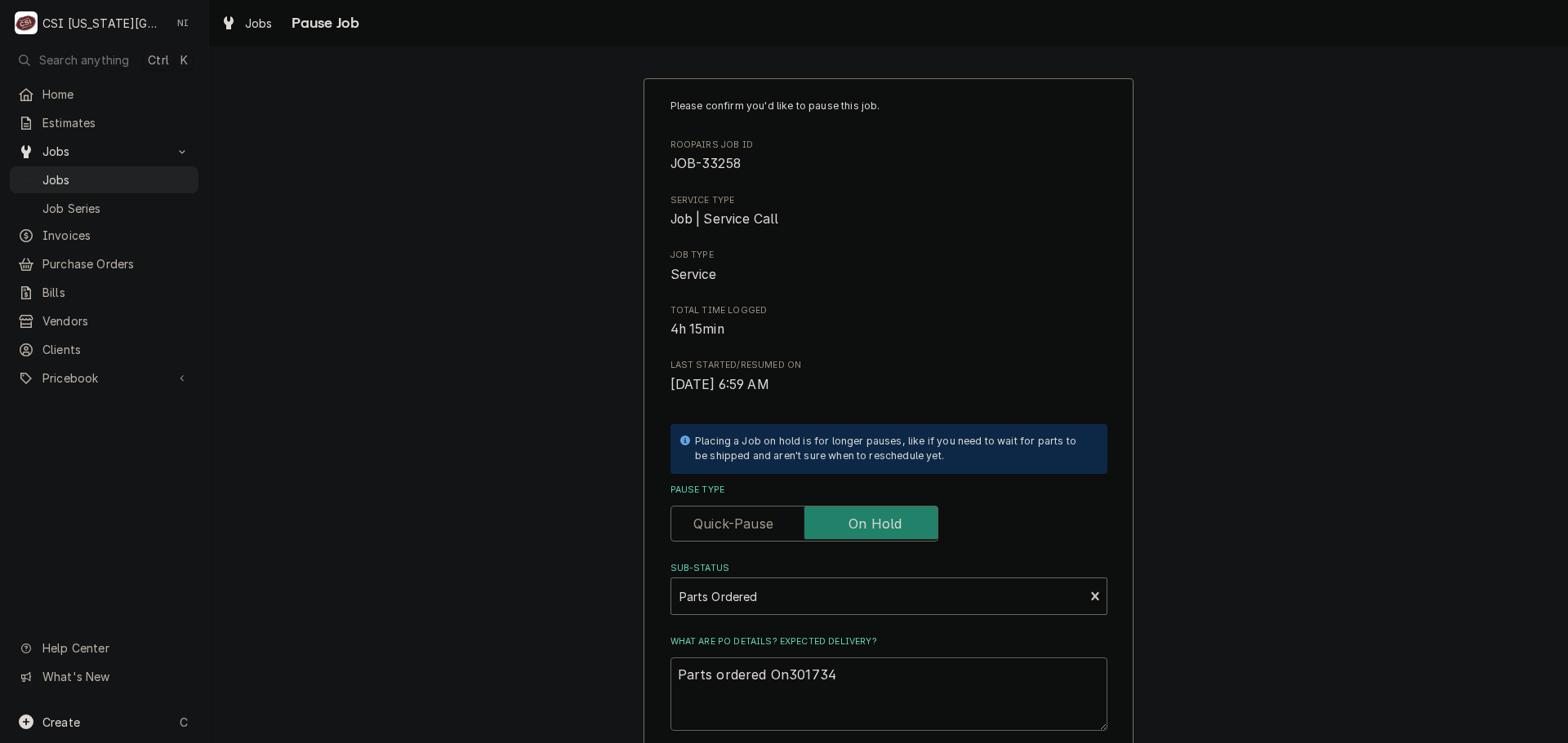
type textarea "x"
type textarea "Parts ordered On 301734"
type textarea "x"
type textarea "Parts ordered On P301734"
type textarea "x"
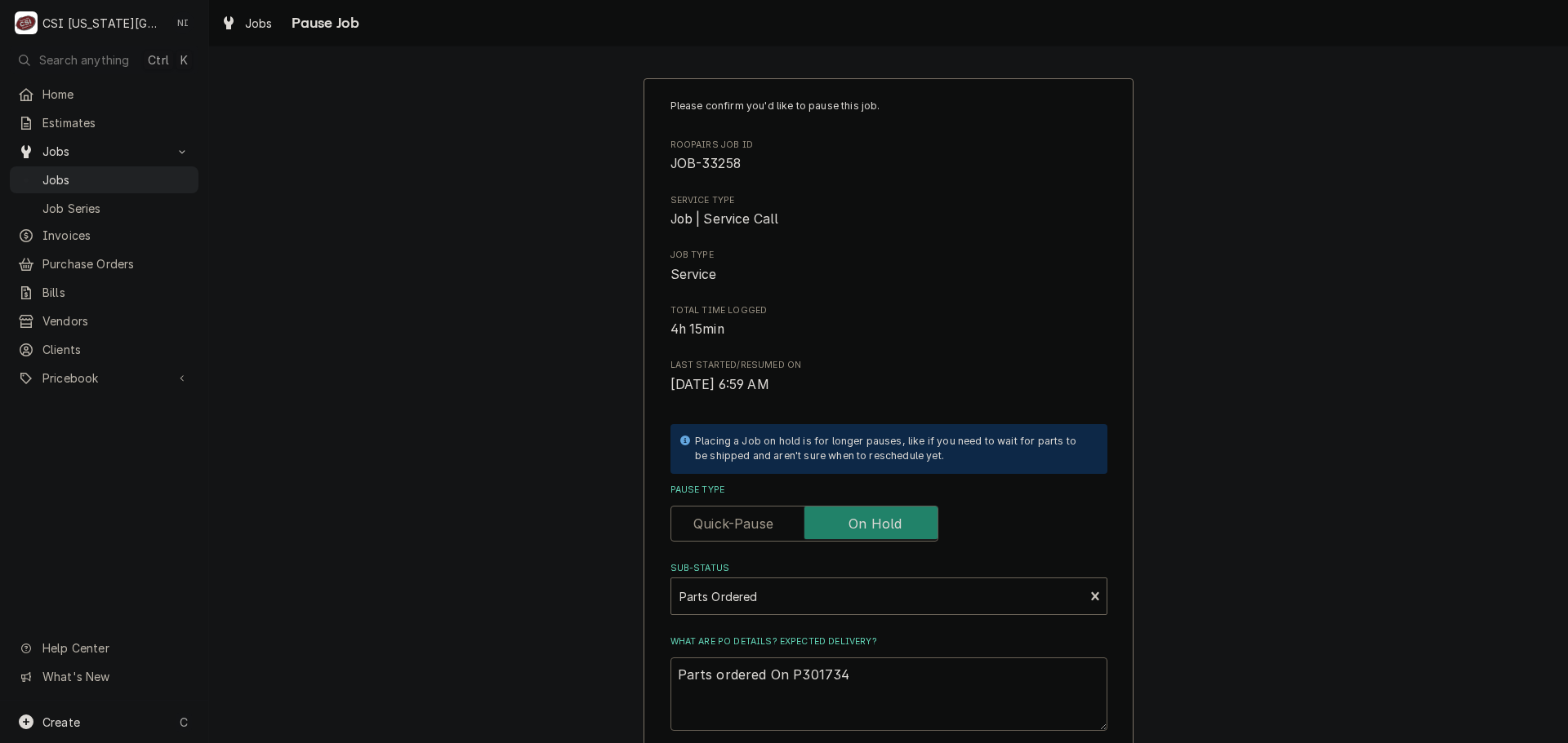
type textarea "Parts ordered On PO301734"
type textarea "x"
type textarea "Parts ordered On P301734"
type textarea "x"
type textarea "Parts ordered On 301734"
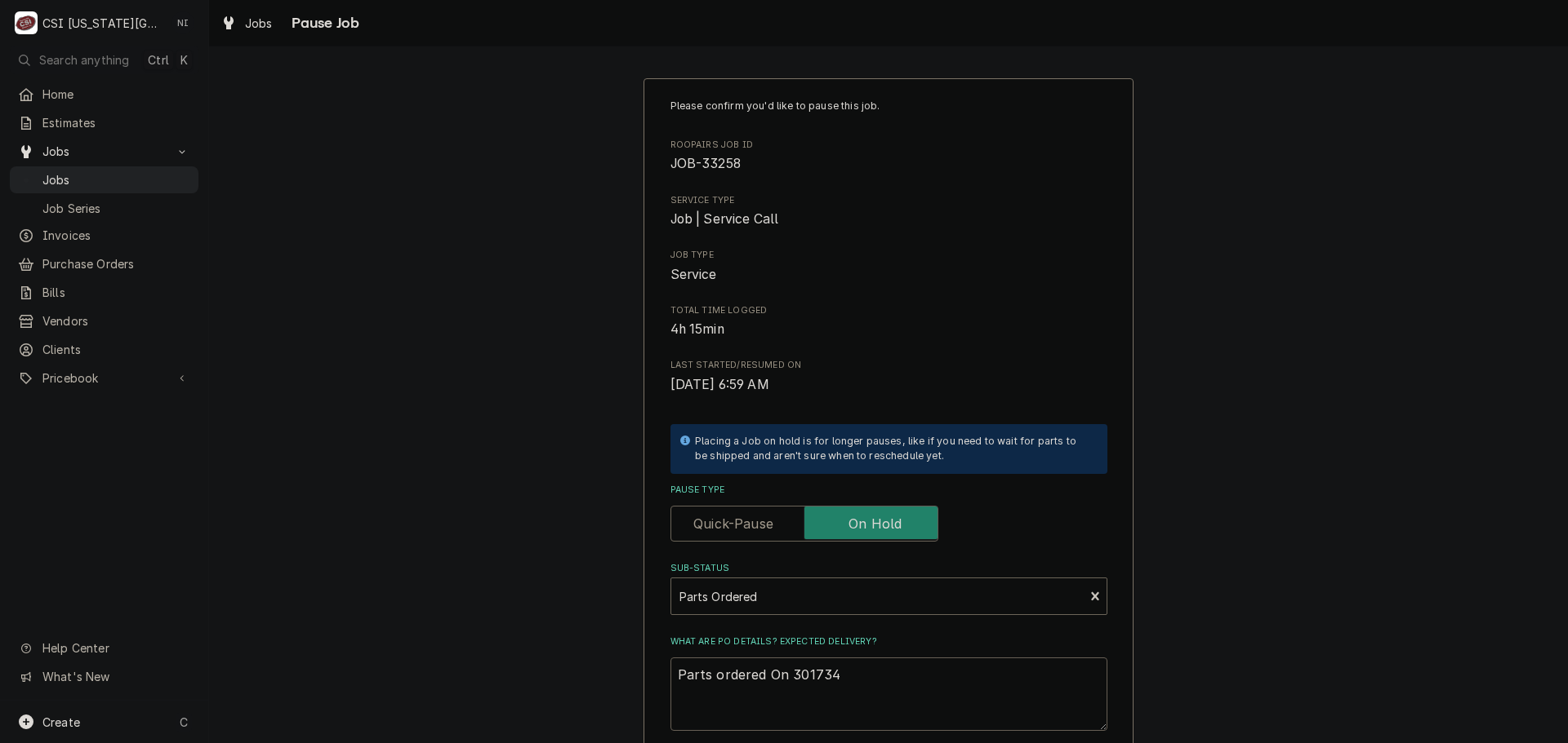
type textarea "x"
type textarea "Parts ordered On301734"
type textarea "x"
type textarea "Parts ordered O301734"
type textarea "x"
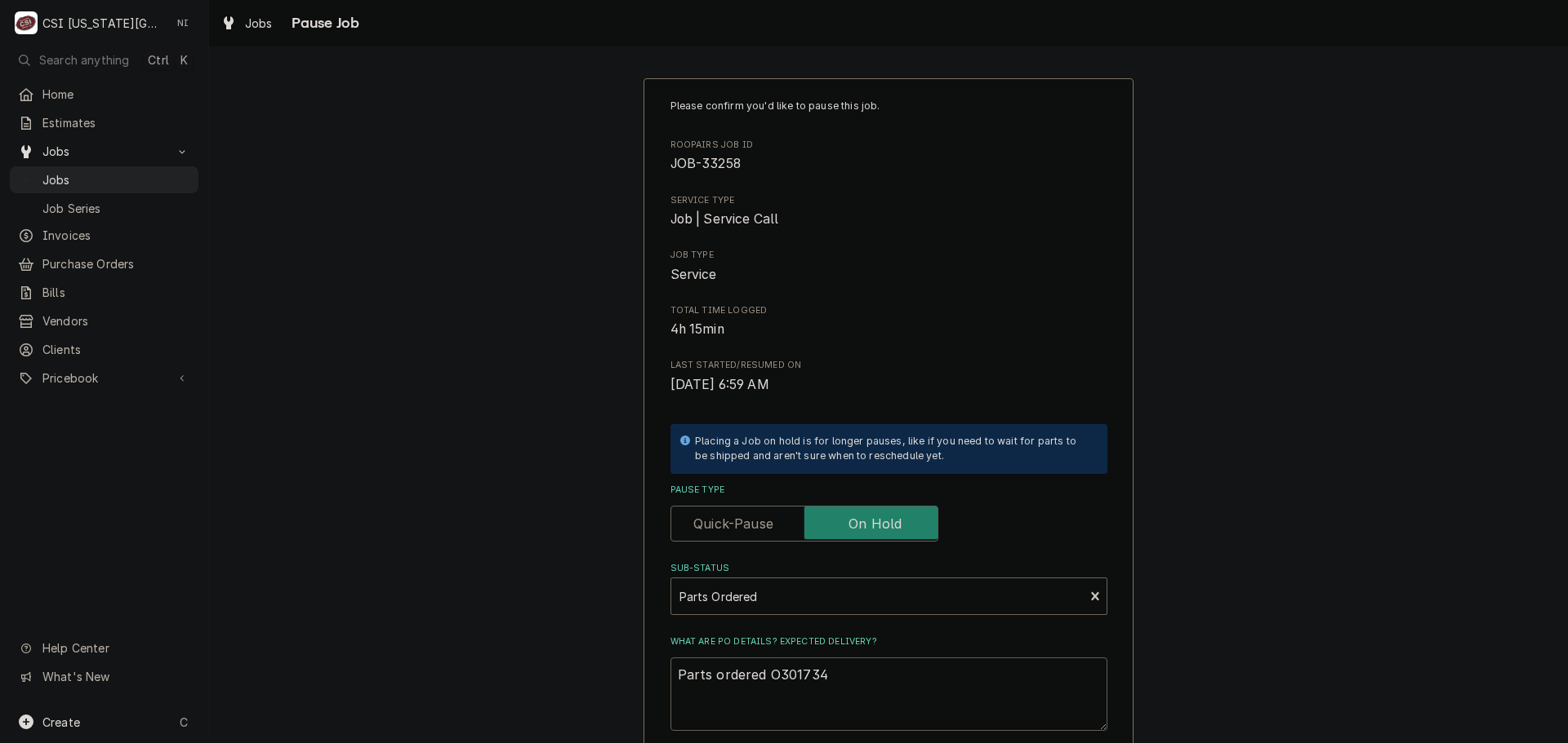
type textarea "Parts ordered 301734"
type textarea "x"
type textarea "Parts ordered o301734"
type textarea "x"
type textarea "Parts ordered on301734"
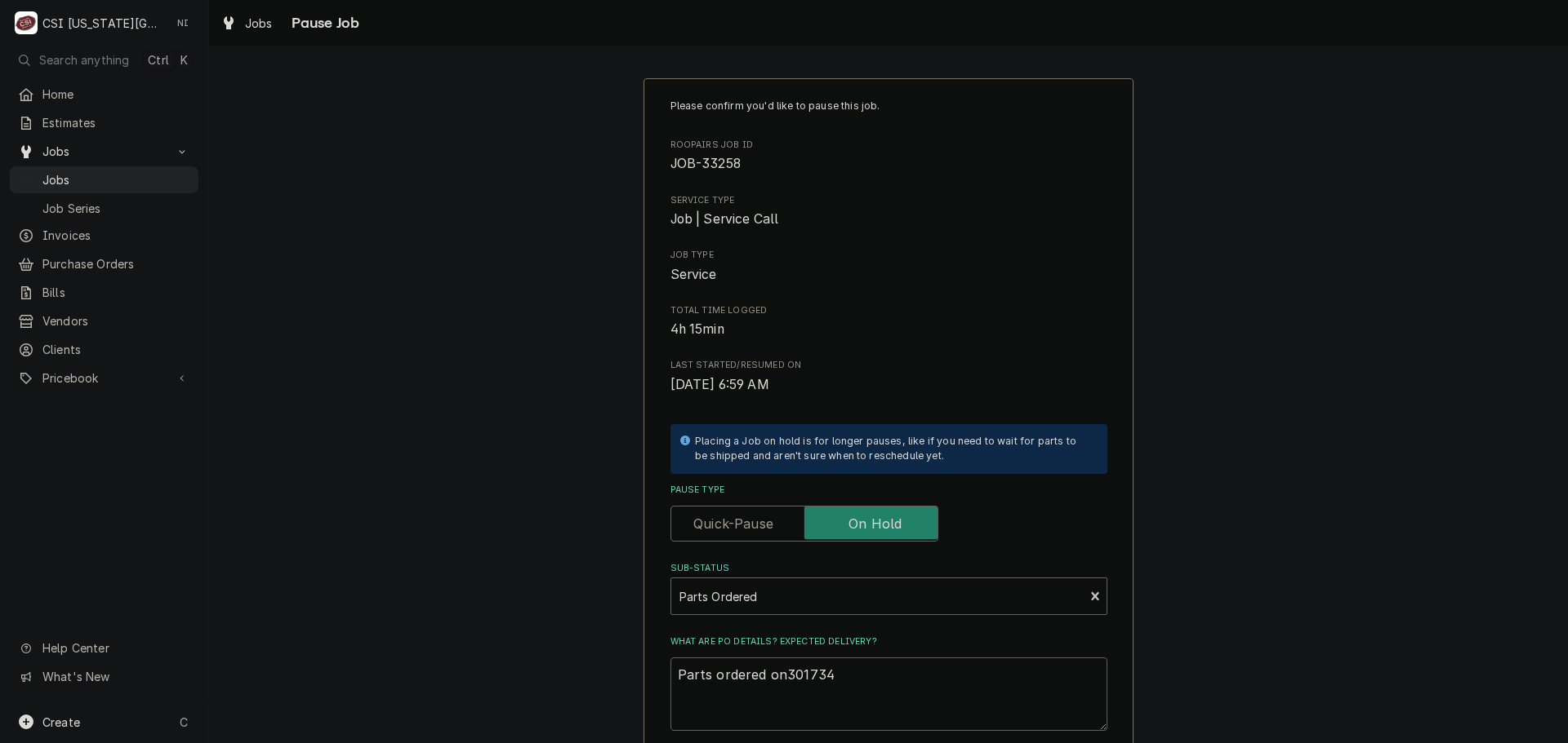
type textarea "x"
type textarea "Parts ordered on 301734"
type textarea "x"
type textarea "Parts ordered on P301734"
type textarea "x"
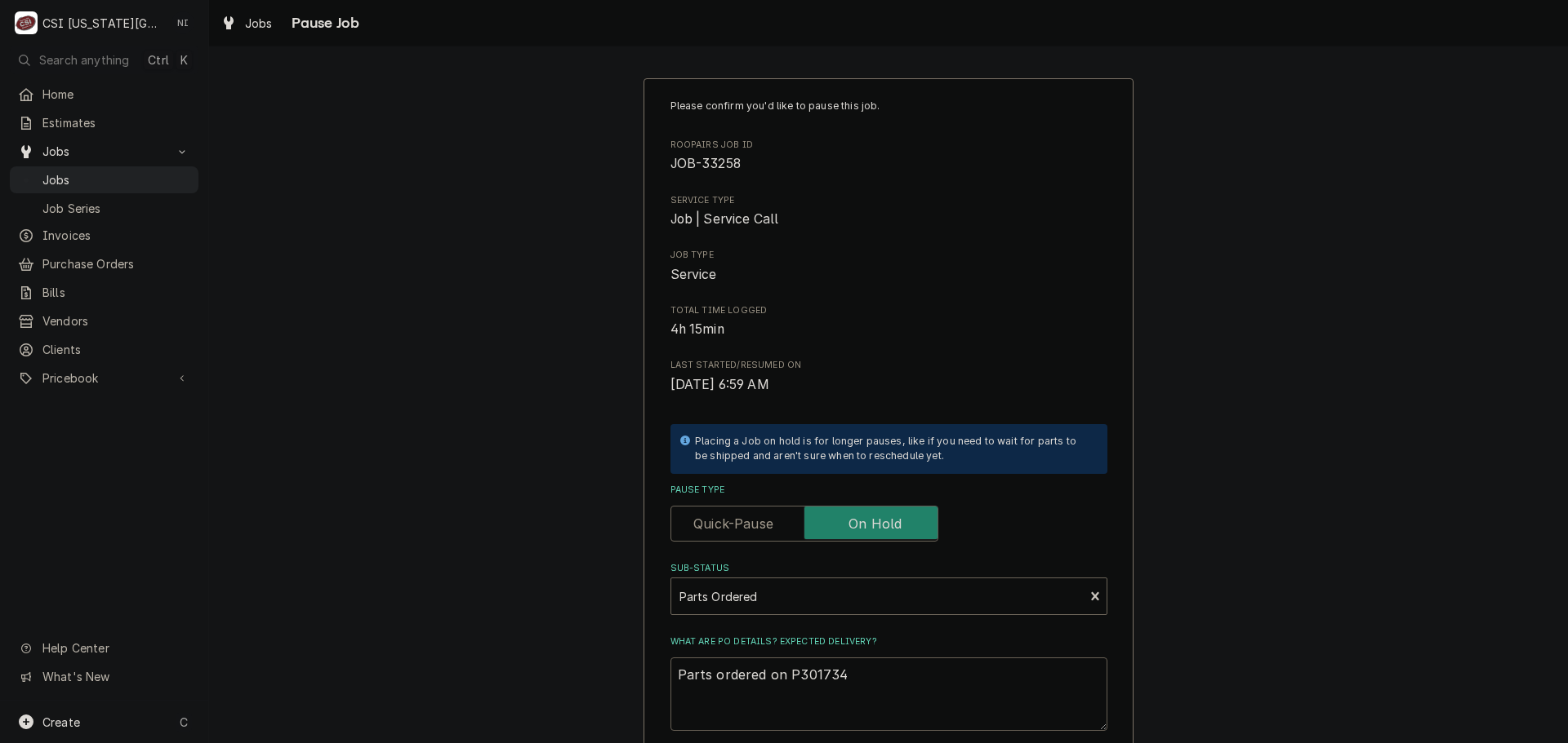
type textarea "Parts ordered on PO301734"
type textarea "x"
type textarea "Parts ordered on PO 301734"
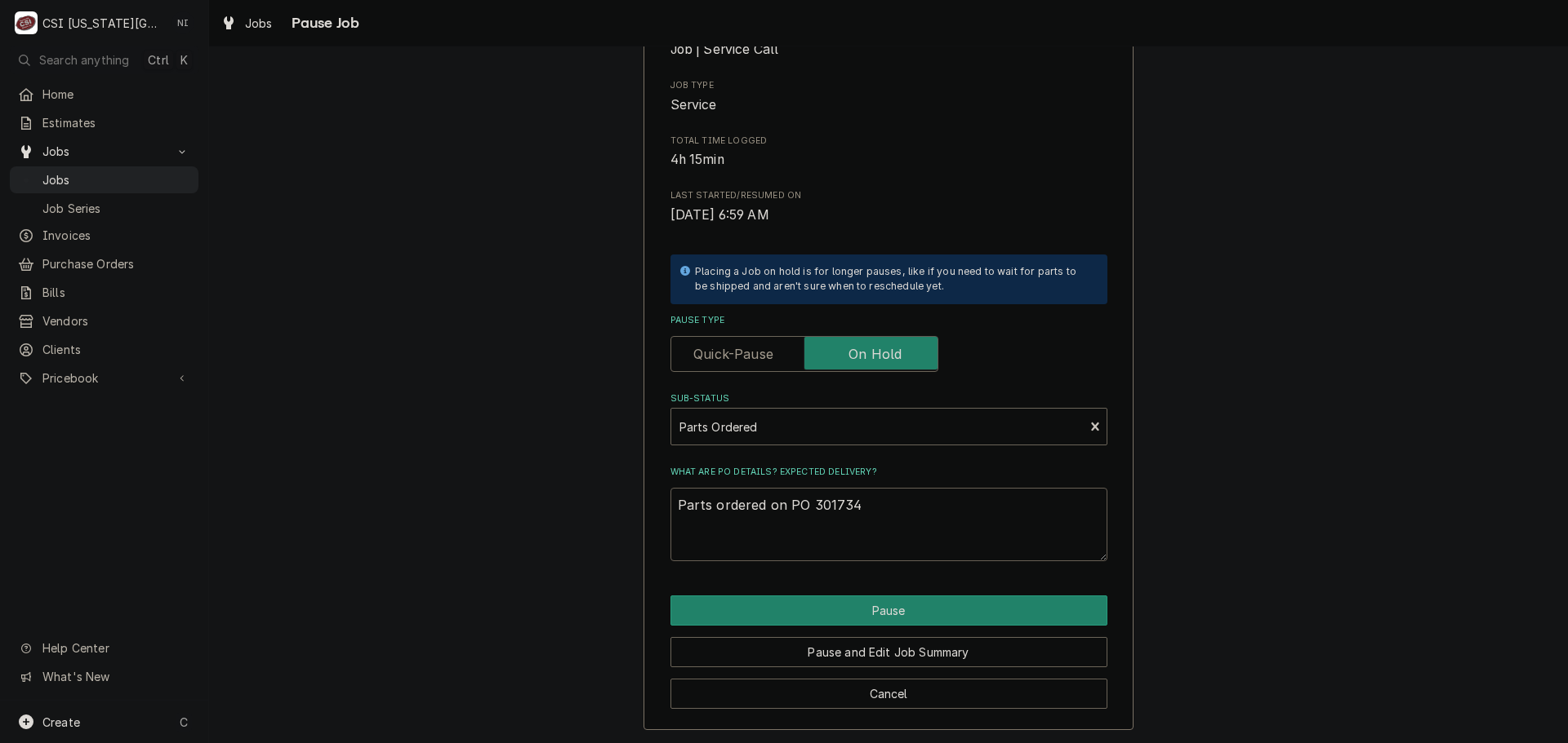
scroll to position [171, 0]
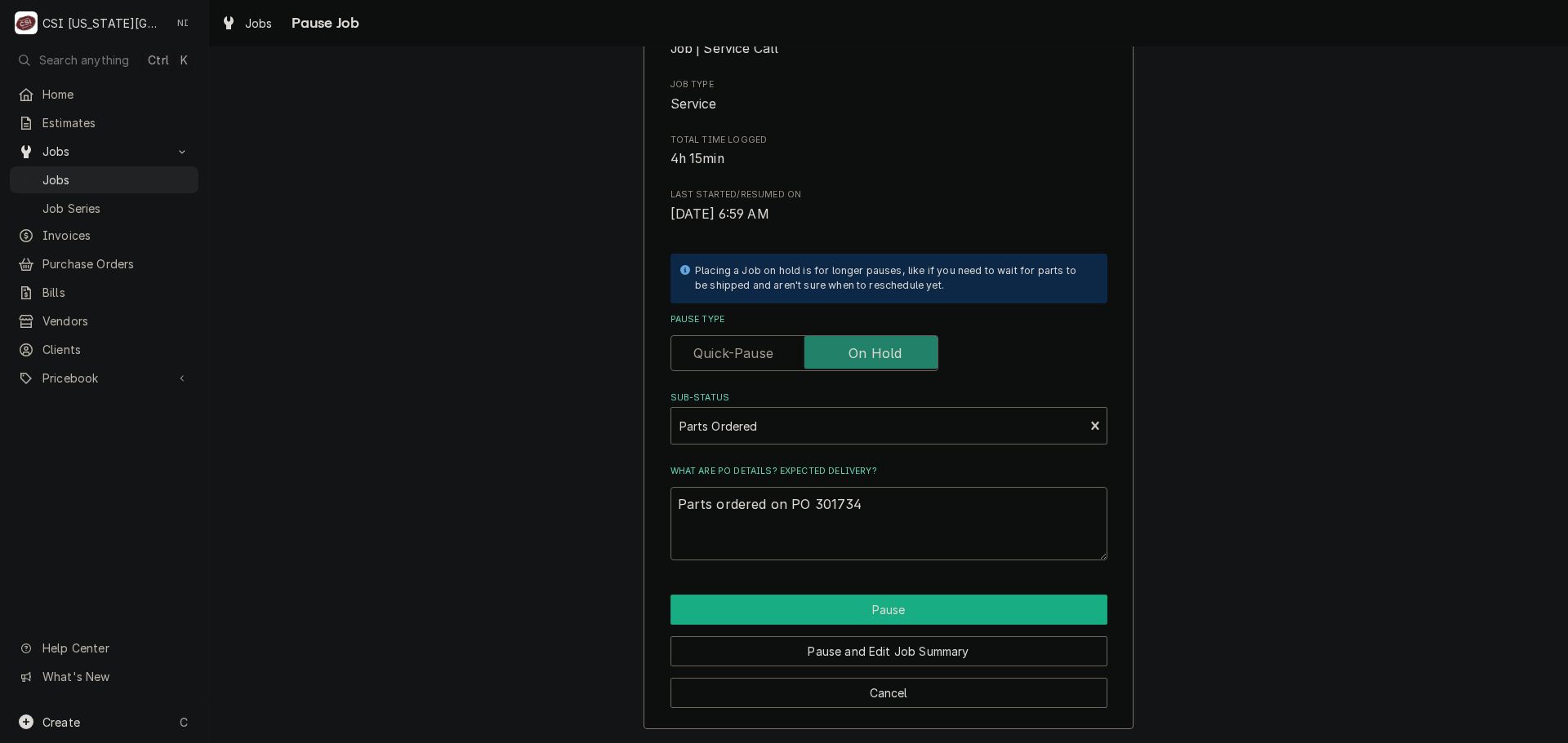
click at [861, 613] on button "Pause" at bounding box center [889, 610] width 437 height 30
type textarea "x"
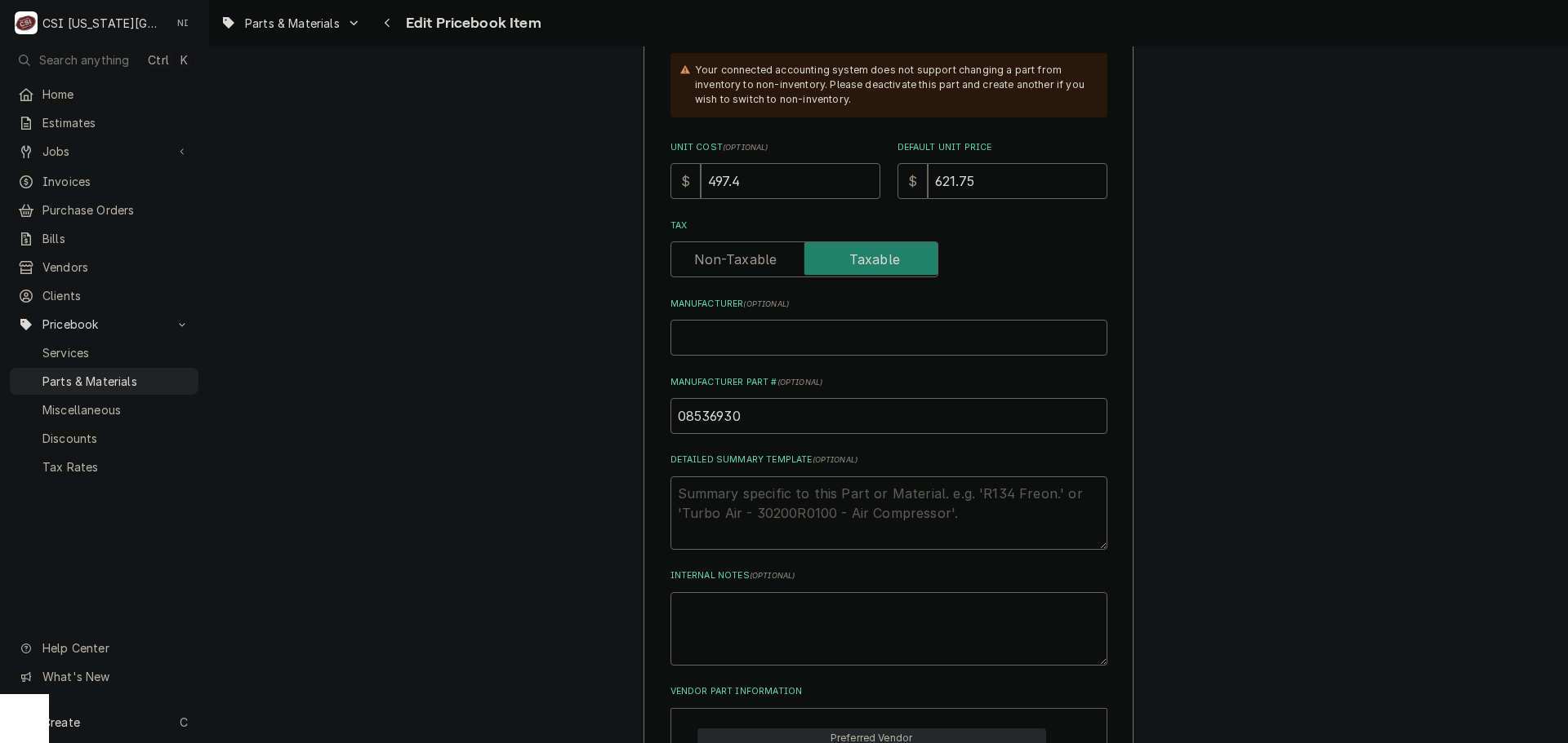
scroll to position [605, 0]
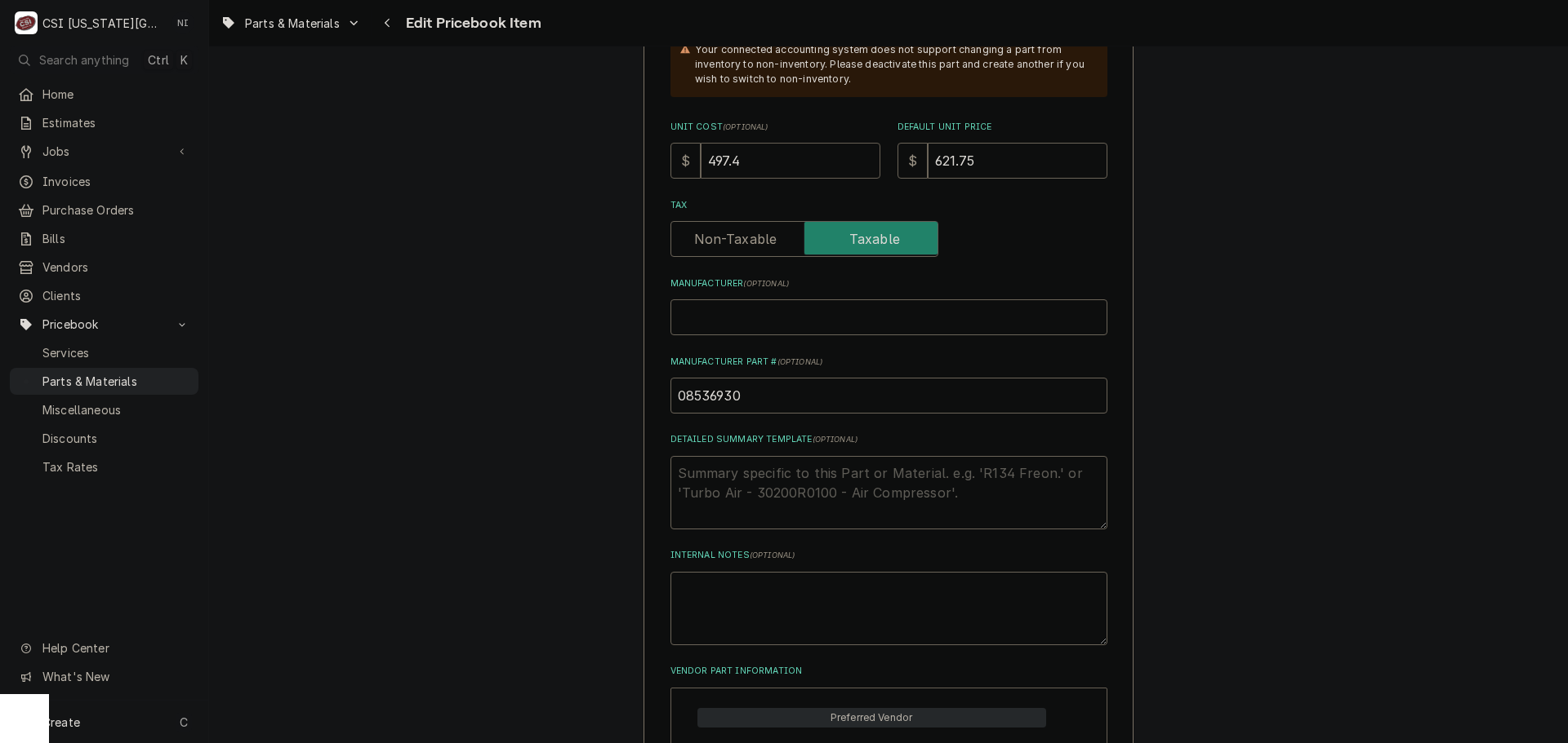
drag, startPoint x: 753, startPoint y: 154, endPoint x: 622, endPoint y: 157, distance: 131.0
paste input "581.88"
type textarea "x"
type input "581.88"
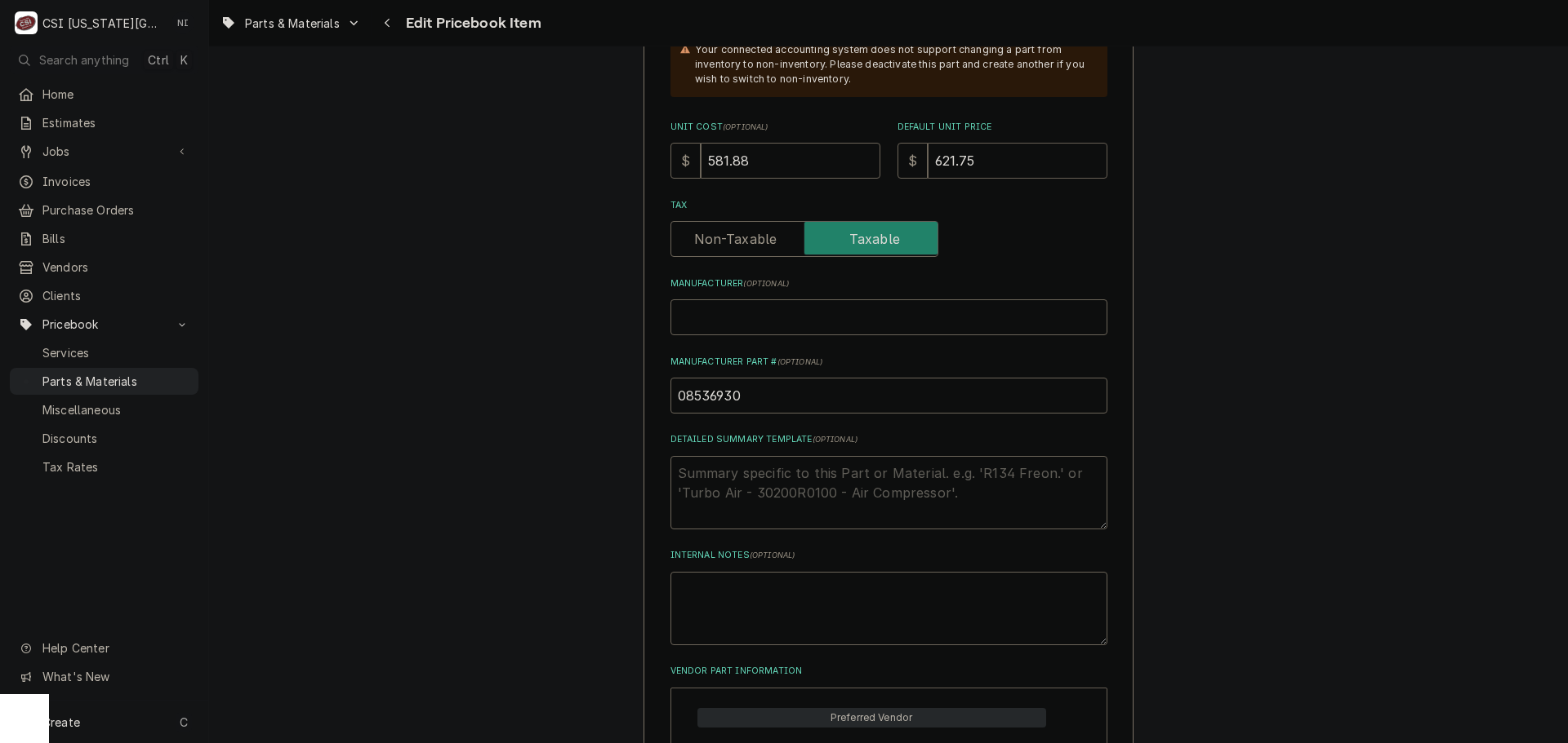
drag, startPoint x: 964, startPoint y: 160, endPoint x: 802, endPoint y: 154, distance: 162.1
click at [802, 154] on div "Unit Cost ( optional ) $ 581.88 Default Unit Price $ 621.75" at bounding box center [889, 150] width 437 height 58
click at [984, 161] on input "621.75" at bounding box center [1017, 160] width 180 height 36
drag, startPoint x: 984, startPoint y: 160, endPoint x: 881, endPoint y: 166, distance: 103.2
click at [881, 166] on div "Unit Cost ( optional ) $ 581.88 Default Unit Price $ 621.75" at bounding box center [889, 150] width 437 height 58
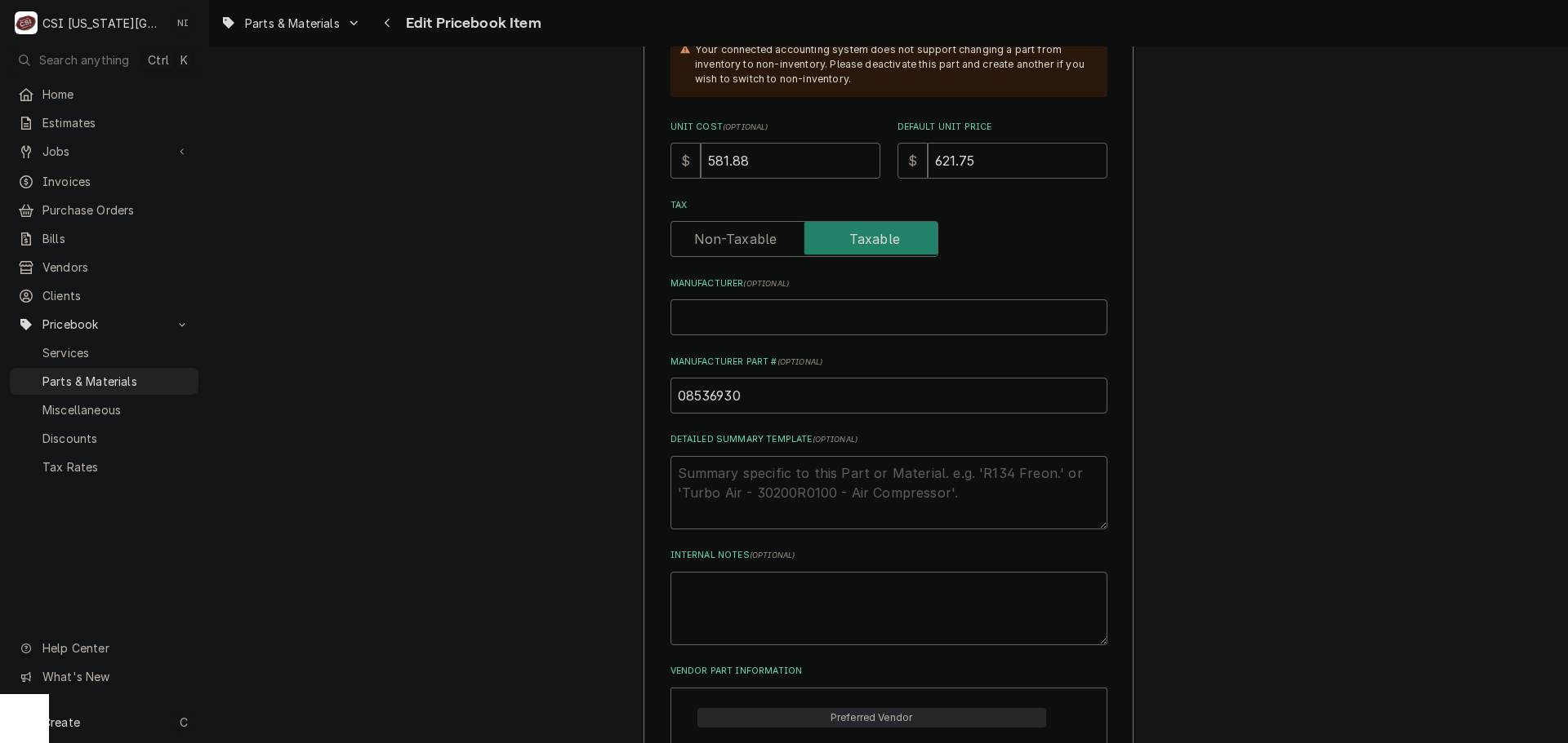
type textarea "x"
type input "7"
type textarea "x"
type input "77"
type textarea "x"
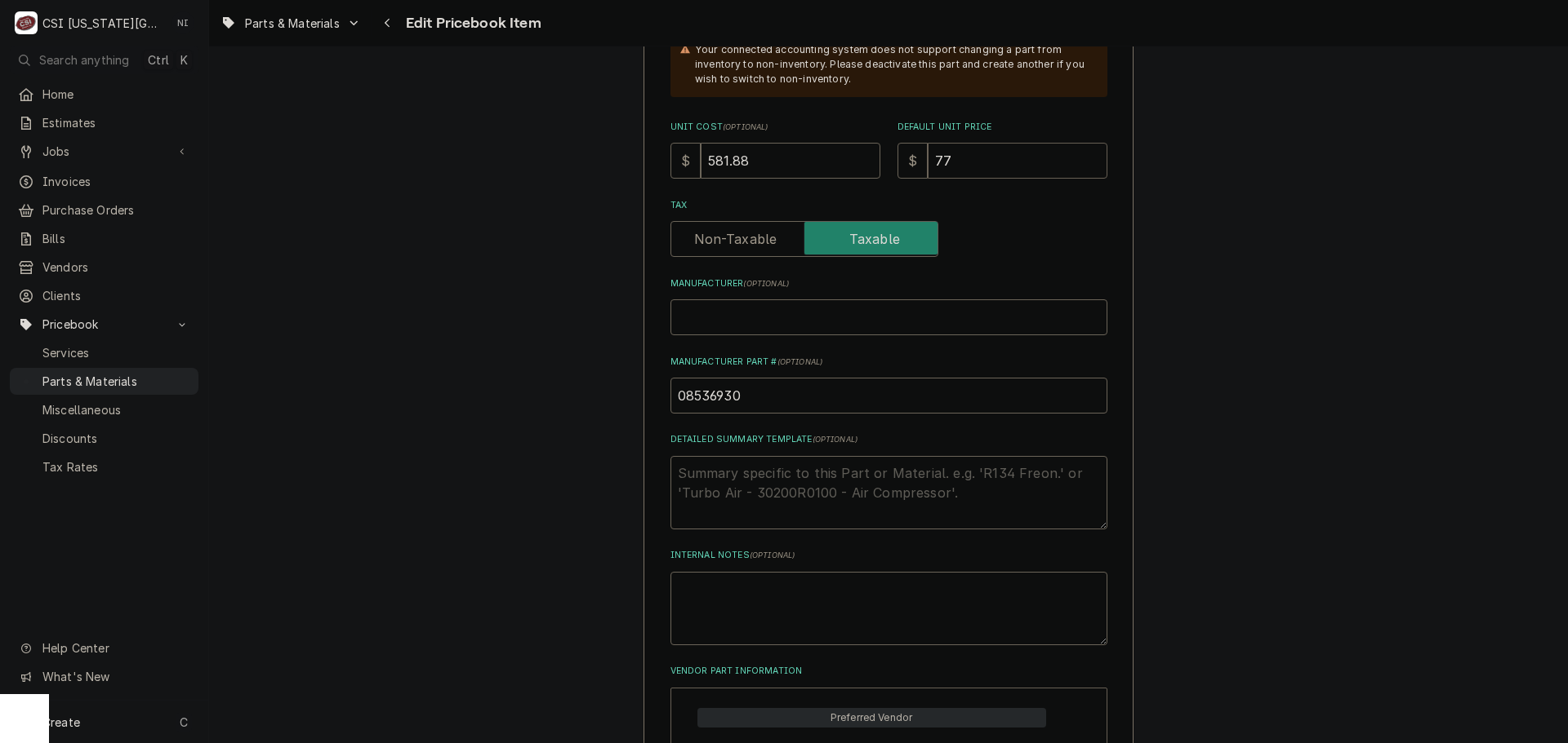
type input "775"
type textarea "x"
type input "775.84"
type textarea "x"
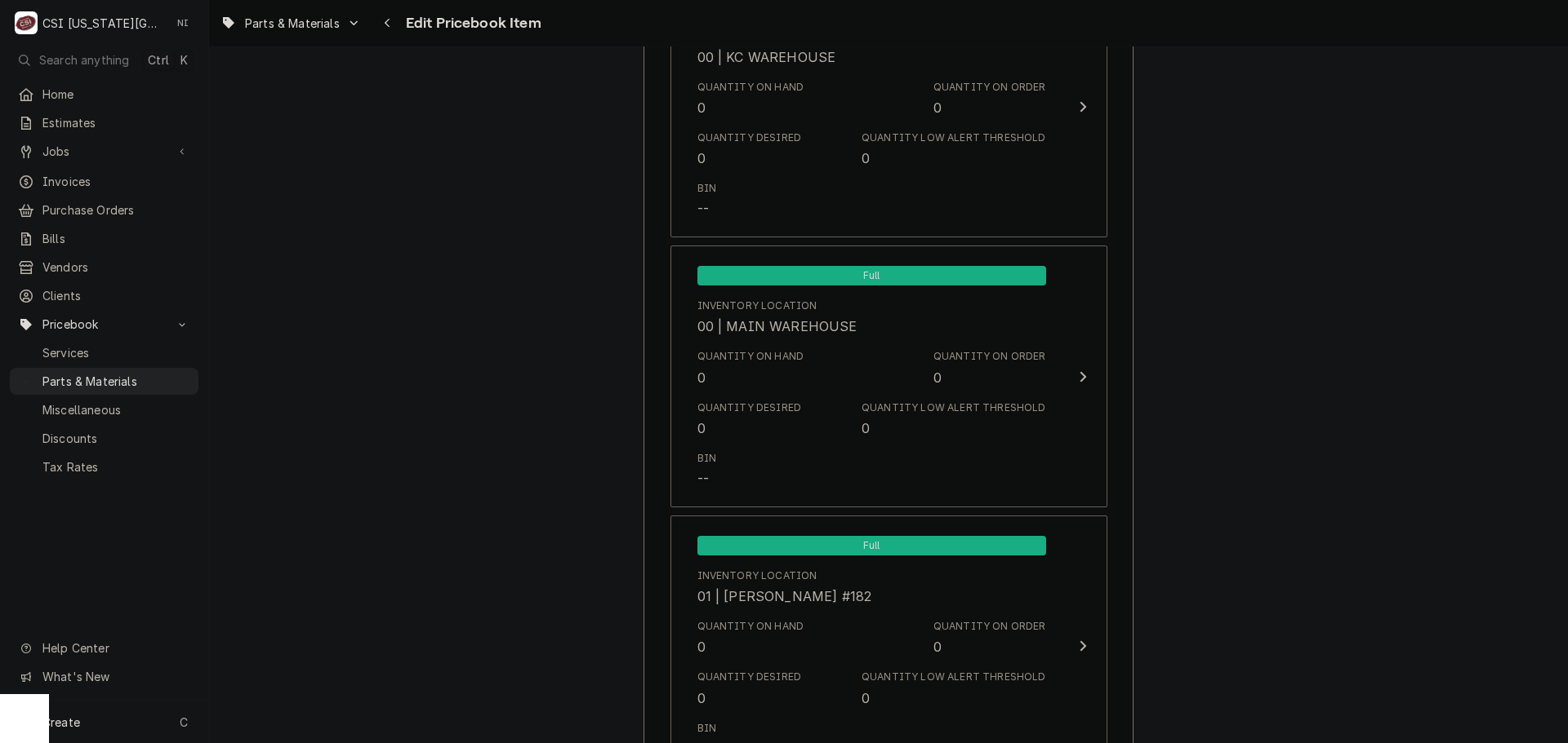
scroll to position [1206, 0]
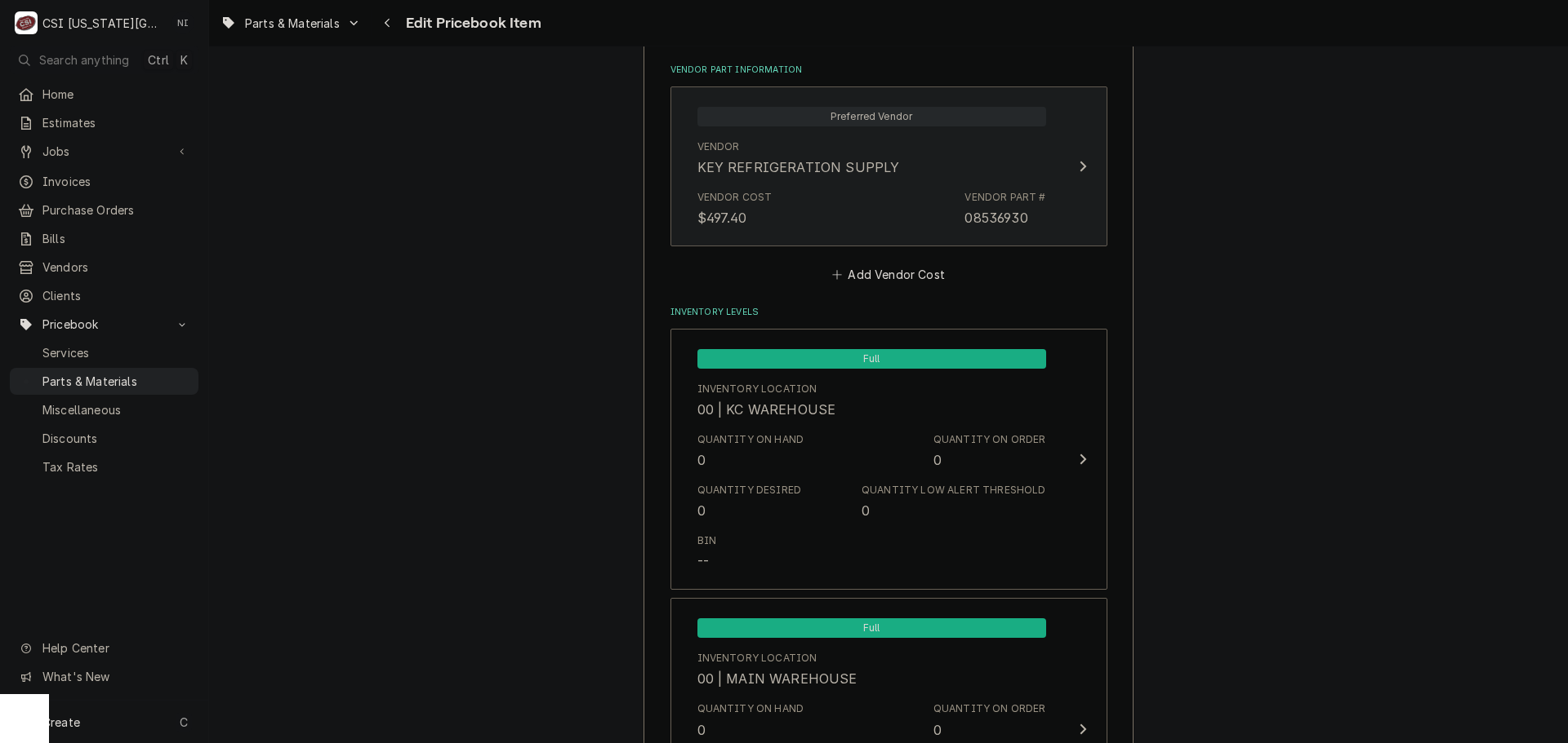
type input "775.84"
click at [896, 186] on div "Vendor Cost $497.40 Vendor Part # 08536930" at bounding box center [872, 209] width 349 height 50
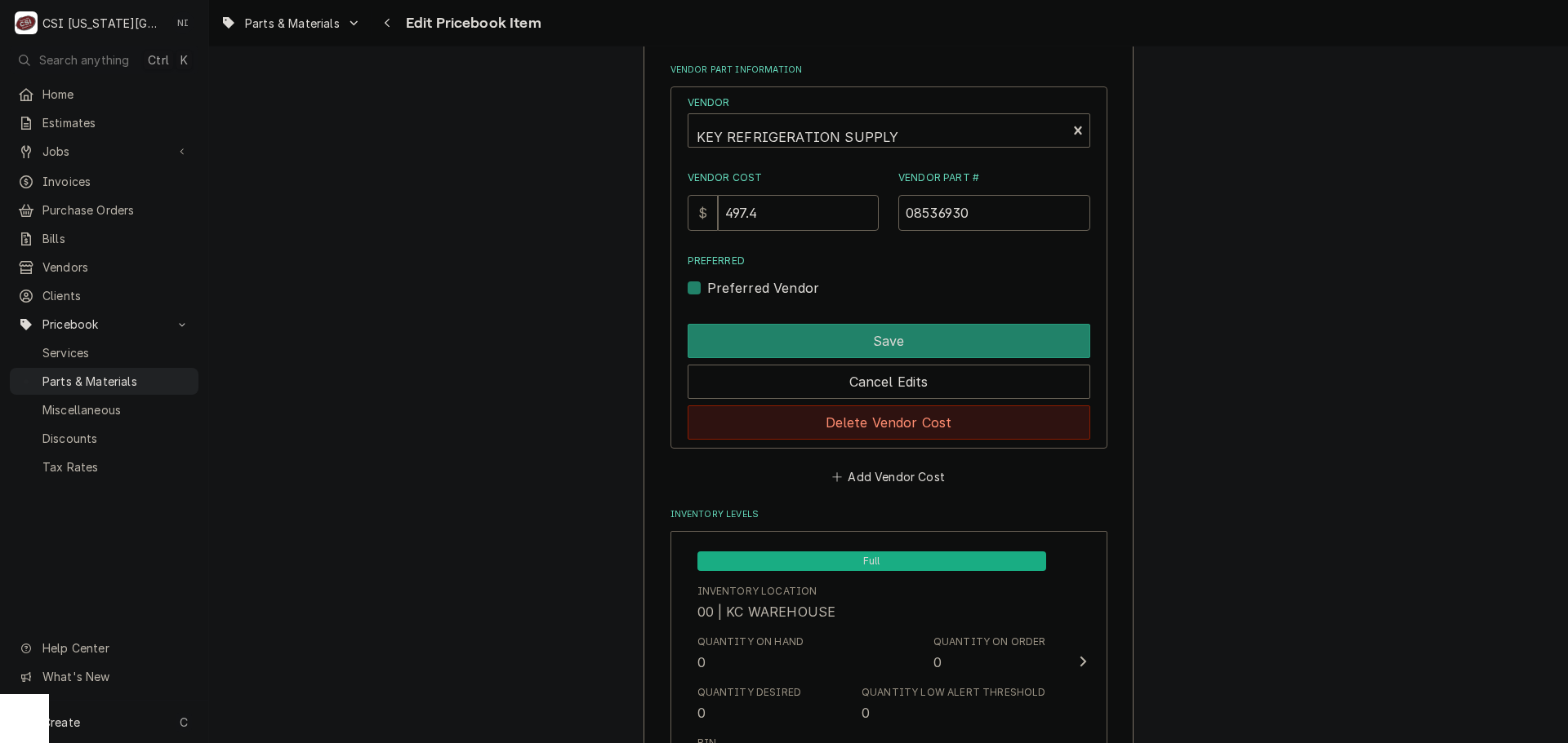
click at [875, 431] on button "Delete Vendor Cost" at bounding box center [889, 422] width 403 height 34
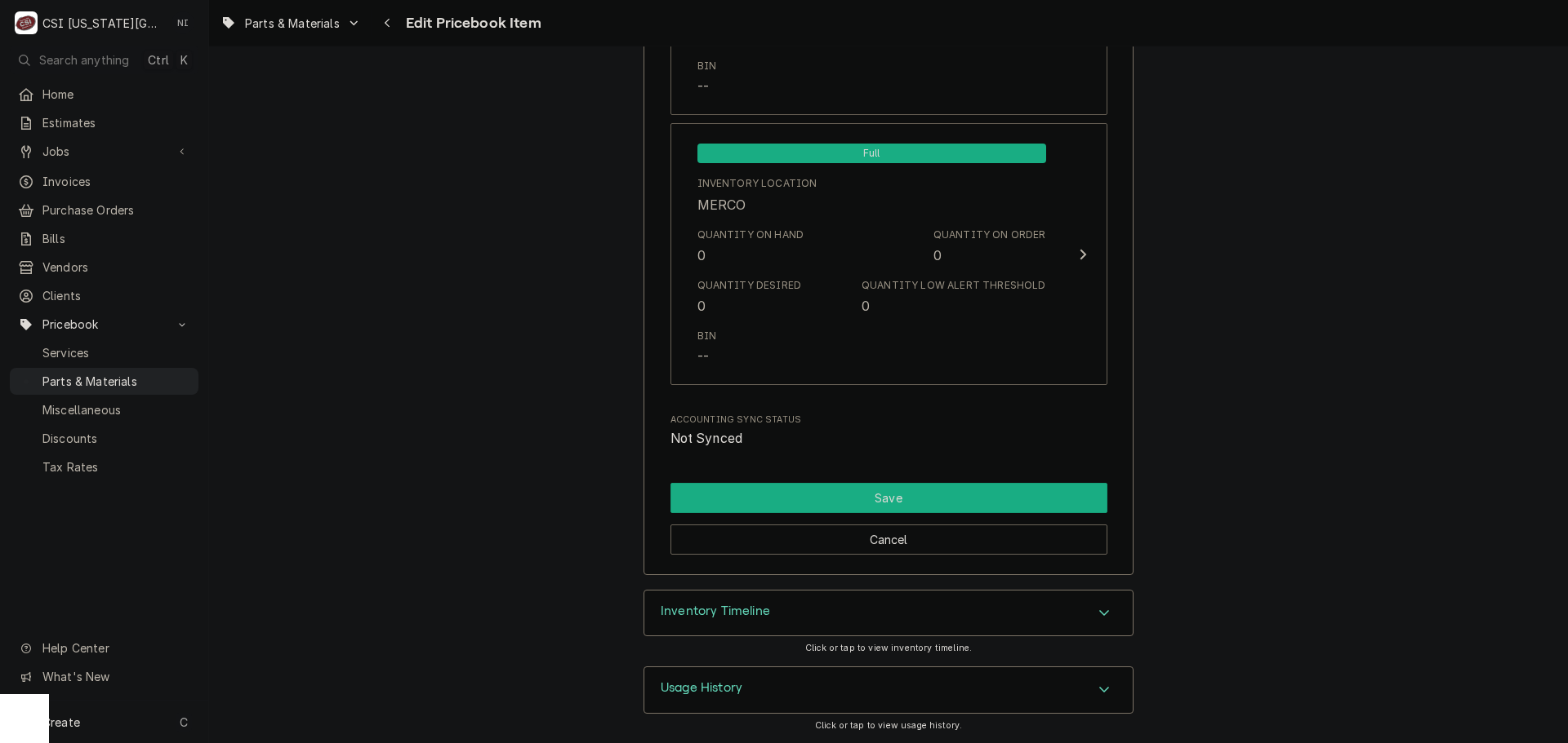
click at [917, 496] on button "Save" at bounding box center [889, 498] width 437 height 30
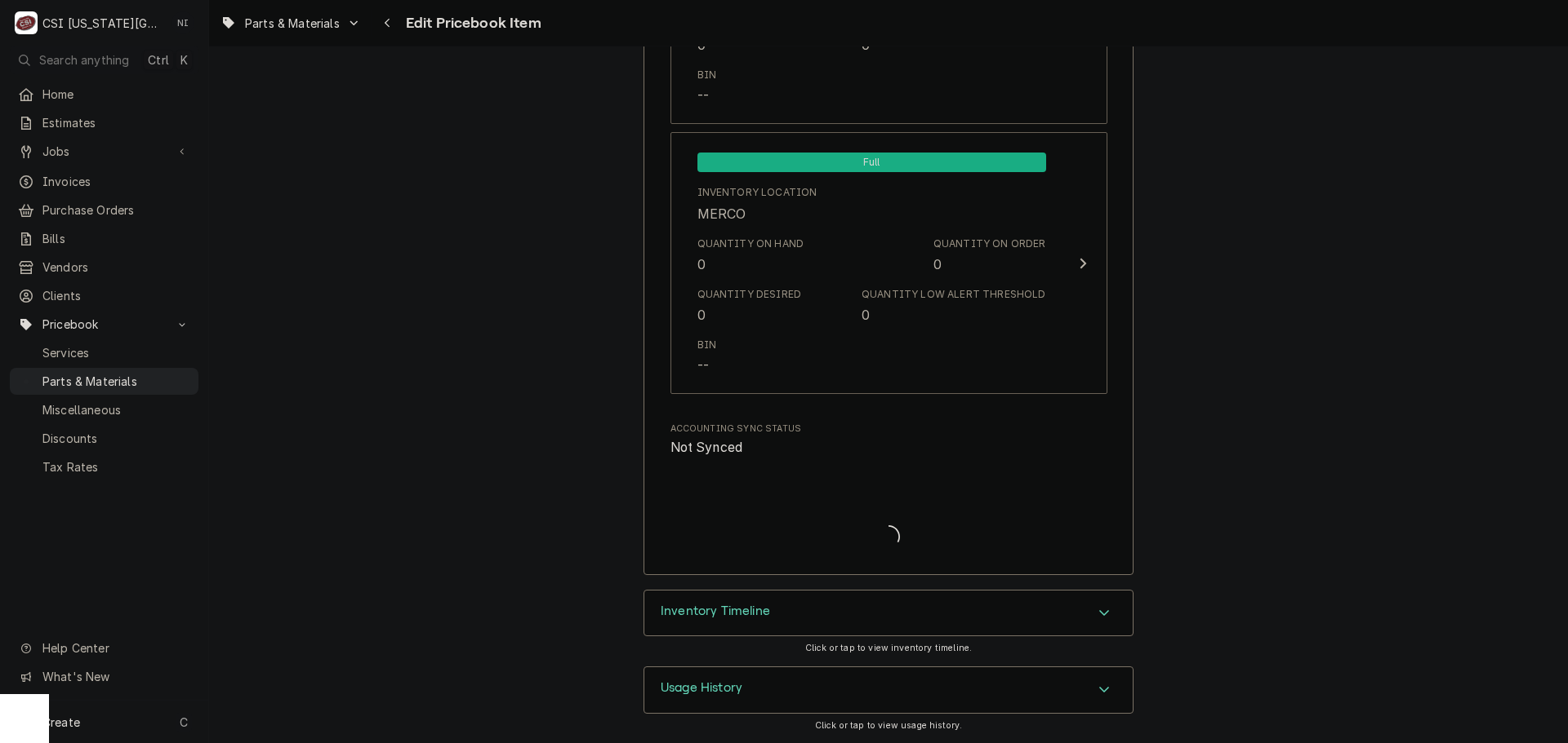
scroll to position [16079, 0]
type textarea "x"
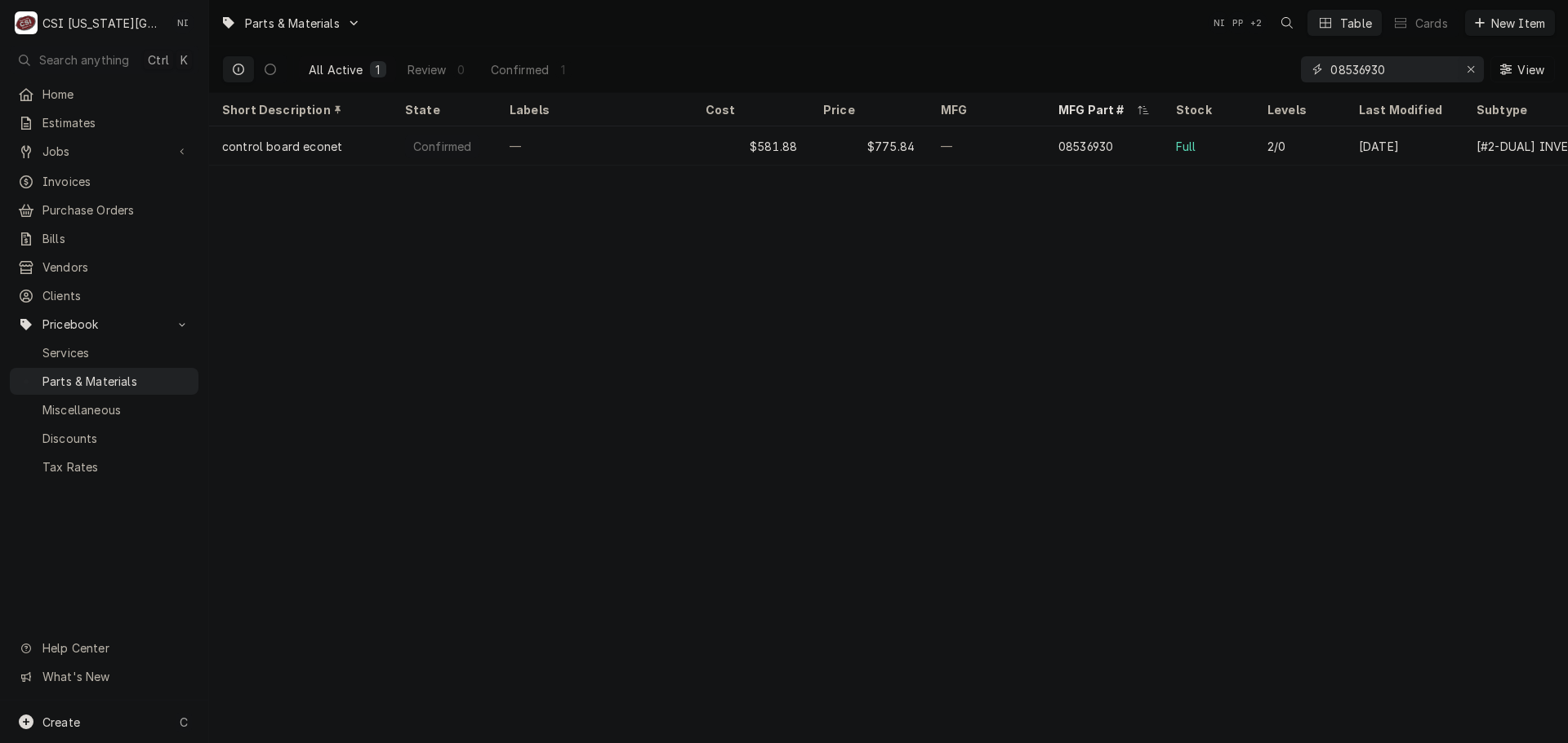
click at [1469, 70] on icon "Erase input" at bounding box center [1470, 69] width 7 height 7
paste input "RESG32-401"
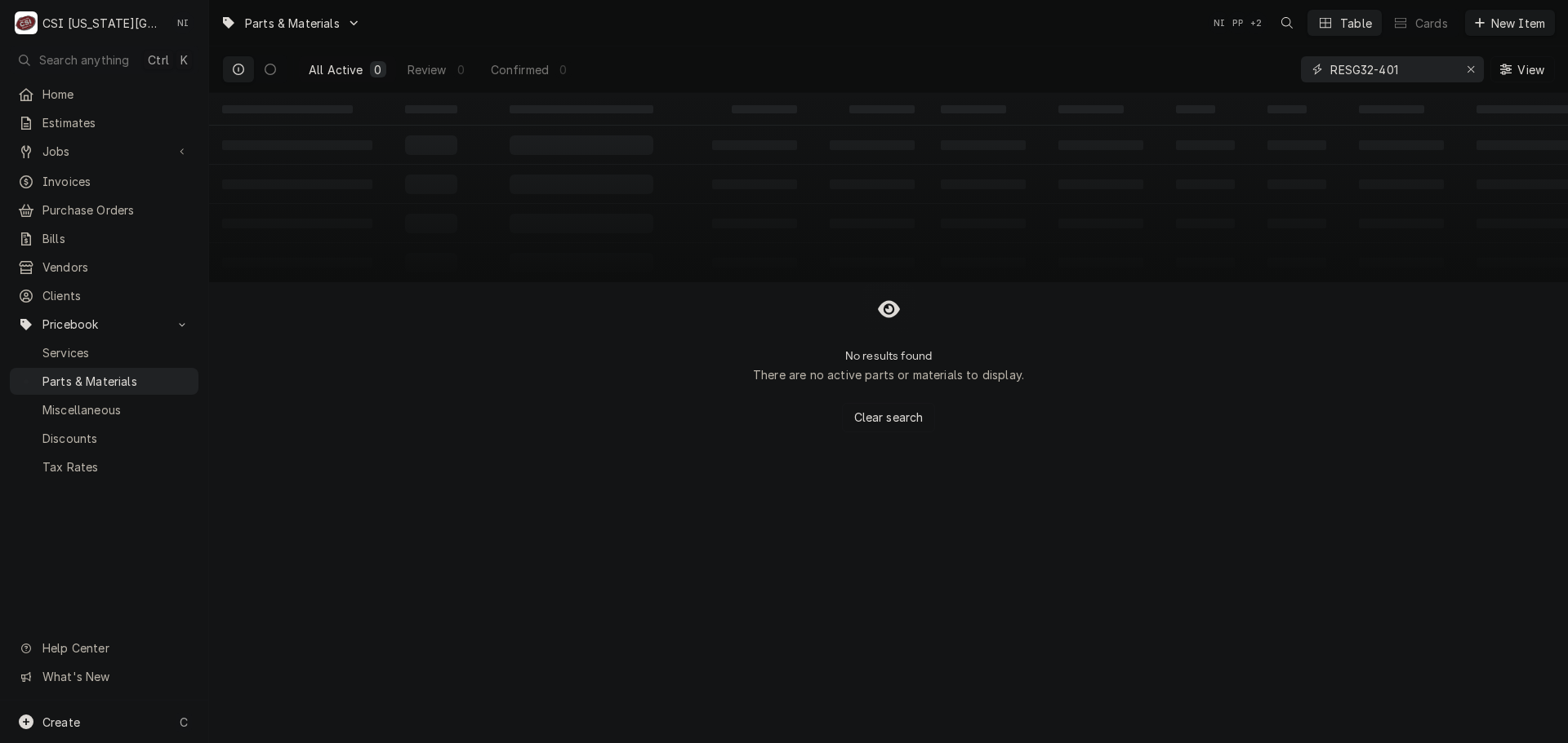
click at [1349, 67] on input "RESG32-401" at bounding box center [1391, 69] width 122 height 26
type input "G32-401"
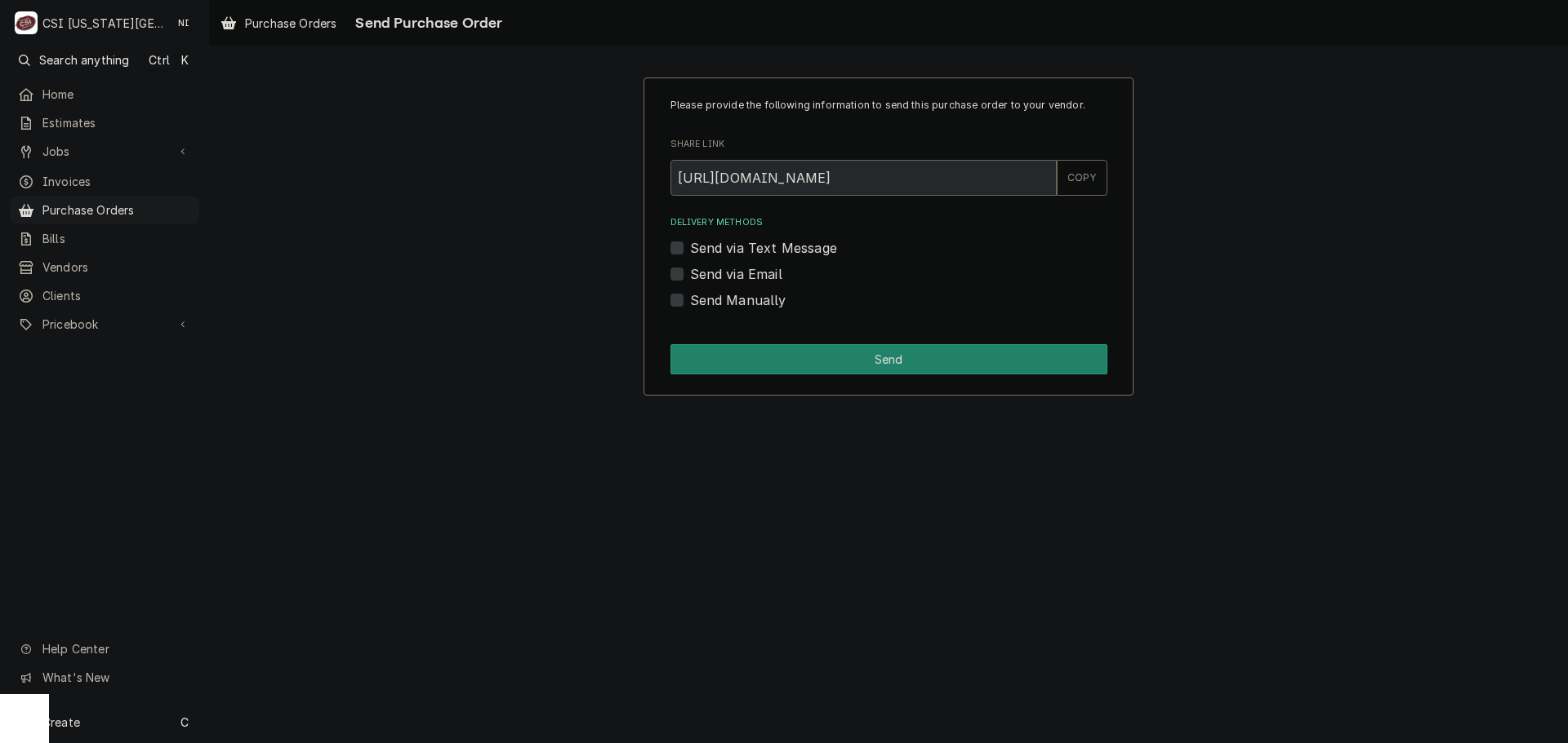
click at [690, 302] on label "Send Manually" at bounding box center [738, 300] width 96 height 20
click at [690, 302] on input "Send Manually" at bounding box center [909, 309] width 437 height 36
checkbox input "true"
click at [705, 364] on button "Send" at bounding box center [889, 359] width 437 height 30
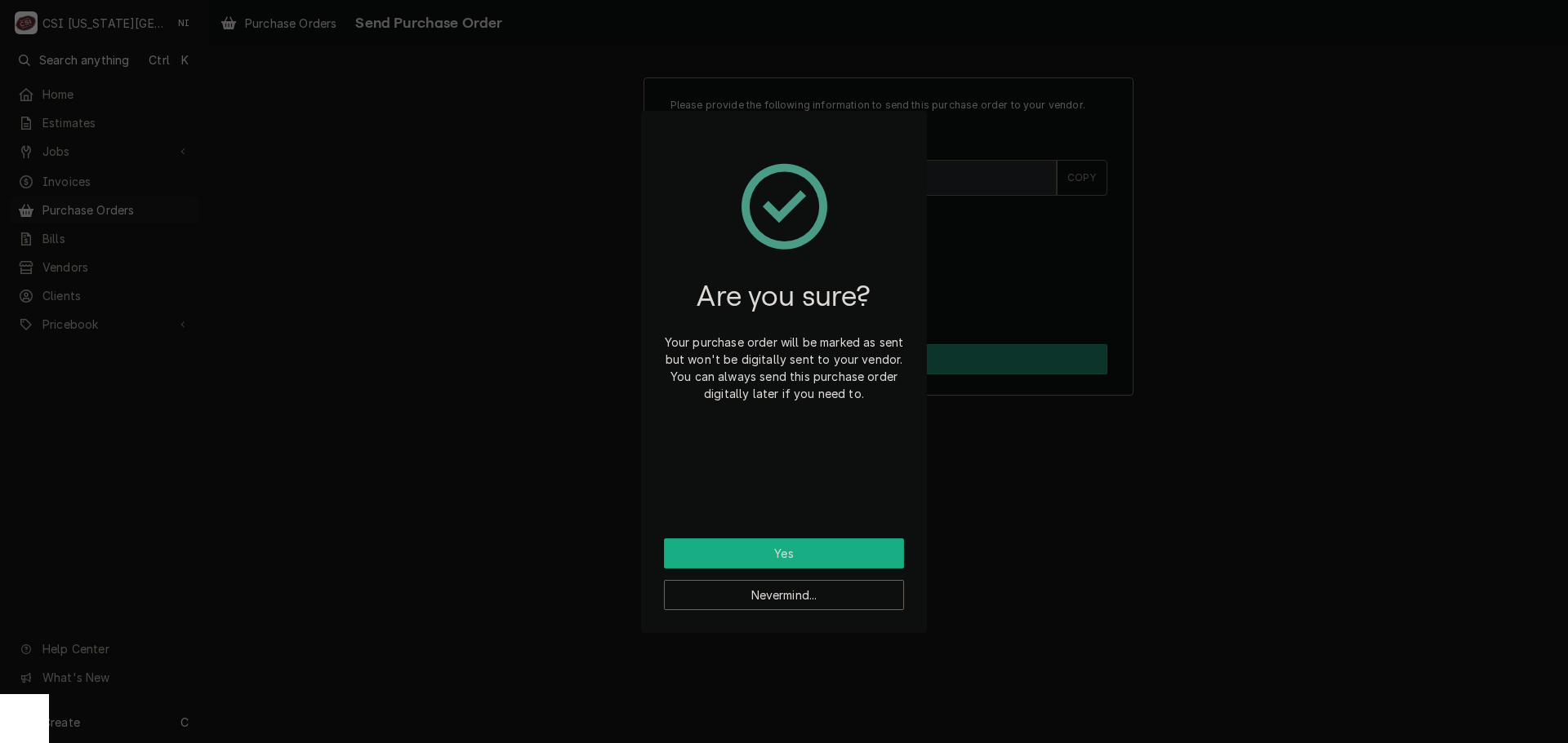
click at [812, 544] on button "Yes" at bounding box center [784, 554] width 240 height 30
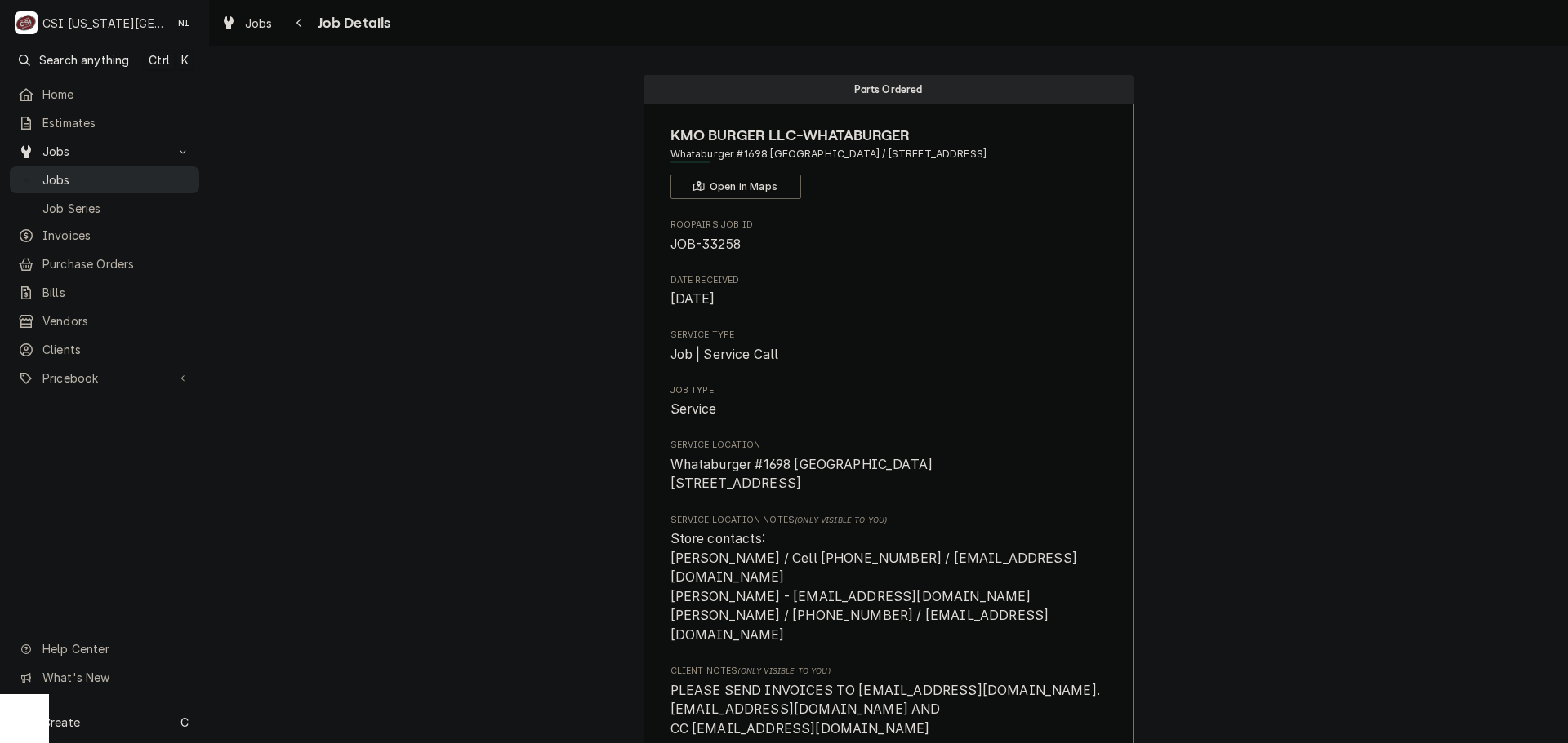
click at [74, 178] on span "Jobs" at bounding box center [117, 180] width 148 height 17
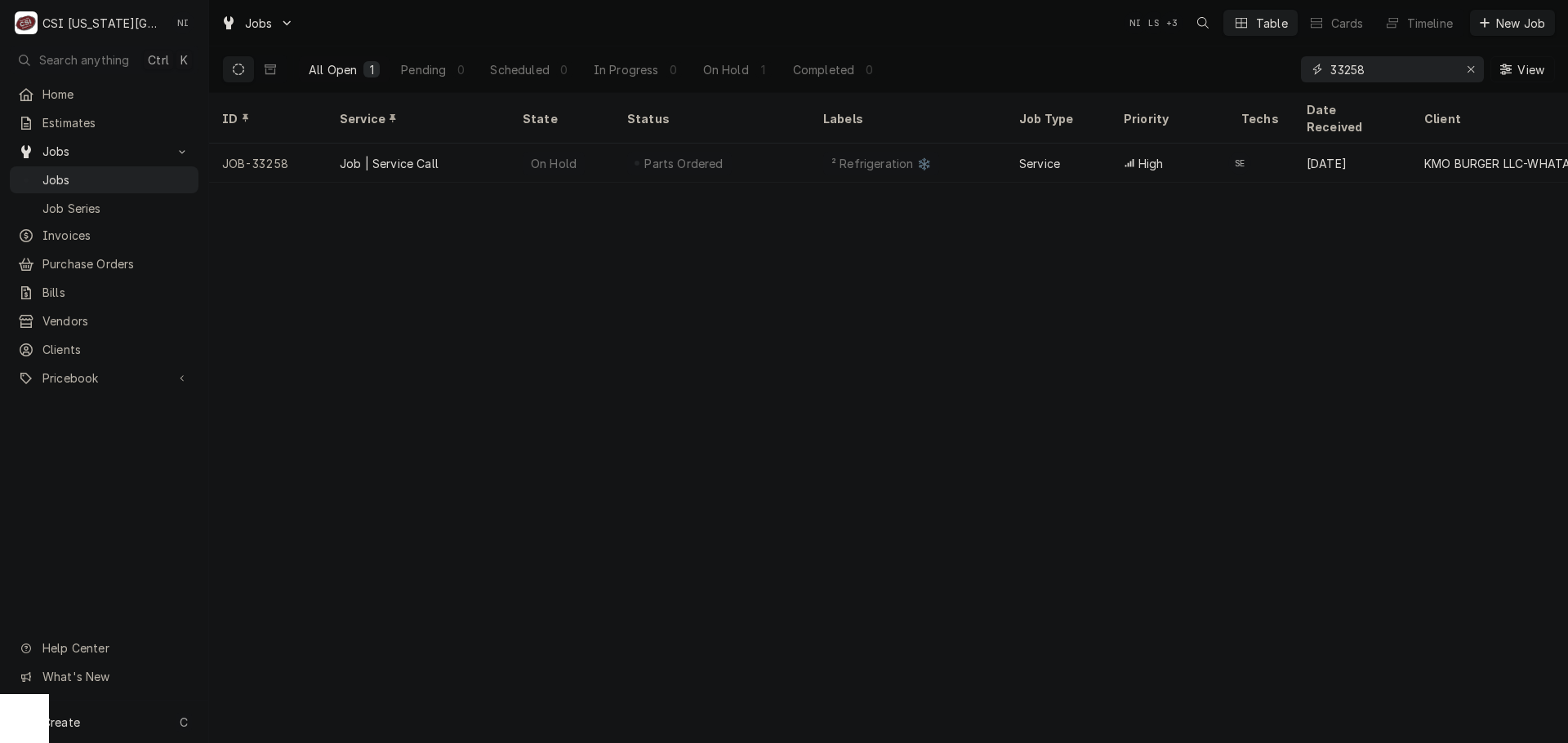
drag, startPoint x: 1368, startPoint y: 68, endPoint x: 1037, endPoint y: 85, distance: 331.4
click at [1192, 80] on div "All Open 1 Pending 0 Scheduled 0 In Progress 0 On Hold 1 Completed 0 33258 View" at bounding box center [888, 69] width 1333 height 46
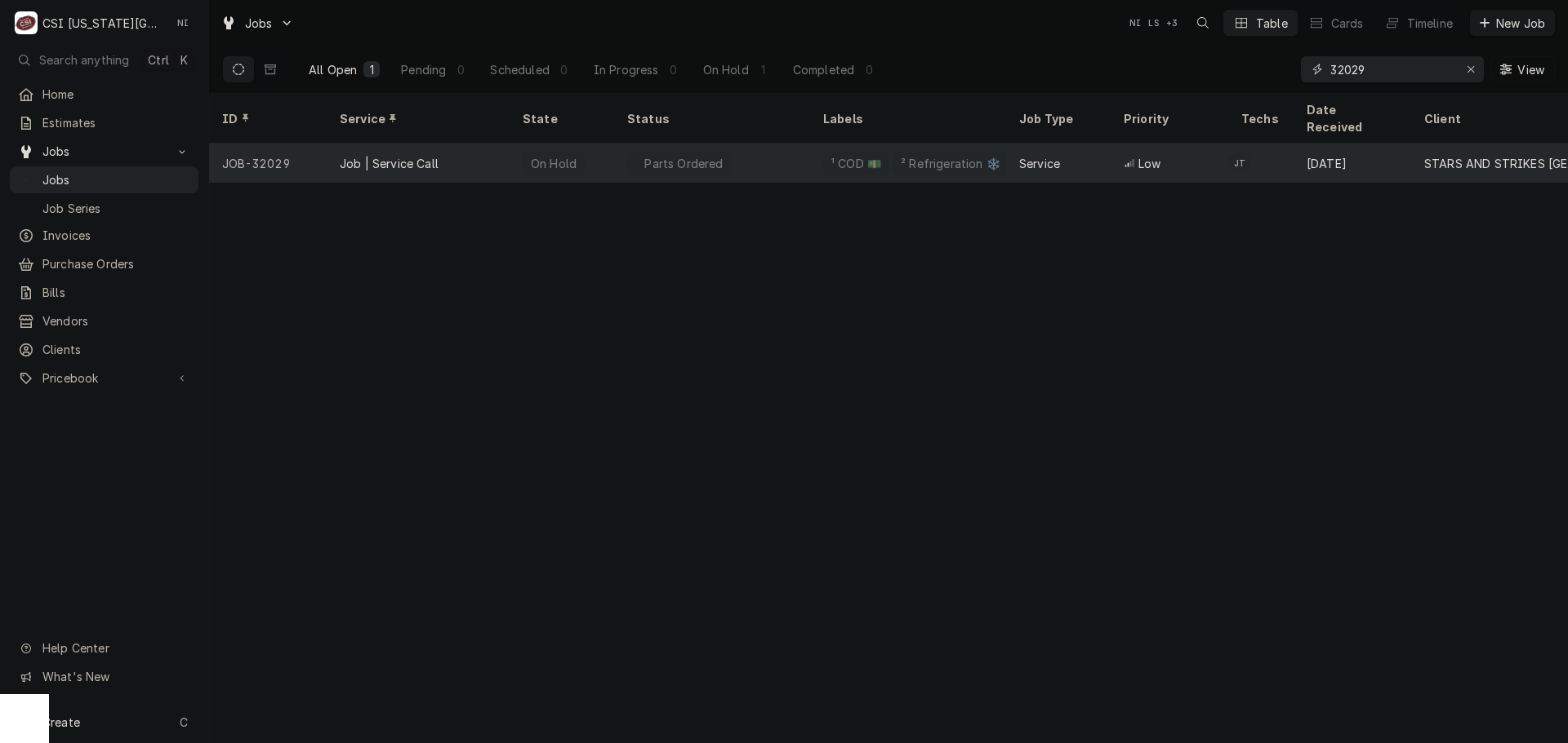
type input "32029"
click at [789, 144] on div "Parts Ordered" at bounding box center [712, 163] width 196 height 39
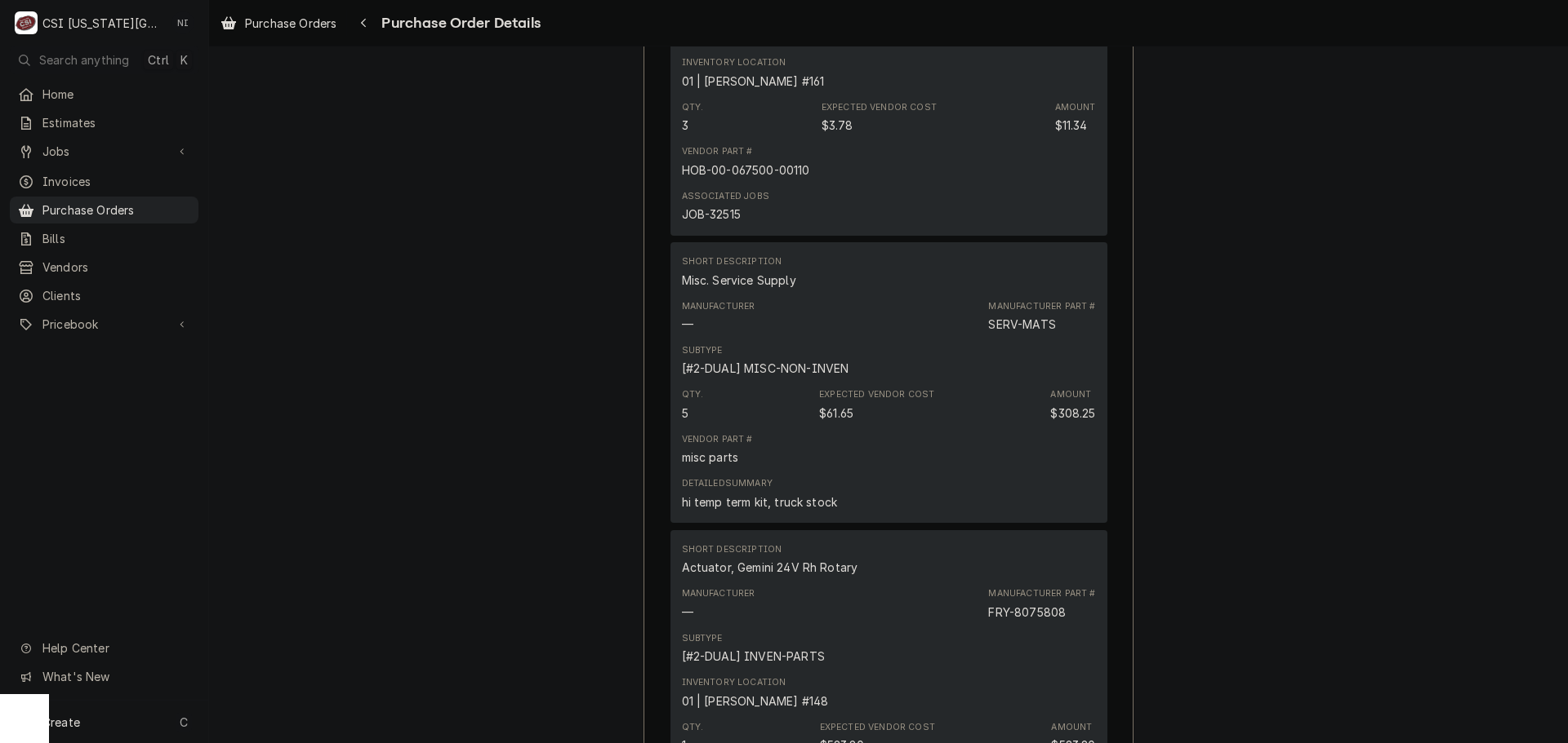
scroll to position [1877, 0]
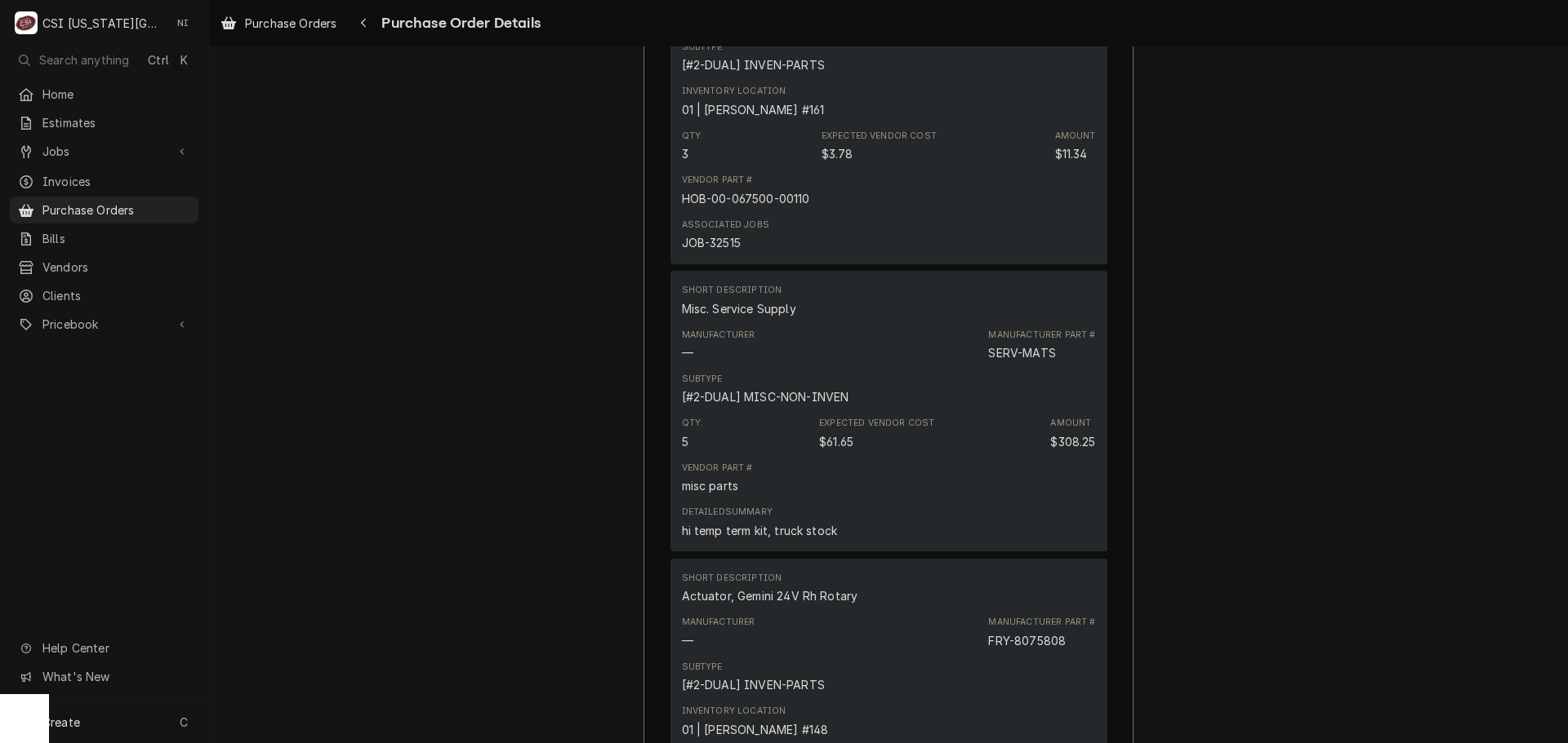
click at [100, 714] on div "Create C" at bounding box center [104, 722] width 208 height 43
click at [297, 599] on div "Purchase Order" at bounding box center [293, 610] width 141 height 21
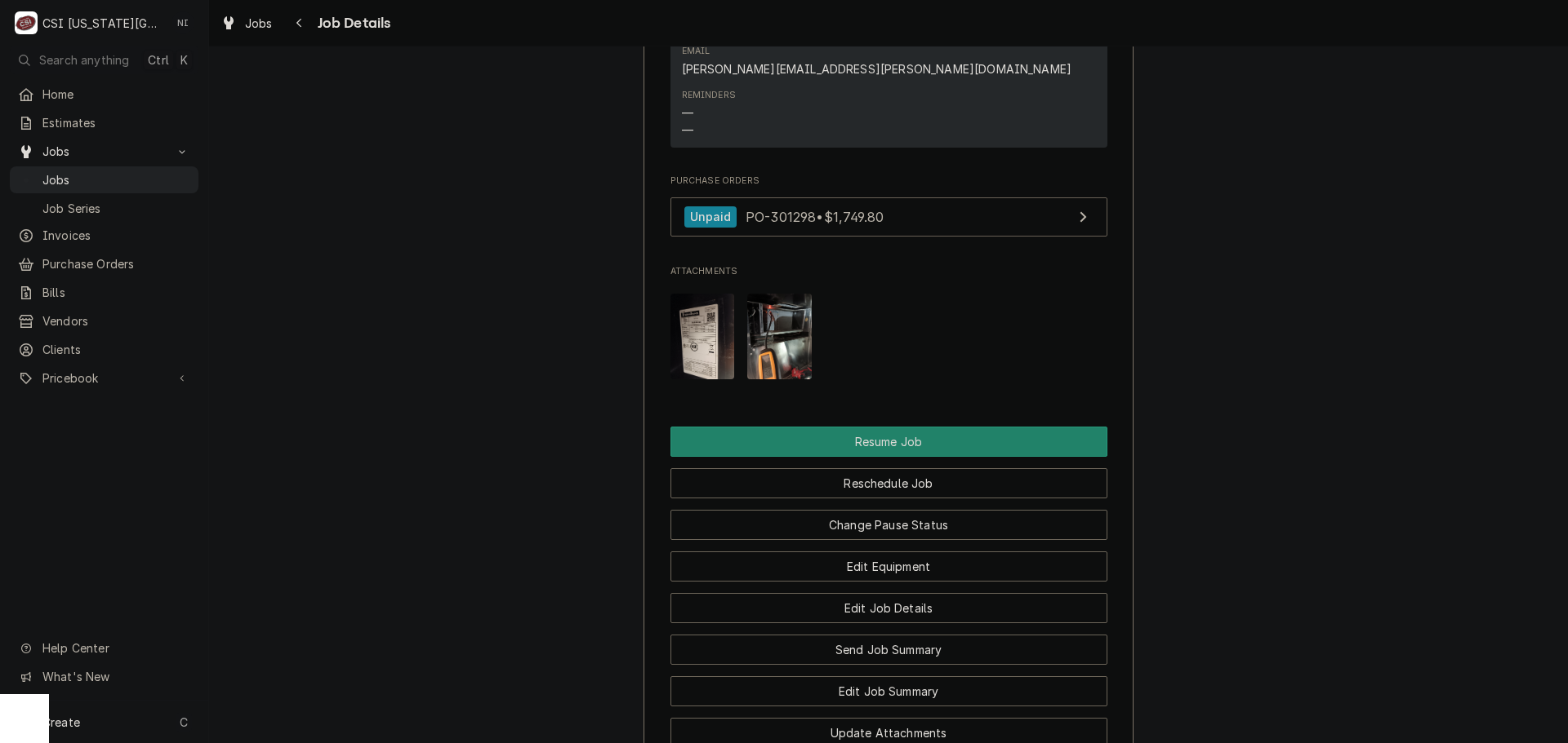
scroll to position [2040, 0]
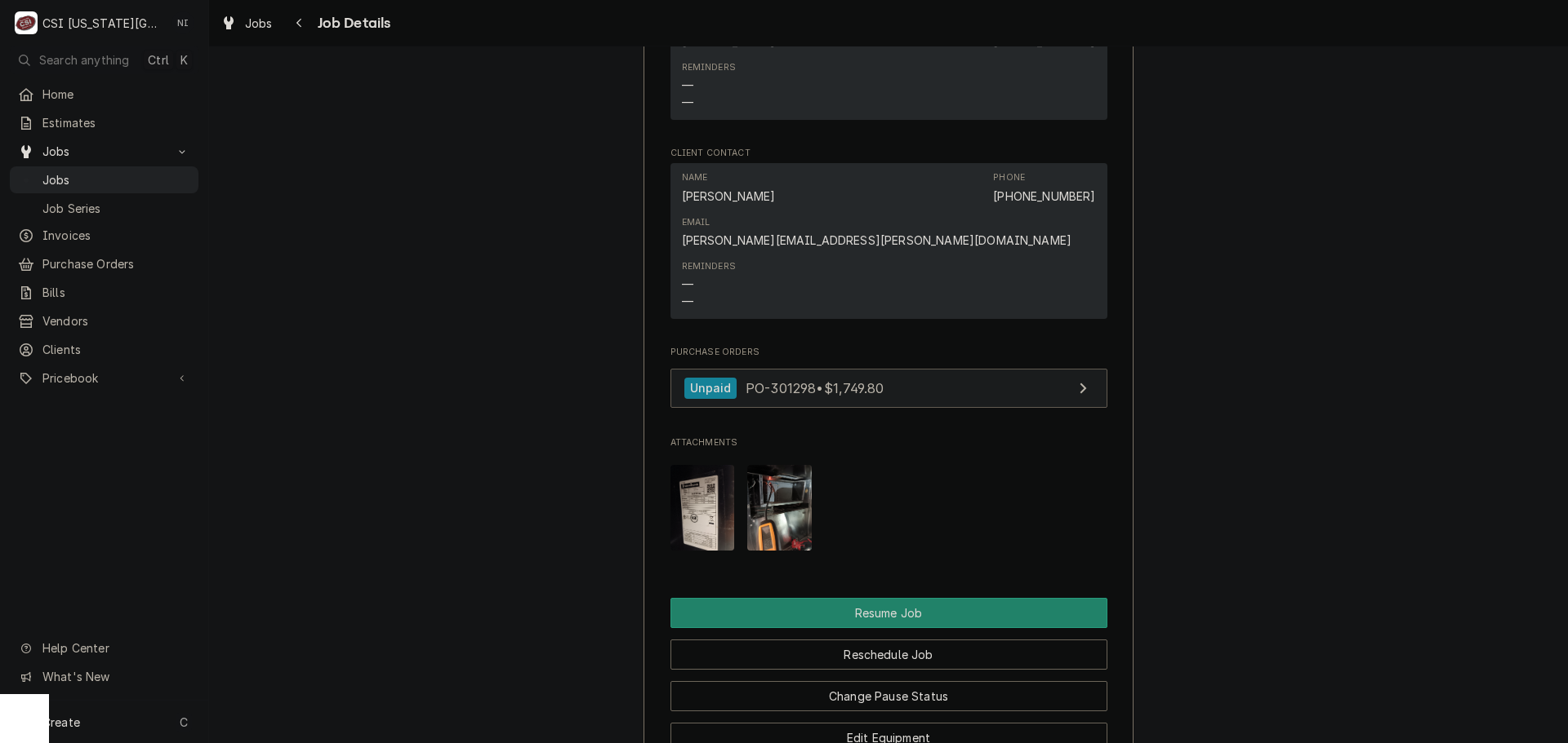
click at [936, 369] on link "Unpaid PO-301298 • $1,749.80" at bounding box center [889, 389] width 437 height 40
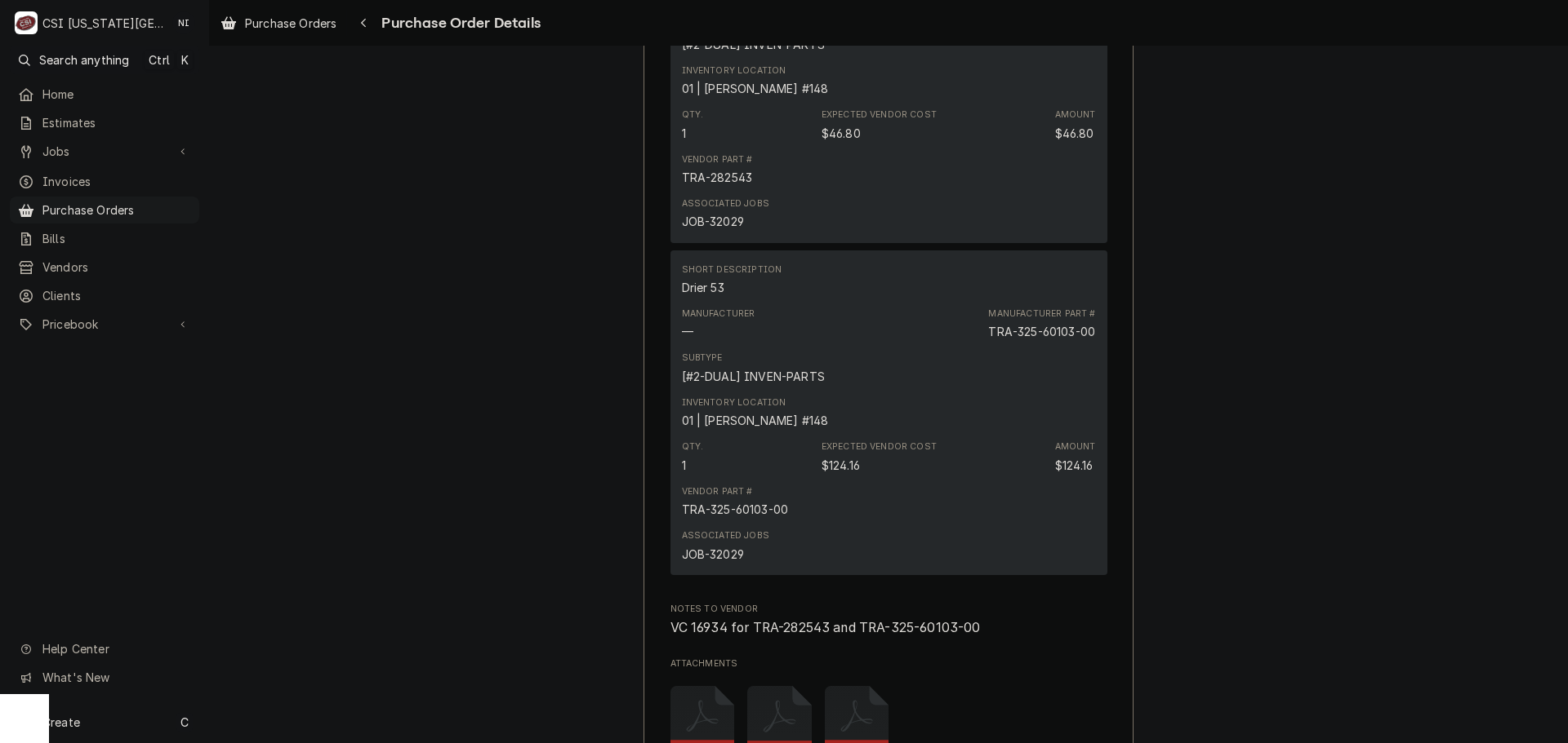
scroll to position [3677, 0]
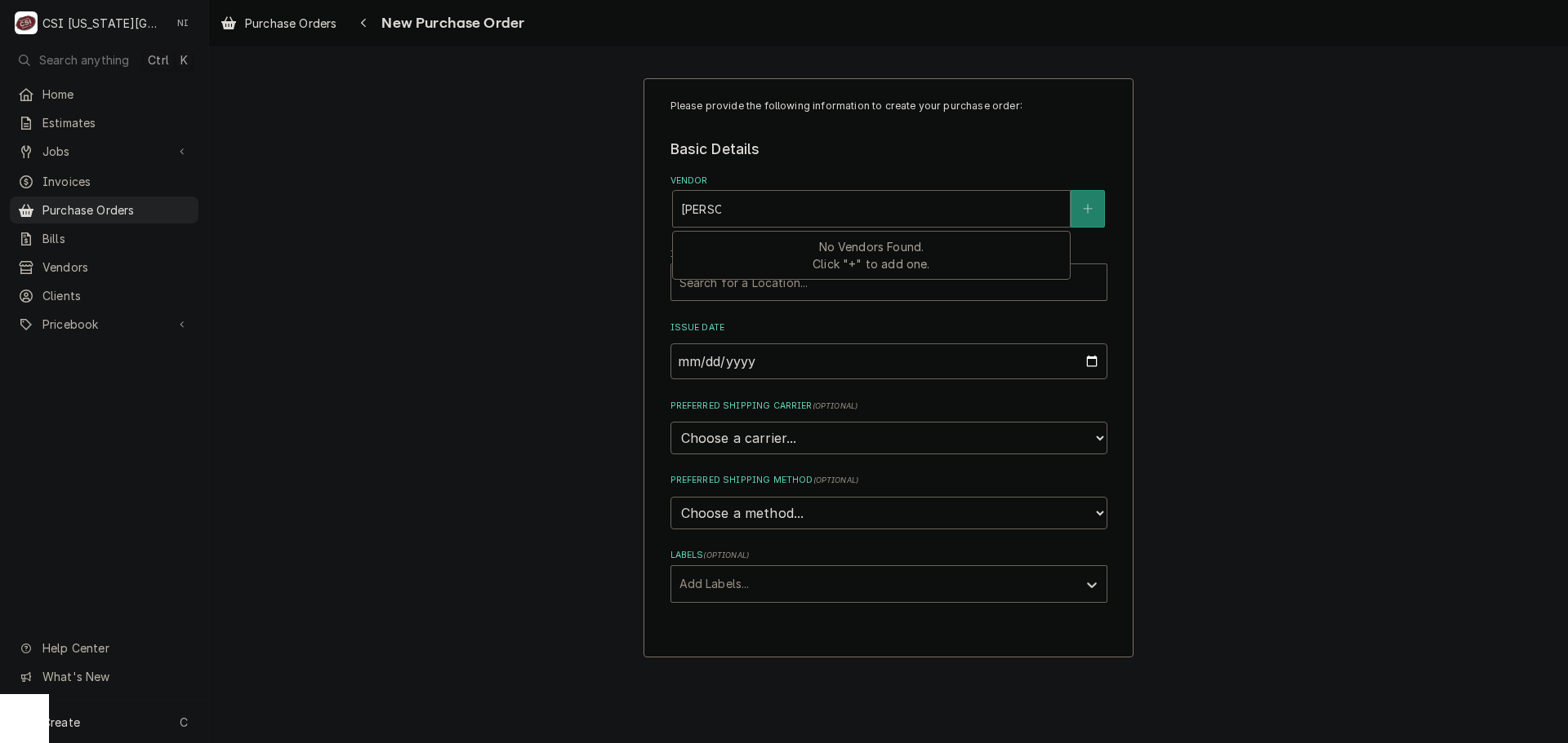
type input "[PERSON_NAME]"
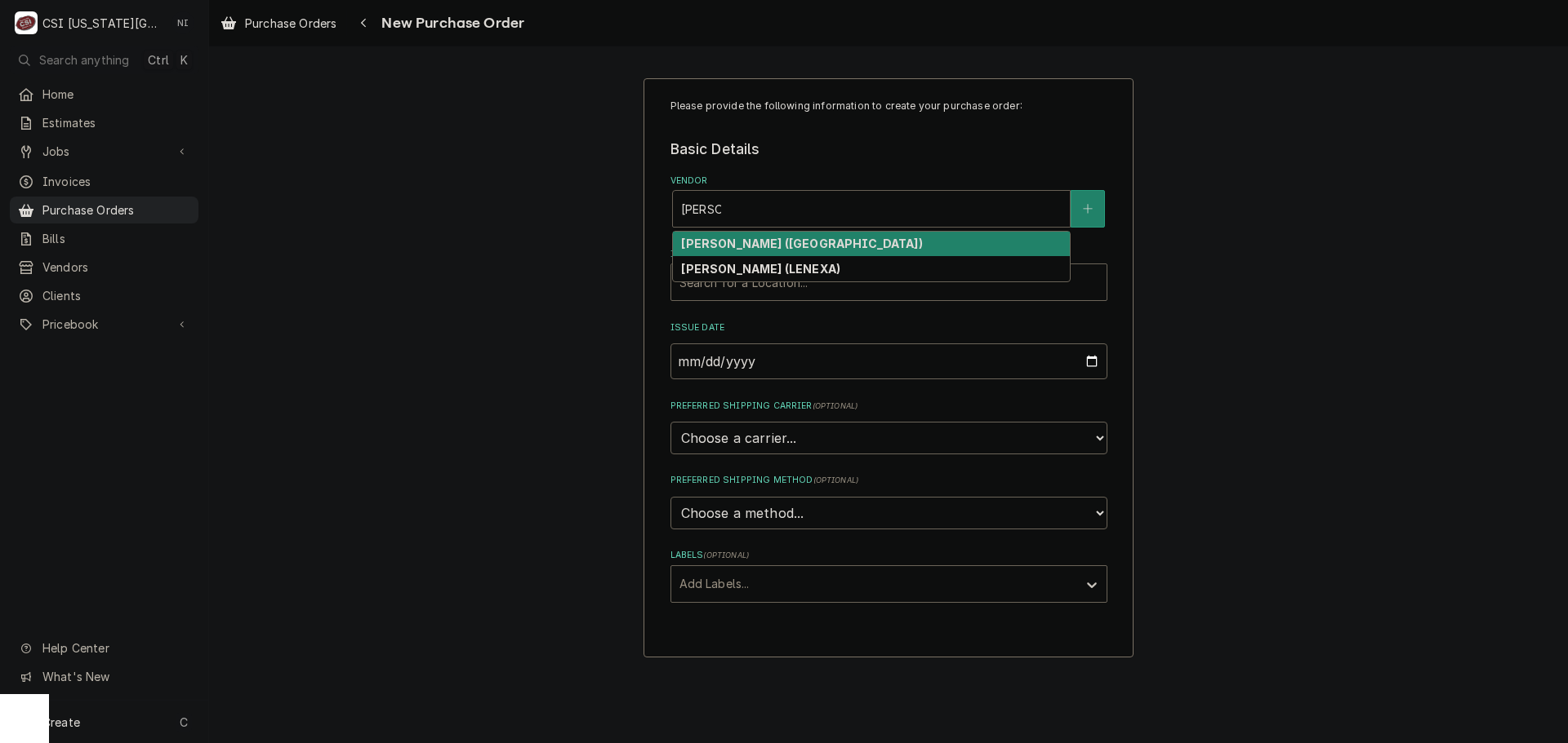
click at [737, 253] on div "[PERSON_NAME] ([GEOGRAPHIC_DATA])" at bounding box center [870, 244] width 396 height 25
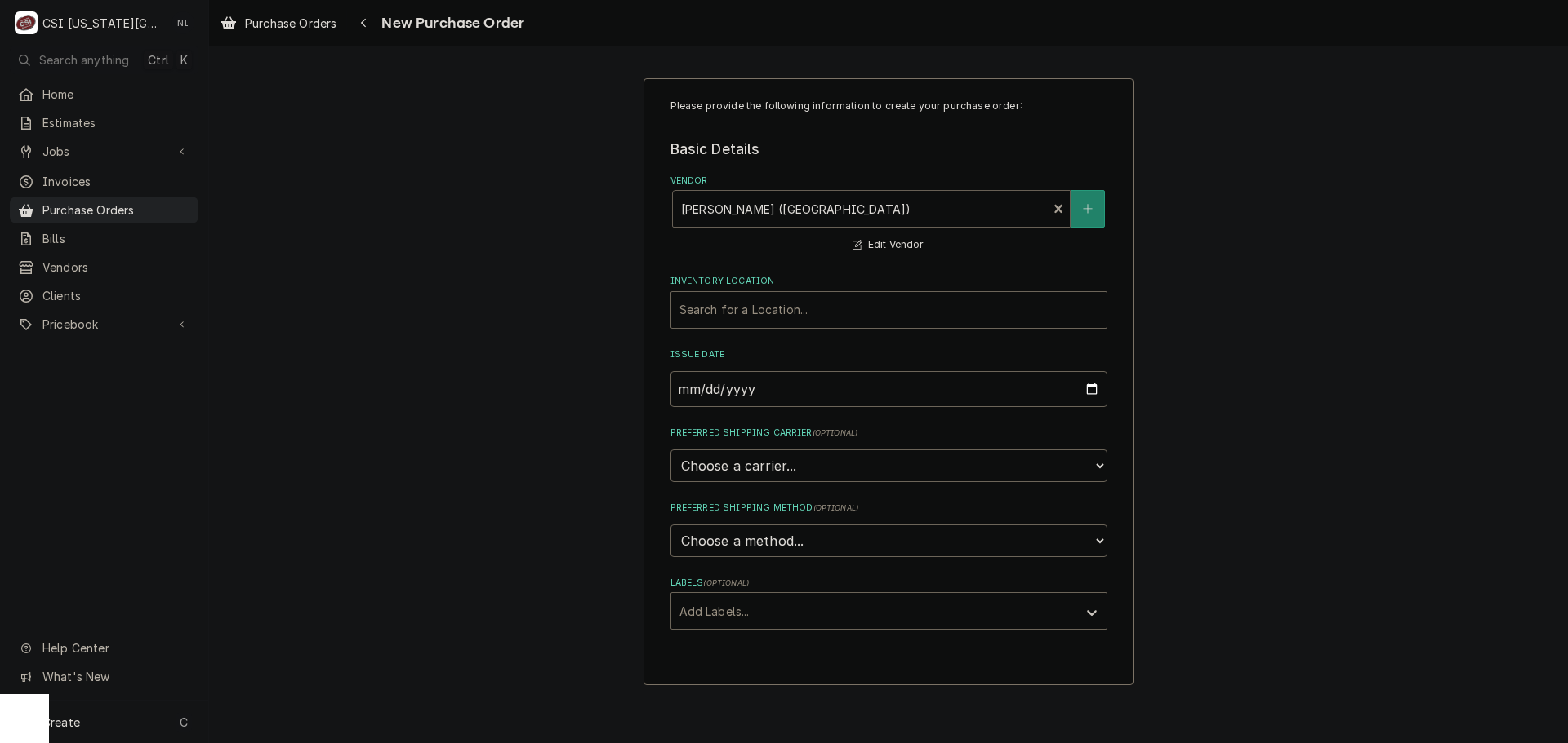
click at [819, 200] on div "Vendor" at bounding box center [860, 209] width 358 height 30
type input "[PERSON_NAME]"
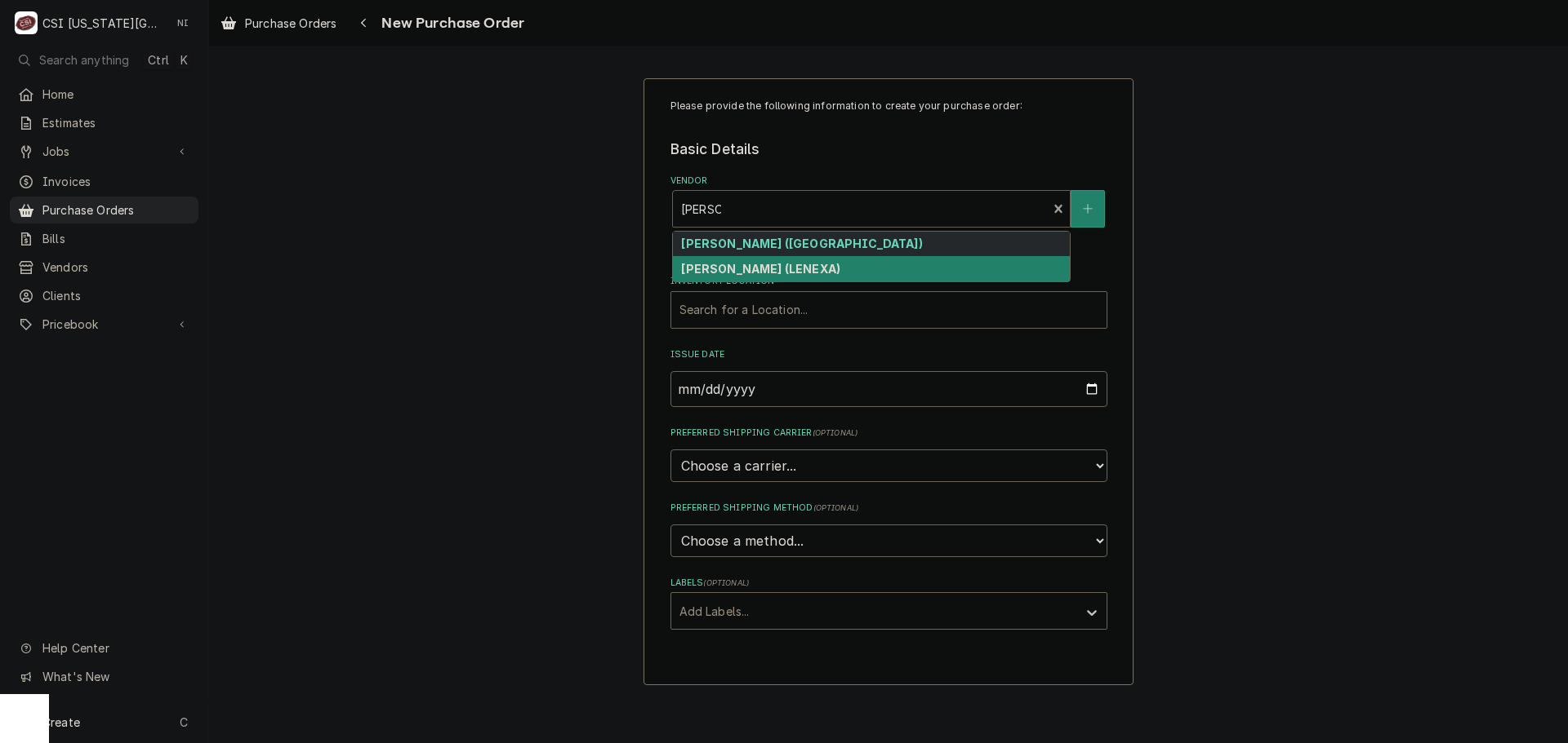
click at [774, 279] on div "[PERSON_NAME] (LENEXA)" at bounding box center [870, 268] width 396 height 25
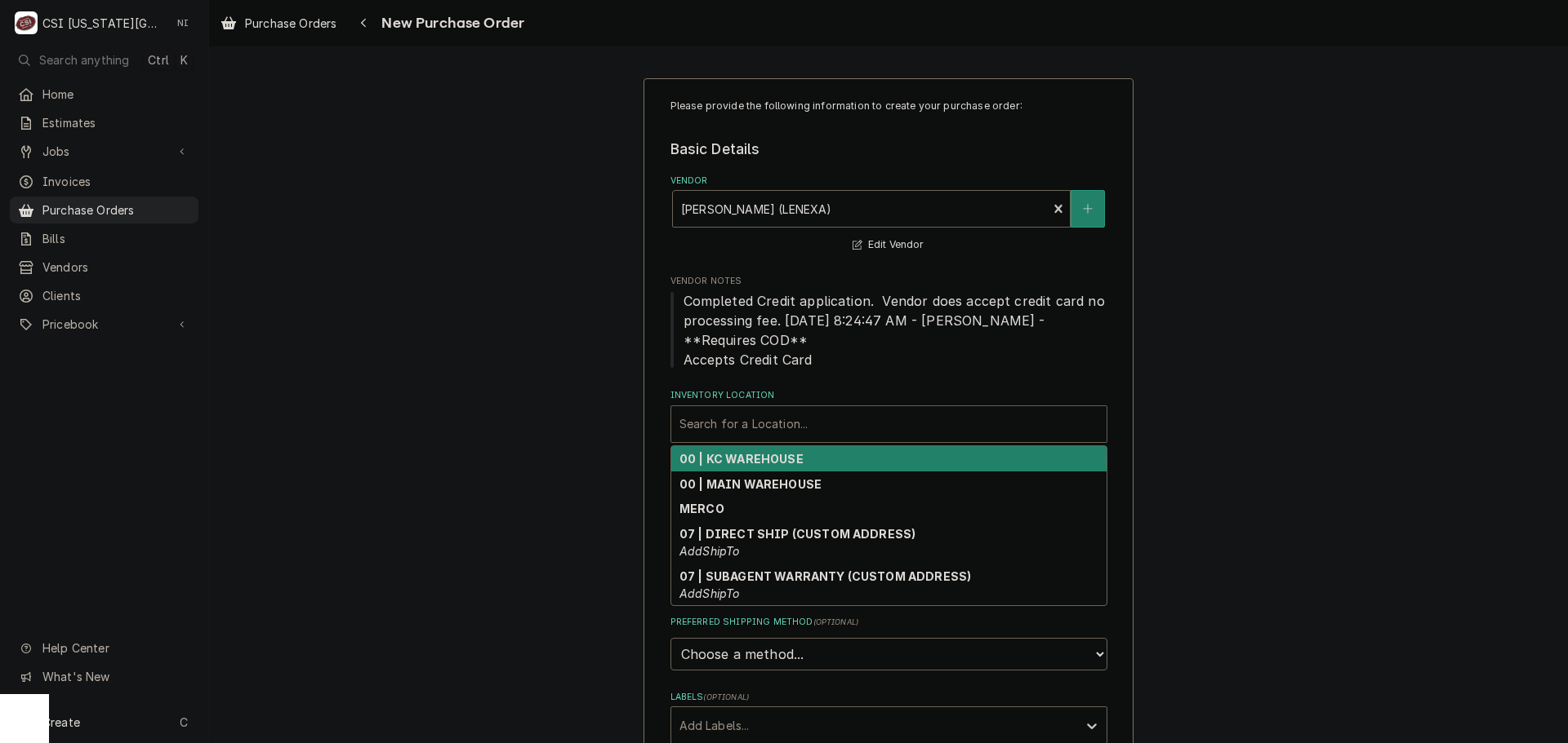
click at [783, 422] on div "Inventory Location" at bounding box center [888, 424] width 419 height 30
click at [773, 464] on strong "00 | KC WAREHOUSE" at bounding box center [741, 459] width 124 height 14
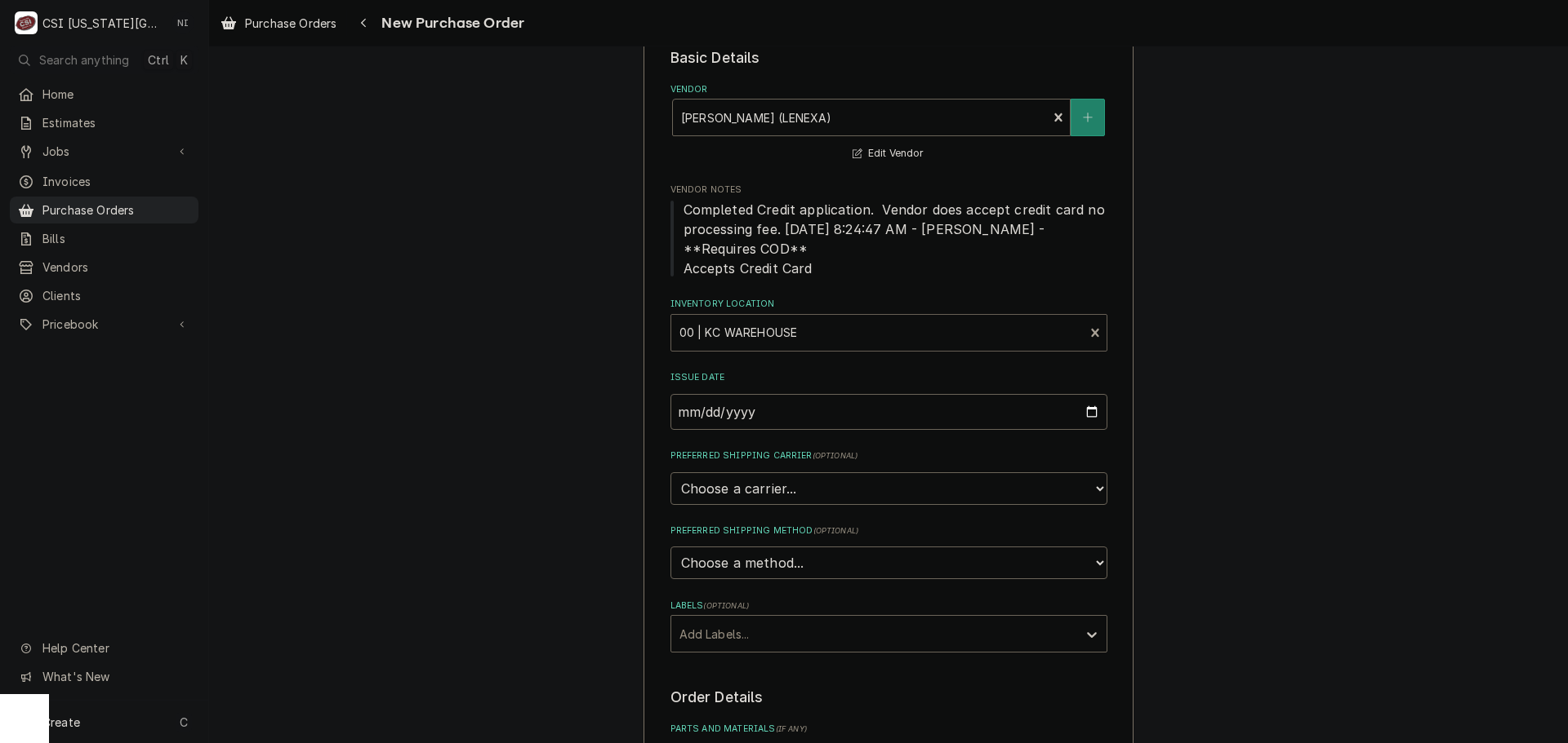
scroll to position [245, 0]
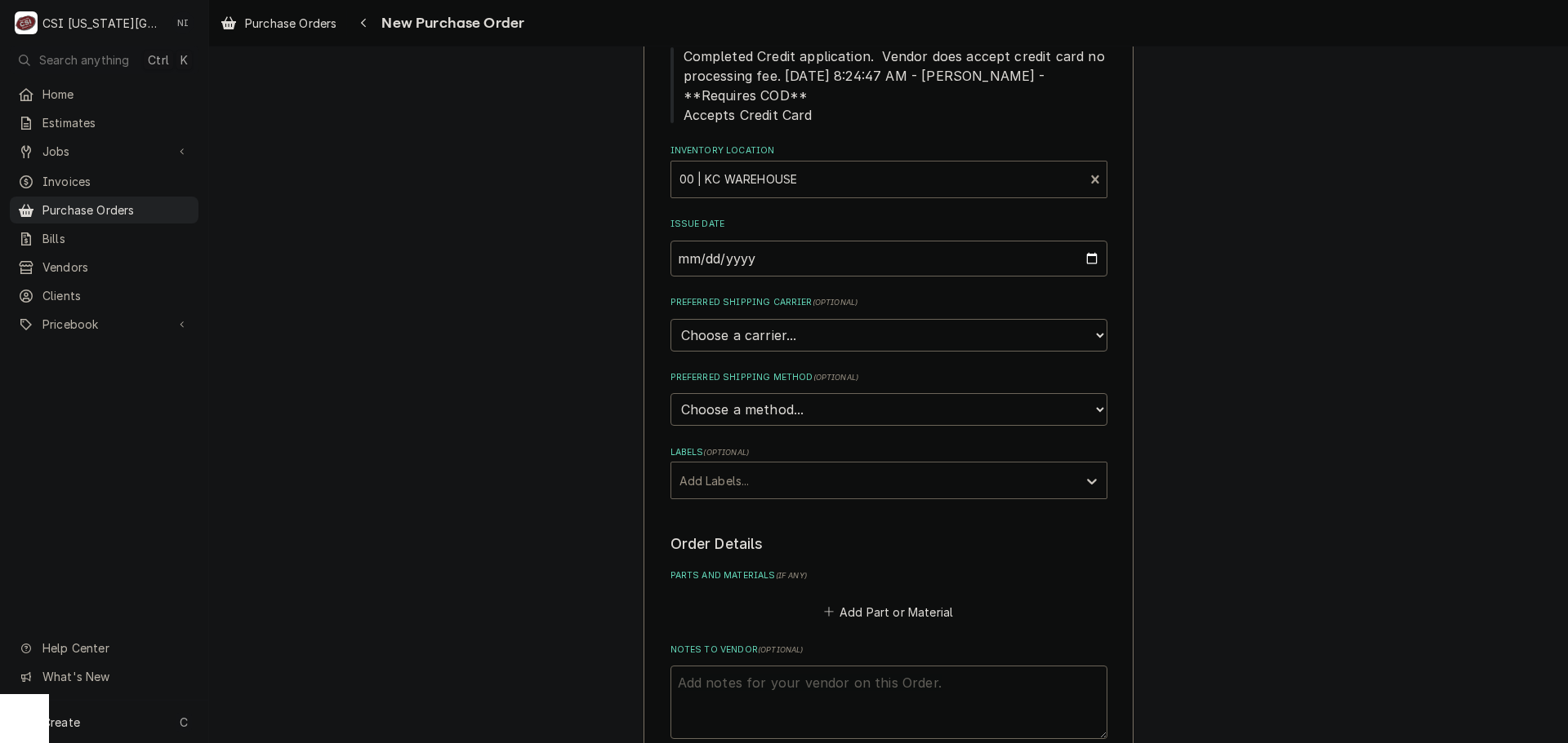
click at [865, 475] on div "Labels" at bounding box center [874, 481] width 390 height 30
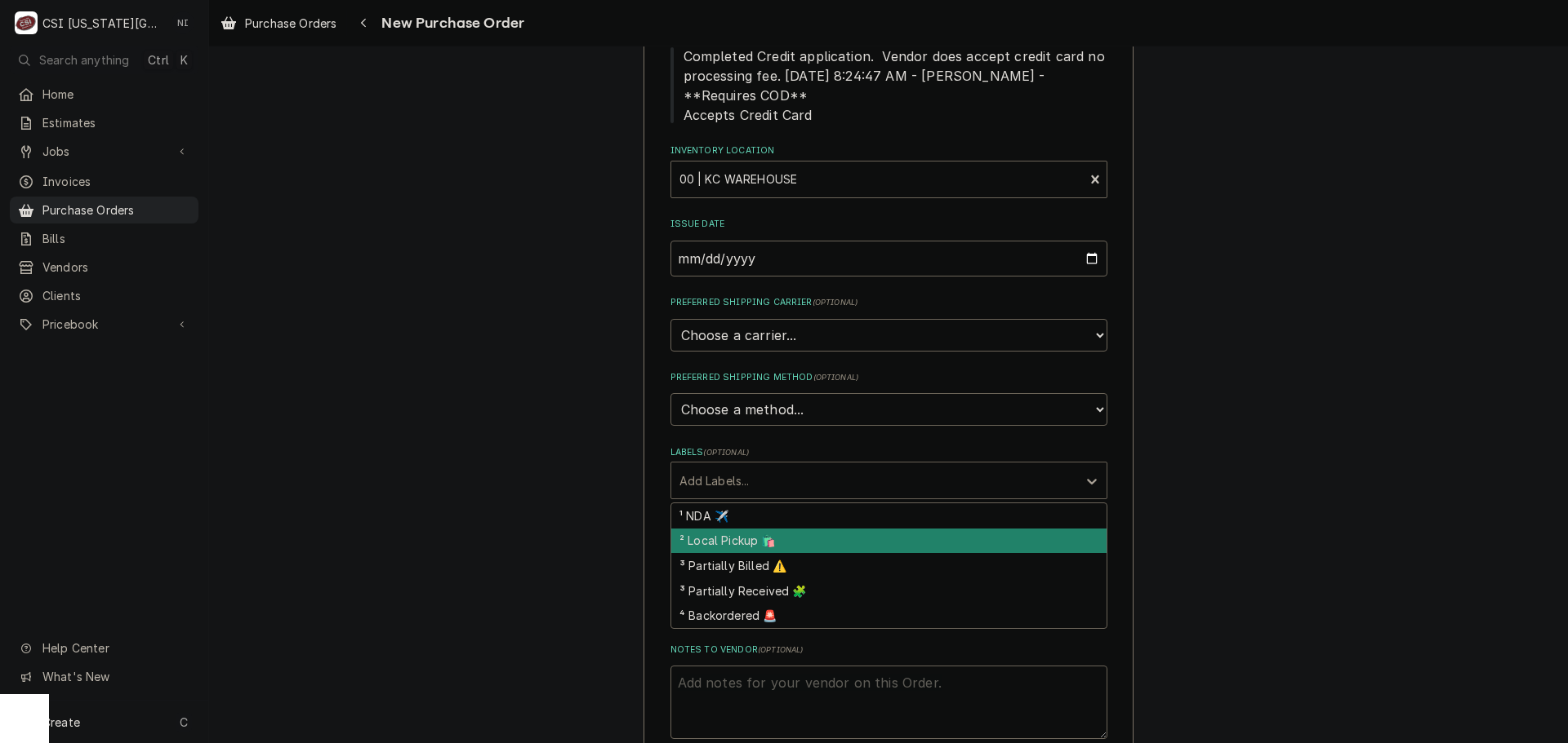
click at [770, 541] on div "² Local Pickup 🛍️" at bounding box center [889, 541] width 436 height 25
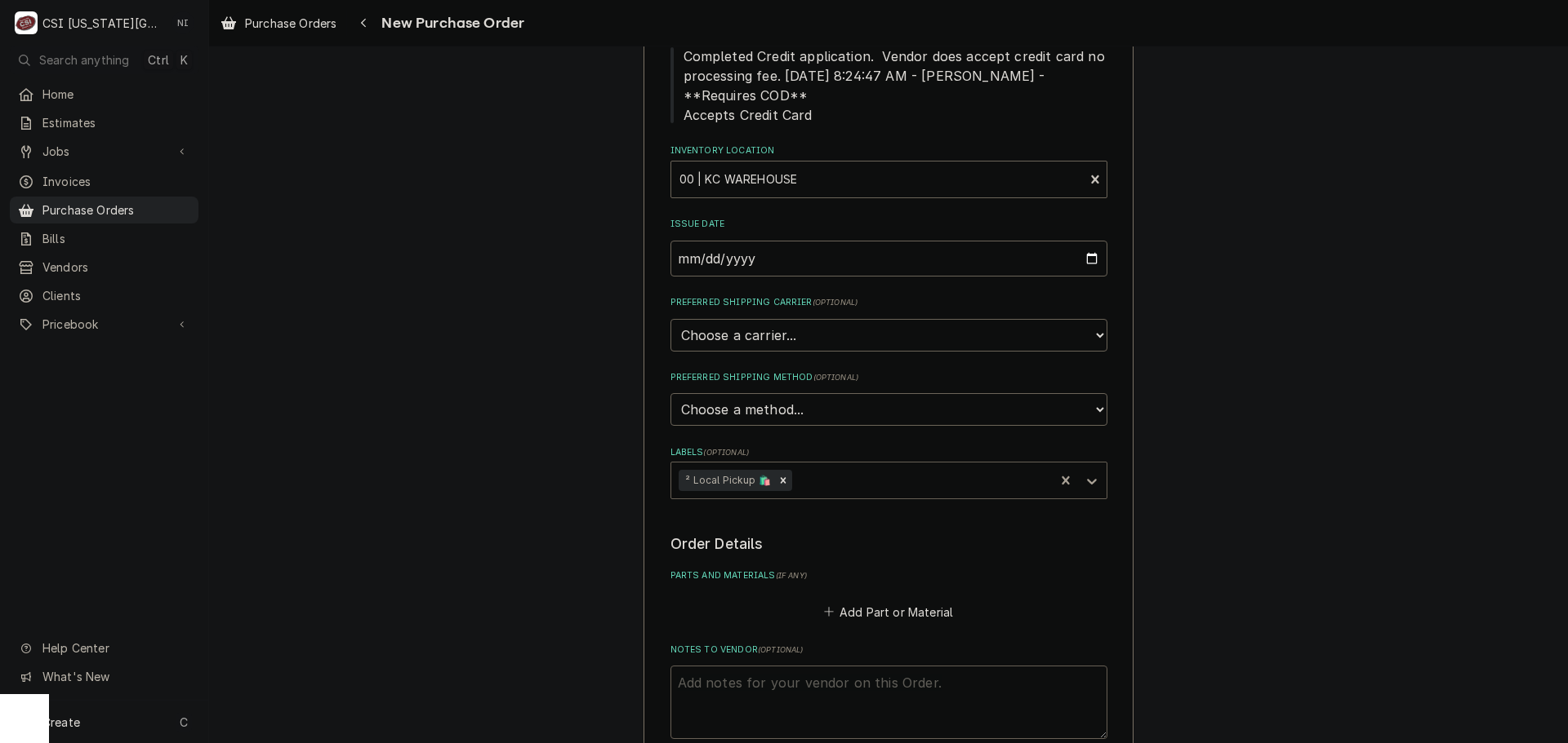
click at [739, 700] on textarea "Notes to Vendor ( optional )" at bounding box center [889, 702] width 437 height 74
type textarea "x"
type textarea "j"
type textarea "x"
type textarea "je"
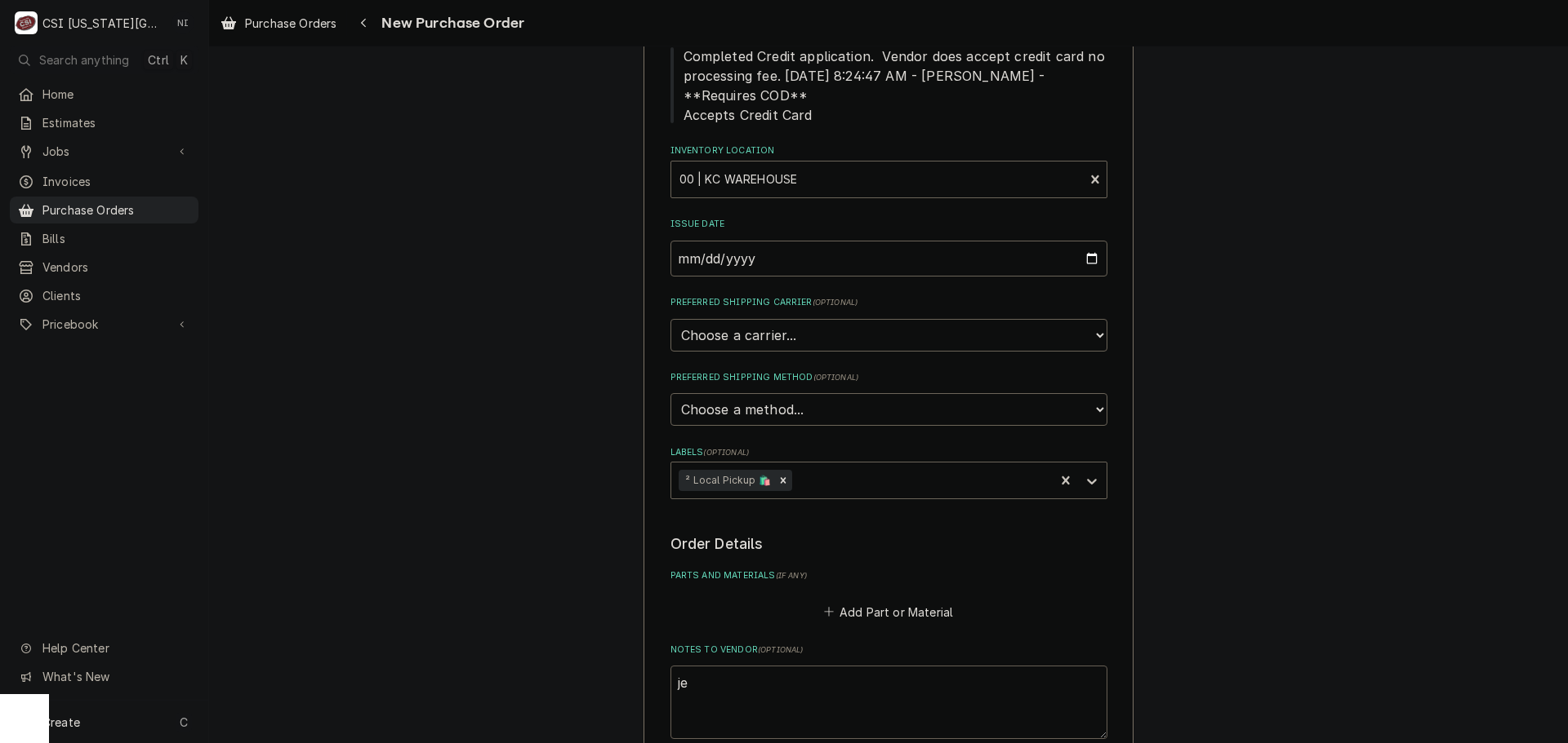
type textarea "x"
type textarea "jes"
type textarea "x"
type textarea "[PERSON_NAME]"
type textarea "x"
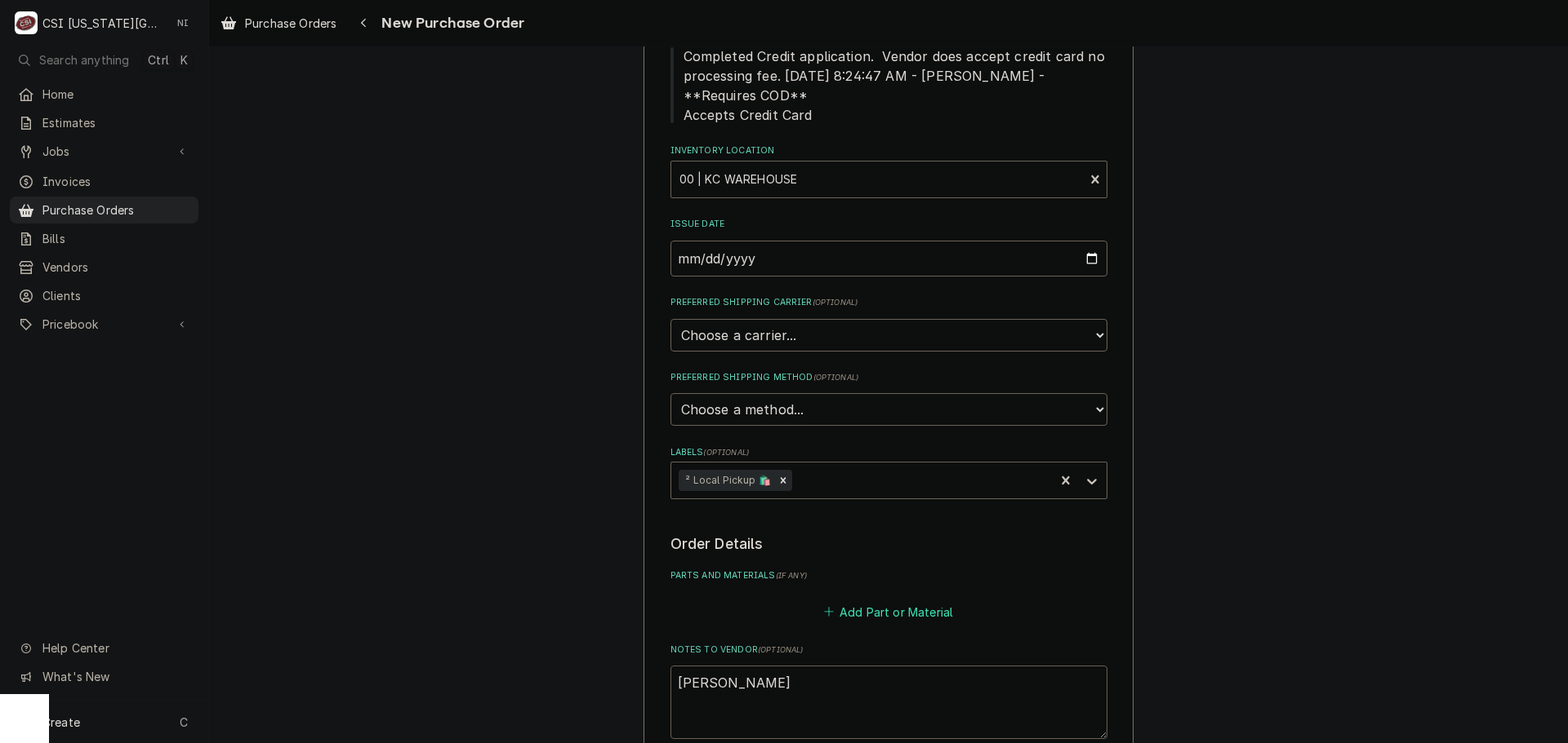
type textarea "[PERSON_NAME]"
click at [935, 616] on button "Add Part or Material" at bounding box center [888, 612] width 134 height 23
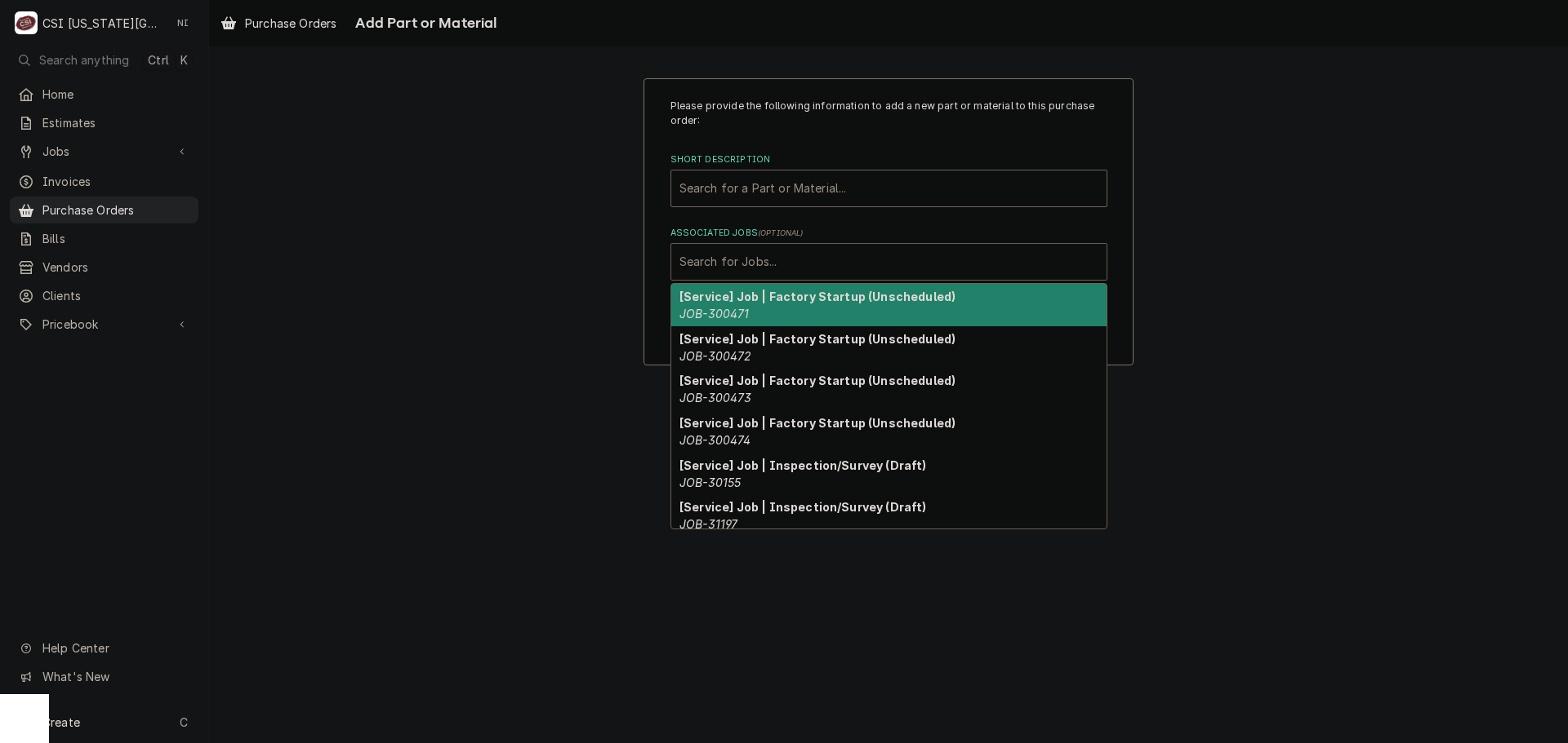
click at [826, 265] on div "Associated Jobs" at bounding box center [888, 262] width 419 height 30
paste input "45811"
type input "45811"
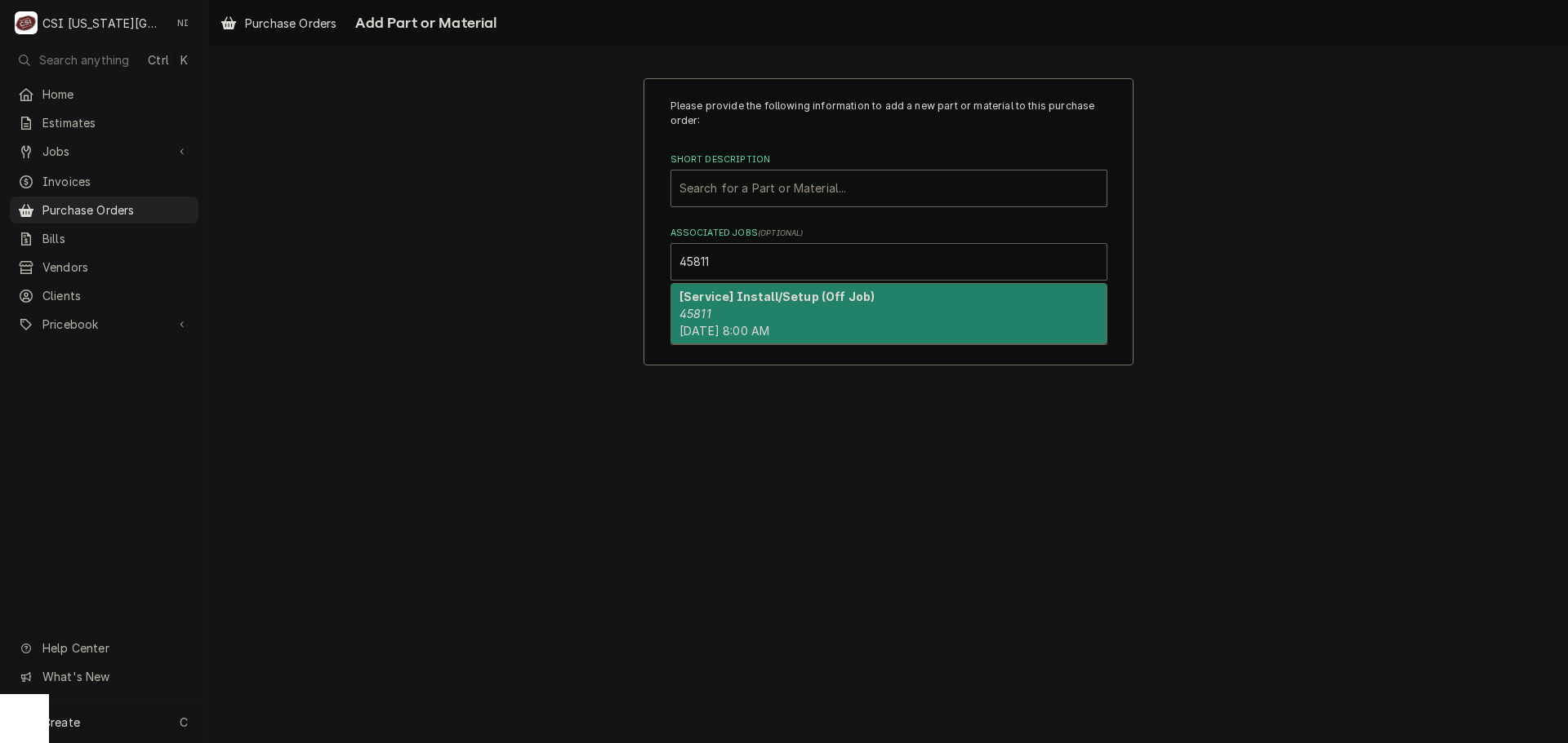
click at [717, 298] on strong "[Service] Install/Setup (Off Job)" at bounding box center [776, 296] width 195 height 14
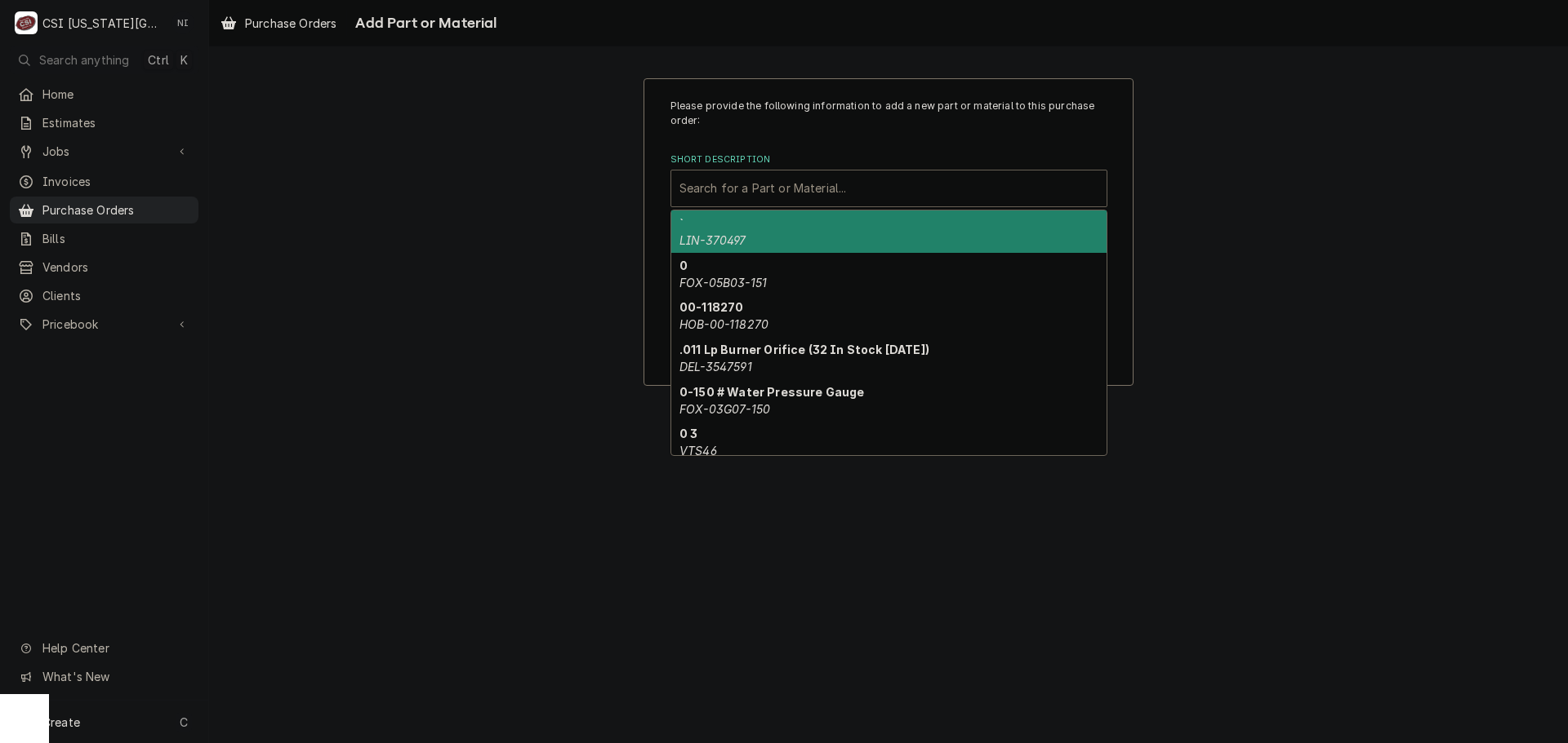
click at [732, 200] on div "Short Description" at bounding box center [888, 188] width 419 height 30
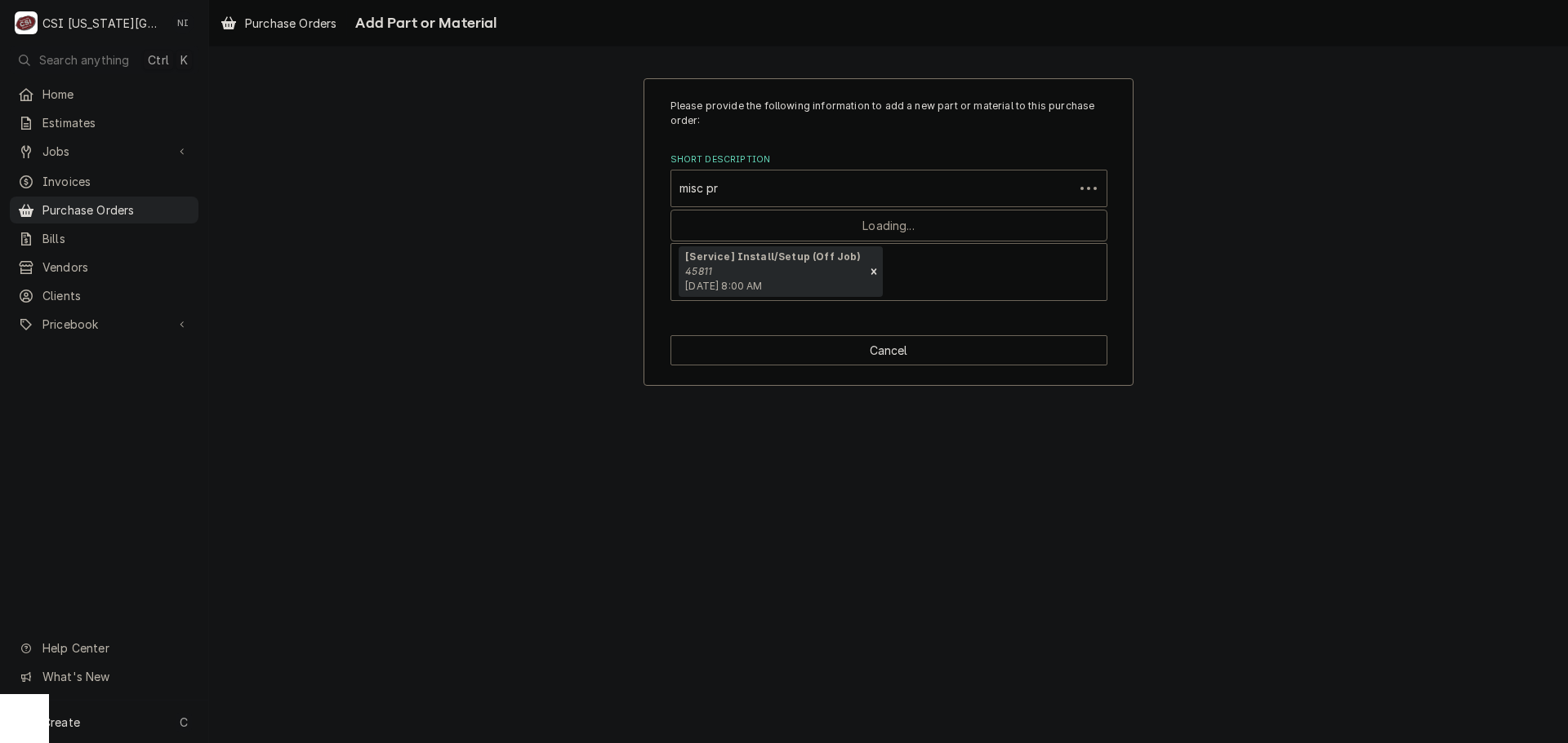
type input "misc pro"
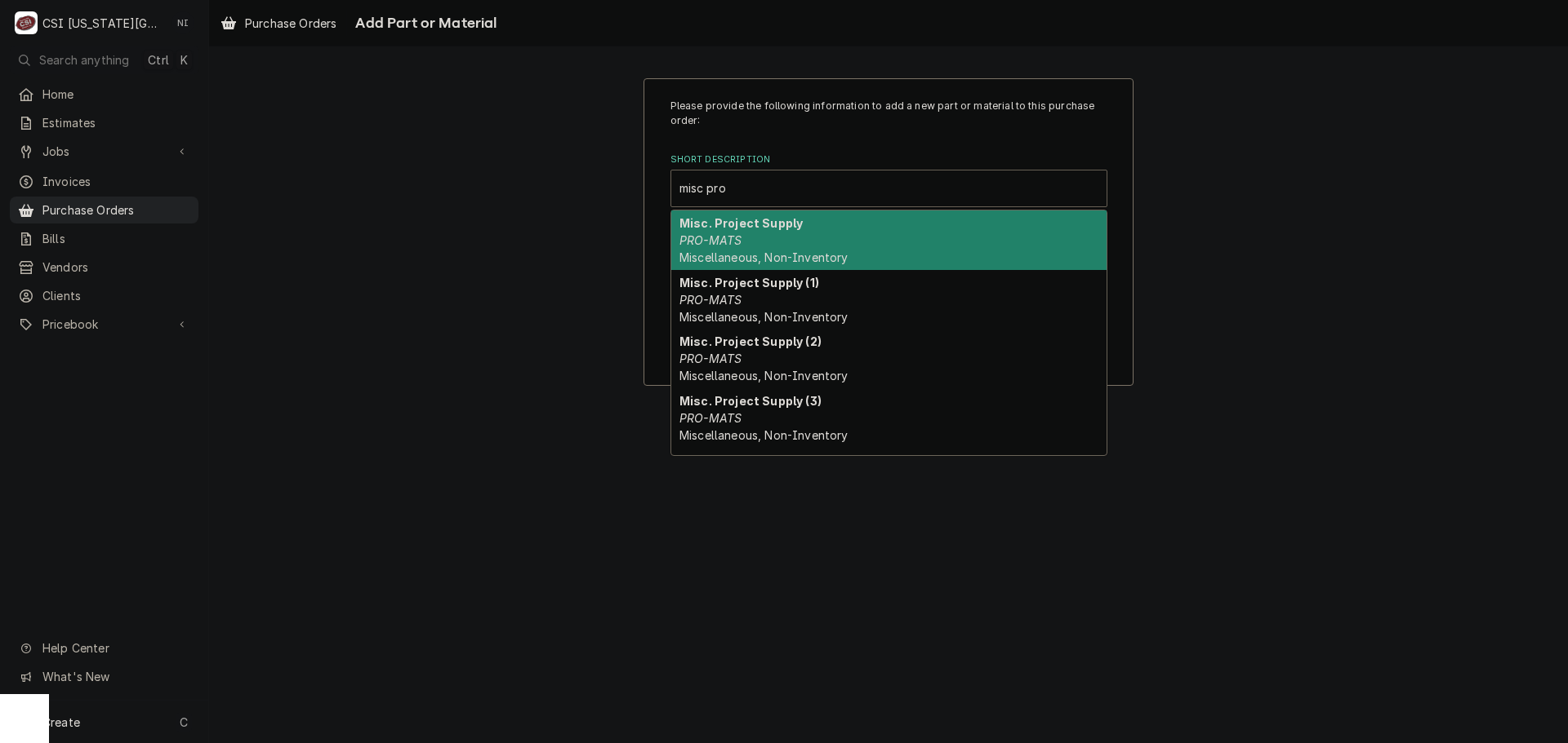
drag, startPoint x: 736, startPoint y: 232, endPoint x: 737, endPoint y: 251, distance: 19.0
click at [737, 239] on div "Misc. Project Supply PRO-MATS Miscellaneous, Non-Inventory" at bounding box center [889, 241] width 436 height 60
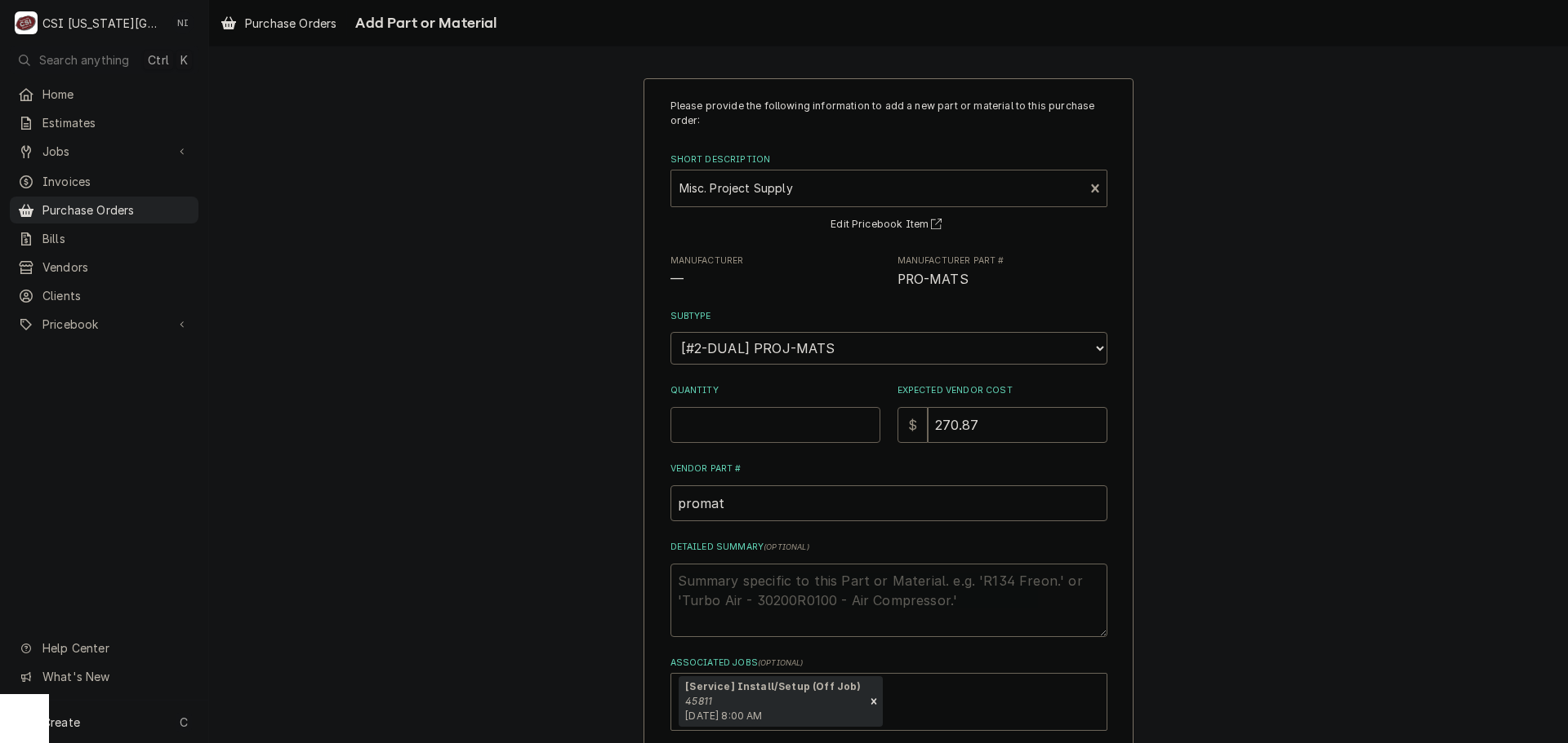
drag, startPoint x: 732, startPoint y: 419, endPoint x: 723, endPoint y: 409, distance: 13.5
click at [730, 417] on input "Quantity" at bounding box center [775, 425] width 210 height 36
type textarea "x"
type input "1"
type textarea "x"
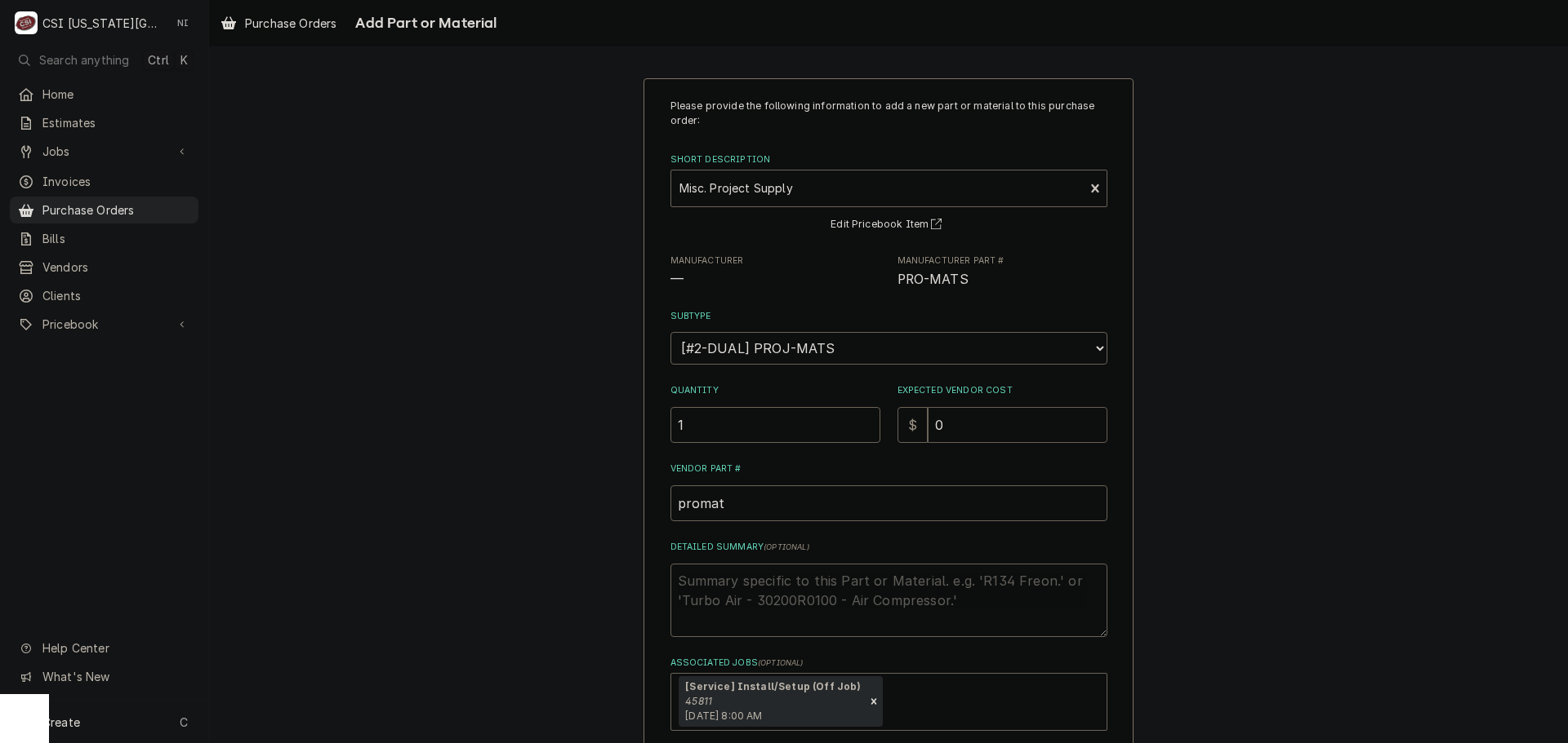
type input "0"
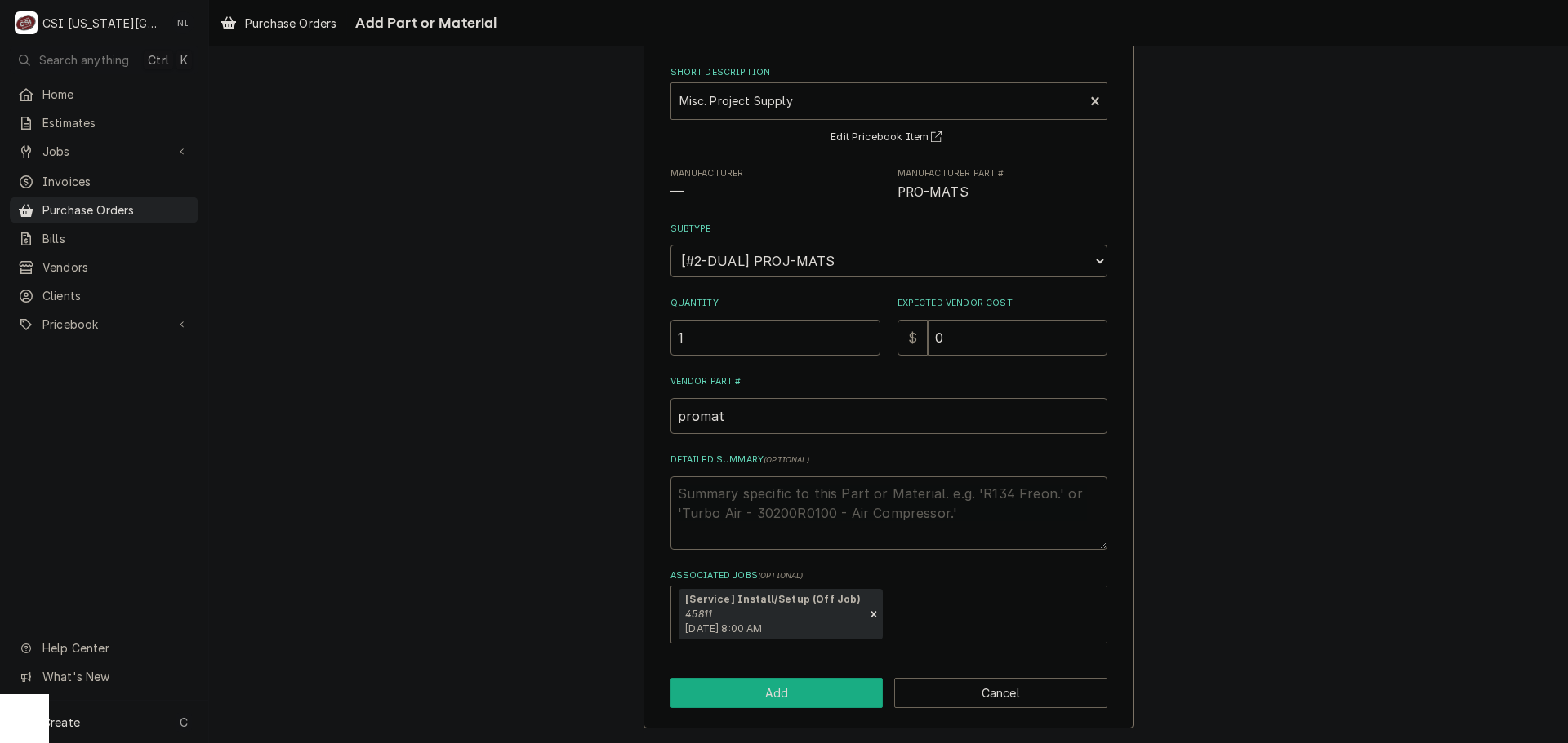
click at [827, 689] on button "Add" at bounding box center [777, 693] width 213 height 30
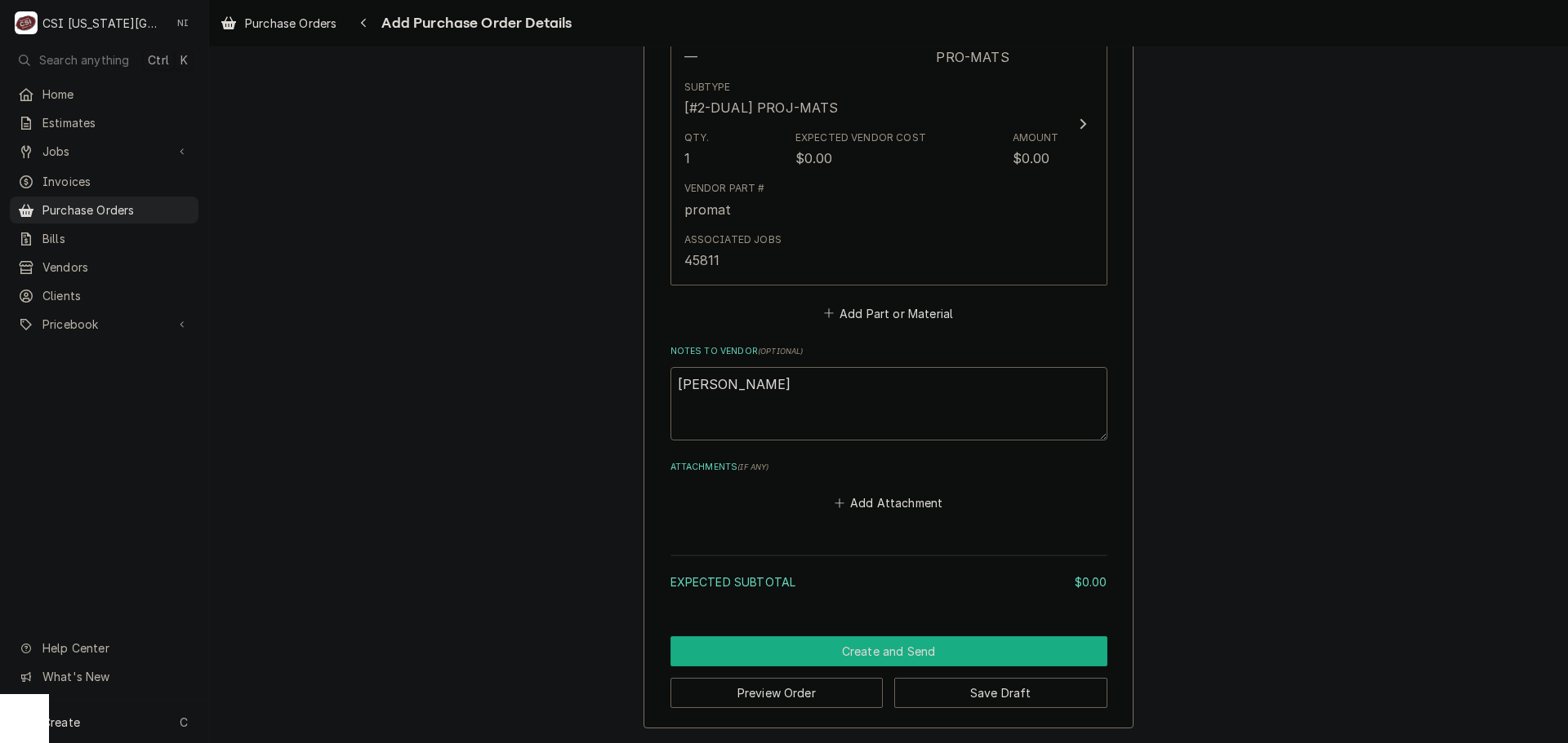
click at [909, 646] on button "Create and Send" at bounding box center [889, 652] width 437 height 30
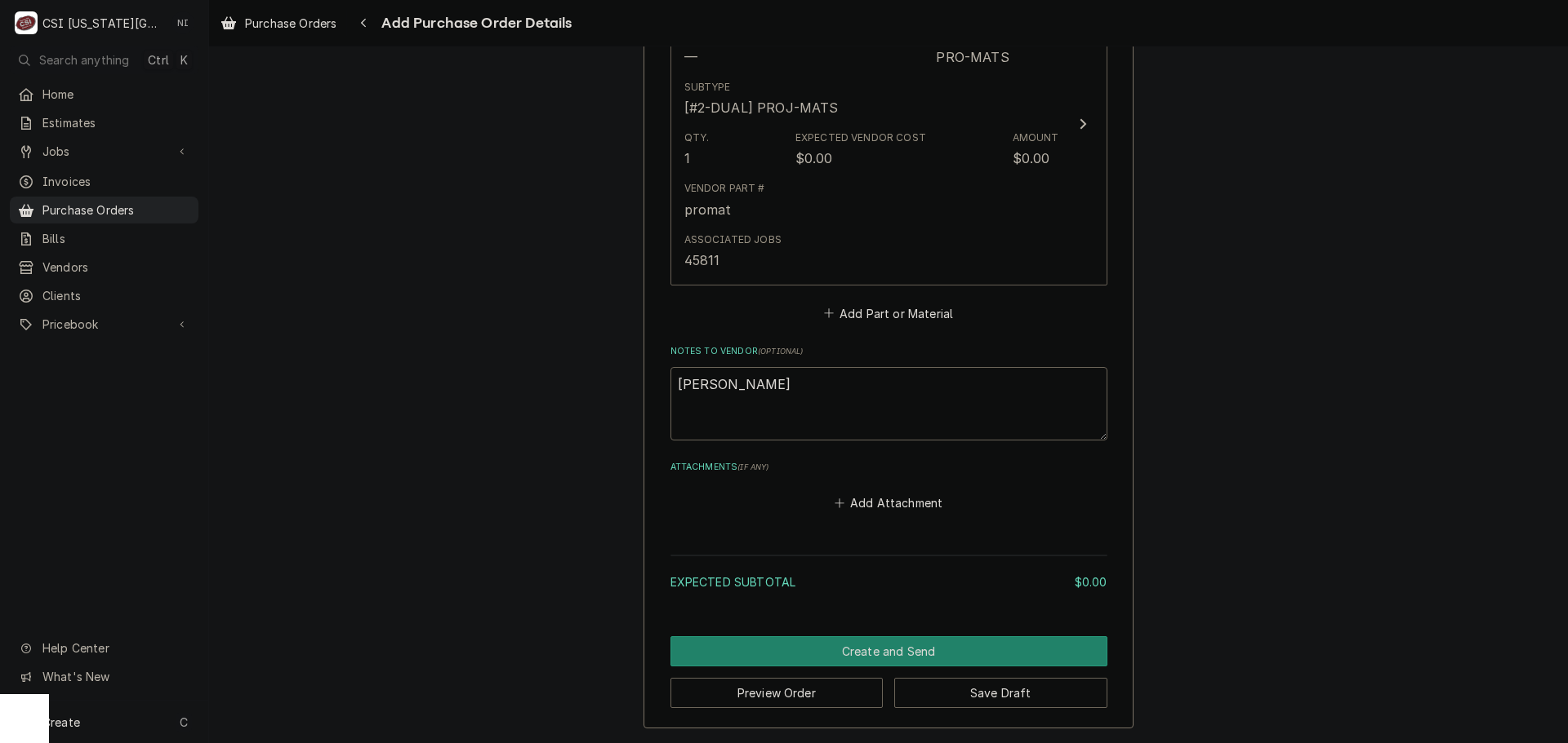
scroll to position [865, 0]
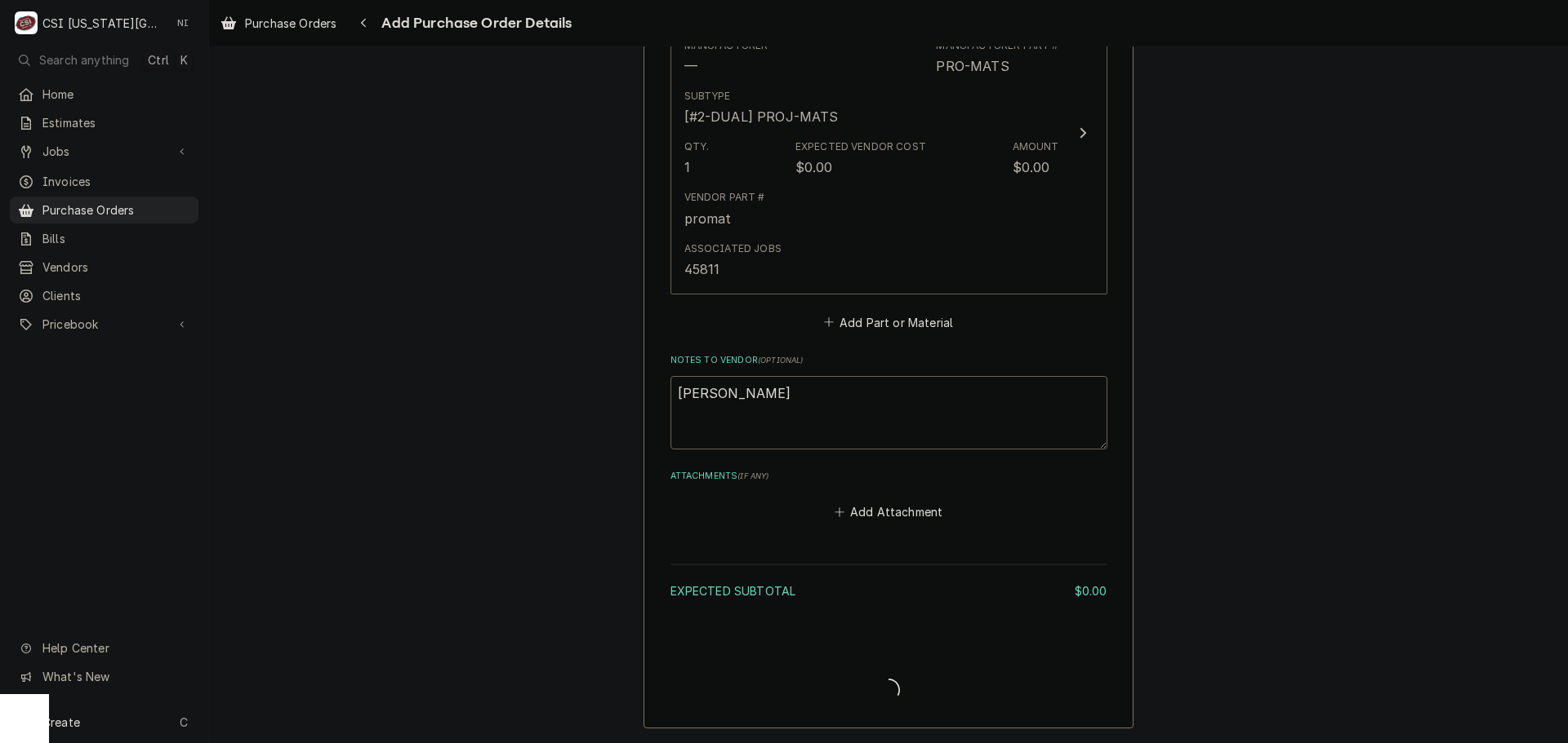
type textarea "x"
